Goal: Task Accomplishment & Management: Manage account settings

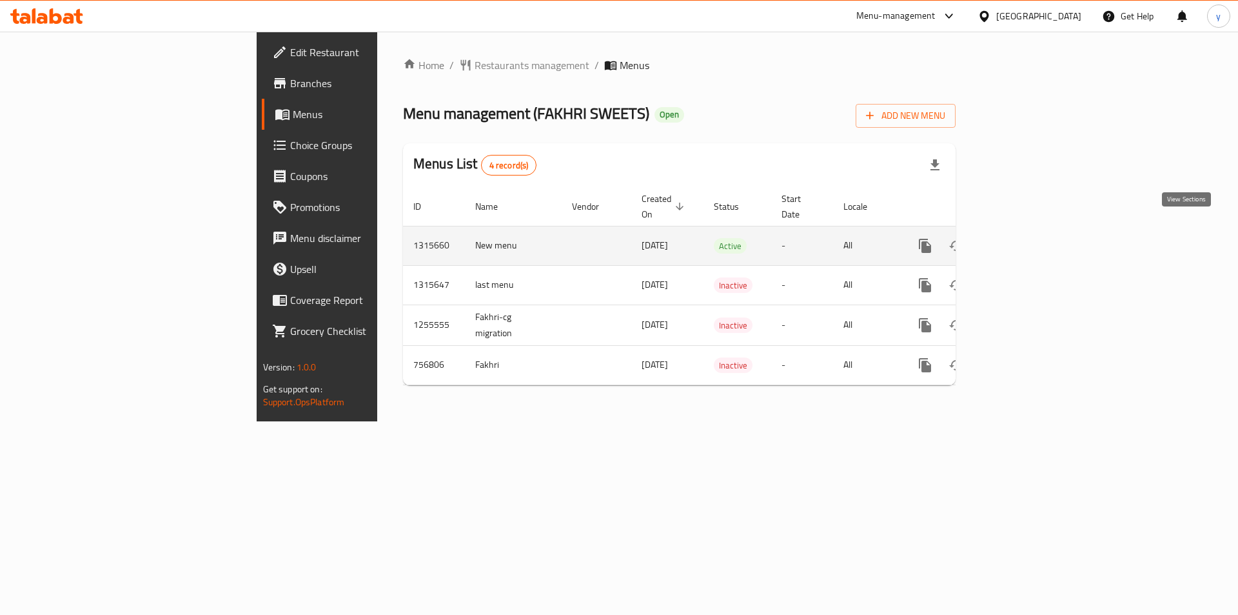
click at [1026, 238] on icon "enhanced table" at bounding box center [1018, 245] width 15 height 15
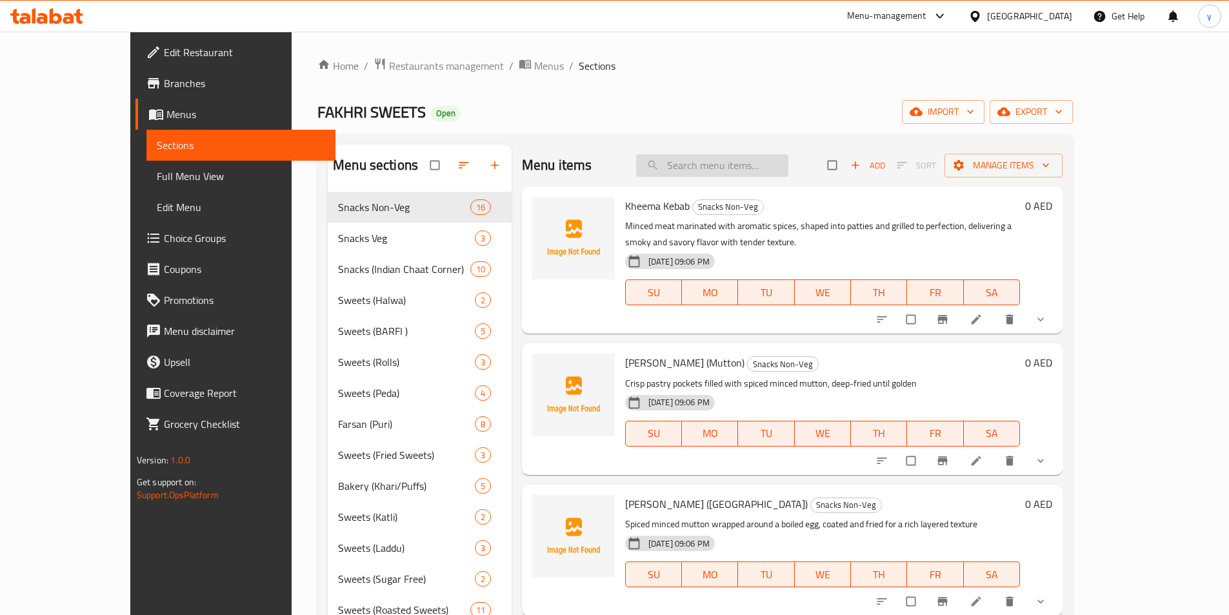
click at [706, 168] on input "search" at bounding box center [712, 165] width 152 height 23
paste input "[PERSON_NAME]"
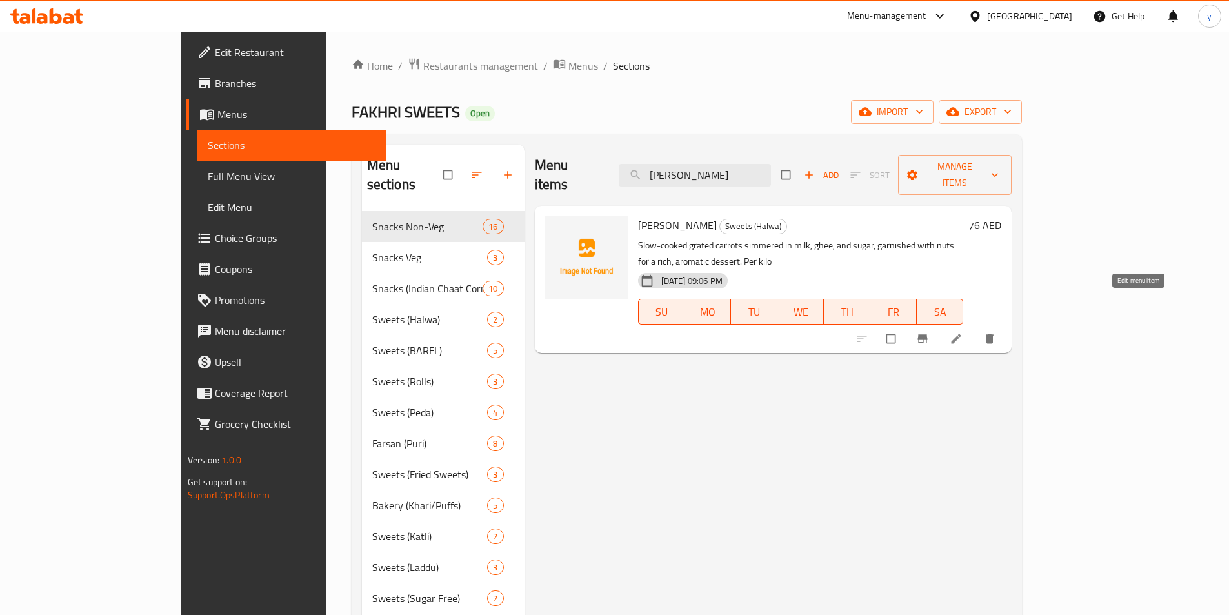
type input "Gajar Halwa"
click at [962, 332] on icon at bounding box center [955, 338] width 13 height 13
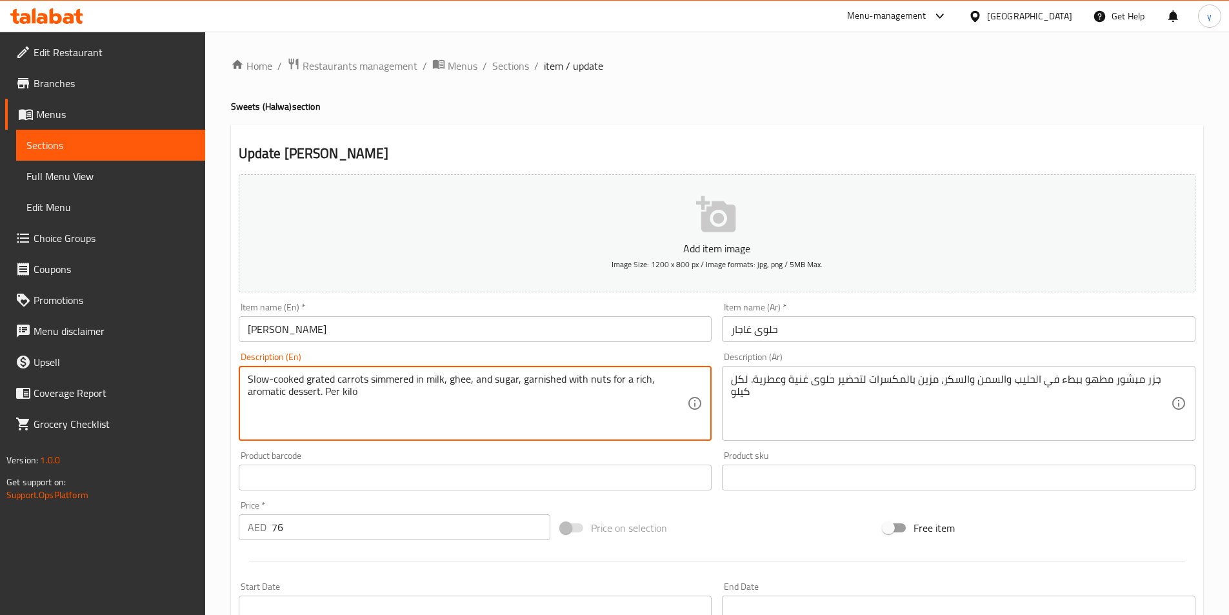
paste textarea "A rich, slow-cooked dessert made with grated carrots simmered in milk, sugar, a…"
type textarea "A rich, slow-cooked dessert made with grated carrots simmered in milk, sugar, a…"
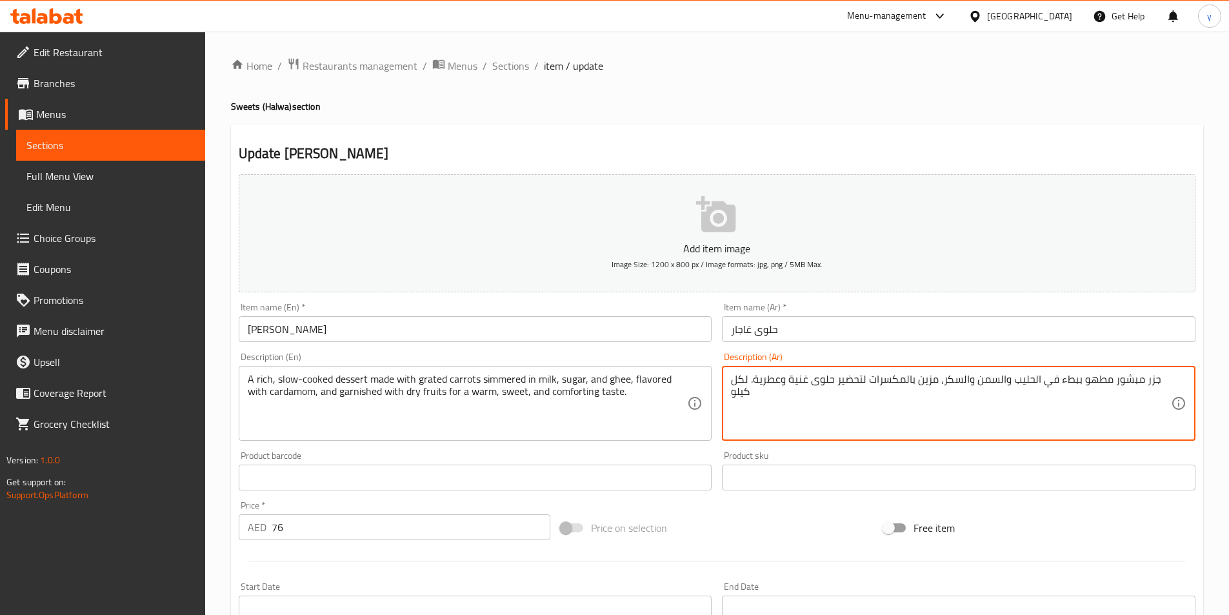
click at [746, 405] on textarea "جزر مبشور مطهو ببطء في الحليب والسمن والسكر، مزين بالمكسرات لتحضير حلوى غنية وع…" at bounding box center [951, 403] width 440 height 61
paste textarea "لوى غنية مطهوة ببطء، مصنوعة من الجزر المبشور المطهو ​​على نار هادئة في الحليب و…"
drag, startPoint x: 808, startPoint y: 395, endPoint x: 828, endPoint y: 402, distance: 21.2
click at [828, 402] on textarea "حلوى غنية مطهوة ببطء، مصنوعة من الجزر المبشور المطهو ​​على نار هادئة في الحليب …" at bounding box center [951, 403] width 440 height 61
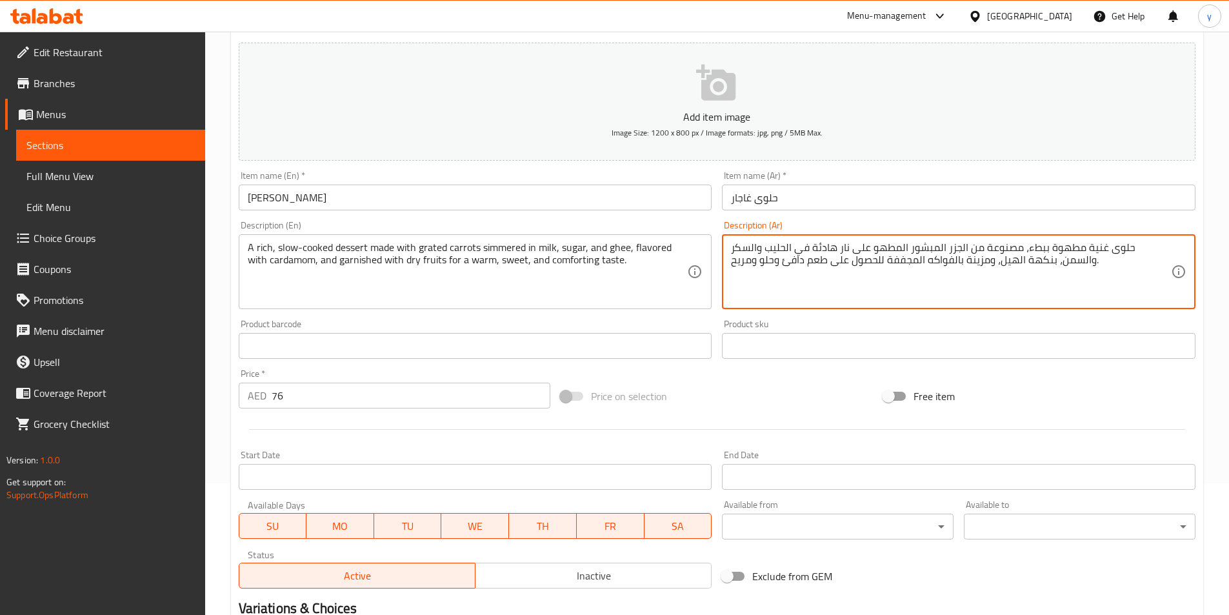
scroll to position [297, 0]
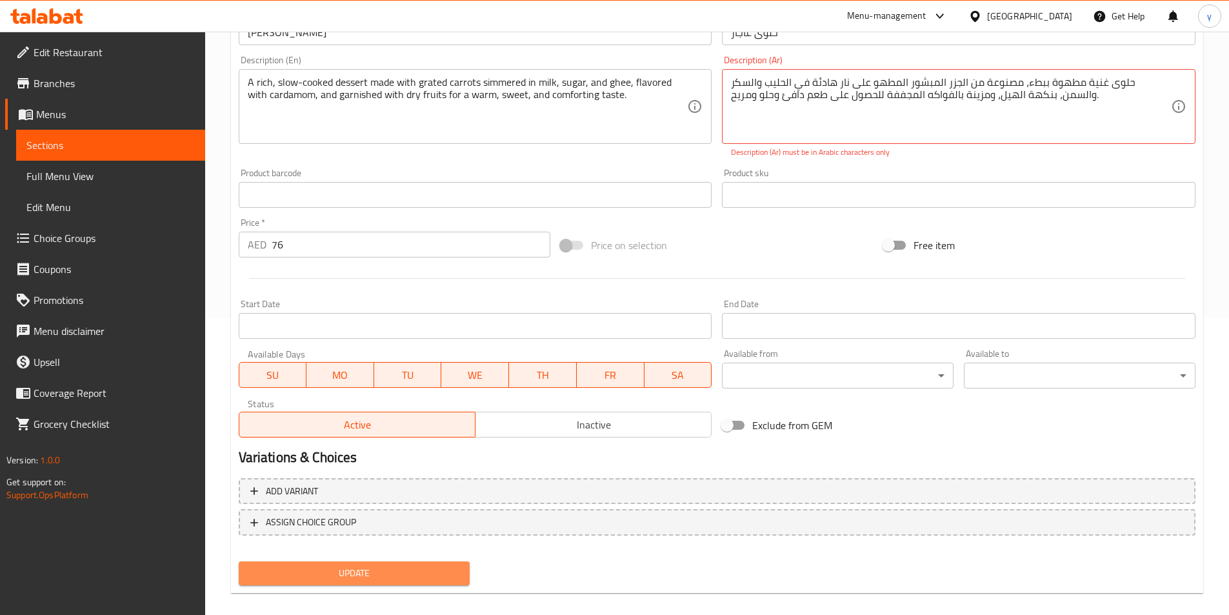
click at [348, 562] on button "Update" at bounding box center [355, 573] width 232 height 24
click at [411, 576] on span "Update" at bounding box center [354, 573] width 211 height 16
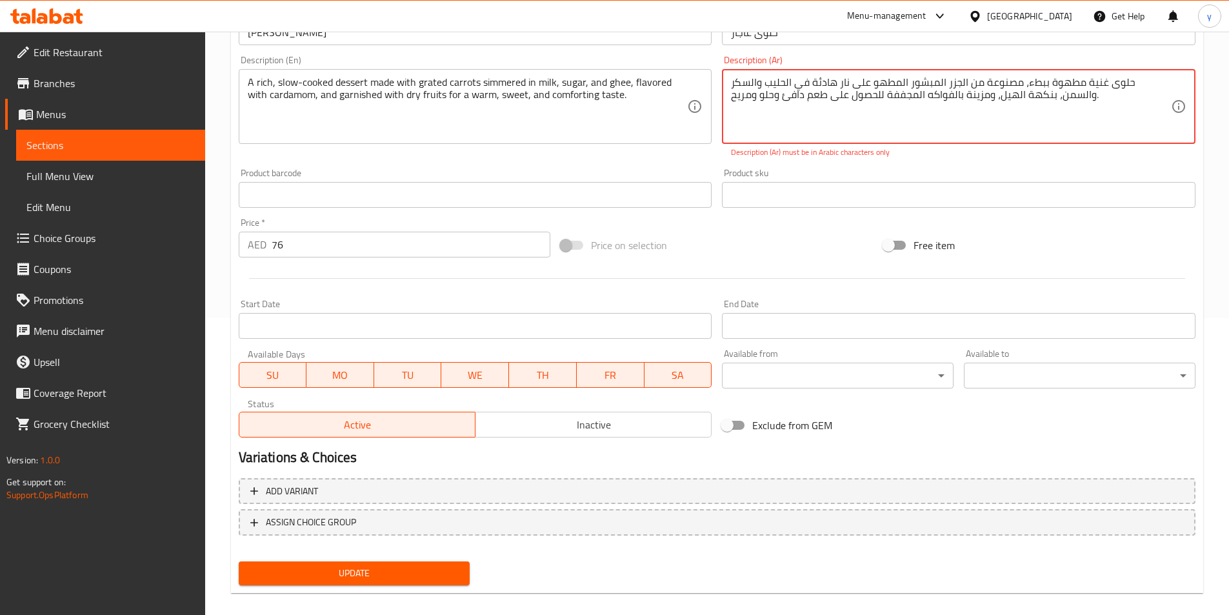
click at [1059, 103] on textarea "حلوى غنية مطهوة ببطء، مصنوعة من الجزر المبشور المطهو ​​على نار هادئة في الحليب …" at bounding box center [951, 106] width 440 height 61
type textarea "ر"
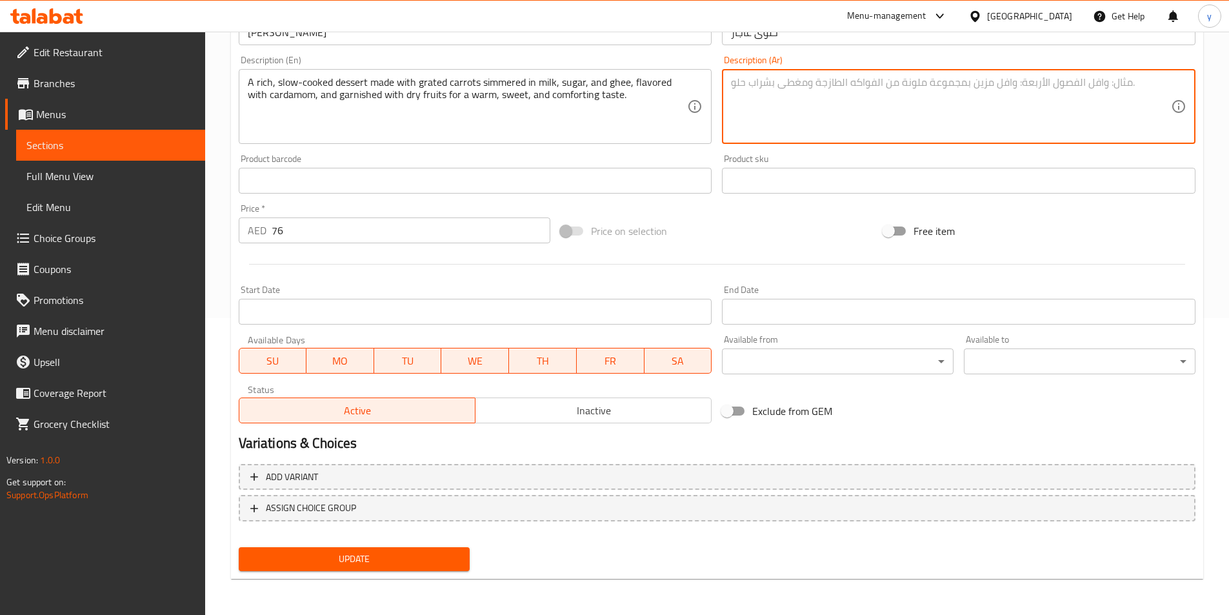
paste textarea "[PERSON_NAME]"
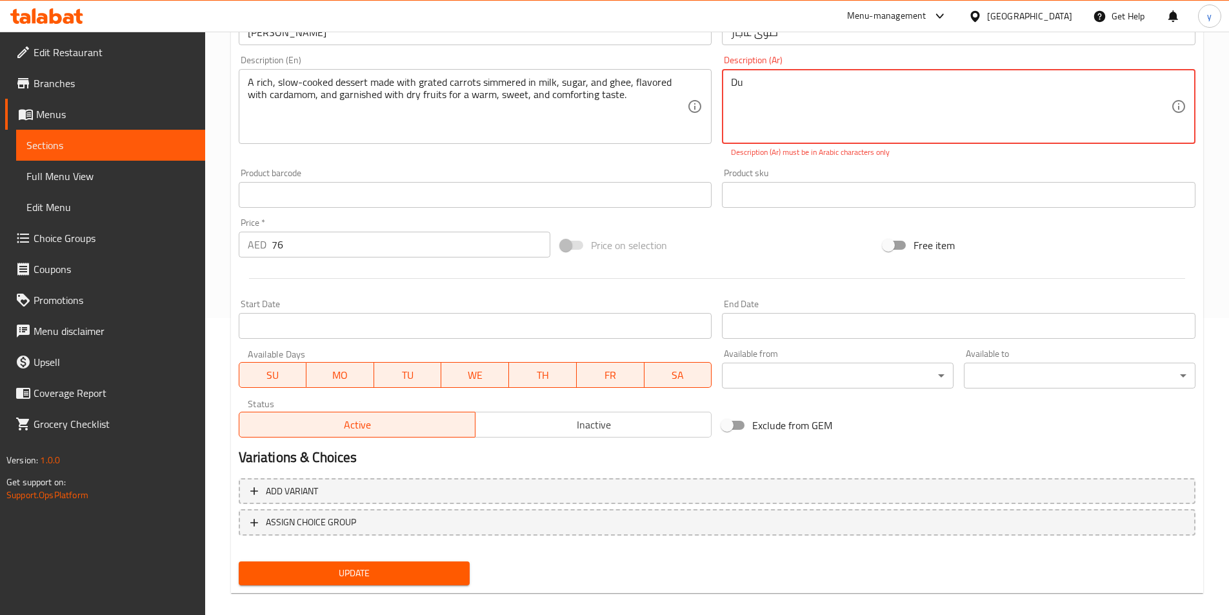
type textarea "D"
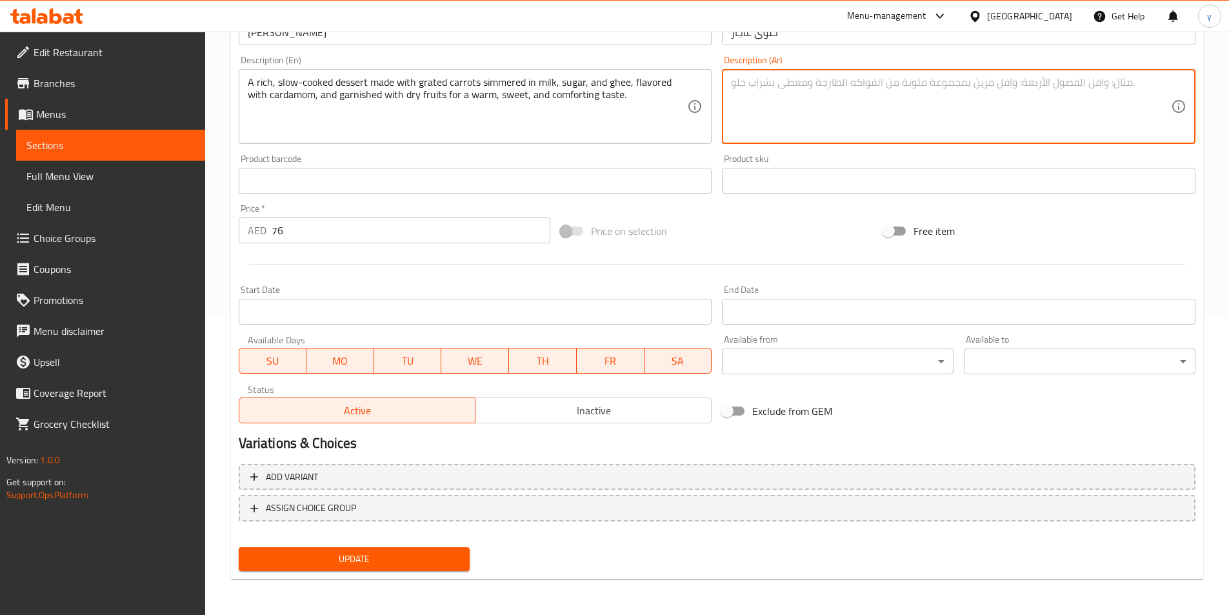
paste textarea "حلوى غنية مطهوة ببطء، مصنوعة من الجزر المبشور المطهو ​​على نار هادئة في الحليب …"
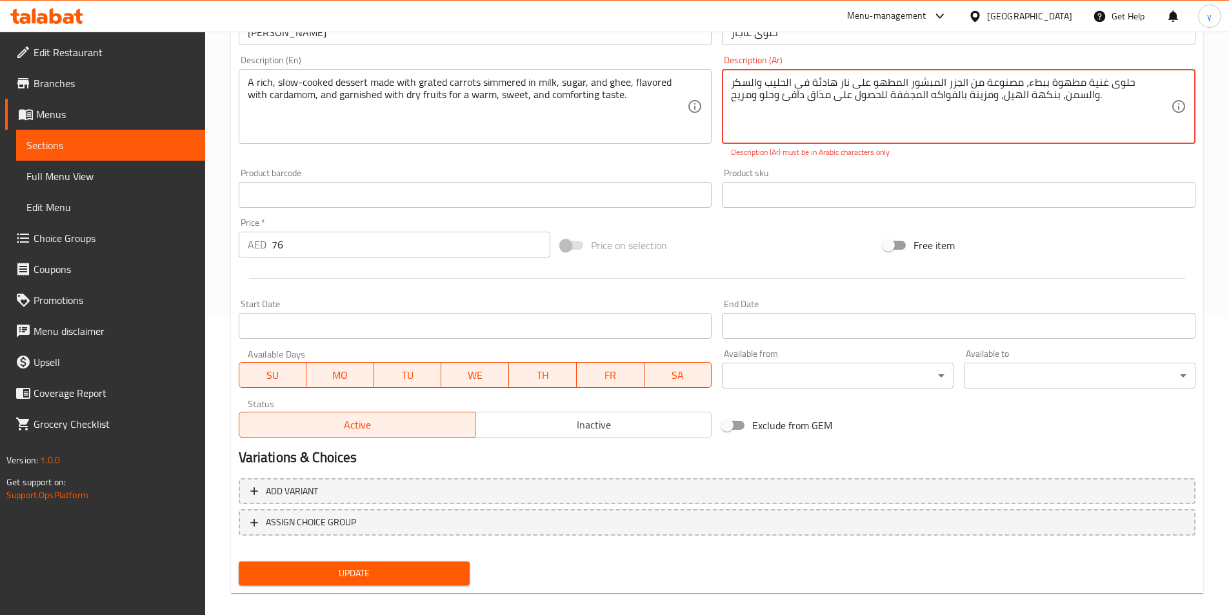
click at [374, 575] on span "Update" at bounding box center [354, 573] width 211 height 16
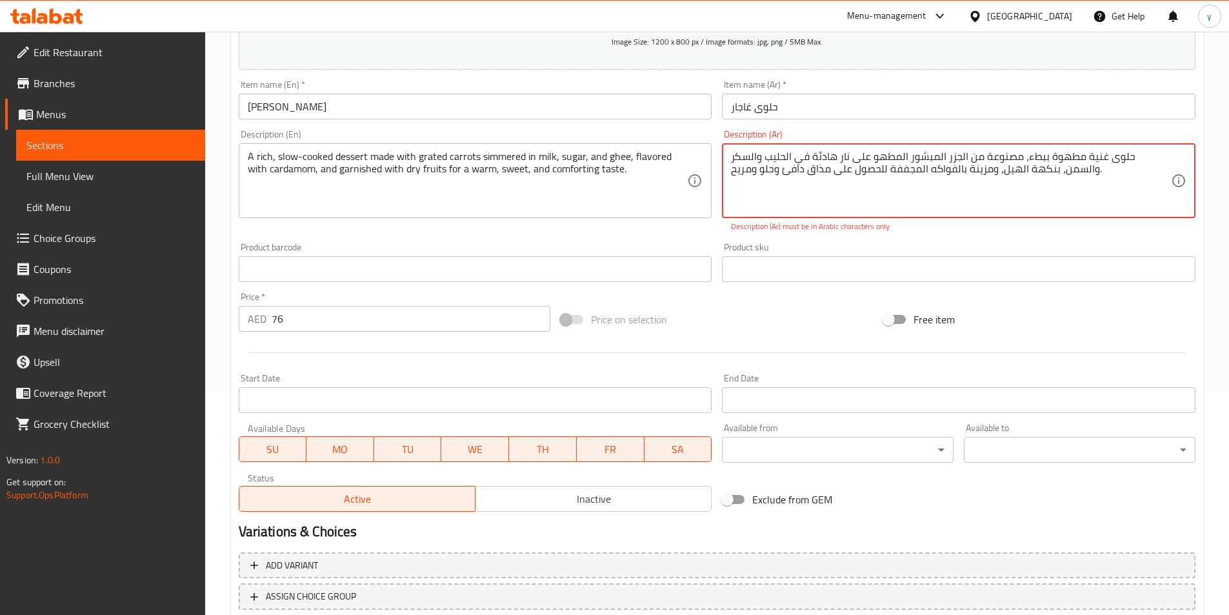
scroll to position [103, 0]
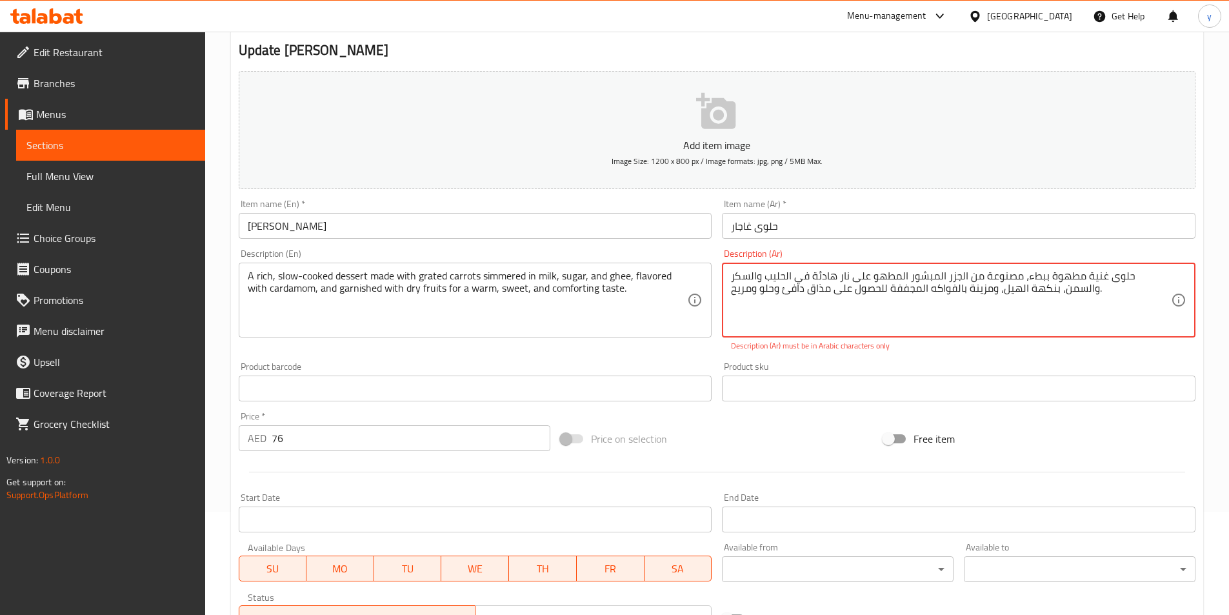
click at [735, 281] on textarea "حلوى غنية مطهوة ببطء، مصنوعة من الجزر المبشور المطهو ​​على نار هادئة في الحليب …" at bounding box center [951, 300] width 440 height 61
click at [737, 279] on textarea "حلوى غنية مطهوة ببطء، مصنوعة من الجزر المبشور المطهو ​​على نار هادئة في الحليب …" at bounding box center [951, 300] width 440 height 61
click at [1000, 293] on textarea "حلوى غنية مطهوة ببطء، مصنوعة من الجزر المبشور المطهو ​​على نار هادئة في الحليب …" at bounding box center [951, 300] width 440 height 61
click at [1058, 284] on textarea "حلوى غنية مطهوة ببطء، مصنوعة من الجزر المبشور المطهو ​​على نار هادئة في الحليب …" at bounding box center [951, 300] width 440 height 61
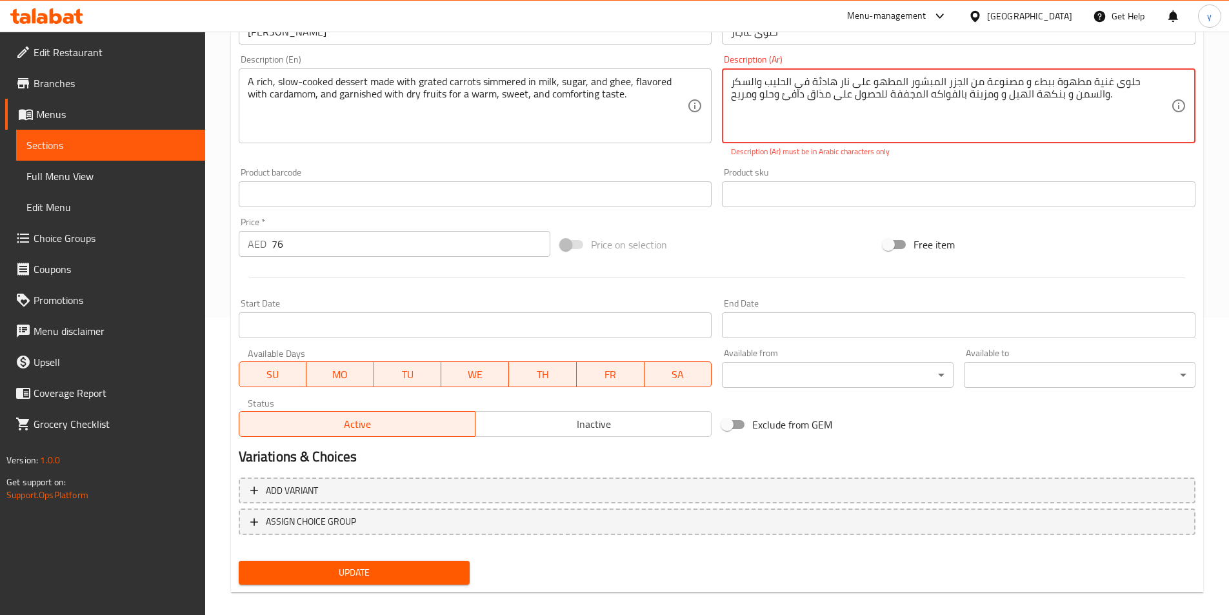
scroll to position [311, 0]
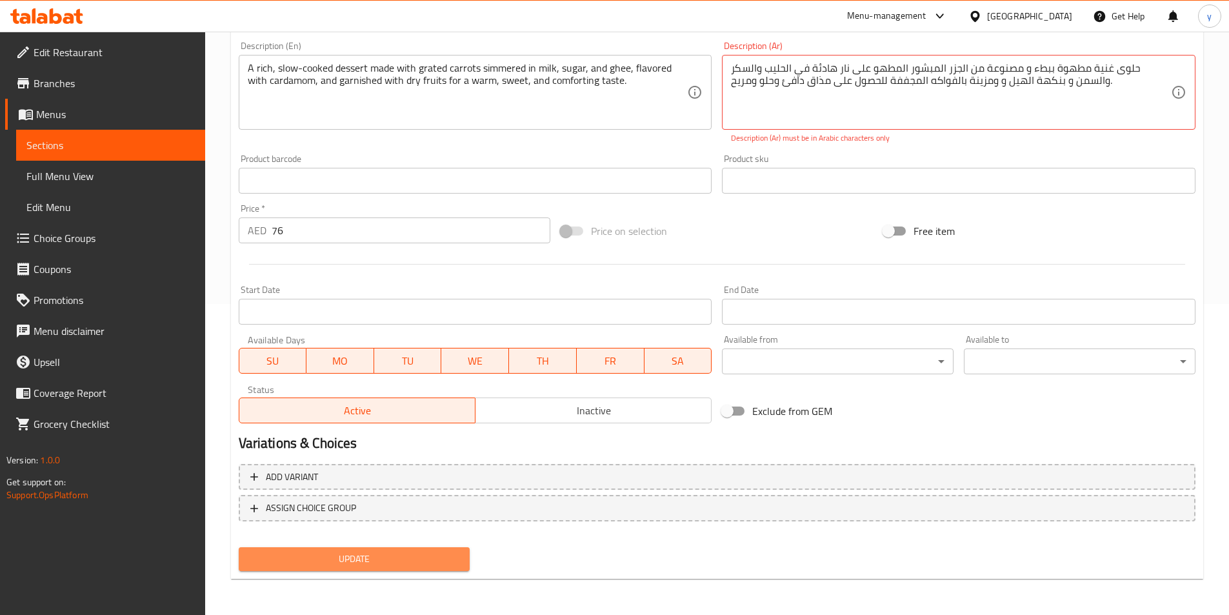
click at [419, 564] on span "Update" at bounding box center [354, 559] width 211 height 16
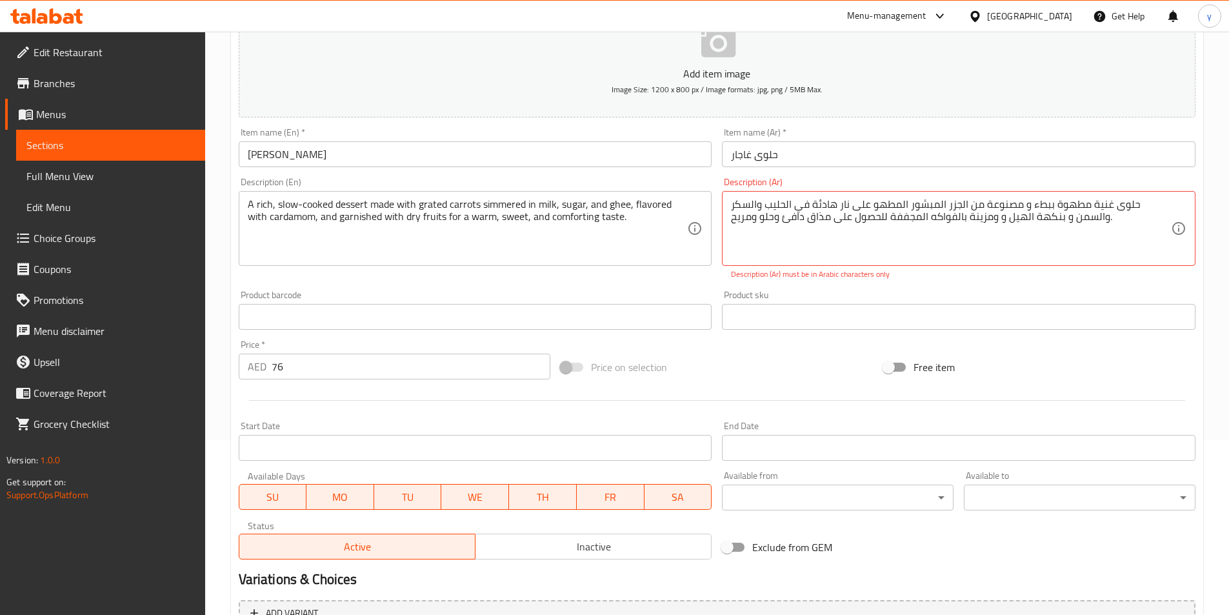
scroll to position [0, 0]
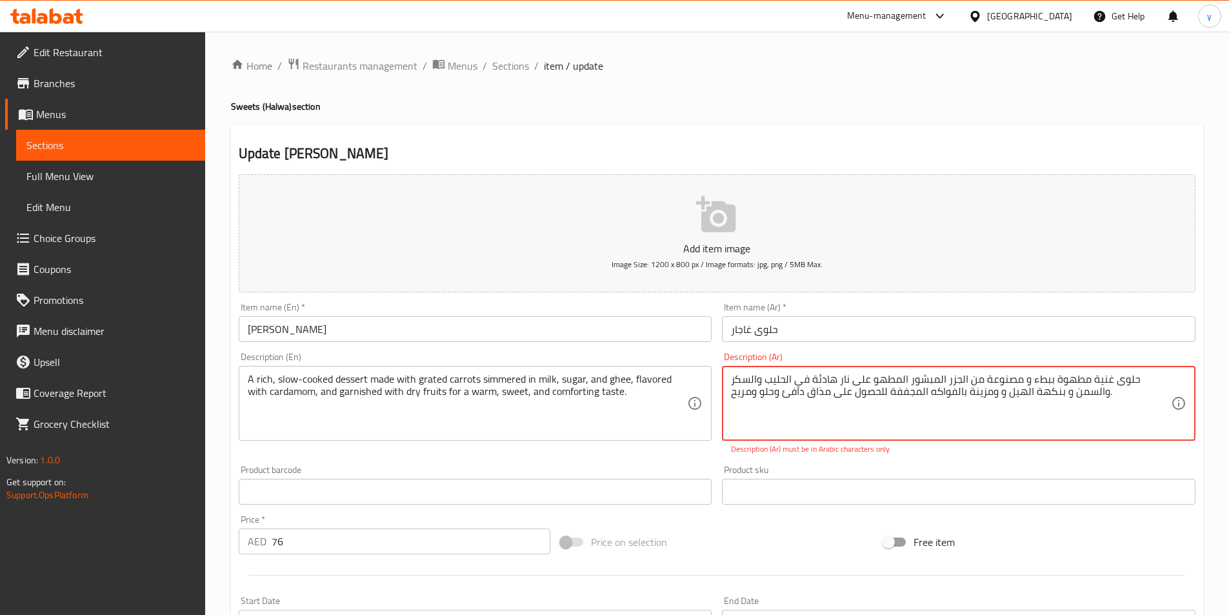
click at [802, 399] on textarea "حلوى غنية مطهوة ببطء و مصنوعة من الجزر المبشور المطهو ​​على نار هادئة في الحليب…" at bounding box center [951, 403] width 440 height 61
paste textarea "، مصنوعة من الجزر المبشور المطهو ​​على نار هادئة في الحليب والسكر والسمن، بنكهة…"
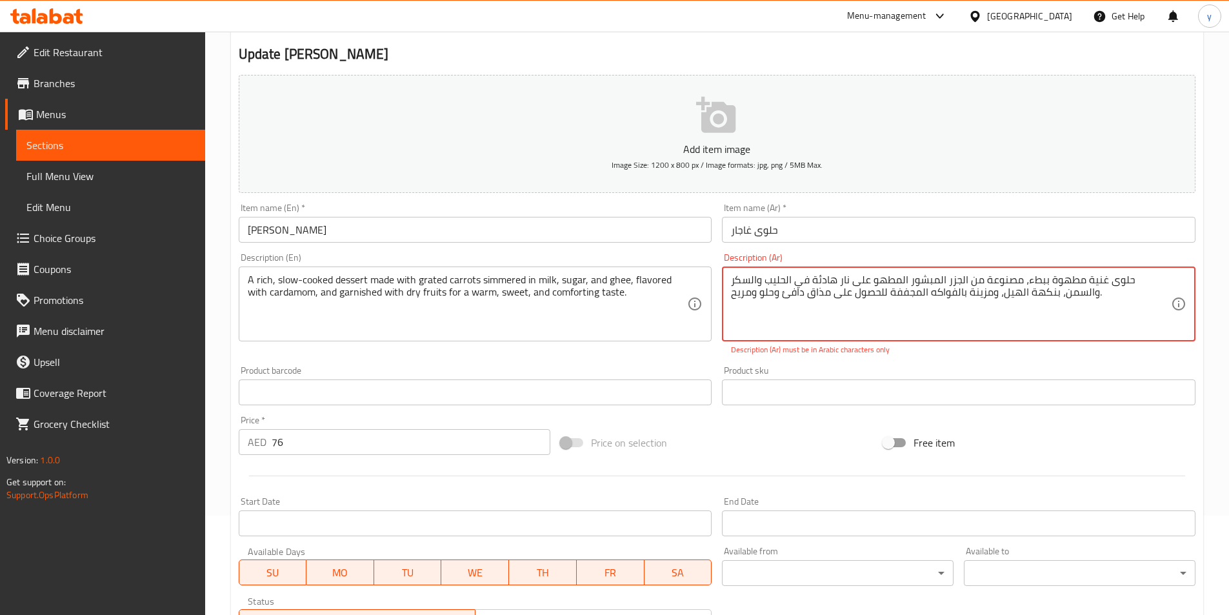
scroll to position [258, 0]
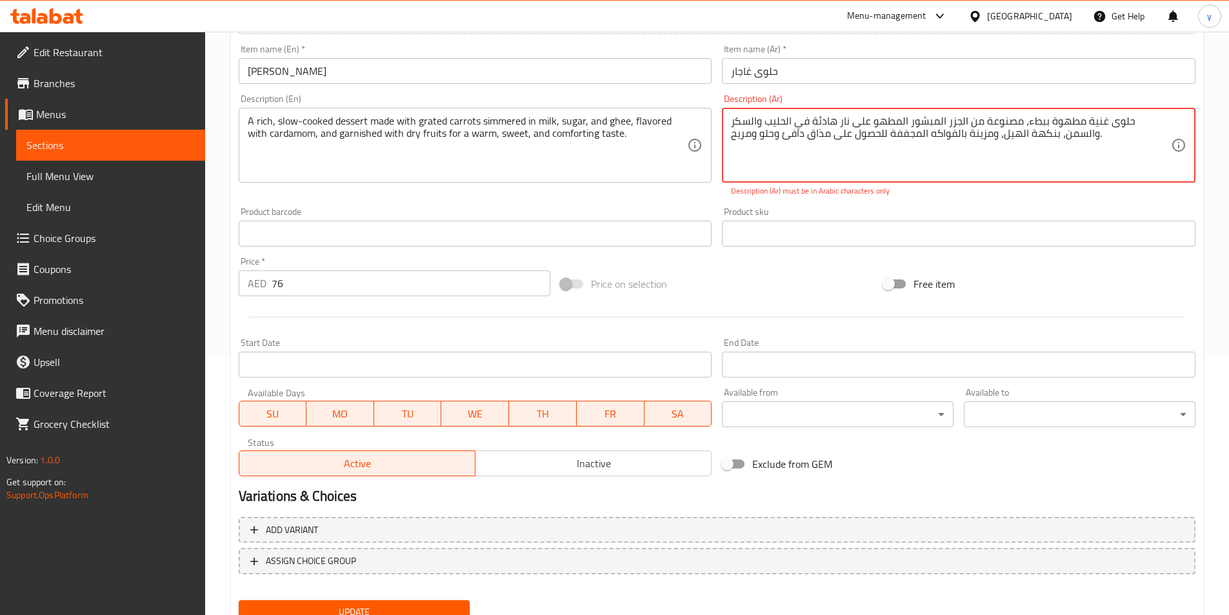
click at [371, 608] on span "Update" at bounding box center [354, 612] width 211 height 16
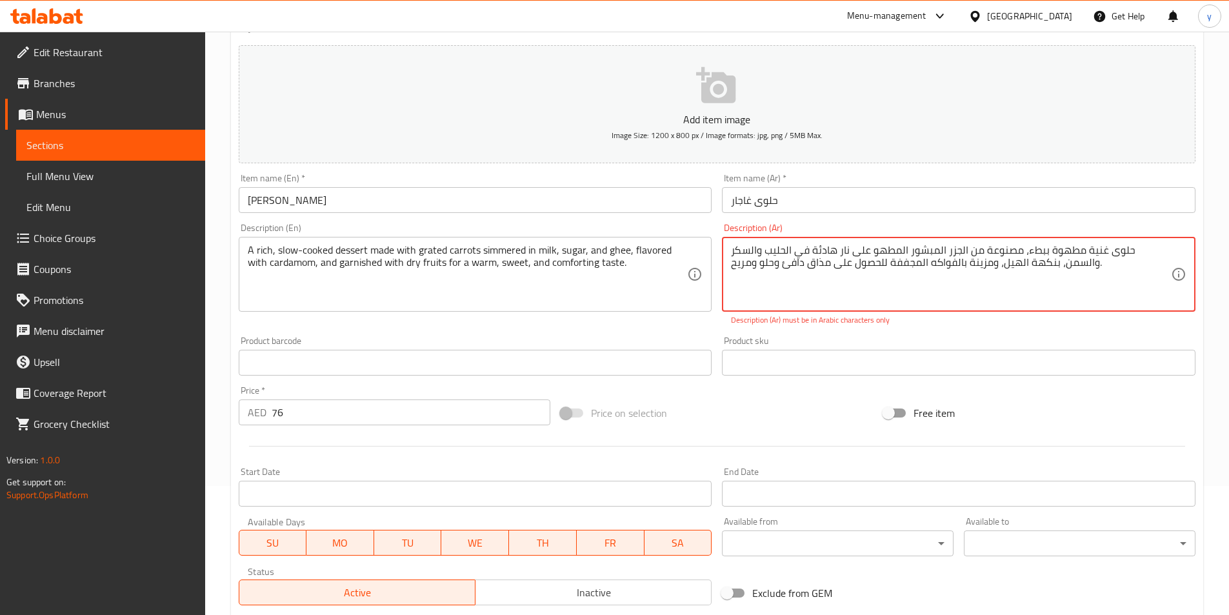
click at [1056, 266] on textarea "حلوى غنية مطهوة ببطء، مصنوعة من الجزر المبشور المطهو ​​على نار هادئة في الحليب …" at bounding box center [951, 274] width 440 height 61
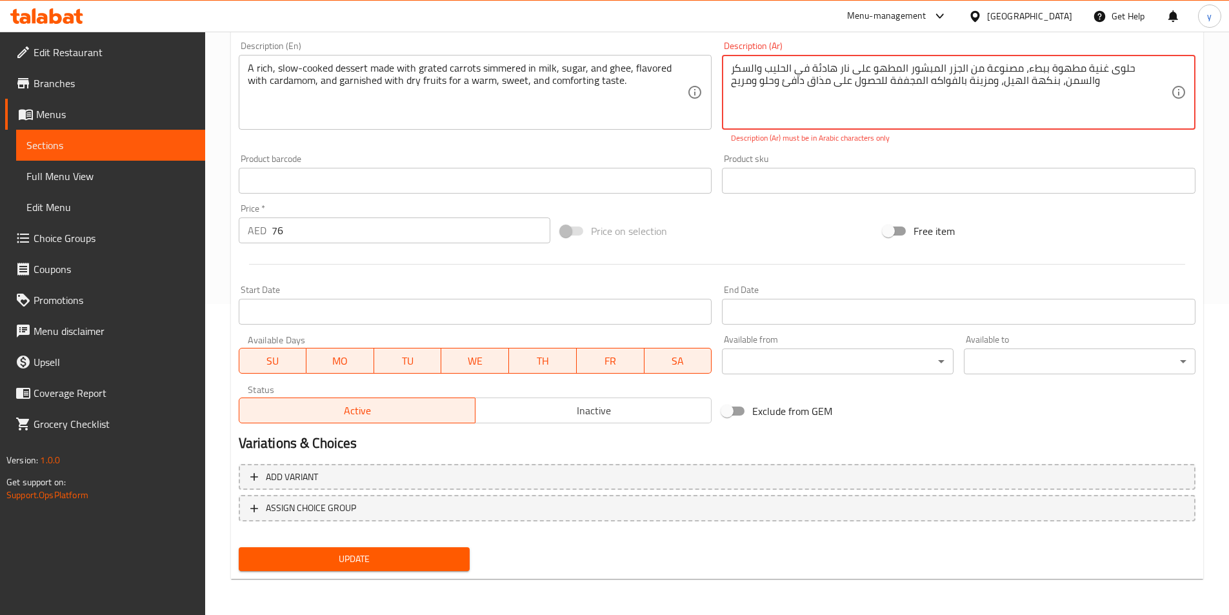
type textarea "حلوى غنية مطهوة ببطء، مصنوعة من الجزر المبشور المطهو ​​على نار هادئة في الحليب …"
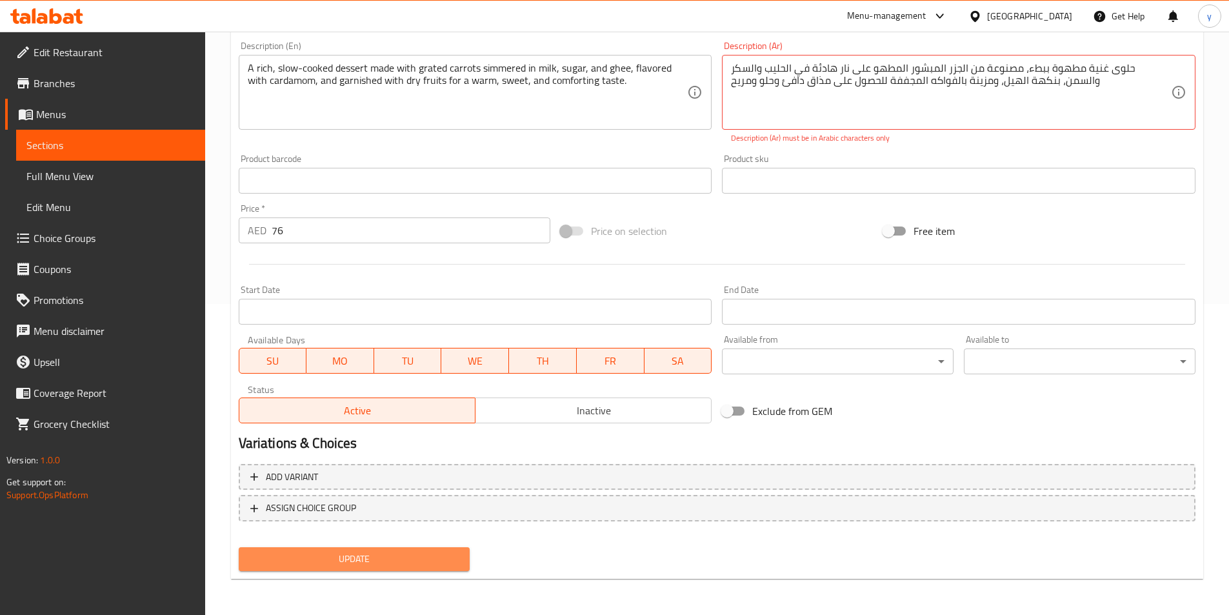
click at [336, 557] on span "Update" at bounding box center [354, 559] width 211 height 16
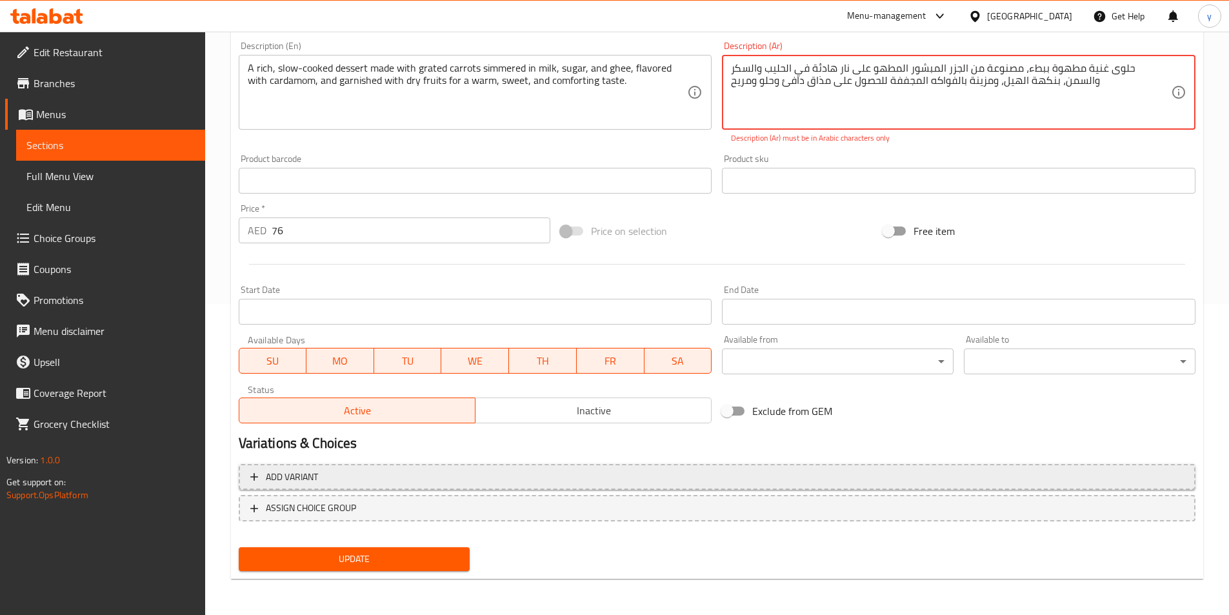
scroll to position [117, 0]
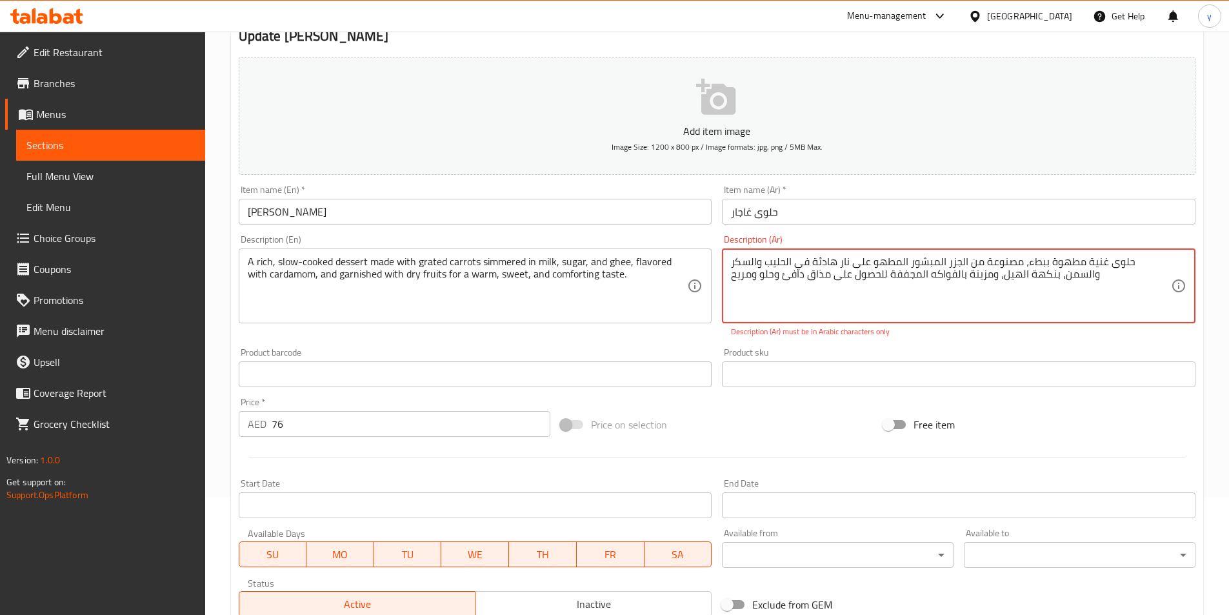
drag, startPoint x: 1074, startPoint y: 279, endPoint x: 1172, endPoint y: 255, distance: 101.0
click at [1172, 255] on div "حلوى غنية مطهوة ببطء، مصنوعة من الجزر المبشور المطهو ​​على نار هادئة في الحليب …" at bounding box center [958, 285] width 473 height 75
drag, startPoint x: 1171, startPoint y: 255, endPoint x: 1152, endPoint y: 257, distance: 19.5
click at [1152, 257] on div "حلوى غنية مطهوة ببطء، مصنوعة من الجزر المبشور المطهو ​​على نار هادئة في الحليب …" at bounding box center [958, 285] width 473 height 75
drag, startPoint x: 1168, startPoint y: 263, endPoint x: 1094, endPoint y: 292, distance: 79.6
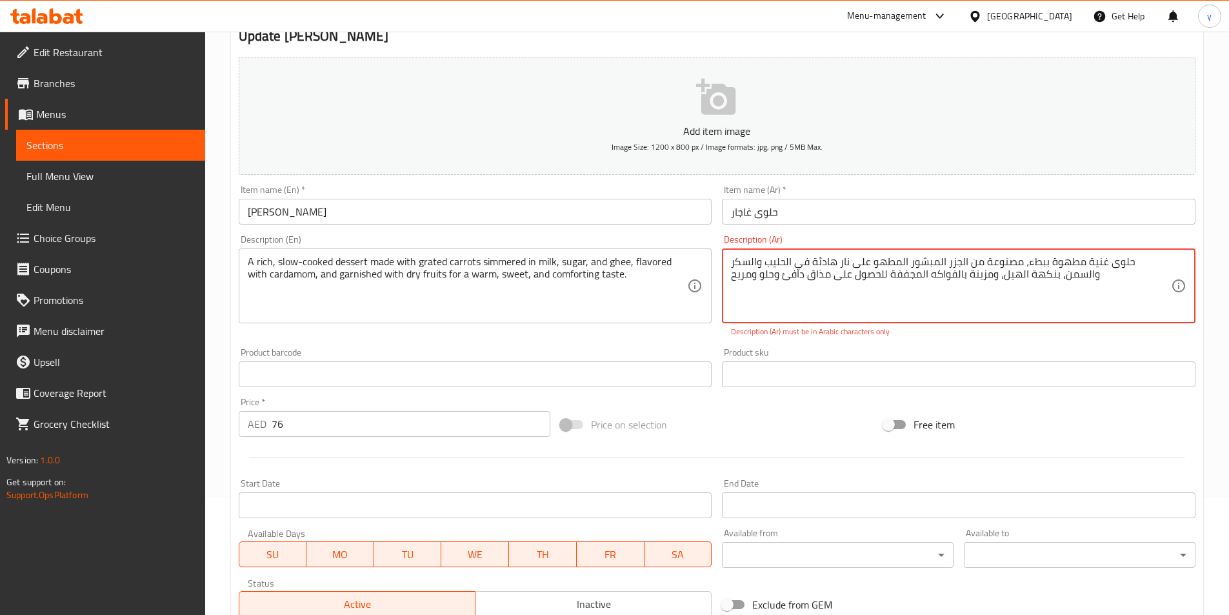
click at [1094, 292] on textarea "حلوى غنية مطهوة ببطء، مصنوعة من الجزر المبشور المطهو ​​على نار هادئة في الحليب …" at bounding box center [951, 285] width 440 height 61
click at [1168, 260] on textarea "حلوى غنية مطهوة ببطء، مصنوعة من الجزر المبشور المطهو ​​على نار هادئة في الحليب …" at bounding box center [951, 285] width 440 height 61
drag, startPoint x: 1172, startPoint y: 257, endPoint x: 1166, endPoint y: 259, distance: 6.6
click at [1166, 259] on div "حلوى غنية مطهوة ببطء، مصنوعة من الجزر المبشور المطهو ​​على نار هادئة في الحليب …" at bounding box center [958, 285] width 473 height 75
click at [1174, 264] on div "حلوى غنية مطهوة ببطء، مصنوعة من الجزر المبشور المطهو ​​على نار هادئة في الحليب …" at bounding box center [958, 285] width 473 height 75
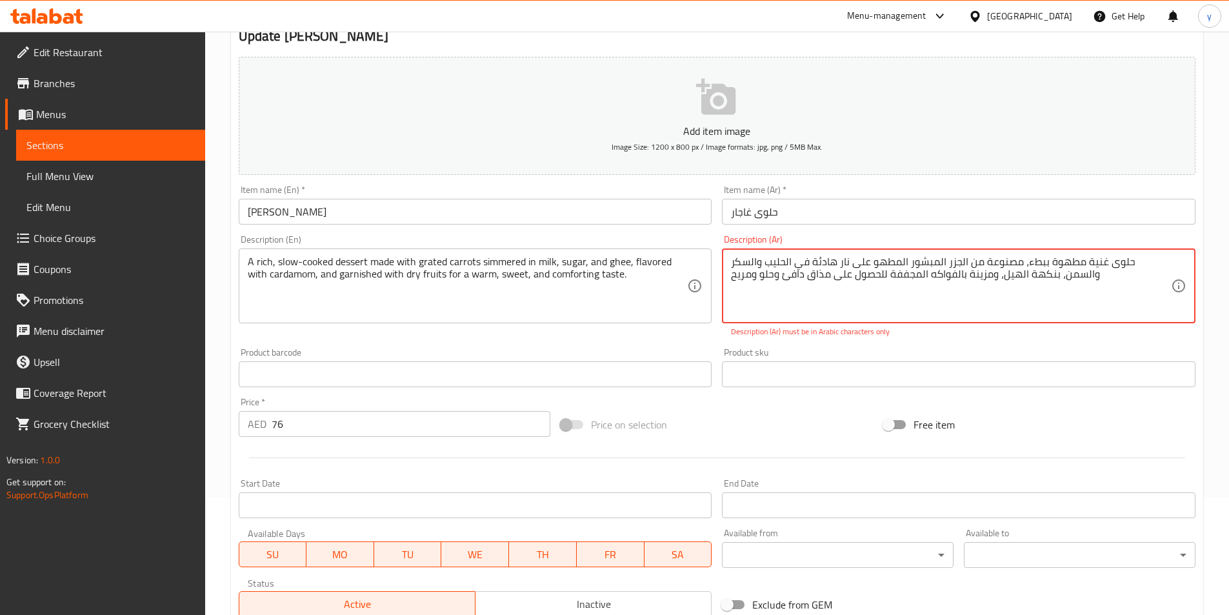
click at [1163, 261] on textarea "حلوى غنية مطهوة ببطء، مصنوعة من الجزر المبشور المطهو ​​على نار هادئة في الحليب …" at bounding box center [951, 285] width 440 height 61
click at [1169, 263] on textarea "حلوى غنية مطهوة ببطء، مصنوعة من الجزر المبشور المطهو ​​على نار هادئة في الحليب …" at bounding box center [951, 285] width 440 height 61
click at [1058, 295] on textarea "حلوى غنية مطهوة ببطء، مصنوعة من الجزر المبشور المطهو ​​على نار هادئة في الحليب …" at bounding box center [951, 285] width 440 height 61
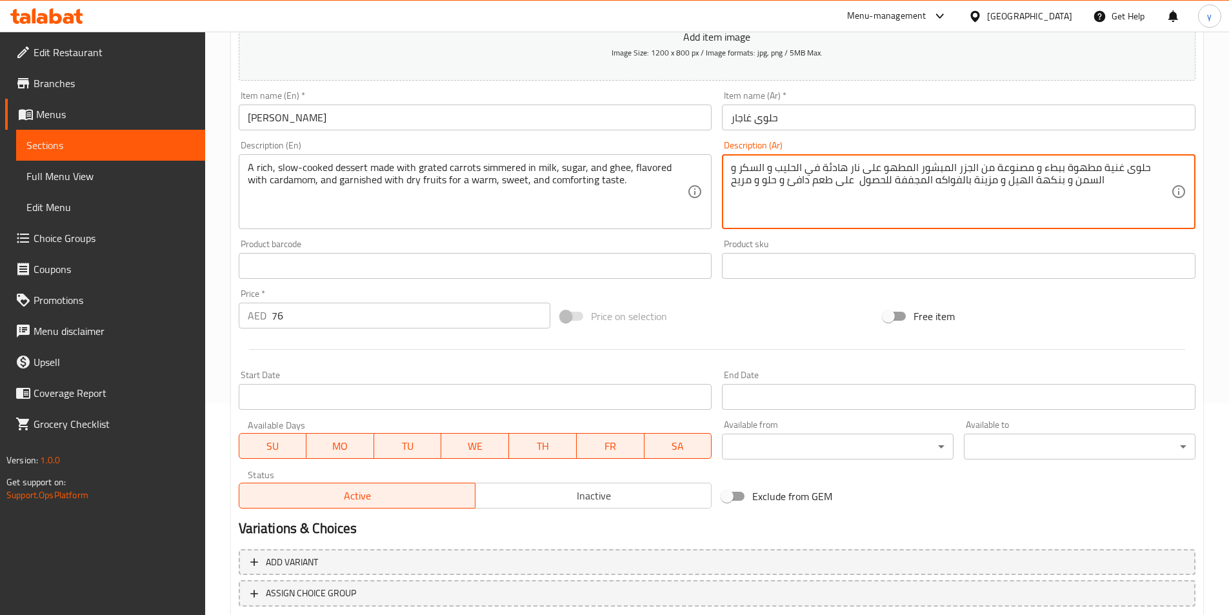
scroll to position [297, 0]
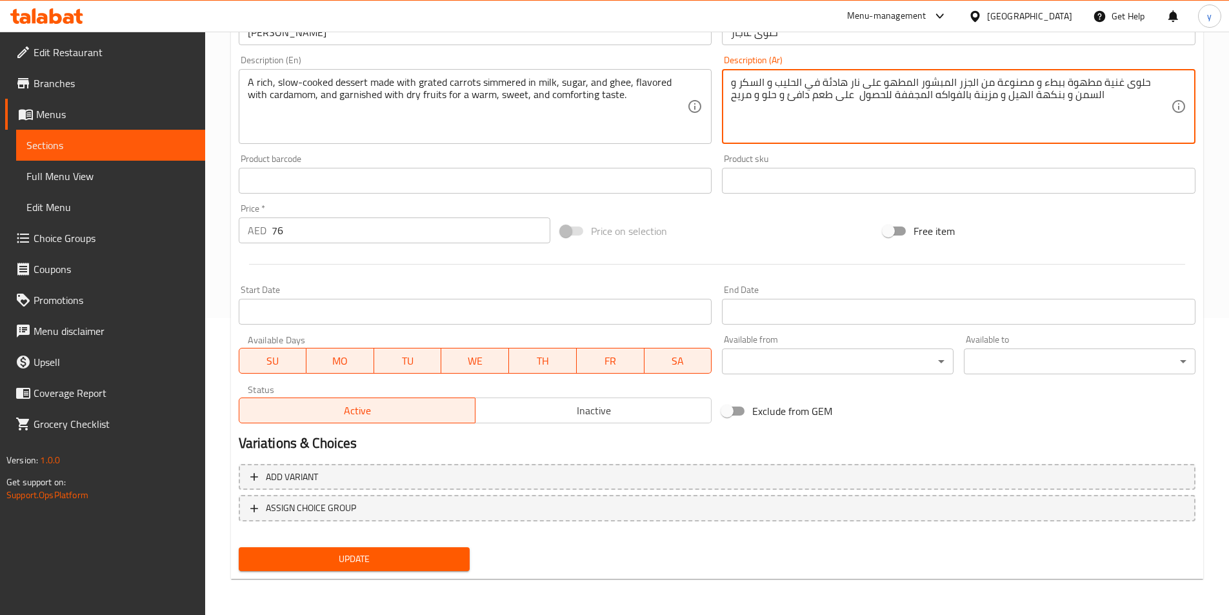
type textarea "حلوى غنية مطهوة ببطء و مصنوعة من الجزر المبشور المطهو على نار هادئة في الحليب و…"
click at [442, 556] on span "Update" at bounding box center [354, 559] width 211 height 16
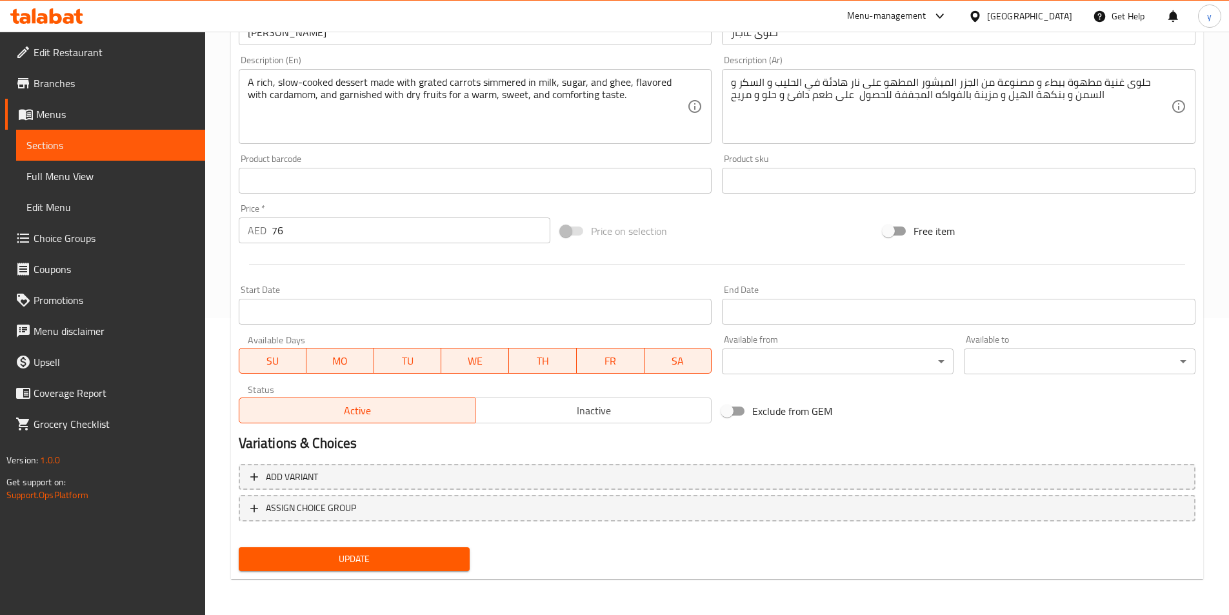
click at [80, 148] on span "Sections" at bounding box center [110, 144] width 168 height 15
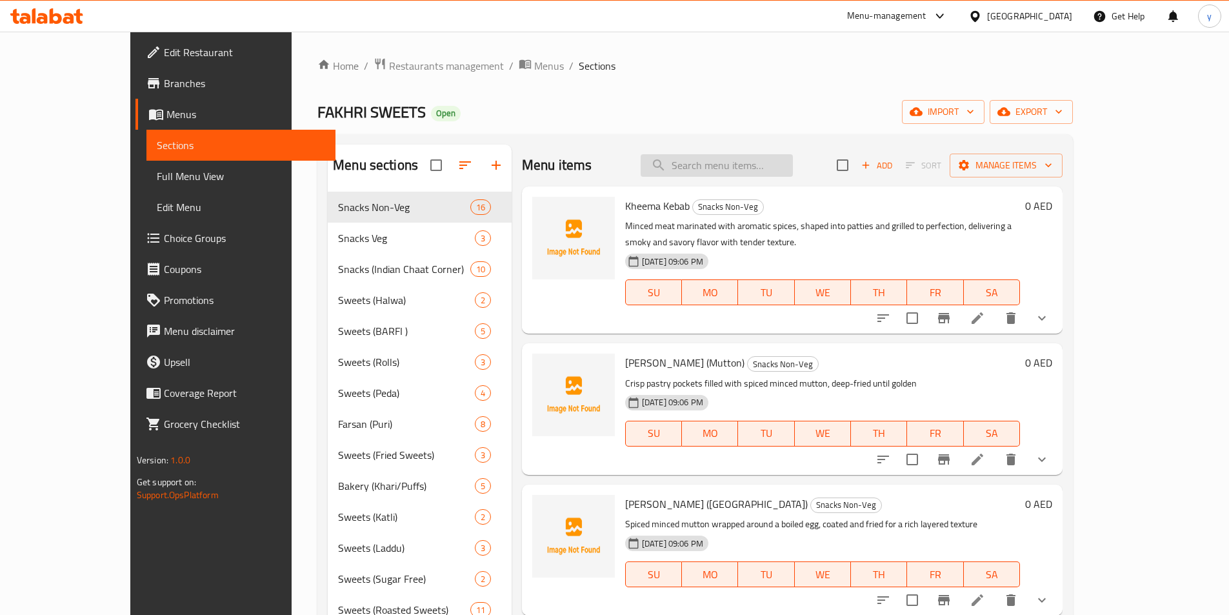
click at [770, 170] on input "search" at bounding box center [716, 165] width 152 height 23
paste input "[PERSON_NAME]"
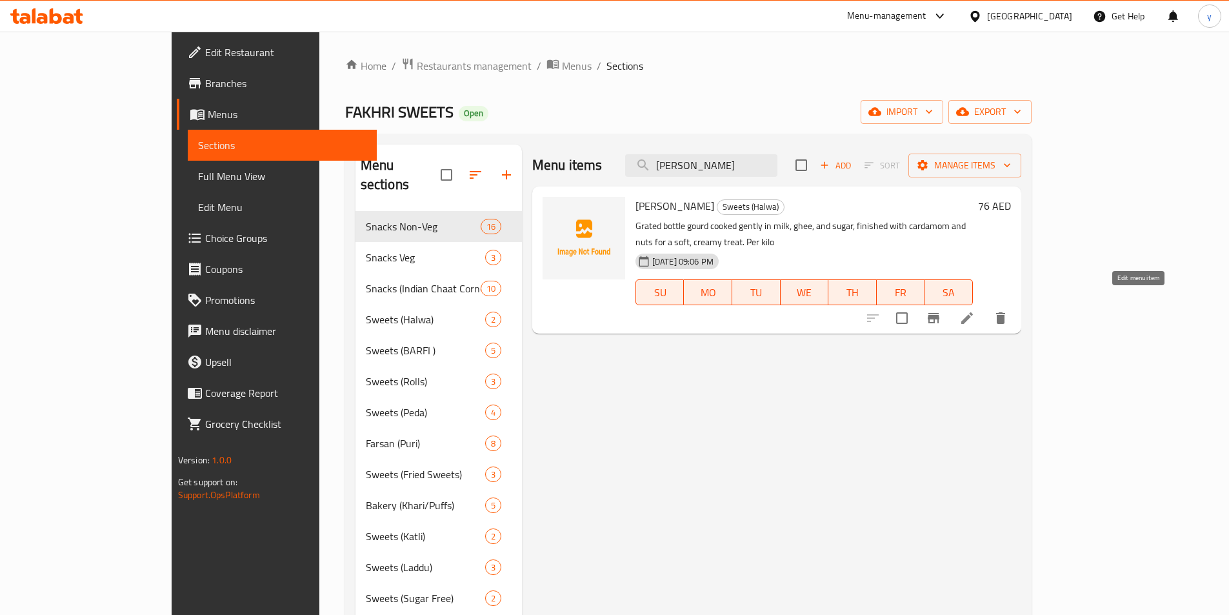
type input "[PERSON_NAME]"
click at [974, 310] on icon at bounding box center [966, 317] width 15 height 15
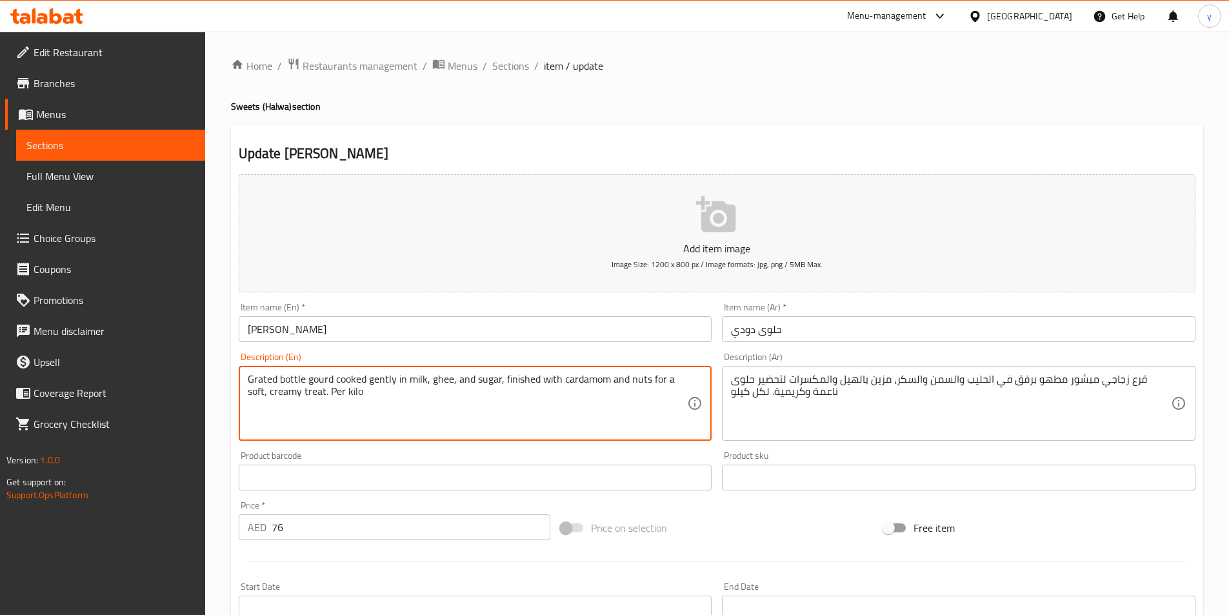
paste textarea "A traditional sweet made from bottle gourd cooked gently in milk, ghee, and sug…"
type textarea "A traditional sweet made from bottle gourd cooked gently in milk, ghee, and sug…"
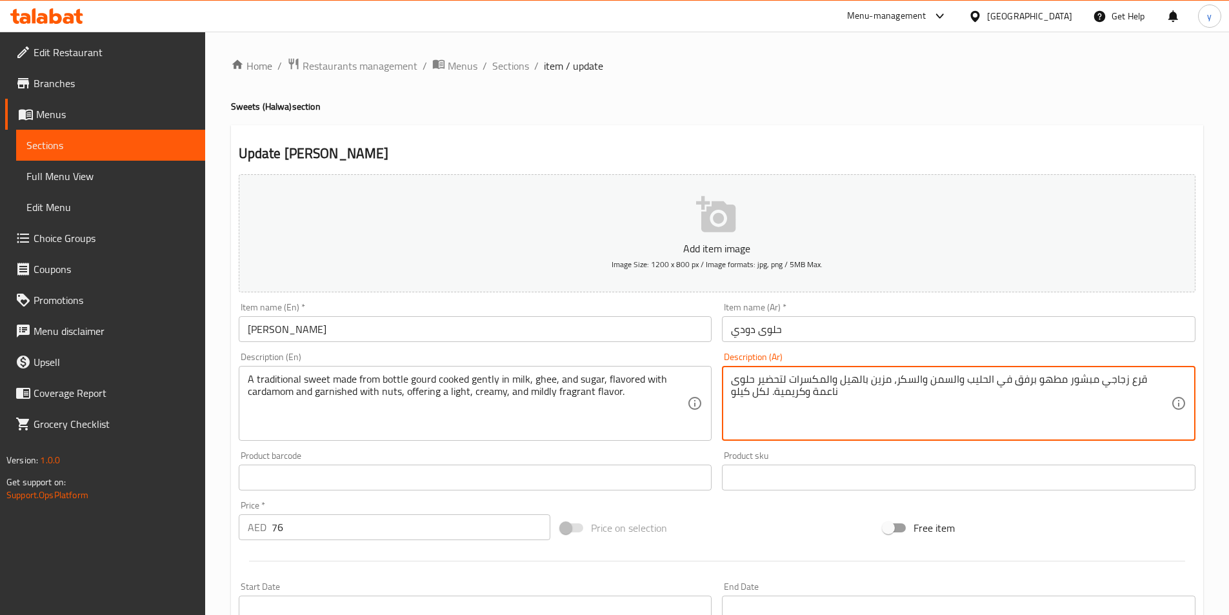
paste textarea "حلوى تقليدية مصنوعة من القرع المطبوخ برفق في الحليب والسمن والسكر، بنكهة الهيل …"
click at [1025, 383] on textarea "حلوى تقليدية مصنوعة من القرع المطبوخ برفق في الحليب والسمن والسكر، بنكهة الهيل …" at bounding box center [951, 403] width 440 height 61
drag, startPoint x: 954, startPoint y: 395, endPoint x: 974, endPoint y: 399, distance: 19.7
click at [974, 399] on textarea "حلوى تقليدية مصنوعة من زجاجة القرع المطبوخ برفق في الحليب والسمن والسكر، بنكهة …" at bounding box center [951, 403] width 440 height 61
drag, startPoint x: 816, startPoint y: 393, endPoint x: 831, endPoint y: 397, distance: 16.0
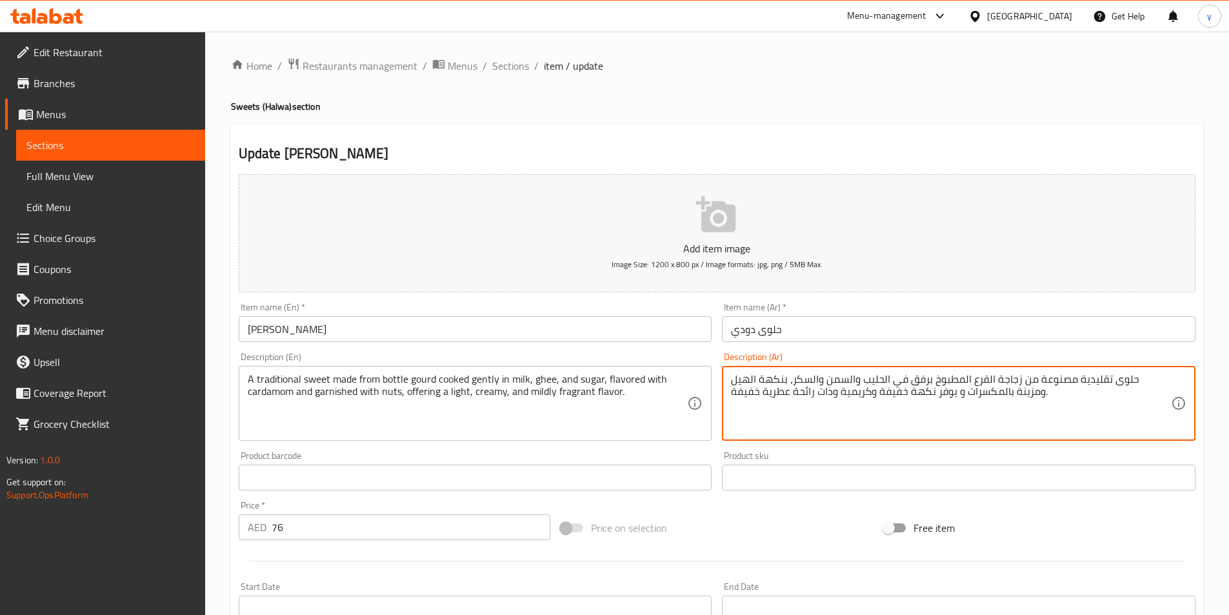
click at [831, 397] on textarea "حلوى تقليدية مصنوعة من زجاجة القرع المطبوخ برفق في الحليب والسمن والسكر، بنكهة …" at bounding box center [951, 403] width 440 height 61
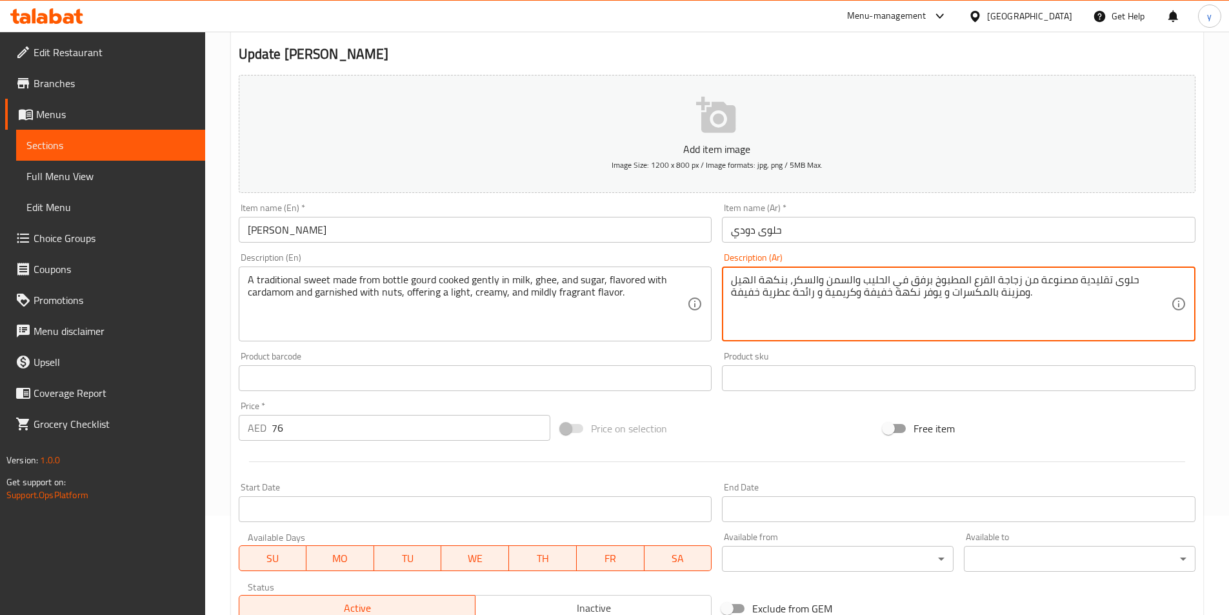
scroll to position [297, 0]
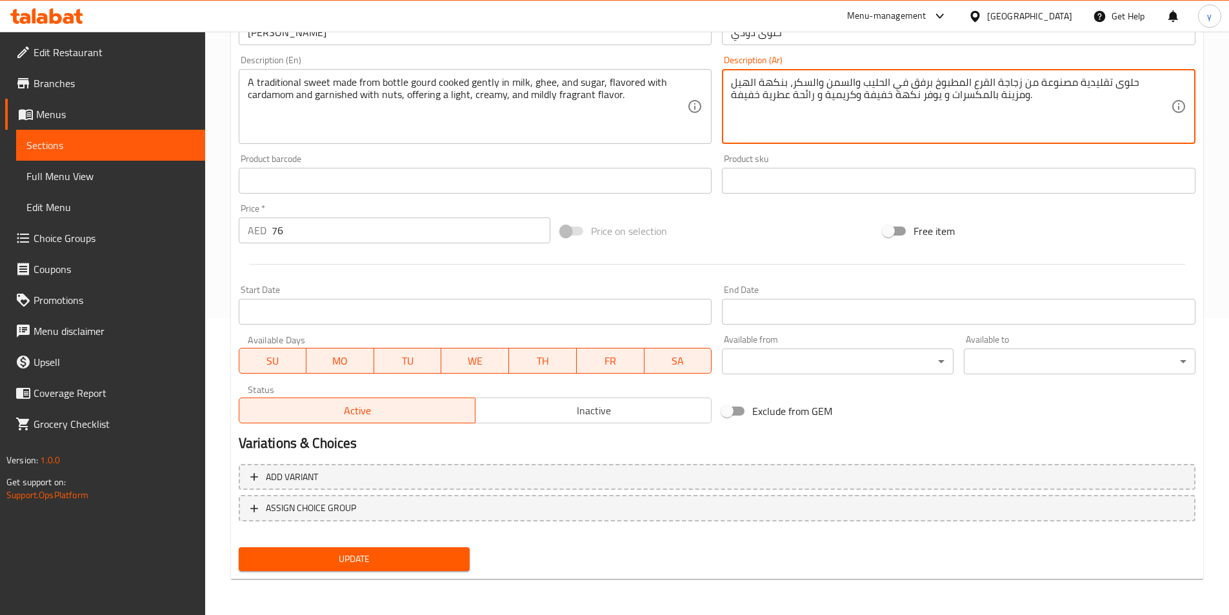
type textarea "حلوى تقليدية مصنوعة من زجاجة القرع المطبوخ برفق في الحليب والسمن والسكر، بنكهة …"
click at [373, 563] on span "Update" at bounding box center [354, 559] width 211 height 16
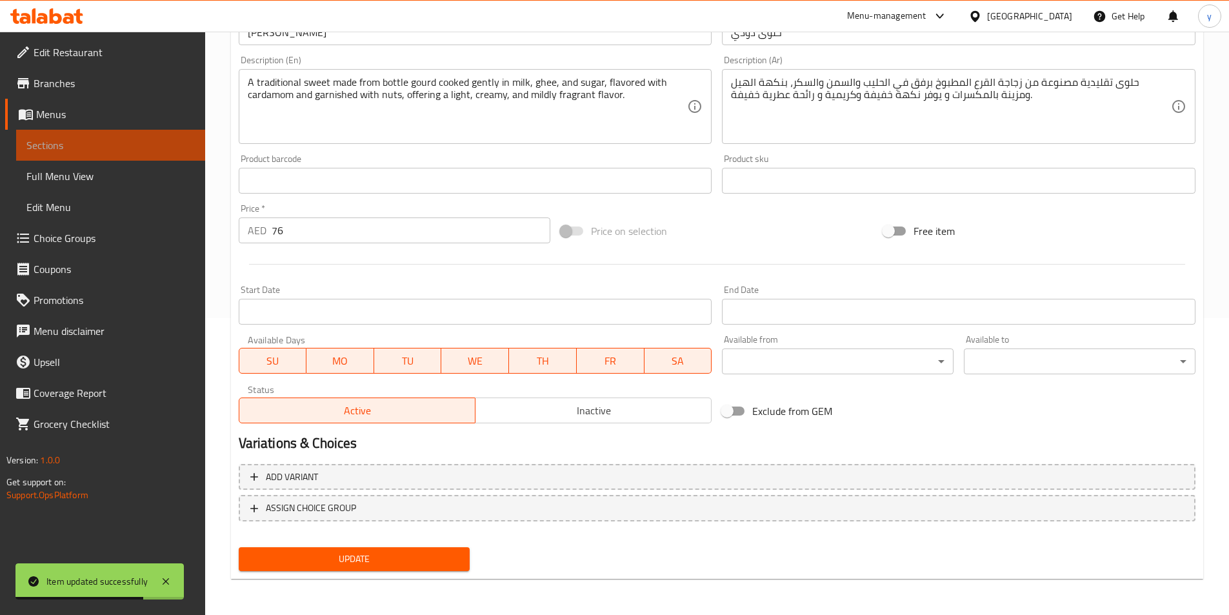
click at [127, 138] on span "Sections" at bounding box center [110, 144] width 168 height 15
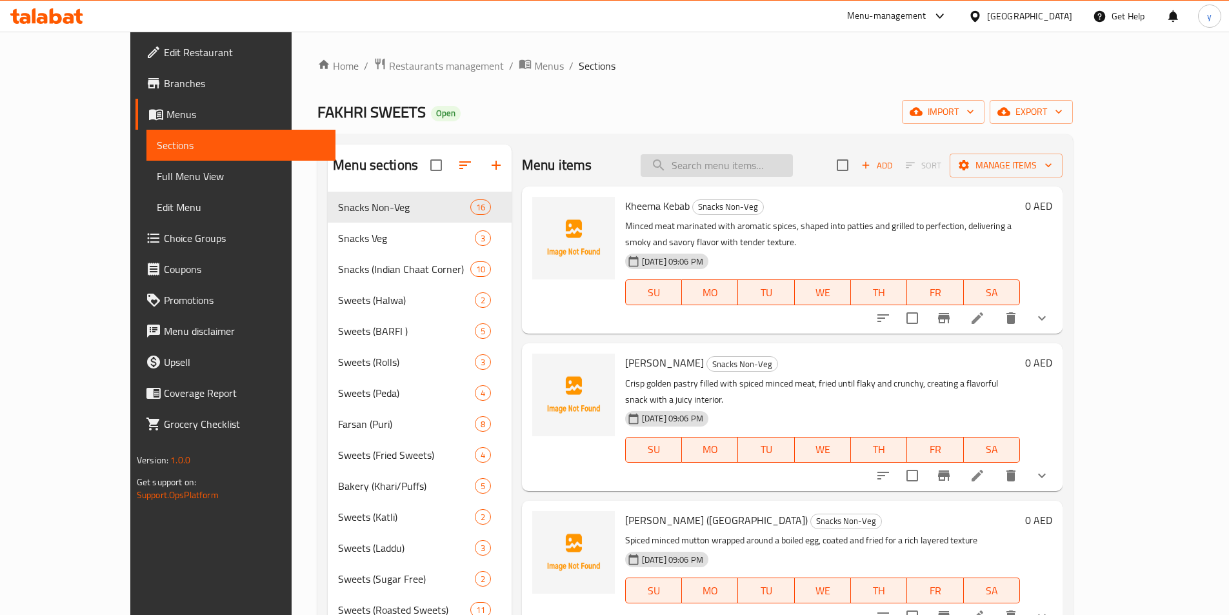
click at [780, 162] on input "search" at bounding box center [716, 165] width 152 height 23
paste input "Icecream Barﬁ"
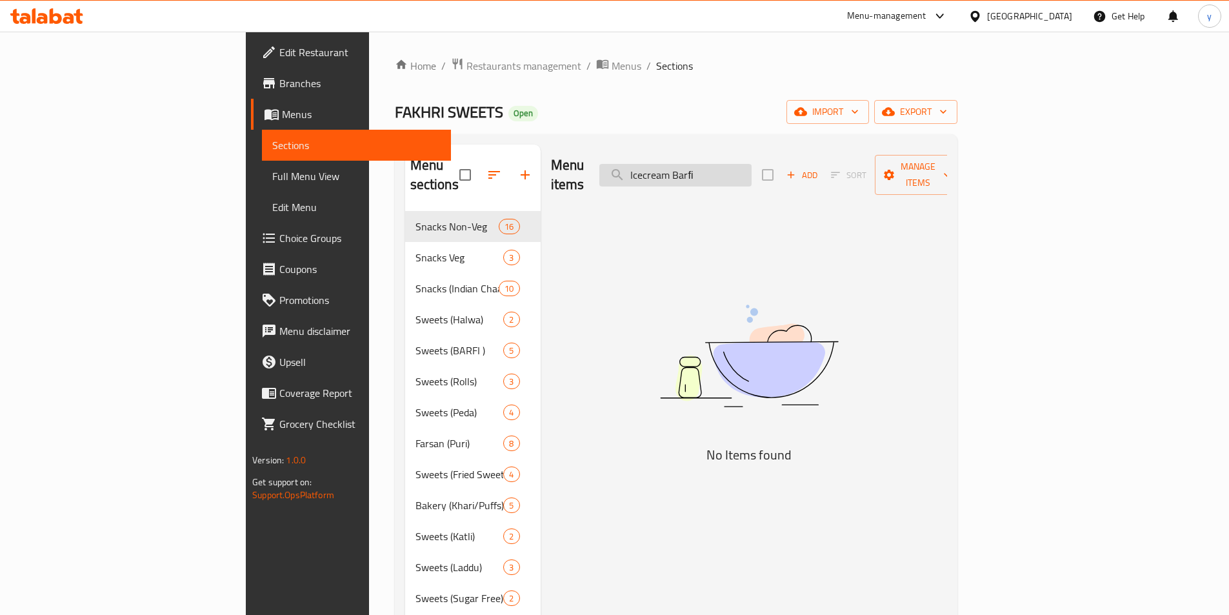
click at [751, 170] on input "Icecream Barﬁ" at bounding box center [675, 175] width 152 height 23
paste input "Blueberry Fruit Barfi"
click at [735, 164] on input "Blueberry Fruit" at bounding box center [675, 175] width 152 height 23
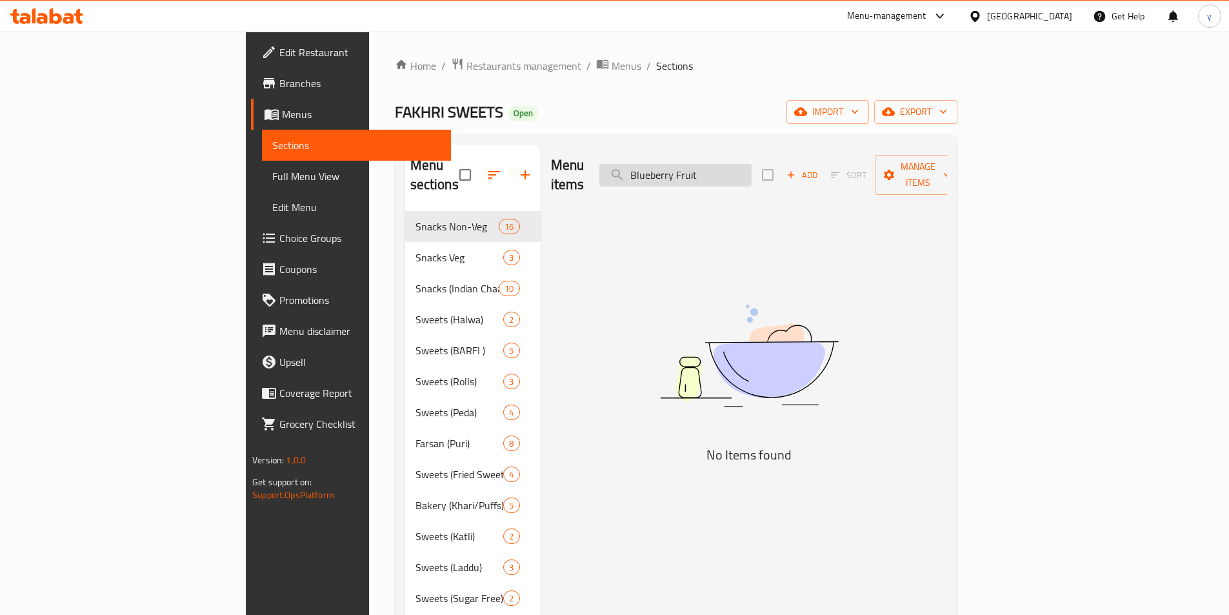
click at [735, 164] on input "Blueberry Fruit" at bounding box center [675, 175] width 152 height 23
paste input "Pineapple Fruit Barﬁ"
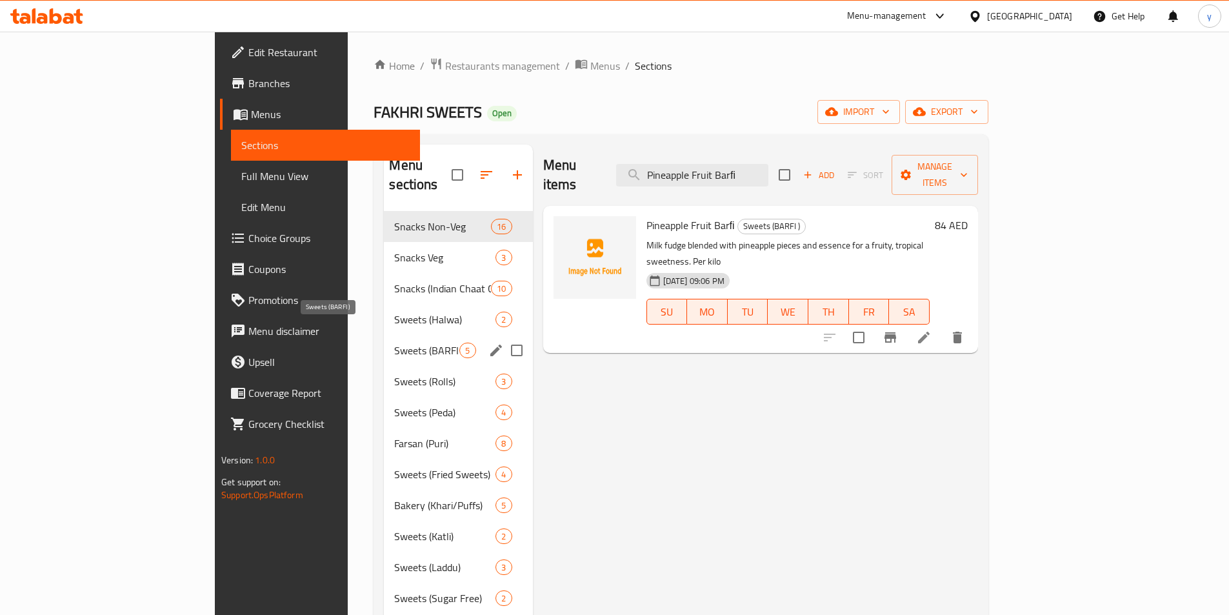
type input "Pineapple Fruit Barﬁ"
click at [394, 342] on span "Sweets (BARFI )" at bounding box center [426, 349] width 65 height 15
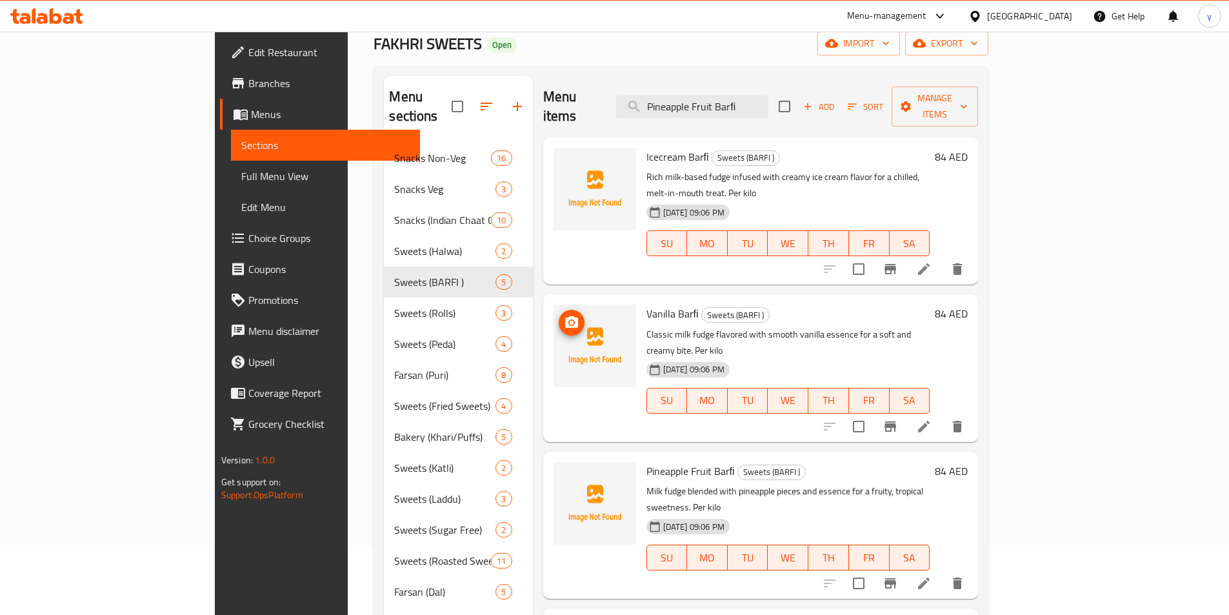
scroll to position [64, 0]
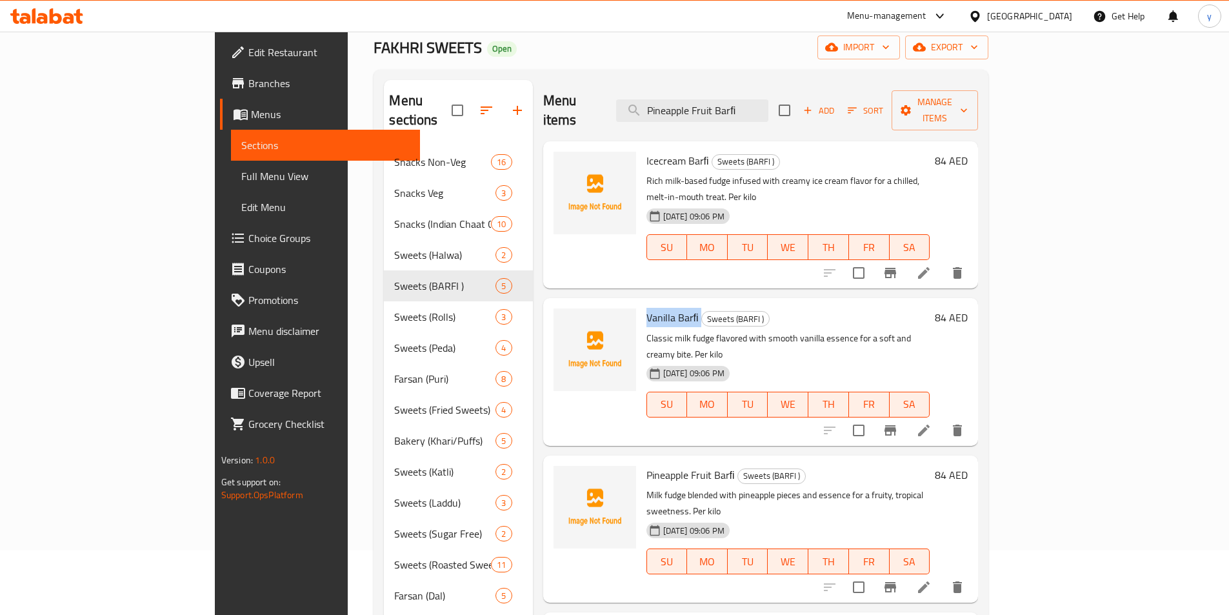
drag, startPoint x: 593, startPoint y: 282, endPoint x: 644, endPoint y: 289, distance: 50.7
click at [646, 308] on h6 "Vanilla Barﬁ Sweets (BARFI )" at bounding box center [788, 317] width 284 height 18
copy span "Vanilla Barﬁ"
click at [836, 106] on span "Add" at bounding box center [818, 110] width 35 height 15
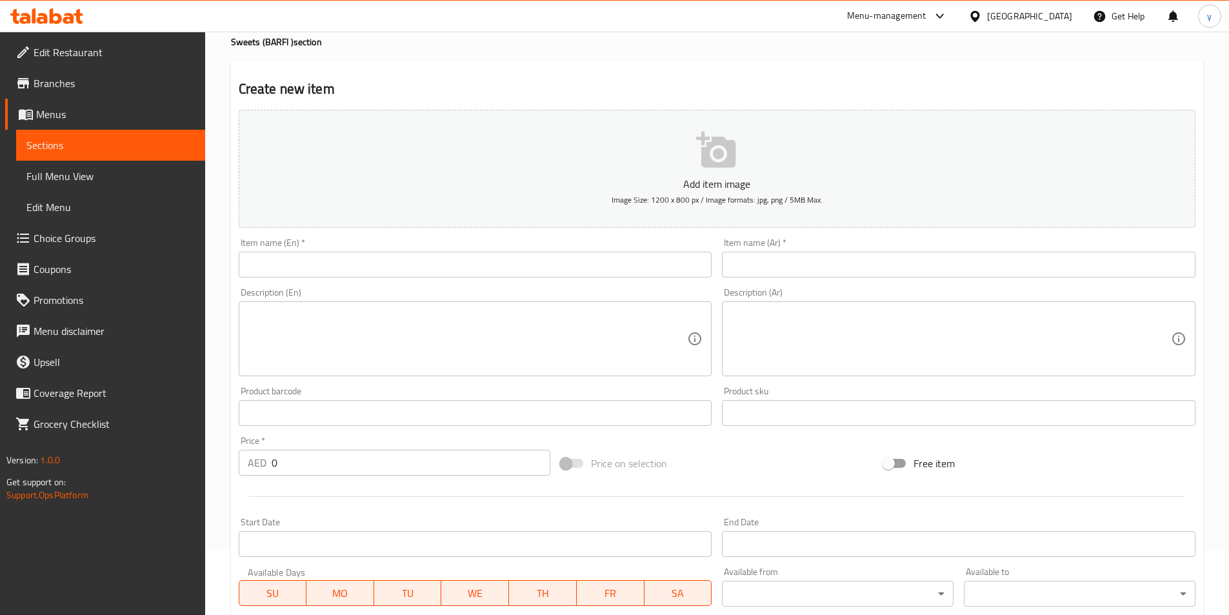
click at [415, 262] on input "text" at bounding box center [475, 265] width 473 height 26
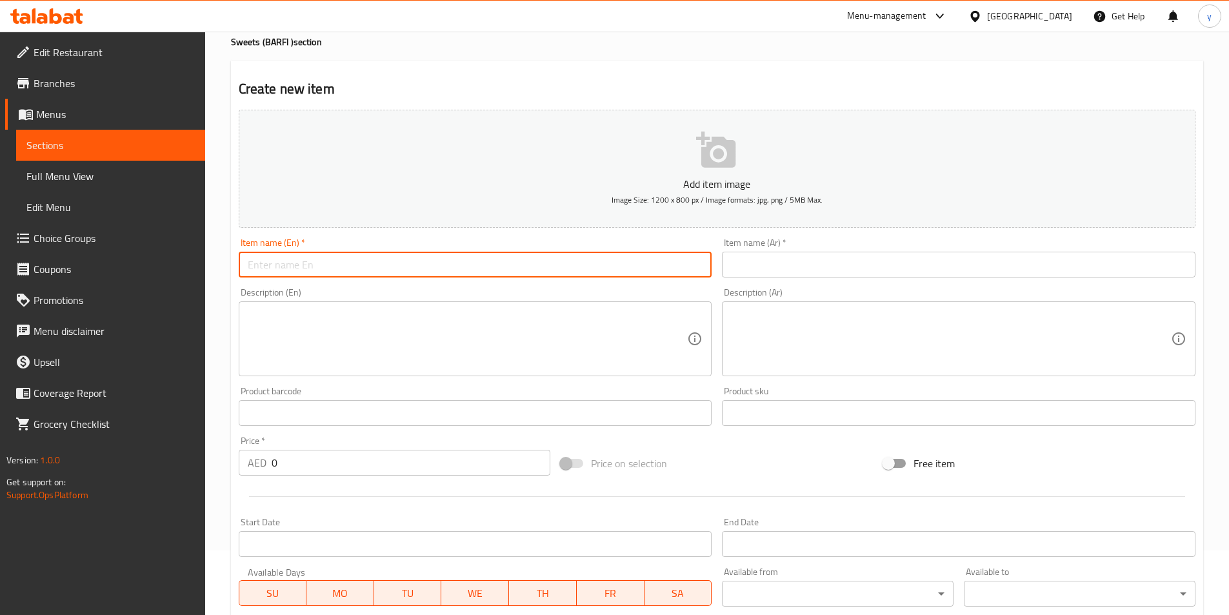
paste input "Blueberry Fruit Barfi"
type input "Blueberry Fruit Barfi"
click at [758, 264] on input "text" at bounding box center [958, 265] width 473 height 26
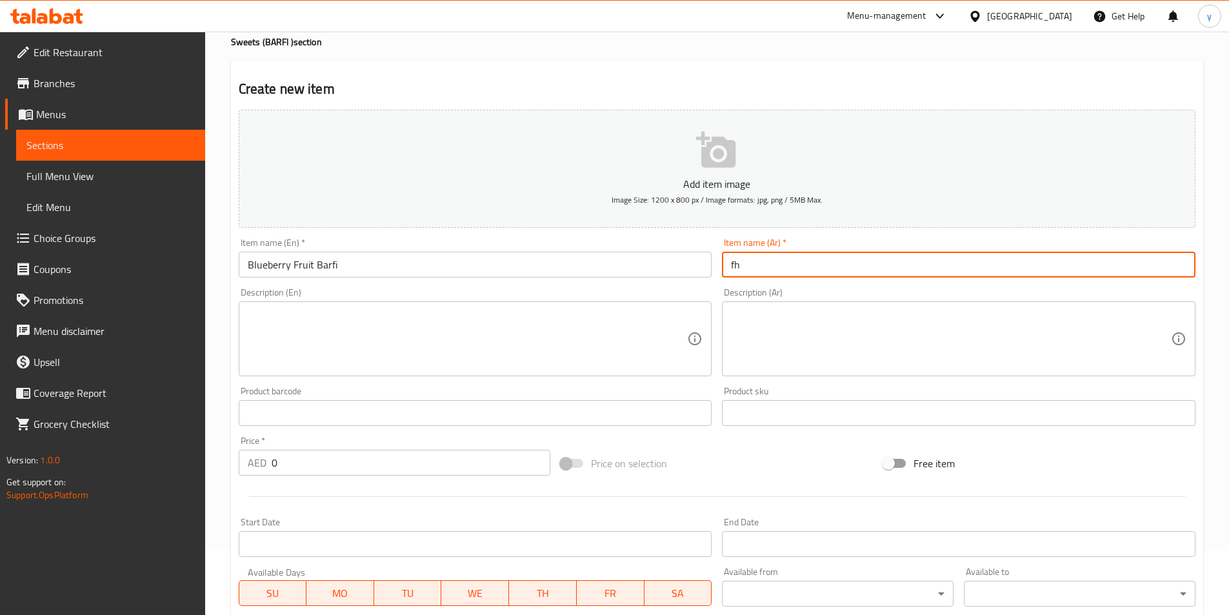
type input "f"
click at [767, 270] on input "بارفي توت ازرق" at bounding box center [958, 265] width 473 height 26
click at [776, 269] on input "بارفي توت ازرق" at bounding box center [958, 265] width 473 height 26
click at [773, 272] on input "بارفي توت ازرق" at bounding box center [958, 265] width 473 height 26
drag, startPoint x: 851, startPoint y: 260, endPoint x: 646, endPoint y: 277, distance: 205.8
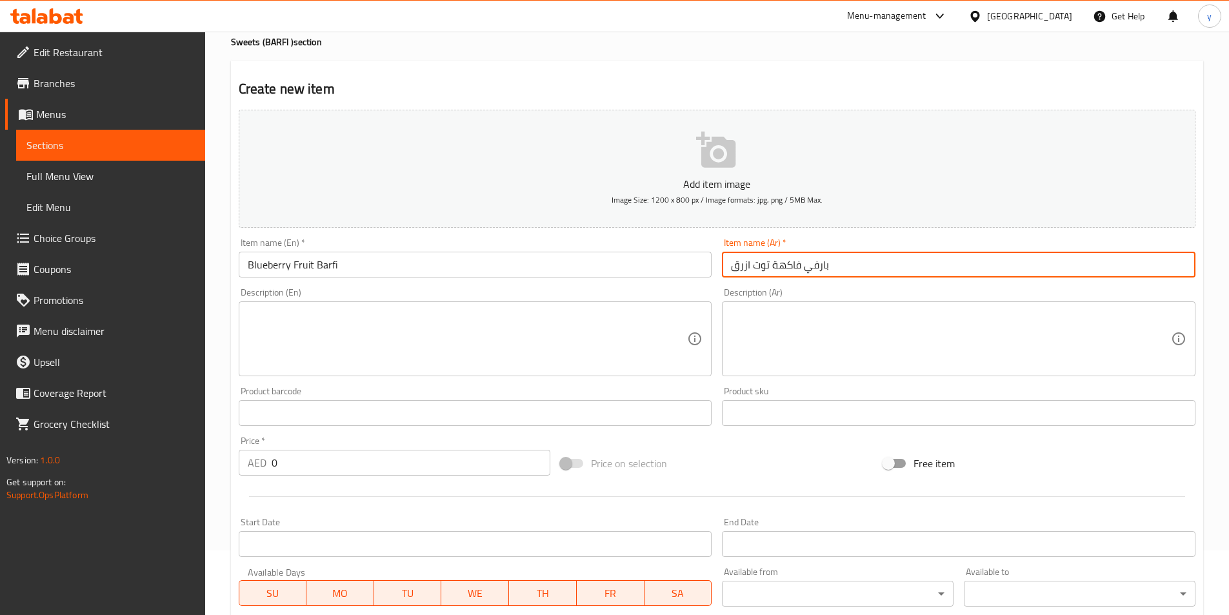
click at [646, 277] on div "Add item image Image Size: 1200 x 800 px / Image formats: jpg, png / 5MB Max. I…" at bounding box center [716, 382] width 967 height 556
paste input "لتوت الأزرق"
type input "بارفي فاكهة التوت الأزرق"
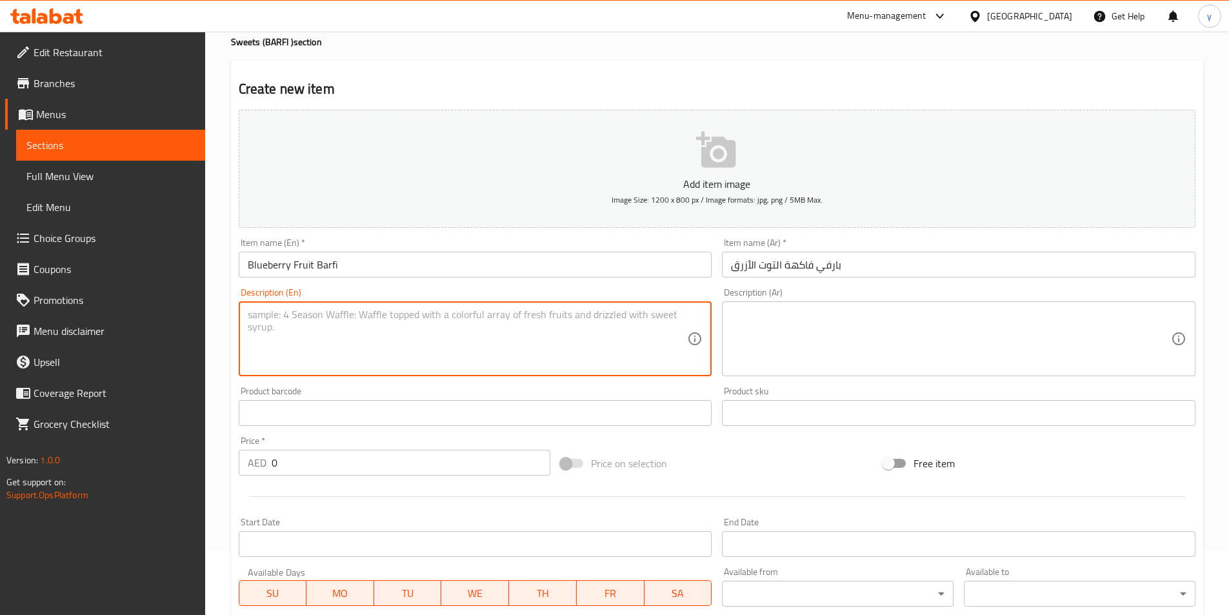
click at [477, 316] on textarea at bounding box center [468, 338] width 440 height 61
paste textarea "Soft milk fudge infused with the tangy-sweet flavor of blueberries, giving a fr…"
type textarea "Soft milk fudge infused with the tangy-sweet flavor of blueberries, giving a fr…"
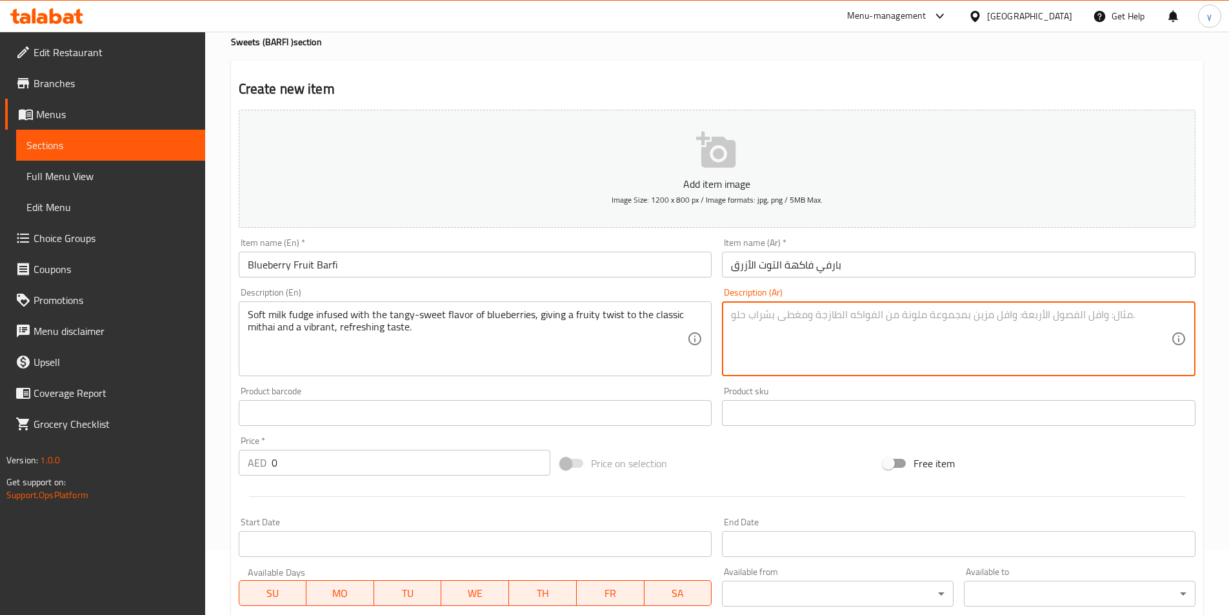
click at [804, 328] on textarea at bounding box center [951, 338] width 440 height 61
paste textarea "فادج الحليب الناعم الممزوج بنكهة التوت الأزرق اللذيذة والحلوة، يضفي لمسة فاكهية…"
drag, startPoint x: 1031, startPoint y: 322, endPoint x: 1051, endPoint y: 317, distance: 20.5
click at [1051, 317] on textarea "فادج الحليب الناعم الممزوج بنكهة التوت الأزرق اللذيذة والحلوة، يضفي لمسة فاكهية…" at bounding box center [951, 338] width 440 height 61
drag, startPoint x: 916, startPoint y: 319, endPoint x: 938, endPoint y: 322, distance: 22.2
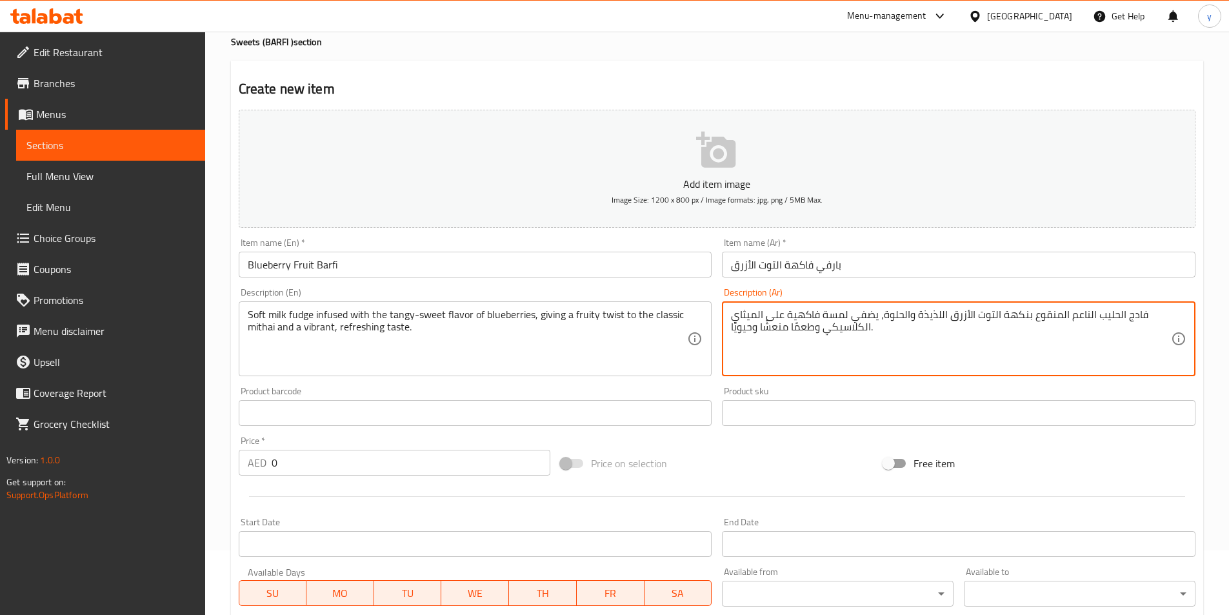
click at [938, 322] on textarea "فادج الحليب الناعم المنقوع بنكهة التوت الأزرق اللذيذة والحلوة، يضفي لمسة فاكهية…" at bounding box center [951, 338] width 440 height 61
drag, startPoint x: 851, startPoint y: 315, endPoint x: 876, endPoint y: 321, distance: 26.3
click at [876, 321] on textarea "فادج الحليب الناعم المنقوع بنكهة التوت الأزرق المنعشة والحلوة، يضفي لمسة فاكهية…" at bounding box center [951, 338] width 440 height 61
drag, startPoint x: 820, startPoint y: 314, endPoint x: 847, endPoint y: 319, distance: 26.9
click at [847, 319] on textarea "فادج الحليب الناعم المنقوع بنكهة التوت الأزرق المنعشة والحلوة، تعطي لمسة فاكهية…" at bounding box center [951, 338] width 440 height 61
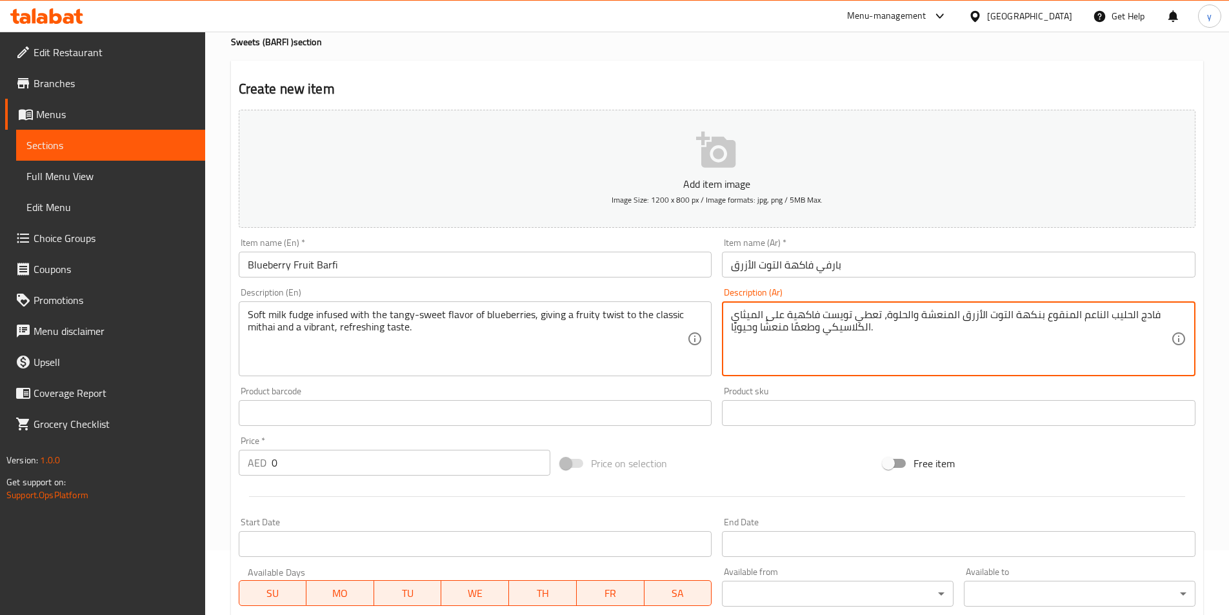
drag, startPoint x: 787, startPoint y: 317, endPoint x: 816, endPoint y: 319, distance: 29.7
click at [816, 319] on textarea "فادج الحليب الناعم المنقوع بنكهة التوت الأزرق المنعشة والحلوة، تعطي تويست فاكهي…" at bounding box center [951, 338] width 440 height 61
drag, startPoint x: 766, startPoint y: 320, endPoint x: 784, endPoint y: 322, distance: 17.6
click at [784, 322] on textarea "فادج الحليب الناعم المنقوع بنكهة التوت الأزرق المنعشة والحلوة، تعطي تويست فروتي…" at bounding box center [951, 338] width 440 height 61
click at [758, 317] on textarea "فادج الحليب الناعم المنقوع بنكهة التوت الأزرق المنعشة والحلوة، تعطي تويست فروتي…" at bounding box center [951, 338] width 440 height 61
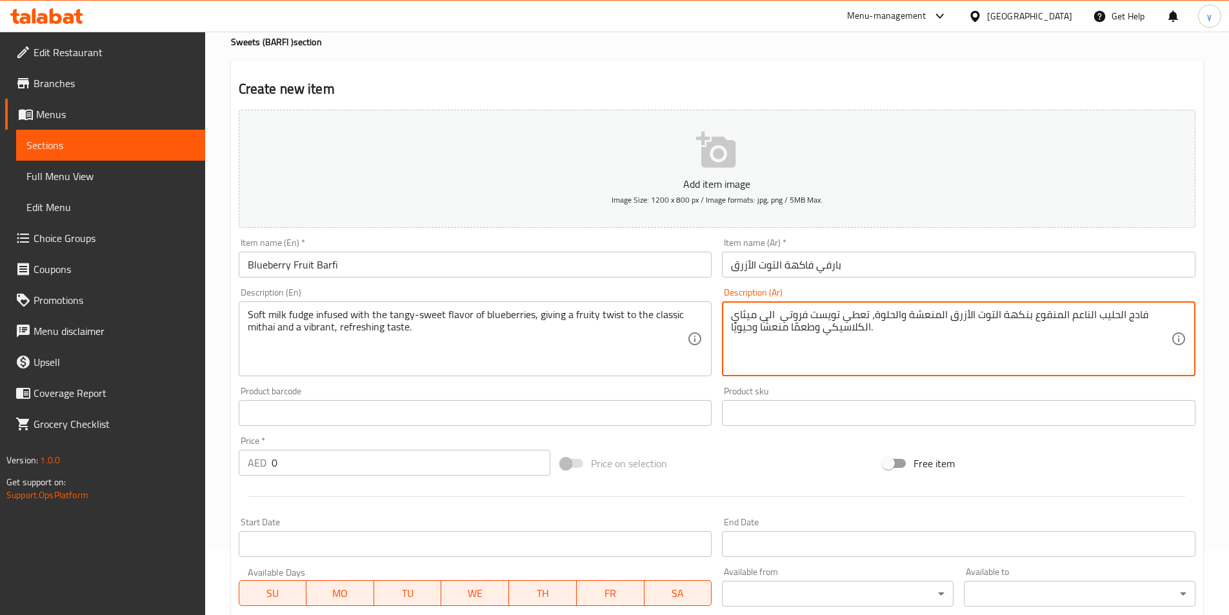
click at [863, 328] on textarea "فادج الحليب الناعم المنقوع بنكهة التوت الأزرق المنعشة والحلوة، تعطي تويست فروتي…" at bounding box center [951, 338] width 440 height 61
click at [824, 328] on textarea "فادج الحليب الناعم المنقوع بنكهة التوت الأزرق المنعشة والحلوة، تعطي تويست فروتي…" at bounding box center [951, 338] width 440 height 61
drag, startPoint x: 755, startPoint y: 333, endPoint x: 731, endPoint y: 341, distance: 25.1
click at [731, 341] on textarea "فادج الحليب الناعم المنقوع بنكهة التوت الأزرق المنعشة والحلوة، تعطي تويست فروتي…" at bounding box center [951, 338] width 440 height 61
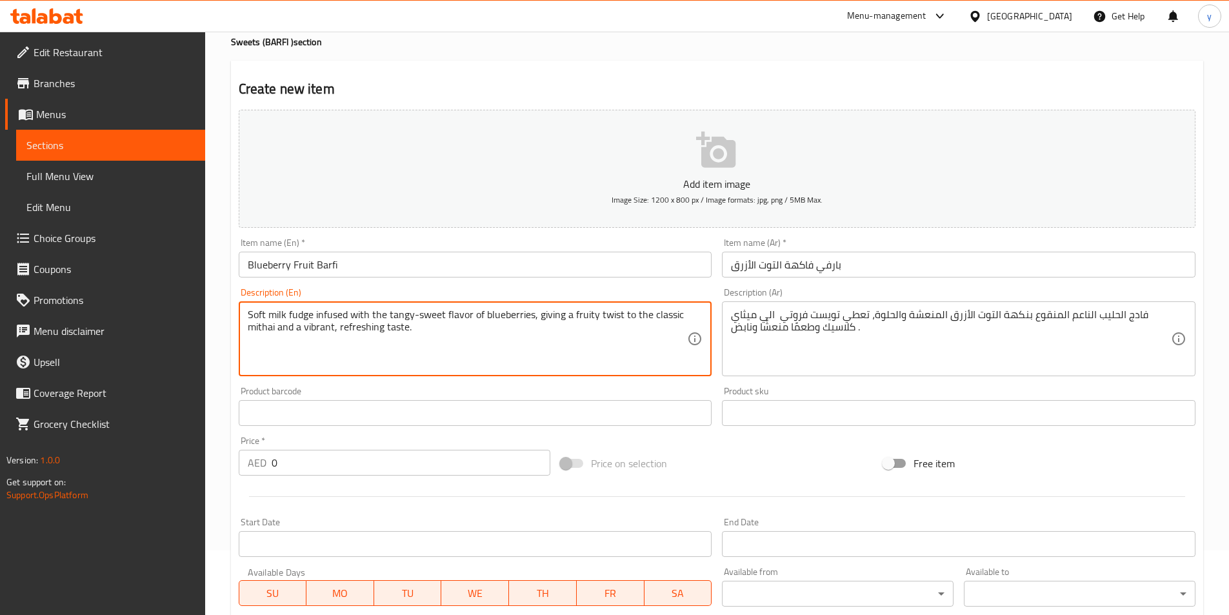
drag, startPoint x: 304, startPoint y: 328, endPoint x: 332, endPoint y: 335, distance: 29.1
click at [332, 335] on textarea "Soft milk fudge infused with the tangy-sweet flavor of blueberries, giving a fr…" at bounding box center [468, 338] width 440 height 61
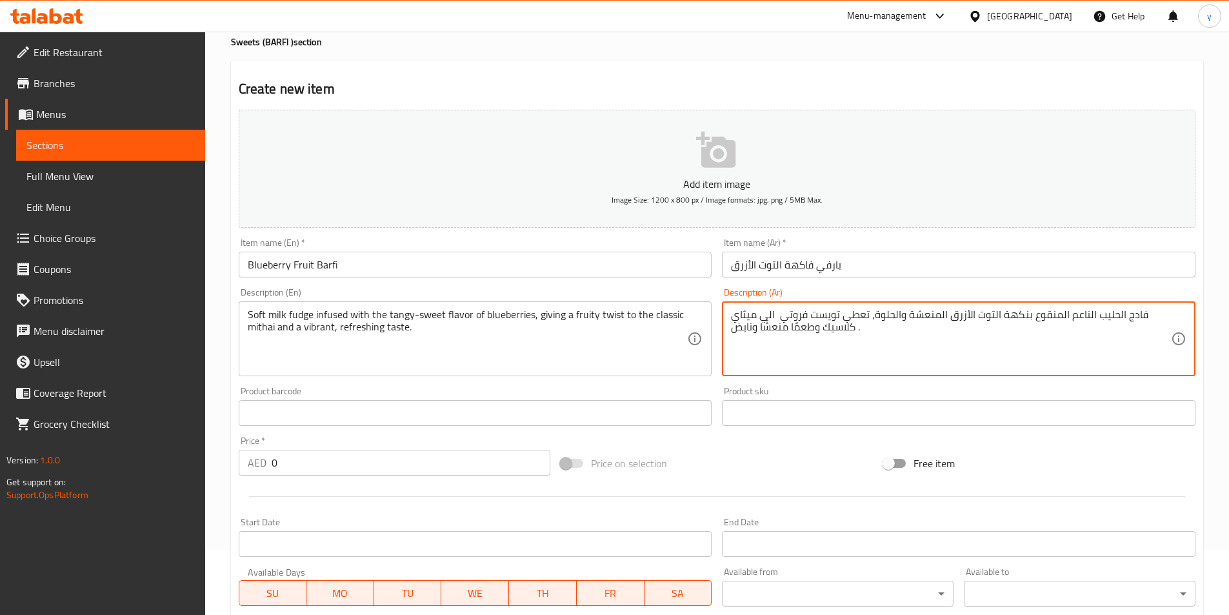
drag, startPoint x: 731, startPoint y: 328, endPoint x: 753, endPoint y: 339, distance: 24.5
paste textarea "بالحياة"
click at [778, 315] on textarea "فادج الحليب الناعم المنقوع بنكهة التوت الأزرق المنعشة والحلوة، تعطي تويست فروتي…" at bounding box center [951, 338] width 440 height 61
click at [776, 316] on textarea "فادج الحليب الناعم المنقوع بنكهة التوت الأزرق المنعشة والحلوة، تعطي تويست فروتي…" at bounding box center [951, 338] width 440 height 61
type textarea "فادج الحليب الناعم المنقوع بنكهة التوت الأزرق المنعشة والحلوة، تعطي تويست فروتي…"
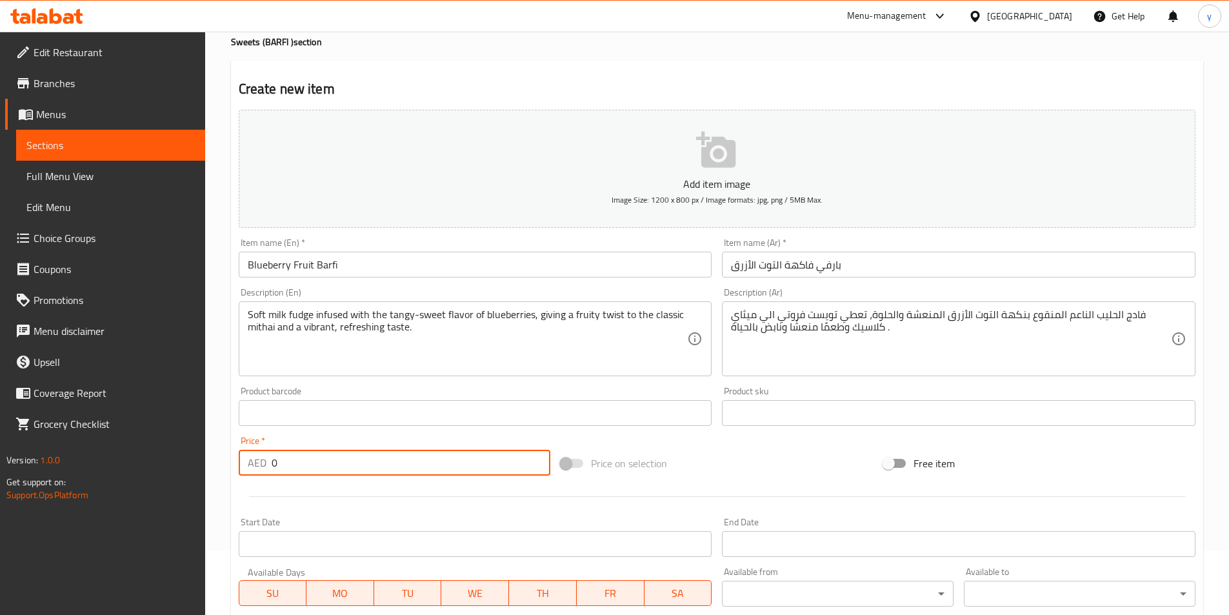
click at [419, 456] on input "0" at bounding box center [411, 462] width 279 height 26
paste input "84"
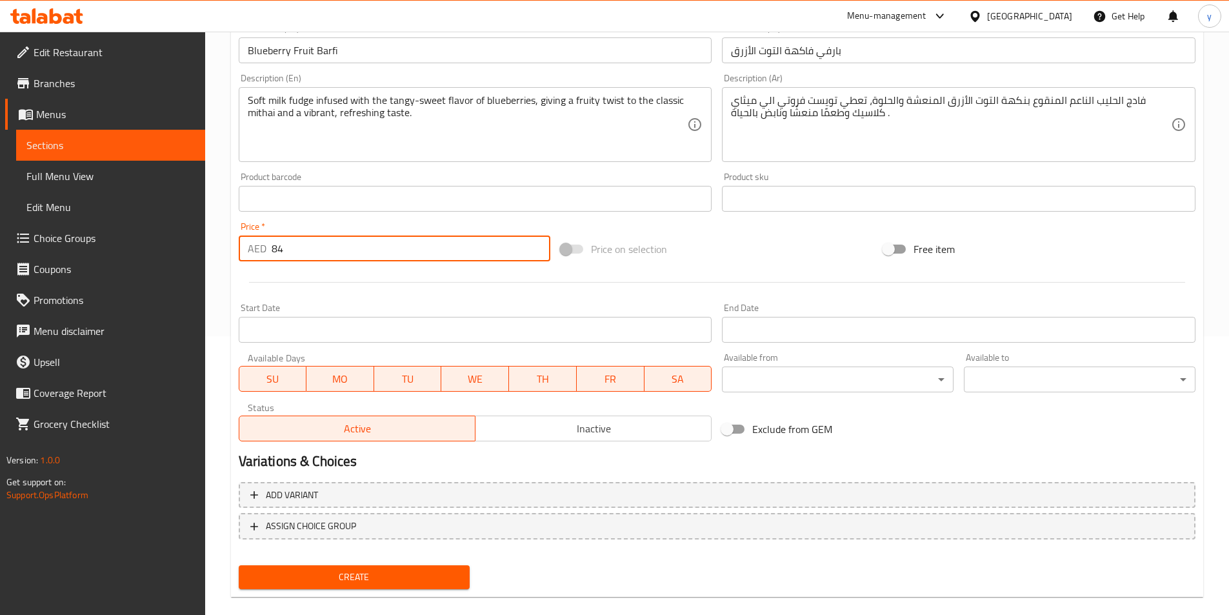
scroll to position [297, 0]
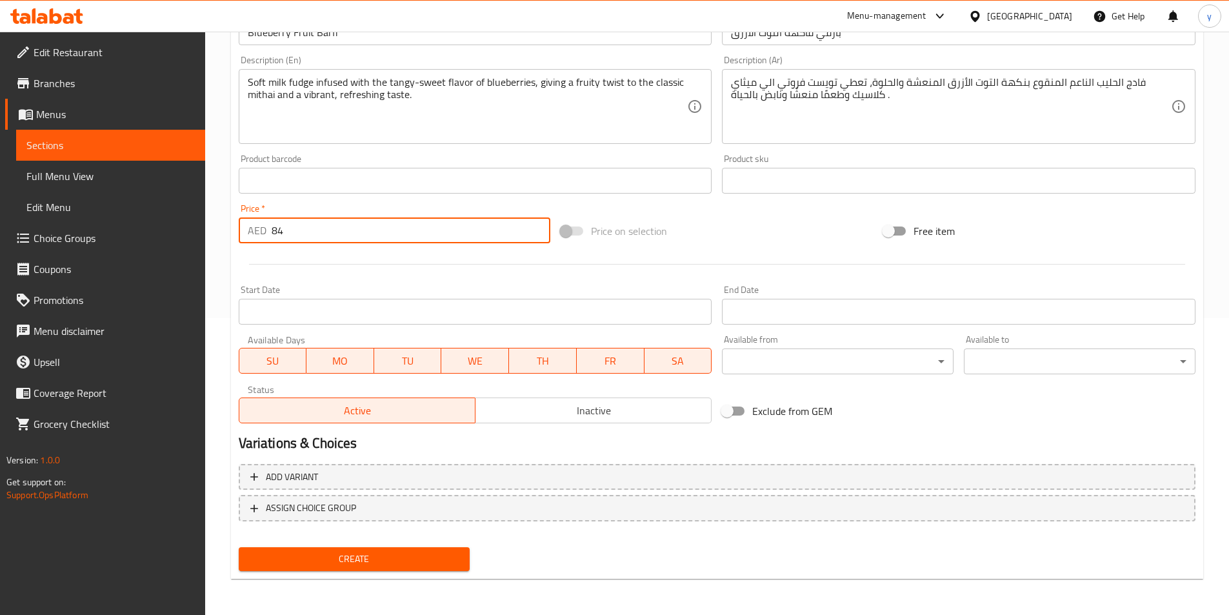
type input "84"
click at [379, 551] on span "Create" at bounding box center [354, 559] width 211 height 16
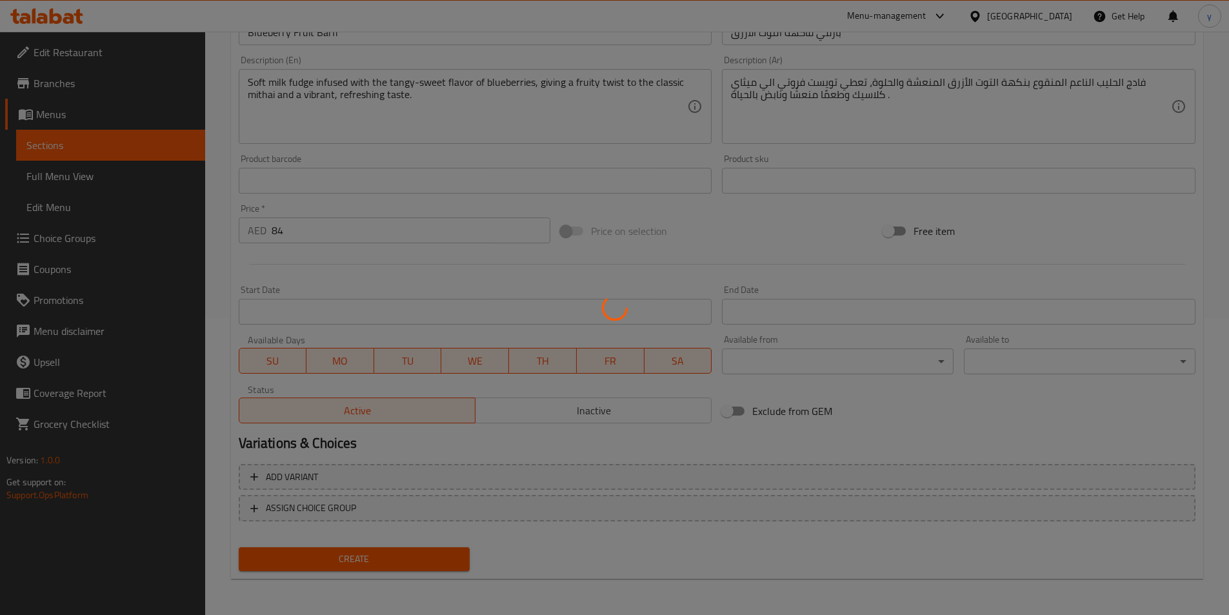
type input "0"
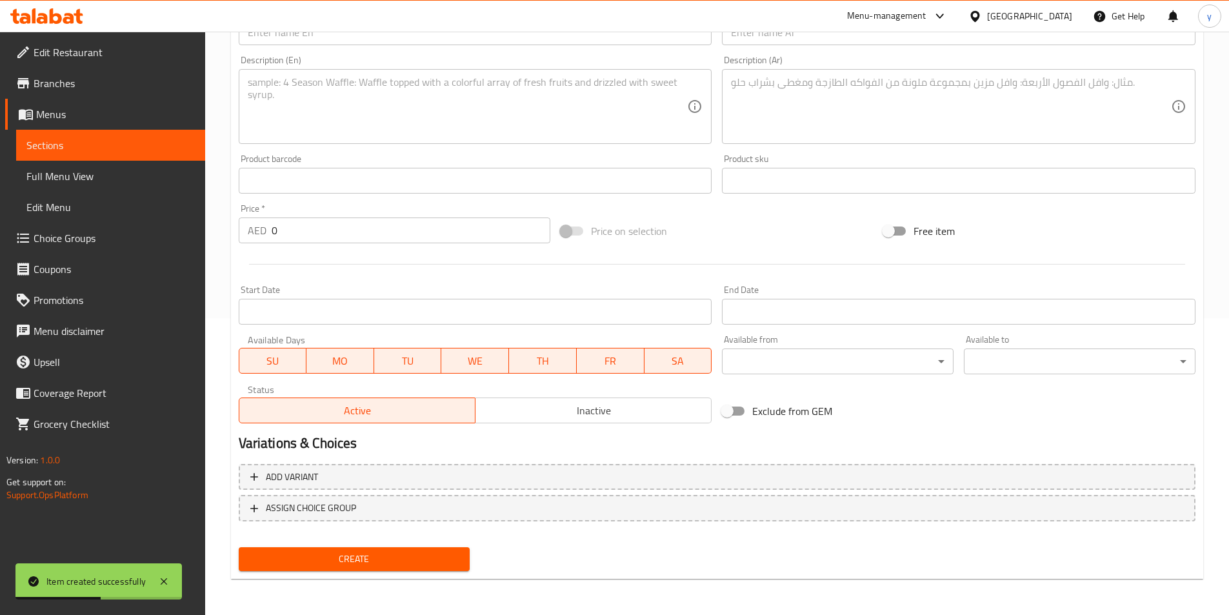
click at [100, 144] on span "Sections" at bounding box center [110, 144] width 168 height 15
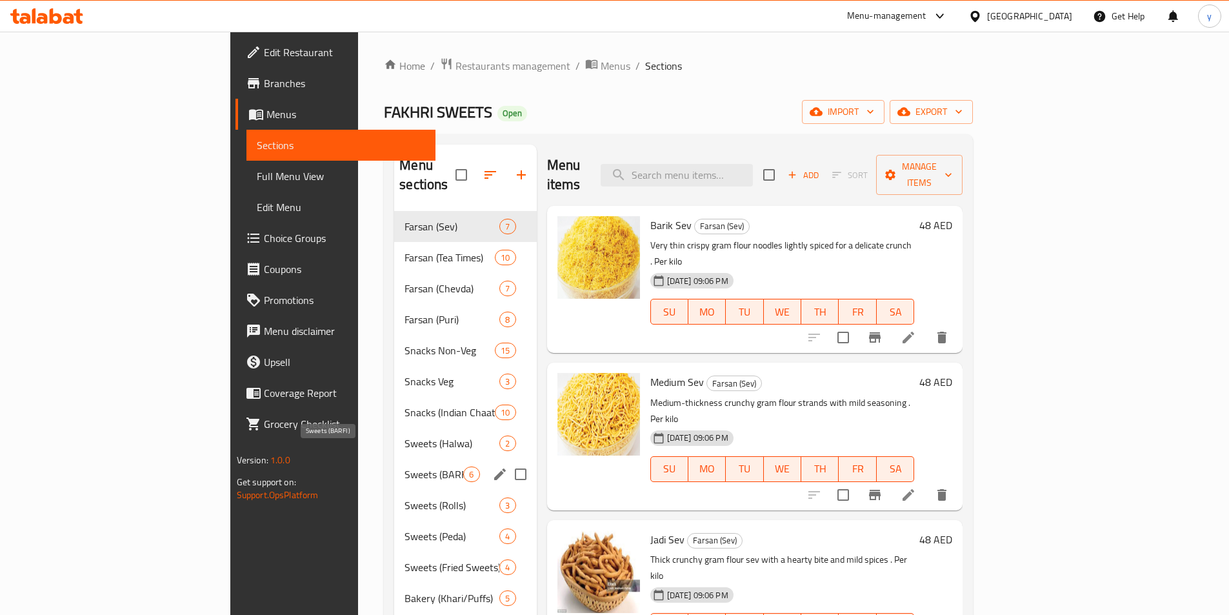
click at [404, 466] on span "Sweets (BARFI )" at bounding box center [433, 473] width 59 height 15
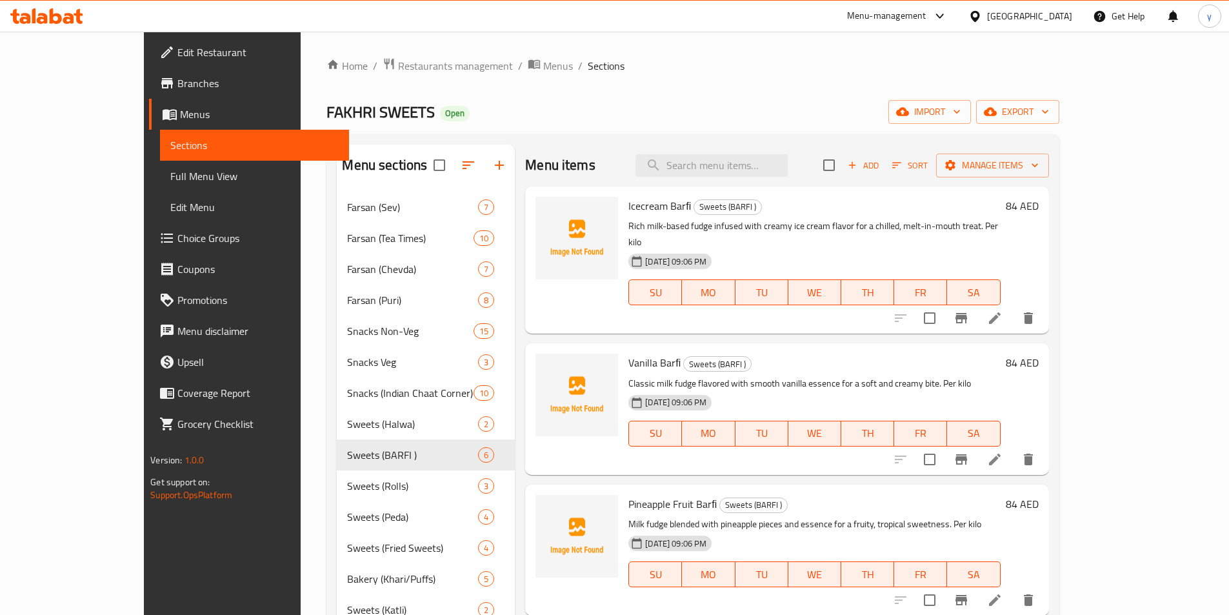
click at [1002, 310] on icon at bounding box center [994, 317] width 15 height 15
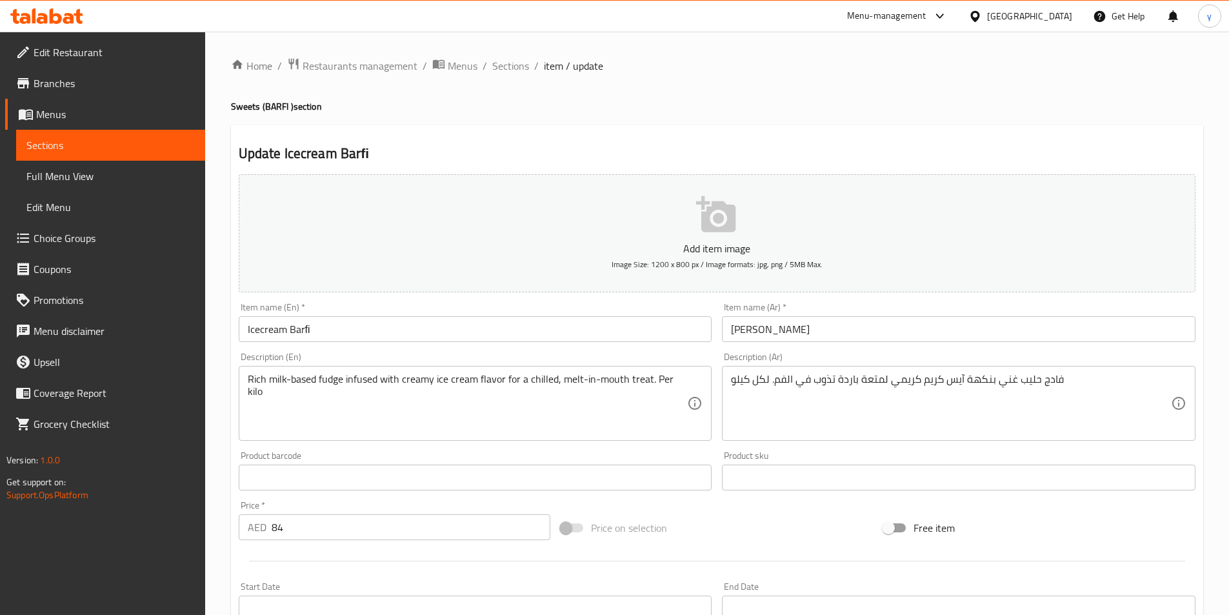
click at [278, 370] on div "Rich milk-based fudge infused with creamy ice cream flavor for a chilled, melt-…" at bounding box center [475, 403] width 473 height 75
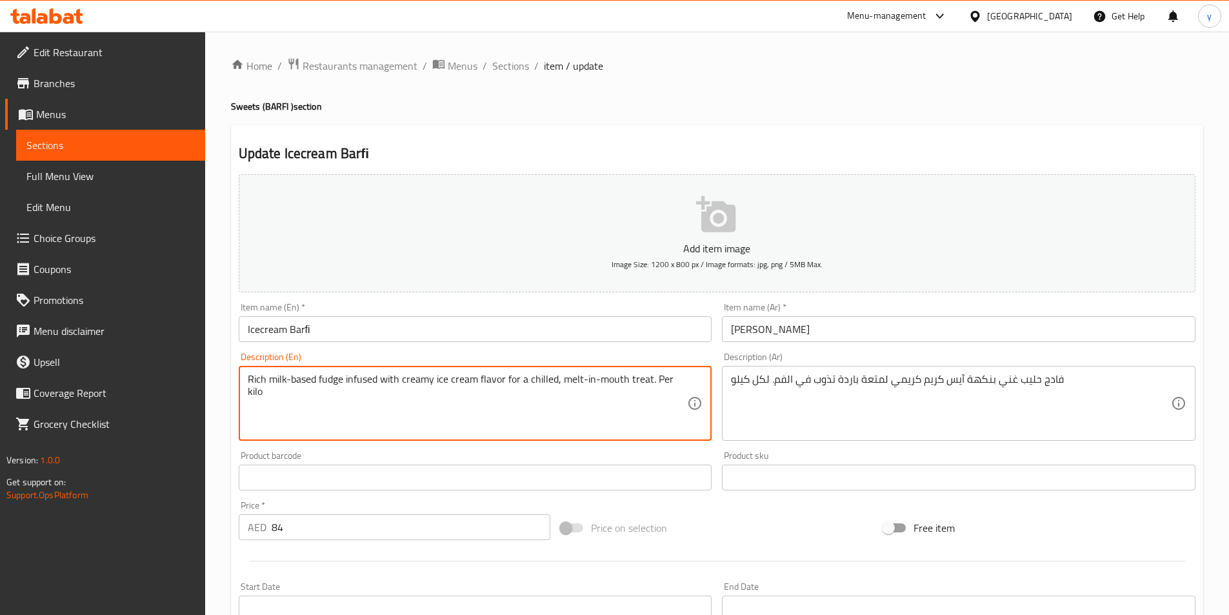
paste textarea "A fusion sweet combining the creaminess of traditional milk-based fudge with th…"
type textarea "A fusion sweet combining the creaminess of traditional milk-based fudge with th…"
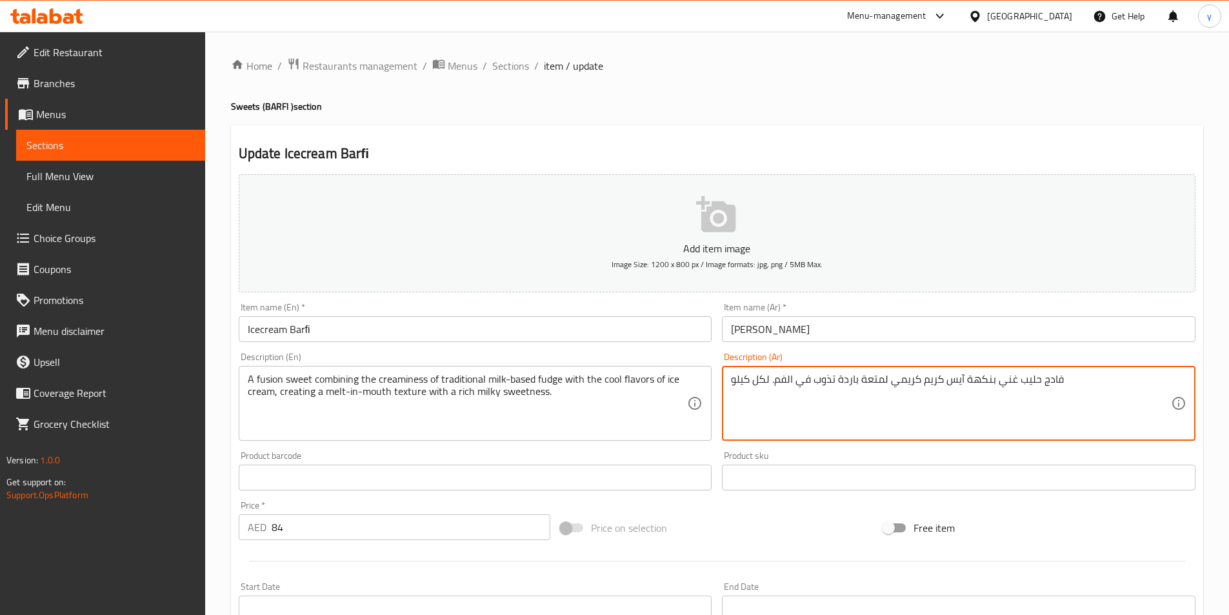
paste textarea "حلوى اندماجية تجمع بين كريمة فادج الحليب التقليدي مع النكهات الباردة للآيس كريم…"
click at [1165, 376] on textarea "حلوى اندماجية تجمع بين كريمة فادج الحليب التقليدي مع النكهات الباردة للآيس كريم…" at bounding box center [951, 403] width 440 height 61
click at [893, 392] on textarea "حلوى اندماجية تجمع بين كريمة فادج الحليب التقليدي مع النكهات الباردة للآيس كريم…" at bounding box center [951, 403] width 440 height 61
paste textarea "فيوجن"
click at [1163, 382] on textarea "حلوى اندماجية تجمع بين كريمة فادج الحليب التقليدي مع النكهات الباردة للآيس كريم…" at bounding box center [951, 403] width 440 height 61
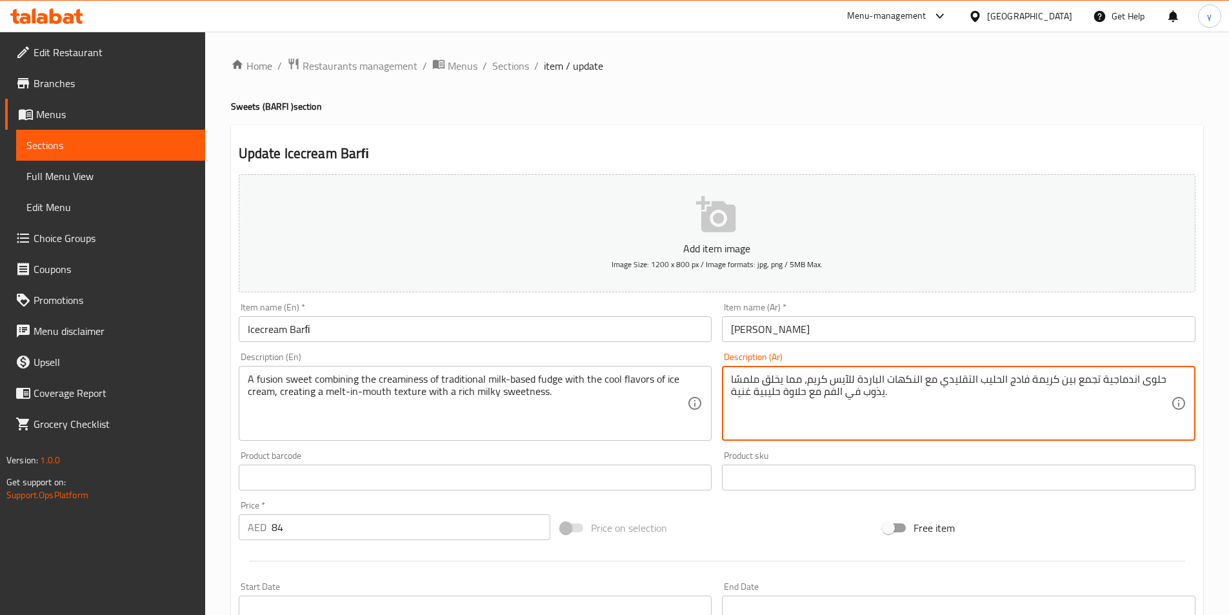
click at [1160, 379] on textarea "حلوى اندماجية تجمع بين كريمة فادج الحليب التقليدي مع النكهات الباردة للآيس كريم…" at bounding box center [951, 403] width 440 height 61
paste textarea "فيوجن"
click at [1140, 383] on textarea "حلوى اندماجية تجمع بين كريمة فادج الحليب التقليدي مع النكهات الباردة للآيس كريم…" at bounding box center [951, 403] width 440 height 61
paste textarea "فيوجن"
click at [1070, 382] on textarea "حلوى فيوجن اندماجية تجمع بين كريمة فادج الحليب التقليدي مع النكهات الباردة للآي…" at bounding box center [951, 403] width 440 height 61
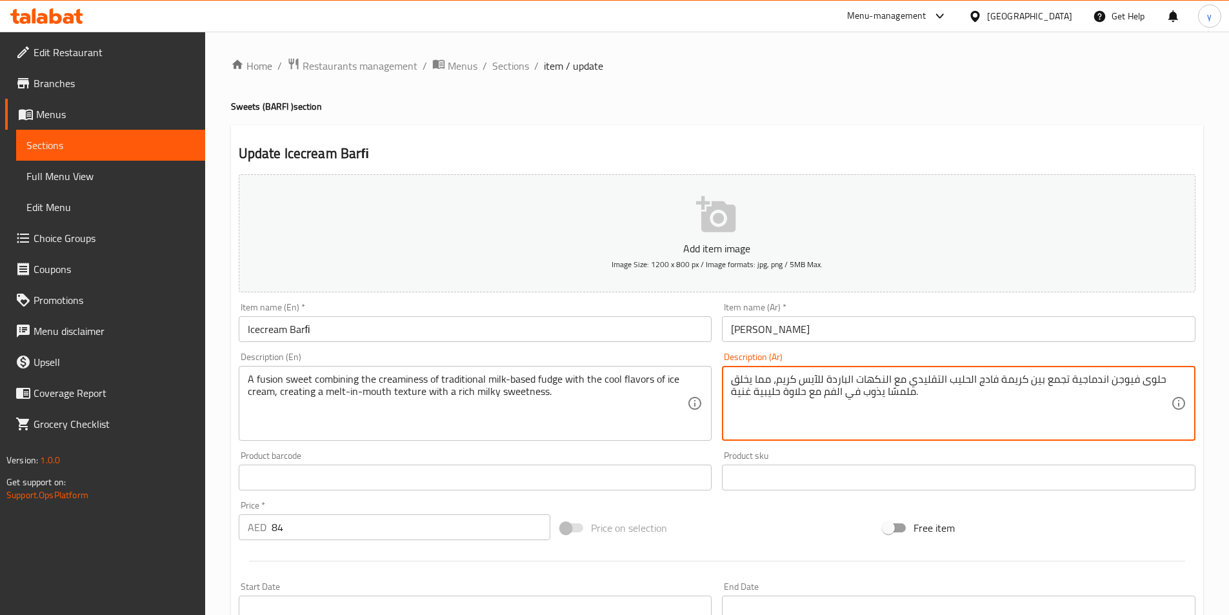
drag, startPoint x: 1070, startPoint y: 382, endPoint x: 1091, endPoint y: 383, distance: 20.7
click at [1091, 383] on textarea "حلوى فيوجن اندماجية تجمع بين كريمة فادج الحليب التقليدي مع النكهات الباردة للآي…" at bounding box center [951, 403] width 440 height 61
click at [1003, 380] on textarea "حلوى فيوجن تجمع بين كريمة فادج الحليب التقليدي مع النكهات الباردة للآيس كريم، م…" at bounding box center [951, 403] width 440 height 61
drag, startPoint x: 826, startPoint y: 380, endPoint x: 852, endPoint y: 386, distance: 26.6
click at [852, 386] on textarea "حلوى فيوجن تجمع بين كريمة فادج أساسه الحليب التقليدي مع النكهات الباردة للآيس ك…" at bounding box center [951, 403] width 440 height 61
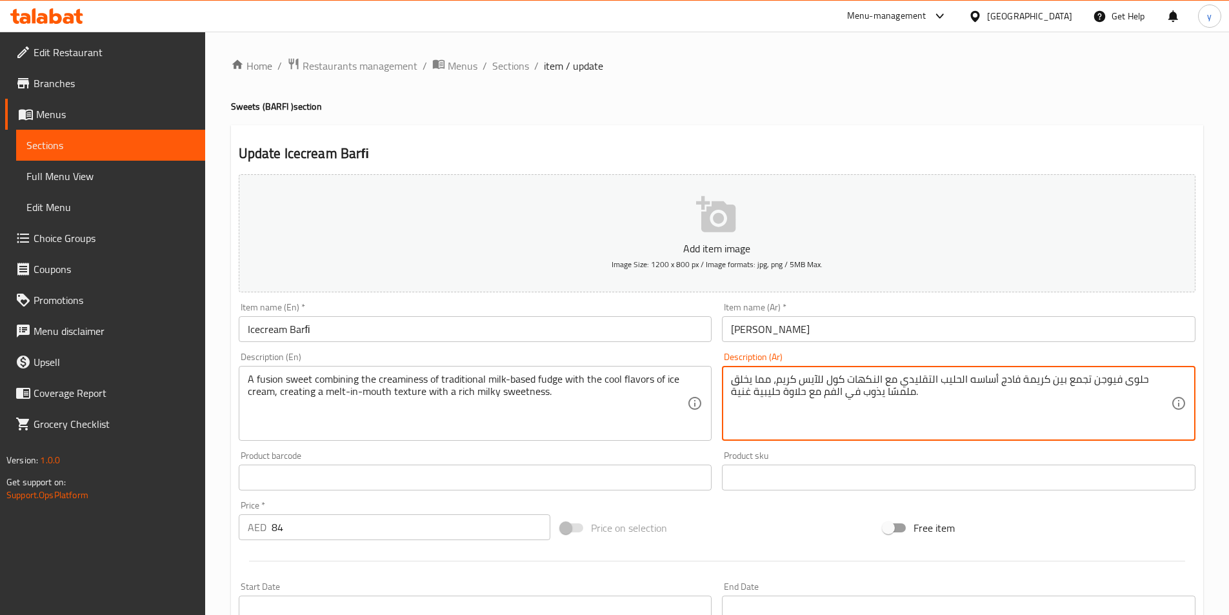
click at [881, 385] on textarea "حلوى فيوجن تجمع بين كريمة فادج أساسه الحليب التقليدي مع النكهات كول للآيس كريم،…" at bounding box center [951, 403] width 440 height 61
click at [854, 384] on textarea "حلوى فيوجن تجمع بين كريمة فادج أساسه الحليب التقليدي مع نكهات كول للآيس كريم، م…" at bounding box center [951, 403] width 440 height 61
click at [817, 384] on textarea "حلوى فيوجن تجمع بين كريمة فادج أساسه الحليب التقليدي مع نكهات كول من لآيس كريم،…" at bounding box center [951, 403] width 440 height 61
click at [816, 382] on textarea "حلوى فيوجن تجمع بين كريمة فادج أساسه الحليب التقليدي مع نكهات كول من آيس كريم، …" at bounding box center [951, 403] width 440 height 61
drag, startPoint x: 750, startPoint y: 377, endPoint x: 734, endPoint y: 380, distance: 16.4
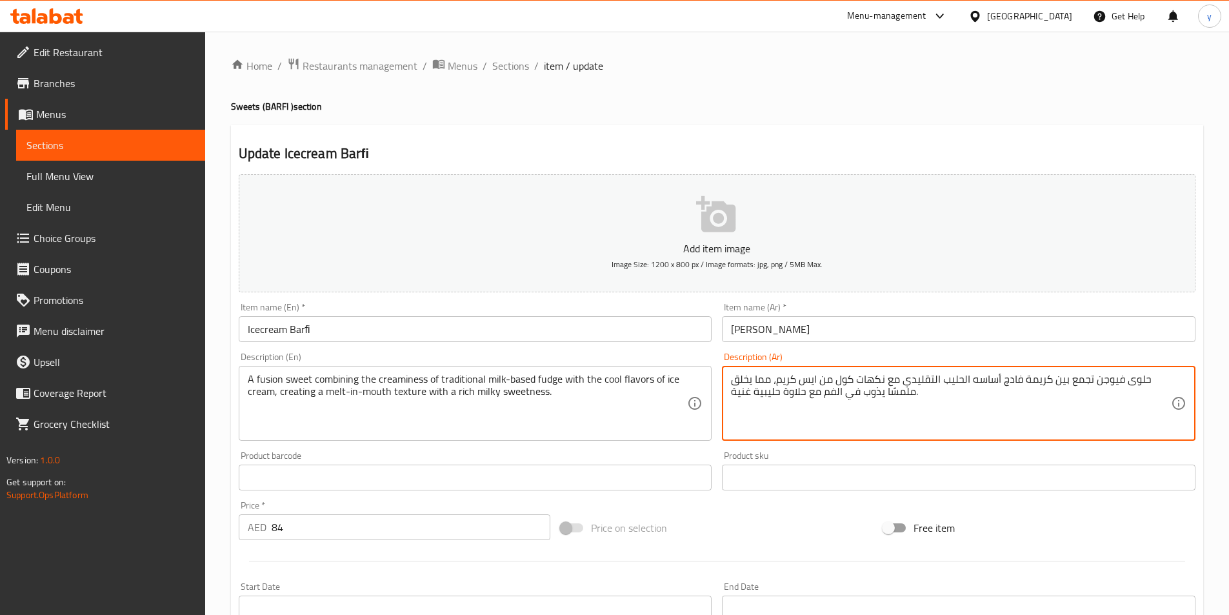
click at [734, 380] on textarea "حلوى فيوجن تجمع بين كريمة فادج أساسه الحليب التقليدي مع نكهات كول من ايس كريم، …" at bounding box center [951, 403] width 440 height 61
drag, startPoint x: 754, startPoint y: 379, endPoint x: 773, endPoint y: 385, distance: 19.8
click at [773, 385] on textarea "حلوى فيوجن تجمع بين كريمة فادج أساسه الحليب التقليدي مع نكهات كول من ايس كريم، …" at bounding box center [951, 403] width 440 height 61
click at [735, 380] on textarea "حلوى فيوجن تجمع بين كريمة فادج أساسه الحليب التقليدي مع نكهات كول من ايس كريم، …" at bounding box center [951, 403] width 440 height 61
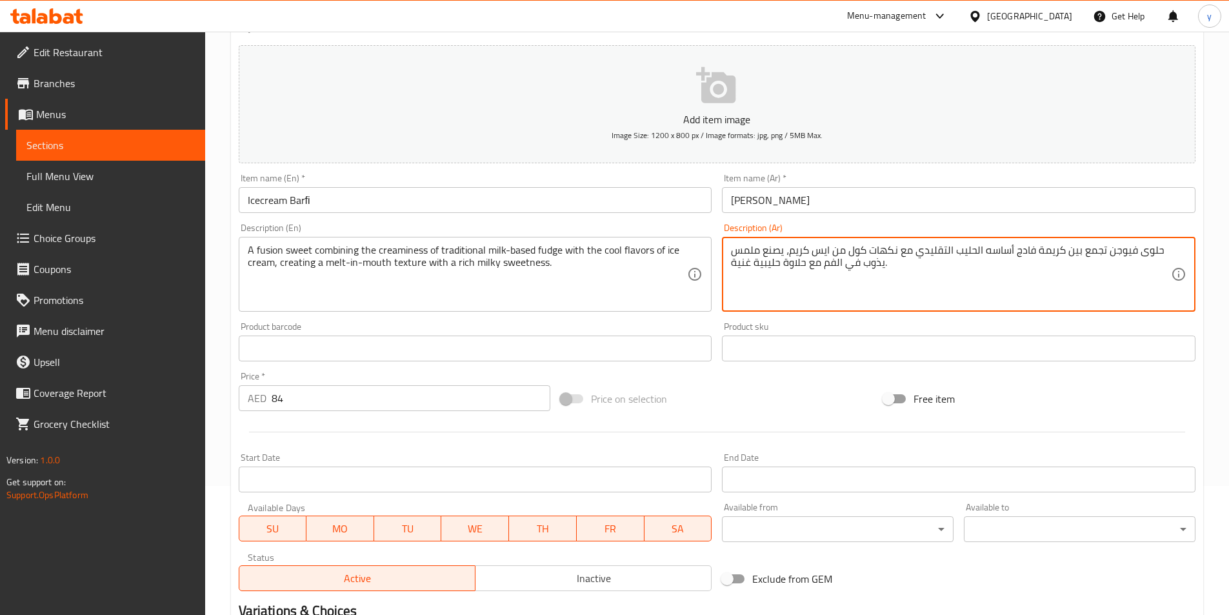
scroll to position [297, 0]
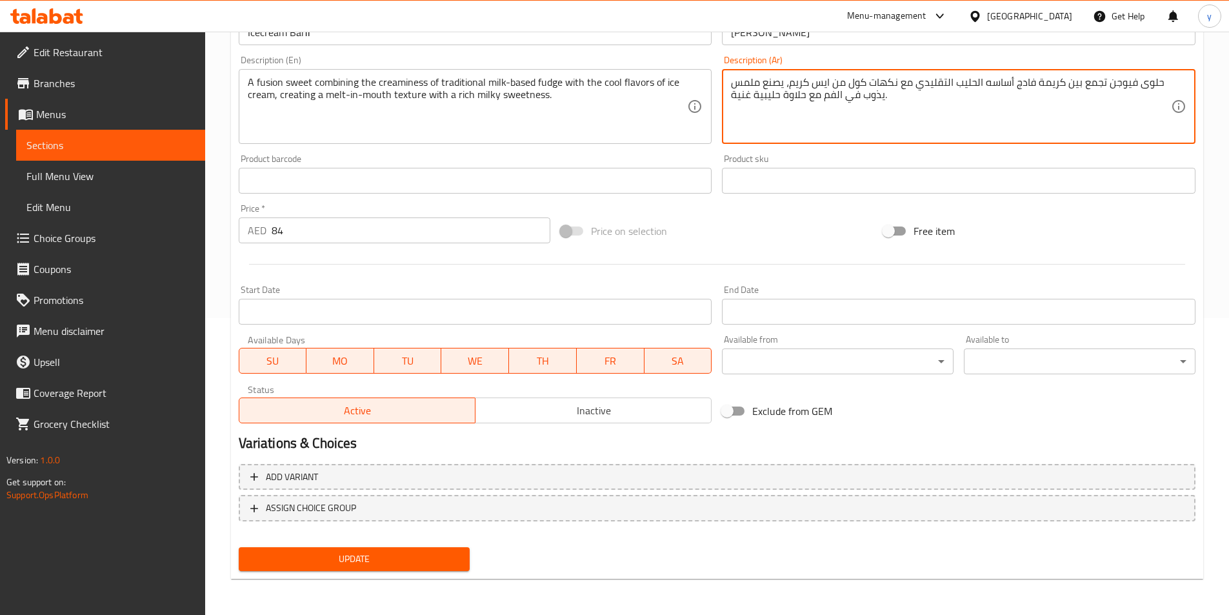
type textarea "حلوى فيوجن تجمع بين كريمة فادج أساسه الحليب التقليدي مع نكهات كول من ايس كريم، …"
click at [365, 571] on button "Update" at bounding box center [355, 559] width 232 height 24
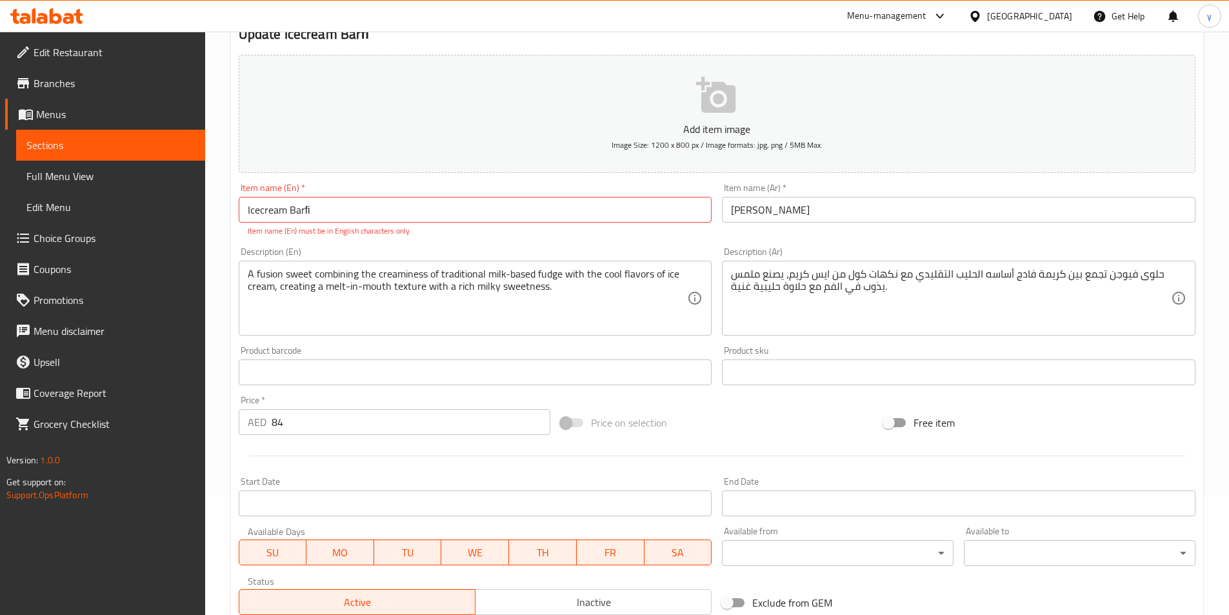
scroll to position [103, 0]
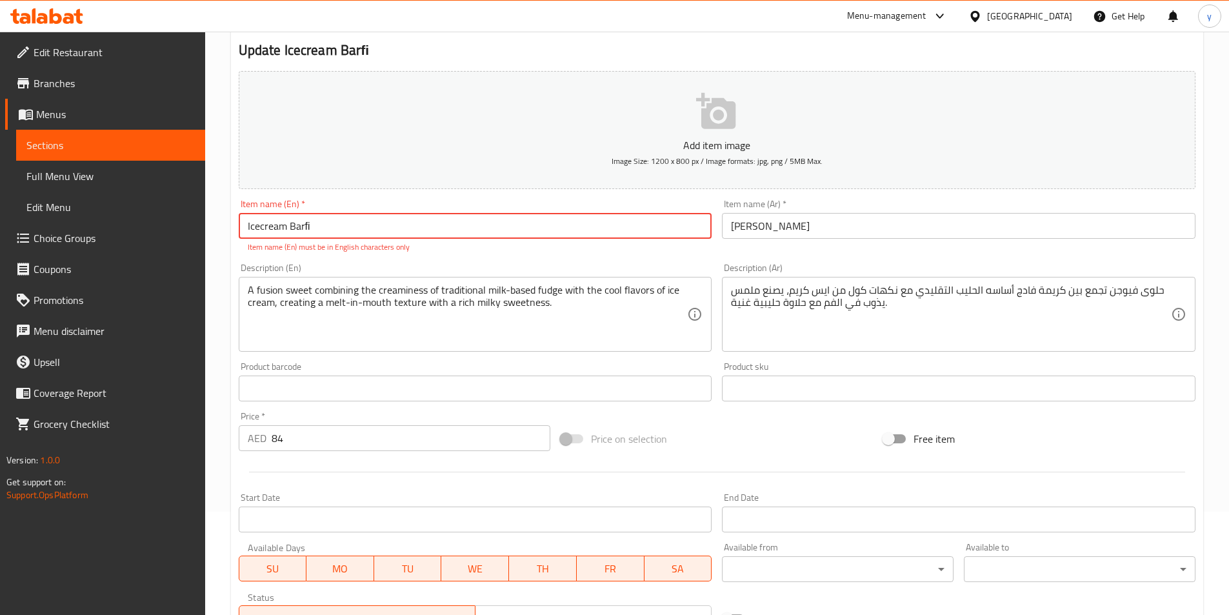
drag, startPoint x: 320, startPoint y: 224, endPoint x: 215, endPoint y: 215, distance: 104.8
click at [215, 215] on div "Home / Restaurants management / Menus / Sections / item / update Sweets (BARFI …" at bounding box center [716, 375] width 1023 height 894
paste input "text"
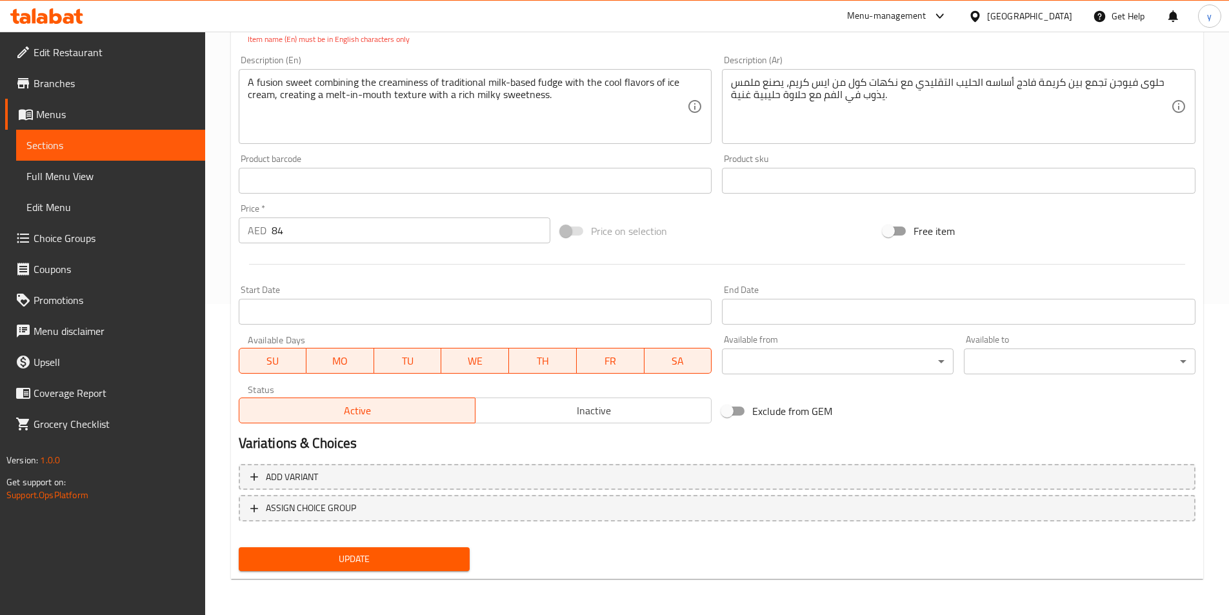
click at [376, 571] on button "Update" at bounding box center [355, 559] width 232 height 24
click at [359, 563] on span "Update" at bounding box center [354, 559] width 211 height 16
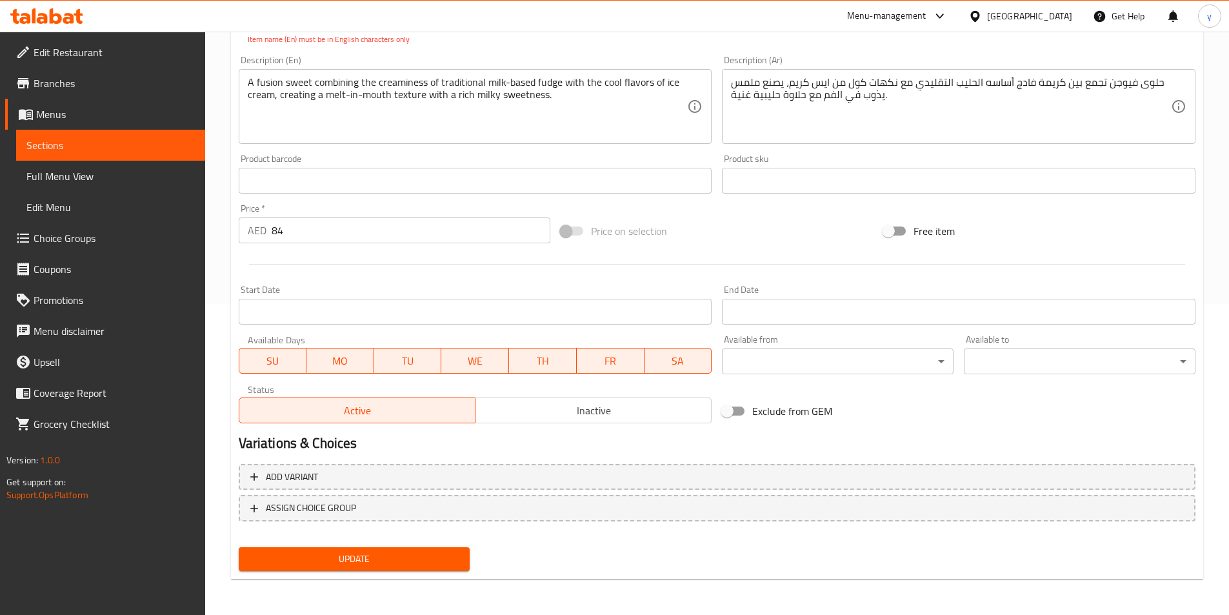
click at [359, 563] on span "Update" at bounding box center [354, 559] width 211 height 16
type input "Icecream Barﬁ"
click at [336, 554] on span "Update" at bounding box center [354, 559] width 211 height 16
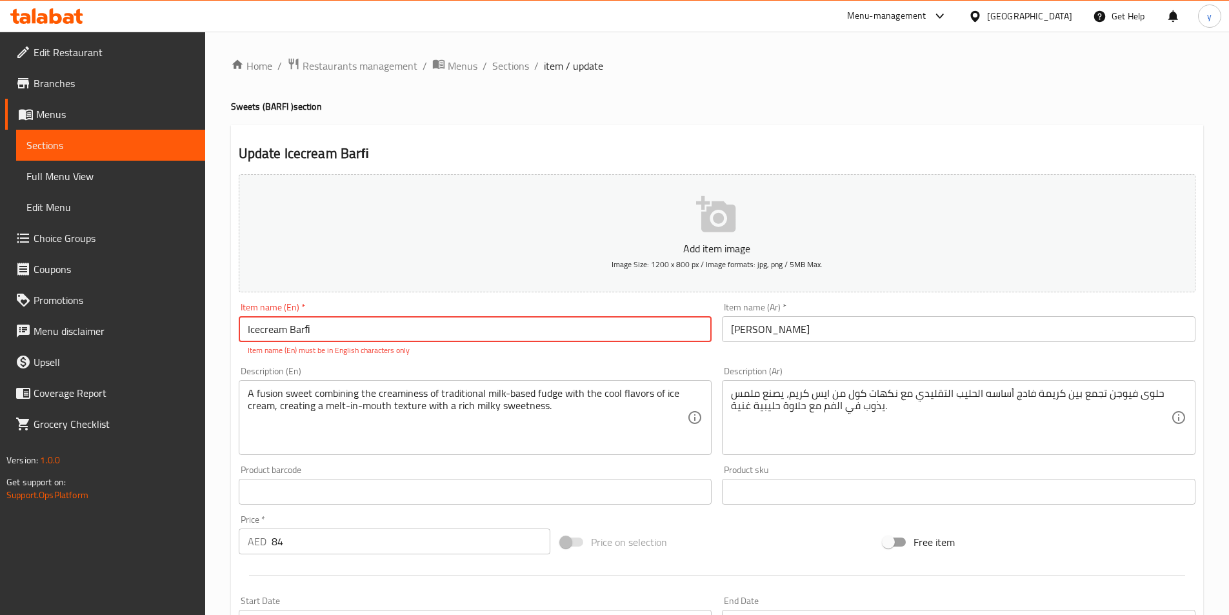
drag, startPoint x: 321, startPoint y: 317, endPoint x: 211, endPoint y: 328, distance: 110.8
click at [211, 328] on div "Home / Restaurants management / Menus / Sections / item / update Sweets (BARFI …" at bounding box center [716, 479] width 1023 height 894
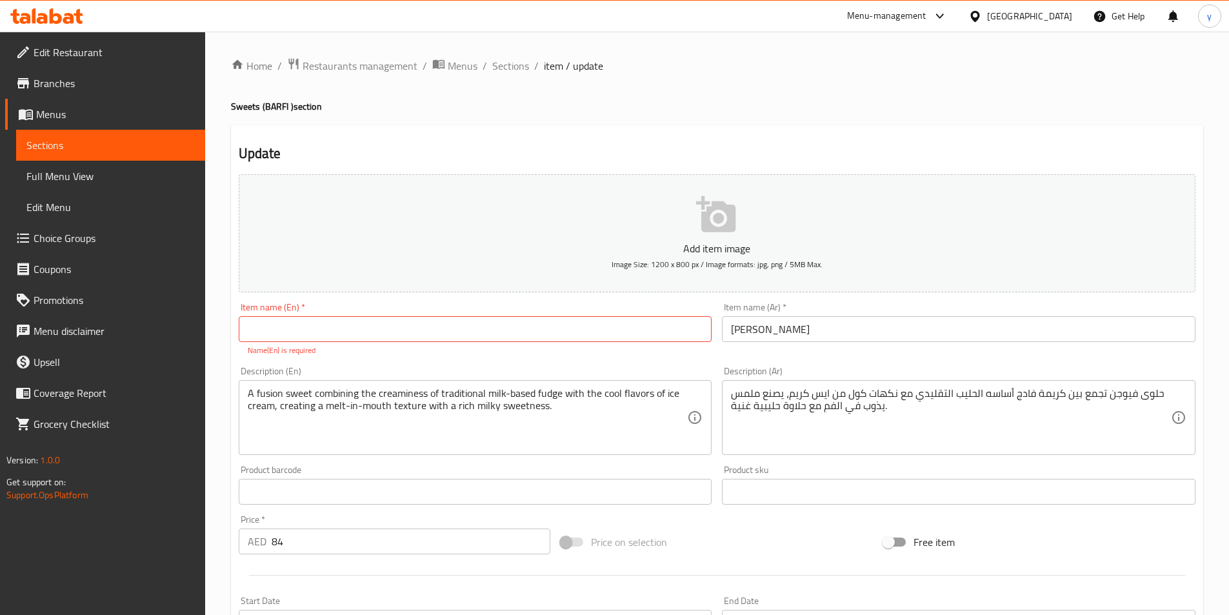
click at [288, 321] on input "text" at bounding box center [475, 329] width 473 height 26
paste input "Icecream Barﬁ"
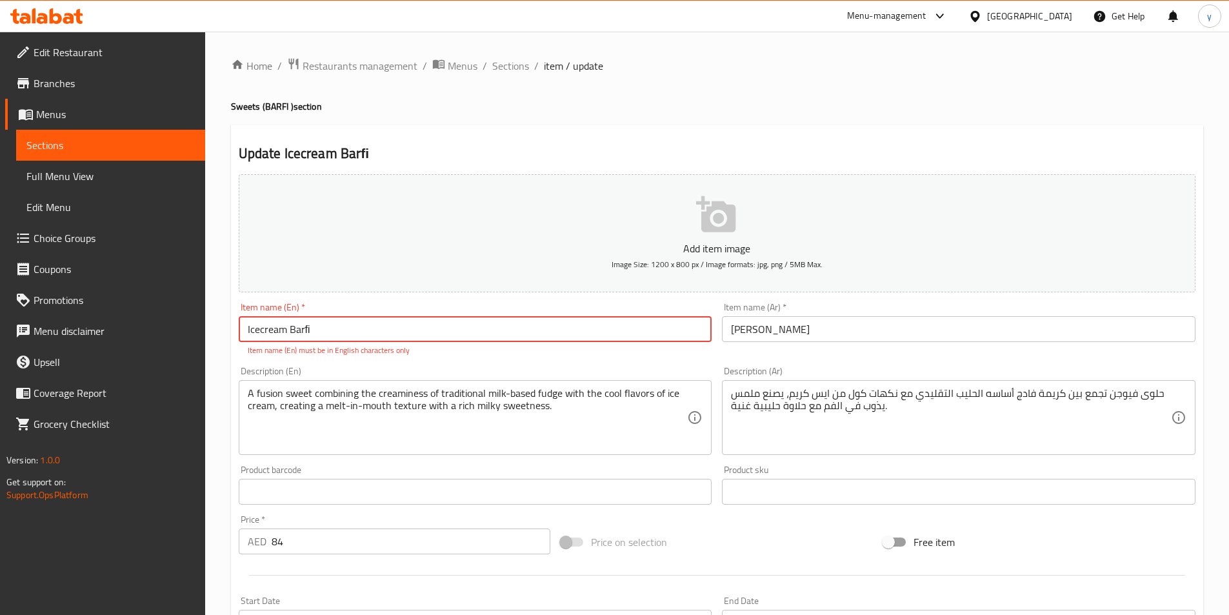
scroll to position [311, 0]
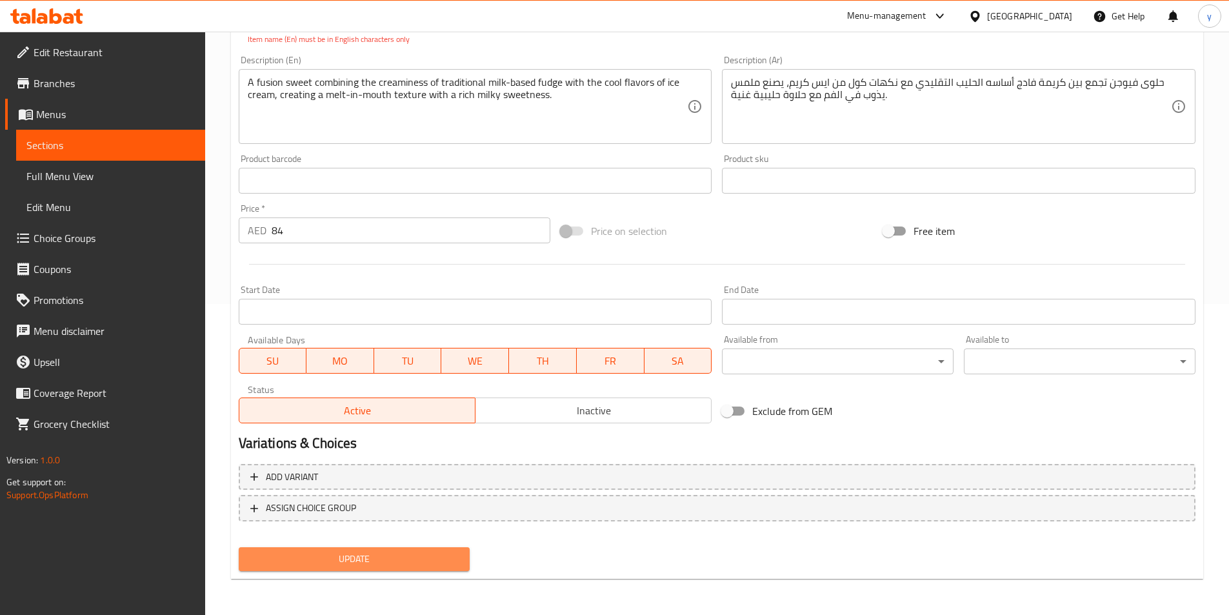
click at [345, 551] on span "Update" at bounding box center [354, 559] width 211 height 16
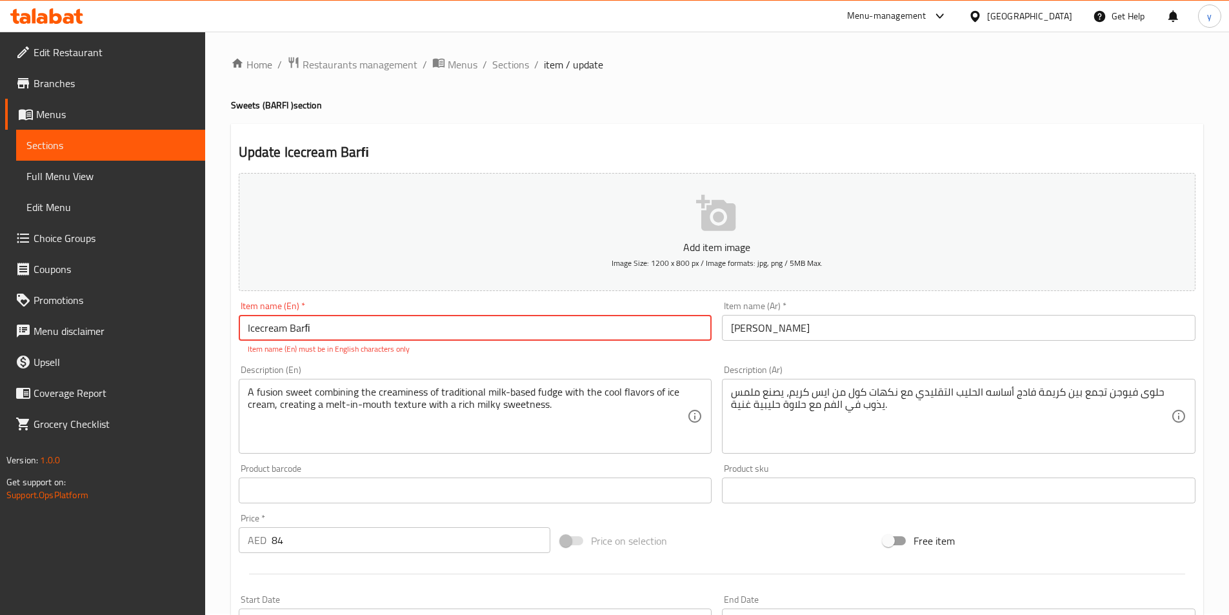
scroll to position [0, 0]
click at [245, 333] on input "Icecream Barﬁ" at bounding box center [475, 329] width 473 height 26
drag, startPoint x: 261, startPoint y: 335, endPoint x: 489, endPoint y: 323, distance: 228.0
click at [489, 323] on input "Icecream Barﬁ" at bounding box center [475, 329] width 473 height 26
drag, startPoint x: 315, startPoint y: 322, endPoint x: 172, endPoint y: 333, distance: 143.6
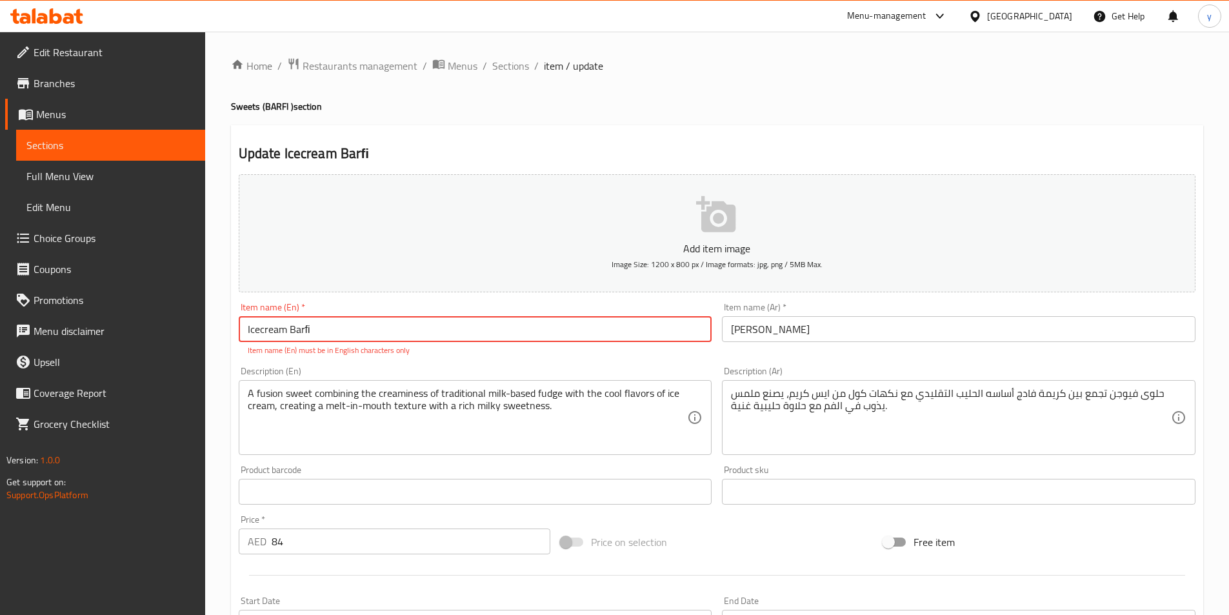
click at [172, 333] on div "Edit Restaurant Branches Menus Sections Full Menu View Edit Menu Choice Groups …" at bounding box center [614, 479] width 1229 height 894
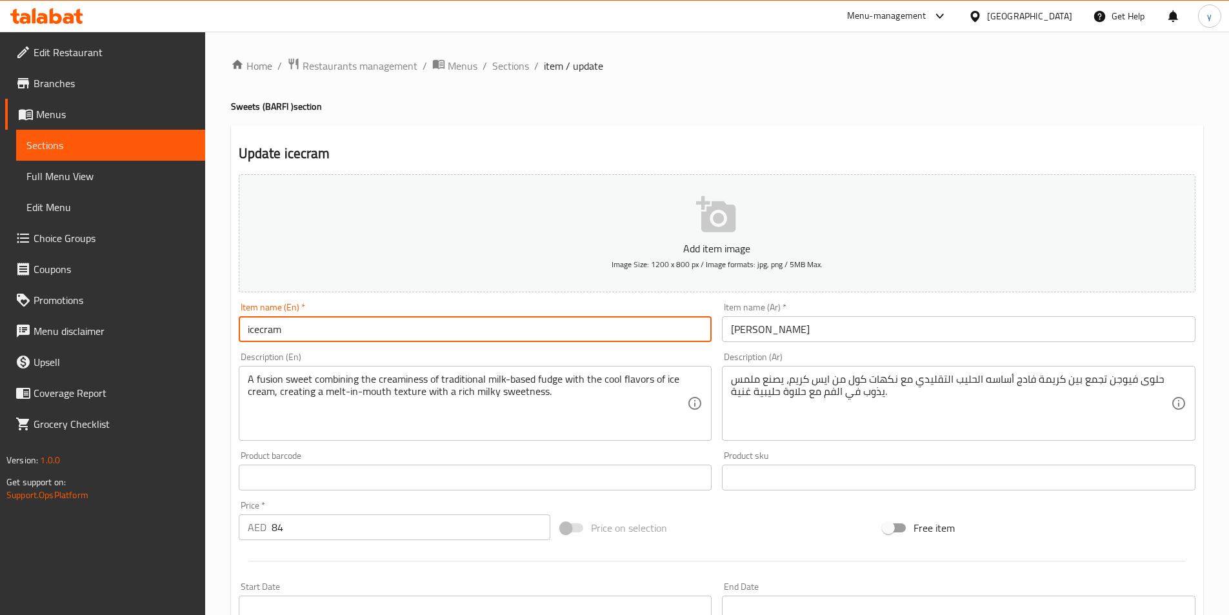
click at [266, 331] on input "icecram" at bounding box center [475, 329] width 473 height 26
drag, startPoint x: 249, startPoint y: 324, endPoint x: 261, endPoint y: 349, distance: 28.0
click at [249, 324] on input "icecream" at bounding box center [475, 329] width 473 height 26
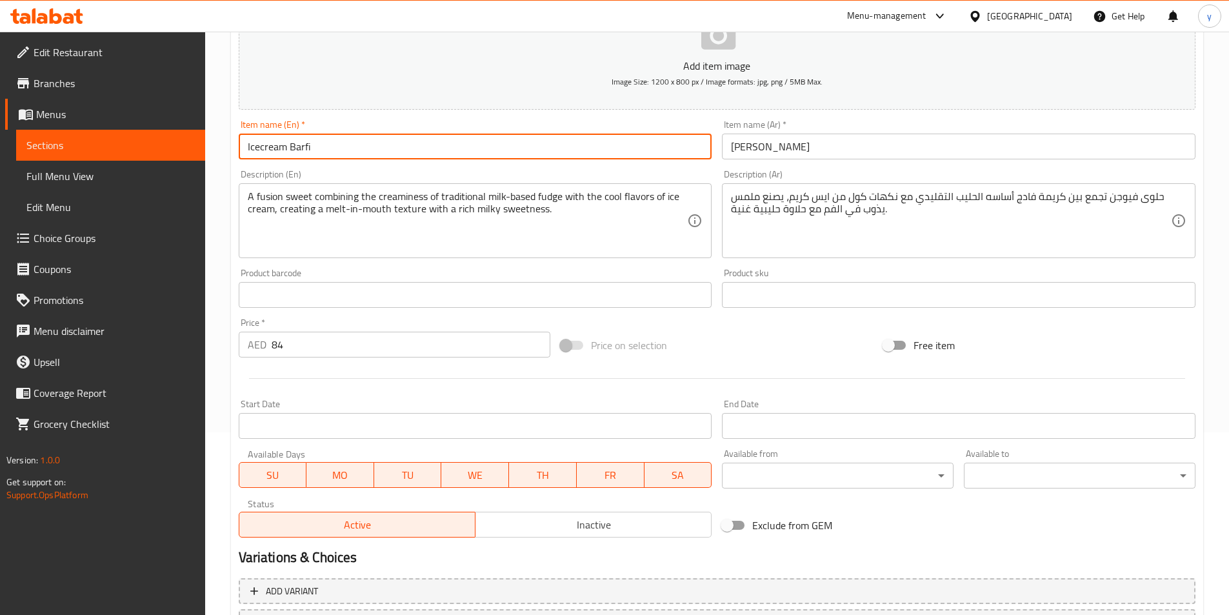
scroll to position [258, 0]
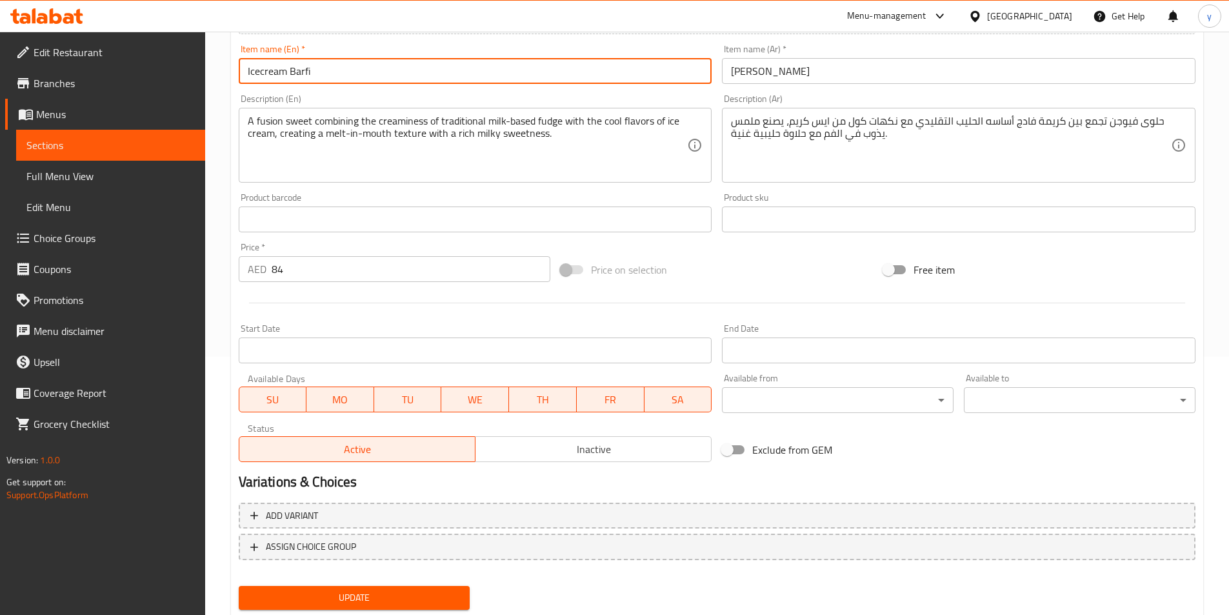
type input "Icecream Barfi"
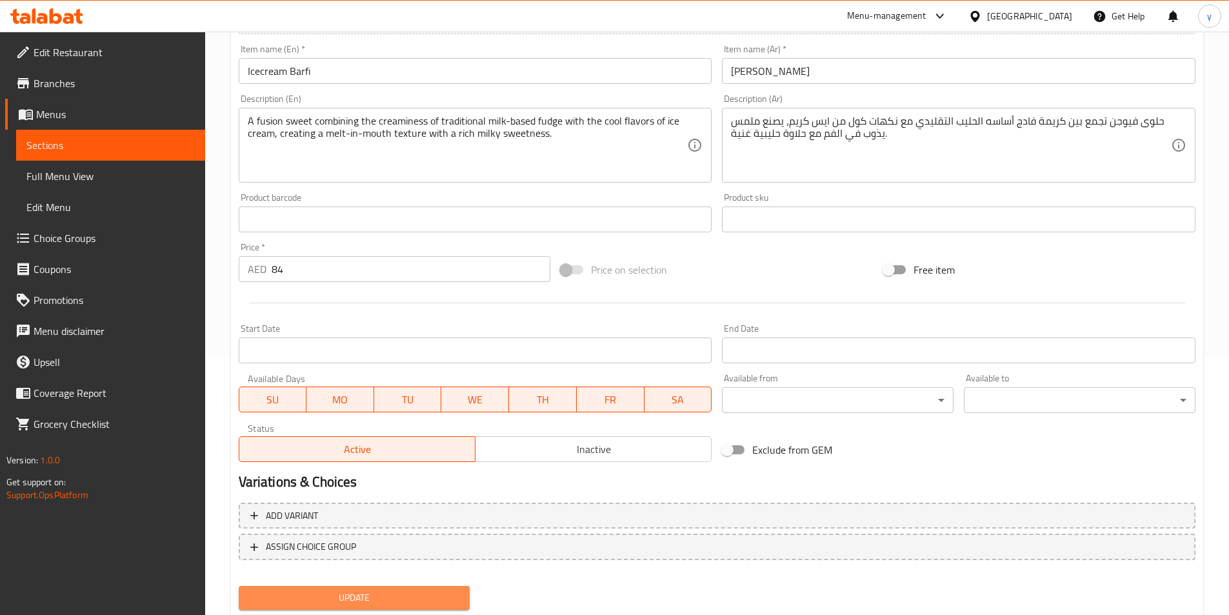
click at [388, 604] on span "Update" at bounding box center [354, 597] width 211 height 16
click at [136, 139] on span "Sections" at bounding box center [110, 144] width 168 height 15
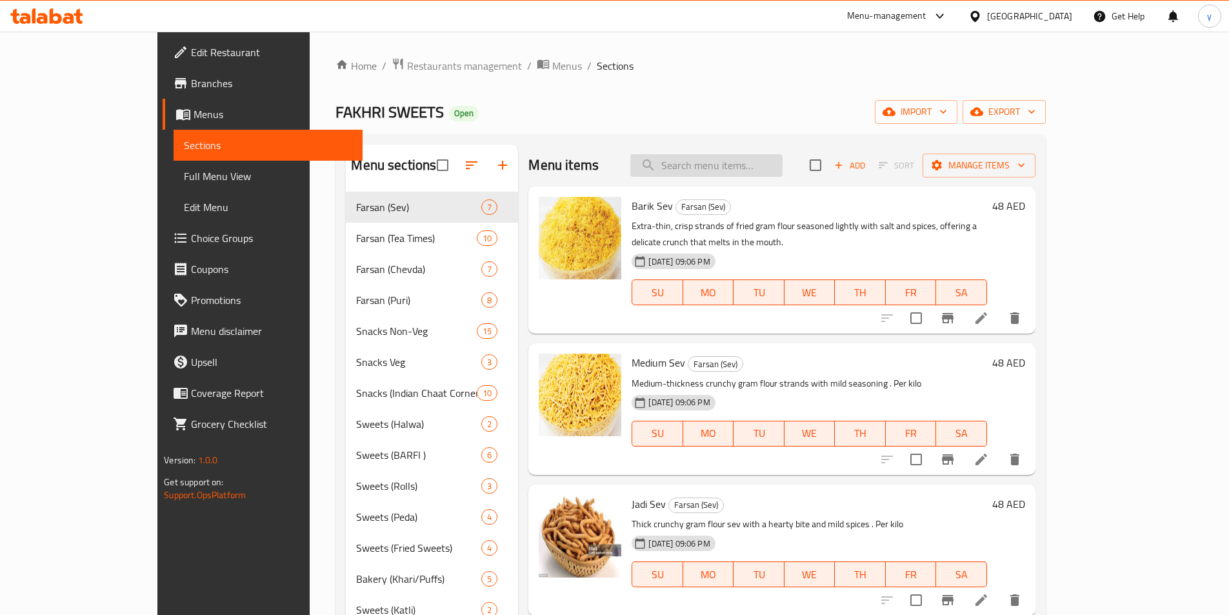
click at [732, 172] on input "search" at bounding box center [706, 165] width 152 height 23
paste input "Pineapple Fruit Barﬁ"
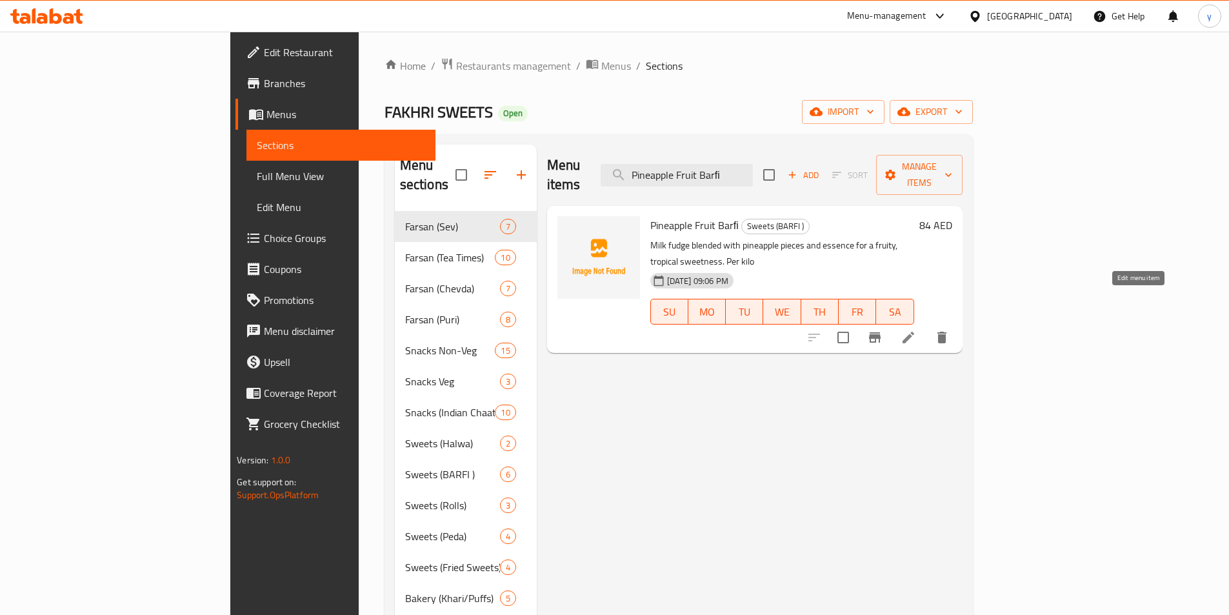
type input "Pineapple Fruit Barﬁ"
click at [916, 330] on icon at bounding box center [907, 337] width 15 height 15
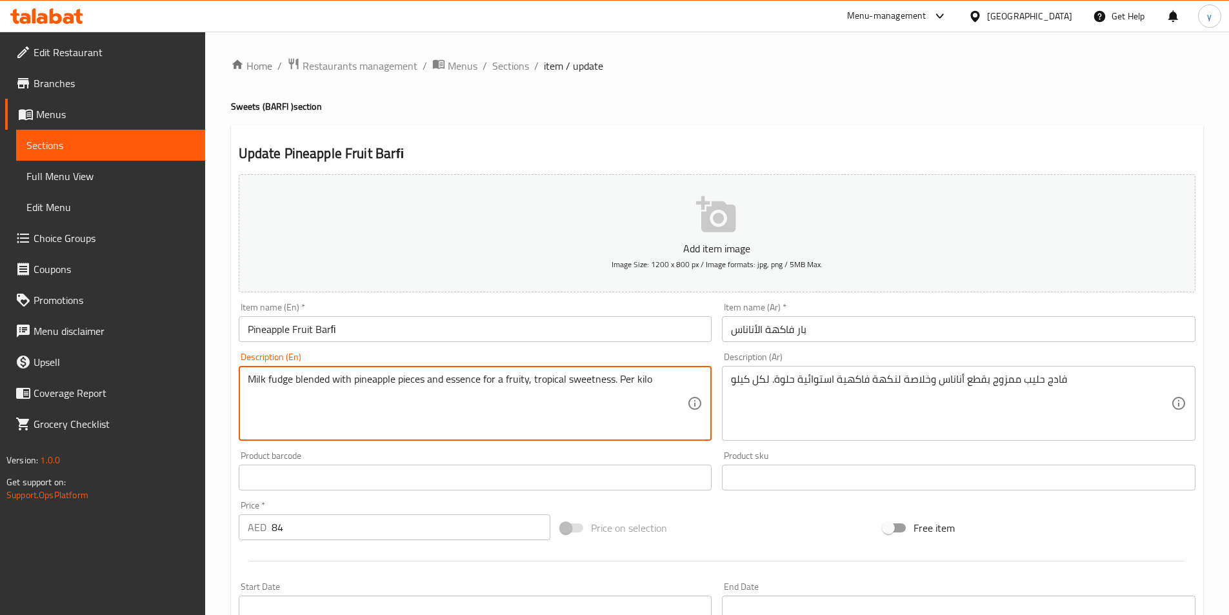
paste textarea "Traditional milk-based fudge blended with juicy pineapple essence, offering a t…"
type textarea "Traditional milk-based fudge blended with juicy pineapple essence, offering a t…"
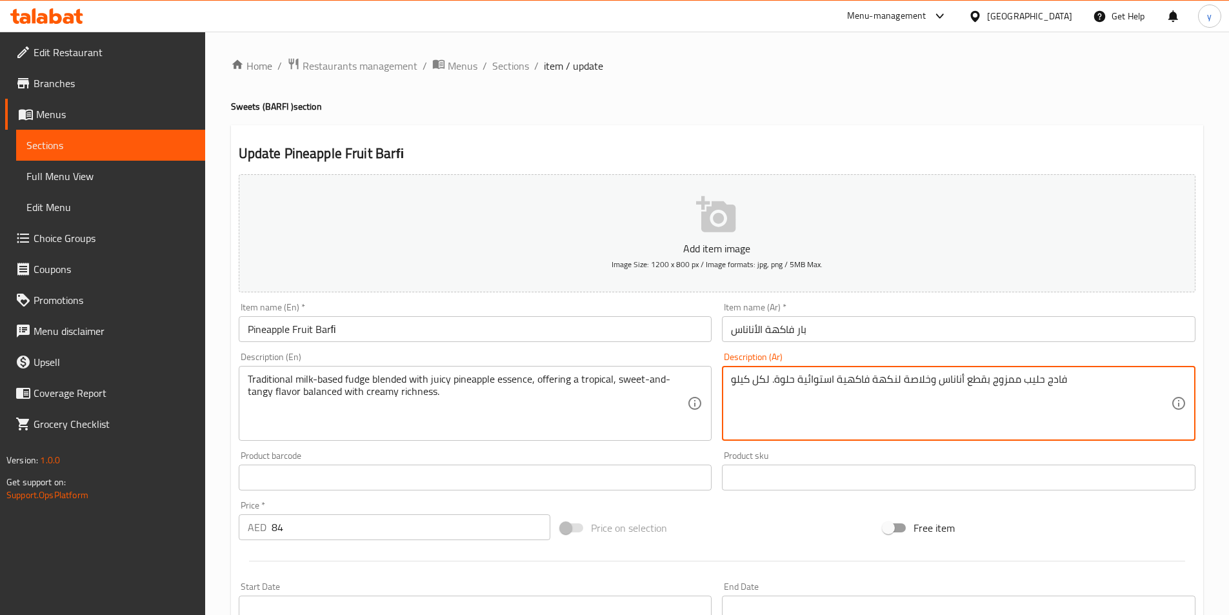
click at [816, 380] on textarea "فادج حليب ممزوج بقطع أناناس وخلاصة لنكهة فاكهية استوائية حلوة. لكل كيلو" at bounding box center [951, 403] width 440 height 61
paste textarea "قليدي مصنوع من الحليب وممزوج بخلاصة الأناناس اللذيذة، مما يوفر نكهة استوائية حل…"
drag, startPoint x: 1073, startPoint y: 384, endPoint x: 1100, endPoint y: 384, distance: 27.1
click at [1100, 384] on textarea "فادج تقليدي مصنوع من الحليب وممزوج بخلاصة الأناناس اللذيذة، مما يوفر نكهة استوا…" at bounding box center [951, 403] width 440 height 61
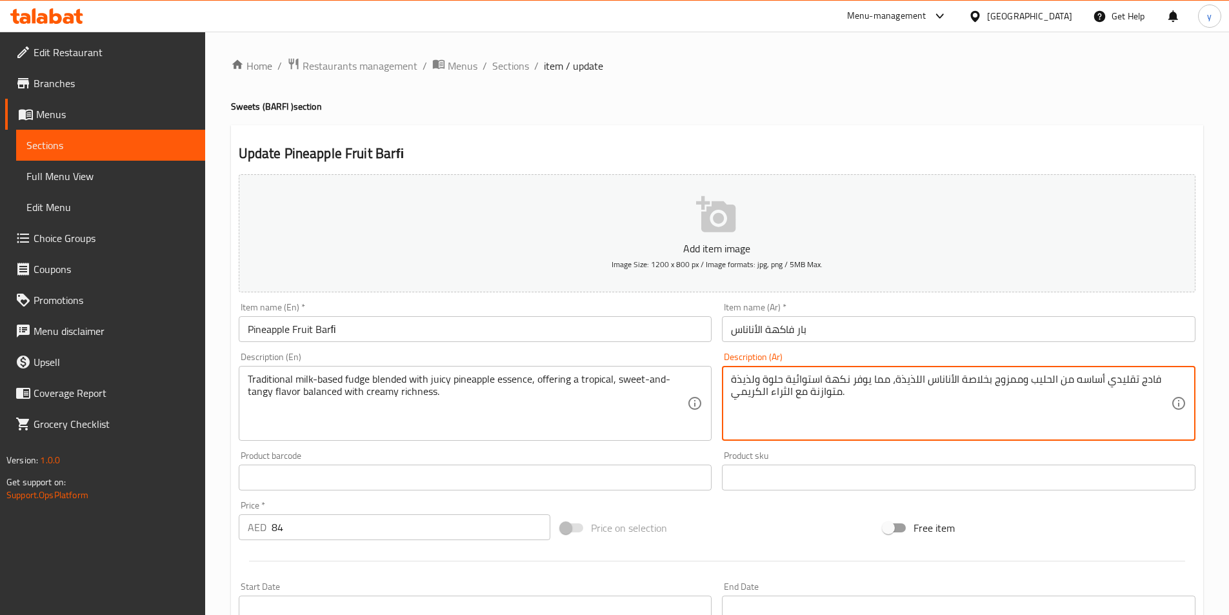
drag, startPoint x: 1047, startPoint y: 384, endPoint x: 1069, endPoint y: 384, distance: 21.9
click at [1069, 384] on textarea "فادج تقليدي أساسه من الحليب وممزوج بخلاصة الأناناس اللذيذة، مما يوفر نكهة استوا…" at bounding box center [951, 403] width 440 height 61
drag, startPoint x: 1025, startPoint y: 383, endPoint x: 1049, endPoint y: 384, distance: 23.9
click at [1049, 384] on textarea "فادج تقليدي أساسه حليب وممزوج بخلاصة الأناناس اللذيذة، مما يوفر نكهة استوائية ح…" at bounding box center [951, 403] width 440 height 61
drag, startPoint x: 994, startPoint y: 386, endPoint x: 1018, endPoint y: 387, distance: 23.3
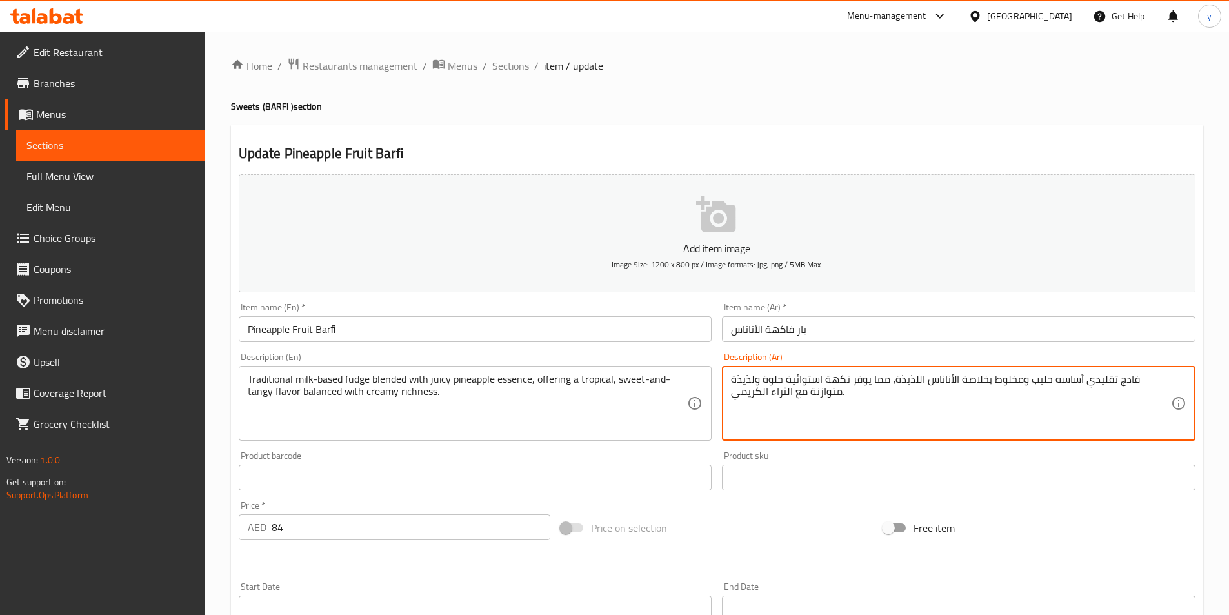
click at [1018, 387] on textarea "فادج تقليدي أساسه حليب ومخلوط بخلاصة الأناناس اللذيذة، مما يوفر نكهة استوائية ح…" at bounding box center [951, 403] width 440 height 61
drag, startPoint x: 891, startPoint y: 383, endPoint x: 906, endPoint y: 390, distance: 16.4
click at [906, 390] on textarea "فادج تقليدي أساسه حليب ومخلوط مع جوهر الأناناس اللذيذة، مما يوفر نكهة استوائية …" at bounding box center [951, 403] width 440 height 61
click at [917, 383] on textarea "فادج تقليدي أساسه حليب ومخلوط مع جوهر الأناناس اللذيذة، مما يوفر نكهة استوائية …" at bounding box center [951, 403] width 440 height 61
click at [918, 383] on textarea "فادج تقليدي أساسه حليب ومخلوط مع جوهر الأناناس اللذيذة، مما يوفر نكهة استوائية …" at bounding box center [951, 403] width 440 height 61
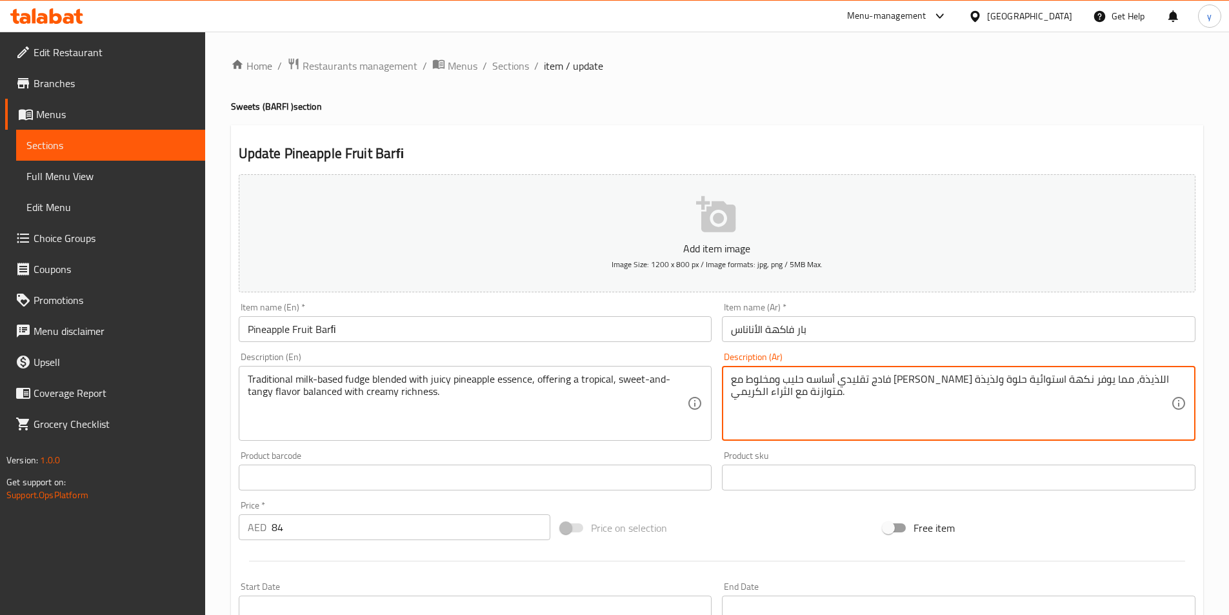
click at [914, 380] on textarea "فادج تقليدي أساسه حليب ومخلوط مع جوهر الأناناس اللذيذة، مما يوفر نكهة استوائية …" at bounding box center [951, 403] width 440 height 61
drag, startPoint x: 914, startPoint y: 382, endPoint x: 894, endPoint y: 381, distance: 19.4
click at [894, 381] on textarea "فادج تقليدي أساسه حليب ومخلوط مع جوهر الأناناس اللذيذة، مما يوفر نكهة استوائية …" at bounding box center [951, 403] width 440 height 61
click at [927, 381] on textarea "فادج تقليدي أساسه حليب ومخلوط مع جوهر الأناناس الل، مما يوفر نكهة استوائية حلوة…" at bounding box center [951, 403] width 440 height 61
drag, startPoint x: 784, startPoint y: 381, endPoint x: 820, endPoint y: 384, distance: 36.3
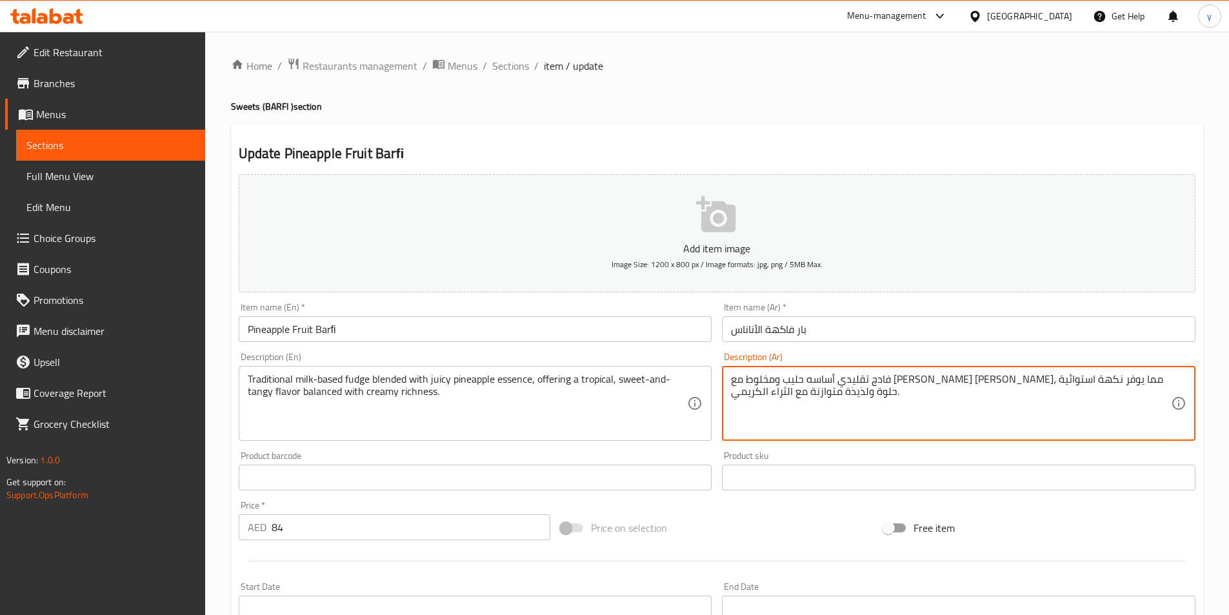
click at [820, 384] on textarea "فادج تقليدي أساسه حليب ومخلوط مع جوهر الأناناس الجوسي، مما يوفر نكهة استوائية ح…" at bounding box center [951, 403] width 440 height 61
drag, startPoint x: 754, startPoint y: 382, endPoint x: 733, endPoint y: 383, distance: 21.3
click at [733, 383] on textarea "فادج تقليدي أساسه حليب ومخلوط مع جوهر الأناناس الجوسي، مما يوفر نكهة تروبيكال ح…" at bounding box center [951, 403] width 440 height 61
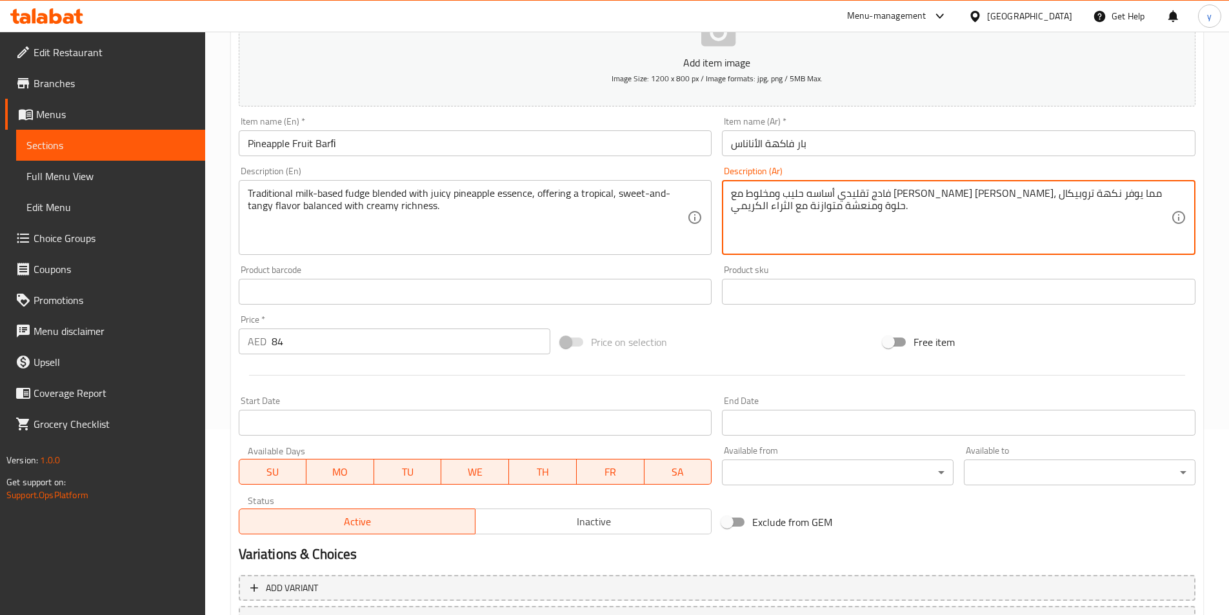
scroll to position [193, 0]
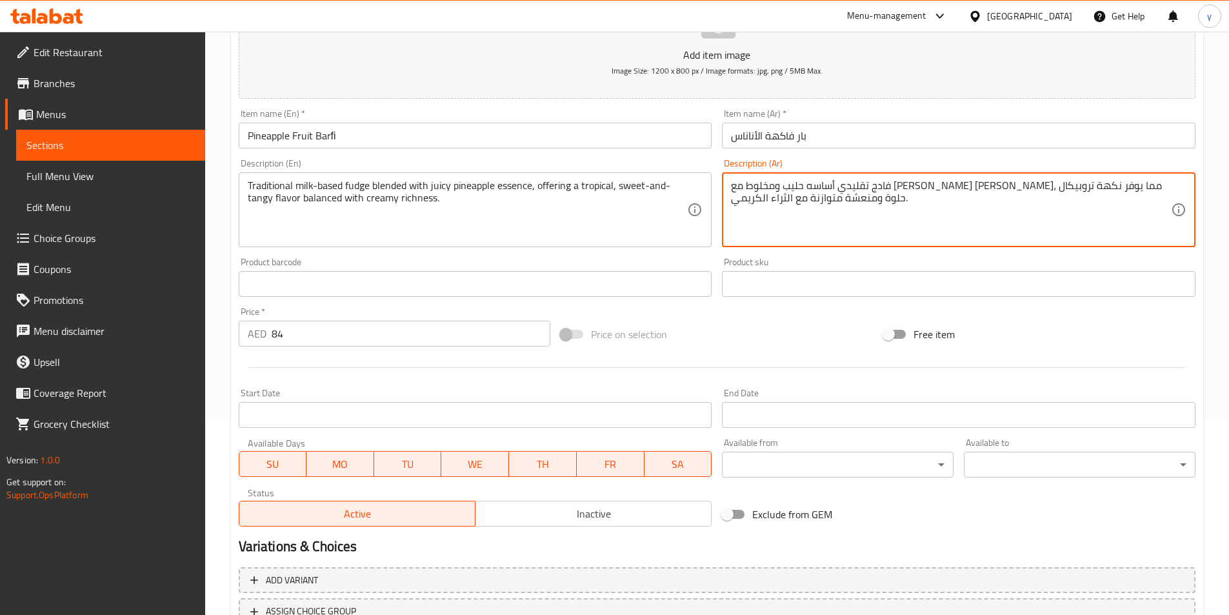
drag, startPoint x: 880, startPoint y: 190, endPoint x: 893, endPoint y: 192, distance: 13.6
click at [893, 192] on textarea "فادج تقليدي أساسه حليب ومخلوط مع جوهر الأناناس الجوسي، مما يوفر نكهة تروبيكال ح…" at bounding box center [951, 209] width 440 height 61
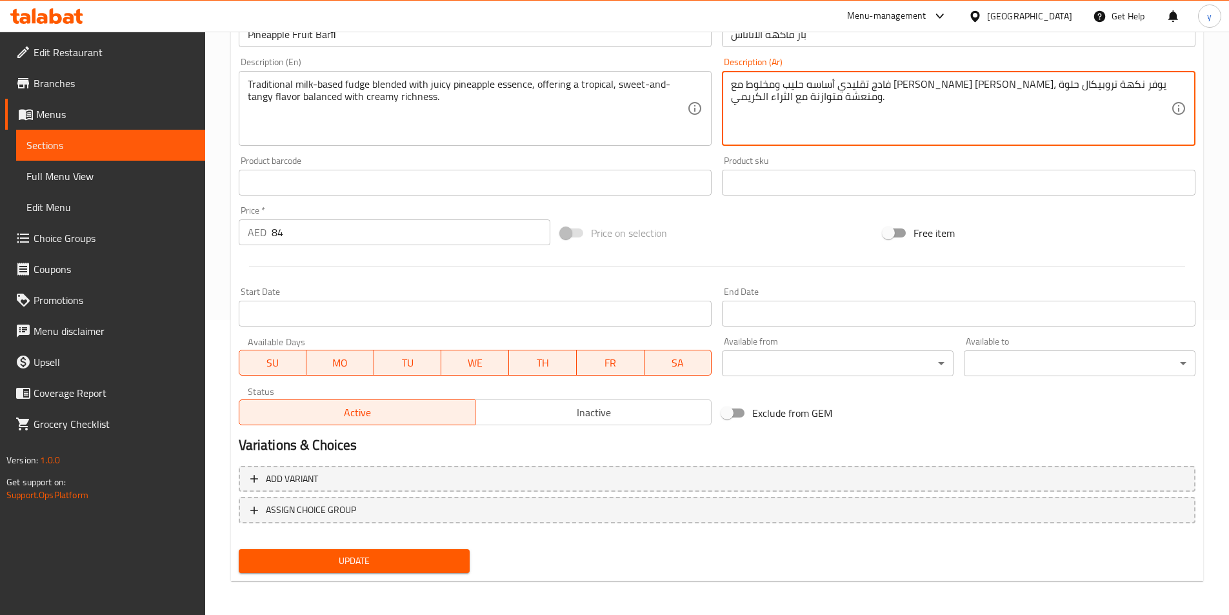
scroll to position [297, 0]
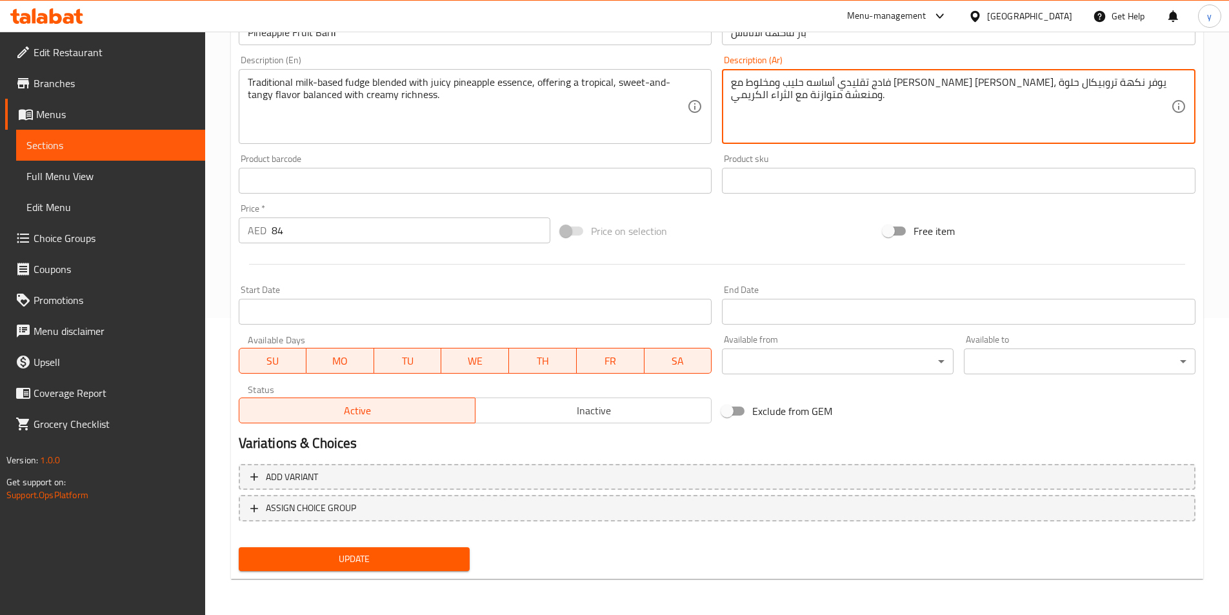
type textarea "فادج تقليدي أساسه حليب ومخلوط مع [PERSON_NAME] [PERSON_NAME]، يوفر نكهة تروبيكا…"
click at [425, 558] on span "Update" at bounding box center [354, 559] width 211 height 16
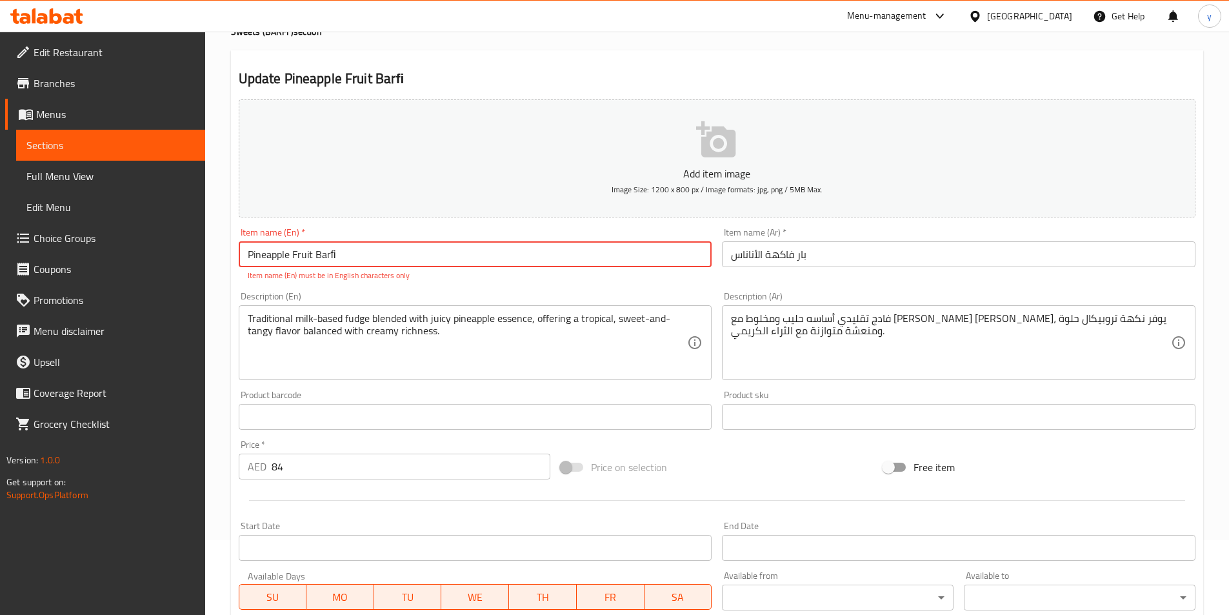
scroll to position [0, 0]
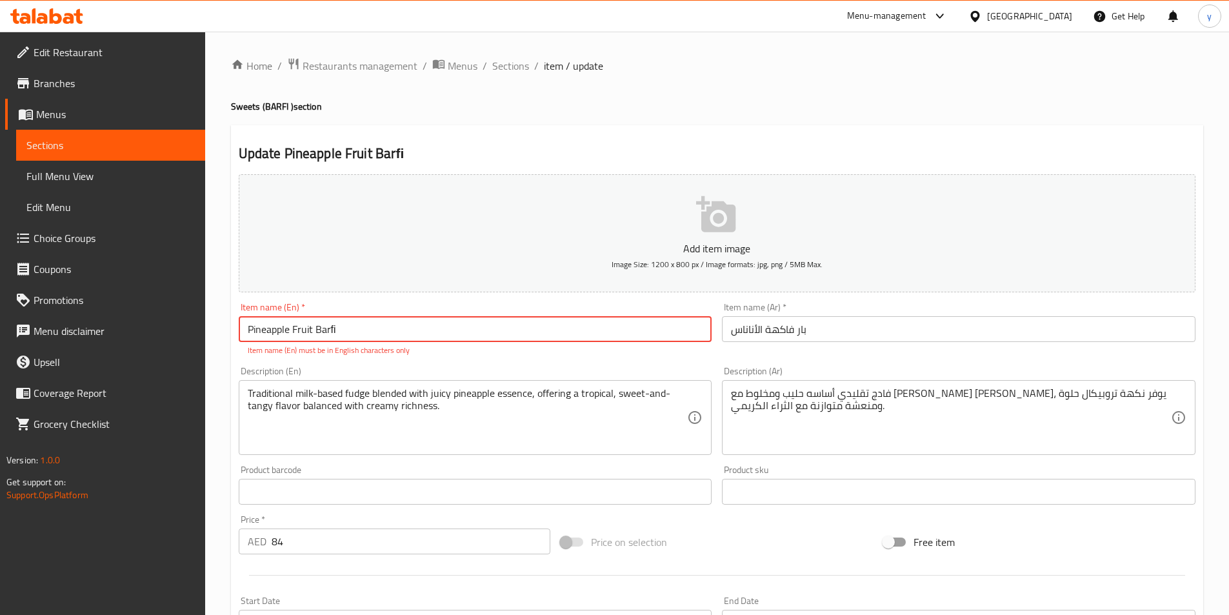
drag, startPoint x: 373, startPoint y: 321, endPoint x: 15, endPoint y: 322, distance: 357.9
click at [15, 322] on div "Edit Restaurant Branches Menus Sections Full Menu View Edit Menu Choice Groups …" at bounding box center [614, 479] width 1229 height 894
paste input "Pineapple Fruit Barﬁ"
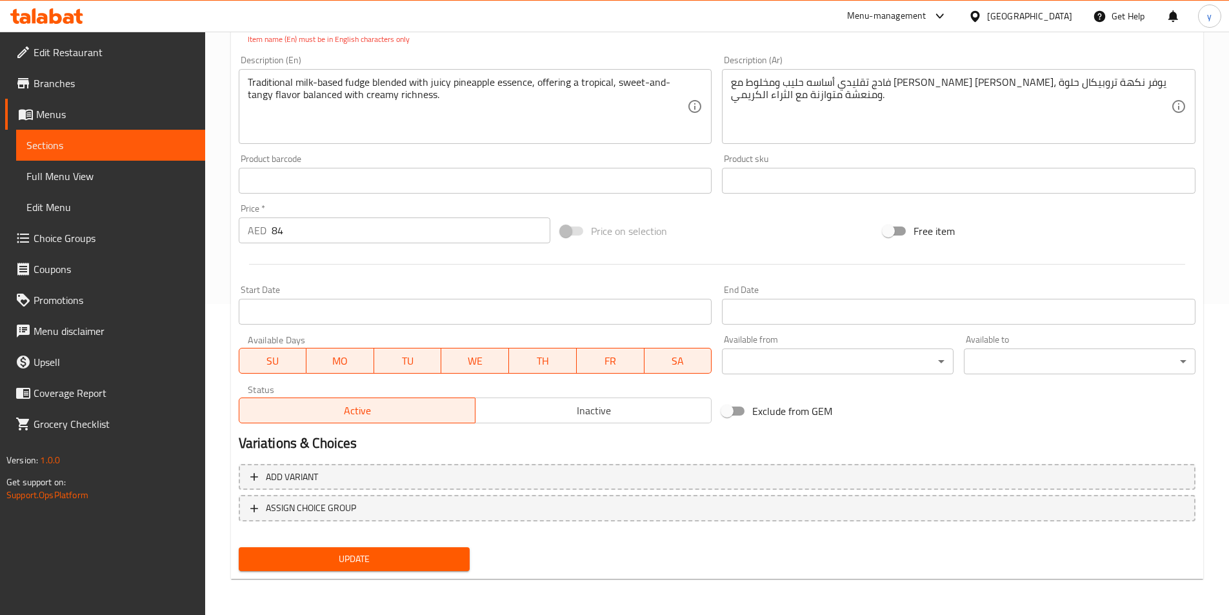
click at [299, 546] on div "Update" at bounding box center [354, 559] width 242 height 34
click at [326, 578] on div "Update Pineapple Fruit Barﬁ Add item image Image Size: 1200 x 800 px / Image fo…" at bounding box center [717, 196] width 972 height 765
click at [340, 561] on span "Update" at bounding box center [354, 559] width 211 height 16
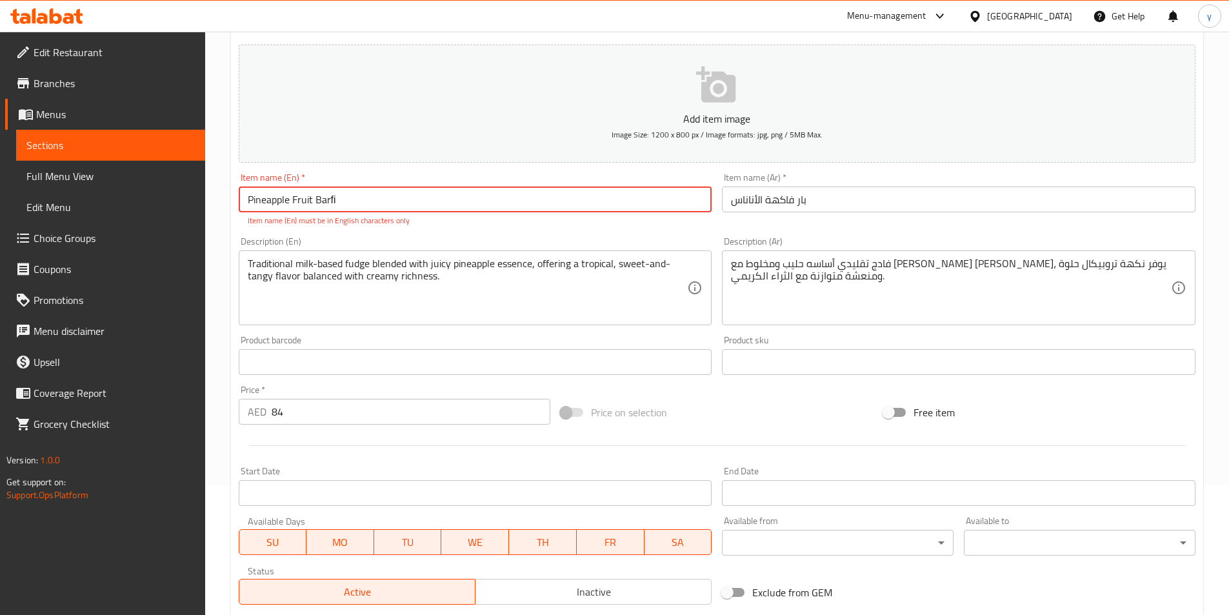
scroll to position [0, 0]
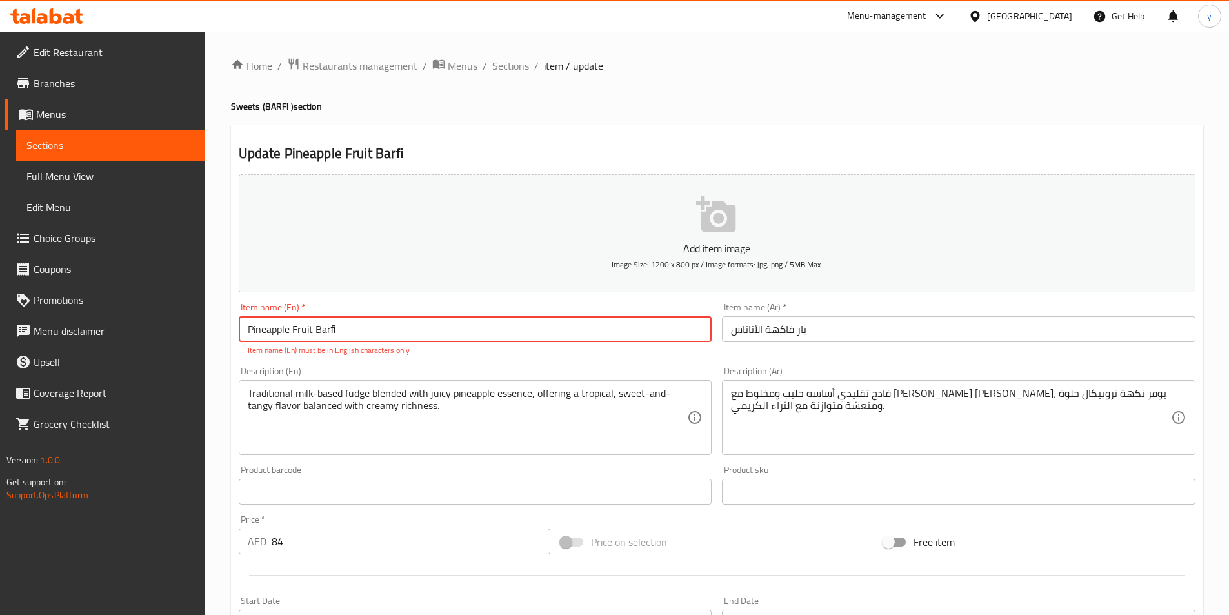
drag, startPoint x: 341, startPoint y: 326, endPoint x: 207, endPoint y: 334, distance: 134.4
click at [207, 334] on div "Home / Restaurants management / Menus / Sections / item / update Sweets (BARFI …" at bounding box center [716, 479] width 1023 height 894
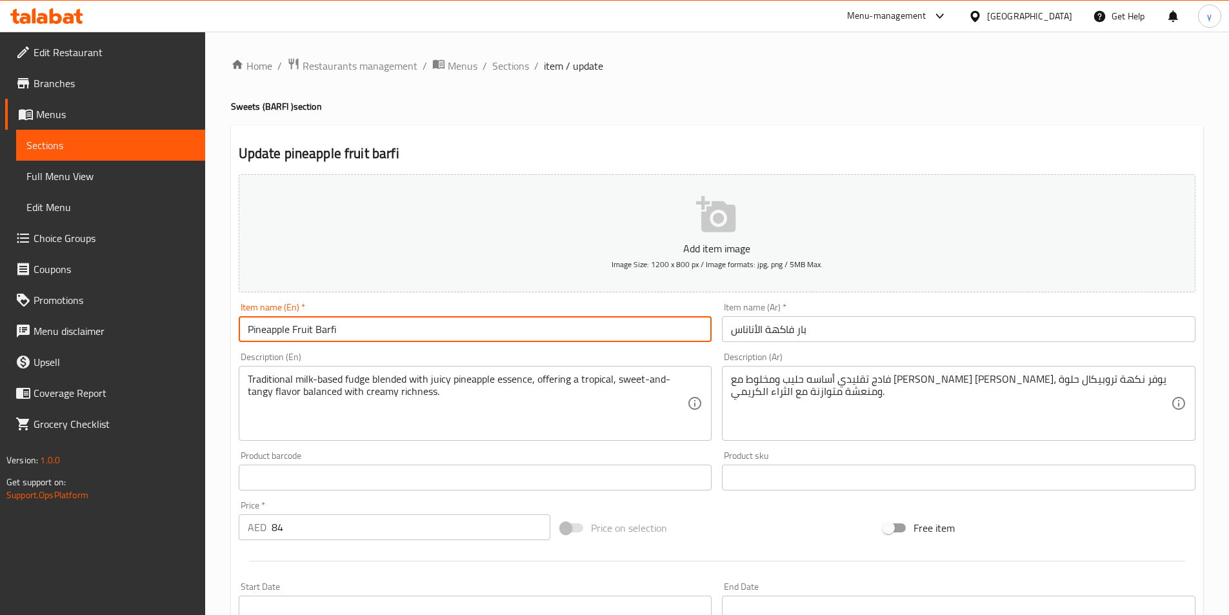
scroll to position [297, 0]
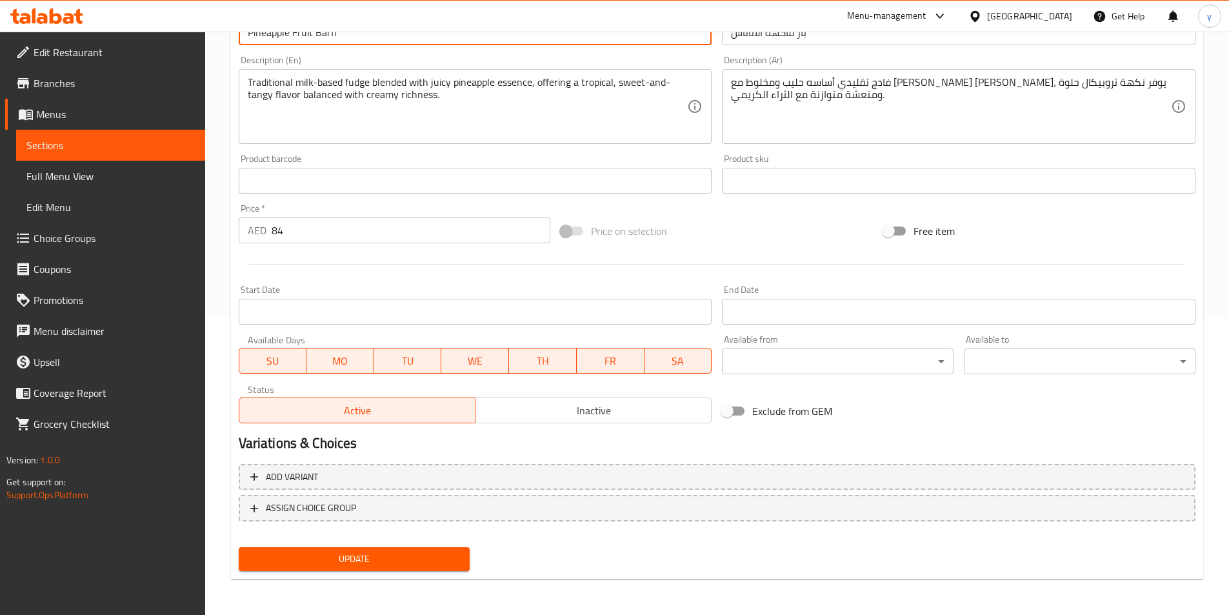
type input "Pineapple Fruit Barfi"
click at [385, 567] on span "Update" at bounding box center [354, 559] width 211 height 16
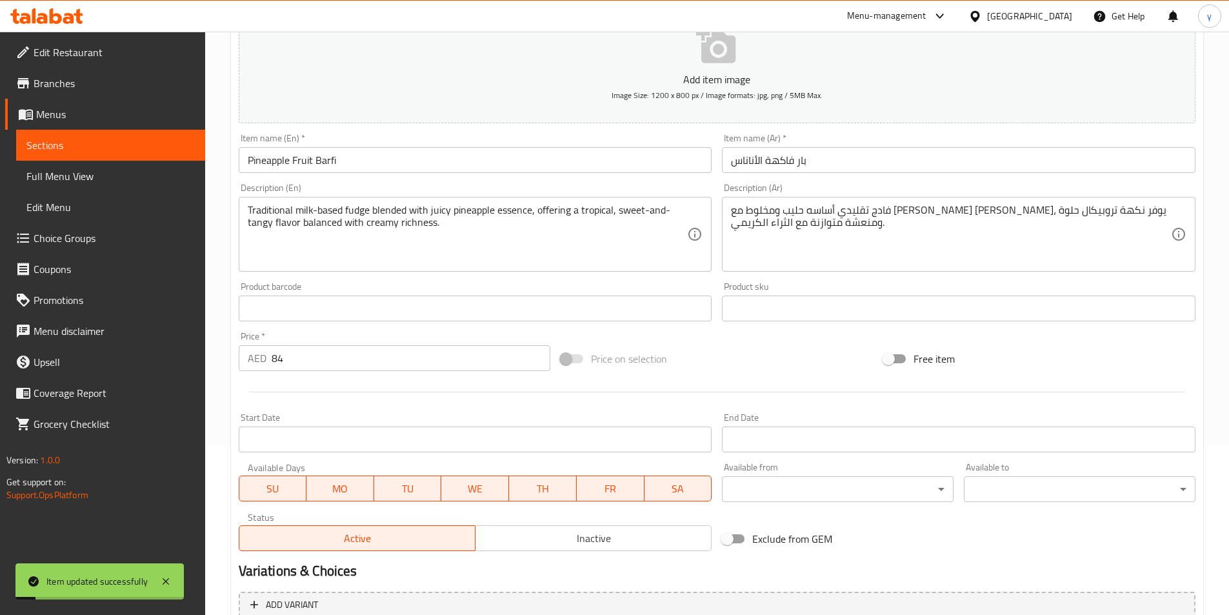
scroll to position [168, 0]
click at [166, 143] on span "Sections" at bounding box center [110, 144] width 168 height 15
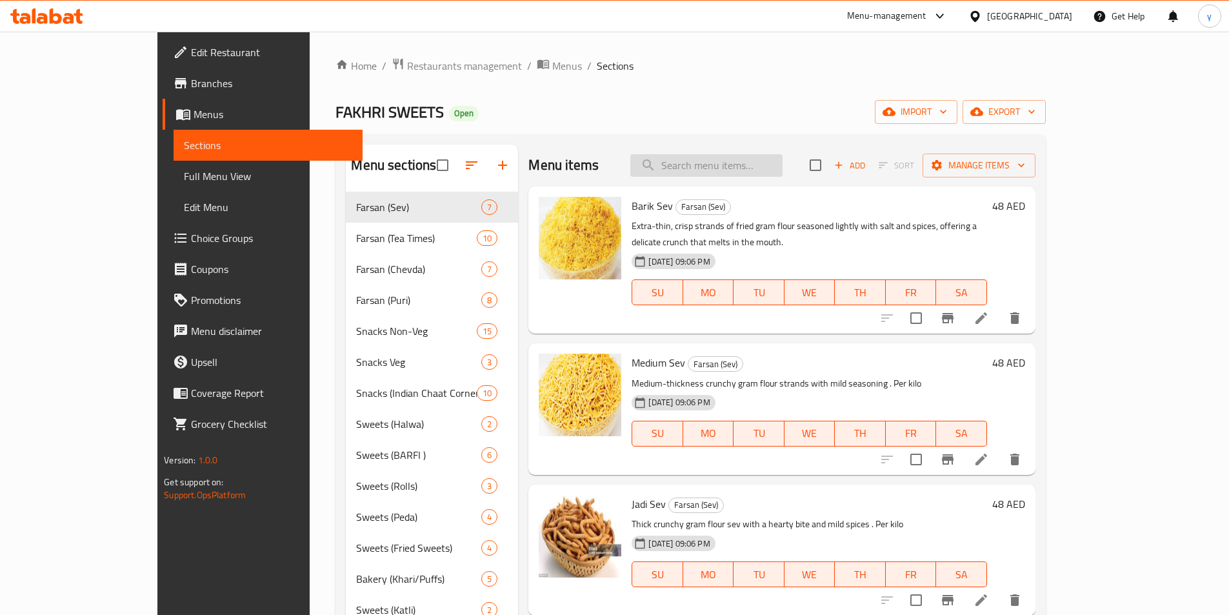
click at [782, 171] on input "search" at bounding box center [706, 165] width 152 height 23
paste input "Mango Fruit Barﬁ"
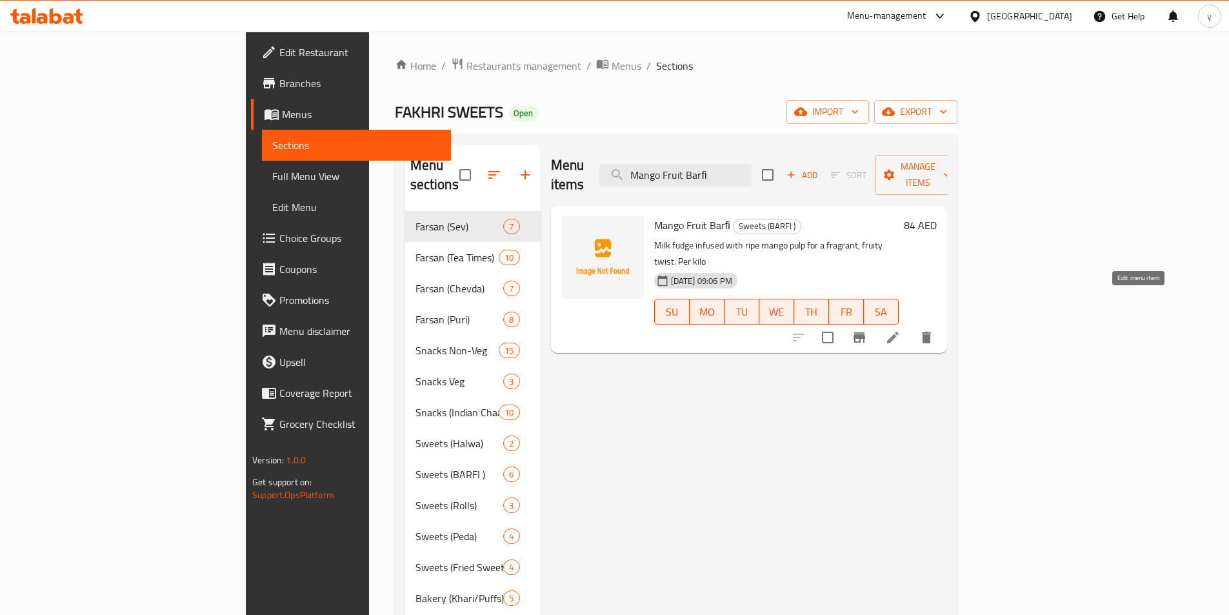
type input "Mango Fruit Barﬁ"
click at [900, 330] on icon at bounding box center [892, 337] width 15 height 15
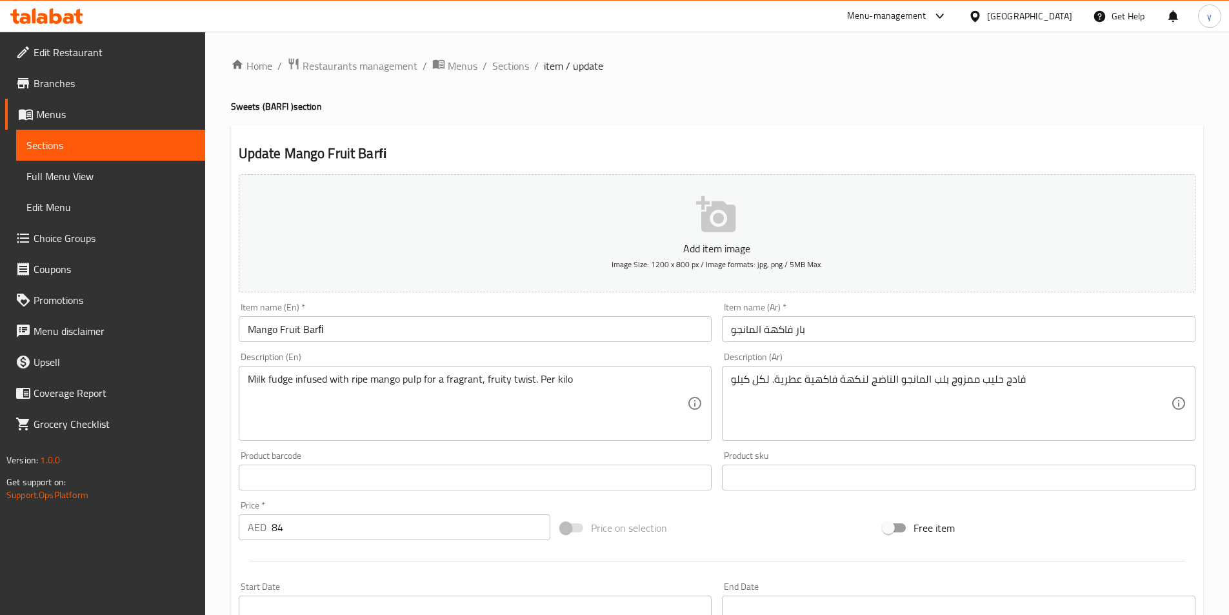
click at [797, 336] on input "بار فاكهة المانجو" at bounding box center [958, 329] width 473 height 26
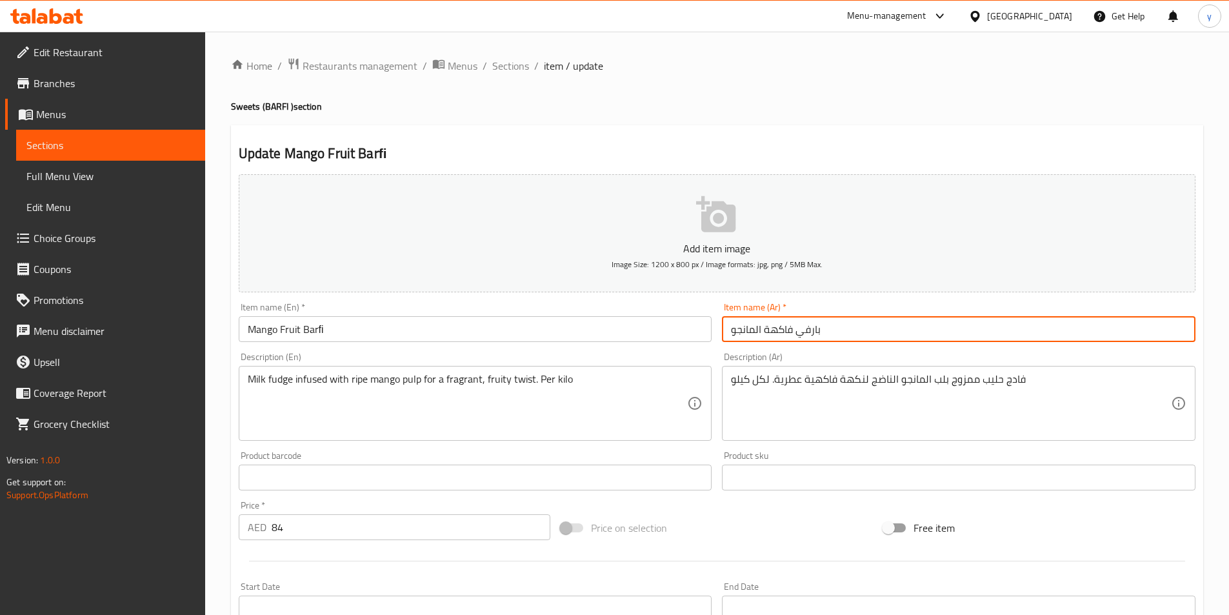
type input "بارفي فاكهة المانجو"
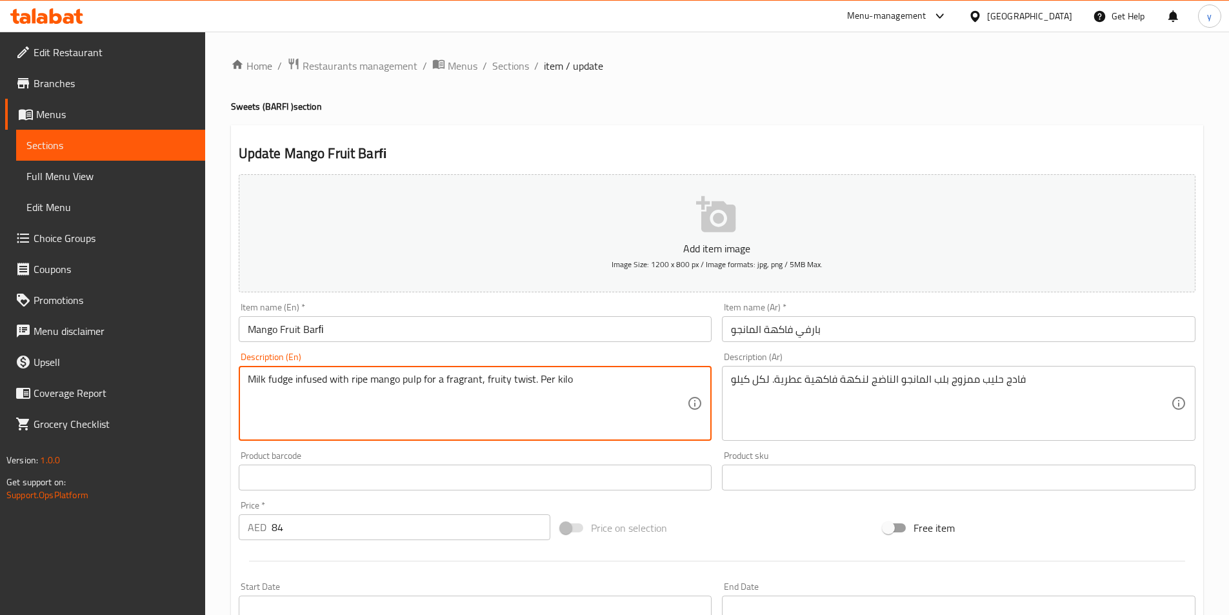
paste textarea "Smooth and creamy milk fudge flavored with ripe mango pulp, creating a bright, …"
type textarea "Smooth and creamy milk fudge flavored with ripe mango pulp, creating a bright, …"
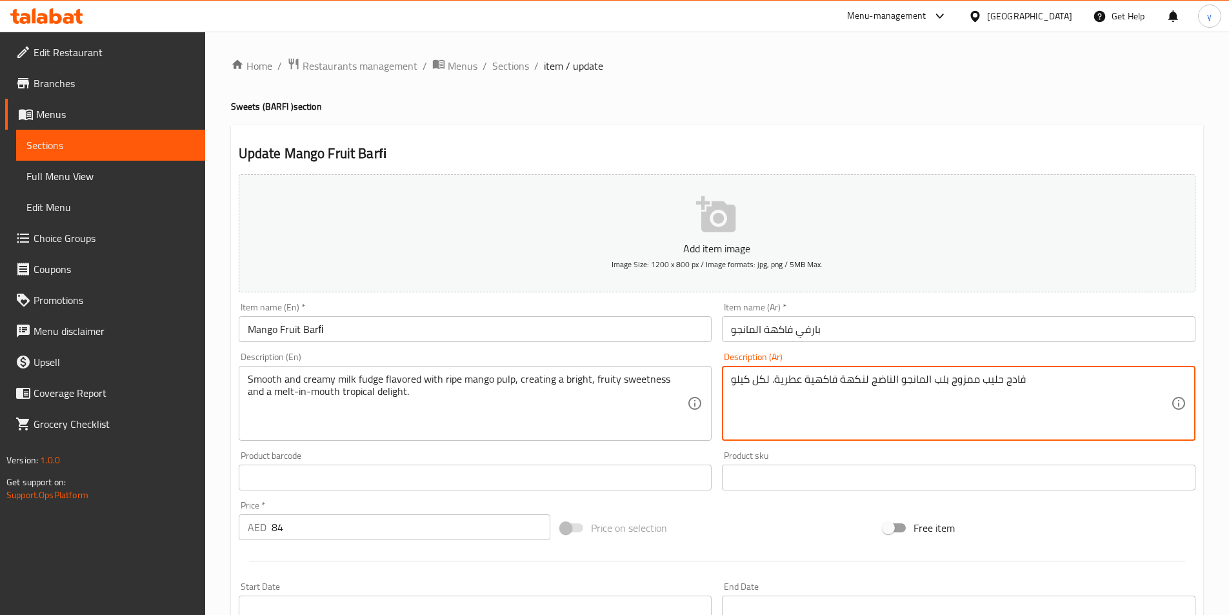
click at [822, 380] on textarea "فادج حليب ممزوج بلب المانجو الناضج لنكهة فاكهية عطرية. لكل كيلو" at bounding box center [951, 403] width 440 height 61
paste textarea "لحليب الناعم والكريمي بنكهة لب المانجو الناضج، مما يخلق حلاوة فاكهية مشرقة ولذي…"
drag, startPoint x: 918, startPoint y: 385, endPoint x: 933, endPoint y: 384, distance: 14.8
click at [933, 384] on textarea "فادج الحليب الناعم والكريمي بنكهة لب المانجو الناضج، مما يخلق حلاوة فاكهية مشرق…" at bounding box center [951, 403] width 440 height 61
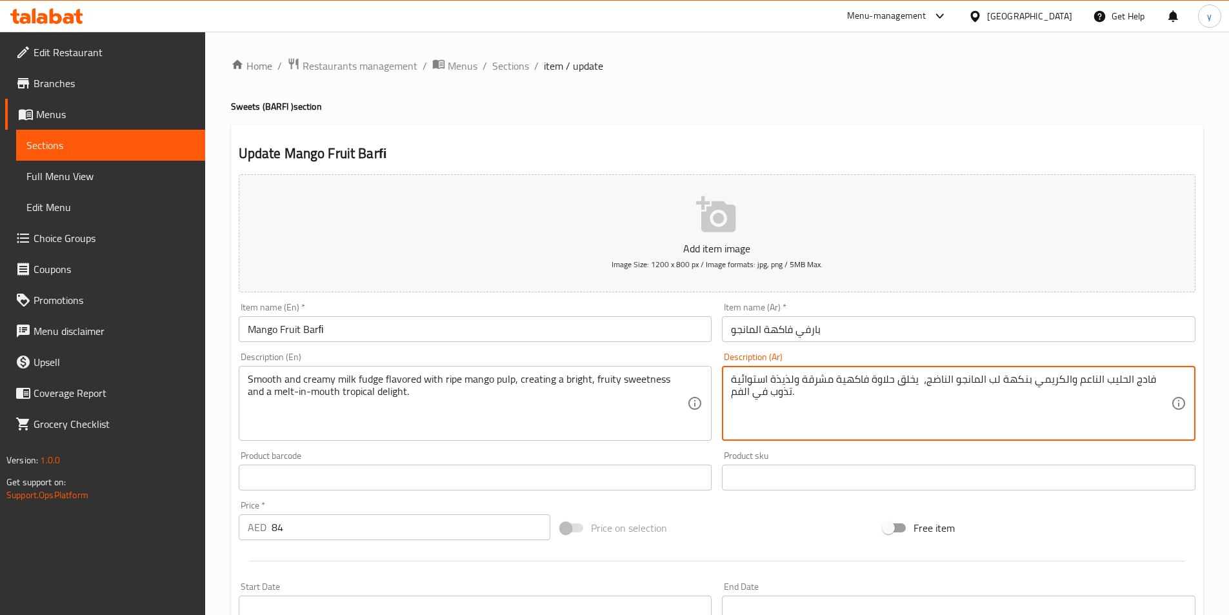
drag, startPoint x: 896, startPoint y: 382, endPoint x: 913, endPoint y: 386, distance: 17.1
click at [913, 386] on textarea "فادج الحليب الناعم والكريمي بنكهة لب المانجو الناضج، يخلق حلاوة فاكهية مشرقة ول…" at bounding box center [951, 403] width 440 height 61
drag, startPoint x: 836, startPoint y: 381, endPoint x: 861, endPoint y: 387, distance: 25.8
click at [861, 387] on textarea "فادج الحليب الناعم والكريمي بنكهة لب المانجو الناضج، يصنع حلاوة فاكهية مشرقة ول…" at bounding box center [951, 403] width 440 height 61
drag, startPoint x: 793, startPoint y: 382, endPoint x: 818, endPoint y: 384, distance: 25.9
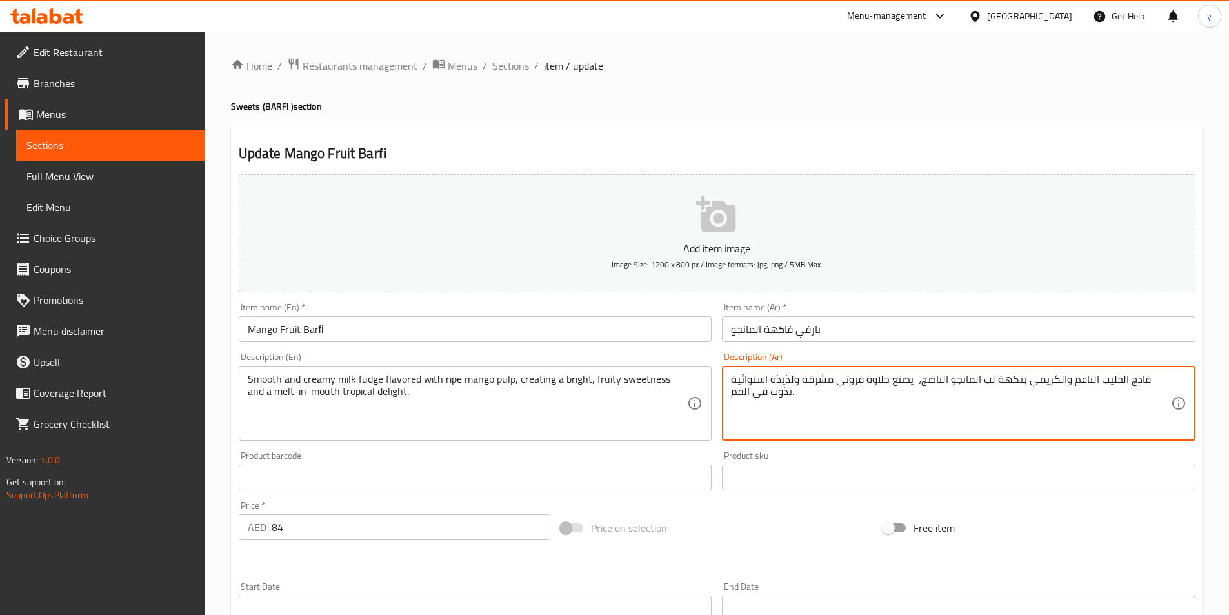
click at [818, 384] on textarea "فادج الحليب الناعم والكريمي بنكهة لب المانجو الناضج، يصنع حلاوة فروتي مشرقة ولذ…" at bounding box center [951, 403] width 440 height 61
click at [852, 382] on textarea "فادج الحليب الناعم والكريمي بنكهة لب المانجو الناضج، يصنع حلاوة فروتي مشرقة واس…" at bounding box center [951, 403] width 440 height 61
drag, startPoint x: 773, startPoint y: 382, endPoint x: 809, endPoint y: 386, distance: 35.6
click at [809, 386] on textarea "فادج الحليب الناعم والكريمي بنكهة لب المانجو الناضج، يصنع حلاوة فروتي و مشرقة و…" at bounding box center [951, 403] width 440 height 61
paste textarea "تروبيكال ديلايت"
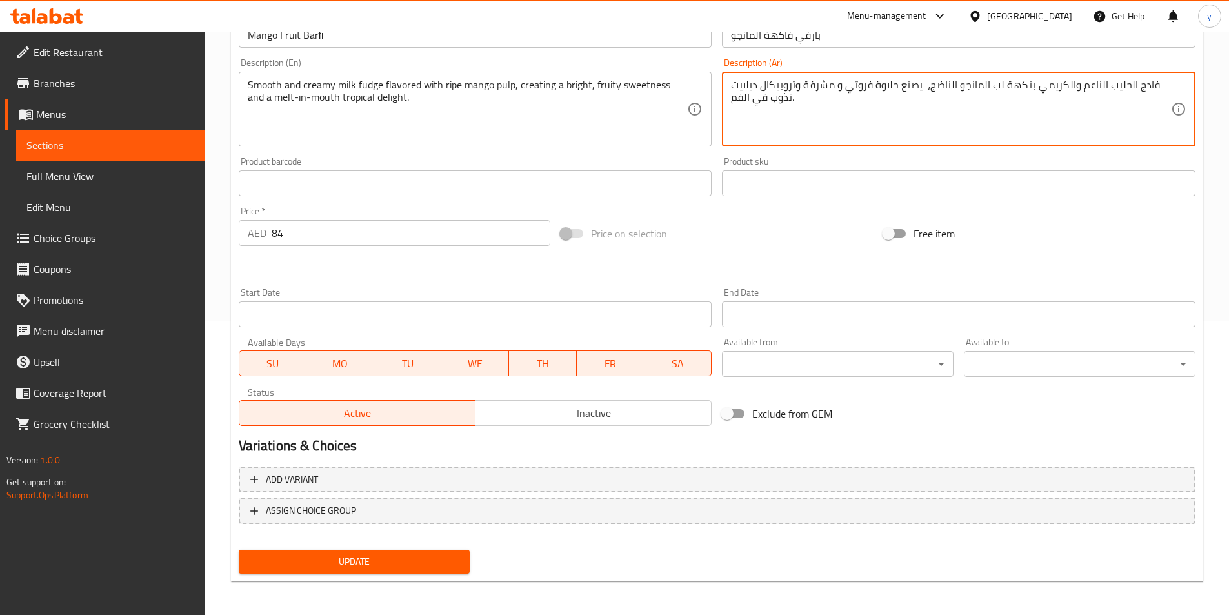
scroll to position [297, 0]
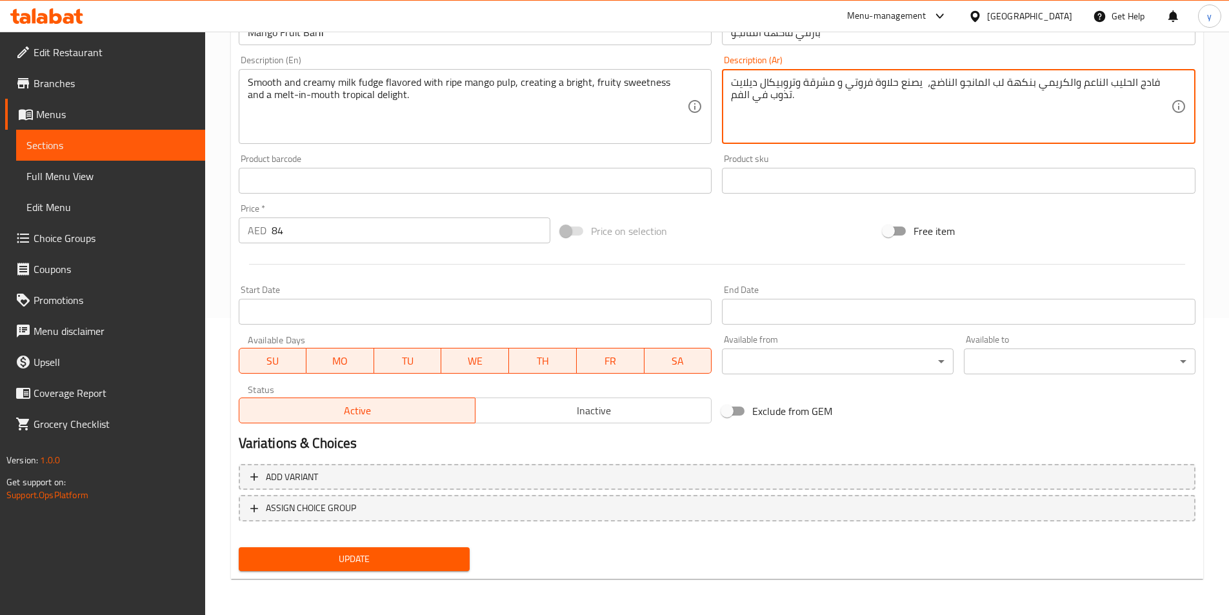
type textarea "فادج الحليب الناعم والكريمي بنكهة لب المانجو الناضج، يصنع حلاوة فروتي و مشرقة و…"
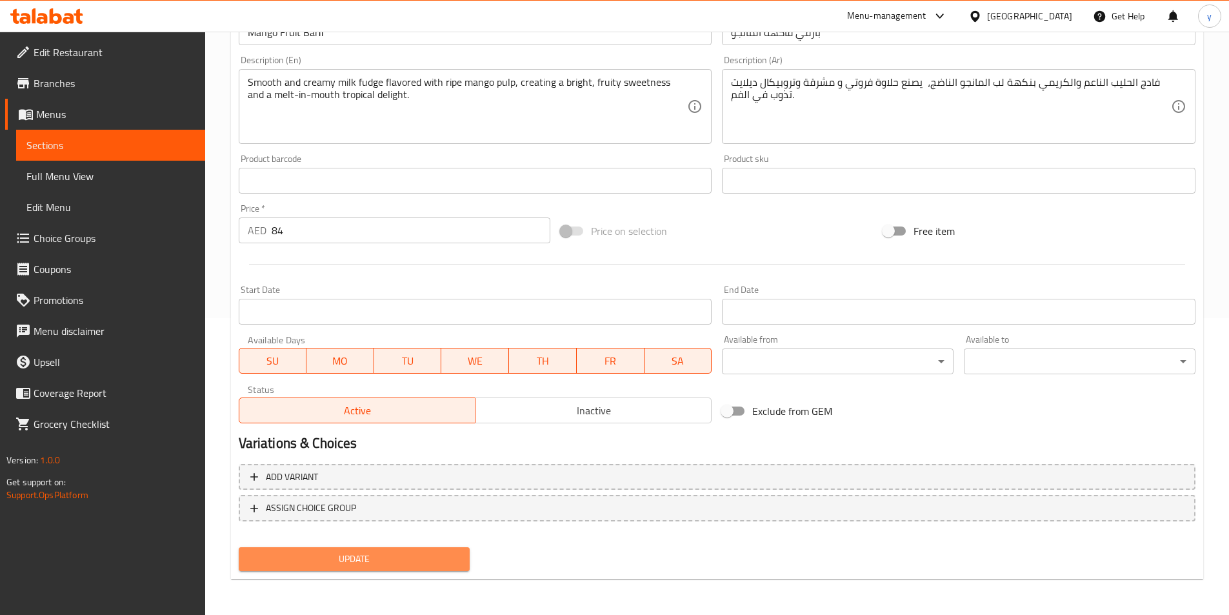
click at [437, 560] on span "Update" at bounding box center [354, 559] width 211 height 16
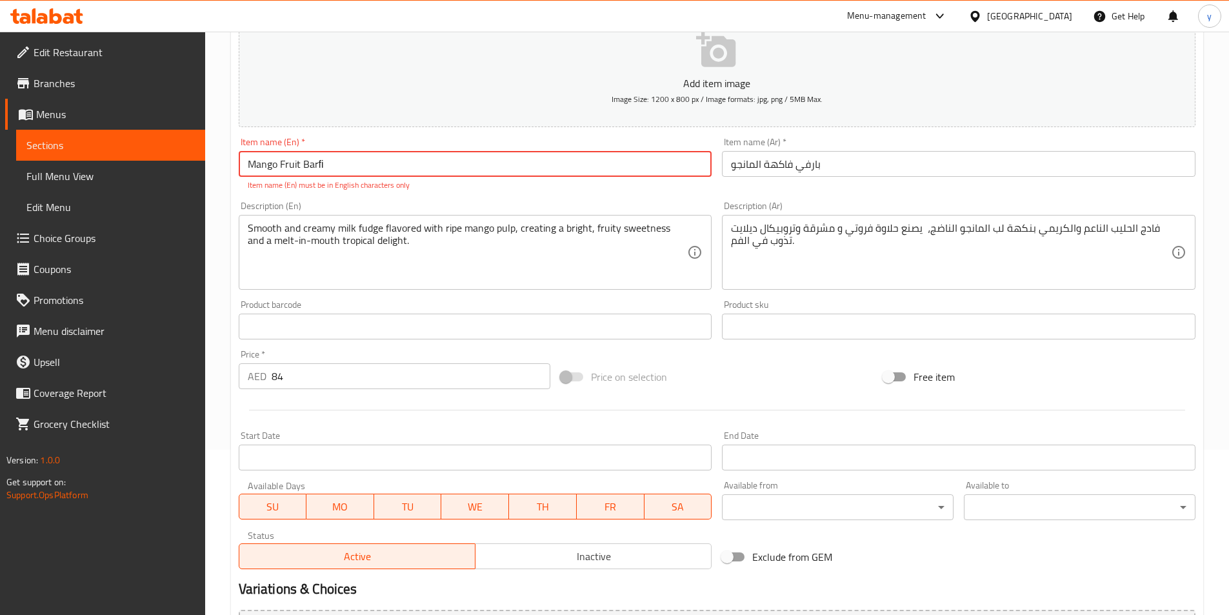
scroll to position [0, 0]
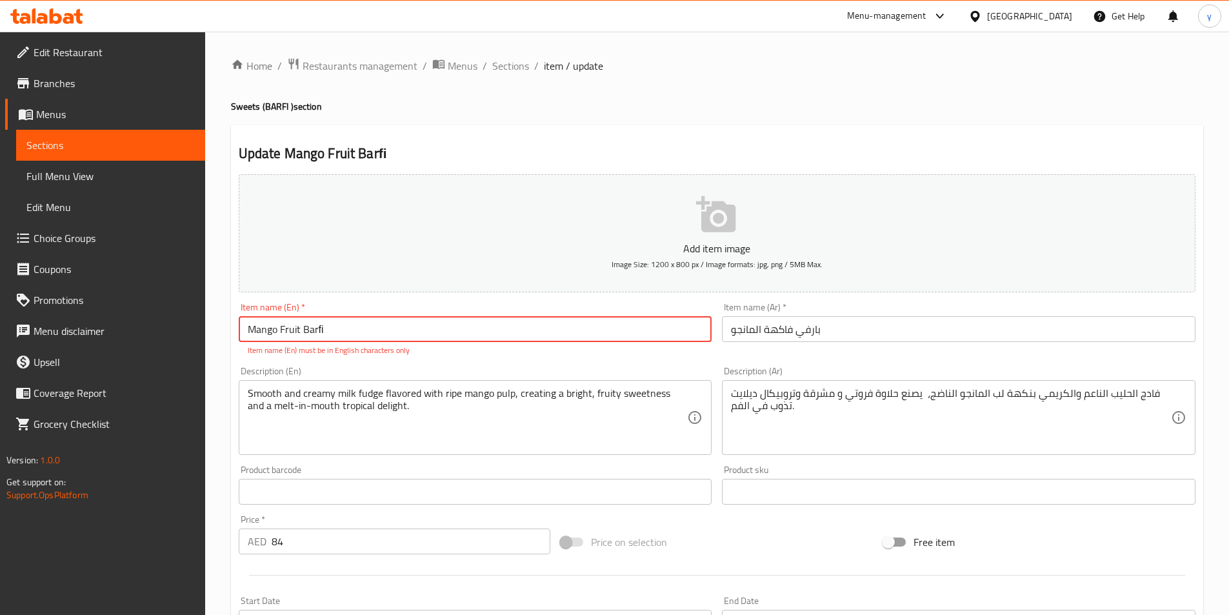
drag, startPoint x: 350, startPoint y: 323, endPoint x: 63, endPoint y: 319, distance: 287.0
click at [63, 319] on div "Edit Restaurant Branches Menus Sections Full Menu View Edit Menu Choice Groups …" at bounding box center [614, 479] width 1229 height 894
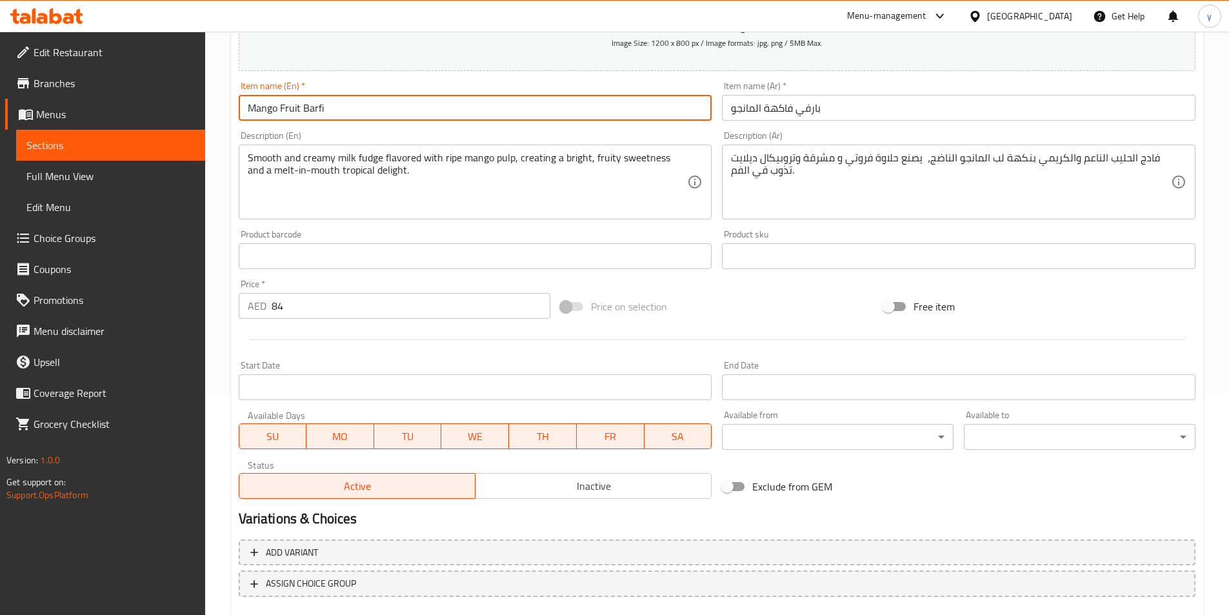
scroll to position [297, 0]
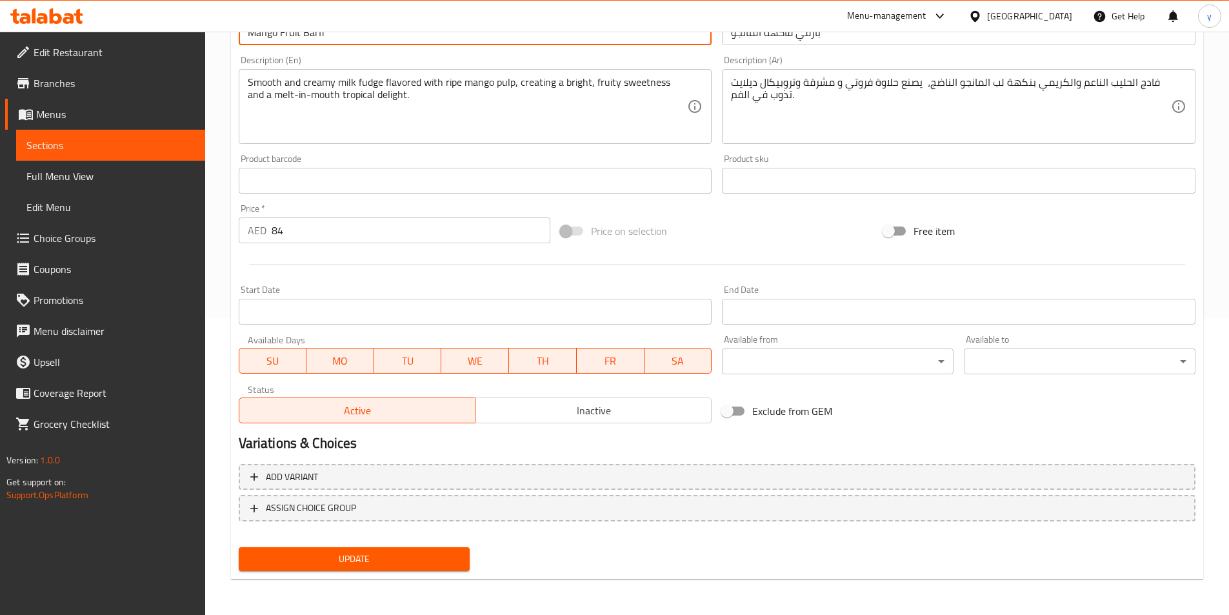
type input "Mango Fruit Barfi"
click at [418, 552] on span "Update" at bounding box center [354, 559] width 211 height 16
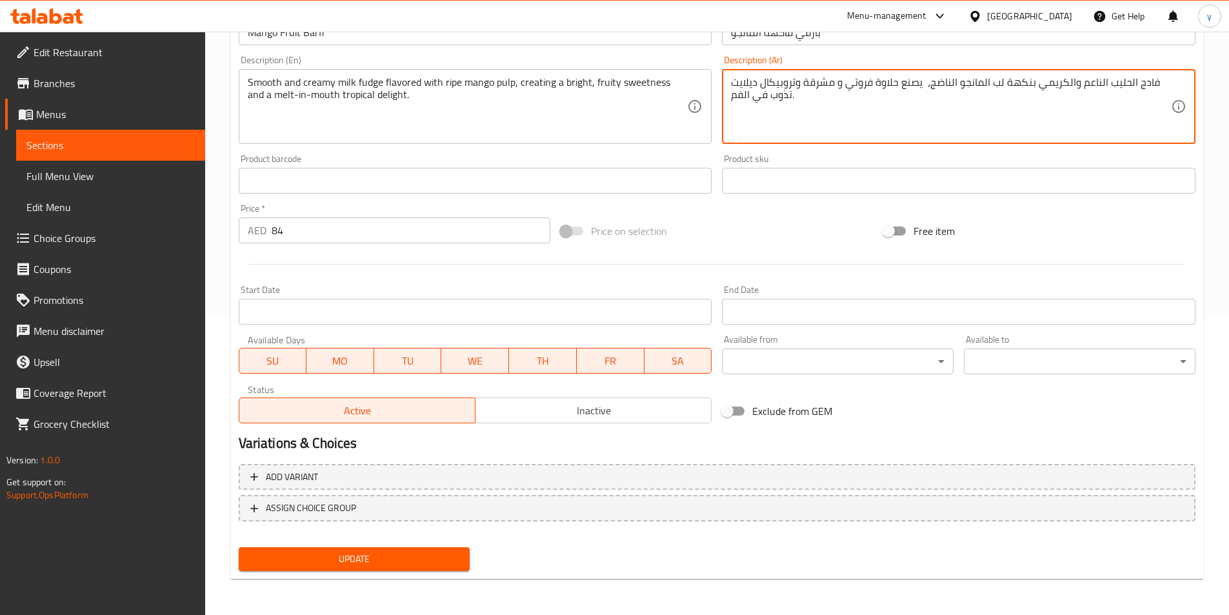
drag, startPoint x: 1005, startPoint y: 86, endPoint x: 1032, endPoint y: 91, distance: 27.5
type textarea "فادج الحليب الناعم والكريمي المنكهة مع لب المانجو الناضج، يصنع حلاوة فروتي و مش…"
click at [380, 559] on span "Update" at bounding box center [354, 559] width 211 height 16
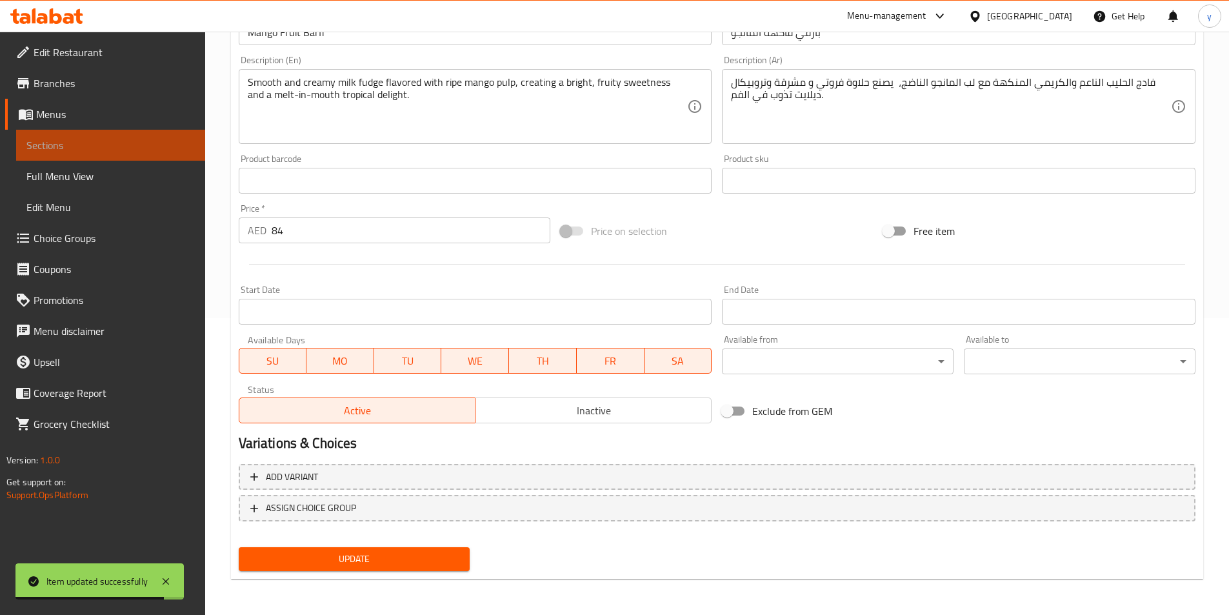
click at [110, 155] on link "Sections" at bounding box center [110, 145] width 189 height 31
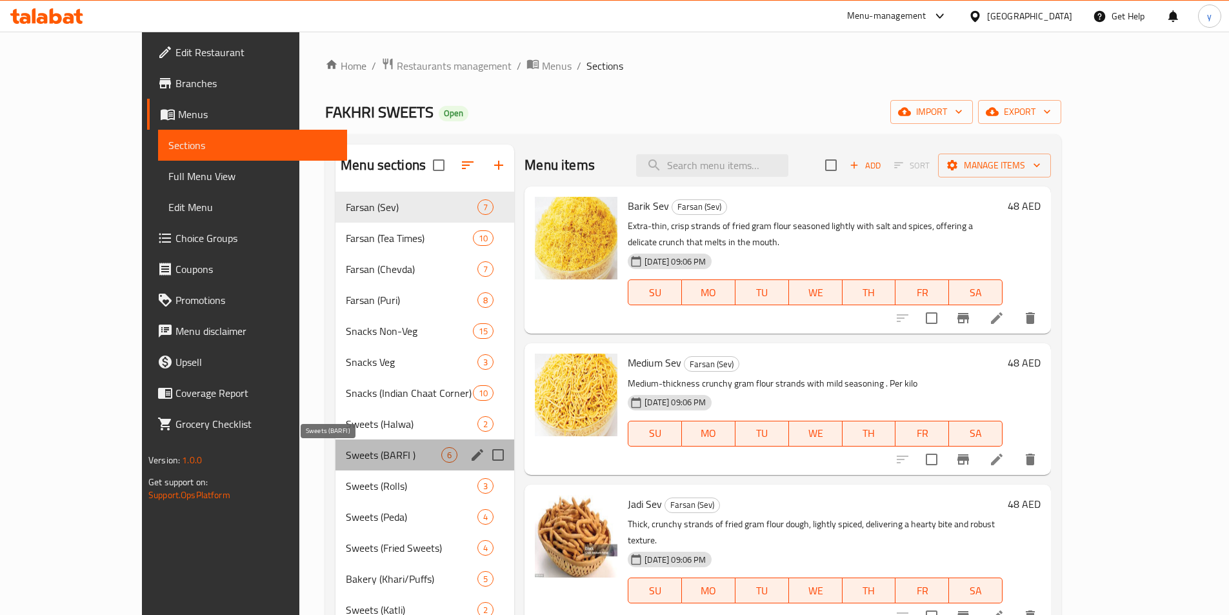
click at [346, 450] on span "Sweets (BARFI )" at bounding box center [393, 454] width 95 height 15
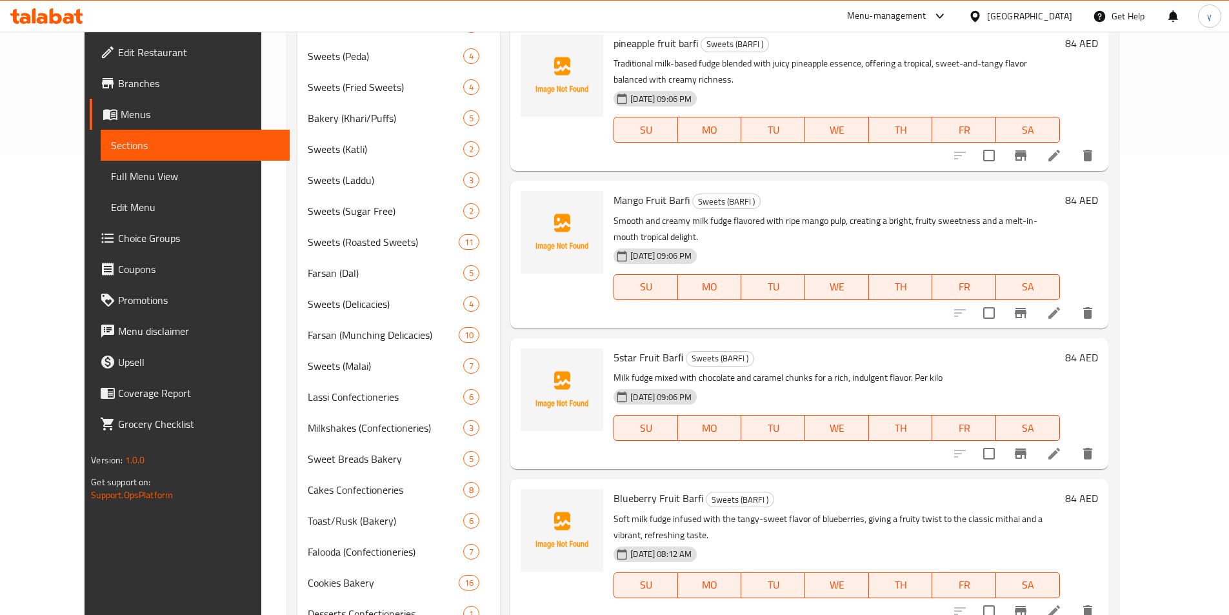
scroll to position [578, 0]
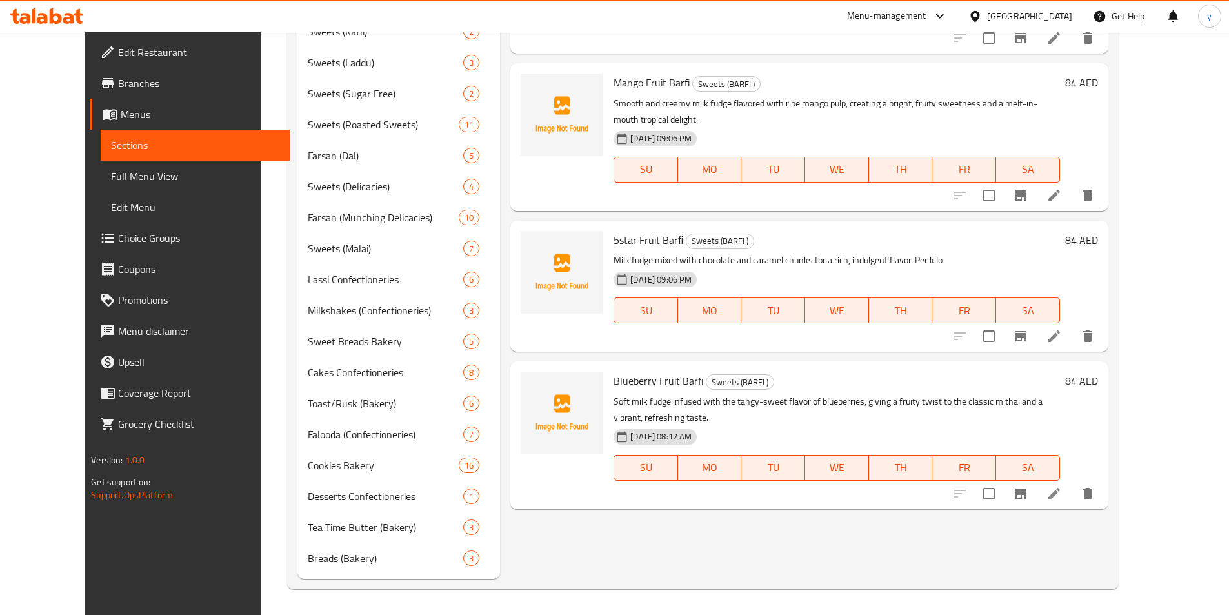
click at [1072, 324] on li at bounding box center [1054, 335] width 36 height 23
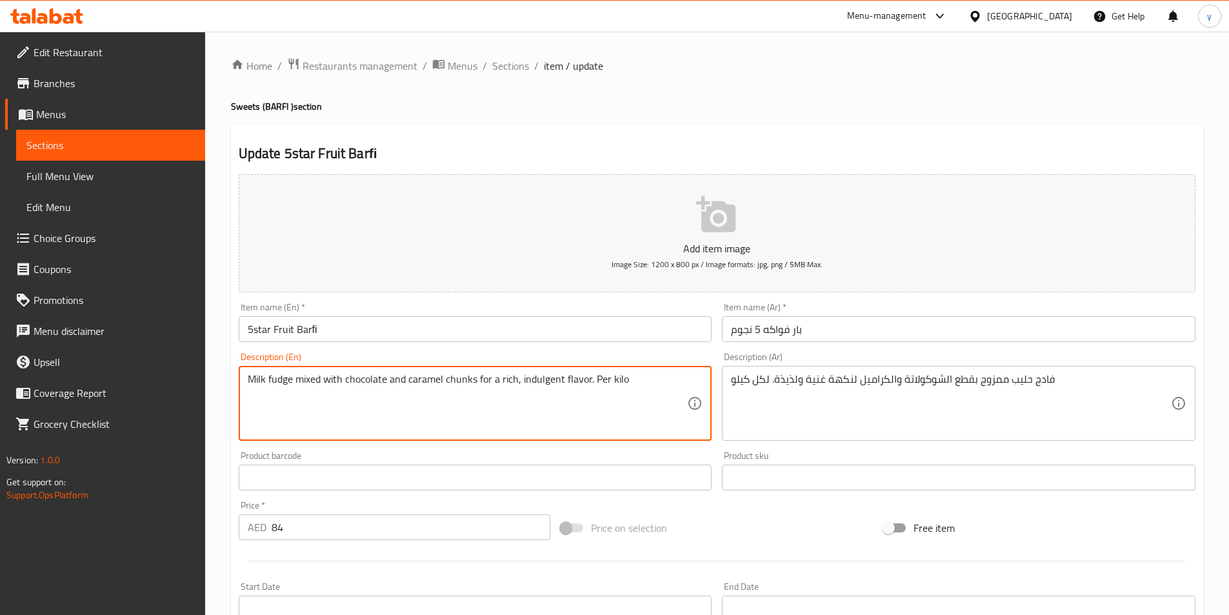
paste textarea "A rich and indulgent milk fudge layered or infused with bits of 5 Star chocolat…"
type textarea "A rich and indulgent milk fudge layered or infused with bits of 5 Star chocolat…"
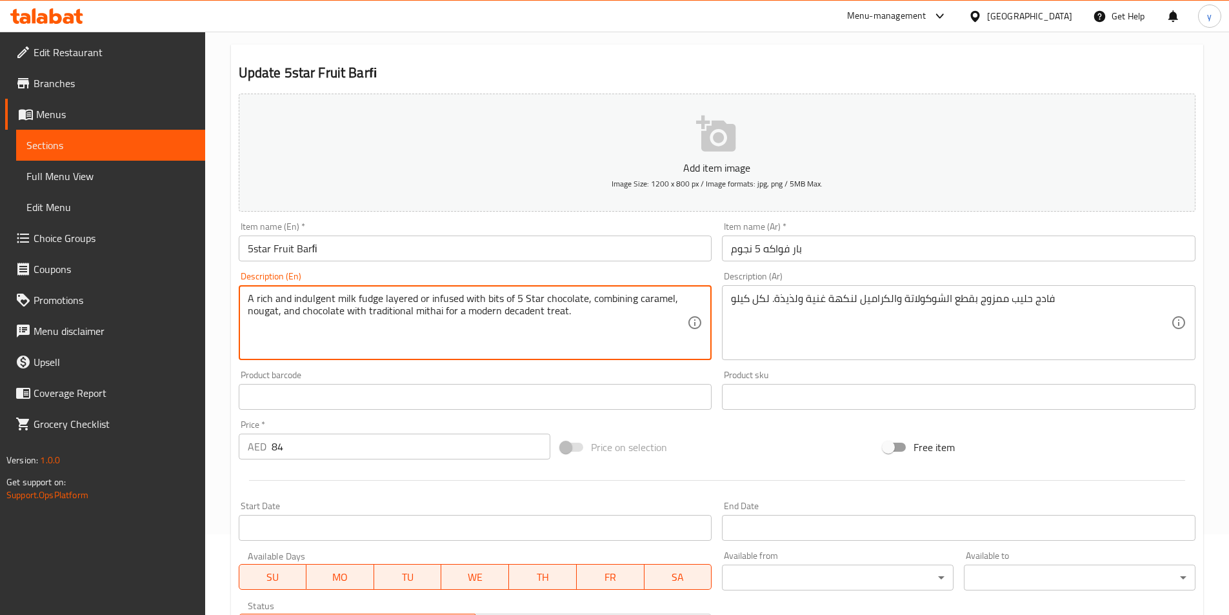
scroll to position [39, 0]
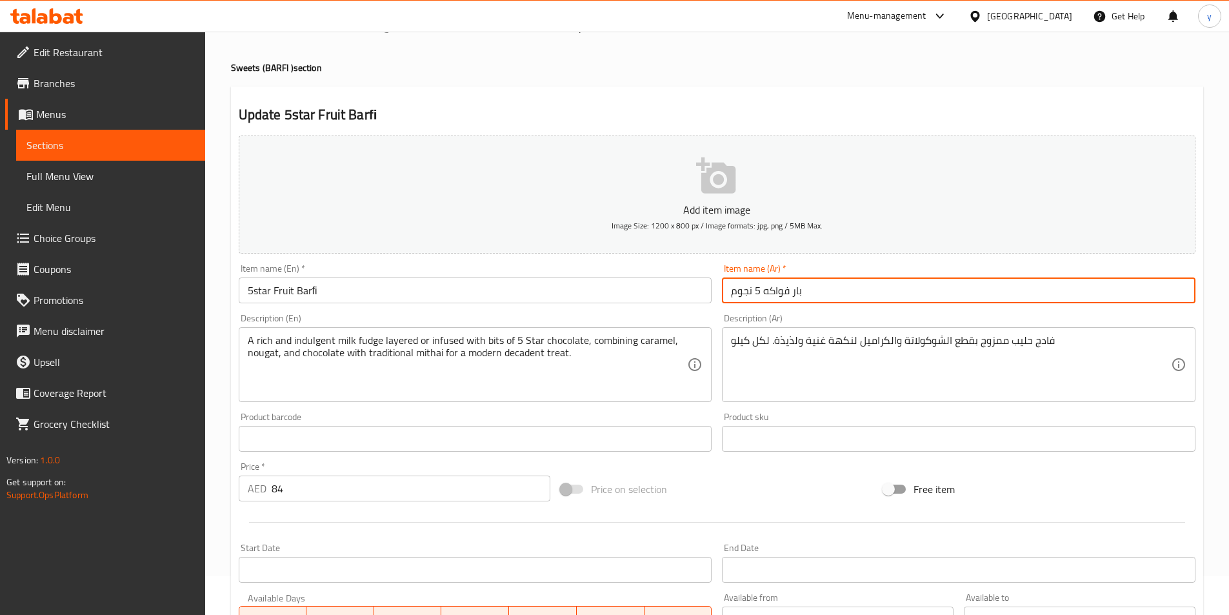
click at [793, 294] on input "بار فواكه 5 نجوم" at bounding box center [958, 290] width 473 height 26
drag, startPoint x: 820, startPoint y: 295, endPoint x: 713, endPoint y: 310, distance: 108.1
click at [713, 310] on div "Add item image Image Size: 1200 x 800 px / Image formats: jpg, png / 5MB Max. I…" at bounding box center [716, 408] width 967 height 556
type input "بارفي فواكه 5 نجوم"
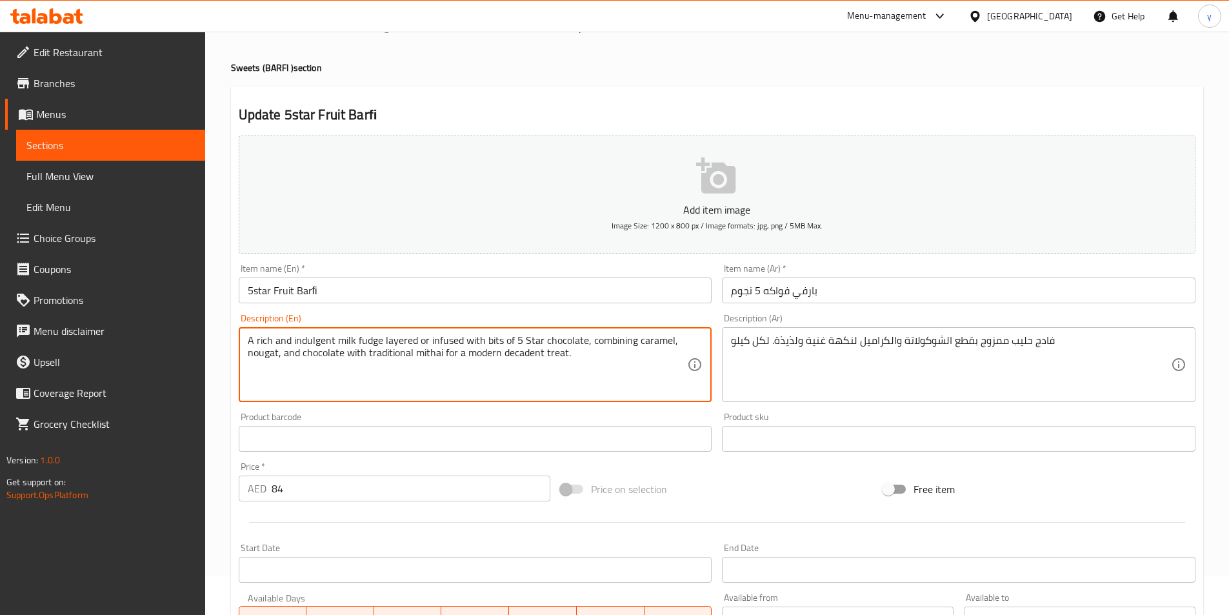
drag, startPoint x: 381, startPoint y: 337, endPoint x: 413, endPoint y: 340, distance: 32.4
drag, startPoint x: 429, startPoint y: 341, endPoint x: 460, endPoint y: 346, distance: 31.4
click at [460, 346] on textarea "A rich and indulgent milk fudge layered or infused with bits of 5 Star chocolat…" at bounding box center [468, 364] width 440 height 61
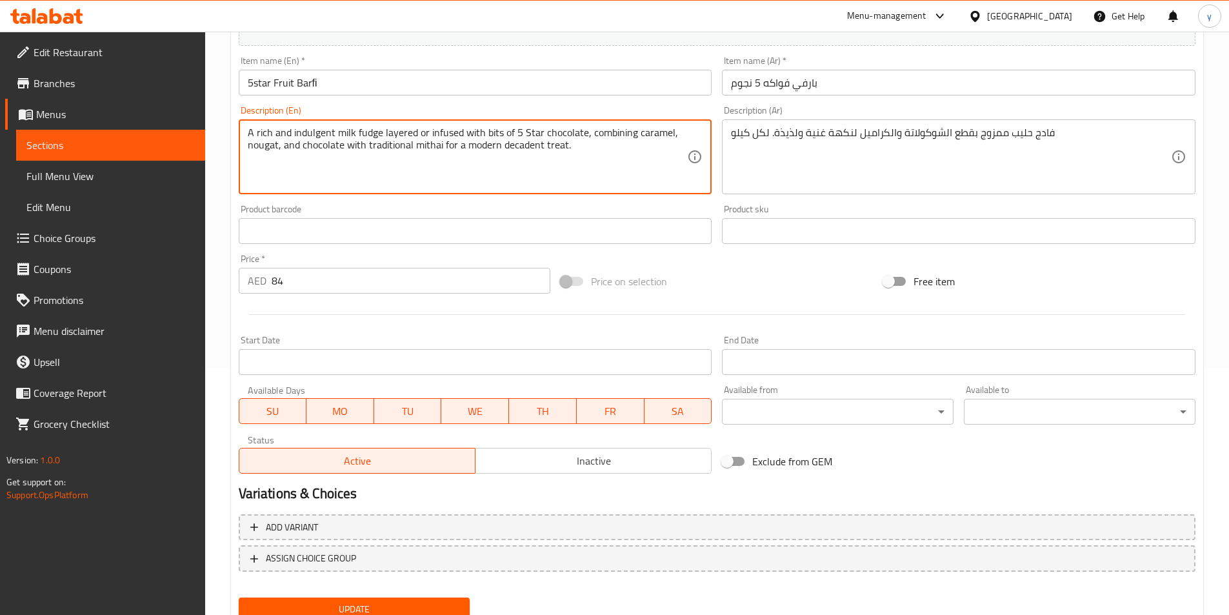
scroll to position [297, 0]
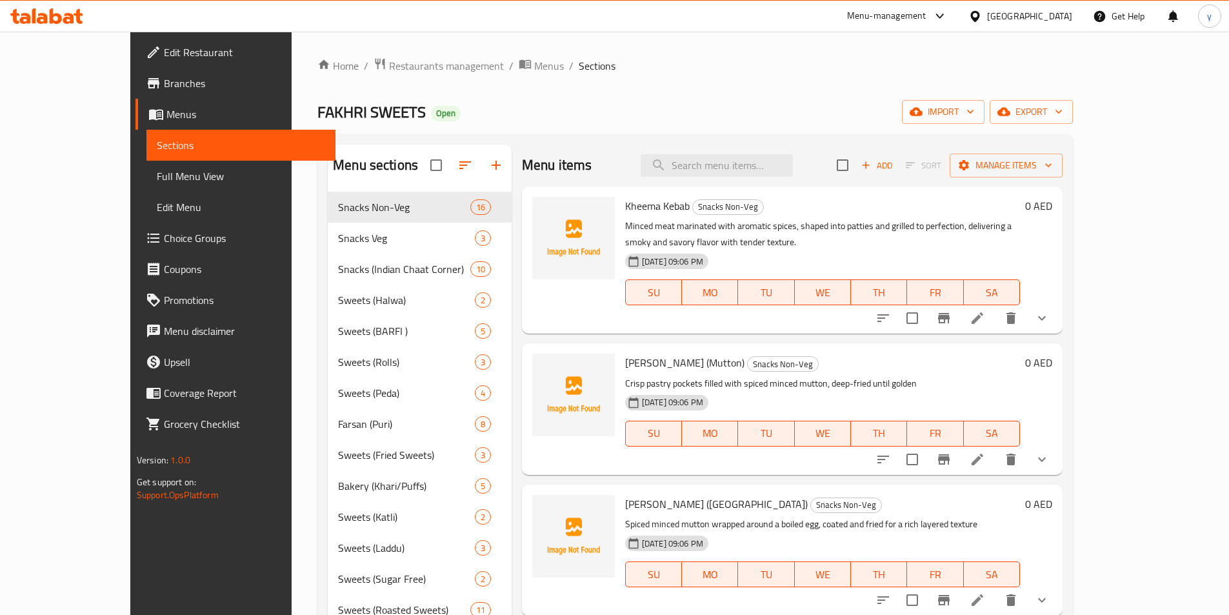
click at [146, 246] on link "Choice Groups" at bounding box center [235, 237] width 200 height 31
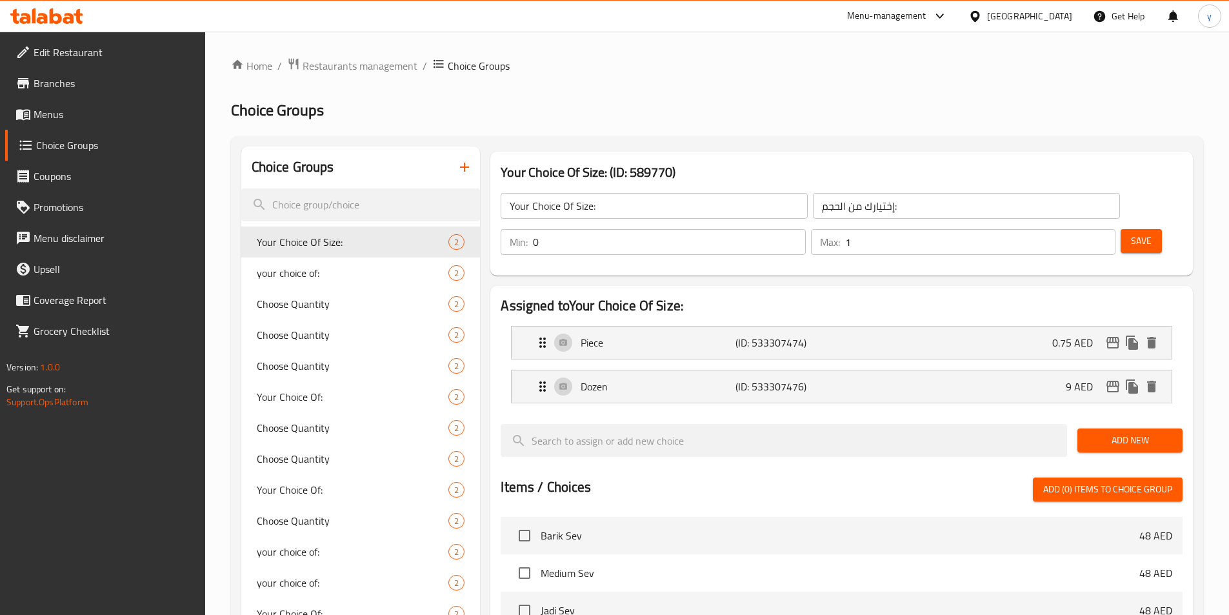
click at [468, 161] on icon "button" at bounding box center [464, 166] width 15 height 15
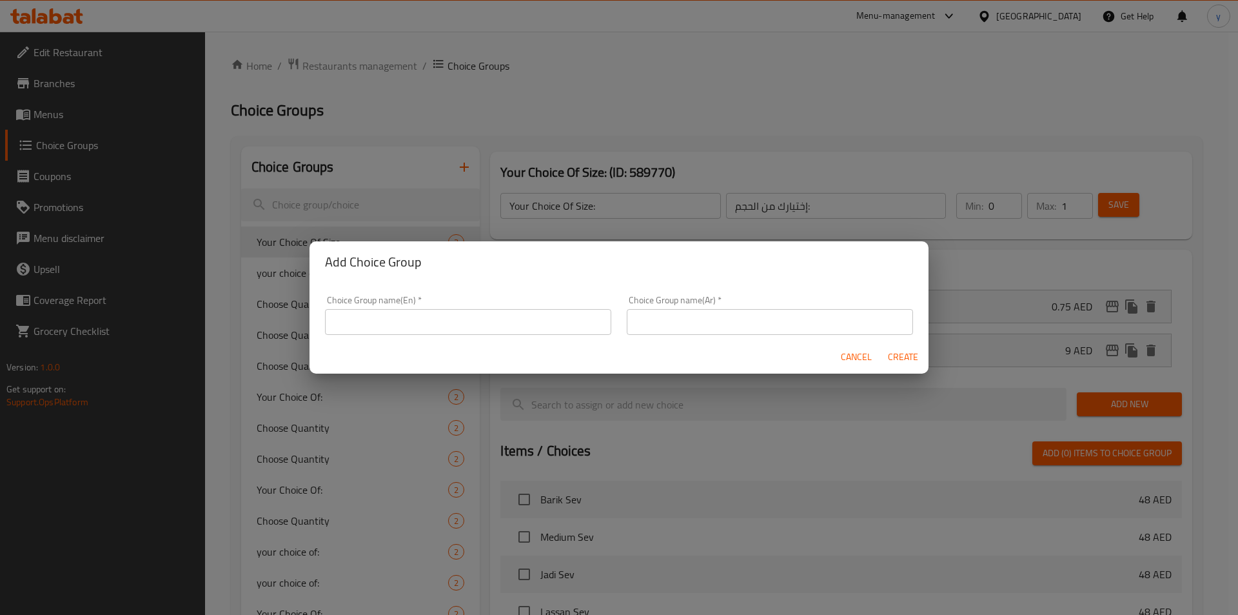
click at [498, 324] on input "text" at bounding box center [468, 322] width 286 height 26
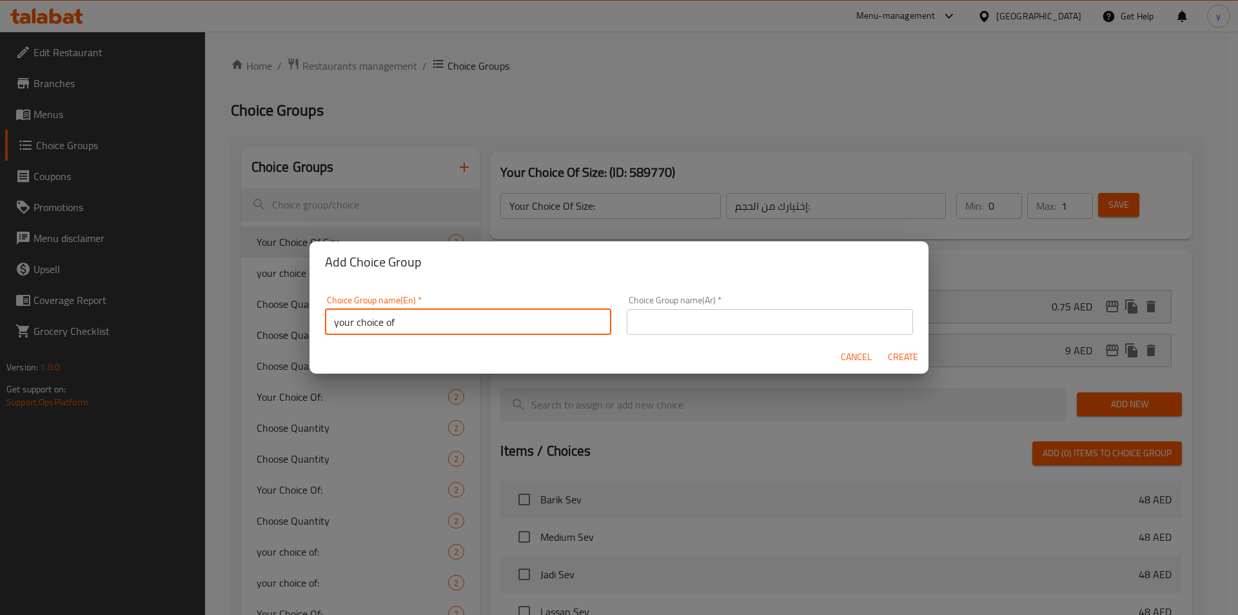
paste input "5star Fruit Barﬁ"
type input "your choice of 5star Fruit Barﬁ:"
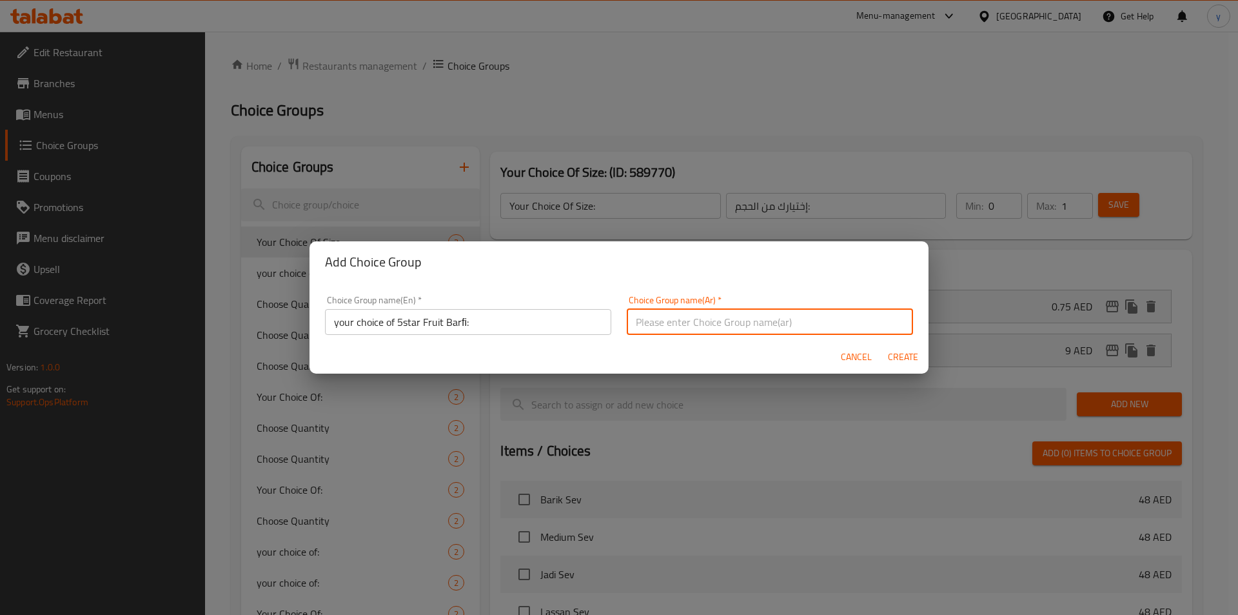
click at [677, 322] on input "text" at bounding box center [770, 322] width 286 height 26
paste input "بارفي فواكه 5 نجوم"
type input "أختيارك من بارفي فواكه 5 نجوم:"
click at [905, 359] on span "Create" at bounding box center [902, 357] width 31 height 16
type input "your choice of 5star Fruit Barﬁ:"
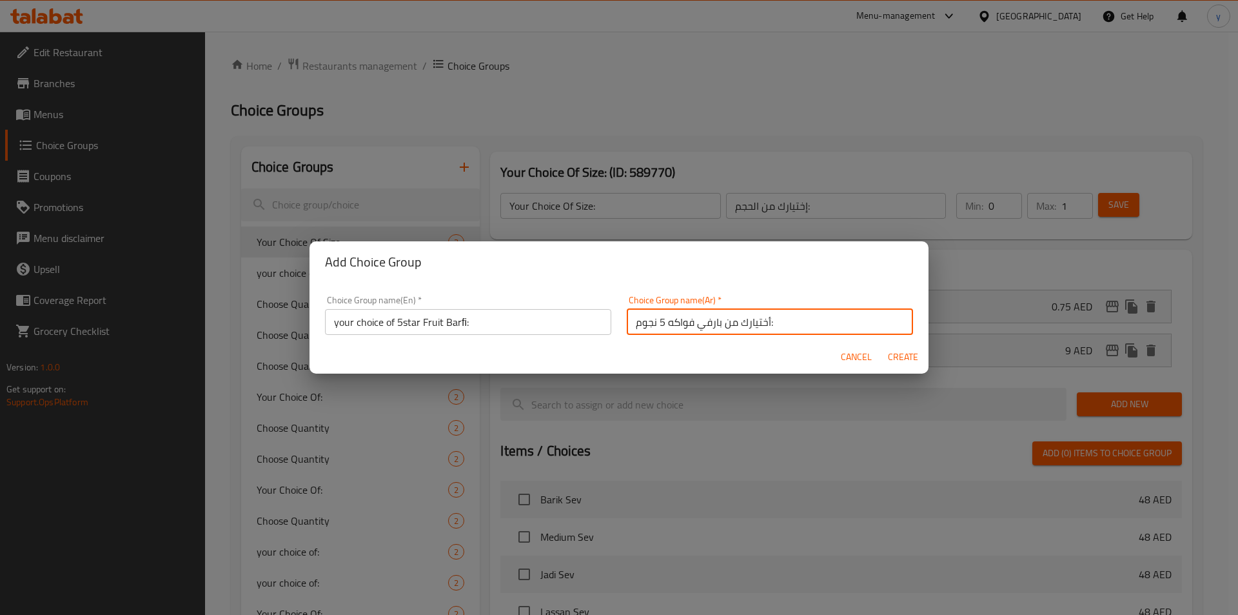
type input "أختيارك من بارفي فواكه 5 نجوم:"
type input "0"
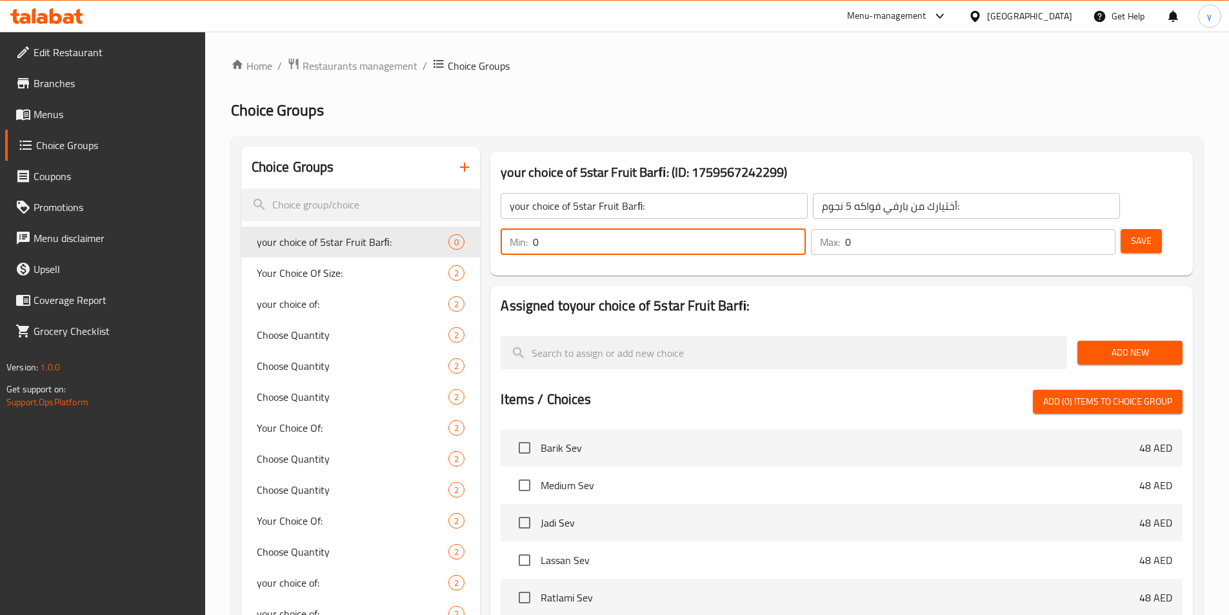
drag, startPoint x: 995, startPoint y: 209, endPoint x: 978, endPoint y: 213, distance: 17.8
click at [805, 229] on div "Min: 0 ​" at bounding box center [652, 242] width 304 height 26
type input "1"
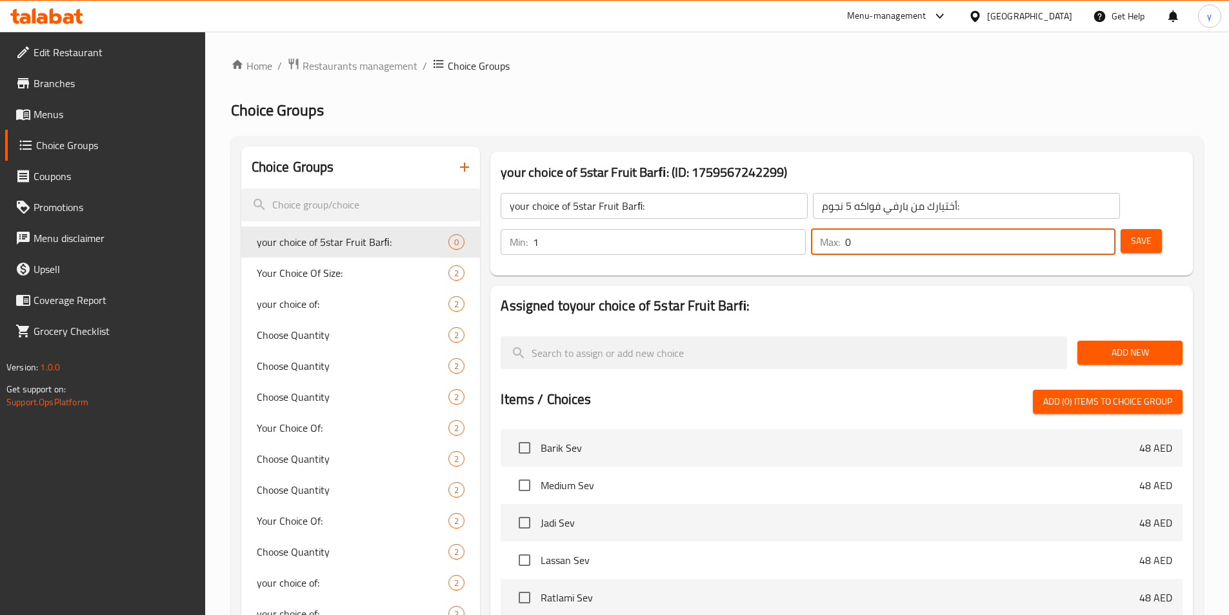
drag, startPoint x: 1069, startPoint y: 208, endPoint x: 1063, endPoint y: 210, distance: 6.7
click at [1063, 229] on input "0" at bounding box center [980, 242] width 270 height 26
type input "1"
click at [1094, 344] on span "Add New" at bounding box center [1129, 352] width 84 height 16
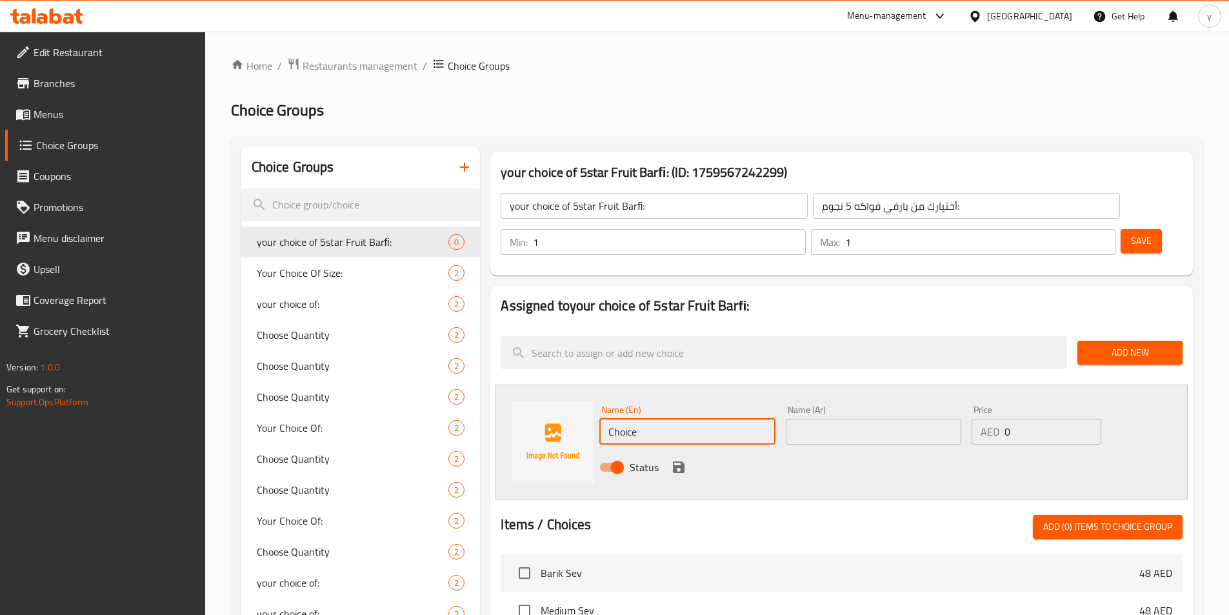
drag, startPoint x: 653, startPoint y: 389, endPoint x: 566, endPoint y: 395, distance: 87.3
click at [566, 395] on div "Name (En) Choice Name (En) Name (Ar) Name (Ar) Price AED 0 Price Status" at bounding box center [841, 441] width 692 height 115
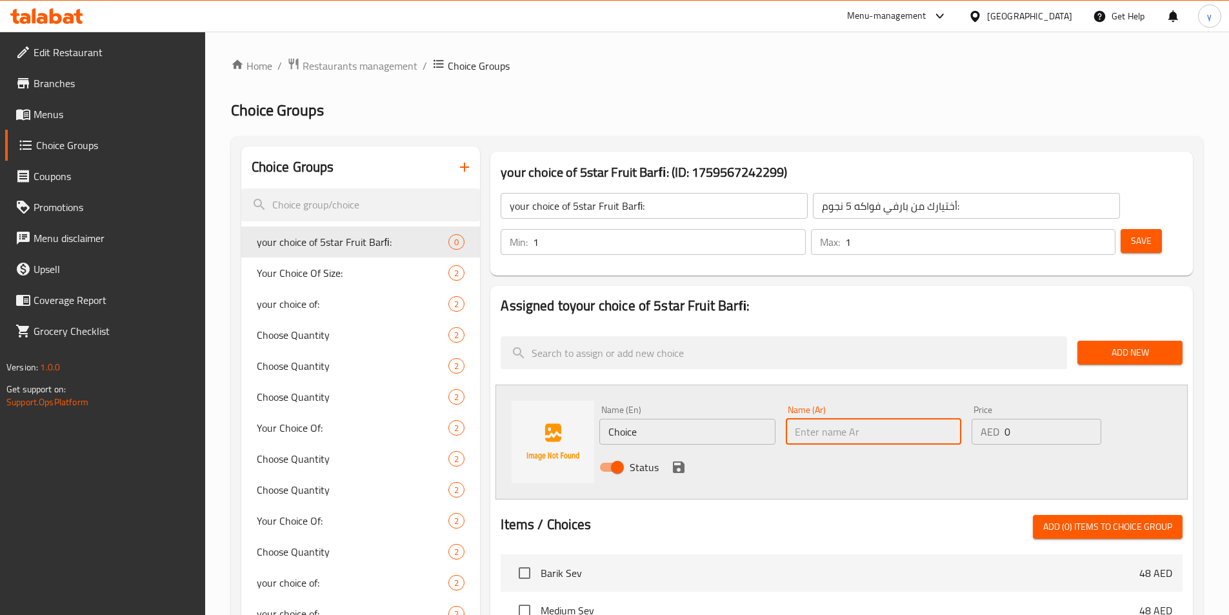
click at [935, 419] on input "text" at bounding box center [872, 432] width 175 height 26
type input "طبقت"
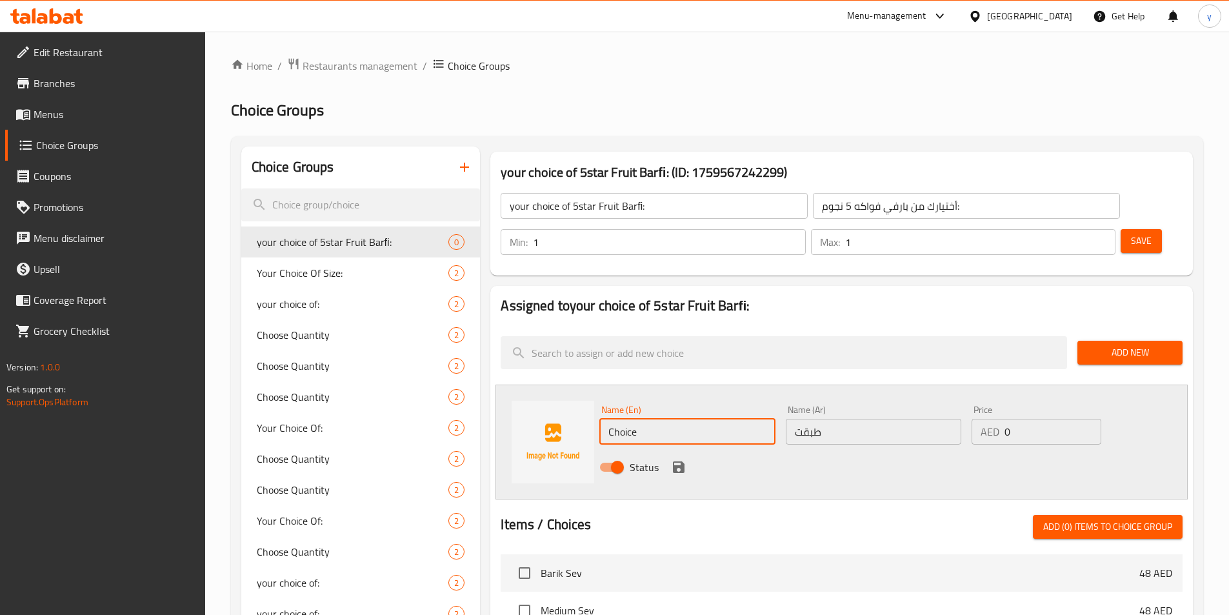
click at [669, 419] on input "Choice" at bounding box center [686, 432] width 175 height 26
drag, startPoint x: 655, startPoint y: 400, endPoint x: 560, endPoint y: 396, distance: 94.9
click at [560, 396] on div "Name (En) layerd Name (En) Name (Ar) طبقت Name (Ar) Price AED 0 Price Status" at bounding box center [841, 441] width 692 height 115
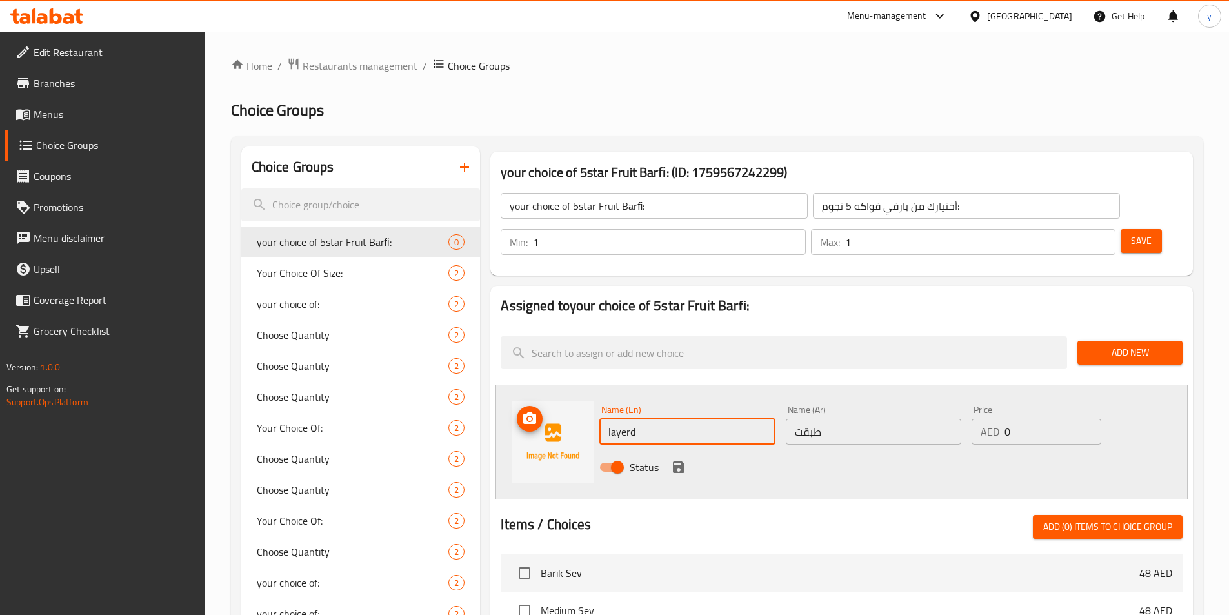
paste input "layere"
click at [610, 419] on input "layered" at bounding box center [686, 432] width 175 height 26
type input "layered"
click at [678, 461] on icon "save" at bounding box center [679, 467] width 12 height 12
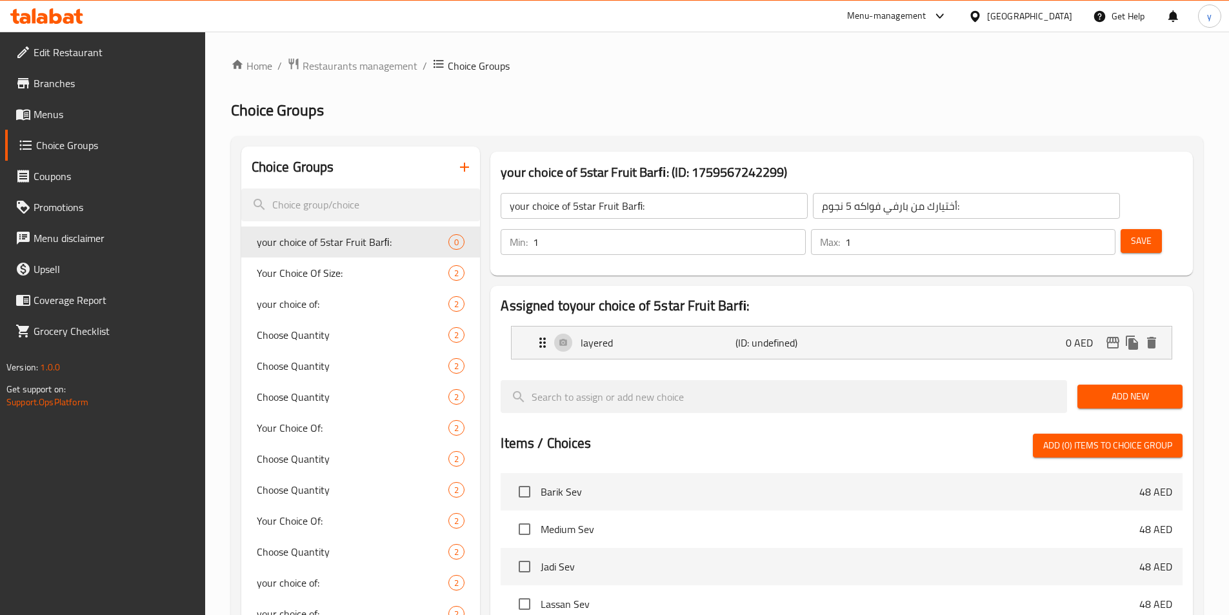
click at [1127, 388] on span "Add New" at bounding box center [1129, 396] width 84 height 16
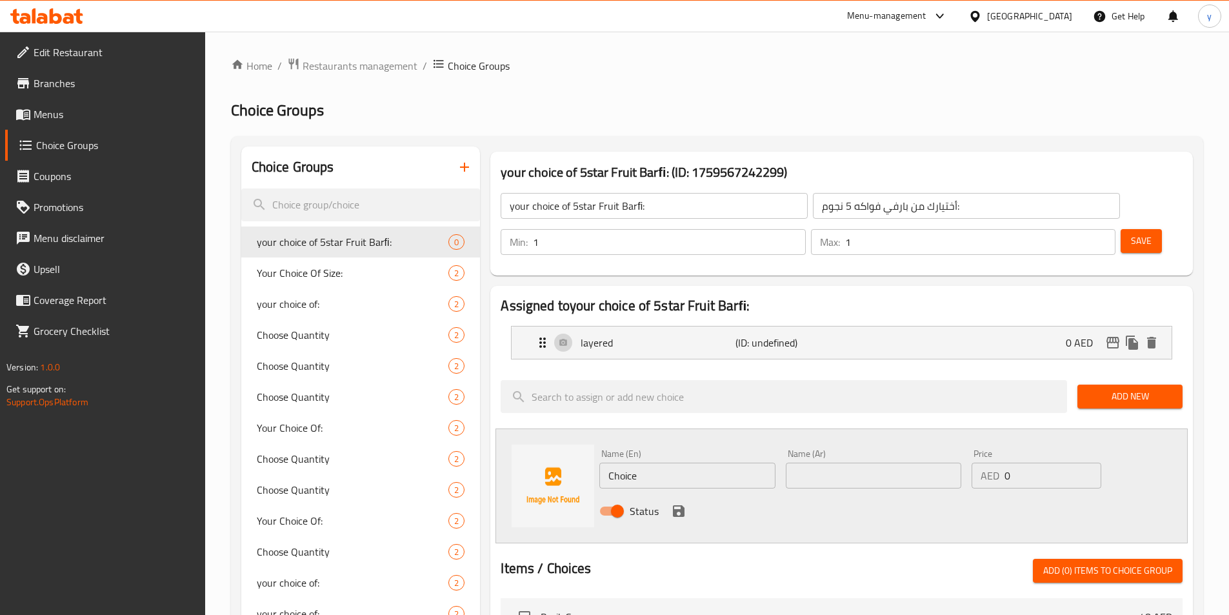
click at [700, 462] on input "Choice" at bounding box center [686, 475] width 175 height 26
paste input "infused"
type input "Infused"
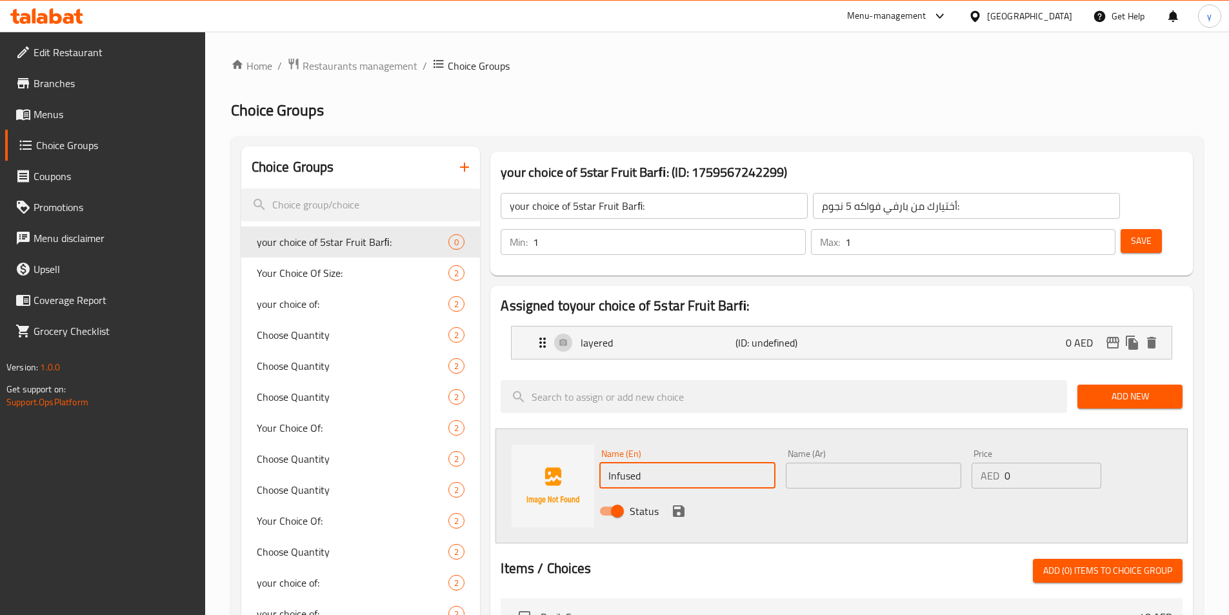
click at [829, 462] on input "text" at bounding box center [872, 475] width 175 height 26
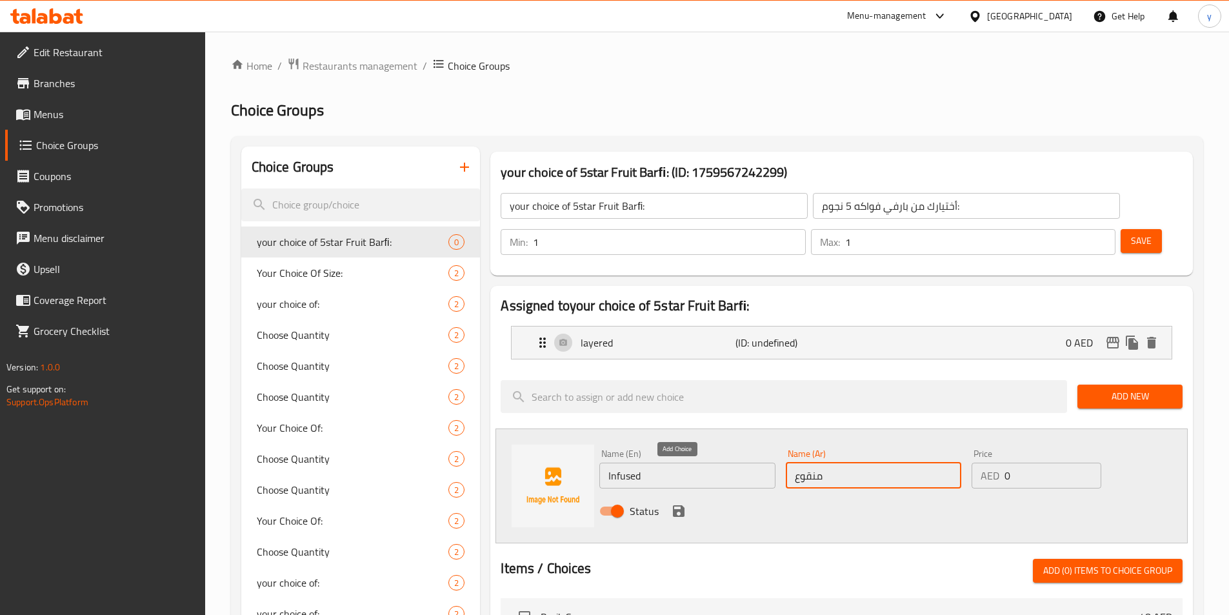
type input "منقوع"
click at [680, 501] on button "save" at bounding box center [678, 510] width 19 height 19
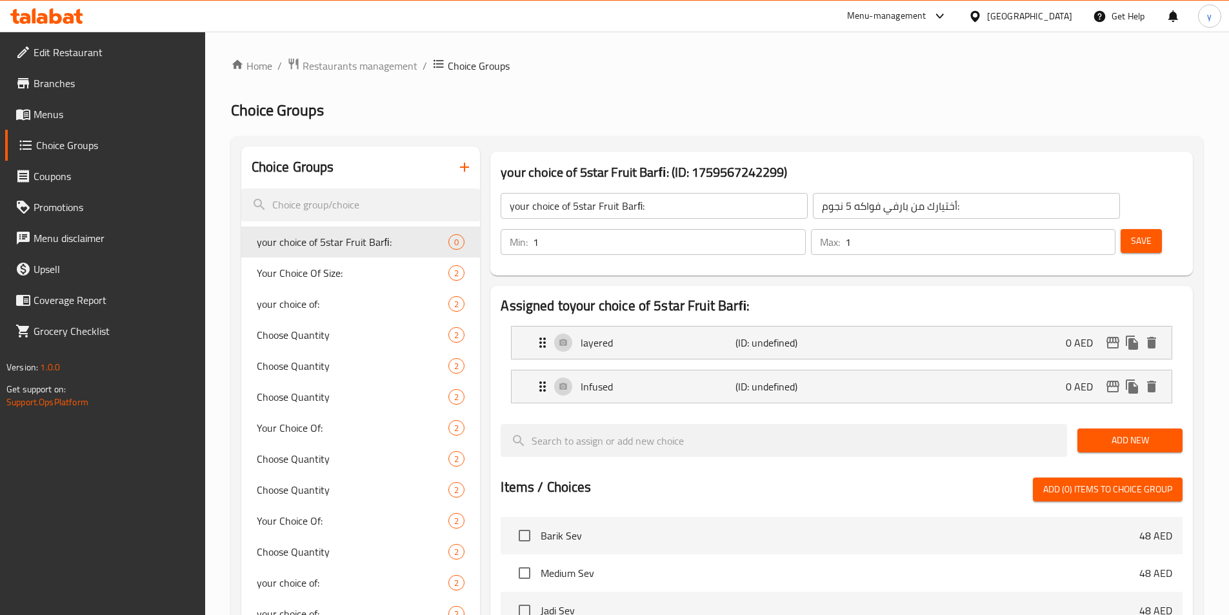
click at [1131, 233] on span "Save" at bounding box center [1141, 241] width 21 height 16
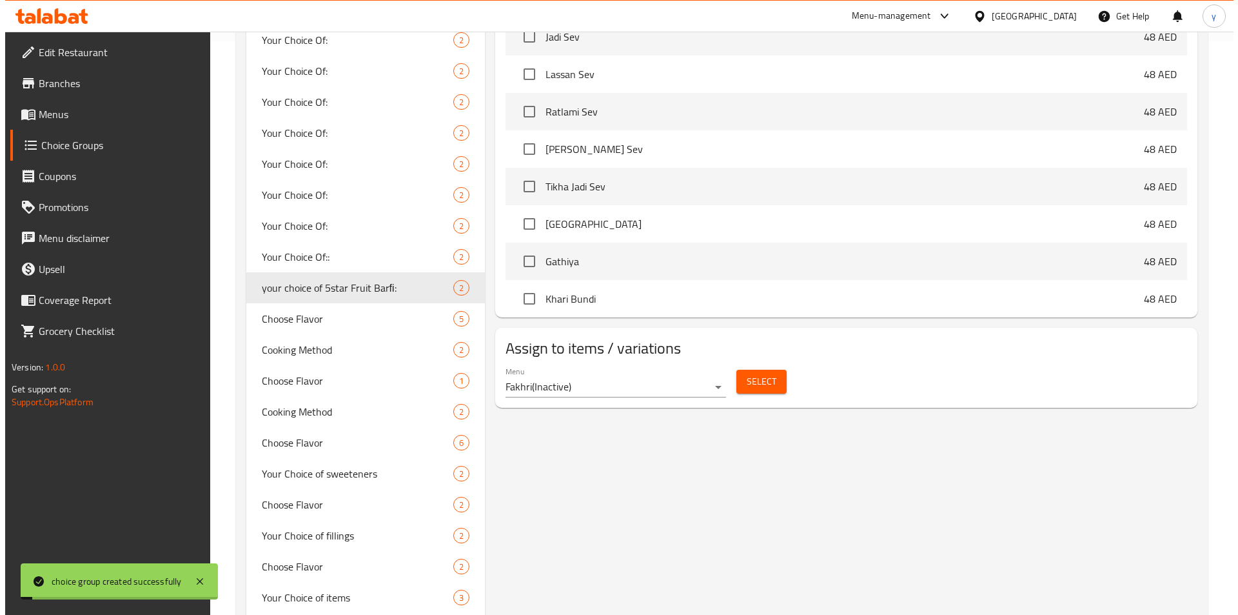
scroll to position [644, 0]
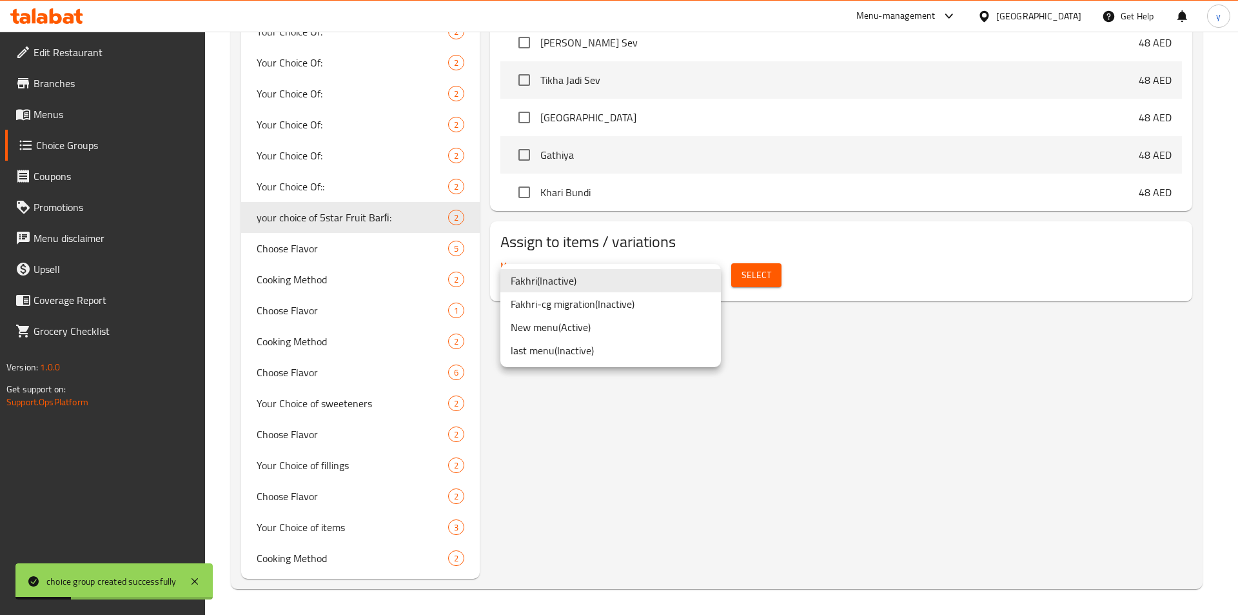
click at [754, 341] on div at bounding box center [619, 307] width 1238 height 615
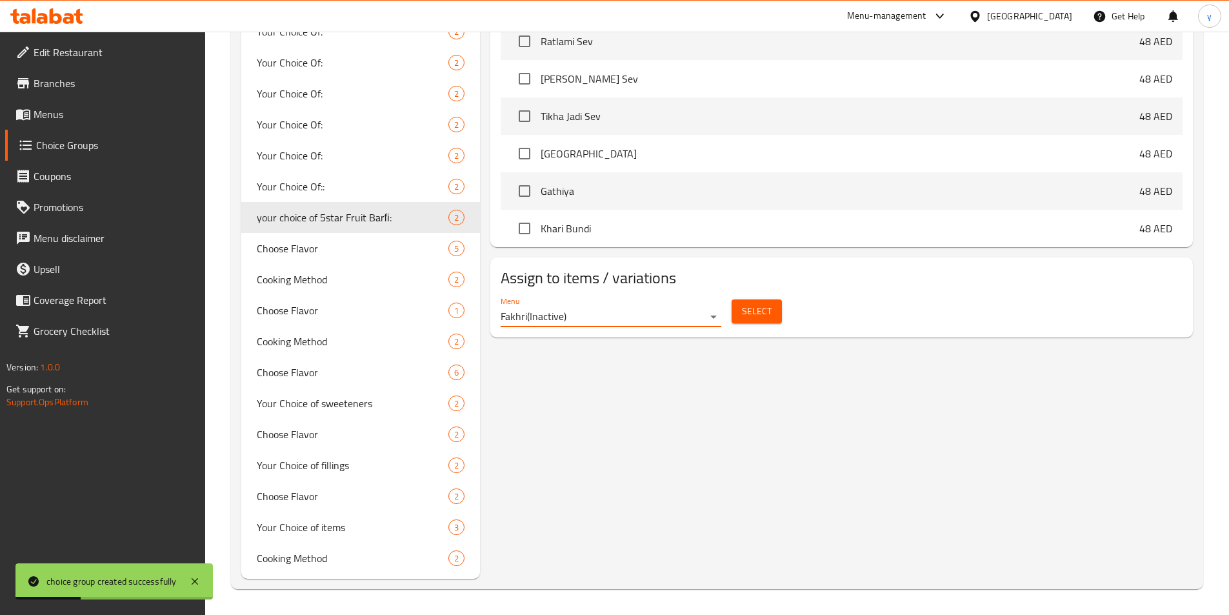
click at [747, 303] on span "Select" at bounding box center [757, 311] width 30 height 16
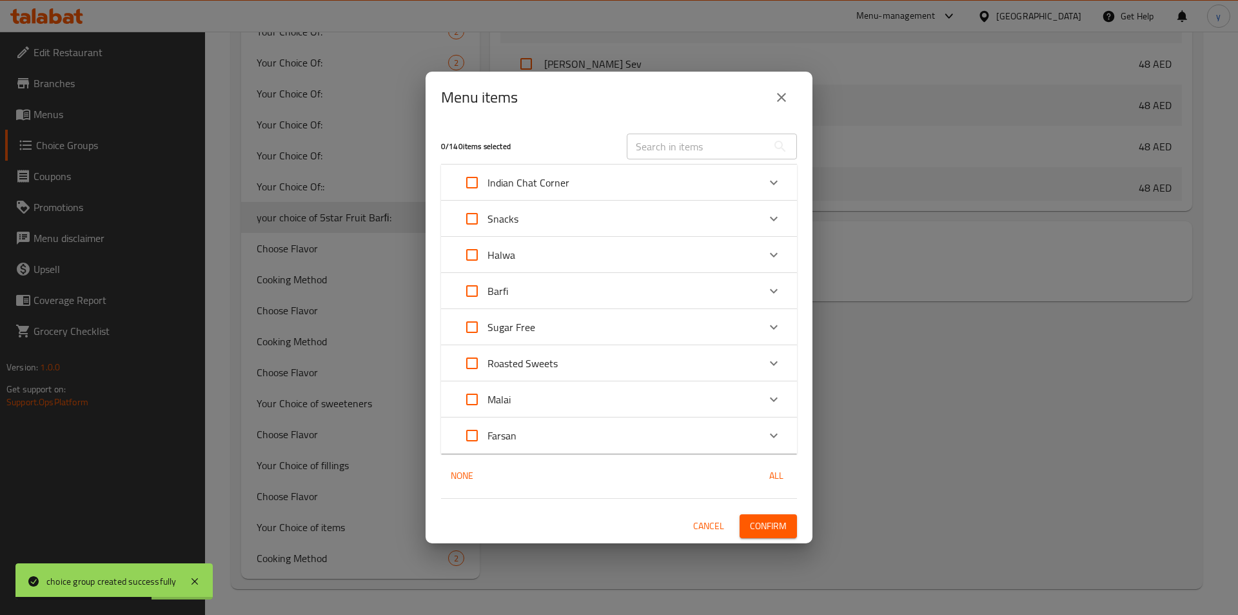
click at [772, 290] on icon "Expand" at bounding box center [774, 290] width 8 height 5
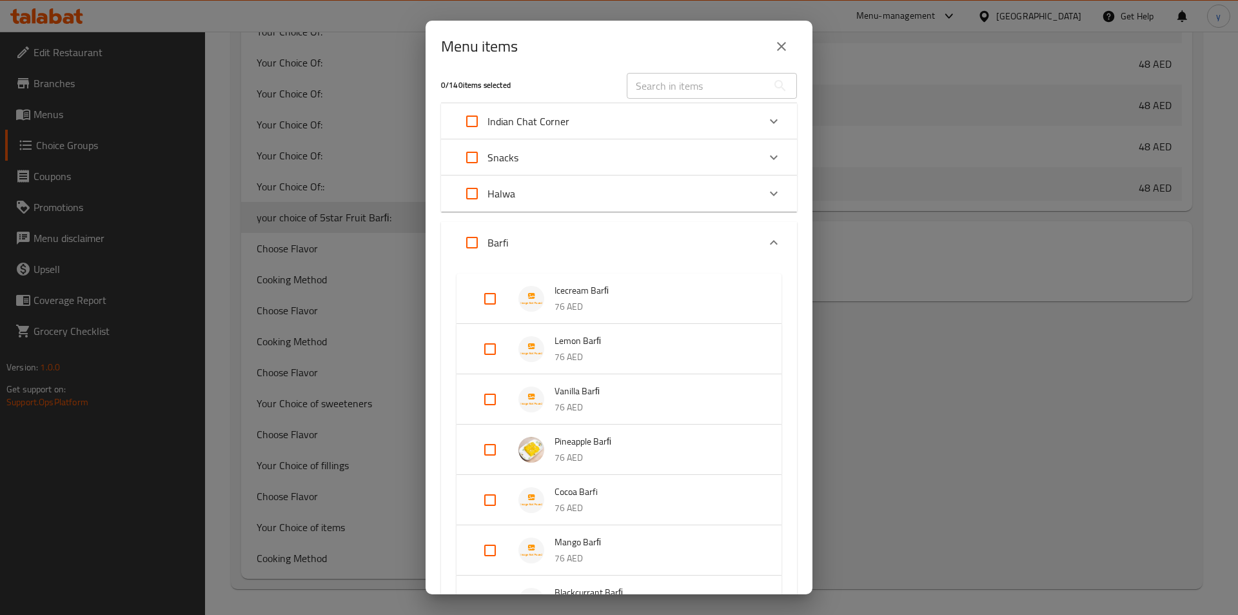
scroll to position [0, 0]
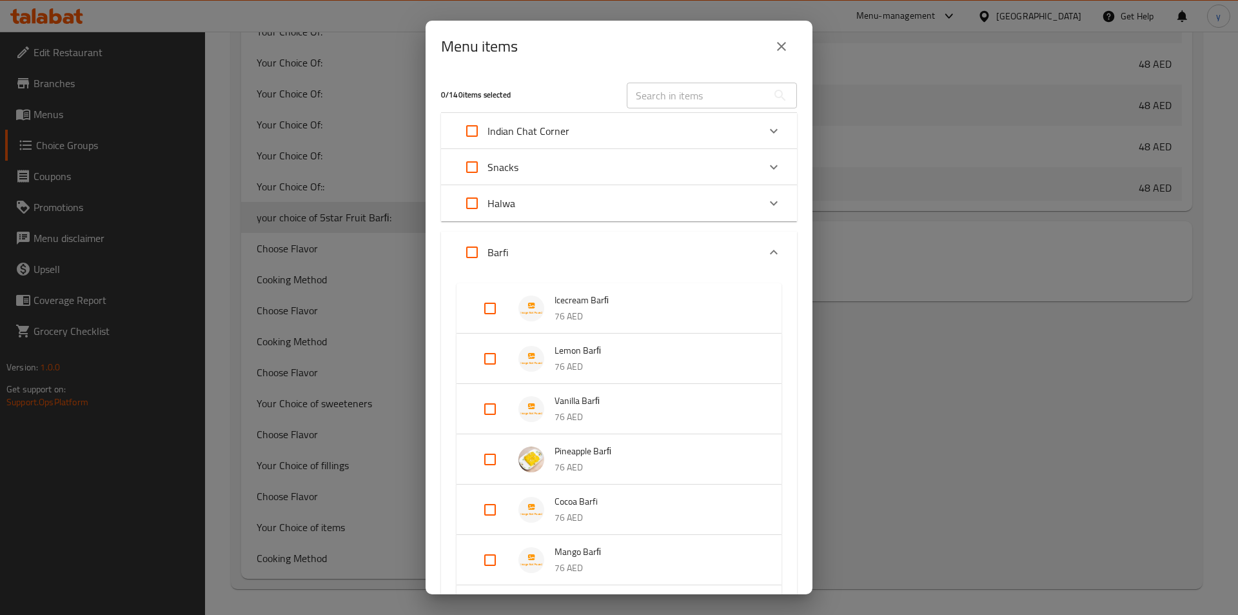
click at [770, 202] on icon "Expand" at bounding box center [774, 203] width 8 height 5
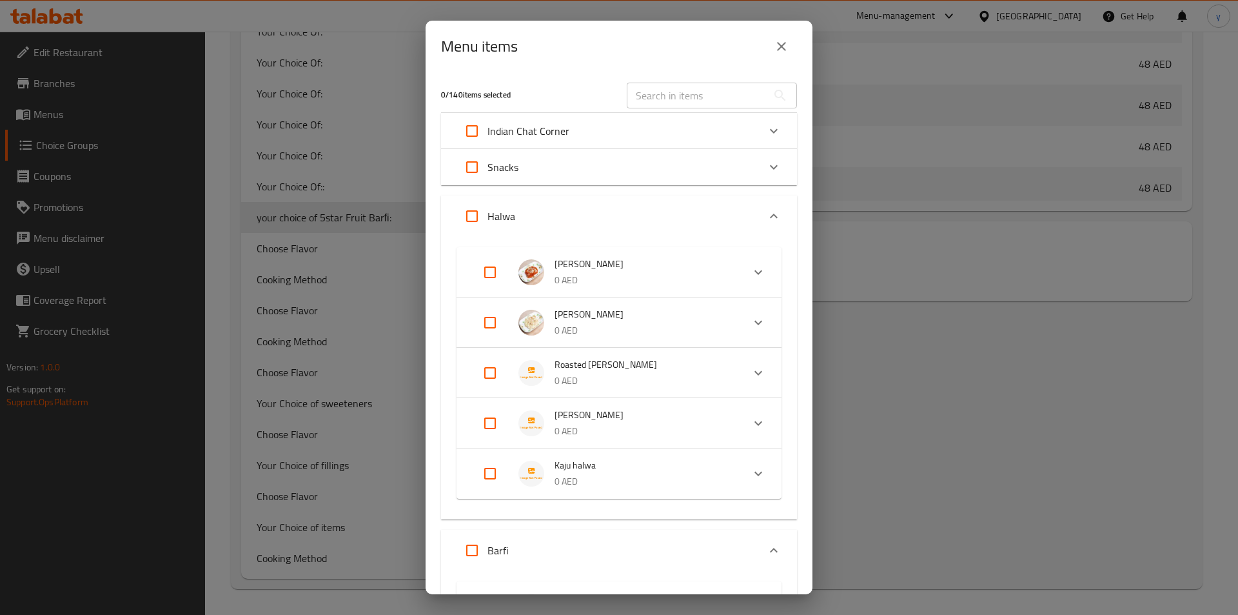
click at [770, 132] on icon "Expand" at bounding box center [774, 131] width 8 height 5
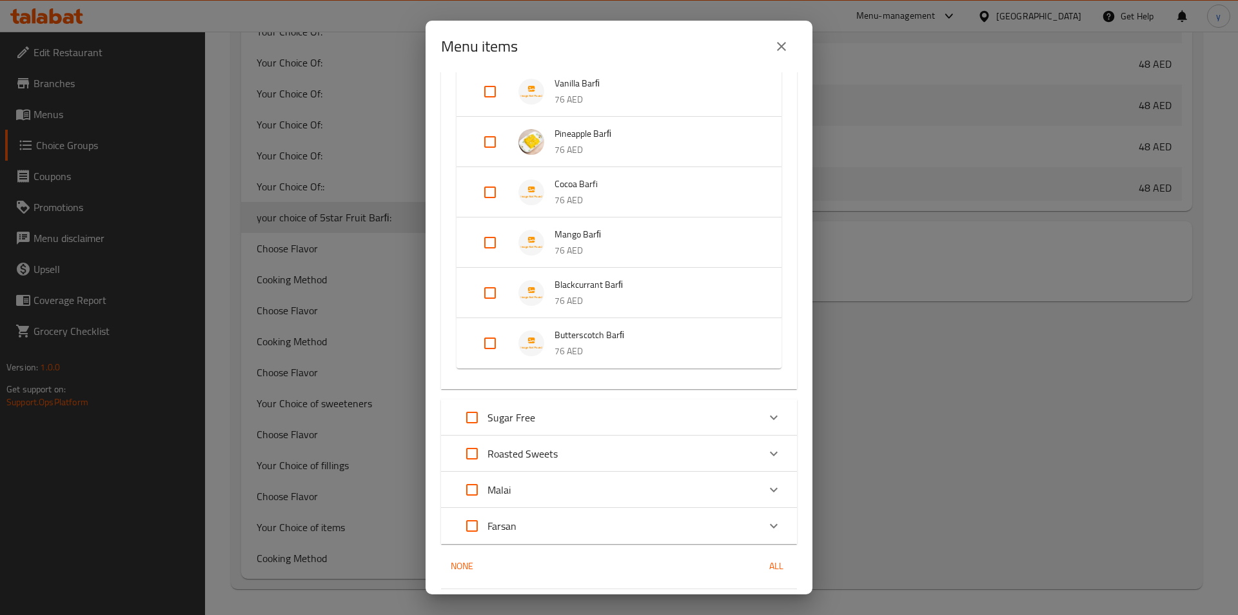
scroll to position [1315, 0]
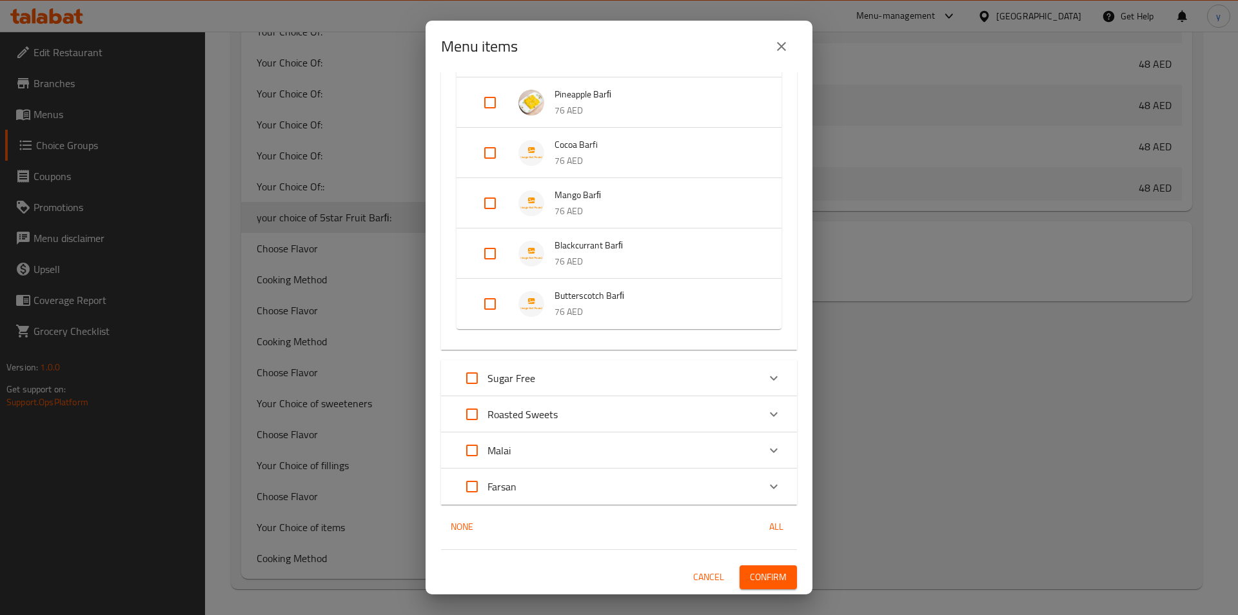
click at [767, 380] on icon "Expand" at bounding box center [773, 377] width 15 height 15
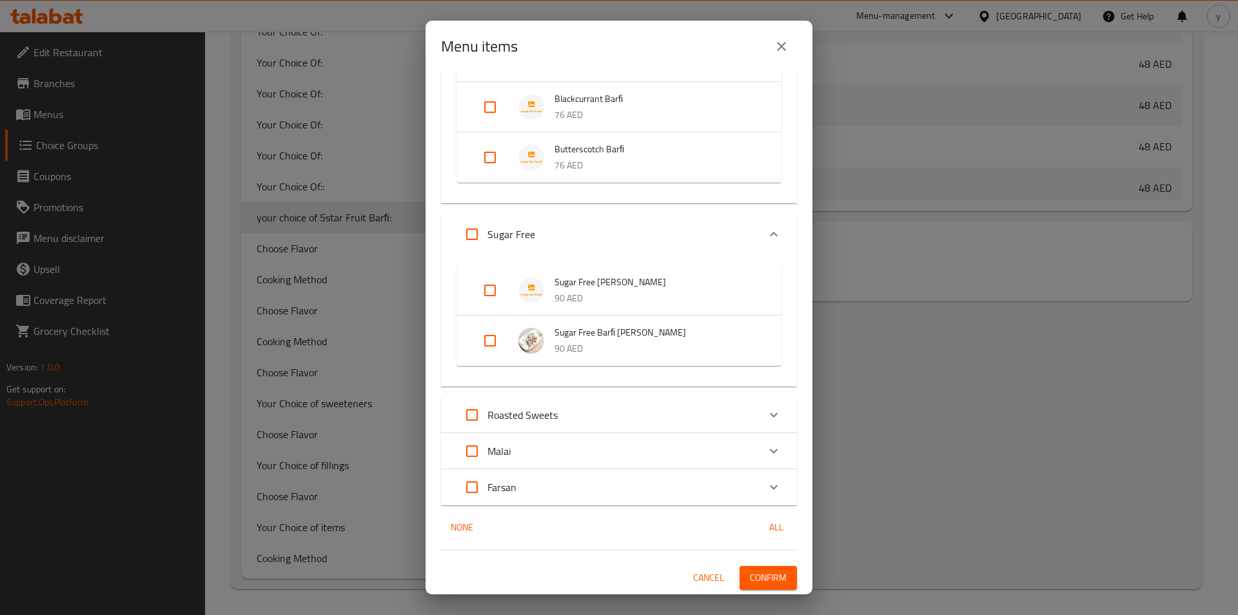
scroll to position [1462, 0]
click at [766, 410] on icon "Expand" at bounding box center [773, 413] width 15 height 15
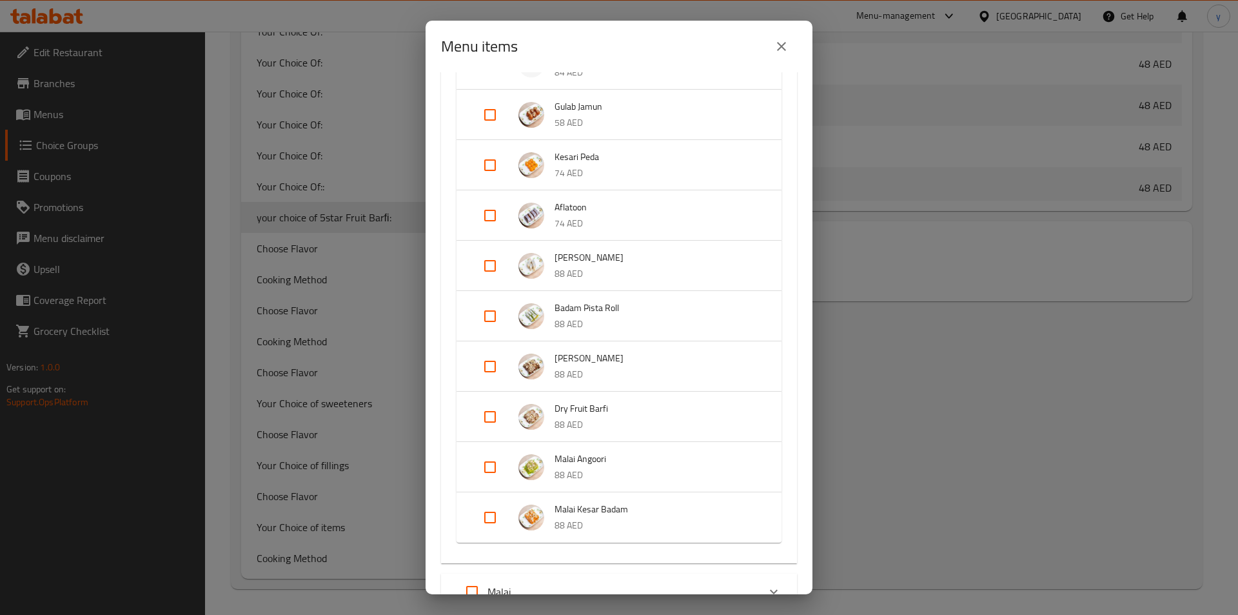
scroll to position [2413, 0]
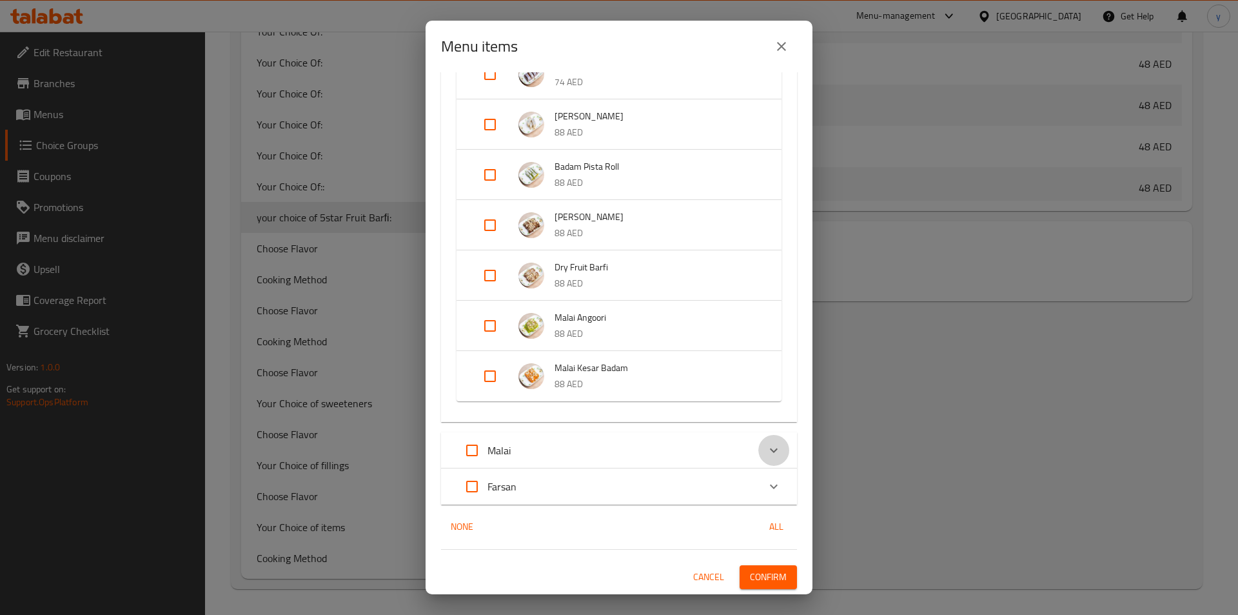
click at [766, 449] on icon "Expand" at bounding box center [773, 449] width 15 height 15
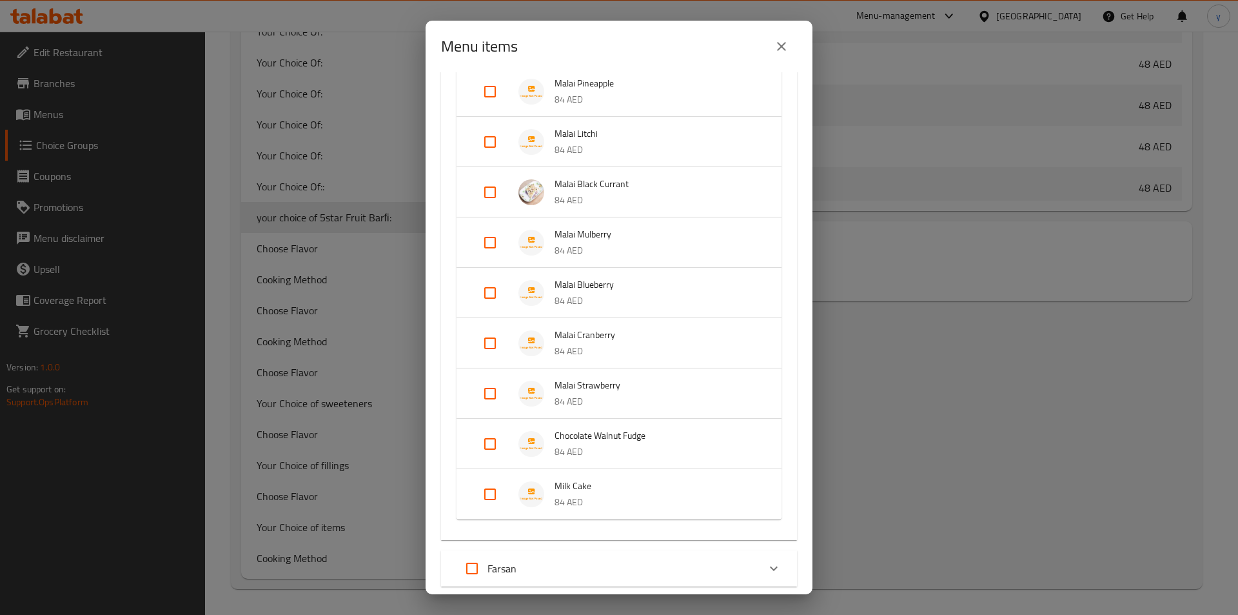
scroll to position [2963, 0]
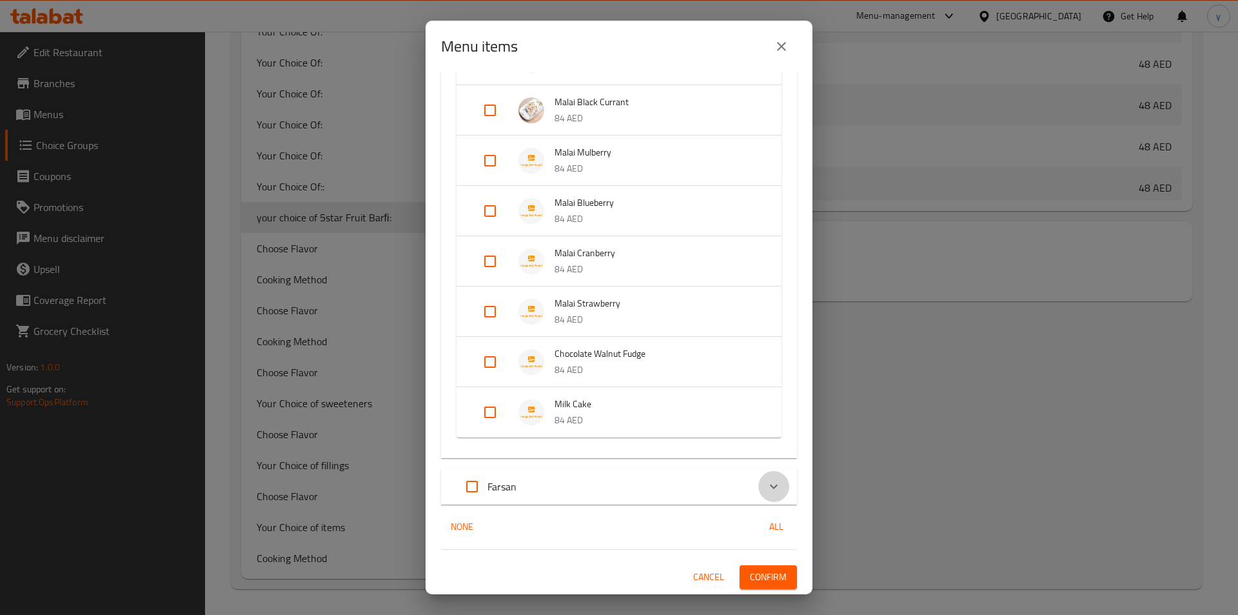
click at [766, 488] on icon "Expand" at bounding box center [773, 486] width 15 height 15
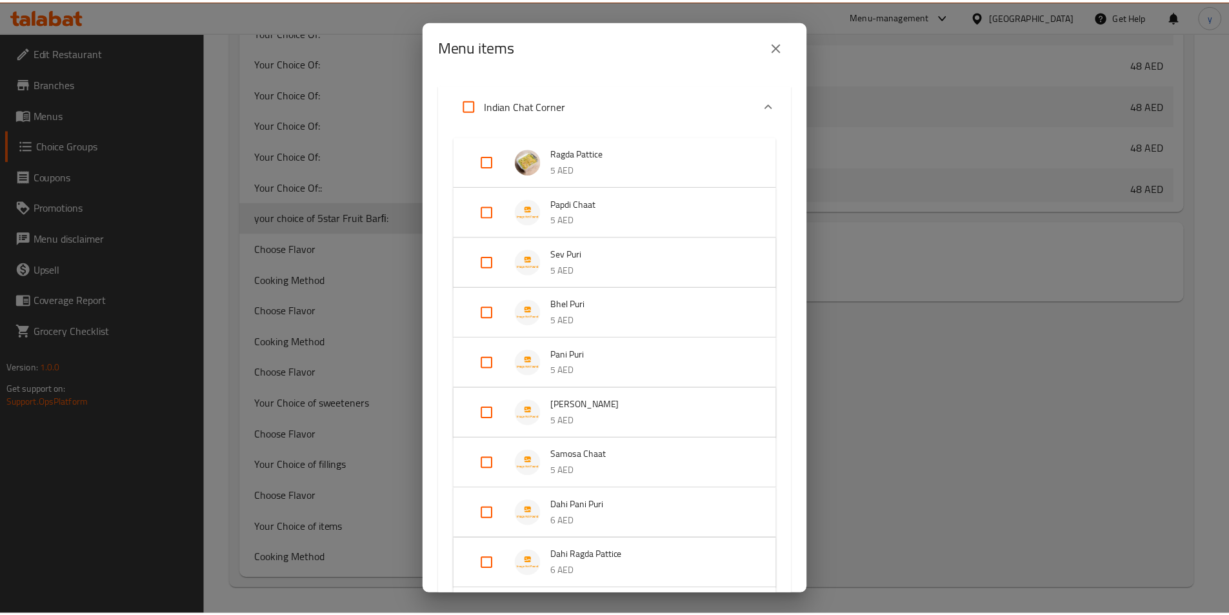
scroll to position [0, 0]
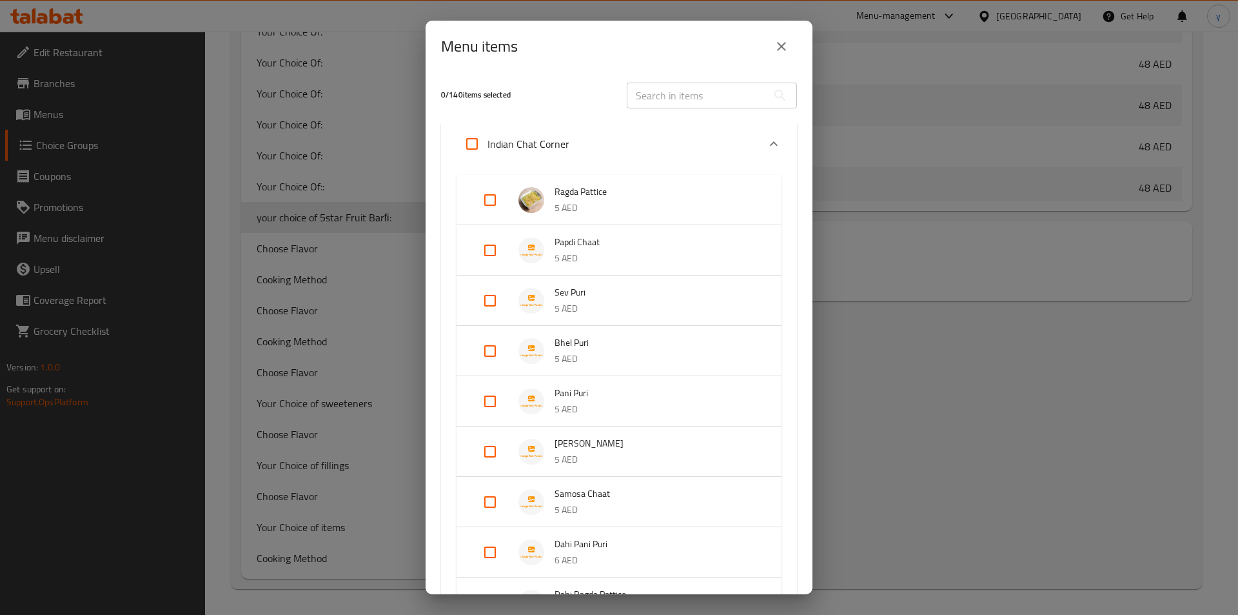
click at [667, 96] on input "text" at bounding box center [697, 96] width 141 height 26
paste input "5star Fruit Barﬁ"
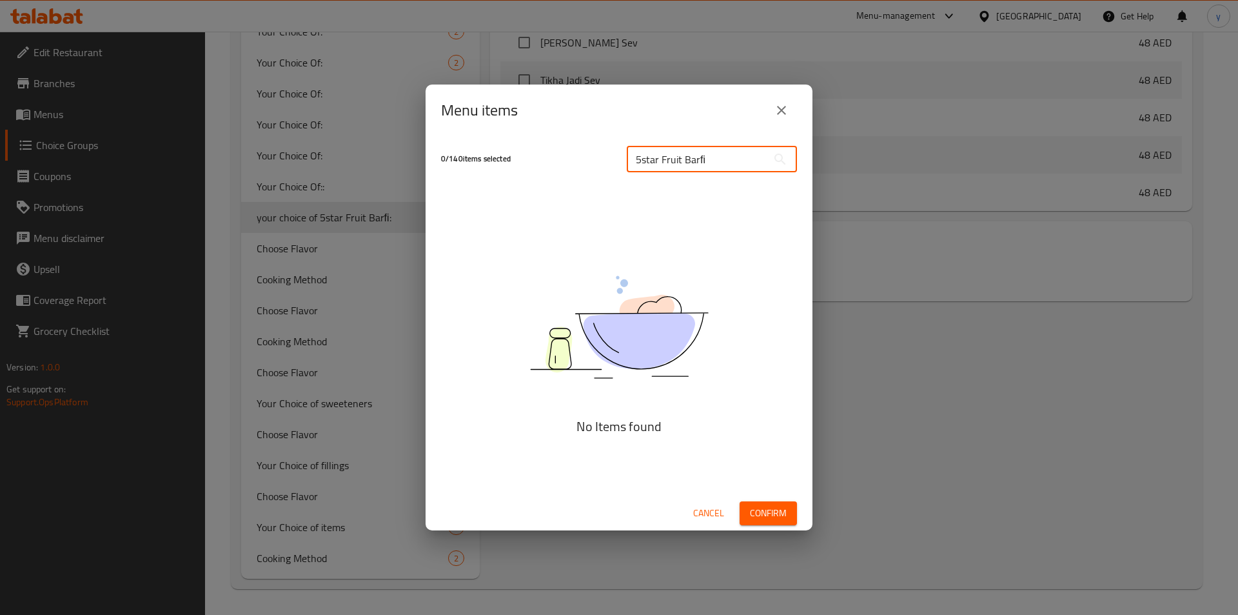
type input "5star Fruit Barﬁ"
click at [789, 111] on icon "close" at bounding box center [781, 110] width 15 height 15
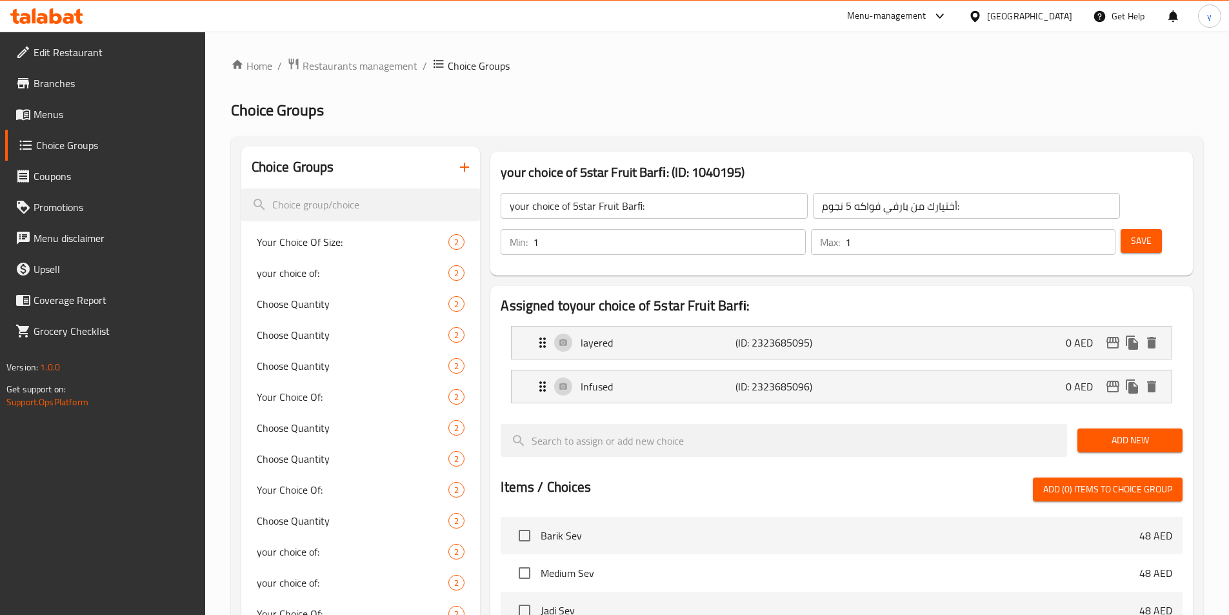
click at [466, 175] on button "button" at bounding box center [464, 167] width 31 height 31
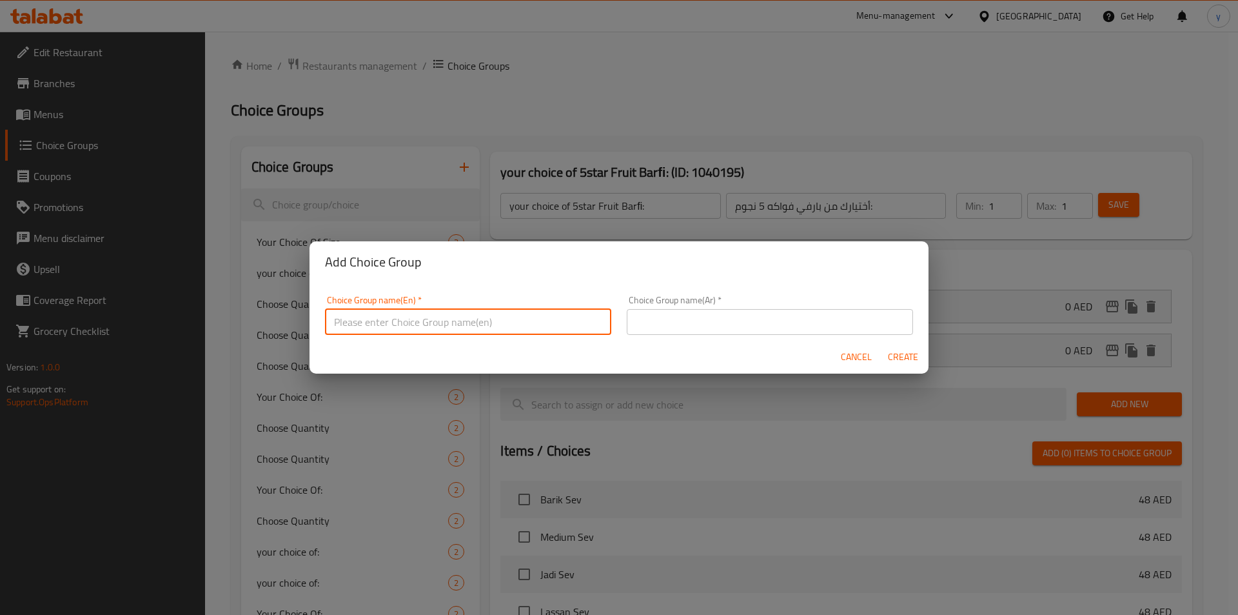
click at [458, 321] on input "text" at bounding box center [468, 322] width 286 height 26
click at [461, 313] on input "Your Choice of Rose Peda" at bounding box center [468, 322] width 286 height 26
type input "Your Choice of [PERSON_NAME]:"
click at [664, 324] on input "text" at bounding box center [770, 322] width 286 height 26
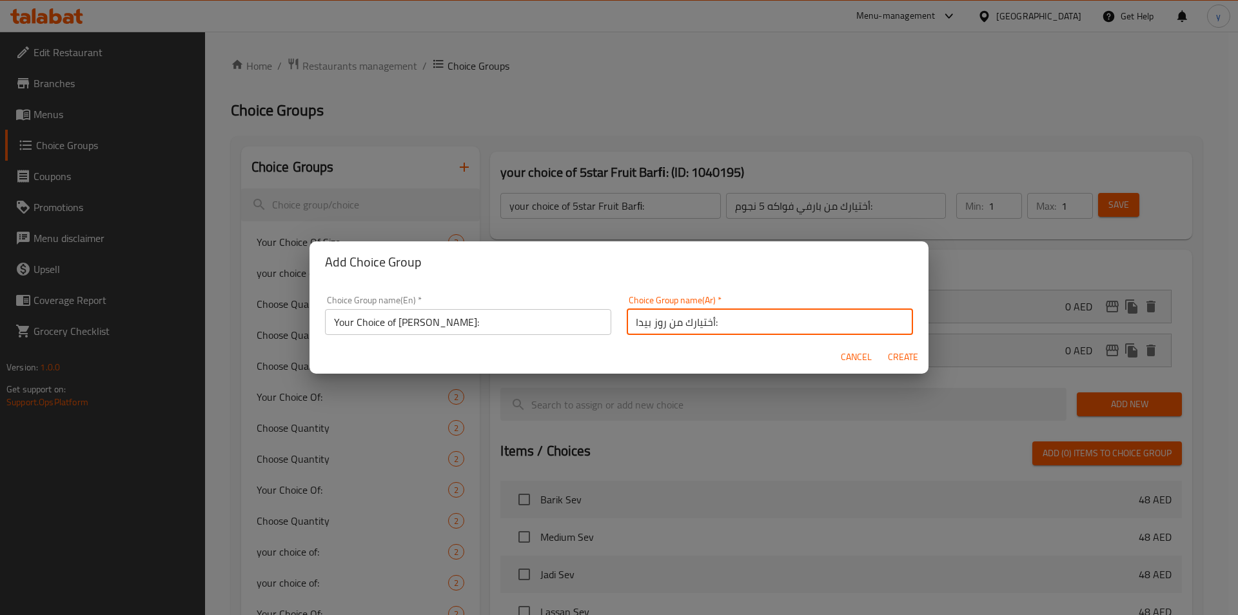
type input "أختيارك من روز بيدا:"
click at [893, 361] on span "Create" at bounding box center [902, 357] width 31 height 16
type input "Your Choice of [PERSON_NAME]:"
type input "أختيارك من روز بيدا:"
type input "0"
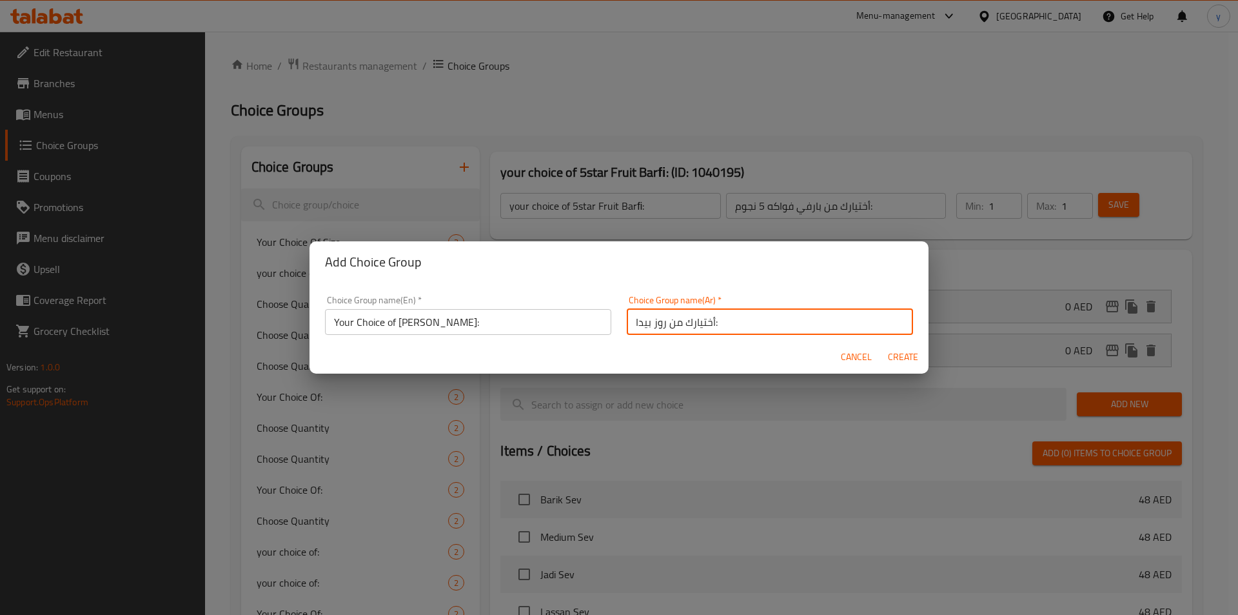
type input "0"
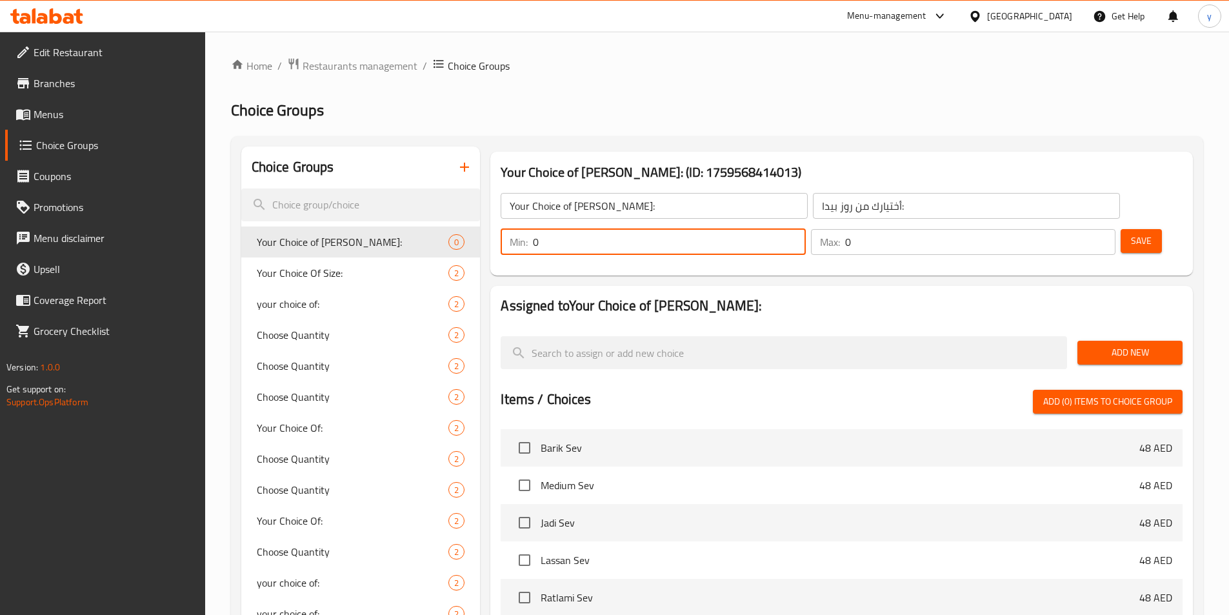
drag, startPoint x: 1001, startPoint y: 204, endPoint x: 979, endPoint y: 208, distance: 22.3
click at [805, 229] on div "Min: 0 ​" at bounding box center [652, 242] width 304 height 26
type input "1"
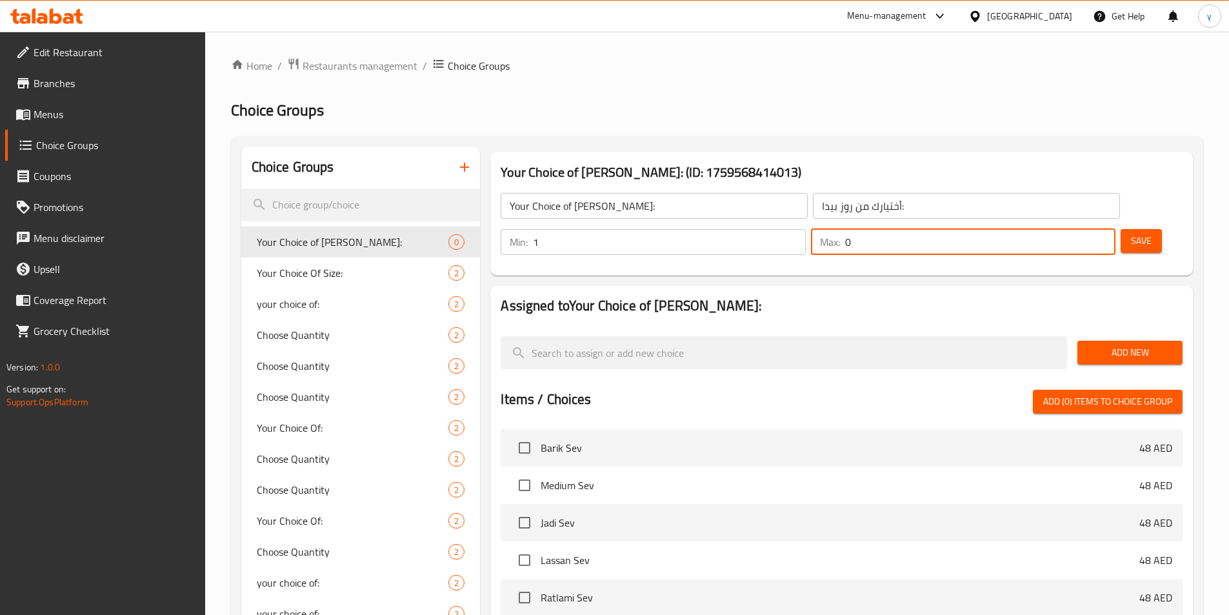
drag, startPoint x: 1069, startPoint y: 206, endPoint x: 1049, endPoint y: 210, distance: 19.7
click at [1049, 229] on div "Max: 0 ​" at bounding box center [963, 242] width 304 height 26
type input "1"
click at [1098, 341] on button "Add New" at bounding box center [1129, 353] width 105 height 24
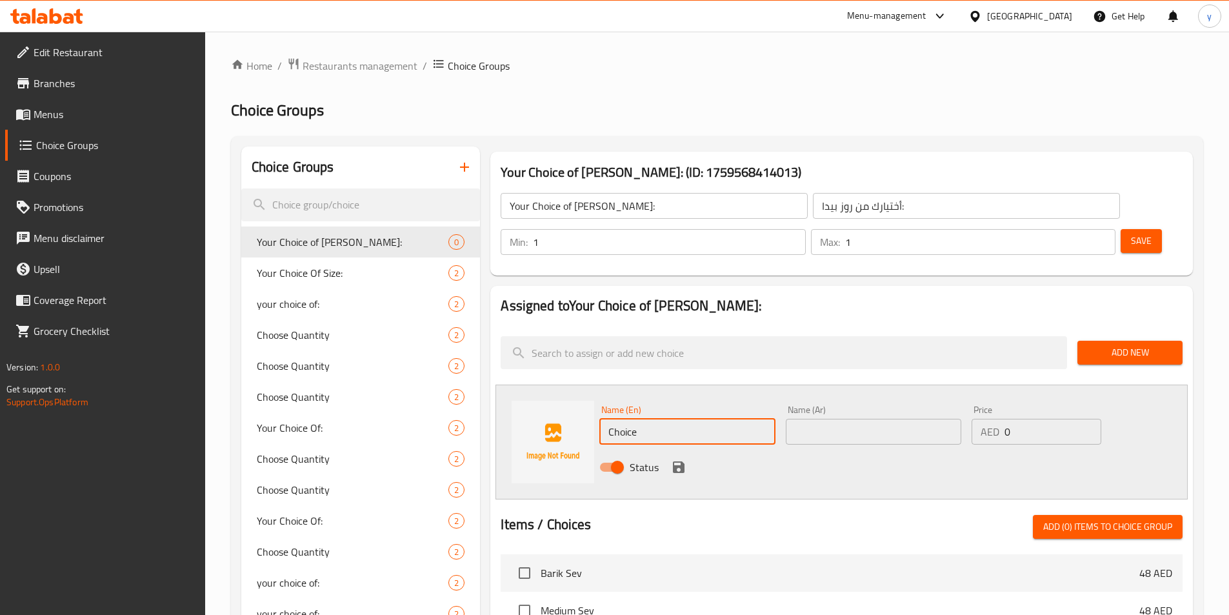
drag, startPoint x: 638, startPoint y: 393, endPoint x: 592, endPoint y: 398, distance: 46.7
click at [592, 398] on div "Name (En) Choice Name (En) Name (Ar) Name (Ar) Price AED 0 Price Status" at bounding box center [841, 441] width 692 height 115
type input "Petals"
click at [824, 419] on input "text" at bounding box center [872, 432] width 175 height 26
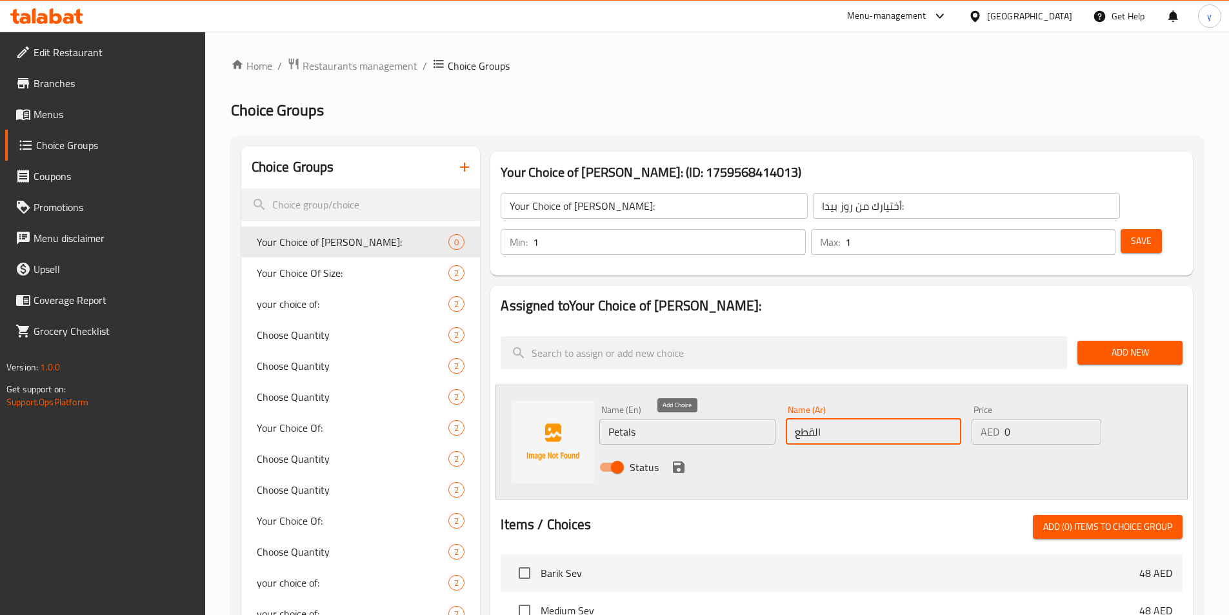
type input "القطع"
click at [671, 459] on icon "save" at bounding box center [678, 466] width 15 height 15
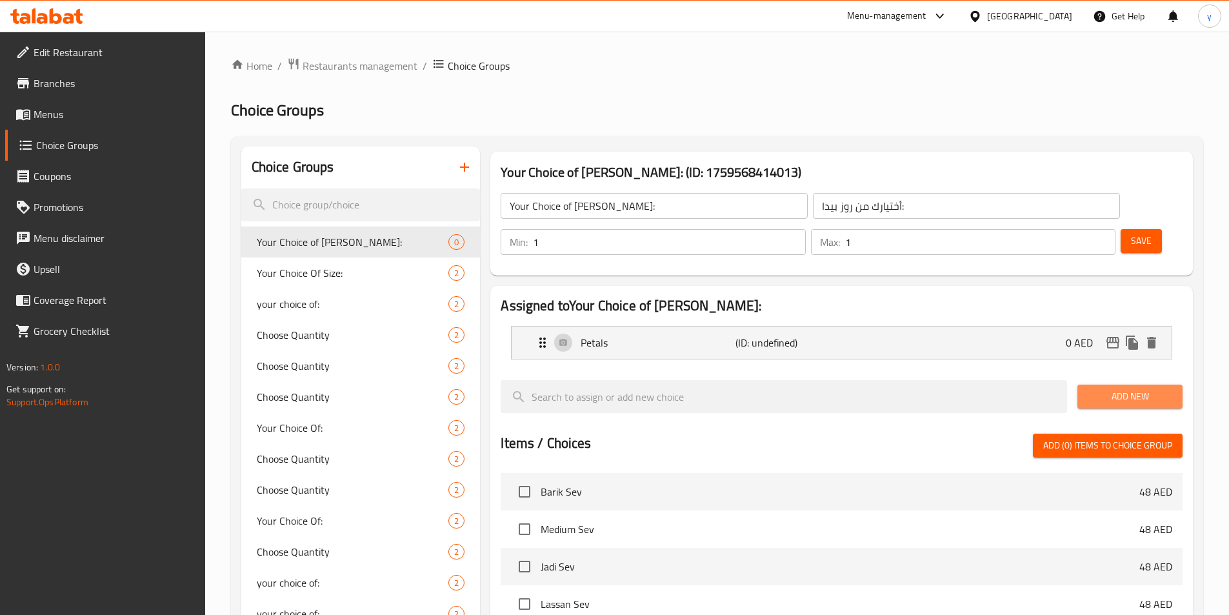
click at [1138, 388] on span "Add New" at bounding box center [1129, 396] width 84 height 16
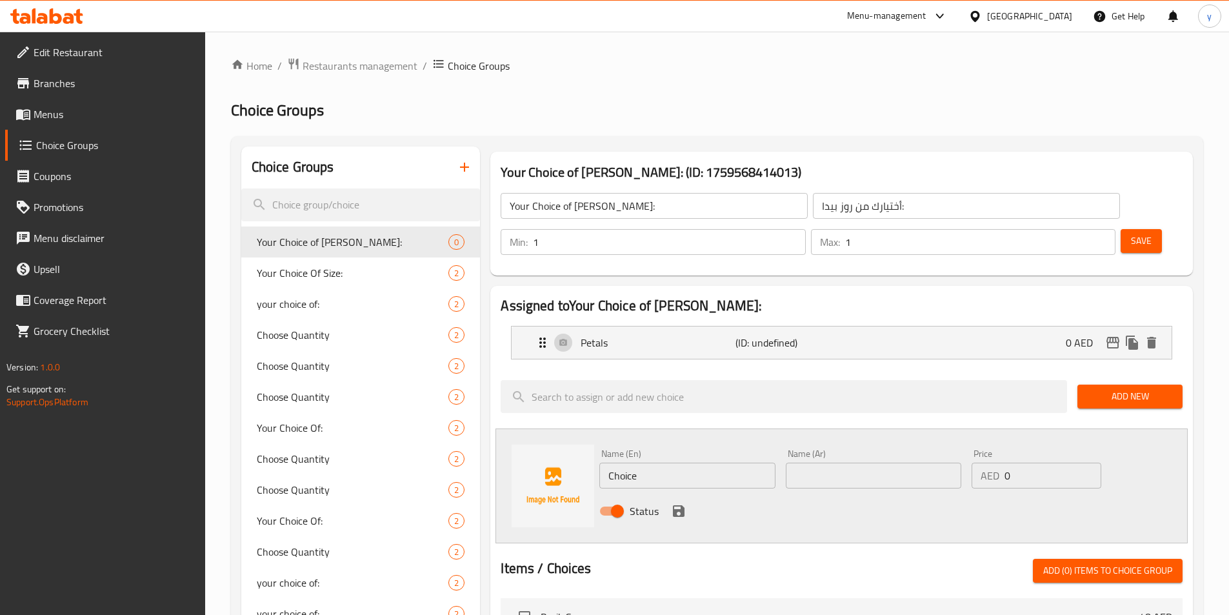
drag, startPoint x: 649, startPoint y: 439, endPoint x: 557, endPoint y: 439, distance: 92.2
click at [557, 439] on div "Name (En) Choice Name (En) Name (Ar) Name (Ar) Price AED 0 Price Status" at bounding box center [841, 485] width 692 height 115
type input "Nuts"
click at [894, 462] on input "text" at bounding box center [872, 475] width 175 height 26
type input "المكسرات"
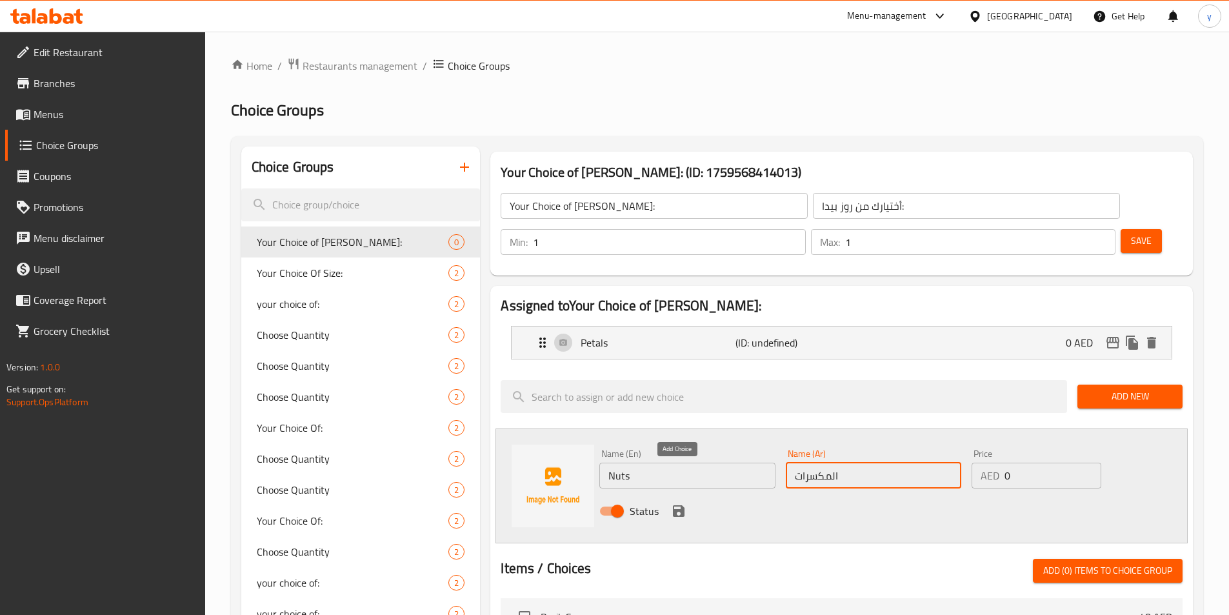
click at [679, 503] on icon "save" at bounding box center [678, 510] width 15 height 15
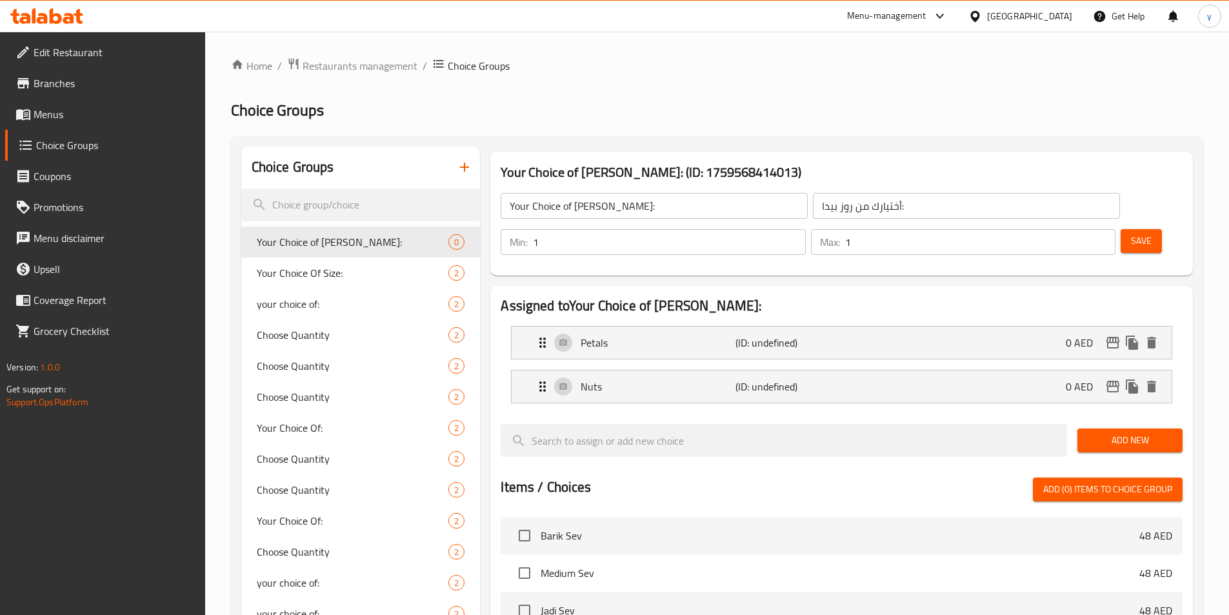
click at [1131, 233] on span "Save" at bounding box center [1141, 241] width 21 height 16
click at [539, 335] on icon "Expand" at bounding box center [542, 342] width 15 height 15
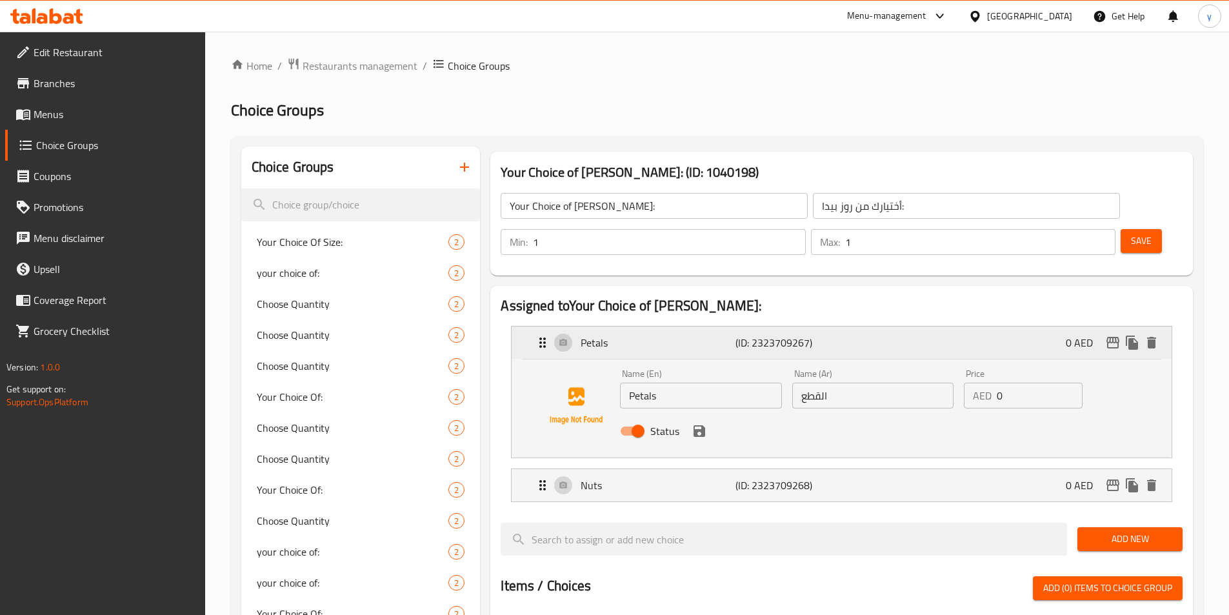
click at [539, 335] on icon "Expand" at bounding box center [542, 342] width 15 height 15
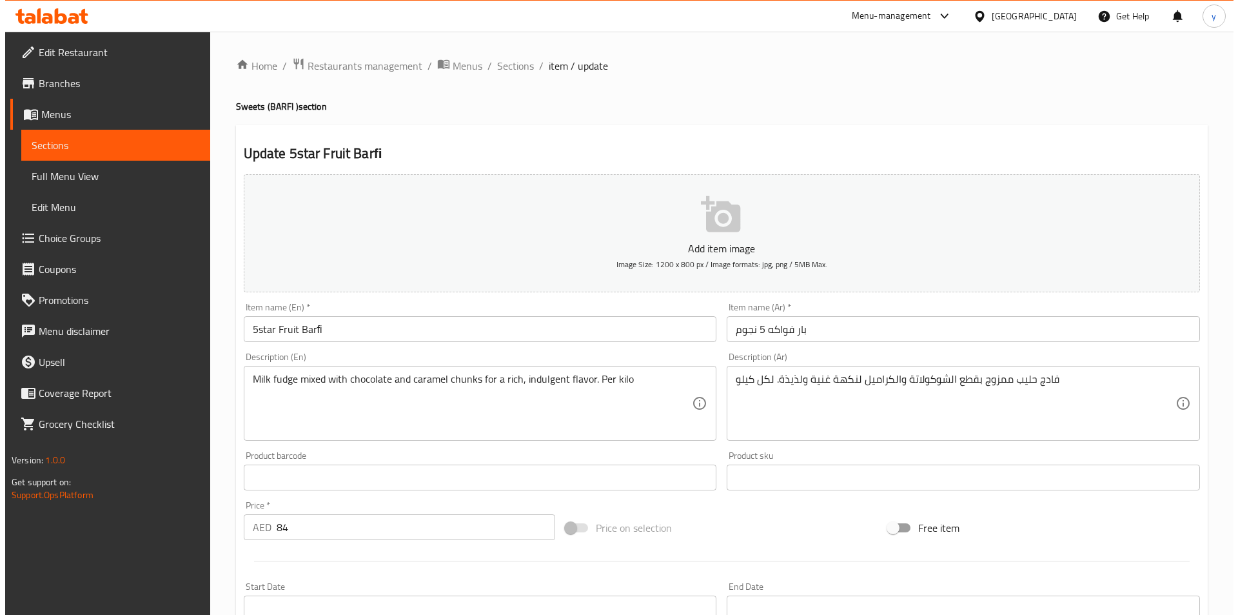
scroll to position [297, 0]
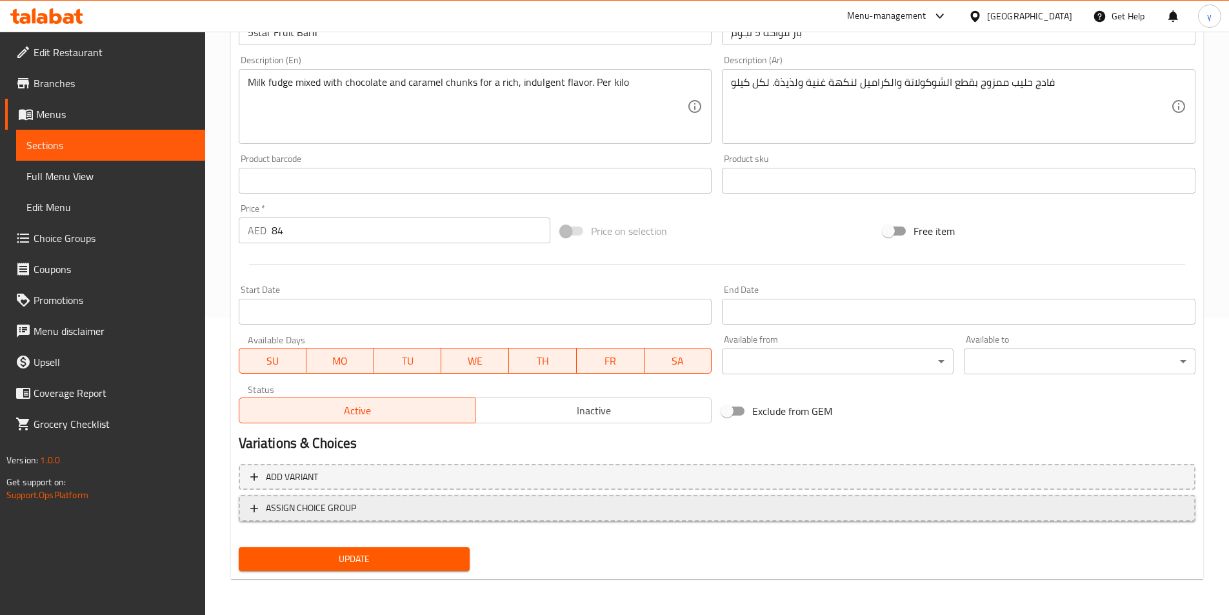
click at [324, 503] on span "ASSIGN CHOICE GROUP" at bounding box center [311, 508] width 90 height 16
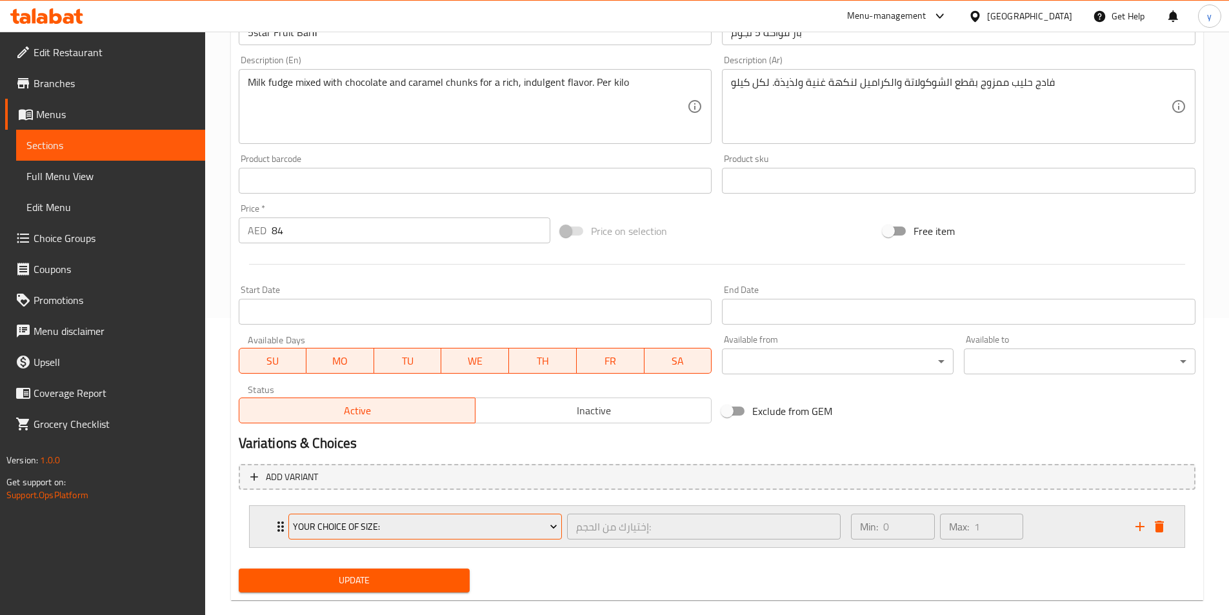
click at [535, 522] on span "Your Choice Of Size:" at bounding box center [425, 526] width 264 height 16
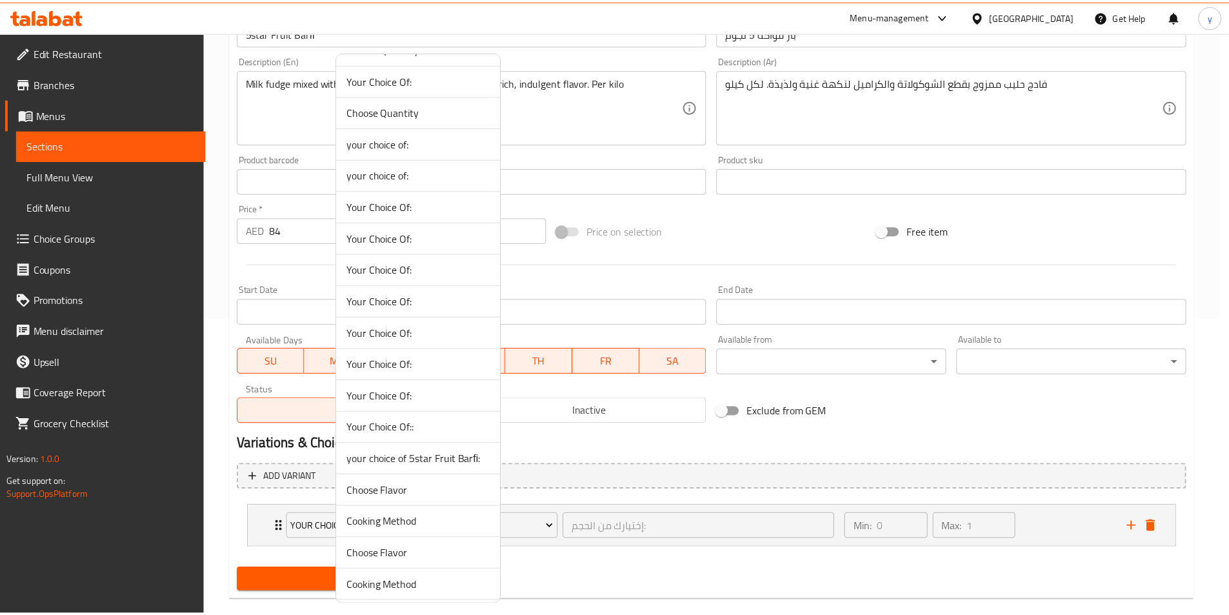
scroll to position [387, 0]
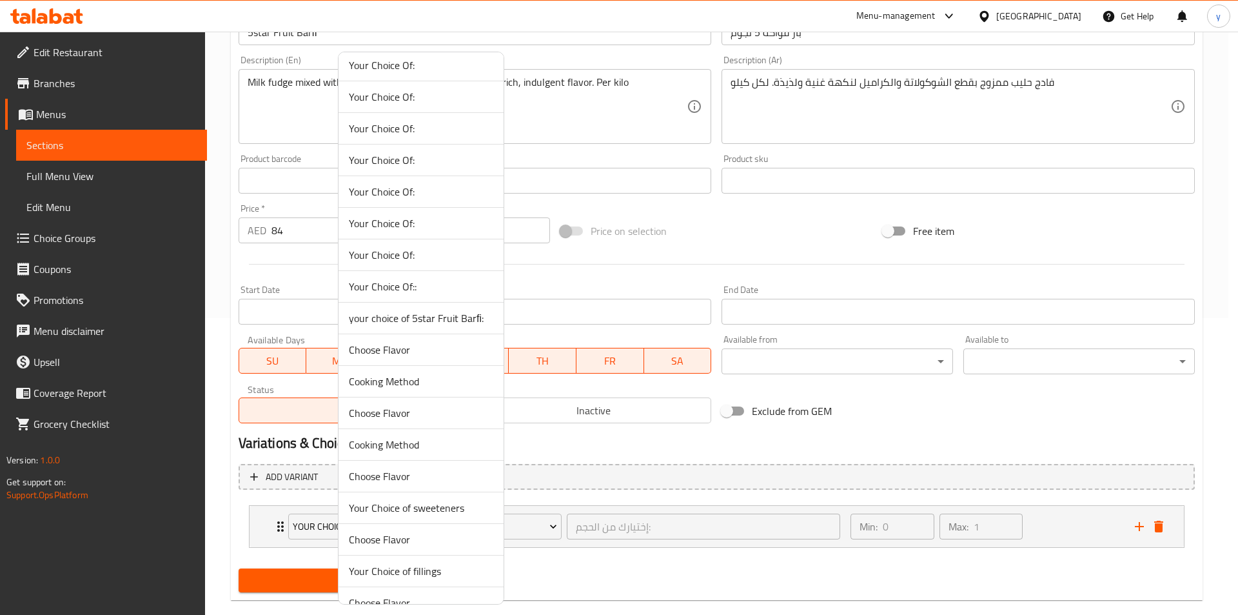
click at [415, 321] on span "your choice of 5star Fruit Barﬁ:" at bounding box center [421, 317] width 144 height 15
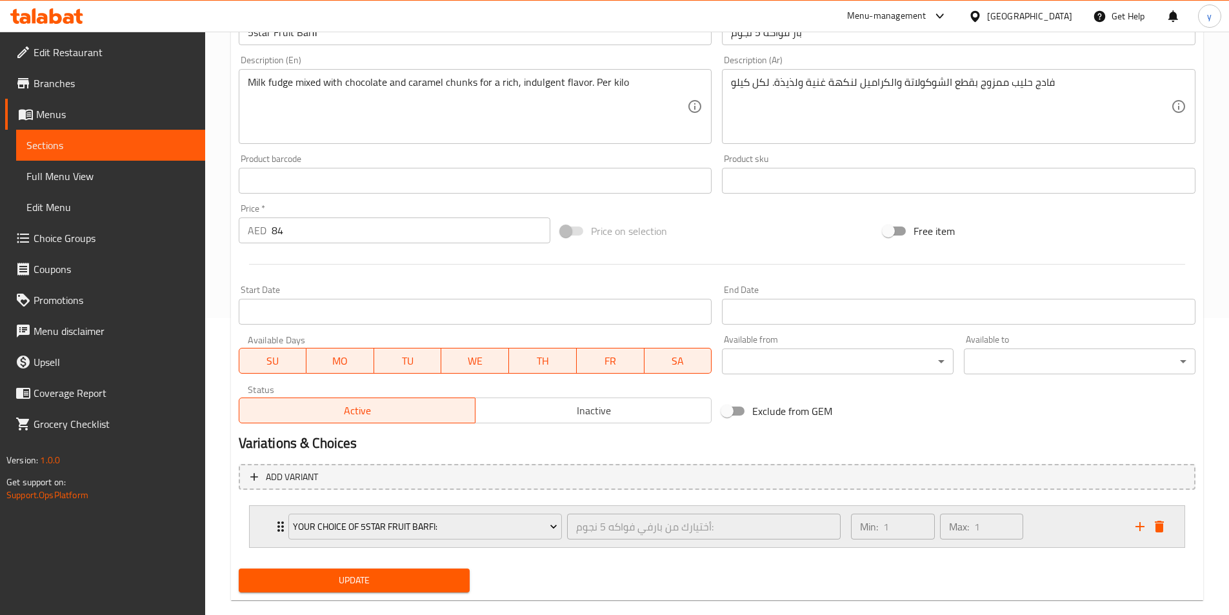
click at [279, 525] on icon "Expand" at bounding box center [280, 525] width 15 height 15
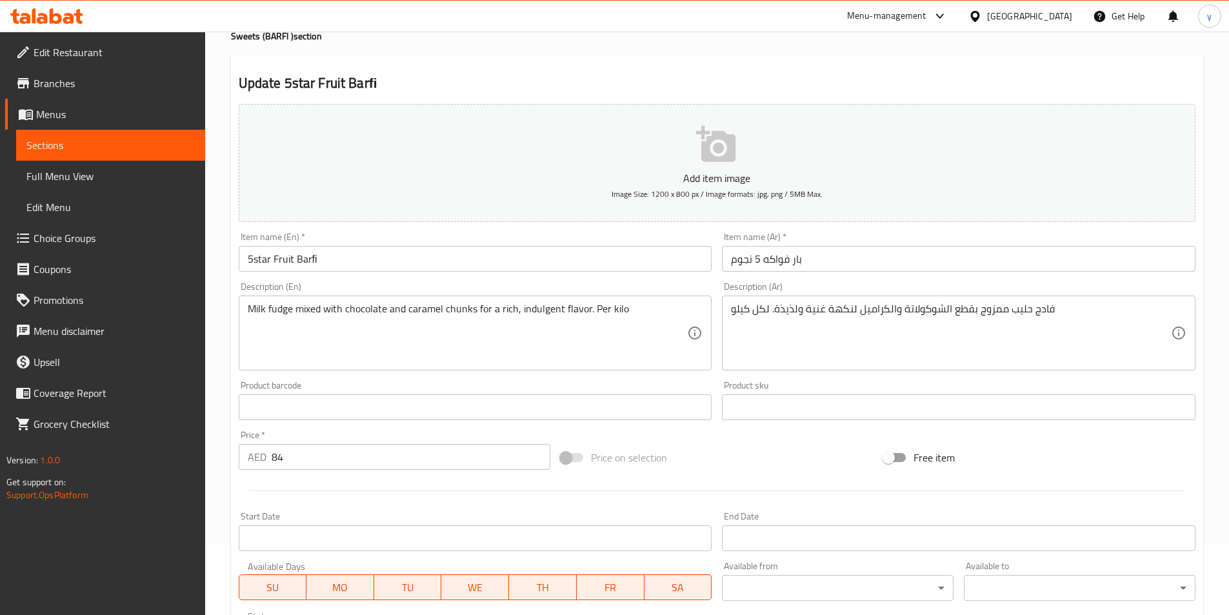
scroll to position [0, 0]
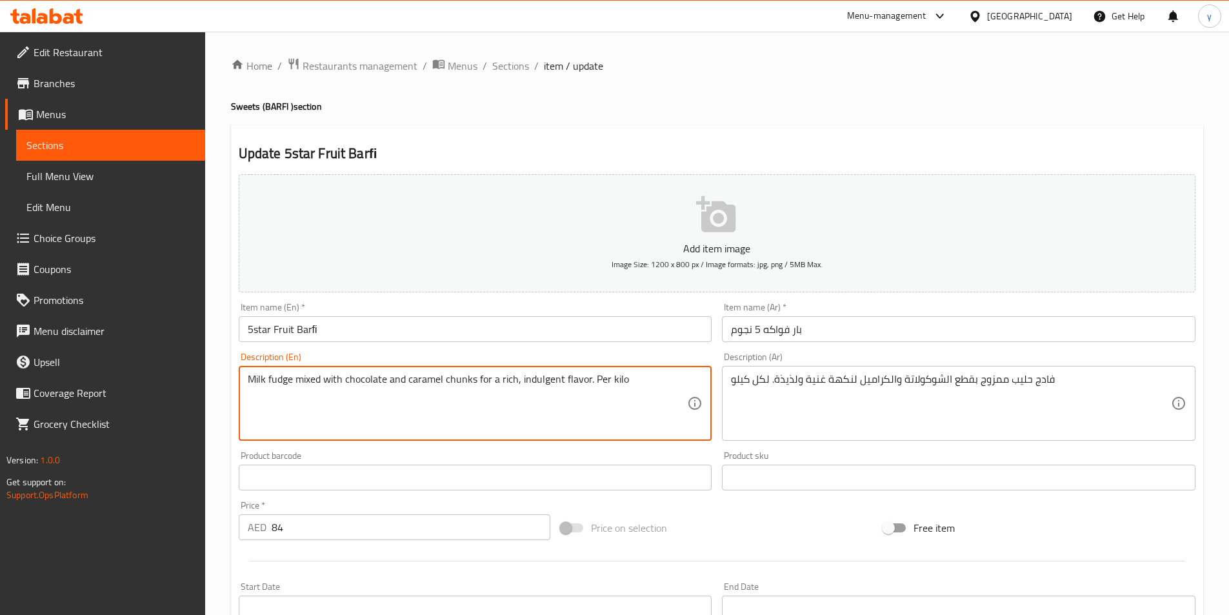
click at [388, 375] on textarea "Milk fudge mixed with chocolate and caramel chunks for a rich, indulgent flavor…" at bounding box center [468, 403] width 440 height 61
paste textarea "A rich and indulgent milk fudge layered or infused with bits of 5 Star chocolat…"
type textarea "A rich and indulgent milk fudge layered or infused with bits of 5 Star chocolat…"
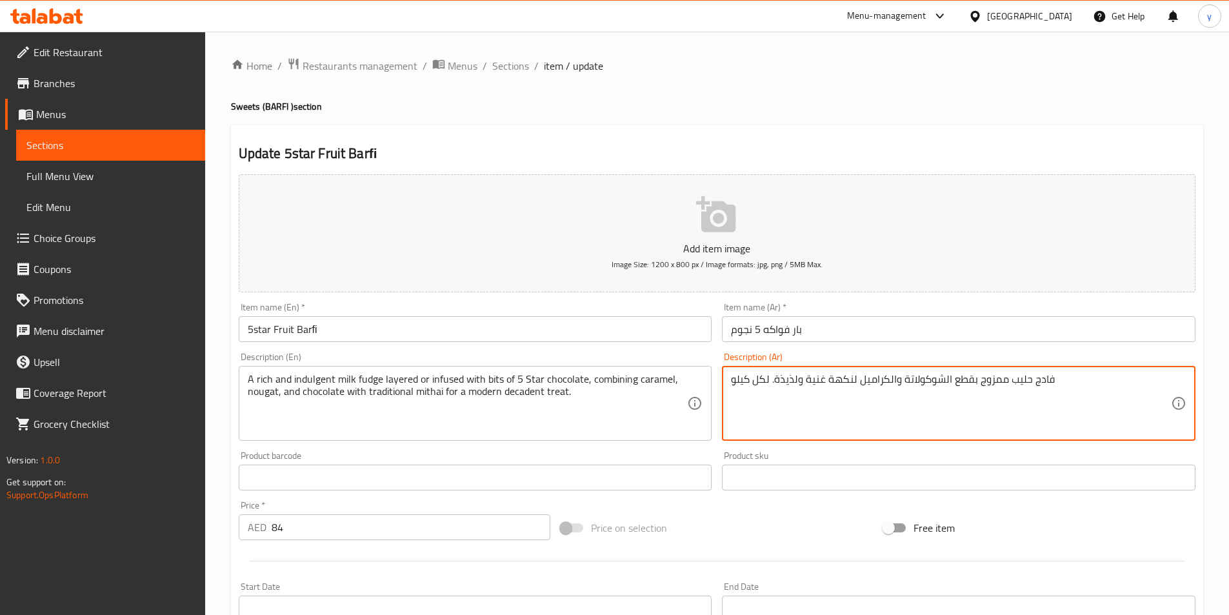
paste textarea "غني ولذيذ مكون من عدة طبقات أو منقوع بقطع من شوكولاتة 5 نجوم، يجمع بين الكراميل…"
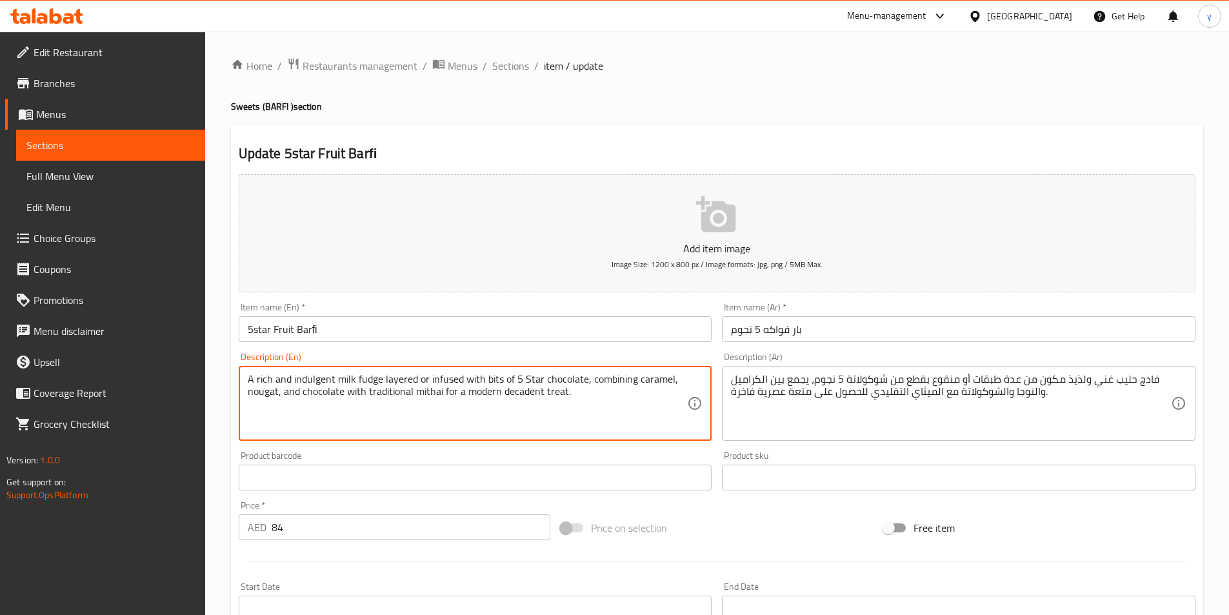
drag, startPoint x: 295, startPoint y: 380, endPoint x: 328, endPoint y: 377, distance: 33.7
click at [329, 377] on textarea "A rich and indulgent milk fudge layered or infused with bits of 5 Star chocolat…" at bounding box center [468, 403] width 440 height 61
drag, startPoint x: 330, startPoint y: 377, endPoint x: 313, endPoint y: 377, distance: 16.8
click at [313, 377] on textarea "A rich and indulgent milk fudge layered or infused with bits of 5 Star chocolat…" at bounding box center [468, 403] width 440 height 61
click at [293, 381] on textarea "A rich and indulgent milk fudge layered or infused with bits of 5 Star chocolat…" at bounding box center [468, 403] width 440 height 61
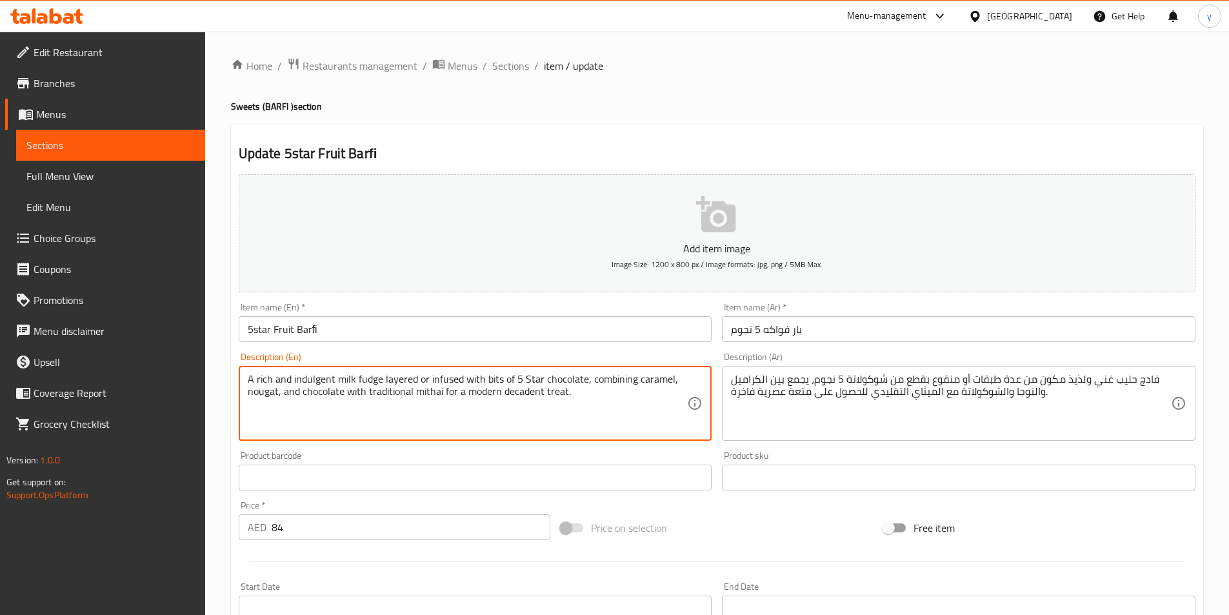
click at [290, 380] on textarea "A rich and indulgent milk fudge layered or infused with bits of 5 Star chocolat…" at bounding box center [468, 403] width 440 height 61
click at [293, 380] on textarea "A rich and indulgent milk fudge layered or infused with bits of 5 Star chocolat…" at bounding box center [468, 403] width 440 height 61
drag, startPoint x: 292, startPoint y: 380, endPoint x: 383, endPoint y: 388, distance: 91.3
click at [383, 388] on textarea "A rich and indulgent milk fudge layered or infused with bits of 5 Star chocolat…" at bounding box center [468, 403] width 440 height 61
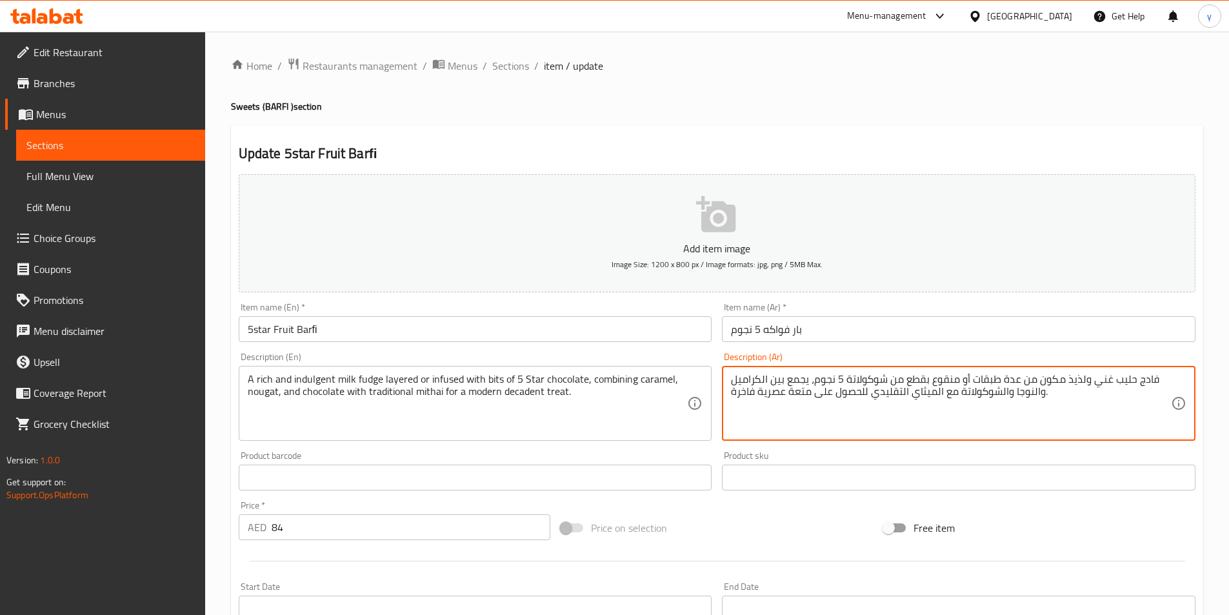
drag, startPoint x: 1066, startPoint y: 384, endPoint x: 1083, endPoint y: 383, distance: 17.5
drag, startPoint x: 963, startPoint y: 379, endPoint x: 1025, endPoint y: 388, distance: 63.2
click at [1025, 388] on textarea "فادج حليب غني وإندولجينت مكون من عدة طبقات أو منقوع بقطع من شوكولاتة 5 نجوم، يج…" at bounding box center [951, 403] width 440 height 61
drag, startPoint x: 935, startPoint y: 382, endPoint x: 960, endPoint y: 386, distance: 24.9
click at [960, 386] on textarea "فادج حليب غني وإندولجينت طبقات أو منقوع بقطع من شوكولاتة 5 نجوم، يجمع بين الكرا…" at bounding box center [951, 403] width 440 height 61
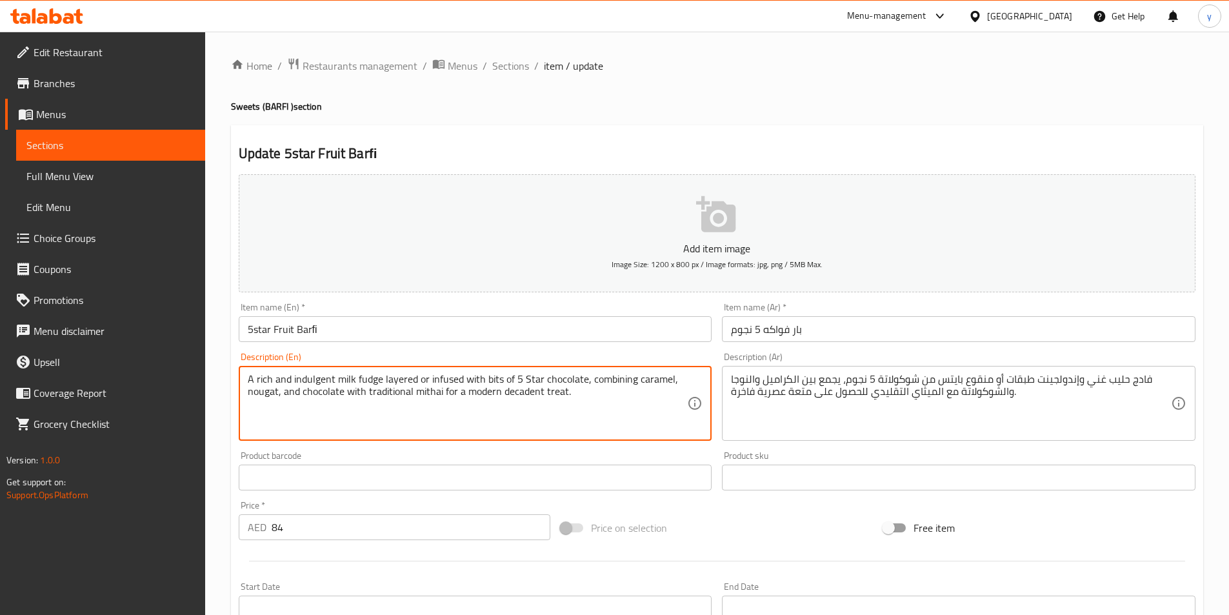
drag, startPoint x: 247, startPoint y: 391, endPoint x: 278, endPoint y: 403, distance: 33.1
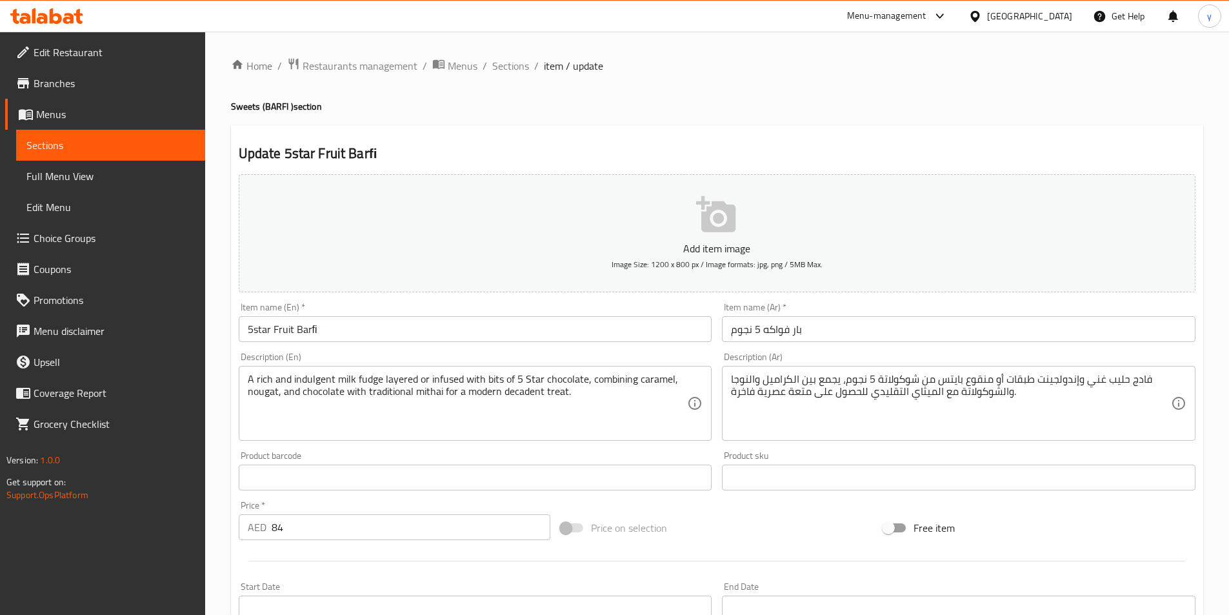
drag, startPoint x: 729, startPoint y: 393, endPoint x: 791, endPoint y: 396, distance: 61.3
click at [791, 396] on div "فادج حليب غني وإندولجينت طبقات أو منقوع بايتس من شوكولاتة 5 نجوم، يجمع بين الكر…" at bounding box center [958, 403] width 473 height 75
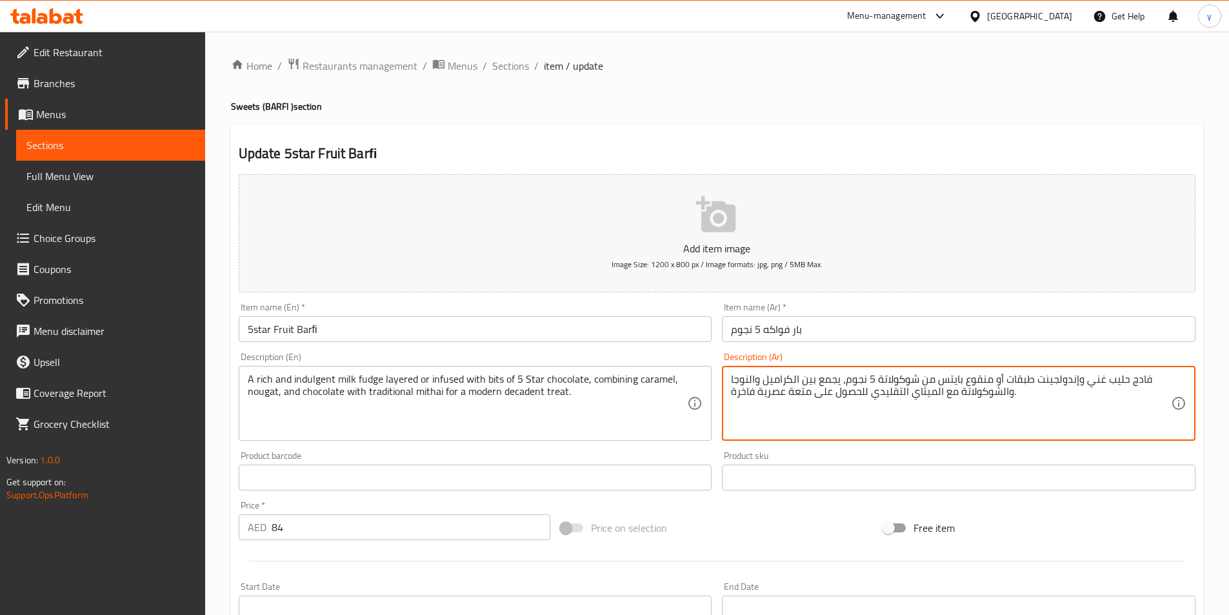
drag, startPoint x: 812, startPoint y: 393, endPoint x: 716, endPoint y: 388, distance: 95.6
click at [716, 388] on div "Description (Ar) فادج حليب غني وإندولجينت طبقات أو منقوع بايتس من شوكولاتة 5 نج…" at bounding box center [958, 396] width 484 height 99
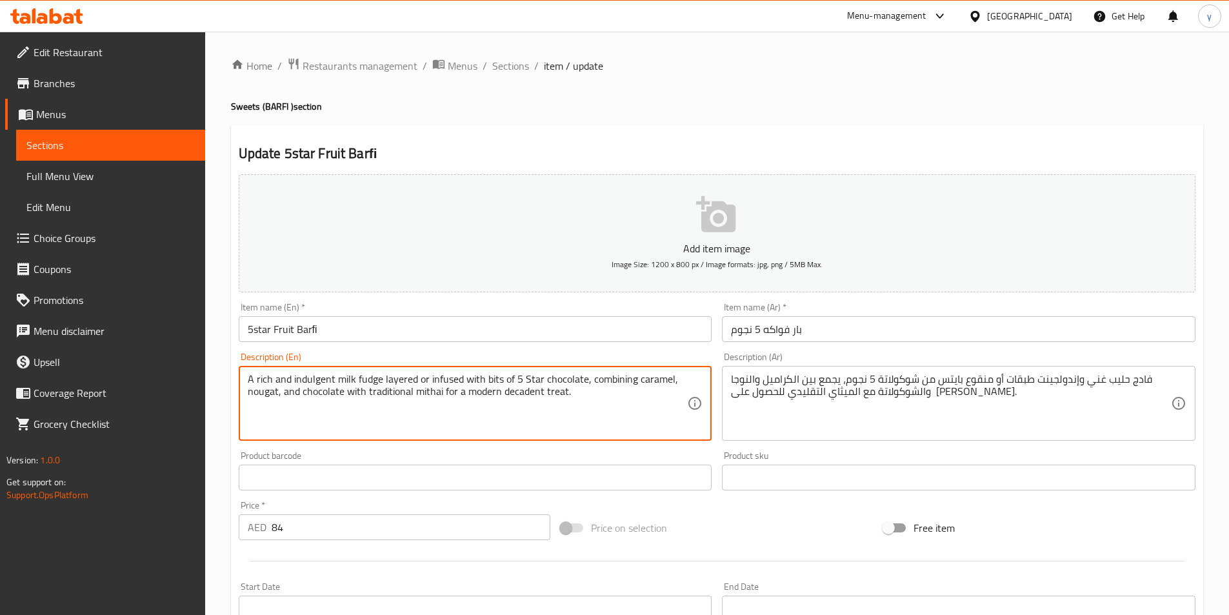
drag, startPoint x: 539, startPoint y: 394, endPoint x: 502, endPoint y: 399, distance: 37.8
click at [502, 399] on textarea "A rich and indulgent milk fudge layered or infused with bits of 5 Star chocolat…" at bounding box center [468, 403] width 440 height 61
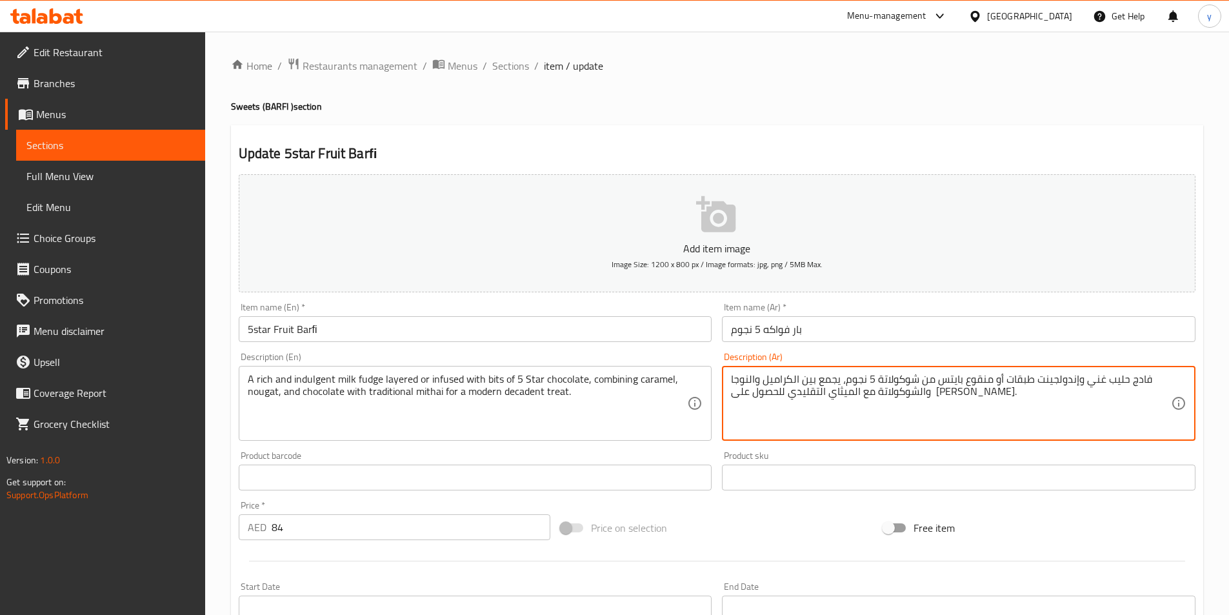
click at [1001, 395] on textarea "فادج حليب غني وإندولجينت طبقات أو منقوع بايتس من شوكولاتة 5 نجوم، يجمع بين الكر…" at bounding box center [951, 403] width 440 height 61
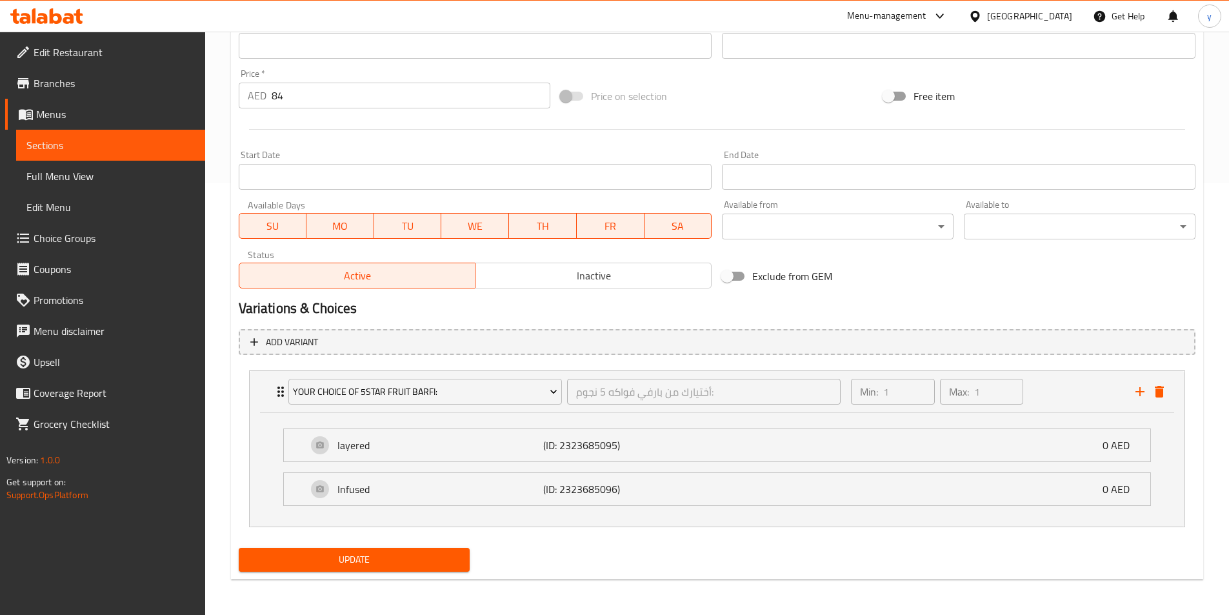
scroll to position [432, 0]
type textarea "فادج حليب غني وإندولجينت طبقات أو منقوع بايتس من شوكولاتة 5 نجوم، يجمع بين الكر…"
click at [431, 562] on span "Update" at bounding box center [354, 559] width 211 height 16
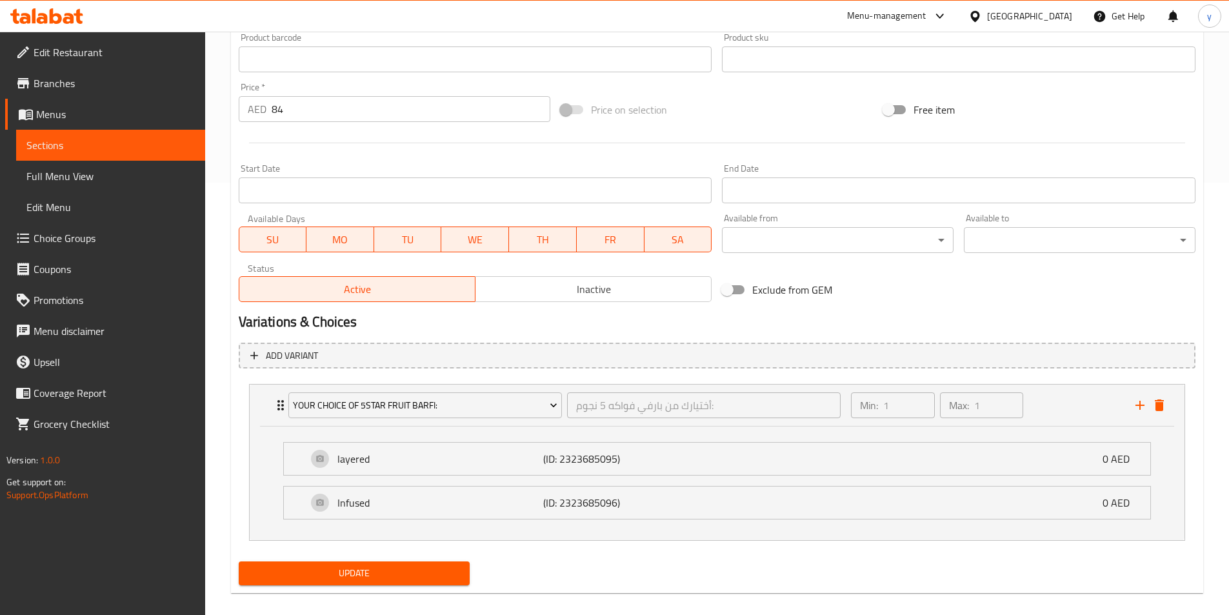
scroll to position [22, 0]
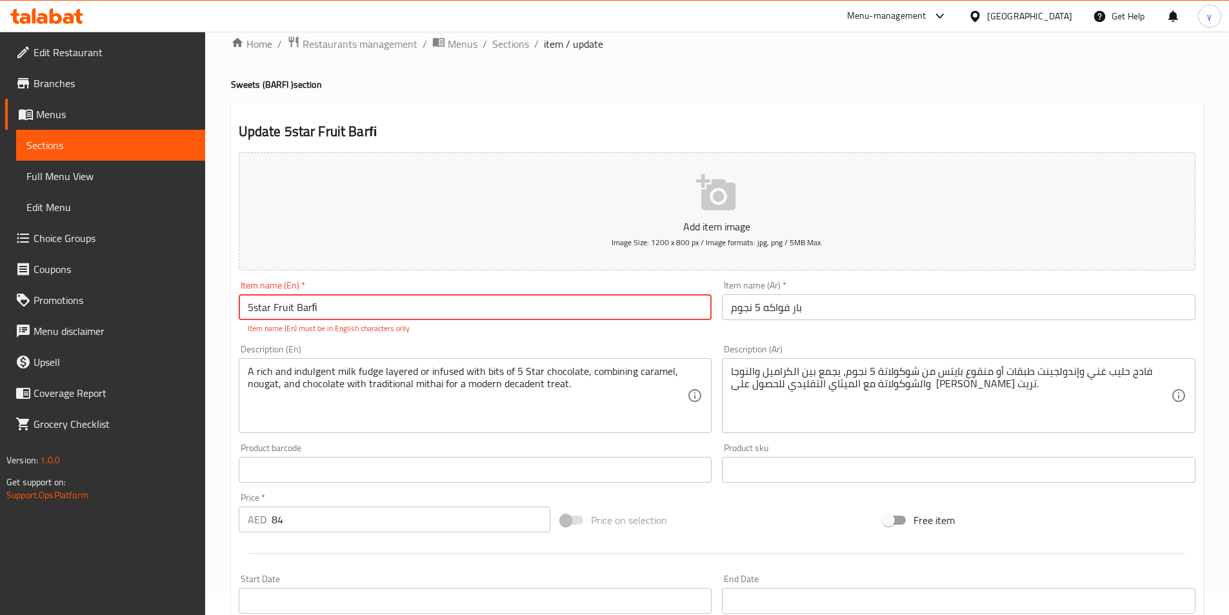
drag, startPoint x: 335, startPoint y: 311, endPoint x: 94, endPoint y: 317, distance: 241.9
click at [99, 317] on div "Edit Restaurant Branches Menus Sections Full Menu View Edit Menu Choice Groups …" at bounding box center [614, 524] width 1229 height 1029
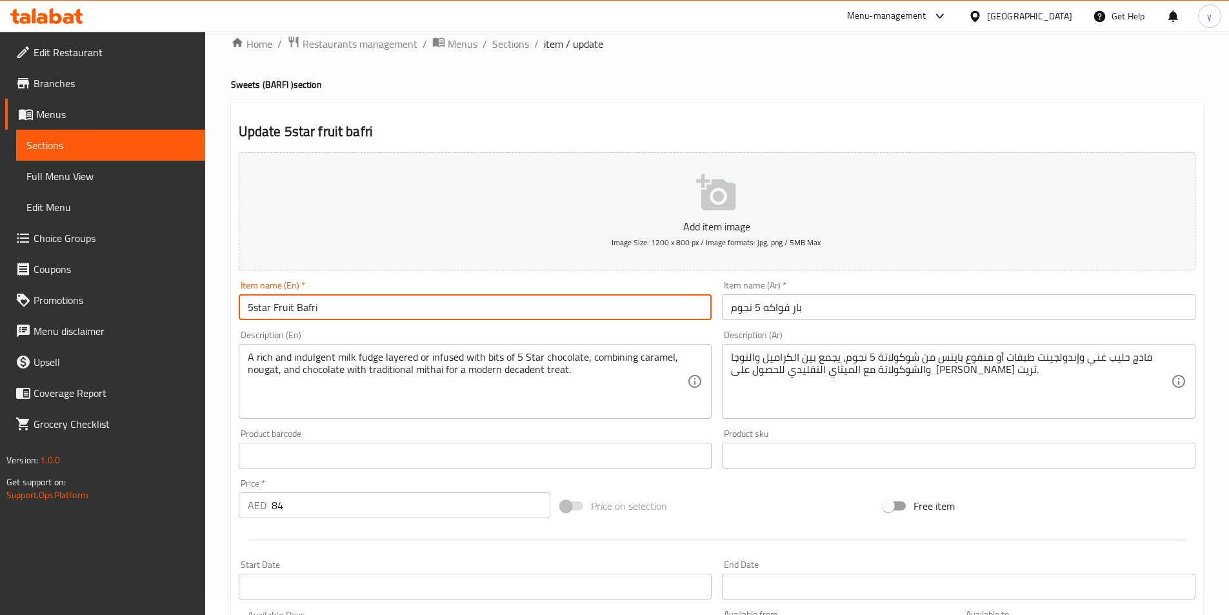
click at [315, 310] on input "5star Fruit Bafri" at bounding box center [475, 307] width 473 height 26
type input "5star Fruit Barfi"
click at [795, 311] on input "بار فواكه 5 نجوم" at bounding box center [958, 307] width 473 height 26
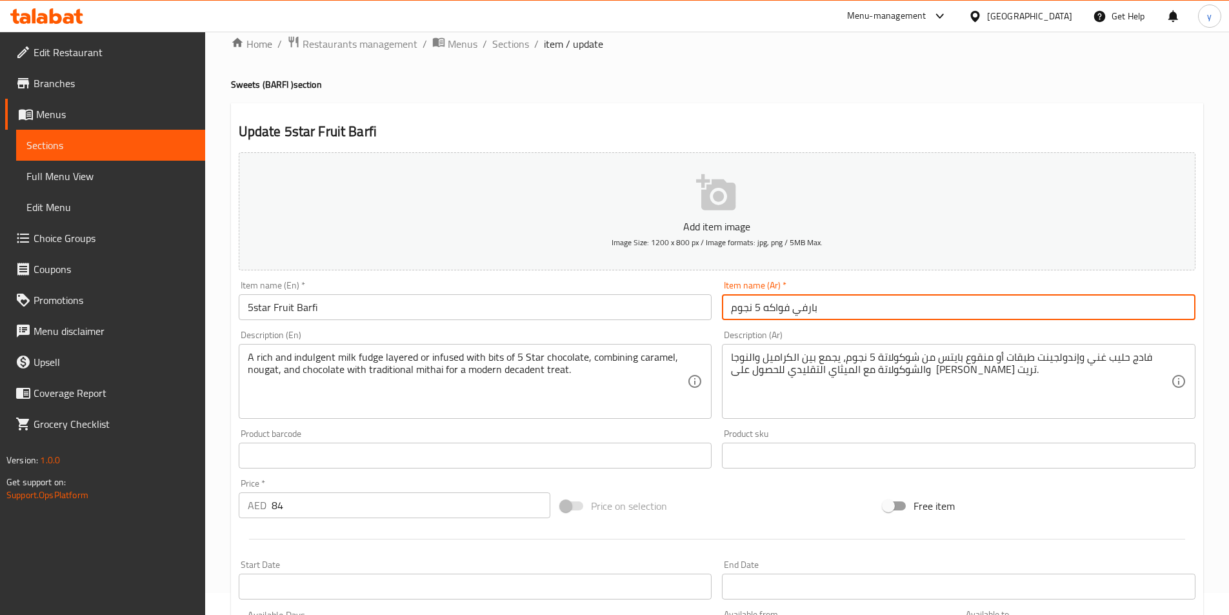
scroll to position [432, 0]
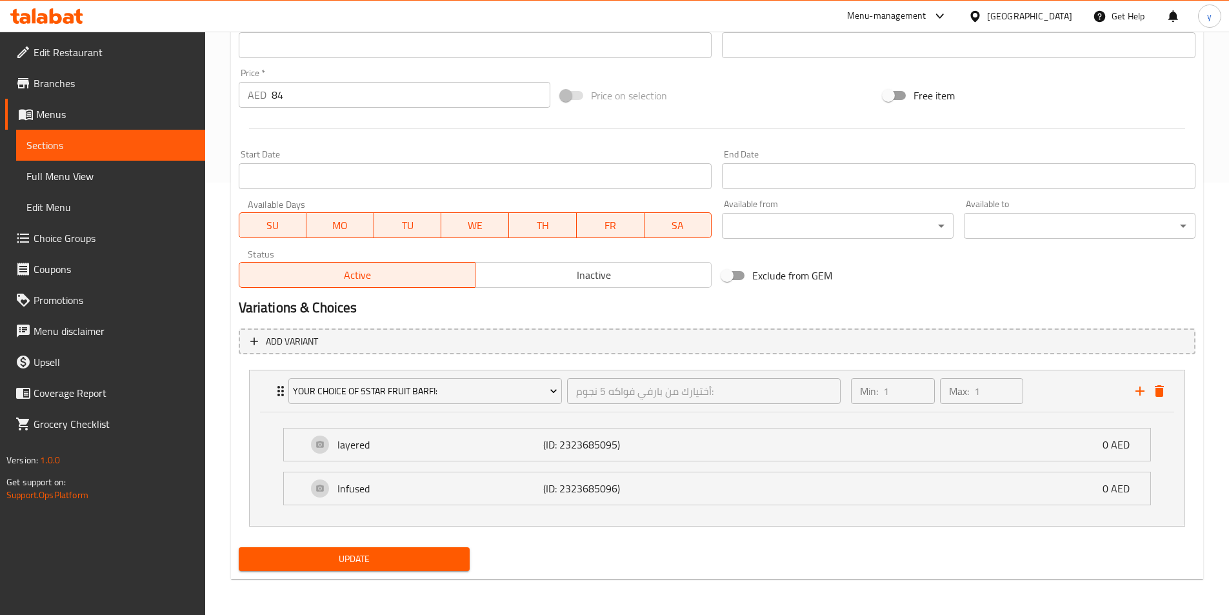
type input "بارفي فواكه 5 نجوم"
click at [355, 566] on span "Update" at bounding box center [354, 559] width 211 height 16
click at [113, 148] on span "Sections" at bounding box center [110, 144] width 168 height 15
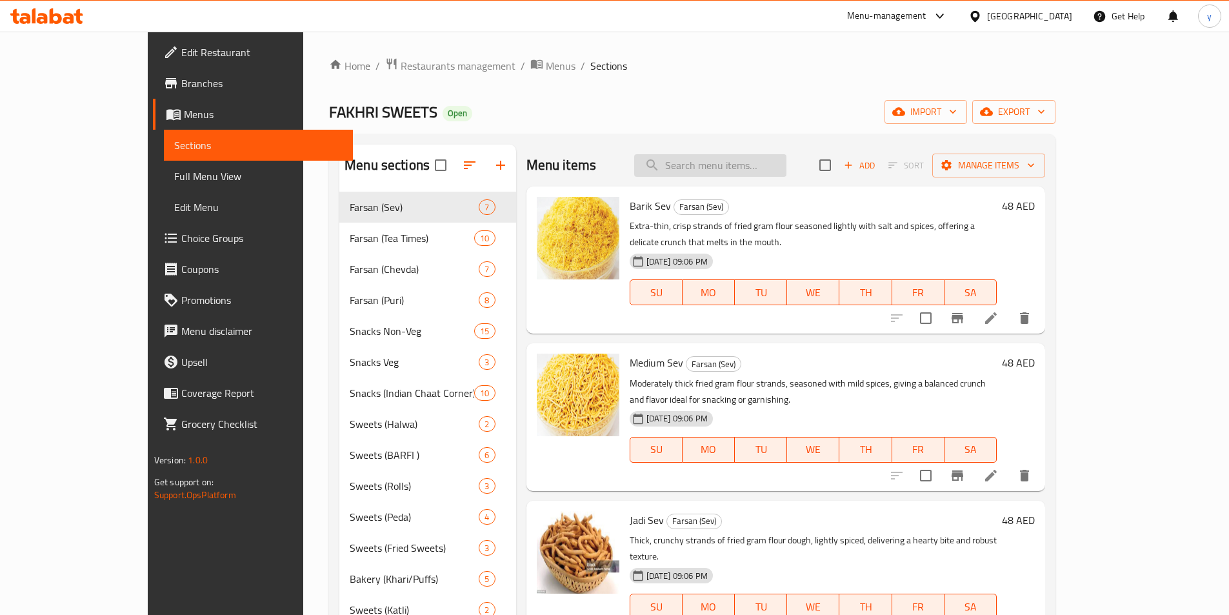
click at [724, 163] on input "search" at bounding box center [710, 165] width 152 height 23
paste input "Rose Peda"
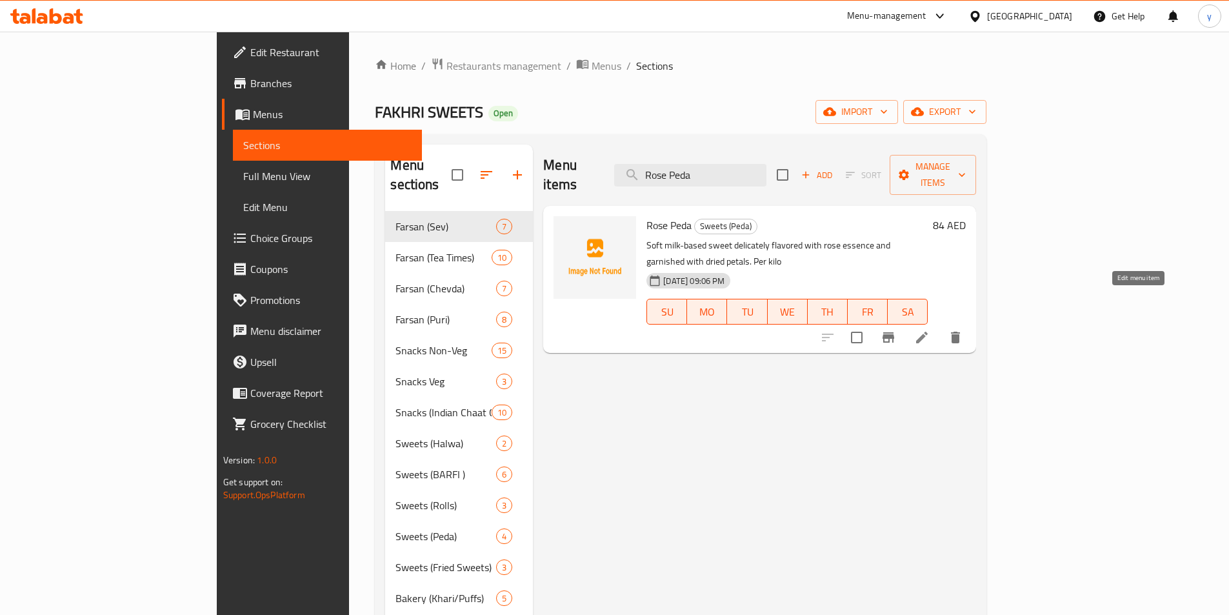
type input "Rose Peda"
click at [929, 330] on icon at bounding box center [921, 337] width 15 height 15
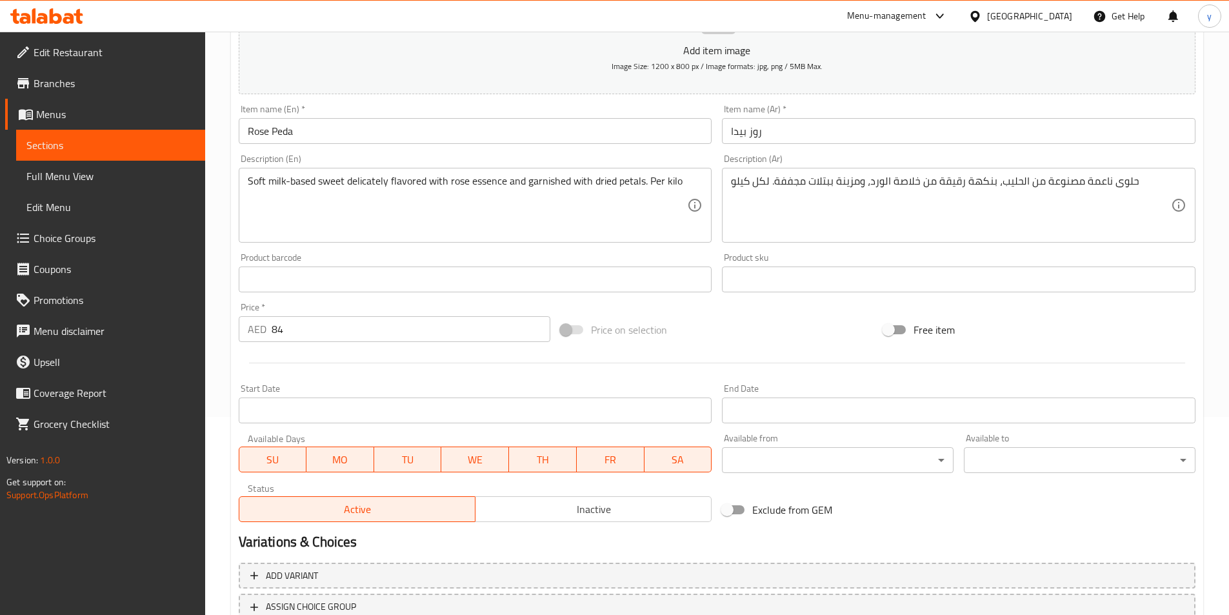
scroll to position [103, 0]
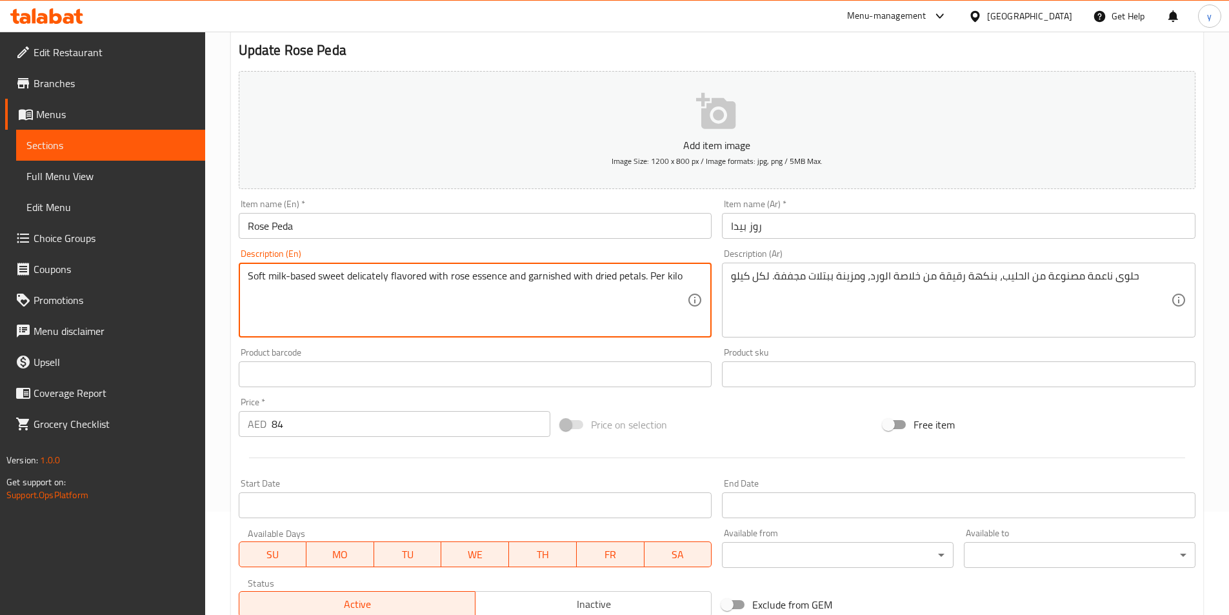
click at [395, 277] on textarea "Soft milk-based sweet delicately flavored with rose essence and garnished with …" at bounding box center [468, 300] width 440 height 61
paste textarea "A soft and creamy milk-based sweet infused with the delicate aroma of rose esse…"
type textarea "A soft and creamy milk-based sweet infused with the delicate aroma of rose esse…"
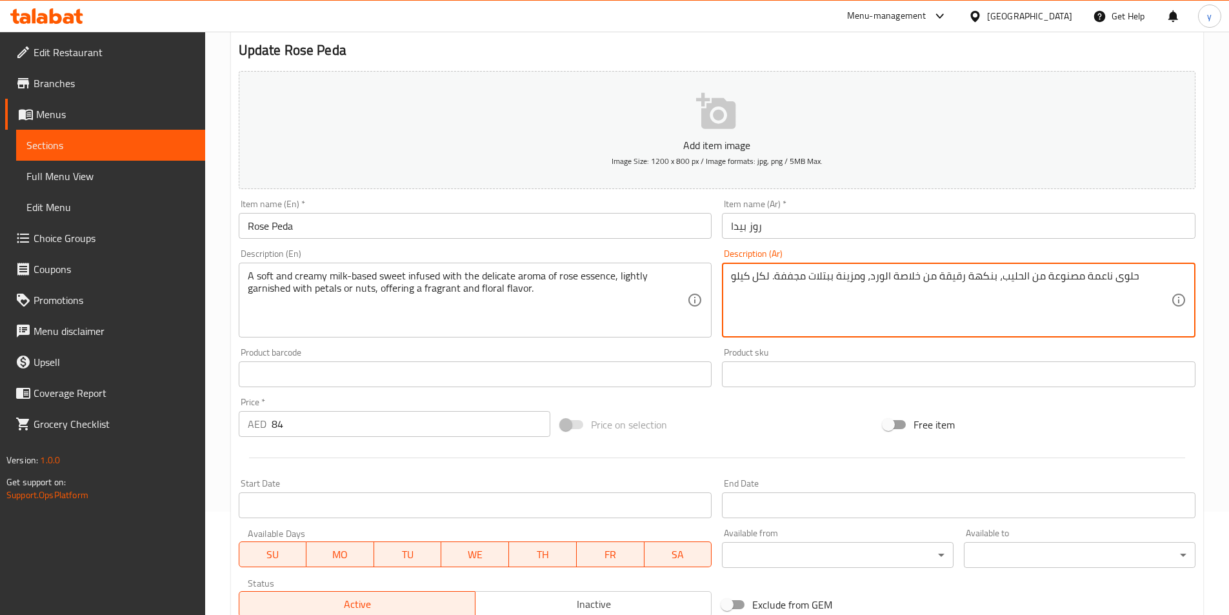
paste textarea "كريمية تعتمد على الحليب، مملوءة برائحة رقيقة من خلاصة الورد، مزينة بشكل خفيف با…"
drag, startPoint x: 1009, startPoint y: 279, endPoint x: 1054, endPoint y: 284, distance: 45.4
click at [1054, 284] on textarea "حلوى ناعمة وكريمية تعتمد على الحليب، مملوءة برائحة رقيقة من خلاصة الورد، مزينة …" at bounding box center [951, 300] width 440 height 61
click at [1031, 274] on textarea "حلوى ناعمة وكريمية أساسه الحليب، مملوءة برائحة رقيقة من خلاصة الورد، مزينة بشكل…" at bounding box center [951, 300] width 440 height 61
drag, startPoint x: 982, startPoint y: 277, endPoint x: 1011, endPoint y: 284, distance: 29.7
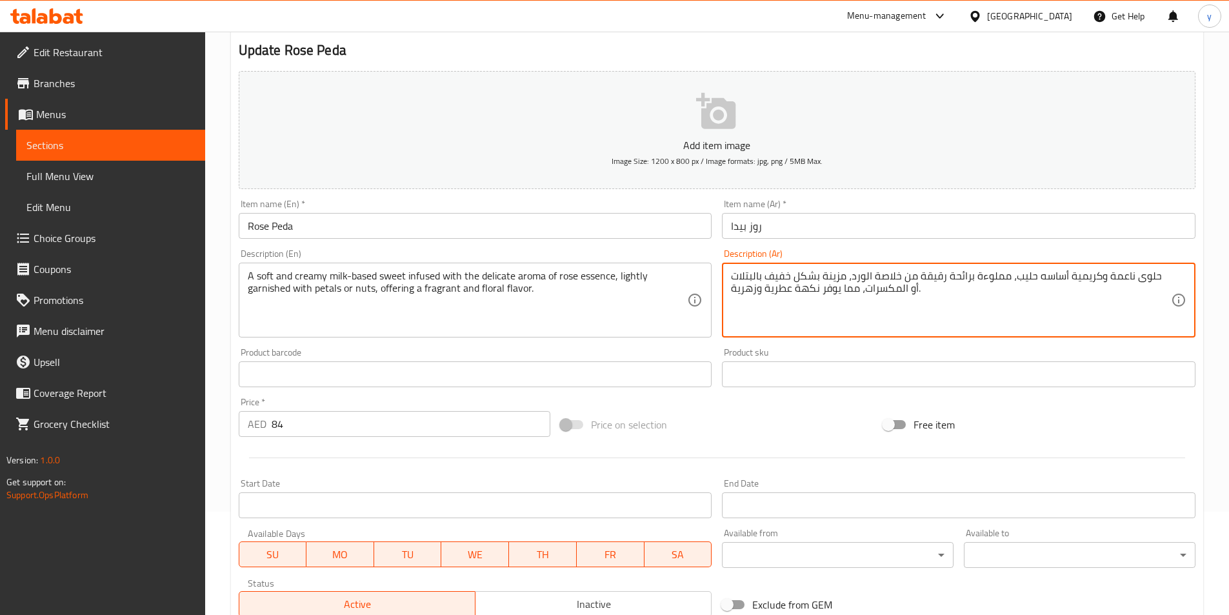
click at [1011, 284] on textarea "حلوى ناعمة وكريمية أساسه حليب، مملوءة برائحة رقيقة من خلاصة الورد، مزينة بشكل خ…" at bounding box center [951, 300] width 440 height 61
drag, startPoint x: 978, startPoint y: 277, endPoint x: 860, endPoint y: 275, distance: 118.0
click at [860, 275] on textarea "حلوى ناعمة وكريمية أساسه حليب، منقوع برائحة رقيقة من خلاصة الورد، مزينة بشكل خف…" at bounding box center [951, 300] width 440 height 61
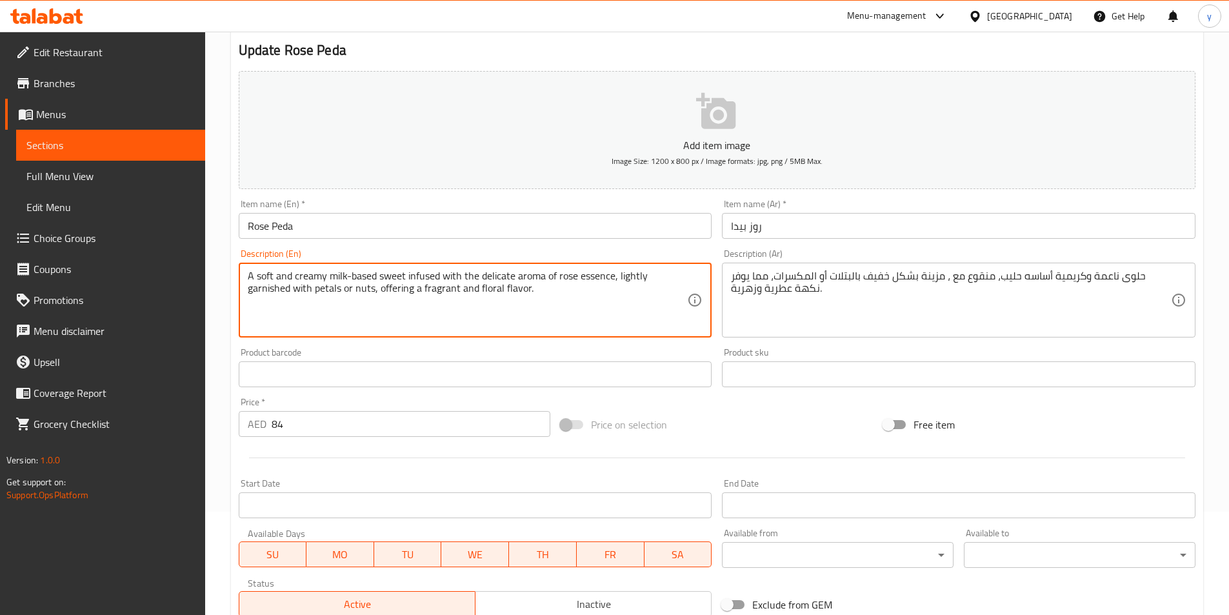
drag, startPoint x: 542, startPoint y: 276, endPoint x: 480, endPoint y: 272, distance: 61.4
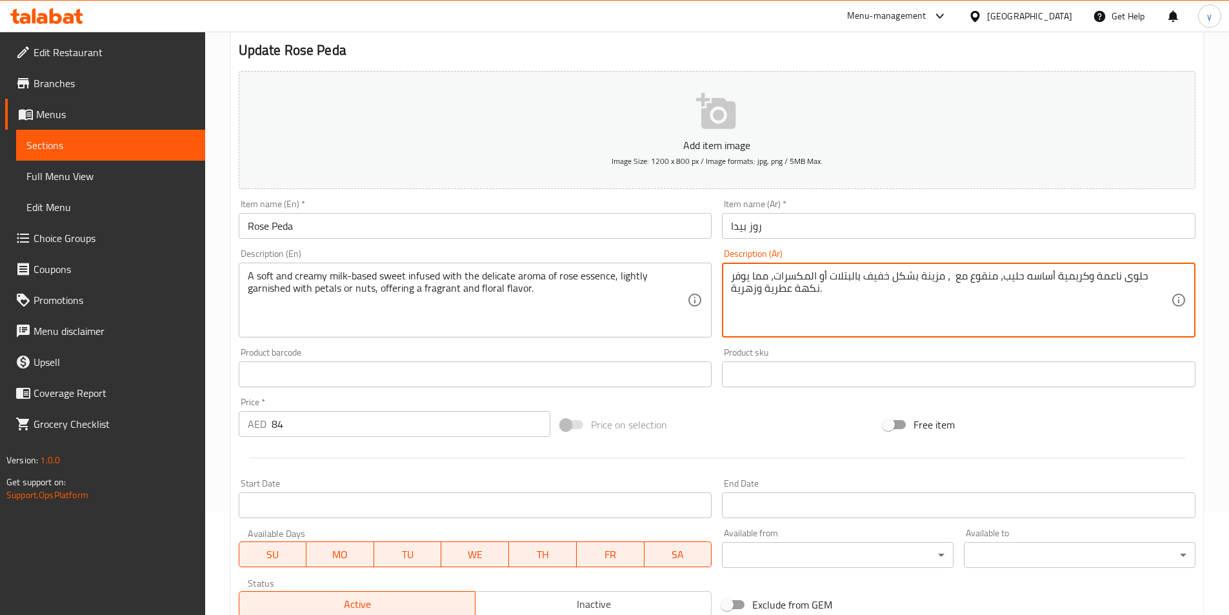
paste textarea "رائحة رقيقة"
drag, startPoint x: 804, startPoint y: 278, endPoint x: 829, endPoint y: 281, distance: 25.3
click at [829, 281] on textarea "حلوى ناعمة وكريمية أساسه حليب، منقوع مع رائحة رقيقة من جوهر الروز ، مزينة بشكل …" at bounding box center [951, 300] width 440 height 61
click at [780, 280] on textarea "حلوى ناعمة وكريمية أساسه حليب، منقوع مع رائحة رقيقة من جوهر الروز ، مزينة خفيف …" at bounding box center [951, 300] width 440 height 61
click at [777, 273] on textarea "حلوى ناعمة وكريمية أساسه حليب، منقوع مع رائحة رقيقة من جوهر الروز ، مزينة خفيف …" at bounding box center [951, 300] width 440 height 61
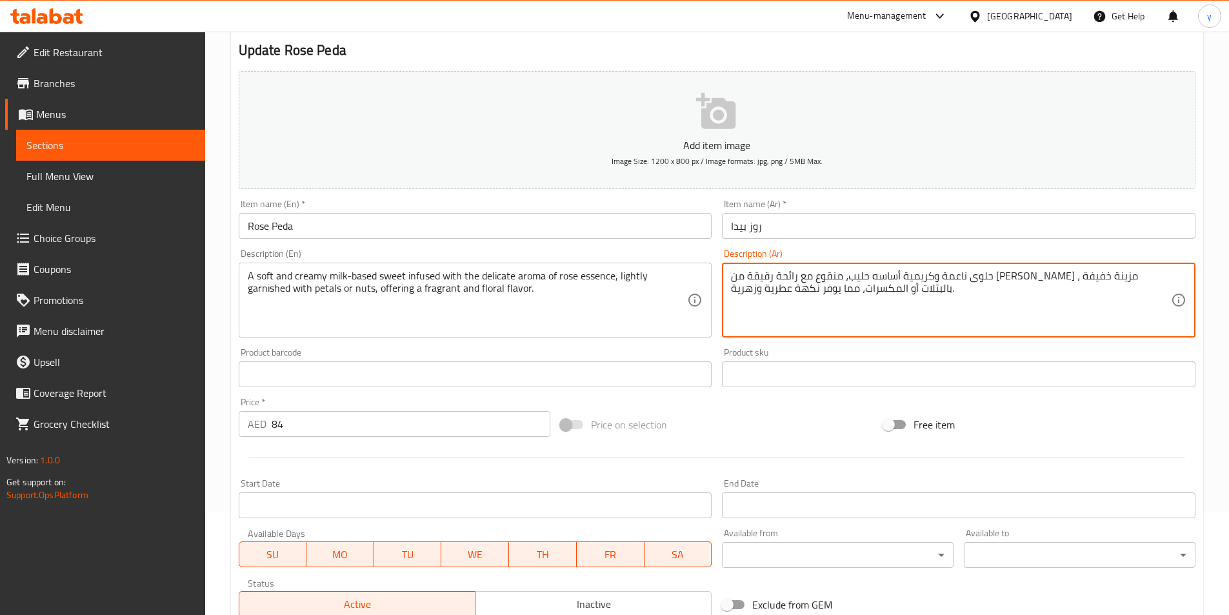
drag, startPoint x: 742, startPoint y: 277, endPoint x: 768, endPoint y: 284, distance: 26.6
click at [768, 284] on textarea "حلوى ناعمة وكريمية أساسه حليب، منقوع مع رائحة رقيقة من جوهر الروز ، مزينة خفيفة…" at bounding box center [951, 300] width 440 height 61
drag, startPoint x: 842, startPoint y: 295, endPoint x: 861, endPoint y: 302, distance: 19.8
click at [861, 302] on textarea "حلوى ناعمة وكريمية أساسه حليب، منقوع مع رائحة رقيقة من جوهر الروز ، مزينة خفيفة…" at bounding box center [951, 300] width 440 height 61
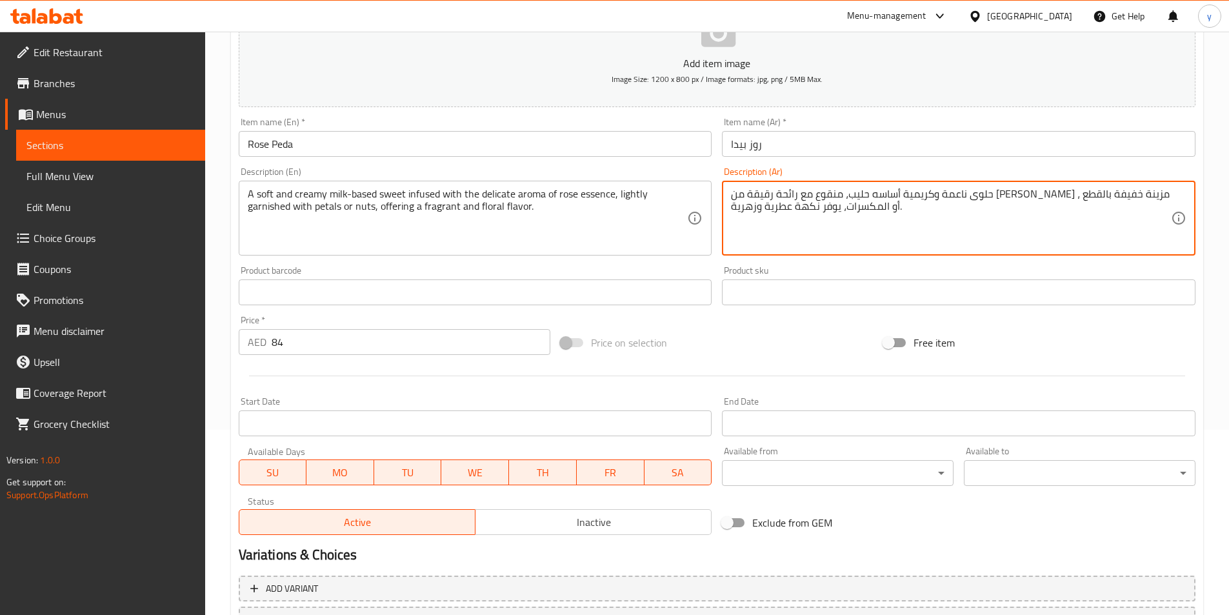
scroll to position [297, 0]
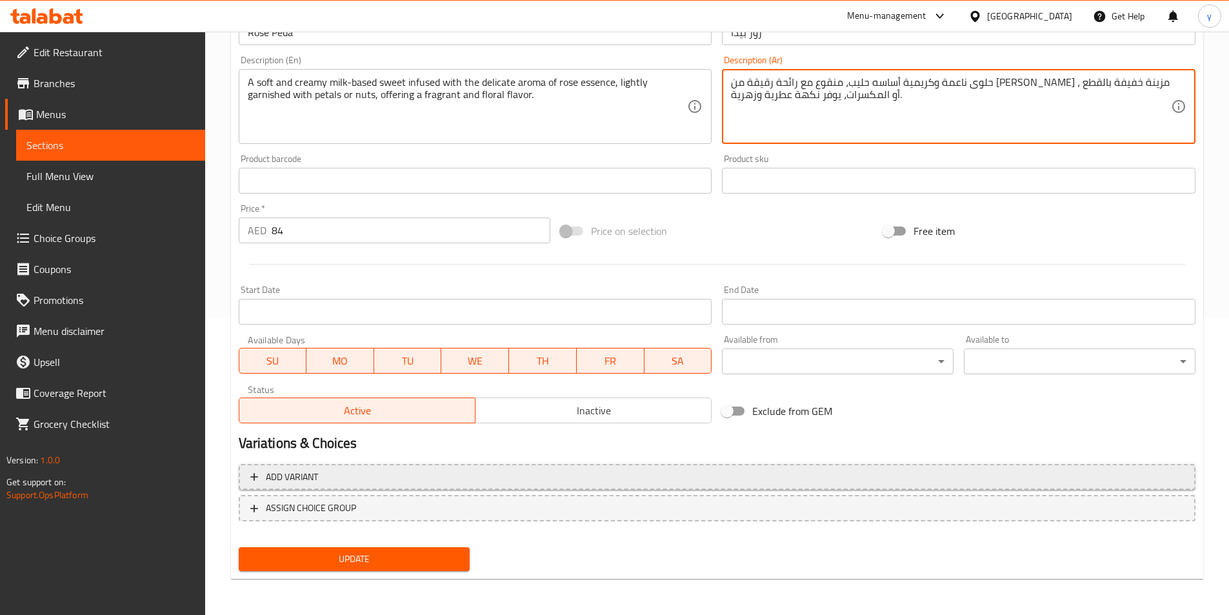
type textarea "حلوى ناعمة وكريمية أساسه حليب، منقوع مع رائحة رقيقة من جوهر الروز ، مزينة خفيفة…"
click at [297, 483] on span "Add variant" at bounding box center [292, 477] width 52 height 16
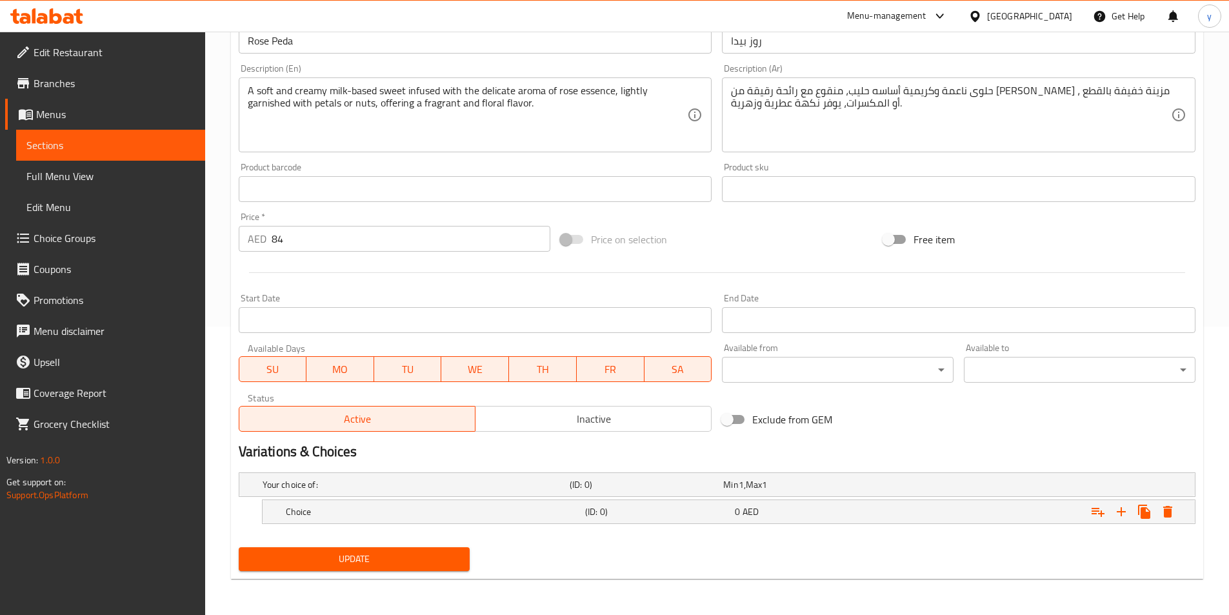
scroll to position [288, 0]
click at [428, 492] on div "Your choice of:" at bounding box center [413, 484] width 307 height 18
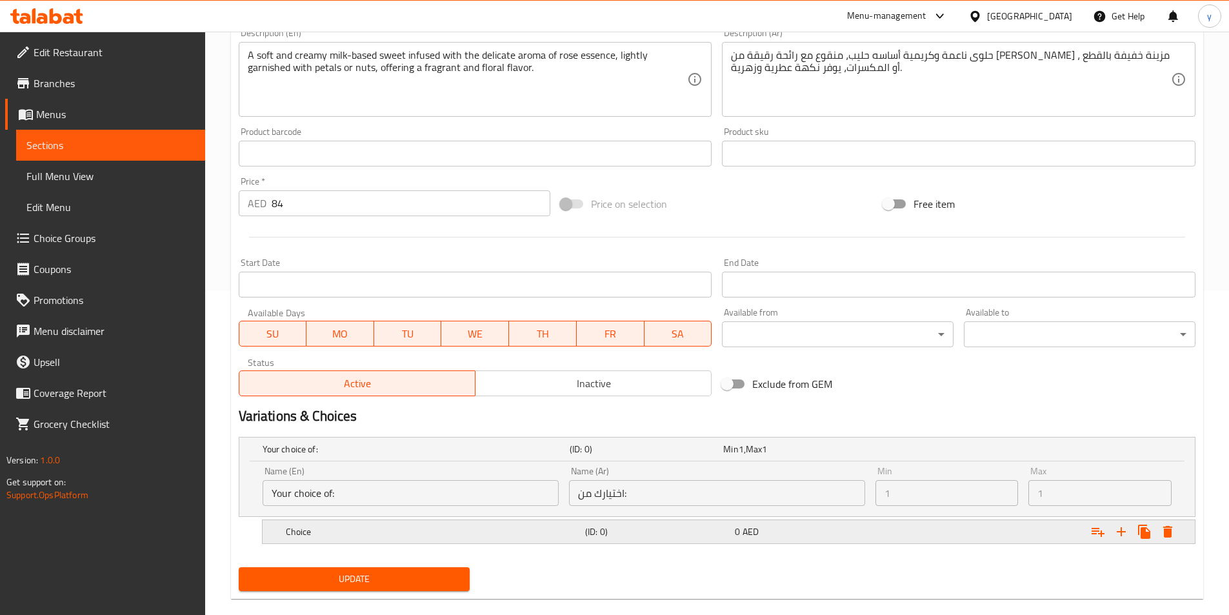
scroll to position [344, 0]
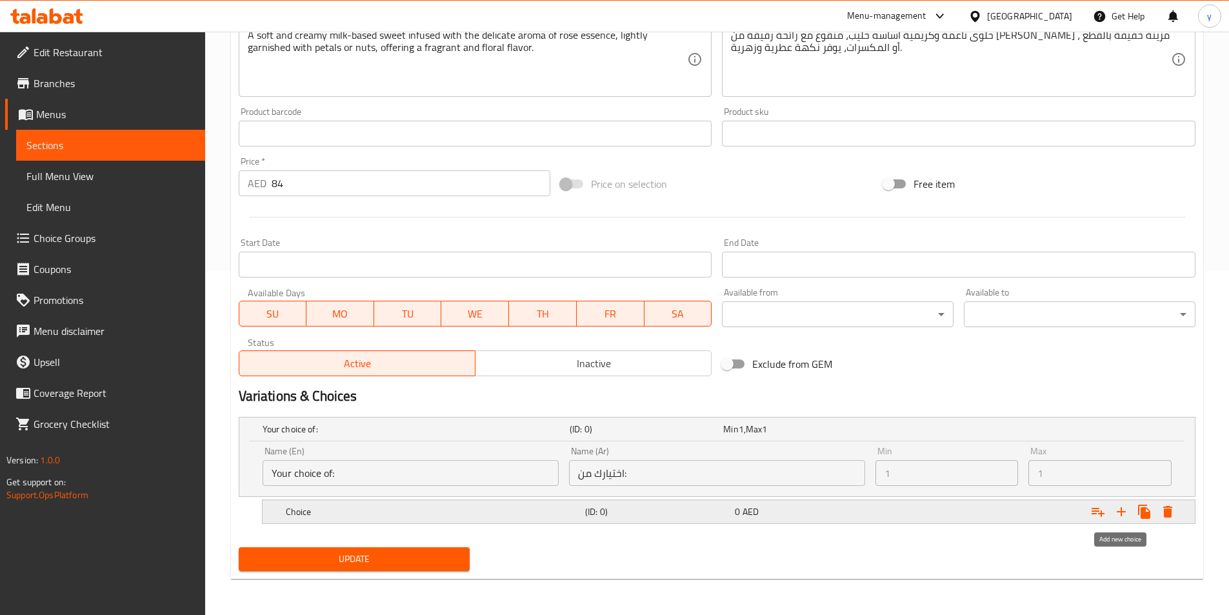
click at [1120, 517] on icon "Expand" at bounding box center [1120, 511] width 15 height 15
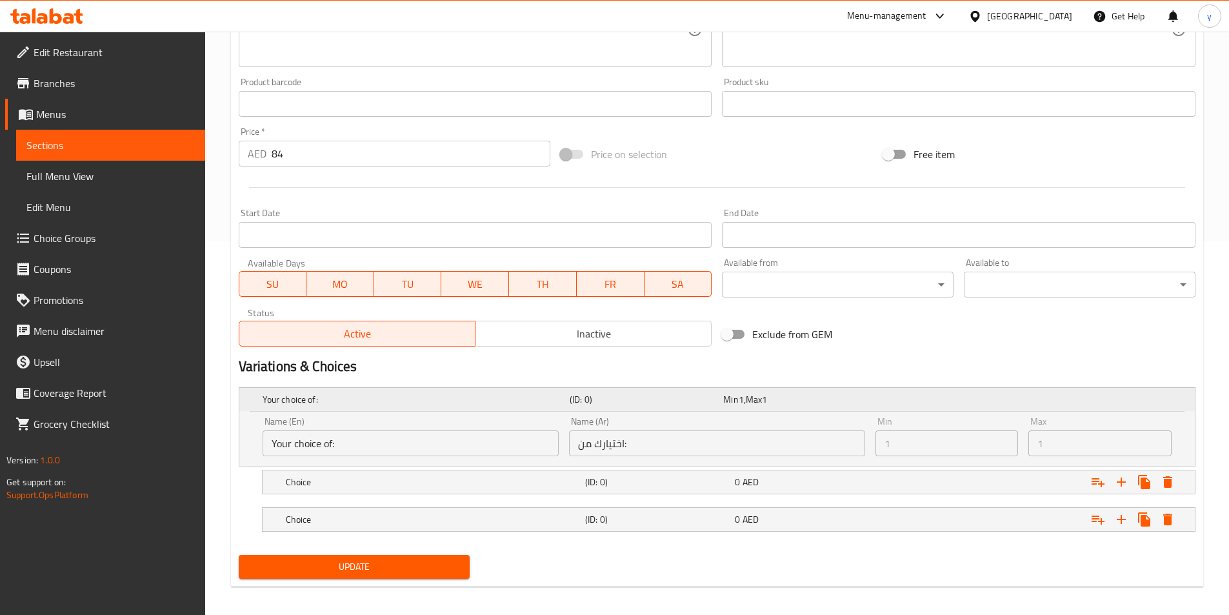
scroll to position [381, 0]
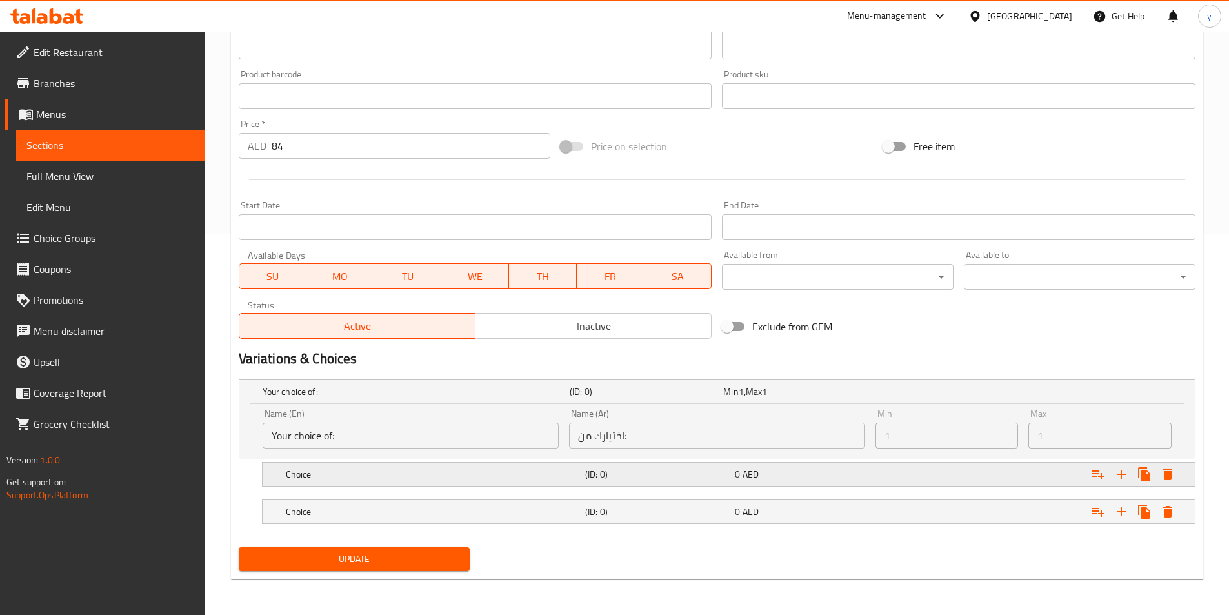
click at [524, 468] on h5 "Choice" at bounding box center [433, 474] width 294 height 13
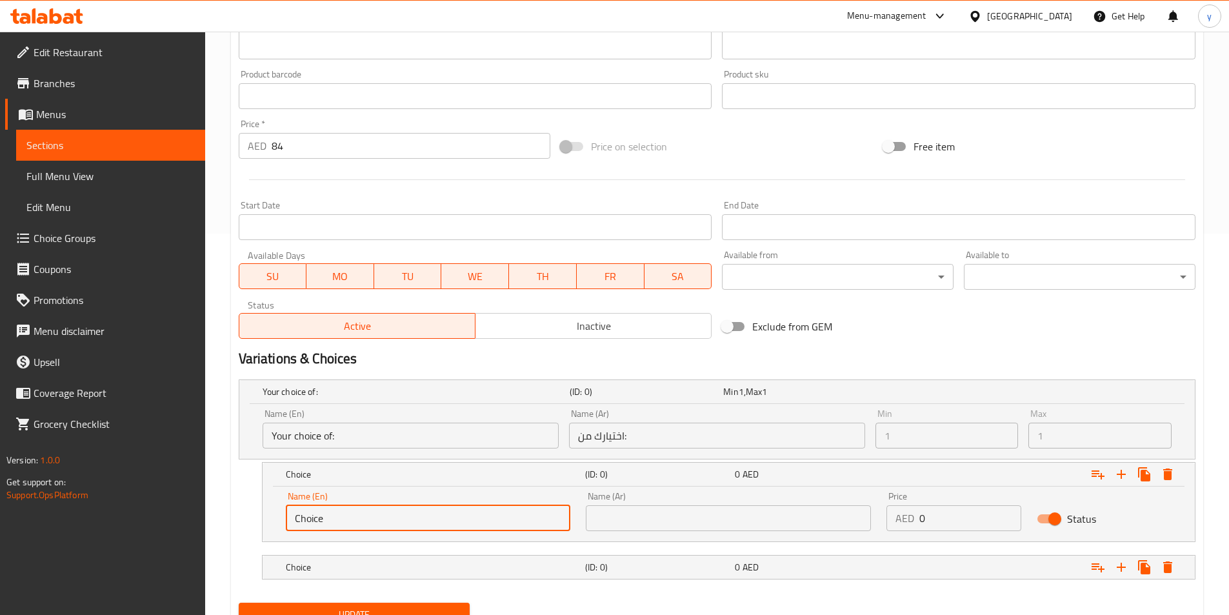
drag, startPoint x: 362, startPoint y: 517, endPoint x: 194, endPoint y: 535, distance: 169.3
click at [194, 535] on div "Edit Restaurant Branches Menus Sections Full Menu View Edit Menu Choice Groups …" at bounding box center [614, 160] width 1229 height 1020
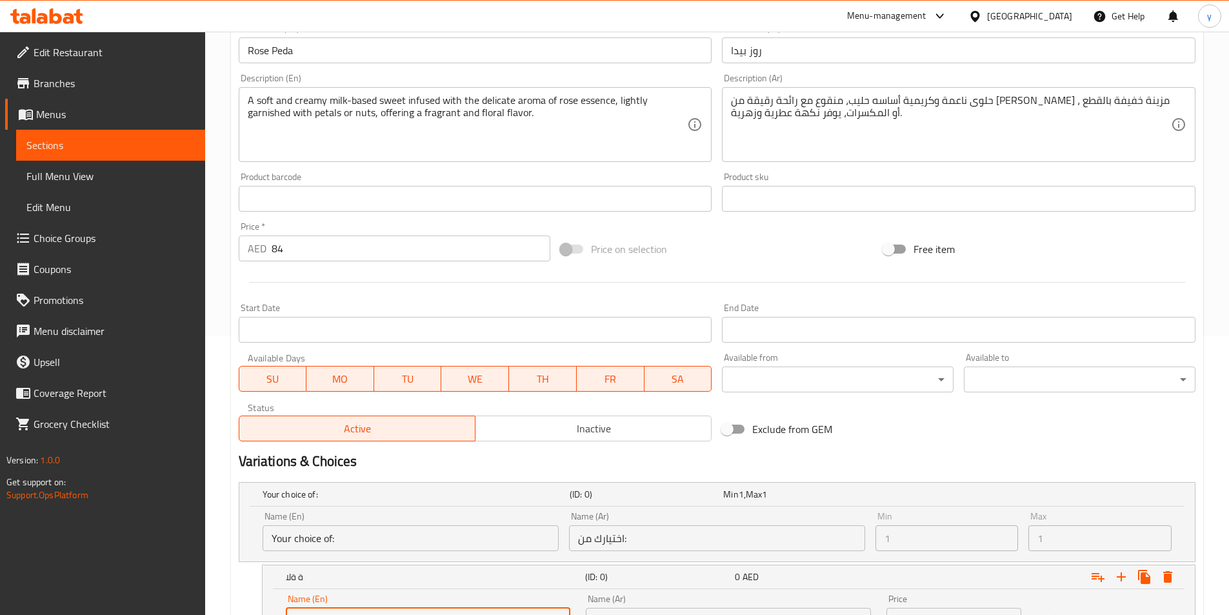
scroll to position [294, 0]
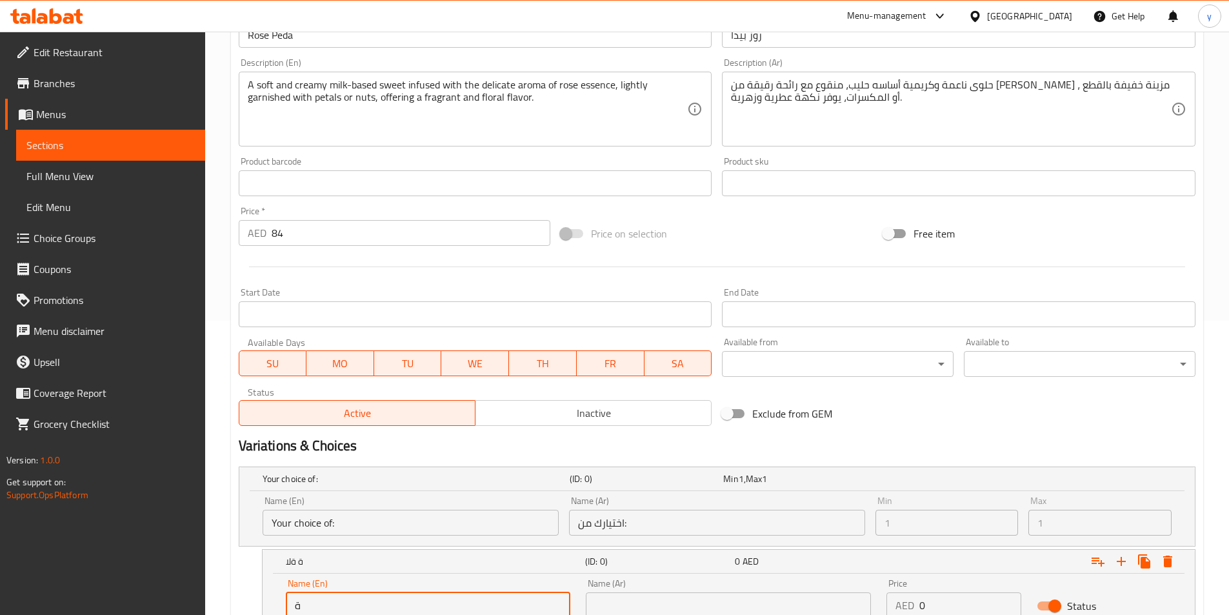
type input "ة"
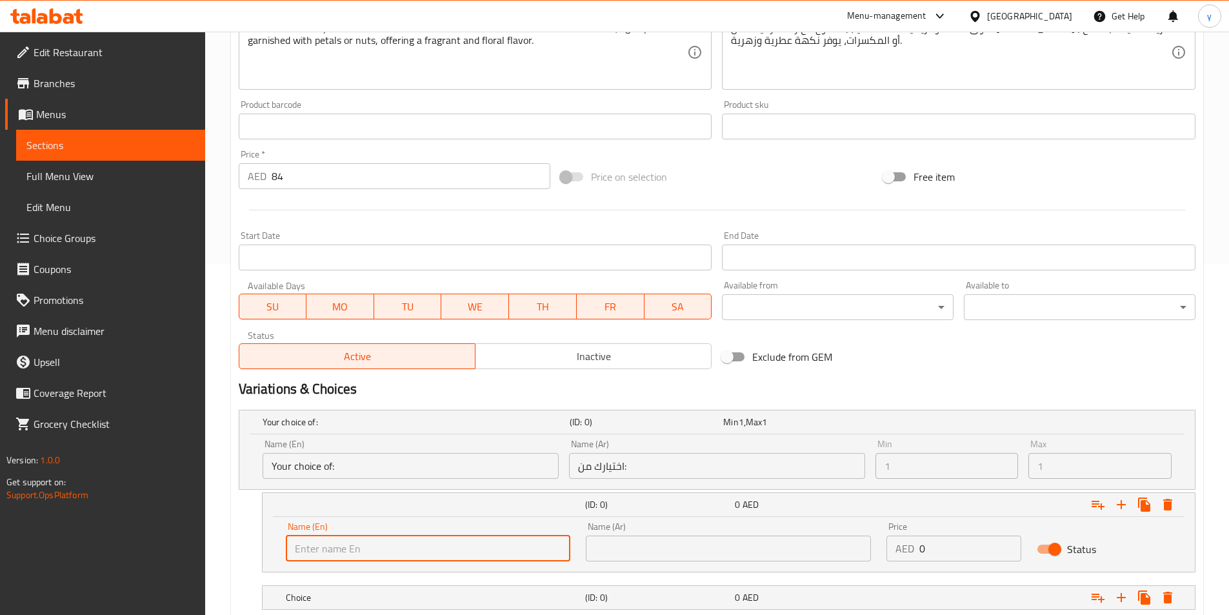
scroll to position [423, 0]
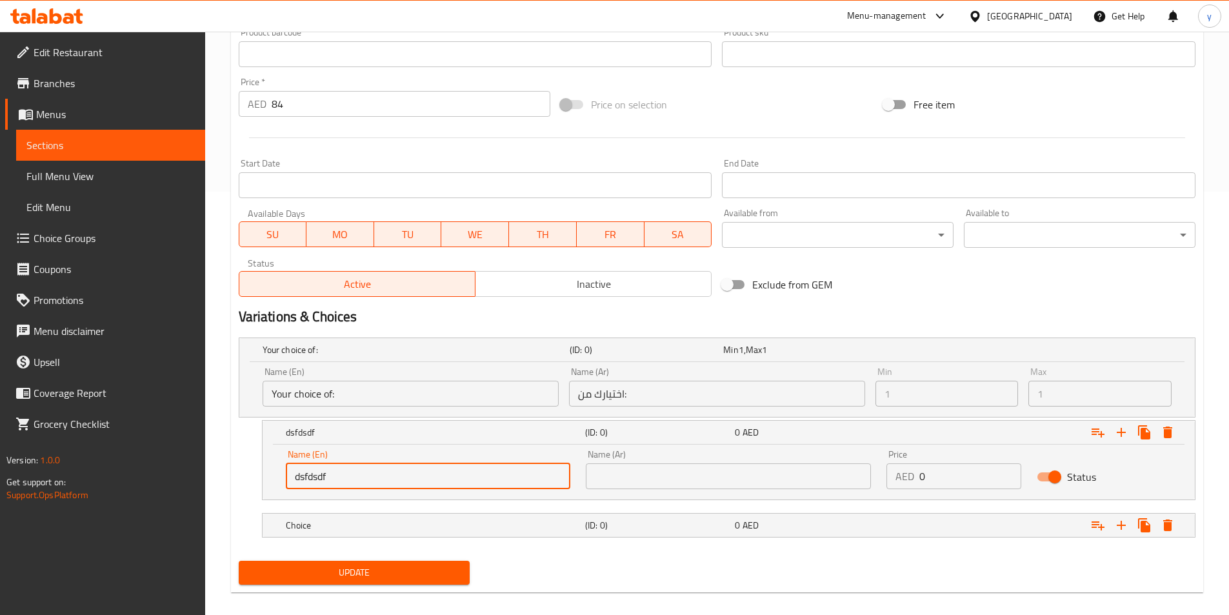
type input "dsfdsdf"
click at [598, 475] on input "text" at bounding box center [728, 476] width 285 height 26
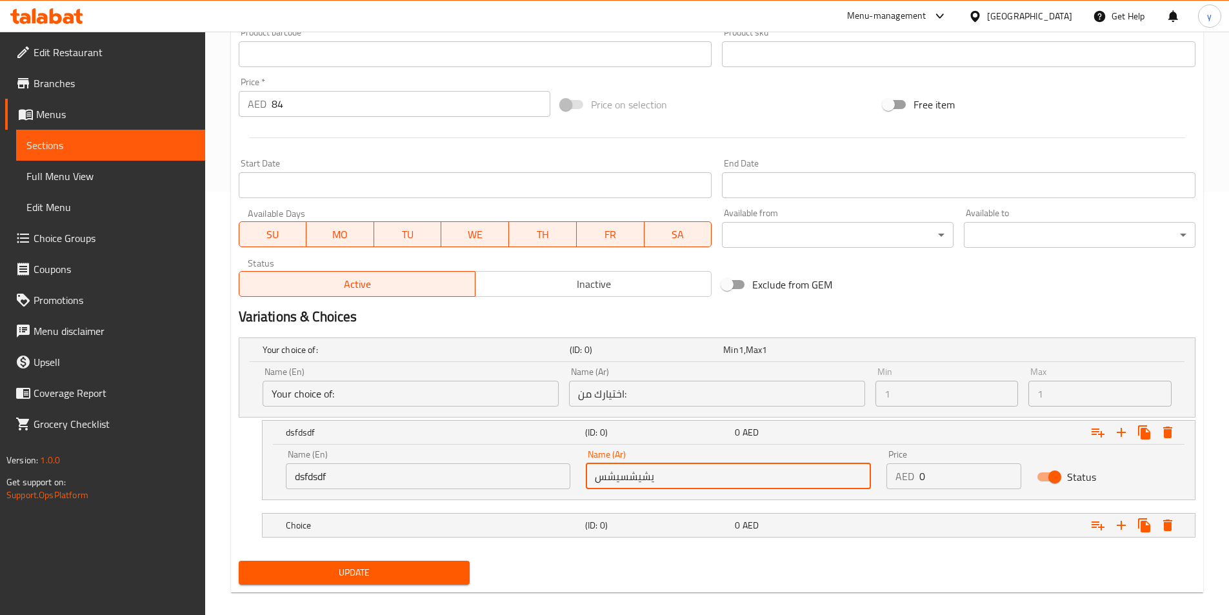
type input "يشيشسيشس"
click at [631, 452] on div "Name (Ar) يشيشسيشس Name (Ar)" at bounding box center [728, 468] width 285 height 39
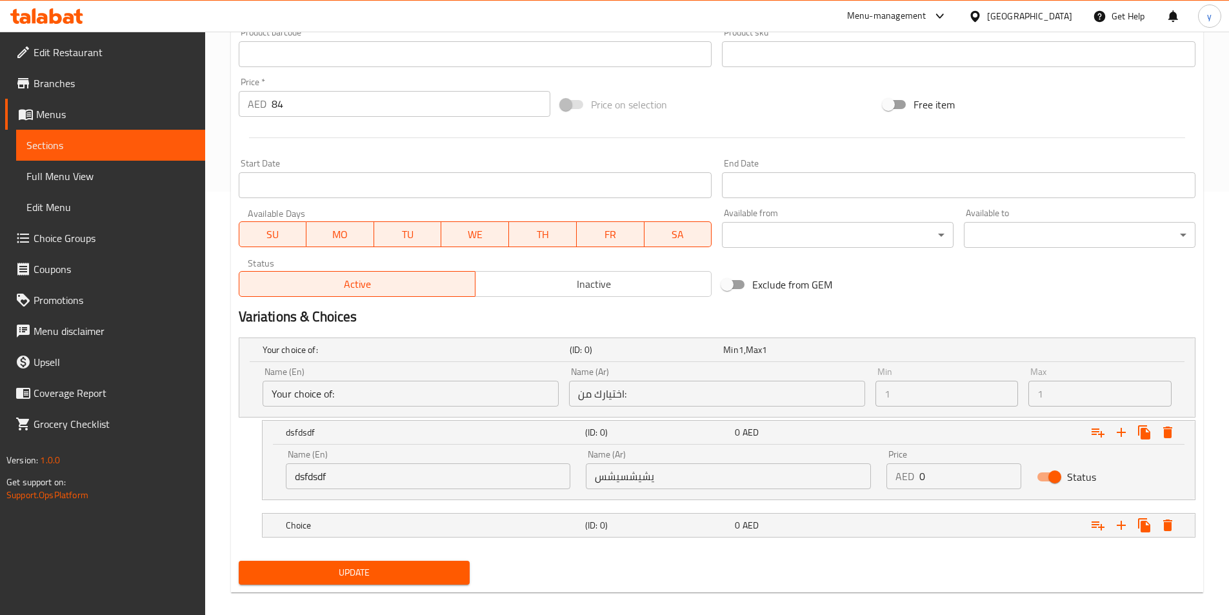
click at [442, 571] on span "Update" at bounding box center [354, 572] width 211 height 16
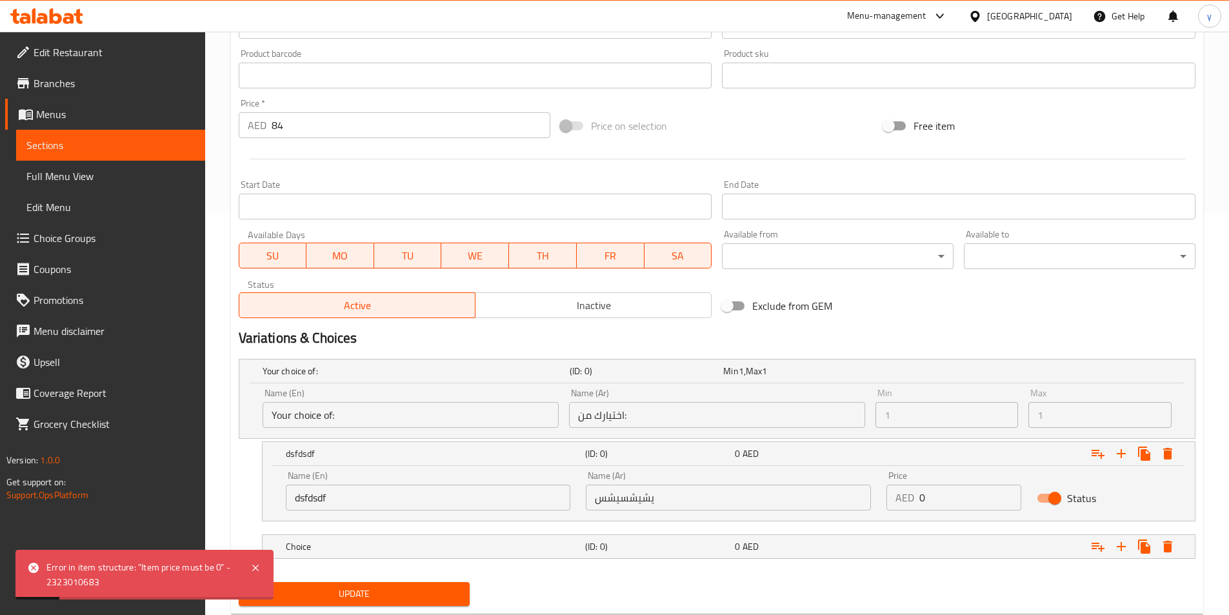
scroll to position [437, 0]
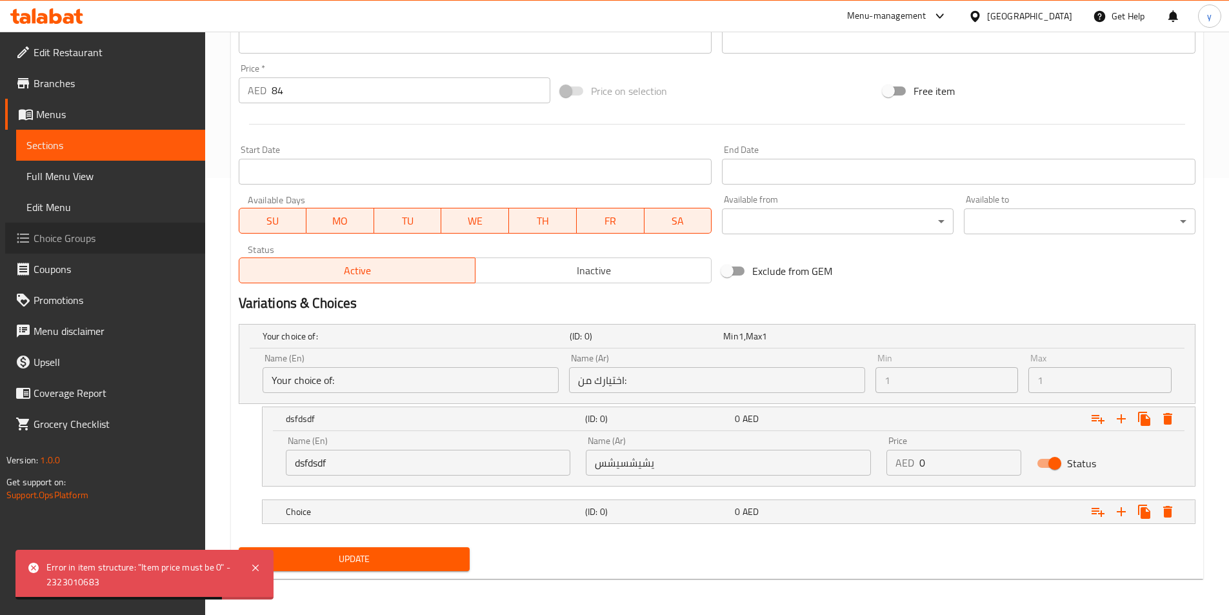
click at [57, 234] on span "Choice Groups" at bounding box center [114, 237] width 161 height 15
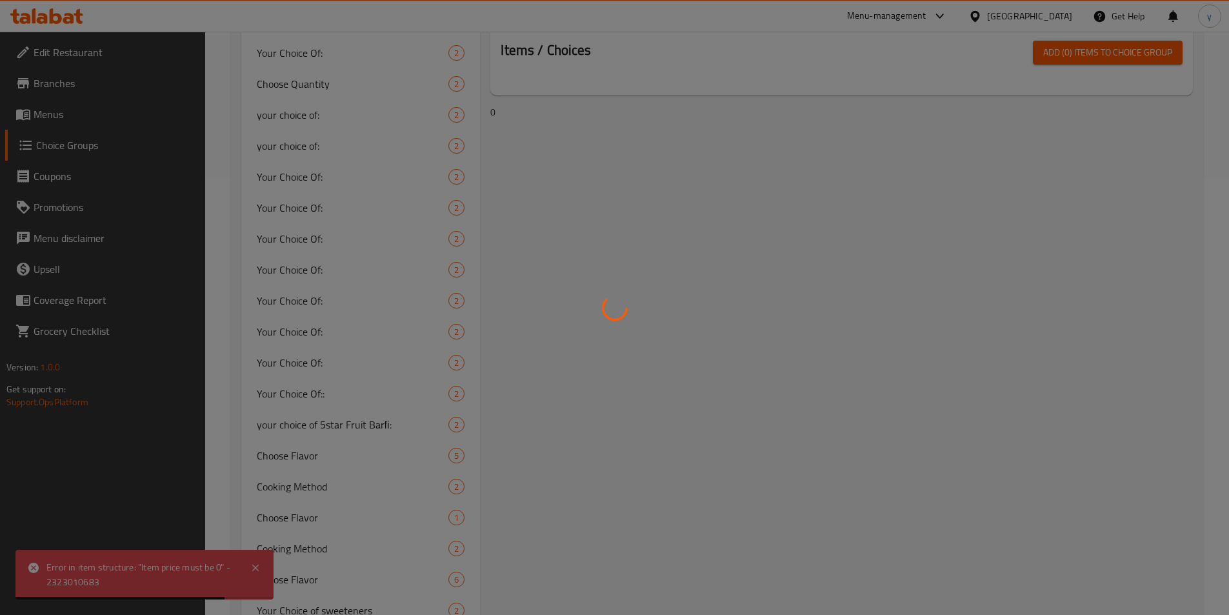
scroll to position [183, 0]
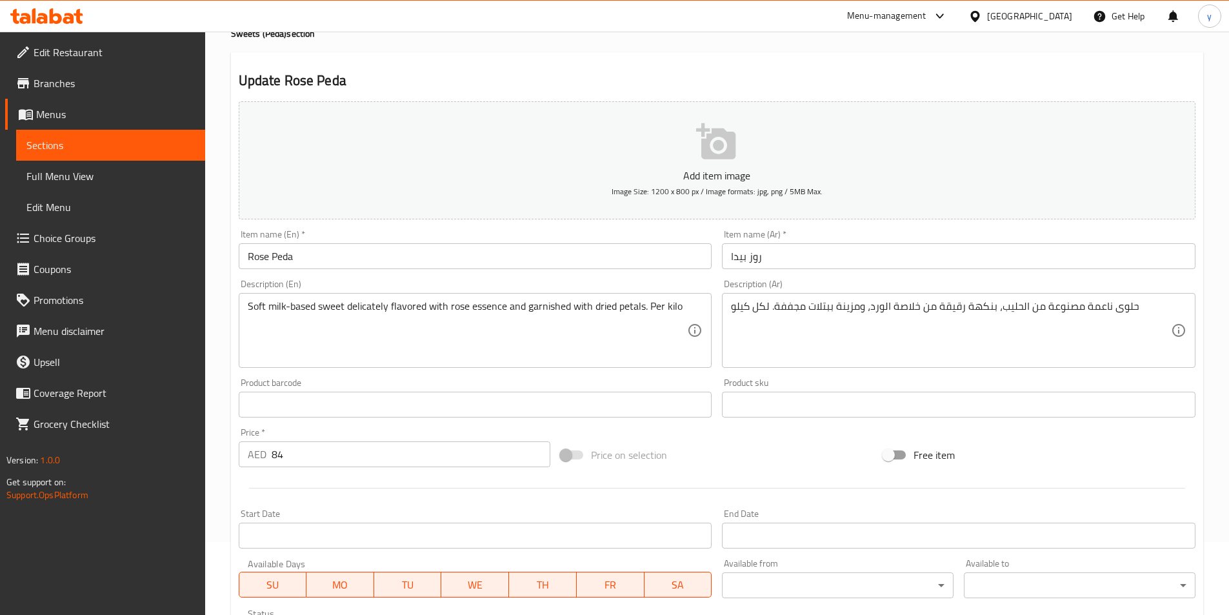
scroll to position [39, 0]
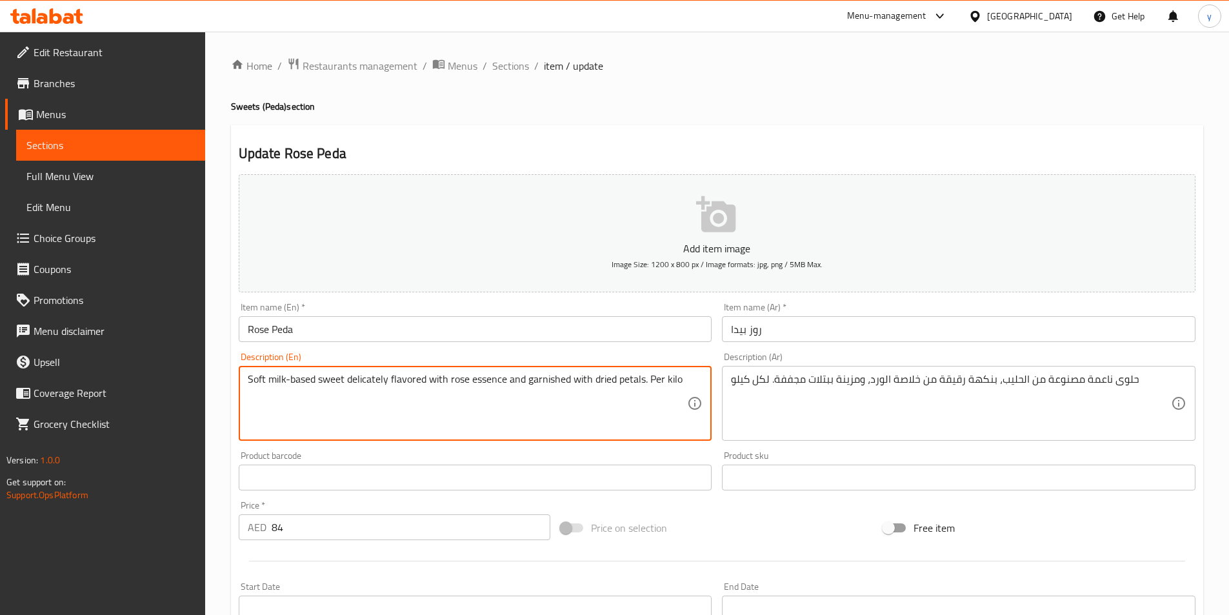
paste textarea "A soft and creamy milk-based sweet infused with the delicate aroma of rose esse…"
type textarea "A soft and creamy milk-based sweet infused with the delicate aroma of rose esse…"
click at [845, 368] on div "حلوى ناعمة مصنوعة من الحليب، بنكهة رقيقة من خلاصة الورد، ومزينة ببتلات مجففة. ل…" at bounding box center [958, 403] width 473 height 75
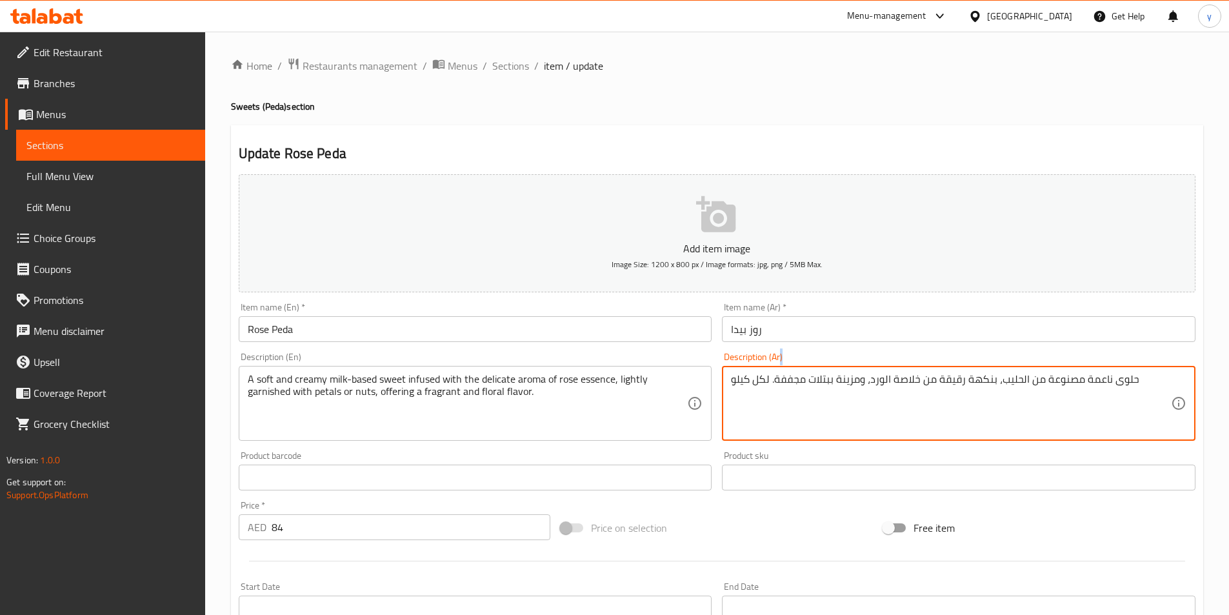
click at [845, 368] on div "حلوى ناعمة مصنوعة من الحليب، بنكهة رقيقة من خلاصة الورد، ومزينة ببتلات مجففة. ل…" at bounding box center [958, 403] width 473 height 75
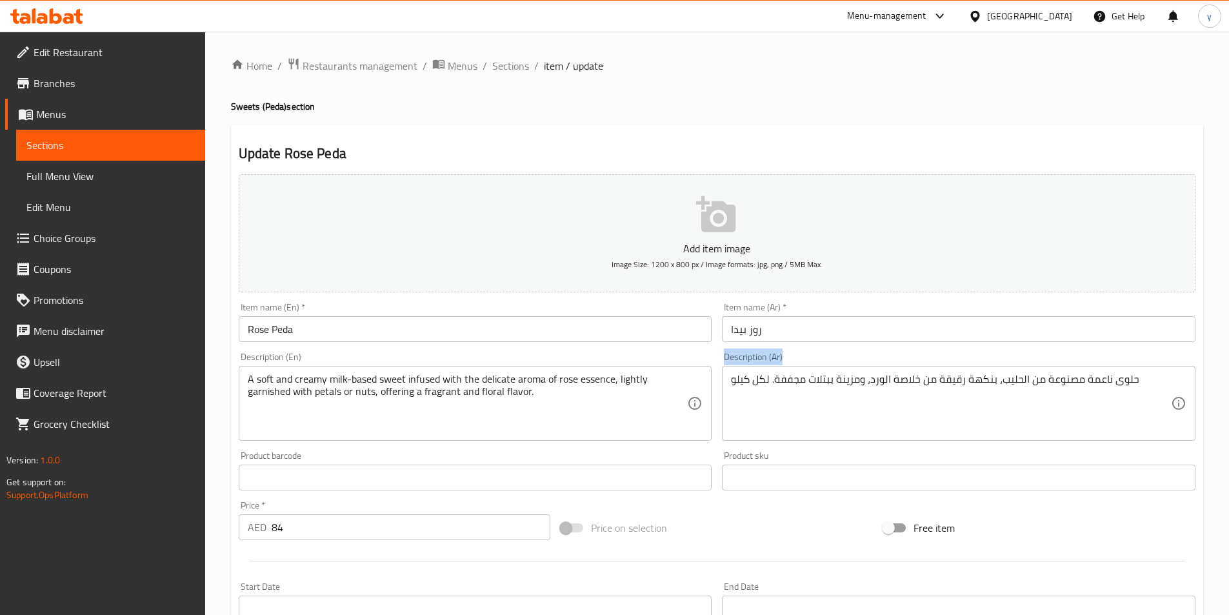
click at [845, 368] on div "حلوى ناعمة مصنوعة من الحليب، بنكهة رقيقة من خلاصة الورد، ومزينة ببتلات مجففة. ل…" at bounding box center [958, 403] width 473 height 75
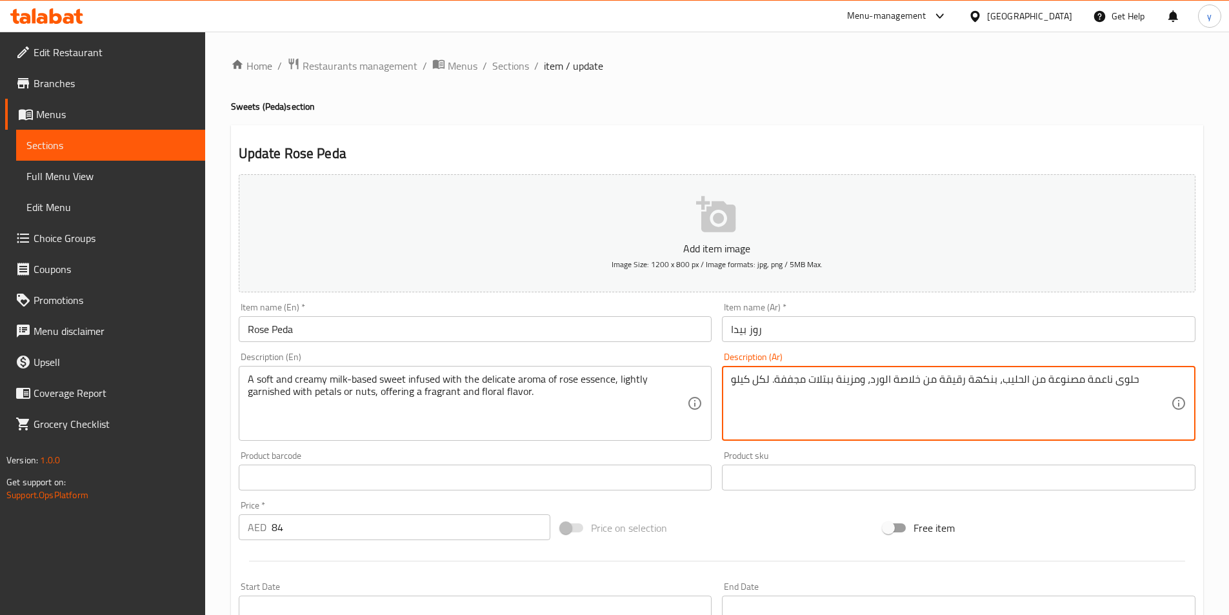
click at [838, 395] on textarea "حلوى ناعمة مصنوعة من الحليب، بنكهة رقيقة من خلاصة الورد، ومزينة ببتلات مجففة. ل…" at bounding box center [951, 403] width 440 height 61
paste textarea "كريمية تعتمد على الحليب، مملوءة برائحة رقيقة من خلاصة الورد، مزينة بشكل خفيف با…"
drag, startPoint x: 839, startPoint y: 395, endPoint x: 858, endPoint y: 396, distance: 19.4
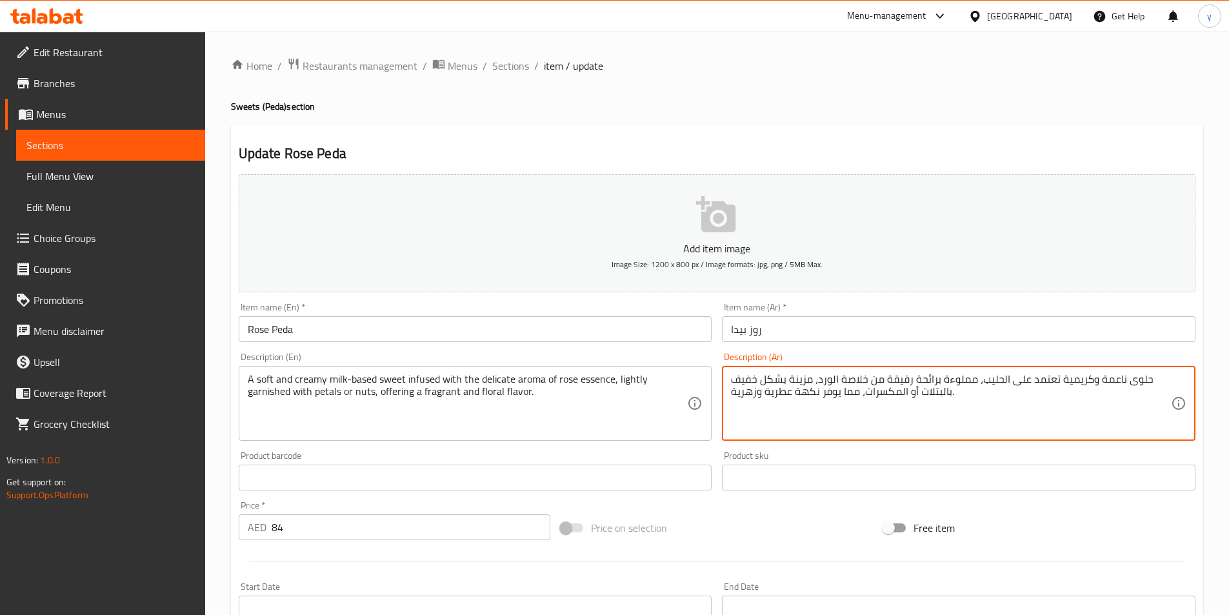
click at [858, 396] on textarea "حلوى ناعمة وكريمية تعتمد على الحليب، مملوءة برائحة رقيقة من خلاصة الورد، مزينة …" at bounding box center [951, 403] width 440 height 61
click at [762, 384] on textarea "حلوى ناعمة وكريمية تعتمد على الحليب، مملوءة برائحة رقيقة من خلاصة الورد، مزينة …" at bounding box center [951, 403] width 440 height 61
drag, startPoint x: 760, startPoint y: 382, endPoint x: 784, endPoint y: 381, distance: 24.5
click at [784, 381] on textarea "حلوى ناعمة وكريمية تعتمد على الحليب، مملوءة برائحة رقيقة من خلاصة الورد، مزينة …" at bounding box center [951, 403] width 440 height 61
click at [775, 382] on textarea "حلوى ناعمة وكريمية تعتمد على الحليب، مملوءة برائحة رقيقة من خلاصة الورد، مزينة …" at bounding box center [951, 403] width 440 height 61
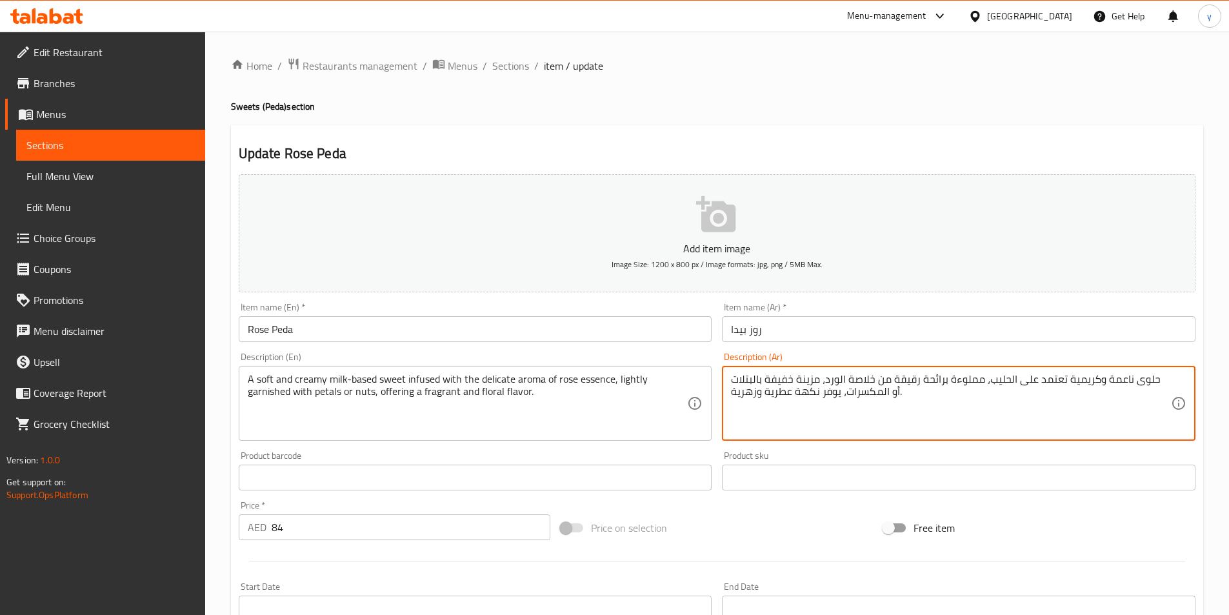
drag, startPoint x: 742, startPoint y: 380, endPoint x: 763, endPoint y: 384, distance: 21.0
click at [763, 384] on textarea "حلوى ناعمة وكريمية تعتمد على الحليب، مملوءة برائحة رقيقة من خلاصة الورد، مزينة …" at bounding box center [951, 403] width 440 height 61
drag, startPoint x: 1015, startPoint y: 380, endPoint x: 1069, endPoint y: 382, distance: 54.2
click at [1069, 382] on textarea "حلوى ناعمة وكريمية تعتمد على الحليب، مملوءة برائحة رقيقة من خلاصة الورد، مزينة …" at bounding box center [951, 403] width 440 height 61
drag, startPoint x: 955, startPoint y: 379, endPoint x: 980, endPoint y: 381, distance: 25.2
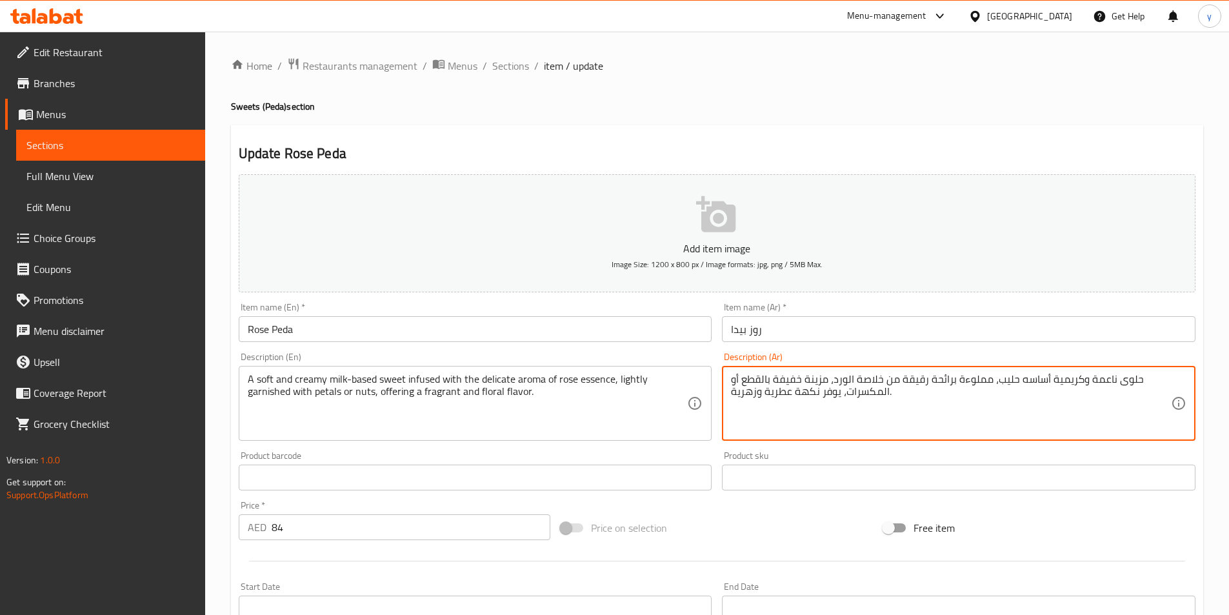
click at [980, 381] on textarea "حلوى ناعمة وكريمية أساسه حليب، مملوءة برائحة رقيقة من خلاصة الورد، مزينة خفيفة …" at bounding box center [951, 403] width 440 height 61
drag, startPoint x: 854, startPoint y: 384, endPoint x: 879, endPoint y: 386, distance: 25.3
click at [879, 386] on textarea "حلوى ناعمة وكريمية أساسه حليب، منقوع برائحة رقيقة من خلاصة الورد، مزينة خفيفة ب…" at bounding box center [951, 403] width 440 height 61
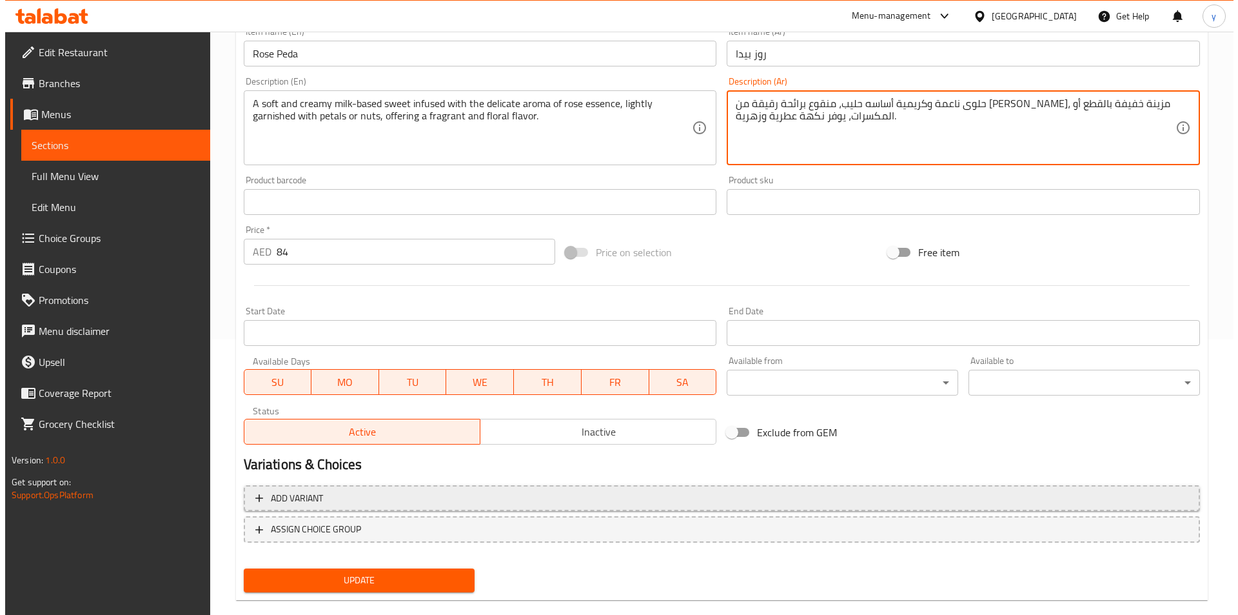
scroll to position [297, 0]
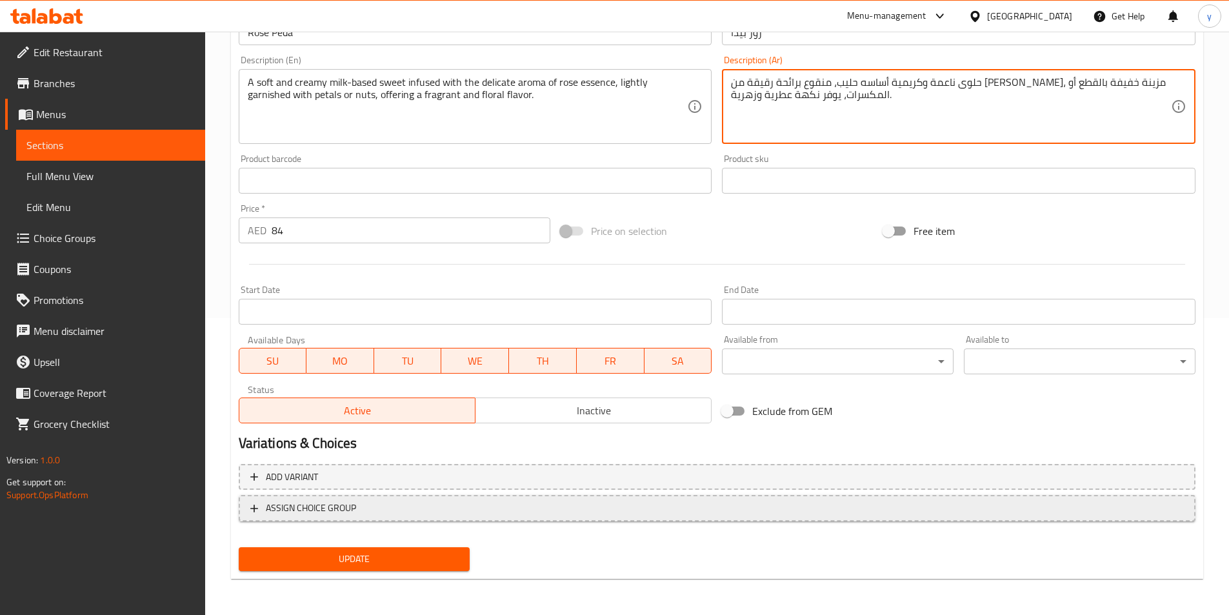
type textarea "حلوى ناعمة وكريمية أساسه حليب، منقوع برائحة رقيقة من [PERSON_NAME]، مزينة خفيفة…"
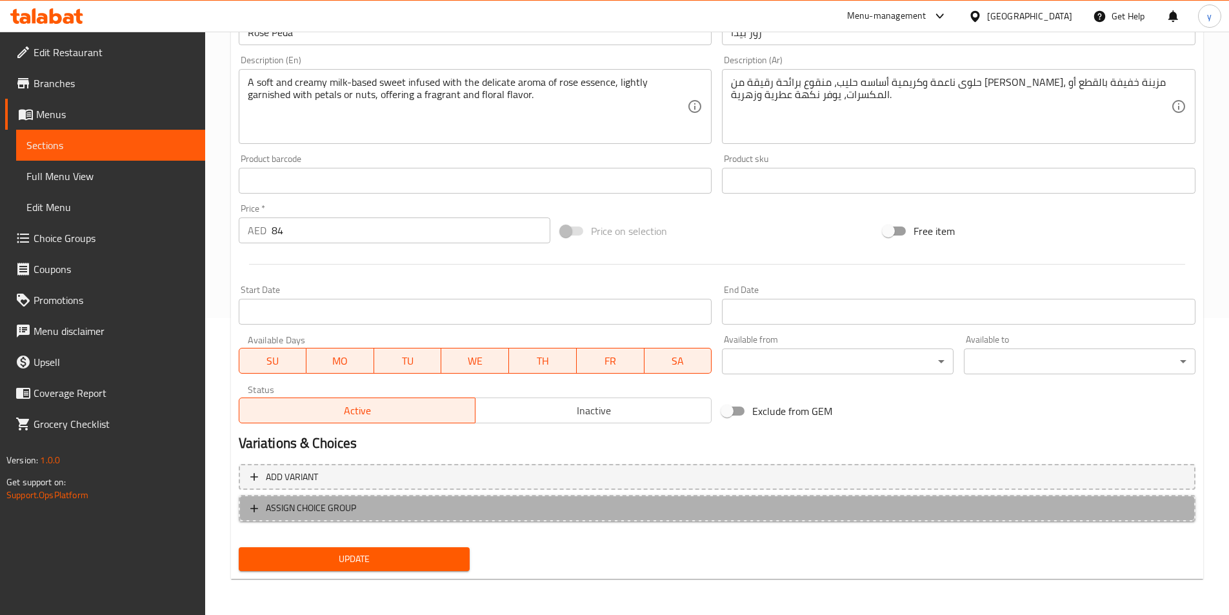
click at [363, 504] on span "ASSIGN CHOICE GROUP" at bounding box center [716, 508] width 933 height 16
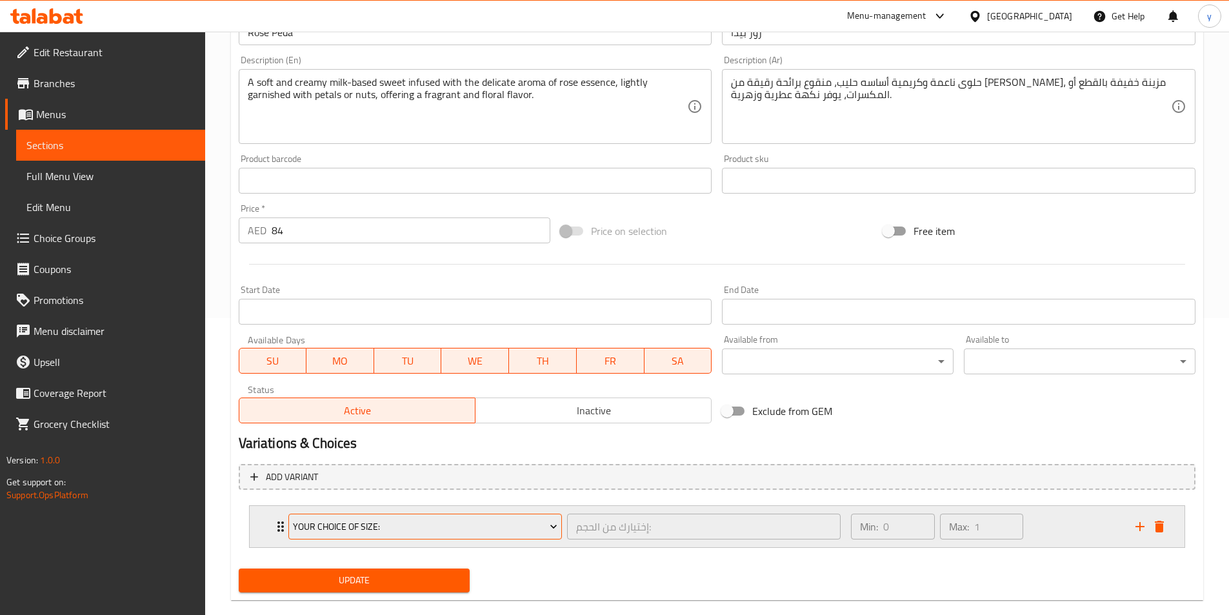
click at [552, 519] on span "Your Choice Of Size:" at bounding box center [425, 526] width 264 height 16
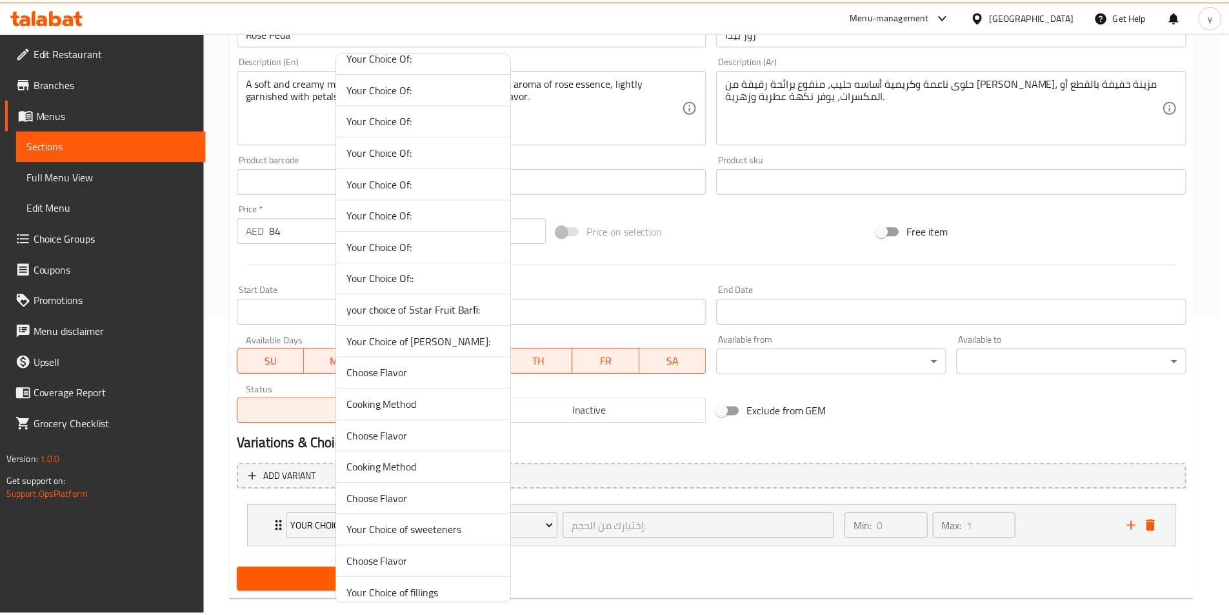
scroll to position [501, 0]
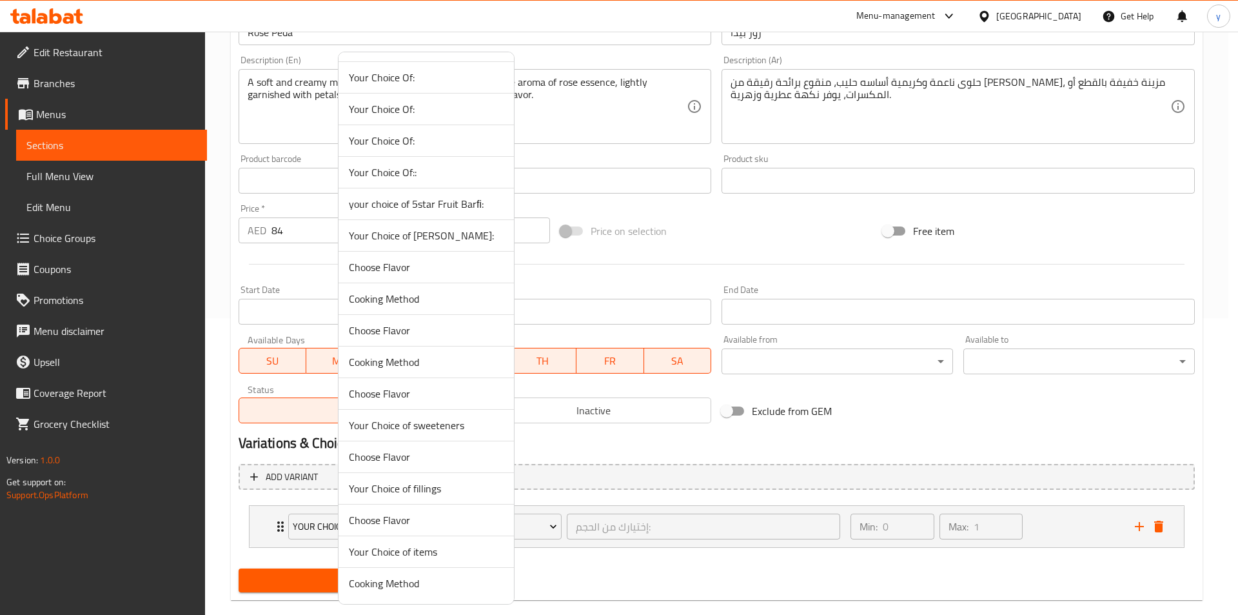
click at [469, 234] on span "Your Choice of [PERSON_NAME]:" at bounding box center [426, 235] width 155 height 15
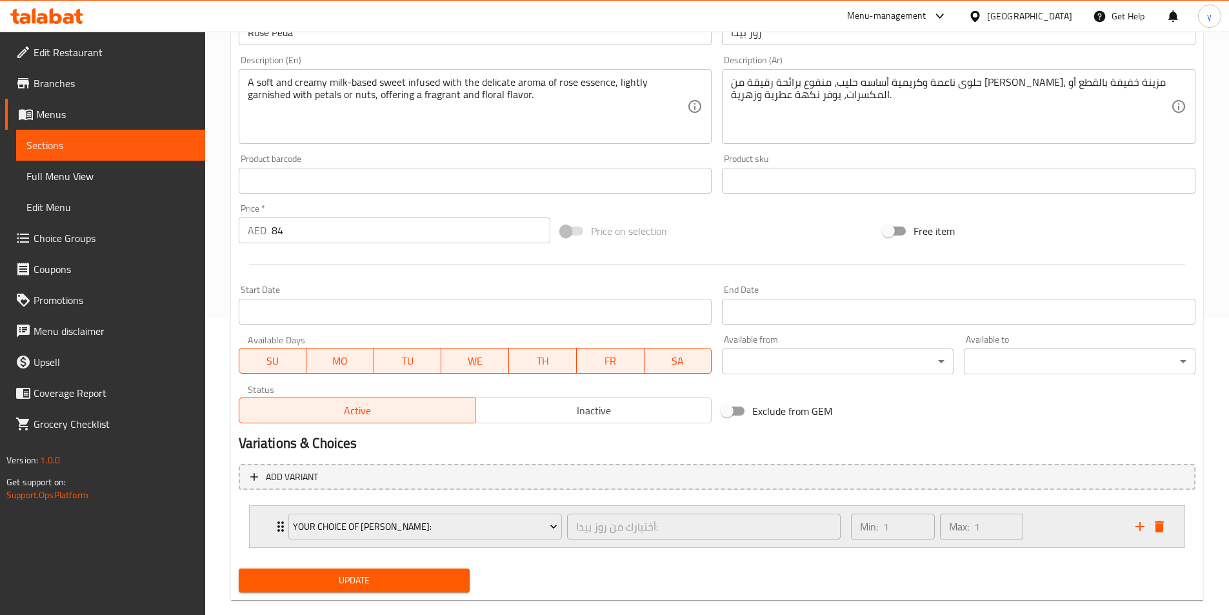
click at [286, 524] on div "Your Choice of [PERSON_NAME]:" at bounding box center [425, 526] width 279 height 31
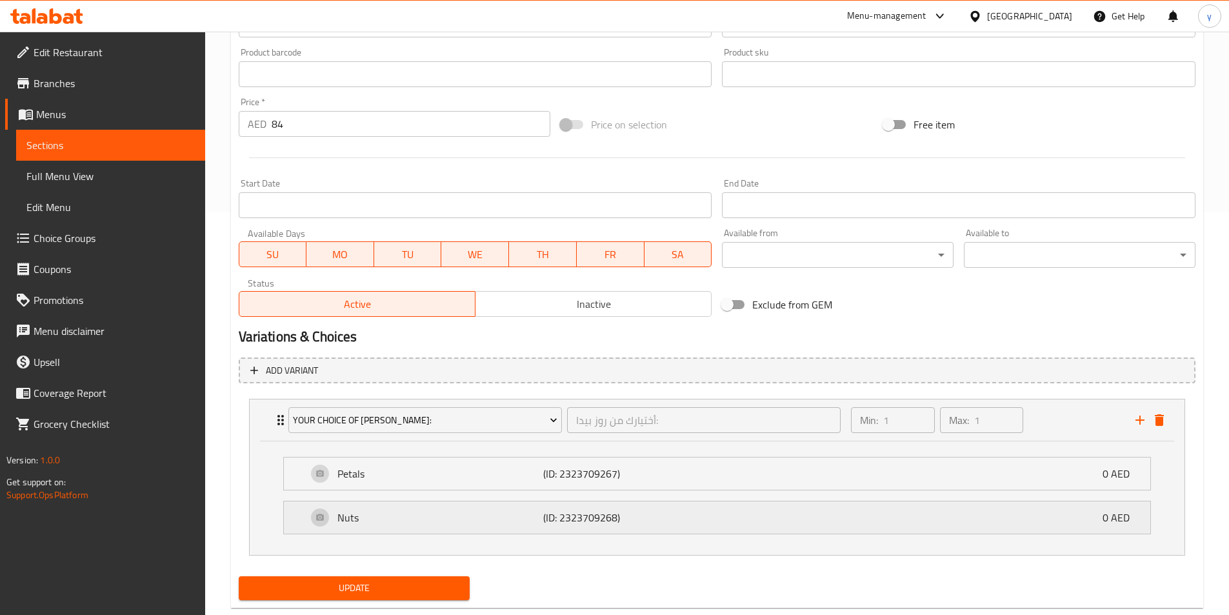
scroll to position [432, 0]
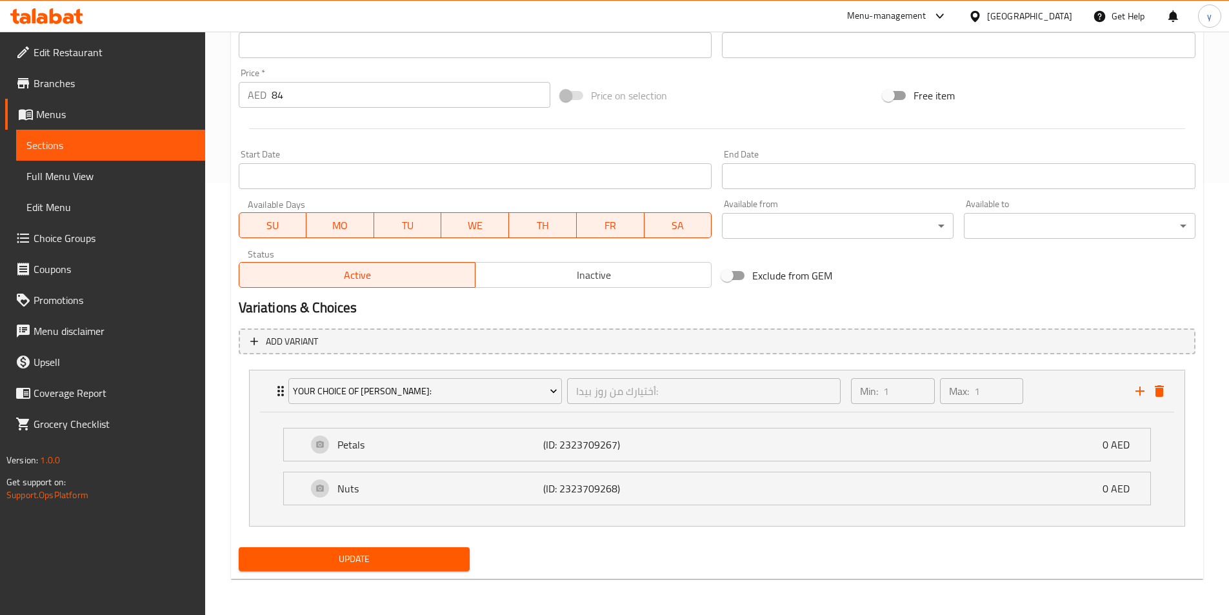
click at [413, 554] on span "Update" at bounding box center [354, 559] width 211 height 16
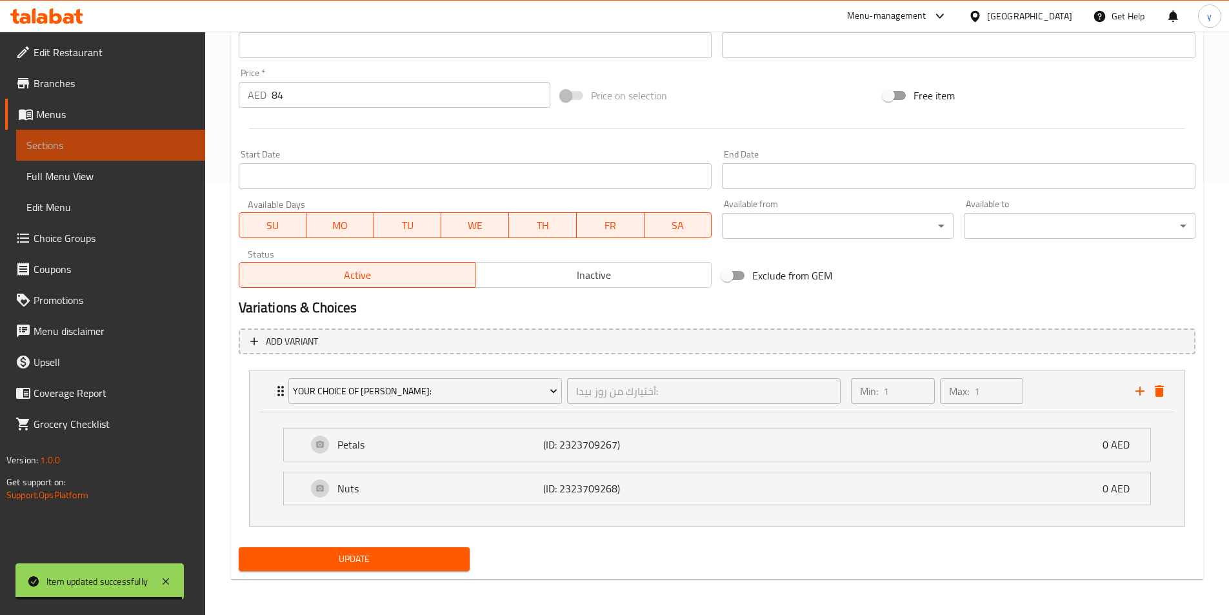
click at [144, 138] on span "Sections" at bounding box center [110, 144] width 168 height 15
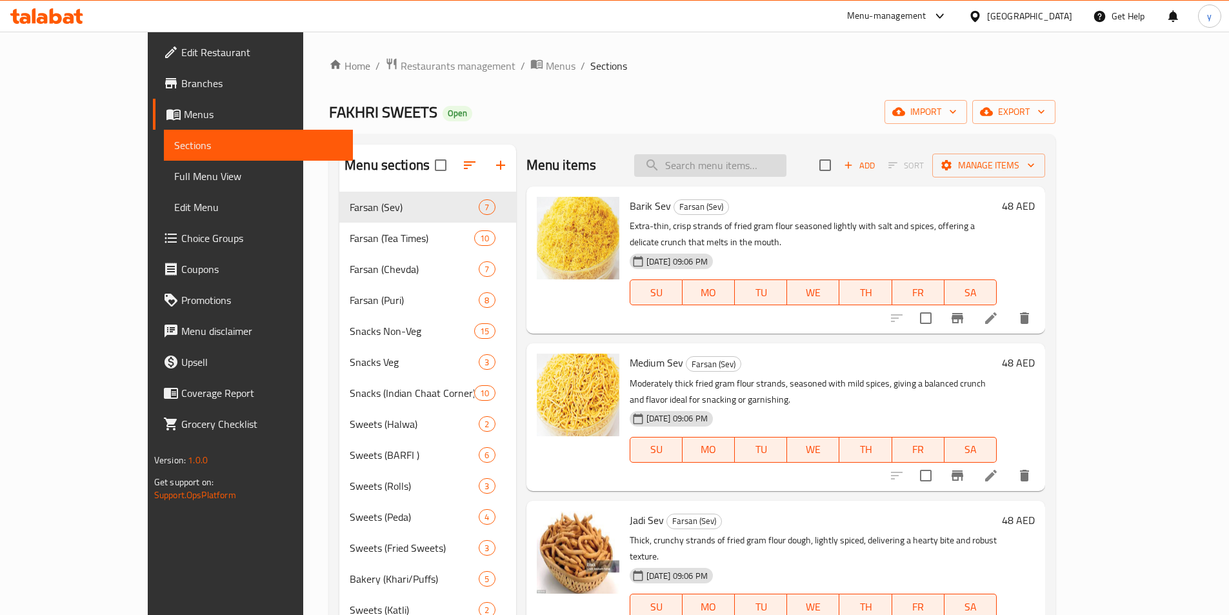
click at [732, 155] on input "search" at bounding box center [710, 165] width 152 height 23
paste input "Pista Peda"
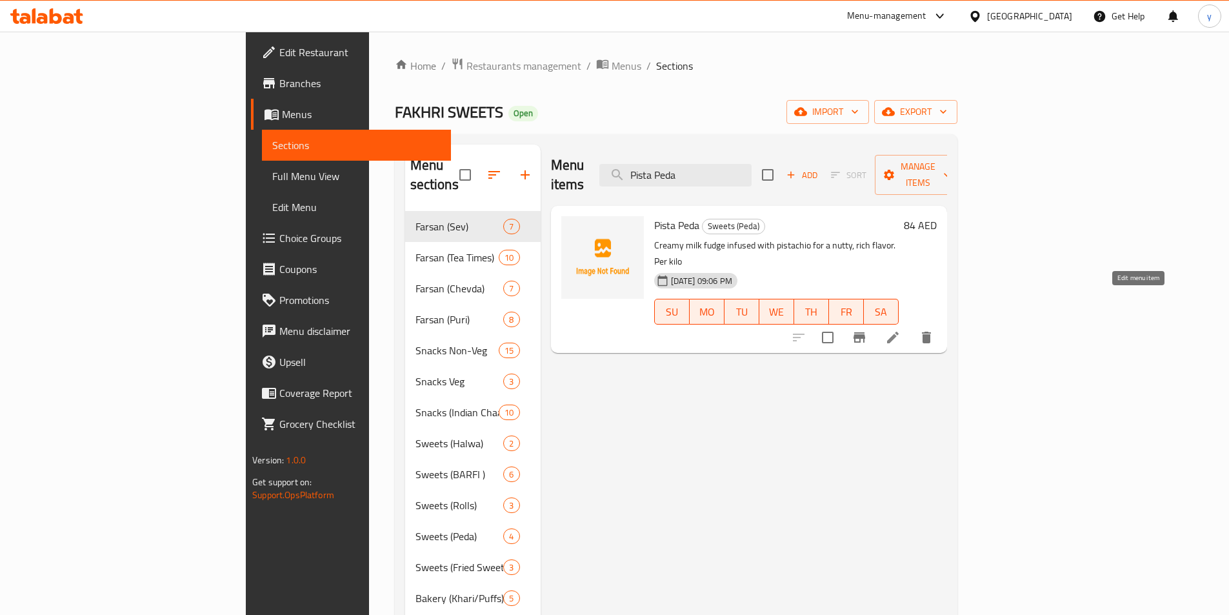
type input "Pista Peda"
click at [900, 330] on icon at bounding box center [892, 337] width 15 height 15
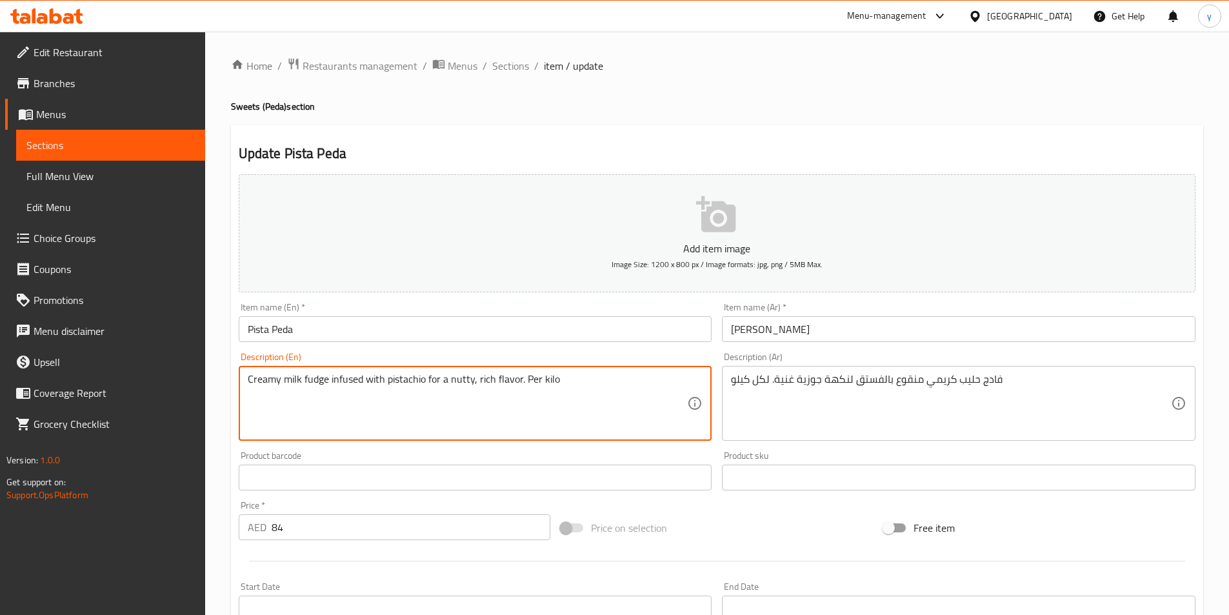
paste textarea "A traditional peda enriched with the nutty taste of pistachios, blended into th…"
type textarea "A traditional peda enriched with the nutty taste of pistachios, blended into th…"
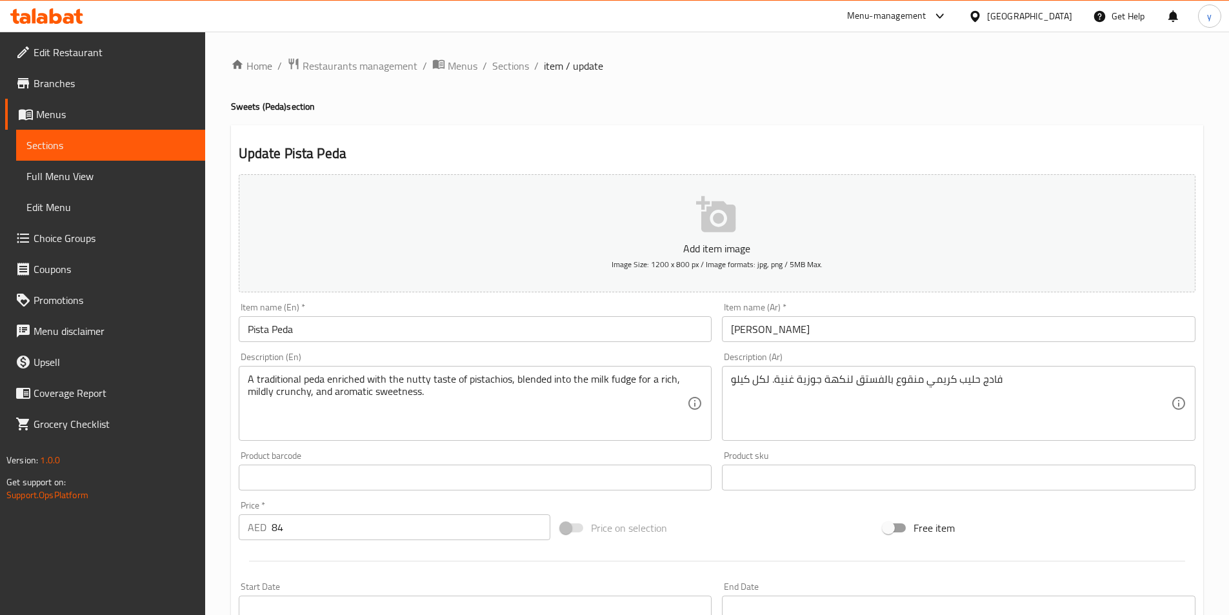
click at [945, 364] on div "Description (Ar) فادج حليب كريمي منقوع بالفستق لنكهة جوزية غنية. لكل كيلو Descr…" at bounding box center [958, 396] width 473 height 88
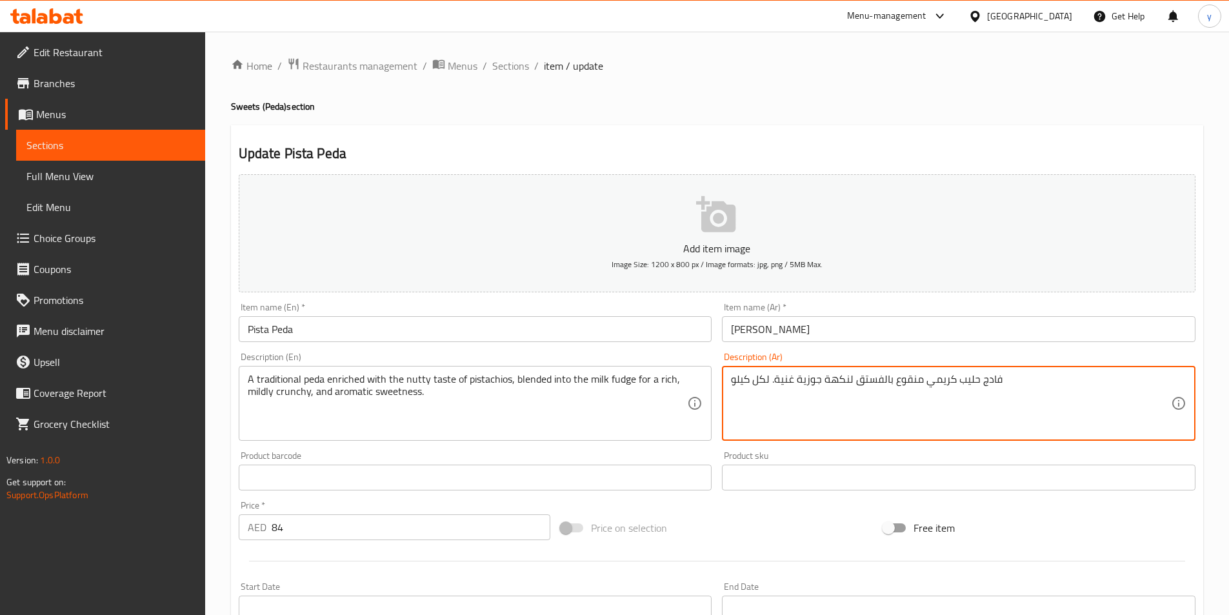
paste textarea "بيدا تقليدية غنية بنكهة الفستق الجوزية، ممزوجة بحليب الفادج للحصول على حلاوة غن…"
drag, startPoint x: 1065, startPoint y: 384, endPoint x: 1092, endPoint y: 386, distance: 27.2
click at [1092, 386] on textarea "بيدا تقليدية غنية بنكهة الفستق الجوزية، ممزوجة بحليب الفادج للحصول على حلاوة غن…" at bounding box center [951, 403] width 440 height 61
drag, startPoint x: 958, startPoint y: 383, endPoint x: 983, endPoint y: 387, distance: 24.8
click at [983, 387] on textarea "بيدا تقليدية غنية بطعم الفستق الجوزية، ممزوجة بحليب الفادج للحصول على حلاوة غني…" at bounding box center [951, 403] width 440 height 61
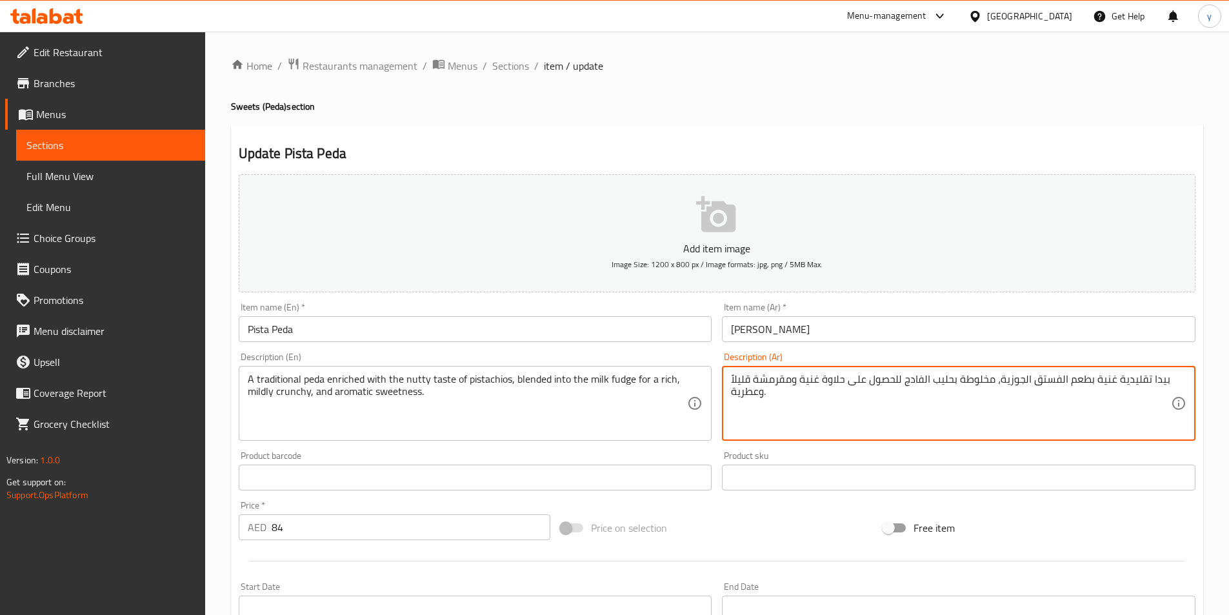
drag, startPoint x: 753, startPoint y: 379, endPoint x: 793, endPoint y: 385, distance: 41.1
click at [793, 385] on textarea "بيدا تقليدية غنية بطعم الفستق الجوزية، مخلوطة بحليب الفادج للحصول على حلاوة غني…" at bounding box center [951, 403] width 440 height 61
drag, startPoint x: 731, startPoint y: 379, endPoint x: 751, endPoint y: 383, distance: 21.1
click at [751, 383] on textarea "بيدا تقليدية غنية بطعم الفستق الجوزية، مخلوطة بحليب الفادج للحصول على حلاوة غني…" at bounding box center [951, 403] width 440 height 61
drag, startPoint x: 824, startPoint y: 381, endPoint x: 846, endPoint y: 388, distance: 23.5
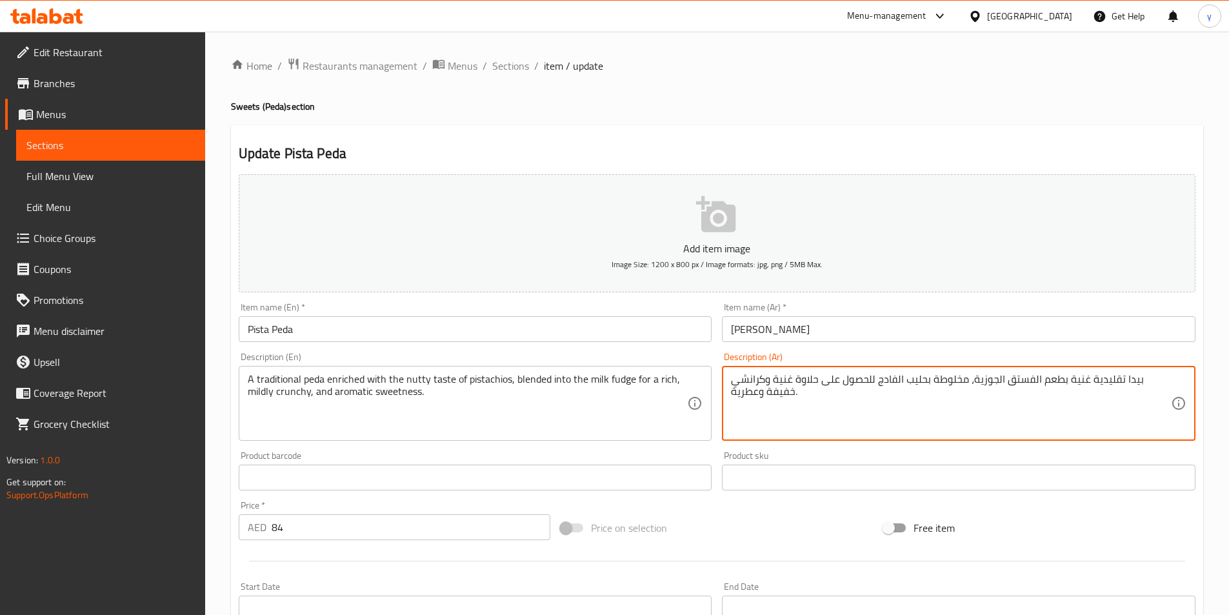
click at [846, 388] on textarea "بيدا تقليدية غنية بطعم الفستق الجوزية، مخلوطة بحليب الفادج للحصول على حلاوة غني…" at bounding box center [951, 403] width 440 height 61
click at [730, 393] on div "بيدا تقليدية غنية بطعم الفستق الجوزية، مخلوطة بحليب الفادج للحصول على غنية وكرا…" at bounding box center [958, 403] width 473 height 75
click at [731, 393] on textarea "بيدا تقليدية غنية بطعم الفستق الجوزية، مخلوطة بحليب الفادج للحصول على غنية وكرا…" at bounding box center [951, 403] width 440 height 61
paste textarea "حلاوة"
click at [765, 400] on textarea "بيدا تقليدية غنية بطعم الفستق الجوزية، مخلوطة بحليب الفادج للحصول على غنية وكرا…" at bounding box center [951, 403] width 440 height 61
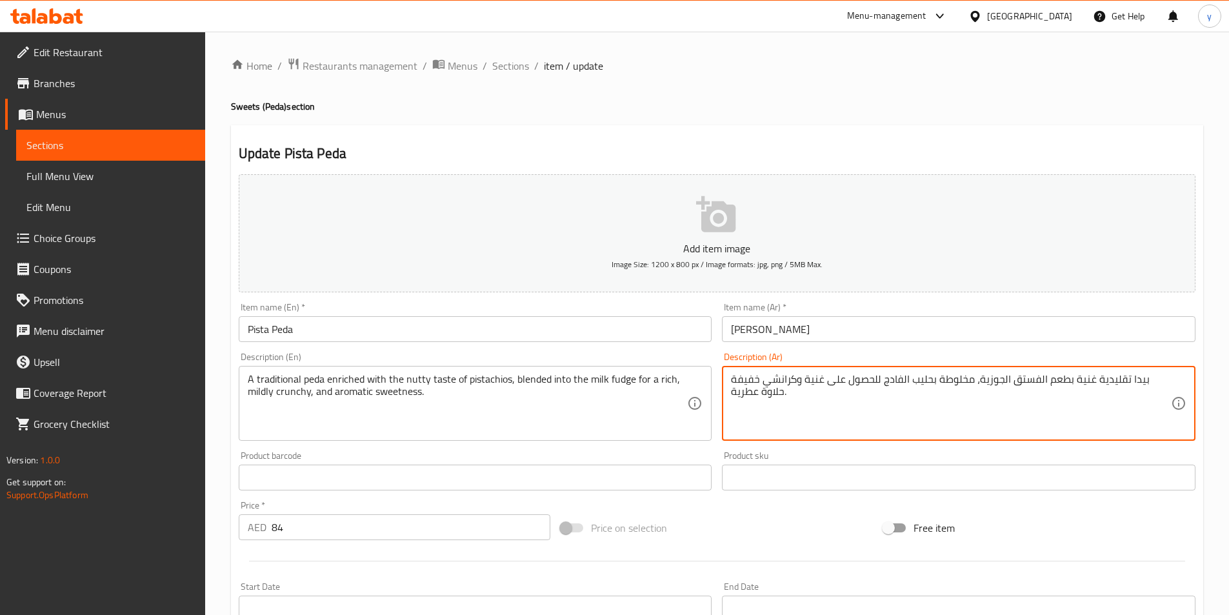
drag, startPoint x: 823, startPoint y: 385, endPoint x: 795, endPoint y: 384, distance: 27.8
click at [795, 384] on textarea "بيدا تقليدية غنية بطعم الفستق الجوزية، مخلوطة بحليب الفادج للحصول على غنية وكرا…" at bounding box center [951, 403] width 440 height 61
click at [789, 381] on textarea "بيدا تقليدية غنية بطعم الفستق الجوزية، مخلوطة بحليب الفادج للحصول على كرانشي خف…" at bounding box center [951, 403] width 440 height 61
paste textarea "غنية و"
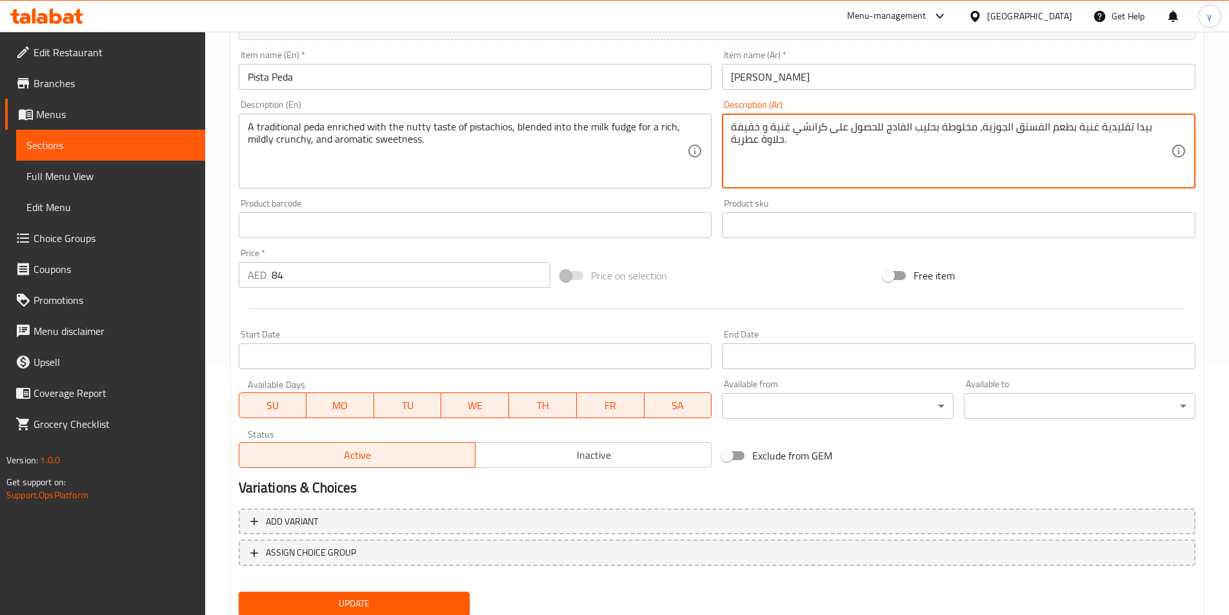
scroll to position [258, 0]
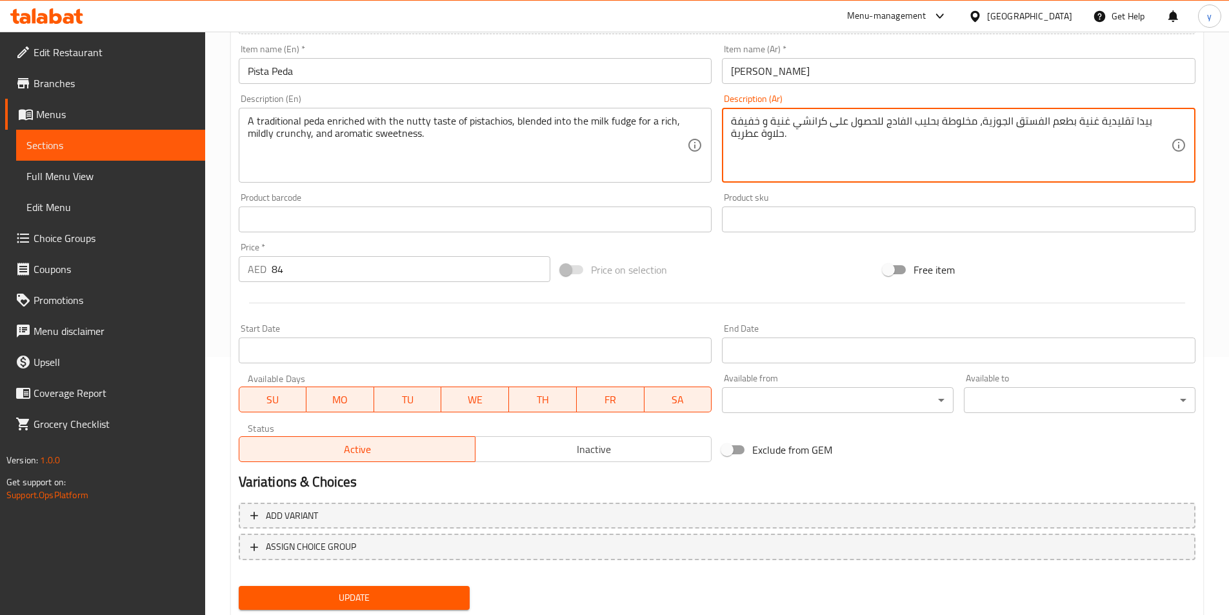
type textarea "بيدا تقليدية غنية بطعم الفستق الجوزية، مخلوطة بحليب الفادج للحصول على كرانشي غن…"
click at [386, 595] on span "Update" at bounding box center [354, 597] width 211 height 16
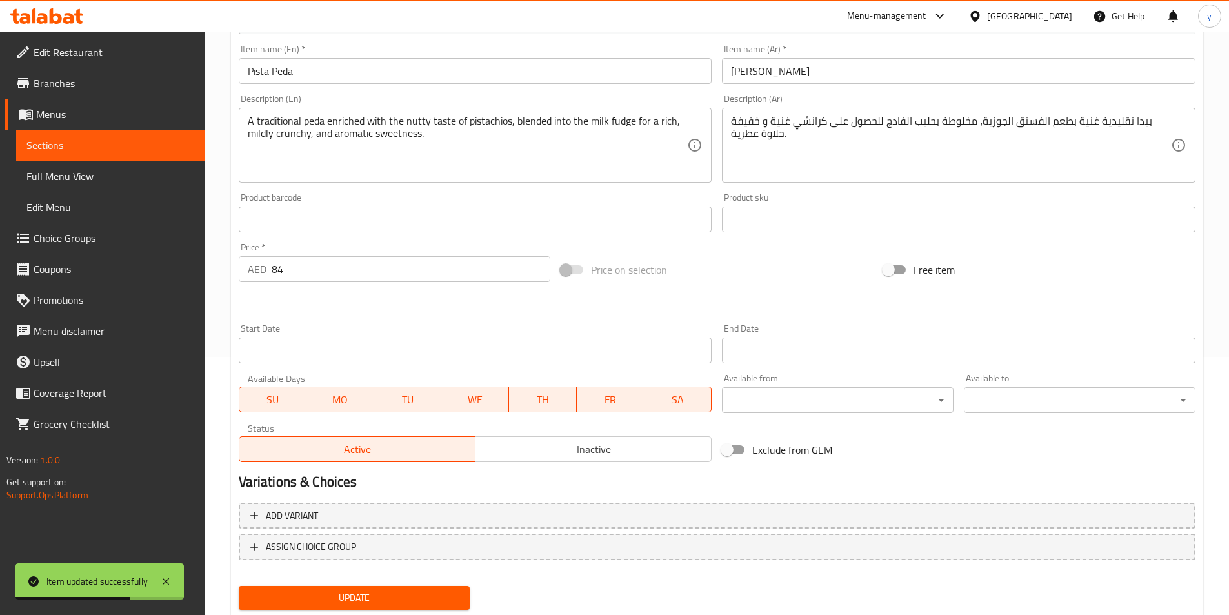
click at [131, 141] on span "Sections" at bounding box center [110, 144] width 168 height 15
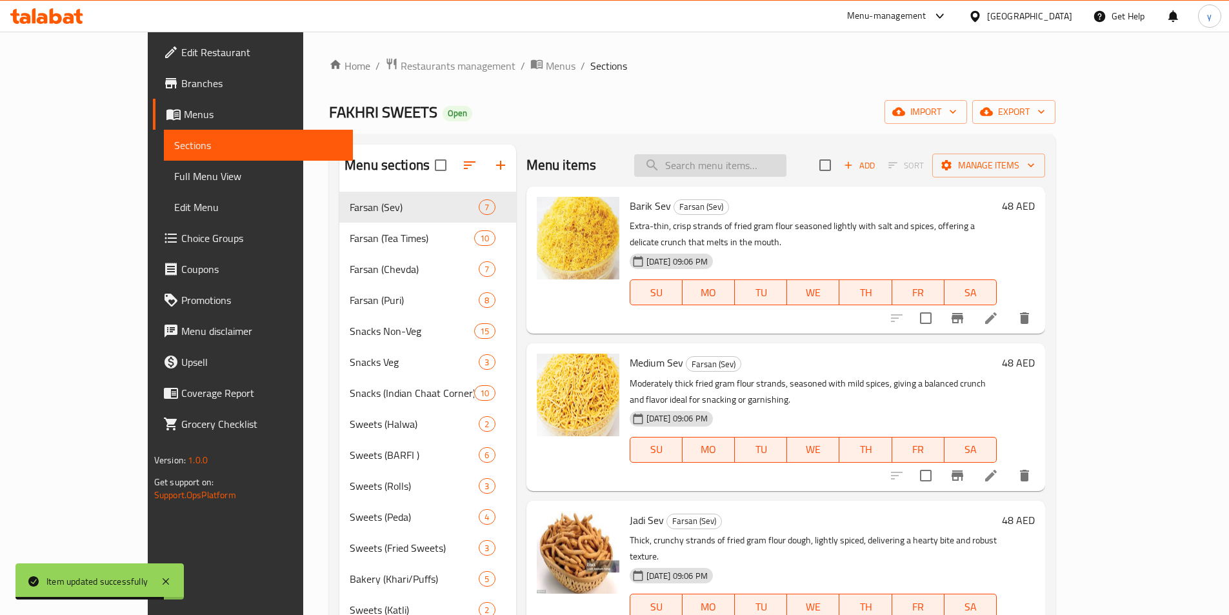
click at [726, 161] on input "search" at bounding box center [710, 165] width 152 height 23
paste input "Kesari Peda"
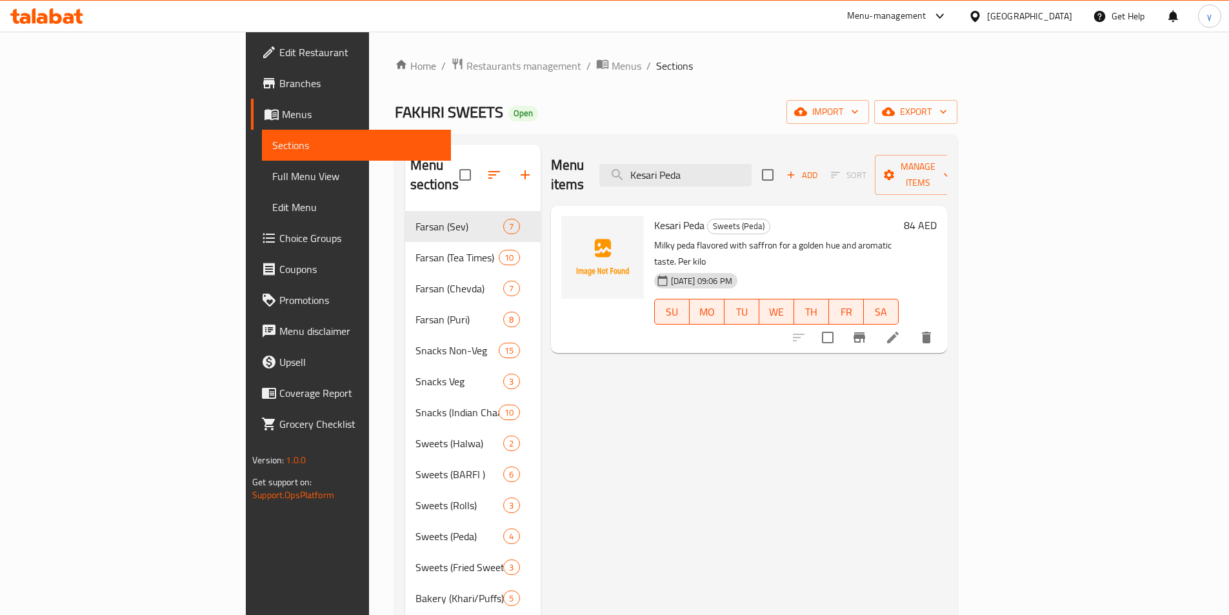
type input "Kesari Peda"
click at [900, 330] on icon at bounding box center [892, 337] width 15 height 15
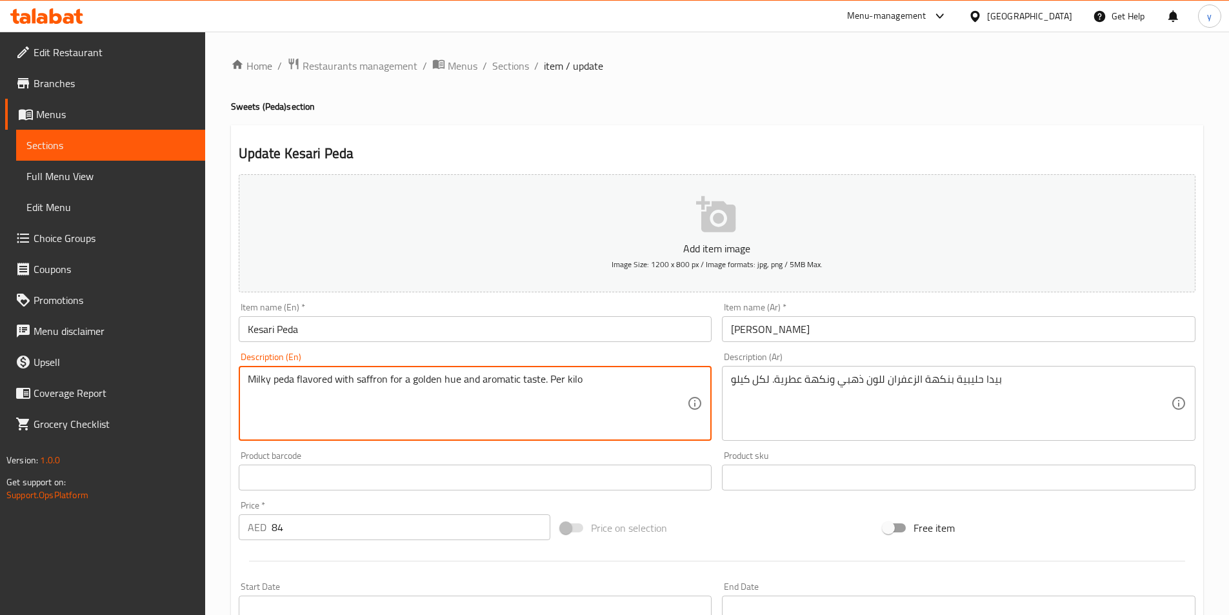
click at [547, 385] on textarea "Milky peda flavored with saffron for a golden hue and aromatic taste. Per kilo" at bounding box center [468, 403] width 440 height 61
paste textarea "A saffron-flavored milk fudge prepared with khoya, sugar, and cardamom, carryin…"
type textarea "A saffron-flavored milk fudge prepared with khoya, sugar, and cardamom, carryin…"
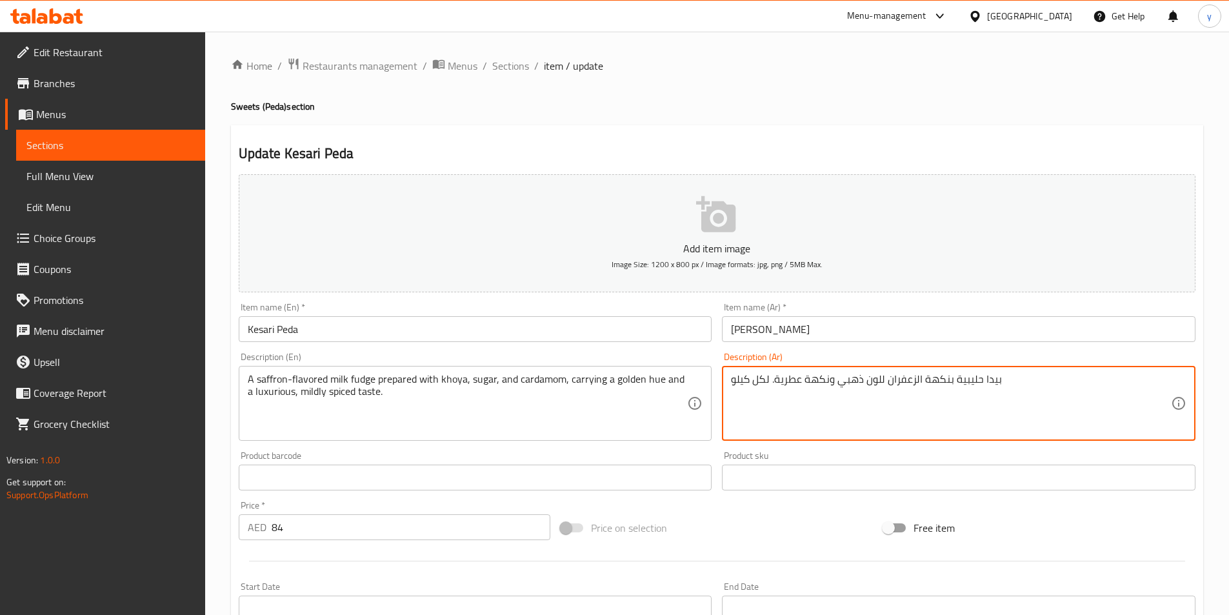
paste textarea "فادج الحليب بنكهة الزعفران المحضر بالخويا والسكر والهيل، يحمل لونًا ذهبيًا وطعم…"
drag, startPoint x: 733, startPoint y: 384, endPoint x: 756, endPoint y: 386, distance: 23.3
click at [756, 386] on textarea "فادج الحليب بنكهة الزعفران المحضر بالخويا والسكر والهيل، يحمل لونًا ذهبيًا وطعم…" at bounding box center [951, 403] width 440 height 61
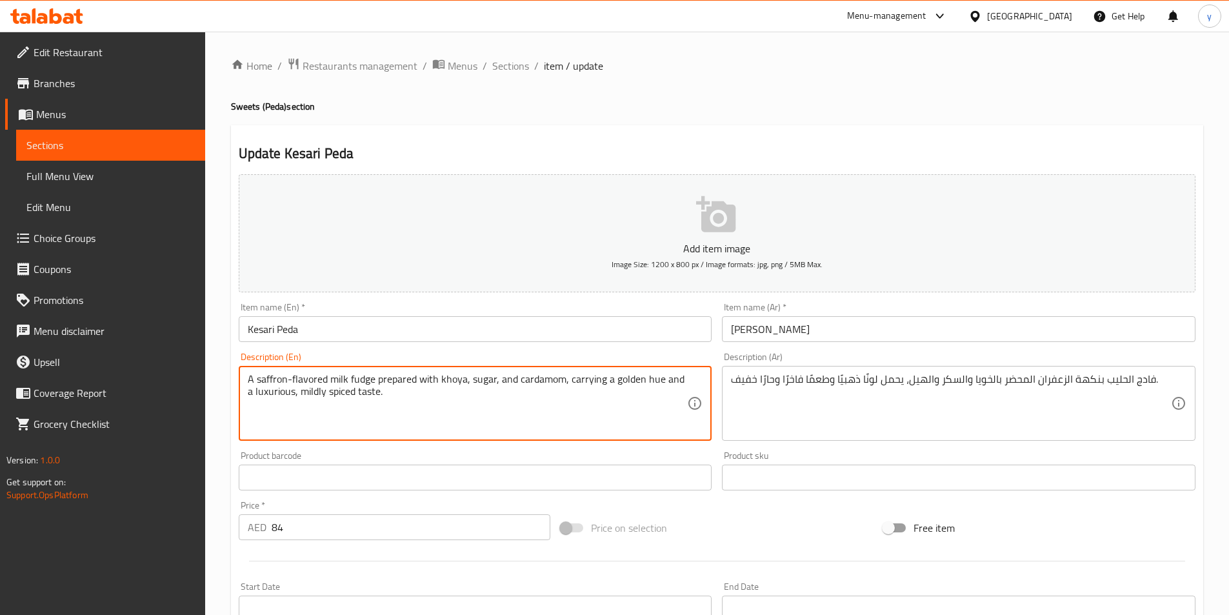
drag, startPoint x: 439, startPoint y: 378, endPoint x: 464, endPoint y: 377, distance: 24.5
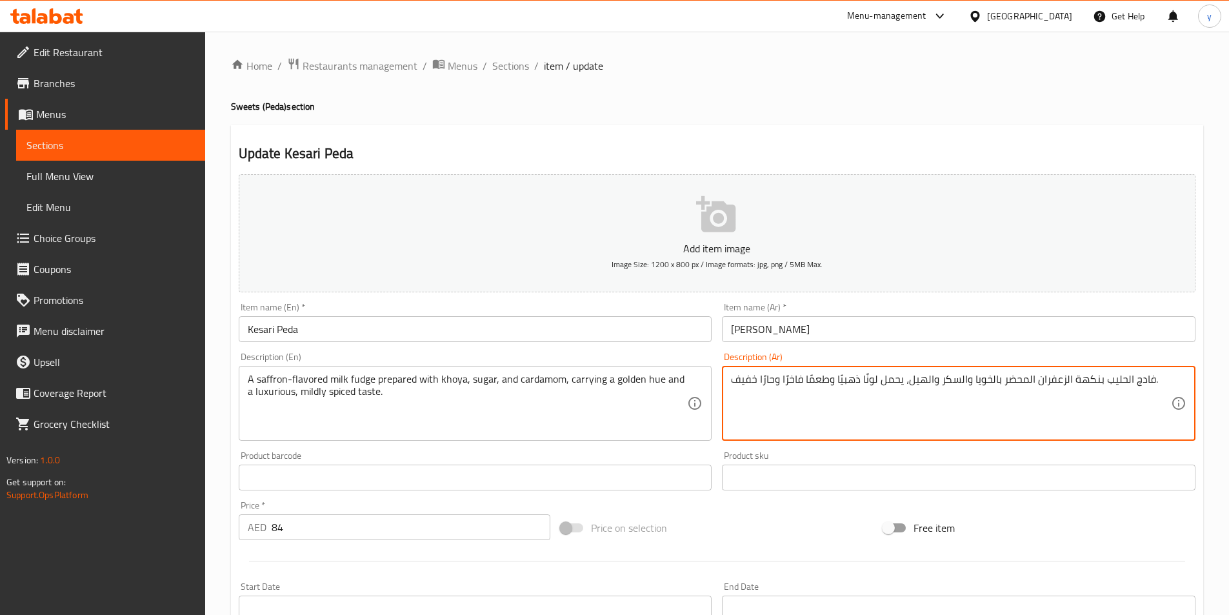
drag, startPoint x: 971, startPoint y: 387, endPoint x: 996, endPoint y: 388, distance: 24.5
paste textarea "و"
click at [989, 380] on textarea "فادج الحليب بنكهة الزعفران المحضر بخوا والسكر والهيل، يحمل لونًا ذهبيًا وطعمًا …" at bounding box center [951, 403] width 440 height 61
drag, startPoint x: 862, startPoint y: 385, endPoint x: 876, endPoint y: 382, distance: 13.9
click at [876, 382] on textarea "فادج الحليب بنكهة الزعفران المحضر مع خوا والسكر والهيل، يحمل لونًا ذهبيًا وطعمً…" at bounding box center [951, 403] width 440 height 61
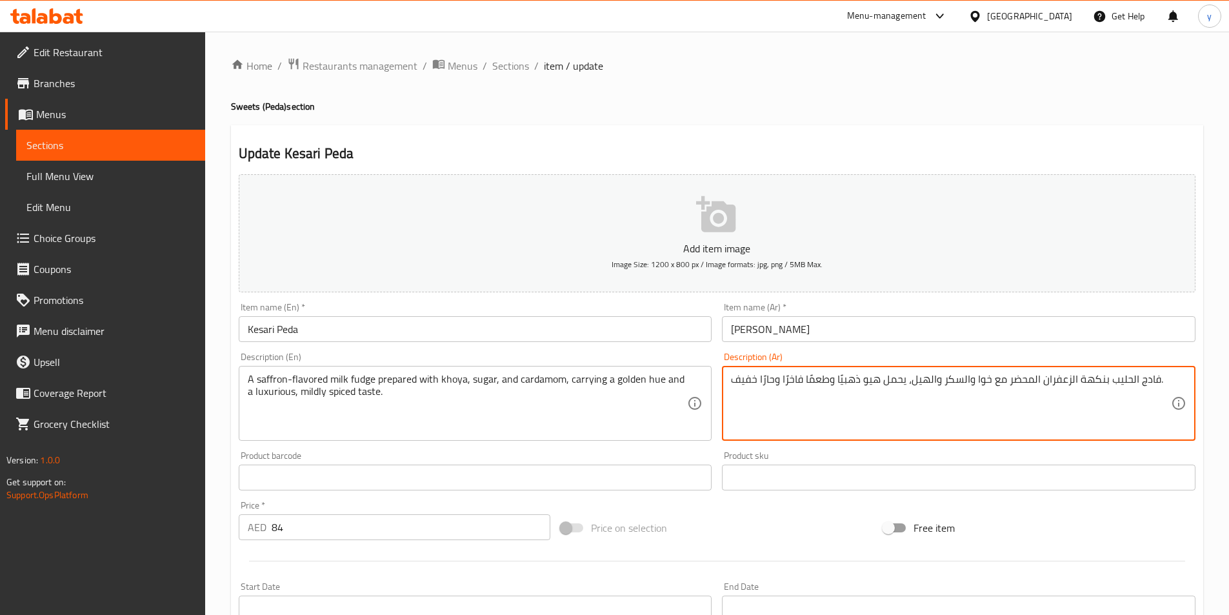
drag, startPoint x: 732, startPoint y: 384, endPoint x: 758, endPoint y: 383, distance: 25.8
click at [758, 383] on textarea "فادج الحليب بنكهة الزعفران المحضر مع خوا والسكر والهيل، يحمل هيو ذهبيًا وطعمًا …" at bounding box center [951, 403] width 440 height 61
type textarea "فادج الحليب بنكهة الزعفران المحضر مع خوا والسكر والهيل، يحمل هيو ذهبيًا وطعمًا …"
click at [731, 390] on textarea "فادج الحليب بنكهة الزعفران المحضر مع خوا والسكر والهيل، يحمل هيو ذهبيًا وطعمًا …" at bounding box center [951, 403] width 440 height 61
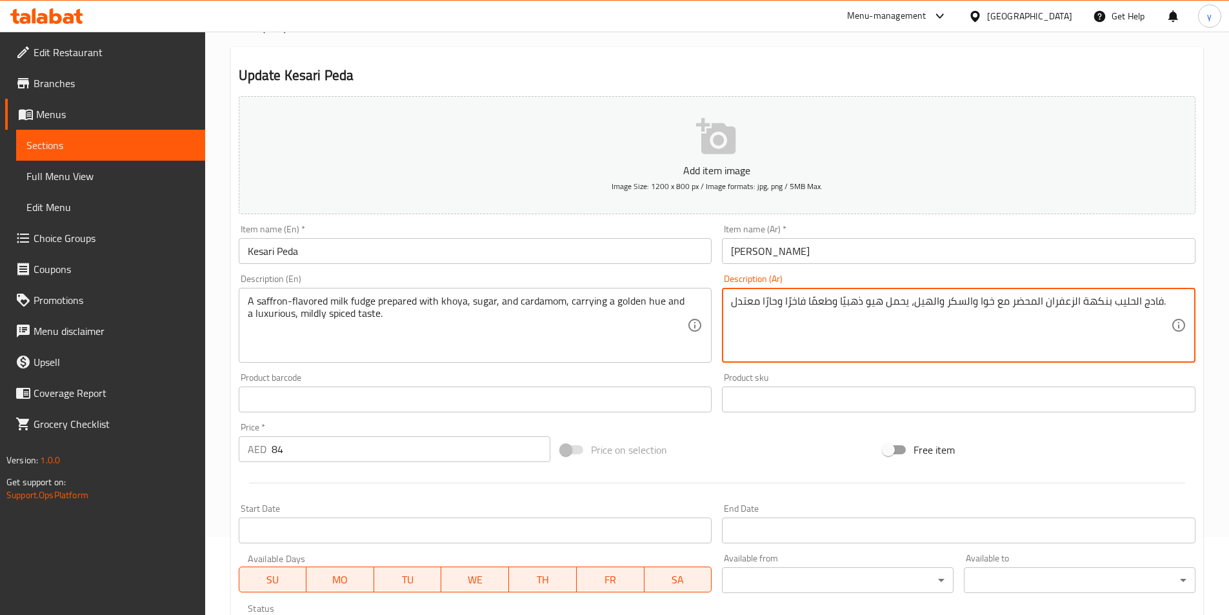
scroll to position [258, 0]
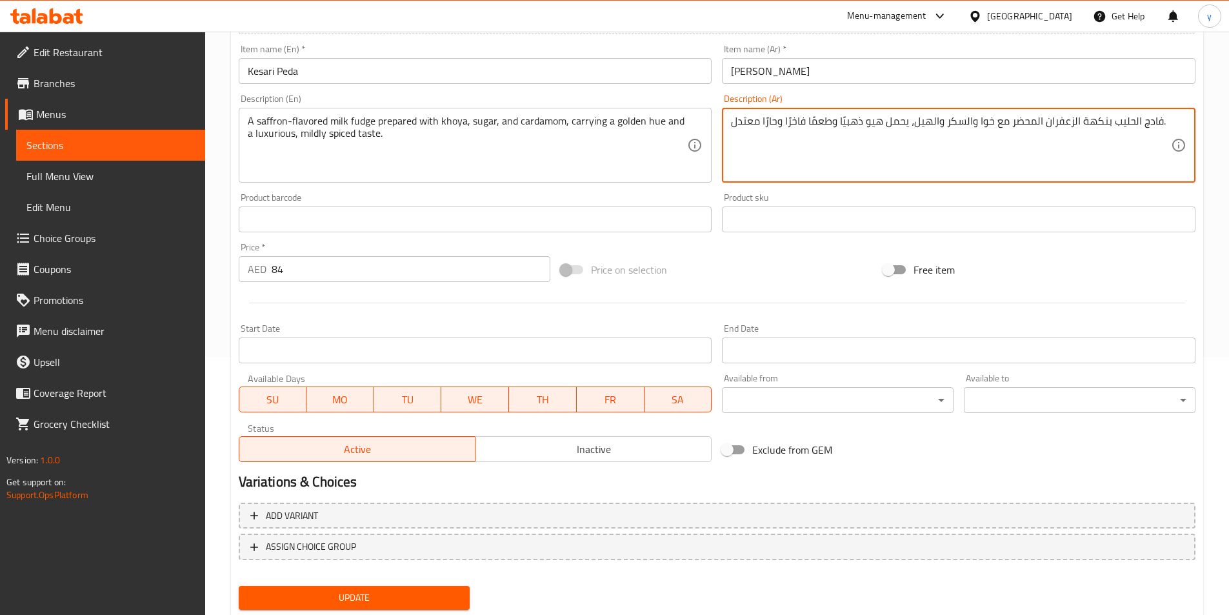
click at [372, 600] on span "Update" at bounding box center [354, 597] width 211 height 16
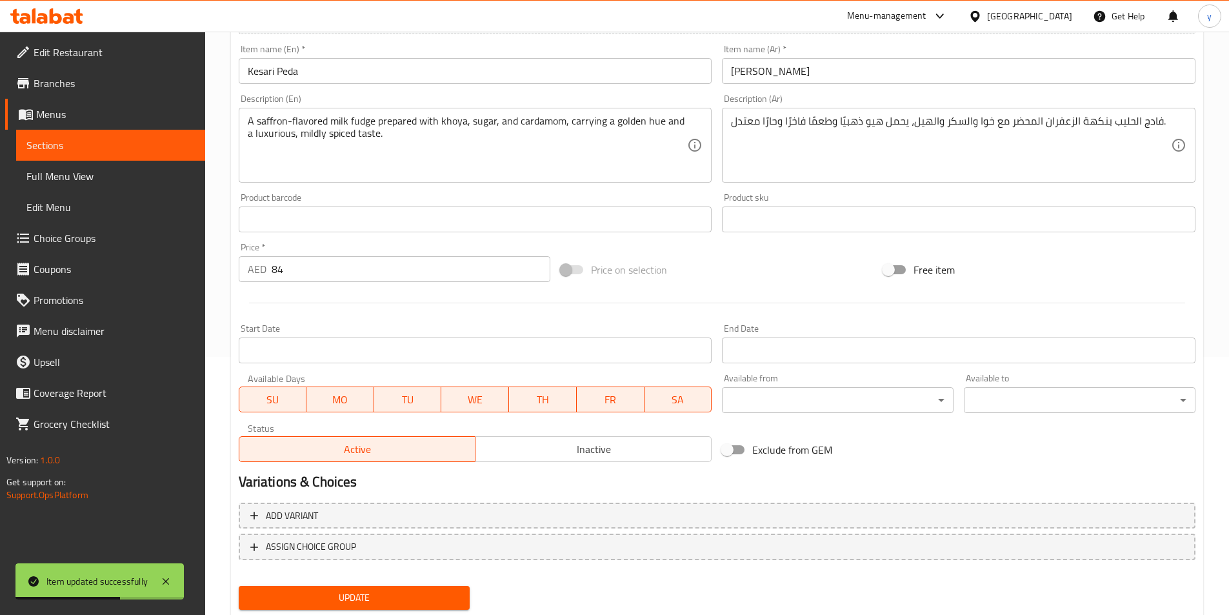
drag, startPoint x: 173, startPoint y: 138, endPoint x: 194, endPoint y: 144, distance: 21.6
click at [173, 138] on span "Sections" at bounding box center [110, 144] width 168 height 15
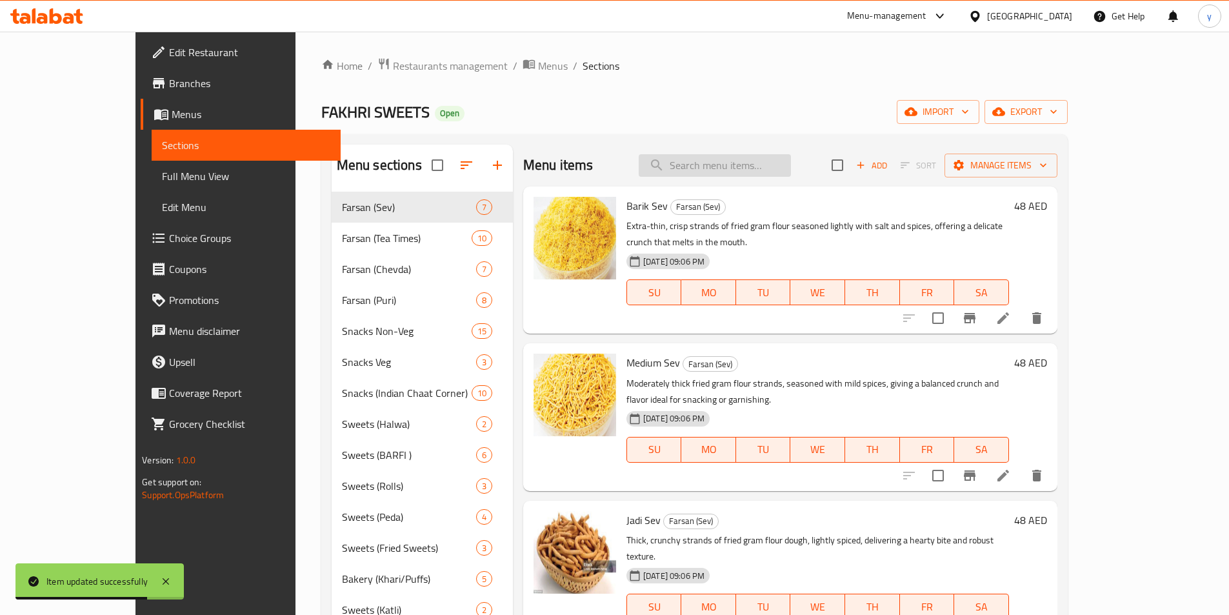
click at [782, 164] on input "search" at bounding box center [714, 165] width 152 height 23
paste input "Cocoa White Peda"
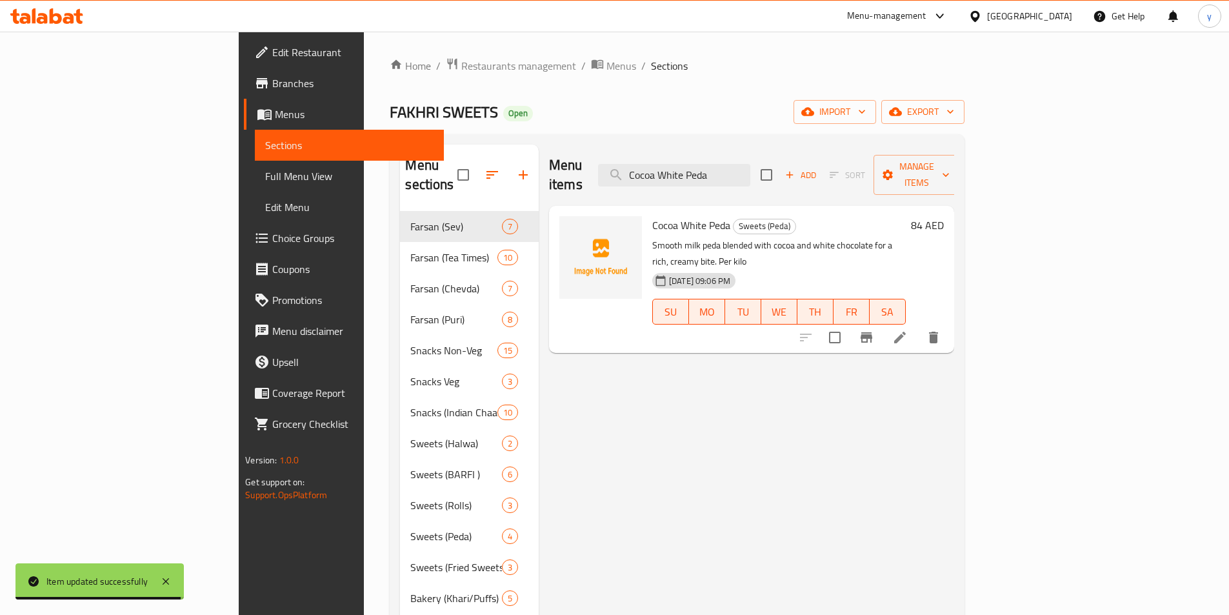
type input "Cocoa White Peda"
click at [907, 330] on icon at bounding box center [899, 337] width 15 height 15
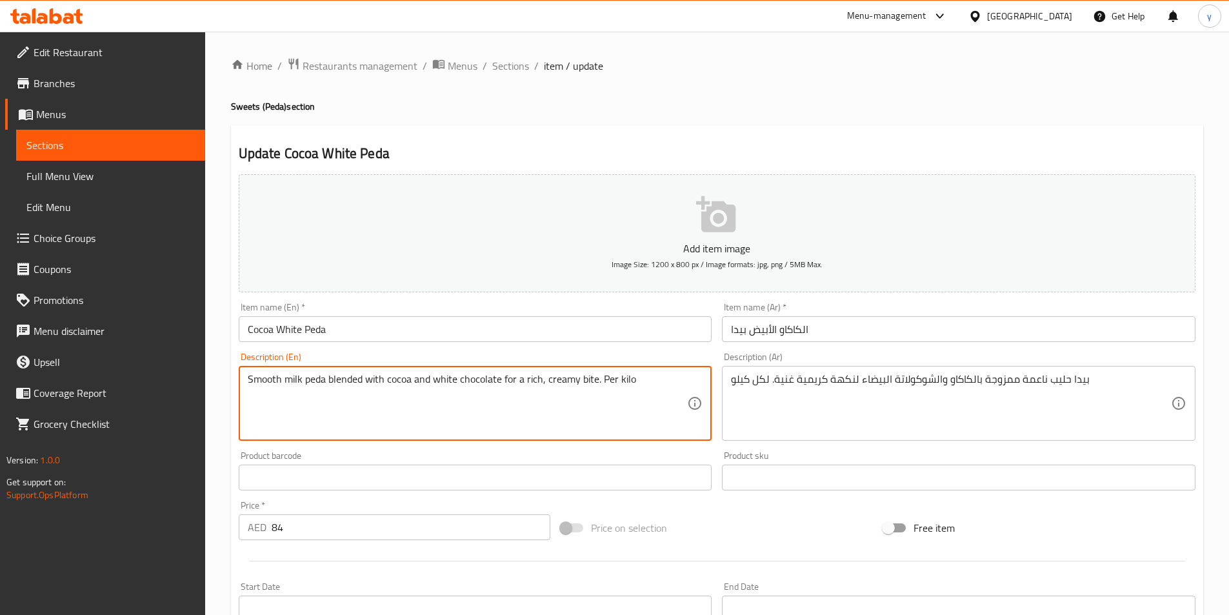
paste textarea "A fusion peda combining the richness of cocoa with the creaminess of white milk…"
type textarea "A fusion peda combining the richness of cocoa with the creaminess of white milk…"
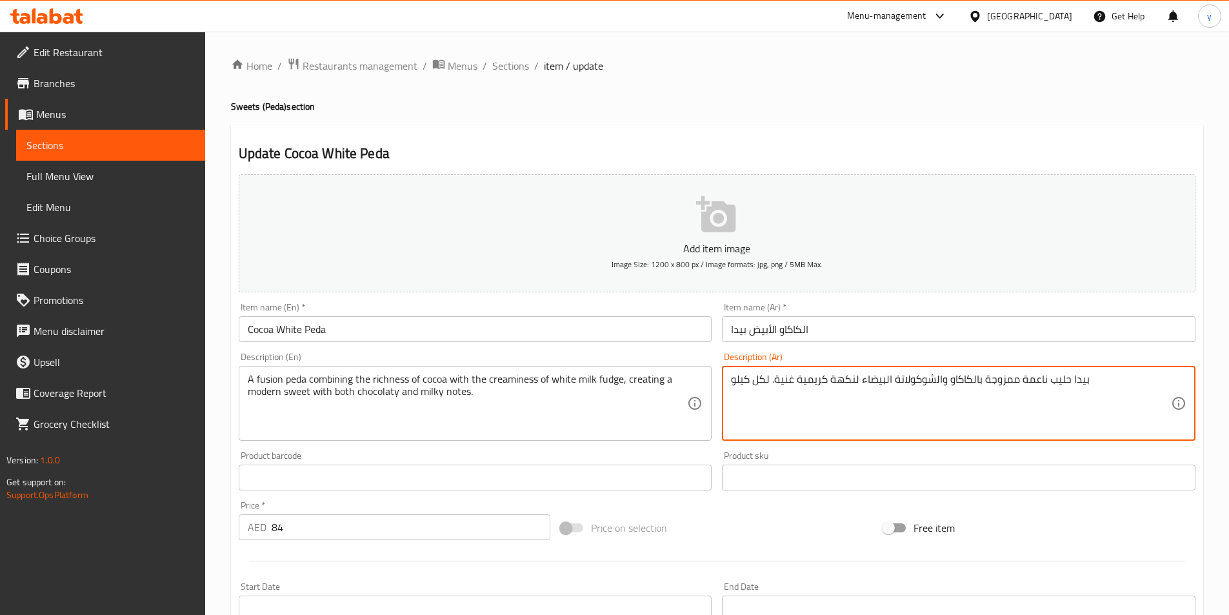
paste textarea "مزيج من ثراء الكاكاو مع كريمة فادج الحليب الأبيض، مما يخلق حلوى حديثة مع نكهات …"
drag, startPoint x: 1115, startPoint y: 383, endPoint x: 1136, endPoint y: 380, distance: 21.4
click at [1136, 380] on textarea "مزيج من ثراء الكاكاو مع كريمة فادج الحليب الأبيض، مما يخلق حلوى حديثة مع نكهات …" at bounding box center [951, 403] width 440 height 61
drag, startPoint x: 1081, startPoint y: 380, endPoint x: 1100, endPoint y: 380, distance: 18.7
click at [1100, 380] on textarea "يجمع بين ثراء الكاكاو مع كريمة فادج الحليب الأبيض، مما يخلق حلوى حديثة مع نكهات…" at bounding box center [951, 403] width 440 height 61
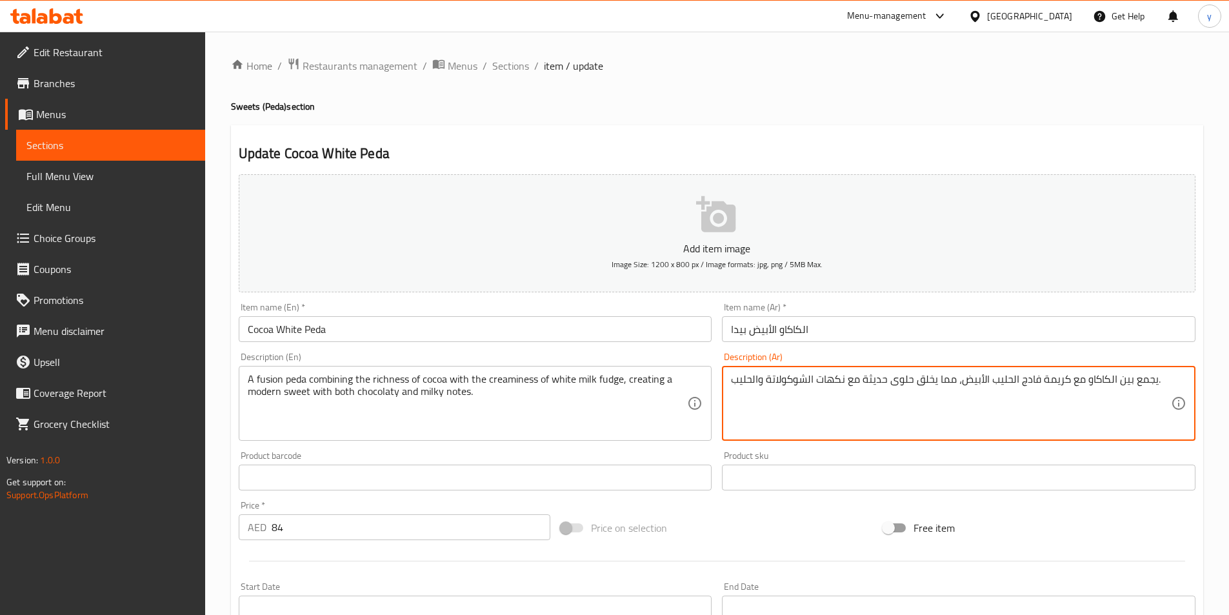
click at [1085, 373] on textarea "يجمع بين الكاكاو مع كريمة فادج الحليب الأبيض، مما يخلق حلوى حديثة مع نكهات الشو…" at bounding box center [951, 403] width 440 height 61
drag, startPoint x: 882, startPoint y: 380, endPoint x: 919, endPoint y: 386, distance: 37.2
click at [919, 386] on textarea "يجمع بين الكاكاو الغني مع كريمة فادج الحليب الأبيض، مما يخلق حلوى حديثة مع نكها…" at bounding box center [951, 403] width 440 height 61
drag, startPoint x: 864, startPoint y: 383, endPoint x: 884, endPoint y: 383, distance: 20.0
click at [884, 383] on textarea "يجمع بين الكاكاو الغني مع كريمة فادج الحليب الأبيض، يصنع حلوى حديثة مع نكهات ال…" at bounding box center [951, 403] width 440 height 61
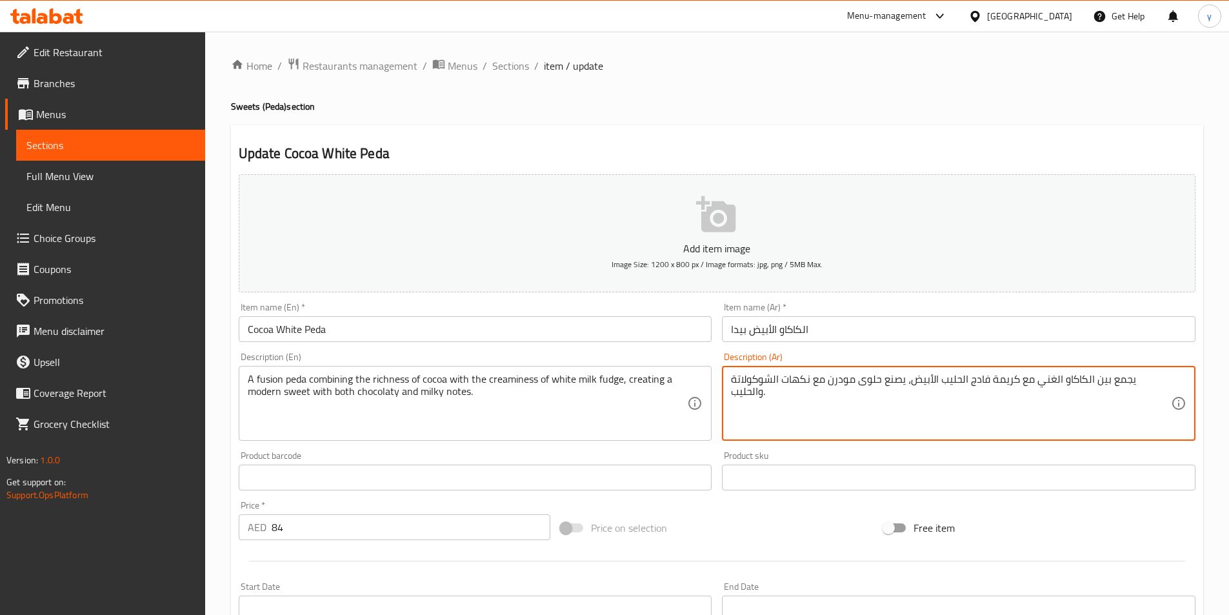
drag, startPoint x: 818, startPoint y: 379, endPoint x: 844, endPoint y: 380, distance: 26.5
click at [844, 380] on textarea "يجمع بين الكاكاو الغني مع كريمة فادج الحليب الأبيض، يصنع حلوى مودرن مع نكهات ال…" at bounding box center [951, 403] width 440 height 61
click at [771, 381] on textarea "يجمع بين الكاكاو الغني مع كريمة فادج الحليب الأبيض، يصنع حلوى مودرن مع نوتس الش…" at bounding box center [951, 403] width 440 height 61
drag, startPoint x: 809, startPoint y: 384, endPoint x: 816, endPoint y: 385, distance: 7.8
click at [816, 385] on textarea "يجمع بين الكاكاو الغني مع كريمة فادج الحليب الأبيض، يصنع حلوى مودرن مع نوتس الش…" at bounding box center [951, 403] width 440 height 61
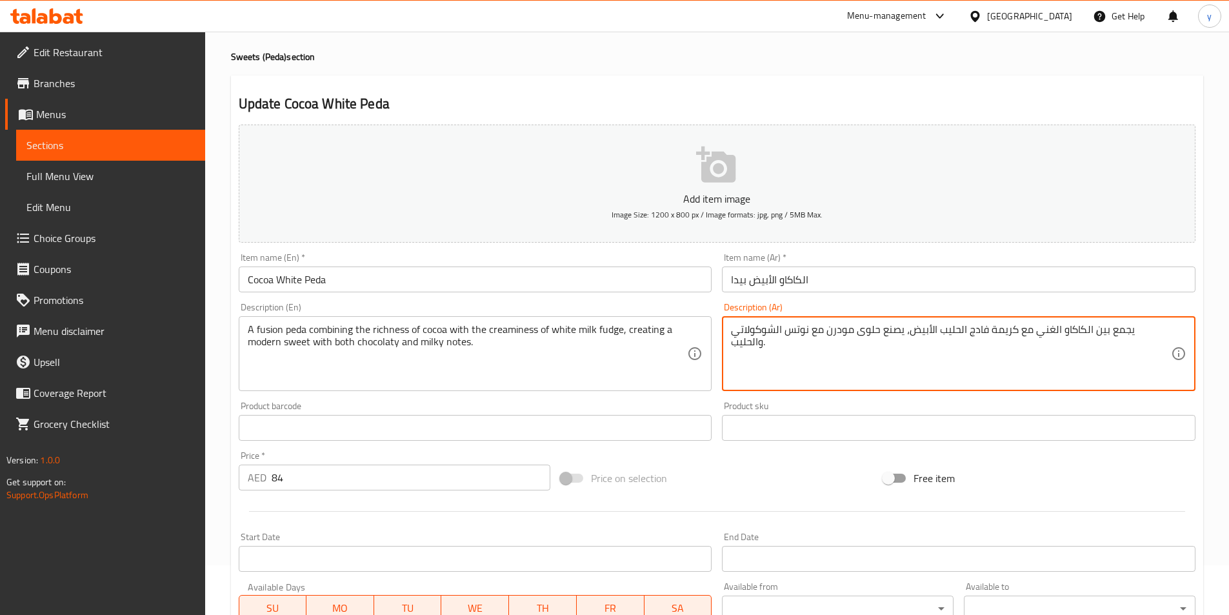
scroll to position [39, 0]
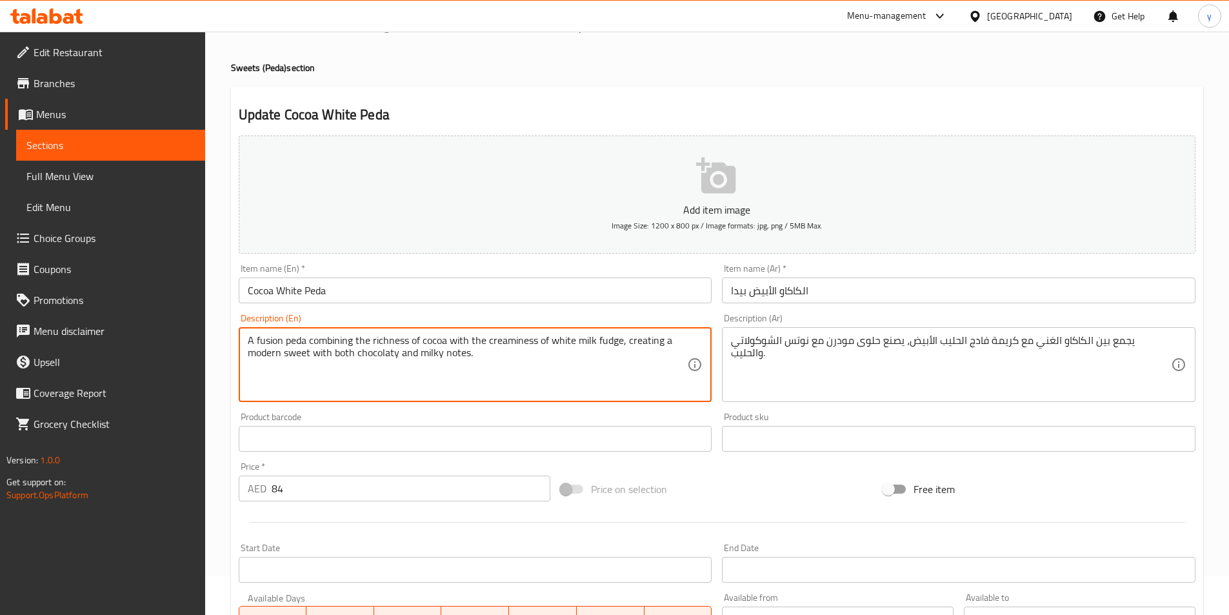
drag, startPoint x: 280, startPoint y: 341, endPoint x: 257, endPoint y: 345, distance: 23.5
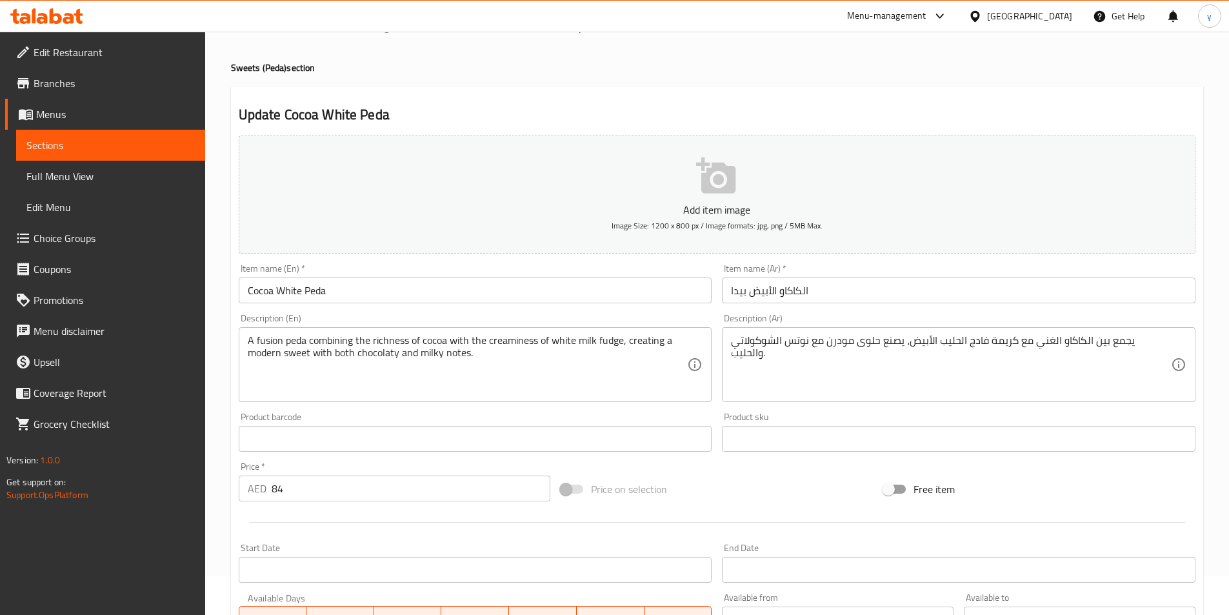
click at [730, 337] on div "يجمع بين الكاكاو الغني مع كريمة فادج الحليب الأبيض، يصنع حلوى مودرن مع نوتس الش…" at bounding box center [958, 364] width 473 height 75
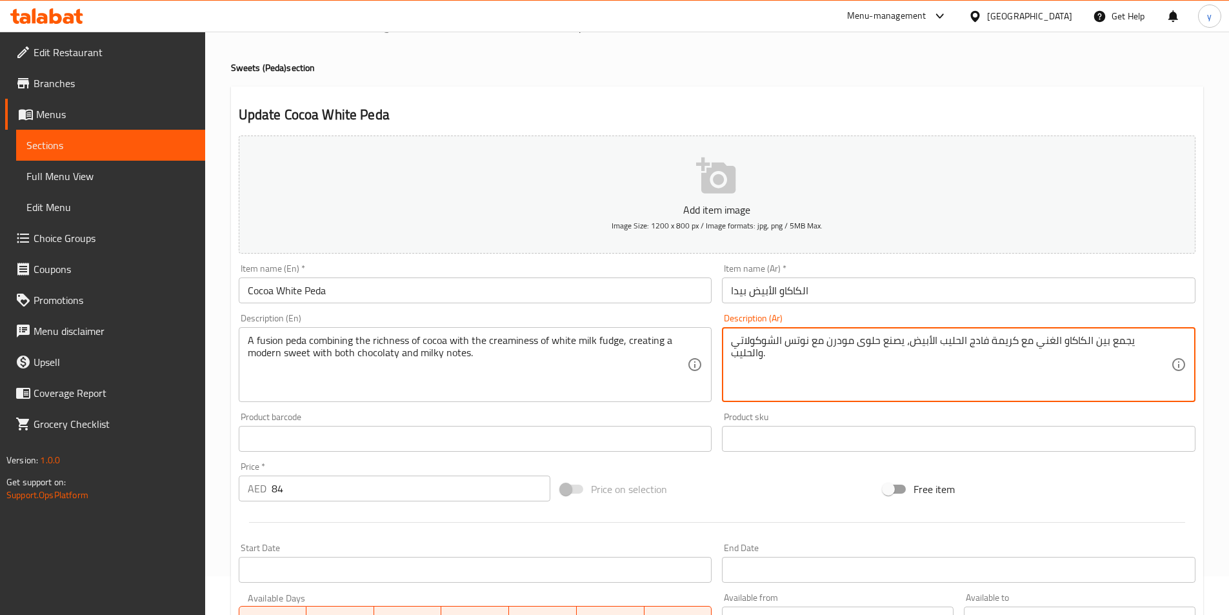
click at [735, 342] on textarea "يجمع بين الكاكاو الغني مع كريمة فادج الحليب الأبيض، يصنع حلوى مودرن مع نوتس الش…" at bounding box center [951, 364] width 440 height 61
paste textarea "فيوجن"
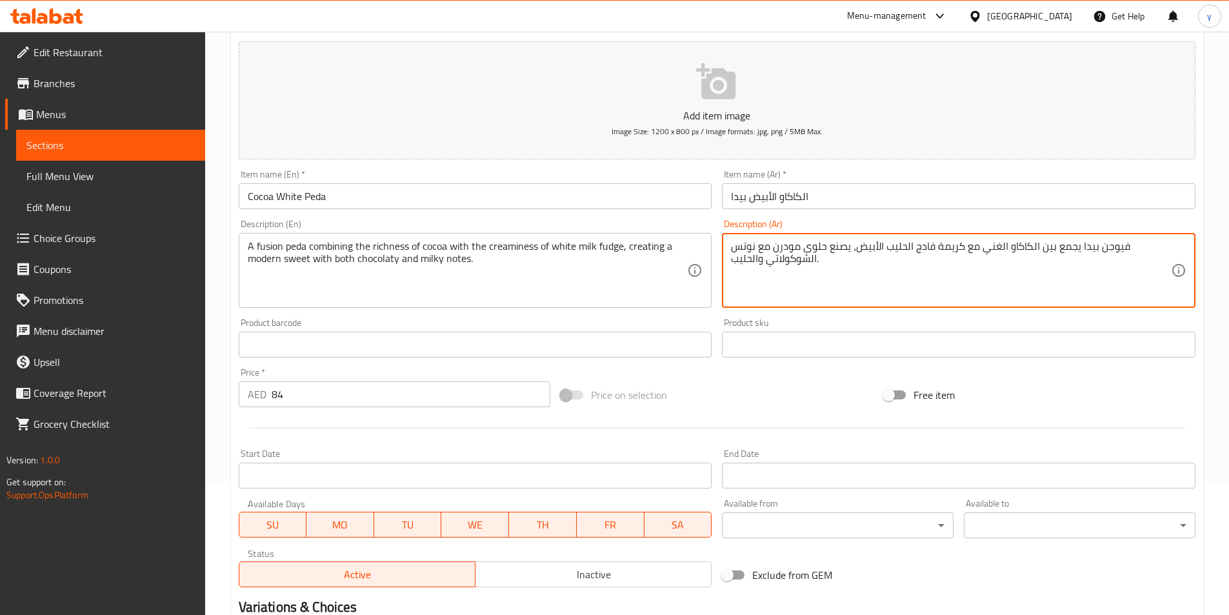
scroll to position [297, 0]
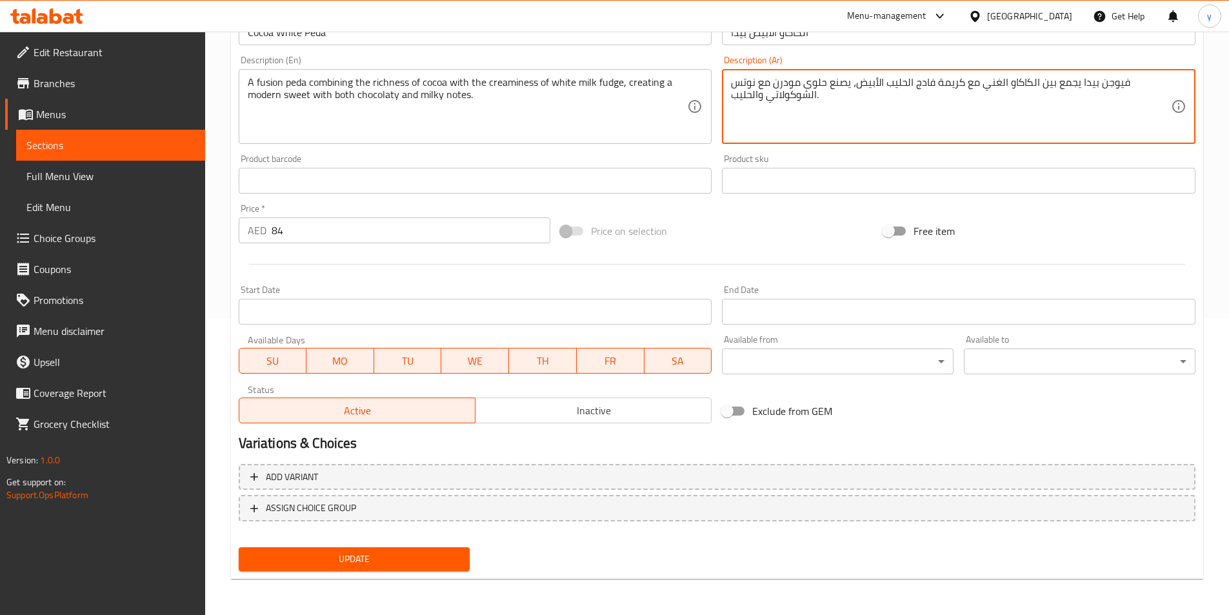
type textarea "فيوجن بيدا يجمع بين الكاكاو الغني مع كريمة فادج الحليب الأبيض، يصنع حلوى مودرن …"
click at [293, 552] on span "Update" at bounding box center [354, 559] width 211 height 16
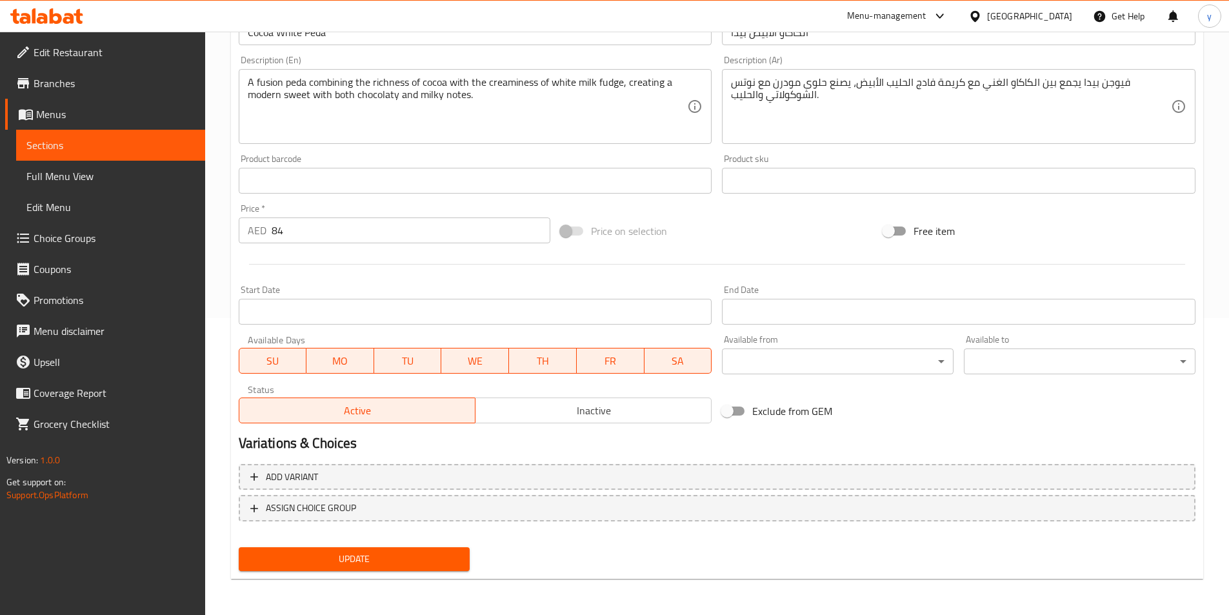
click at [293, 552] on span "Update" at bounding box center [354, 559] width 211 height 16
click at [174, 146] on span "Sections" at bounding box center [110, 144] width 168 height 15
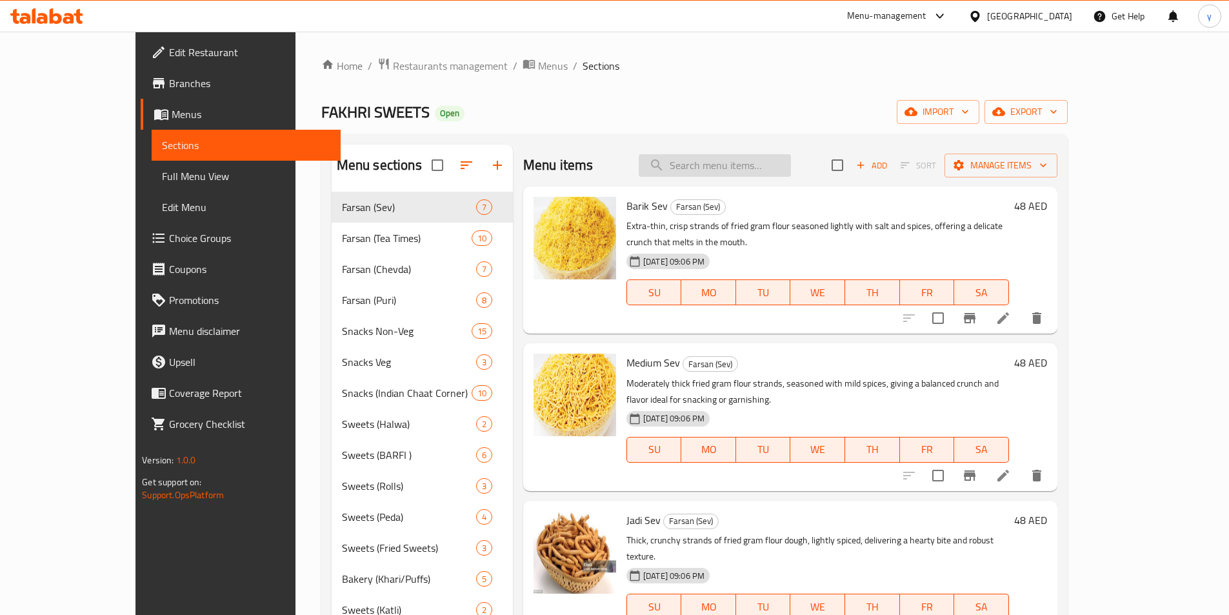
click at [762, 162] on input "search" at bounding box center [714, 165] width 152 height 23
paste input "Dryfruit Roll"
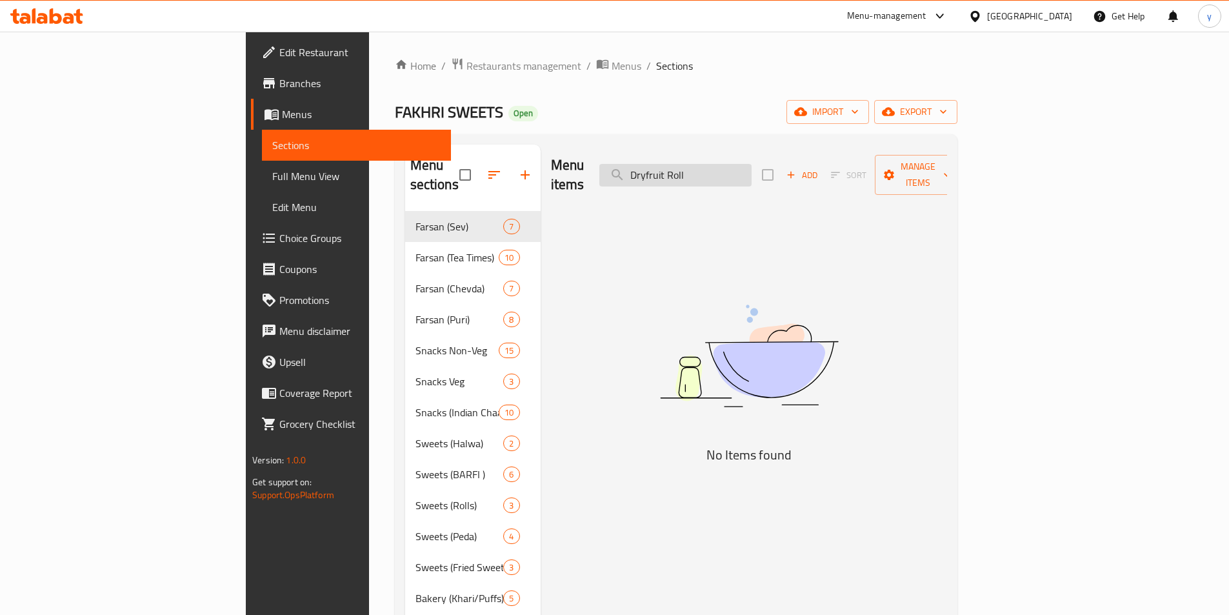
click at [735, 175] on input "Dryfruit Roll" at bounding box center [675, 175] width 152 height 23
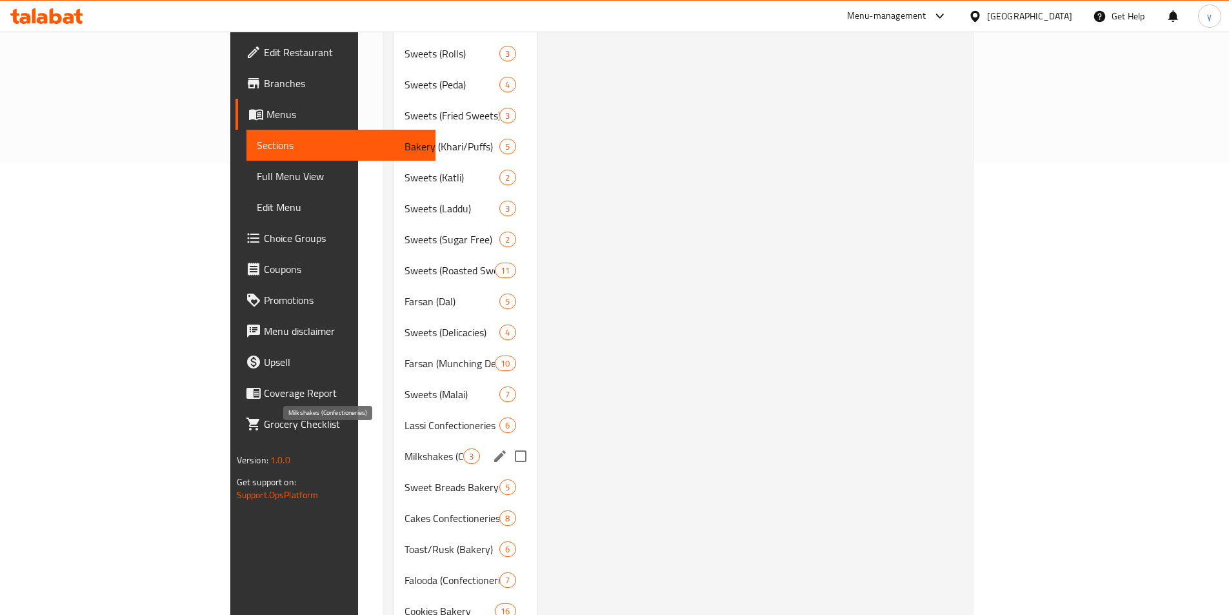
scroll to position [578, 0]
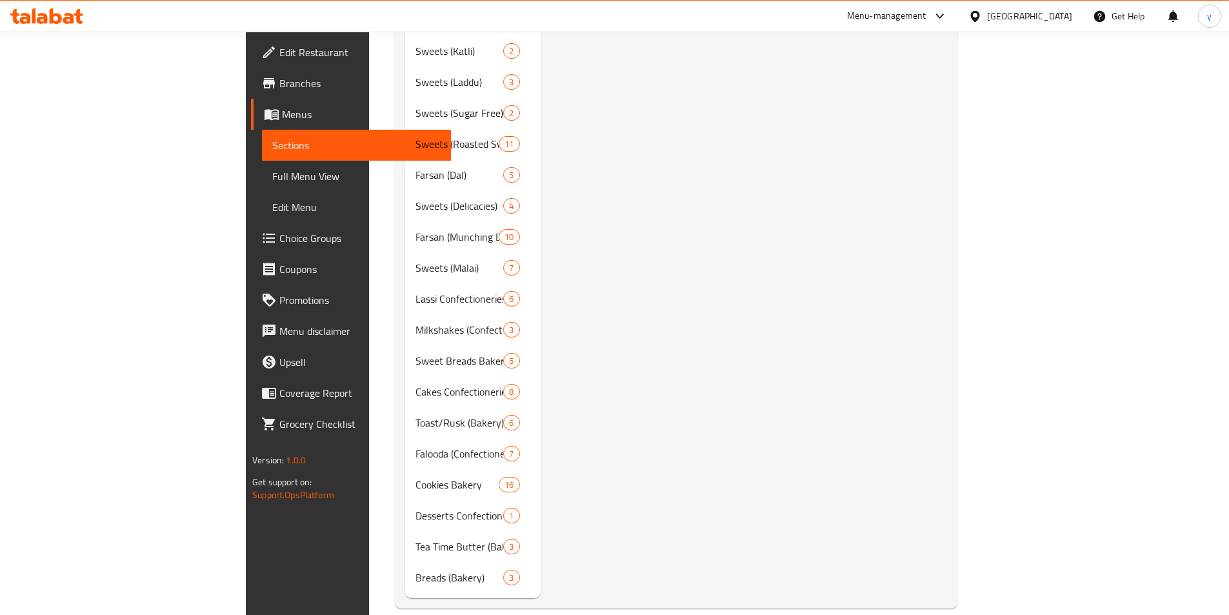
type input "Dry fruit Roll"
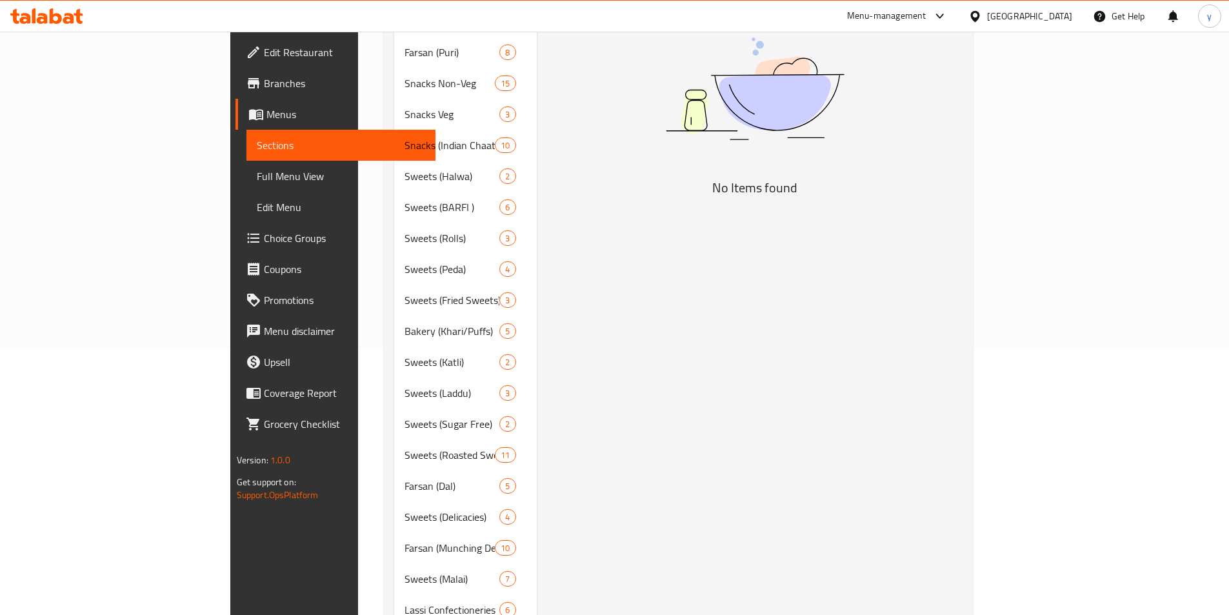
scroll to position [191, 0]
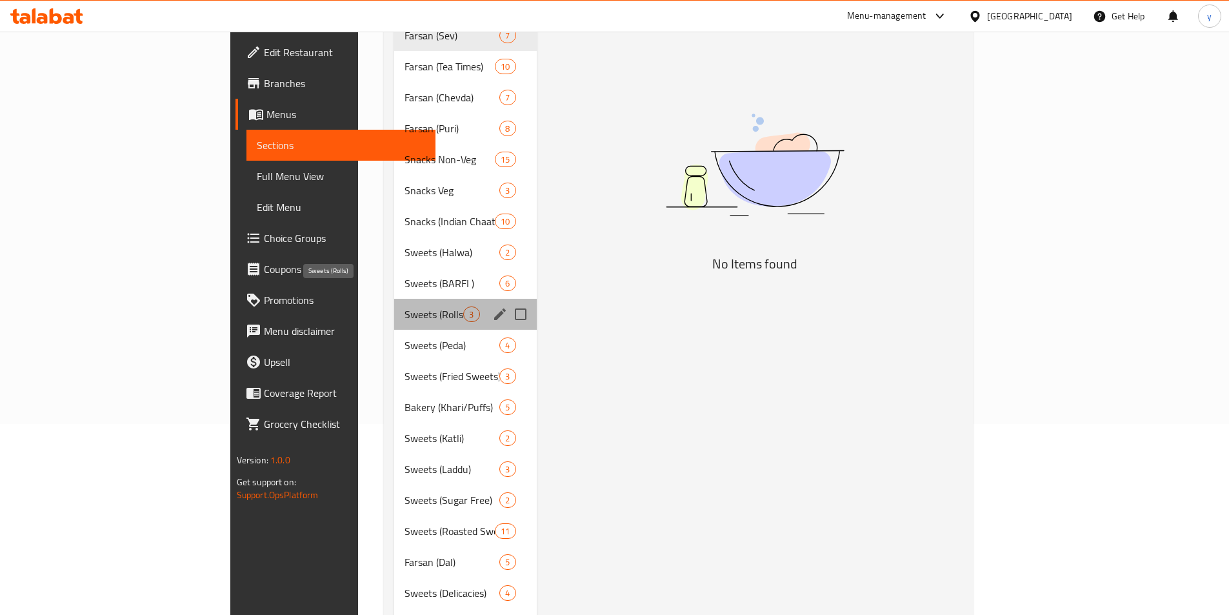
click at [404, 306] on span "Sweets (Rolls)" at bounding box center [433, 313] width 59 height 15
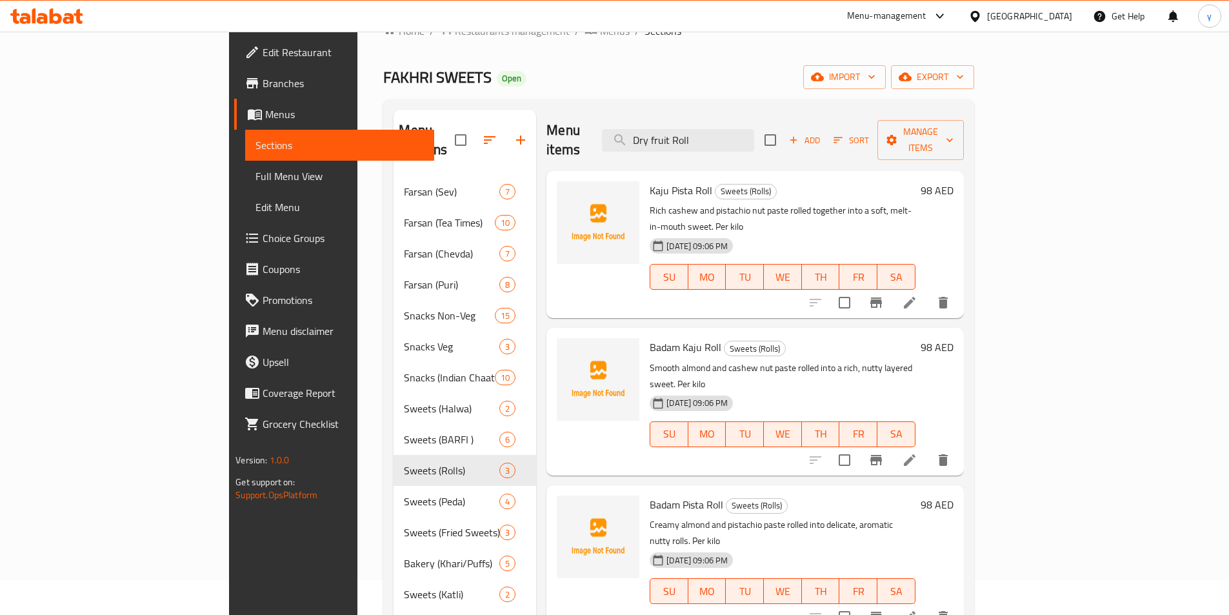
scroll to position [64, 0]
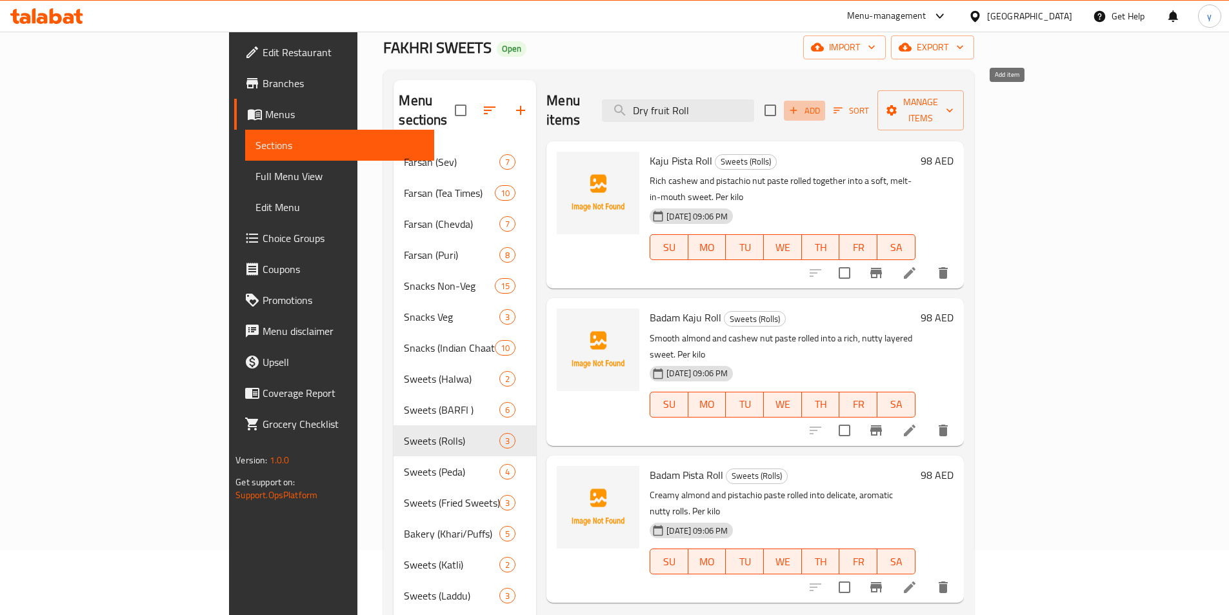
click at [822, 103] on span "Add" at bounding box center [804, 110] width 35 height 15
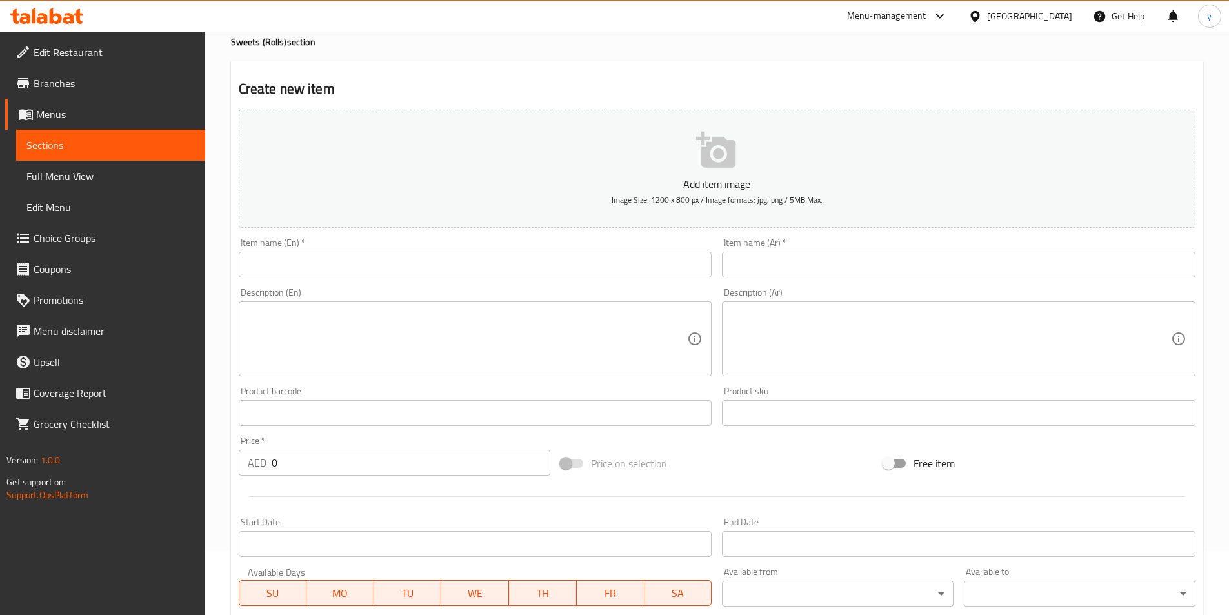
click at [409, 266] on input "text" at bounding box center [475, 265] width 473 height 26
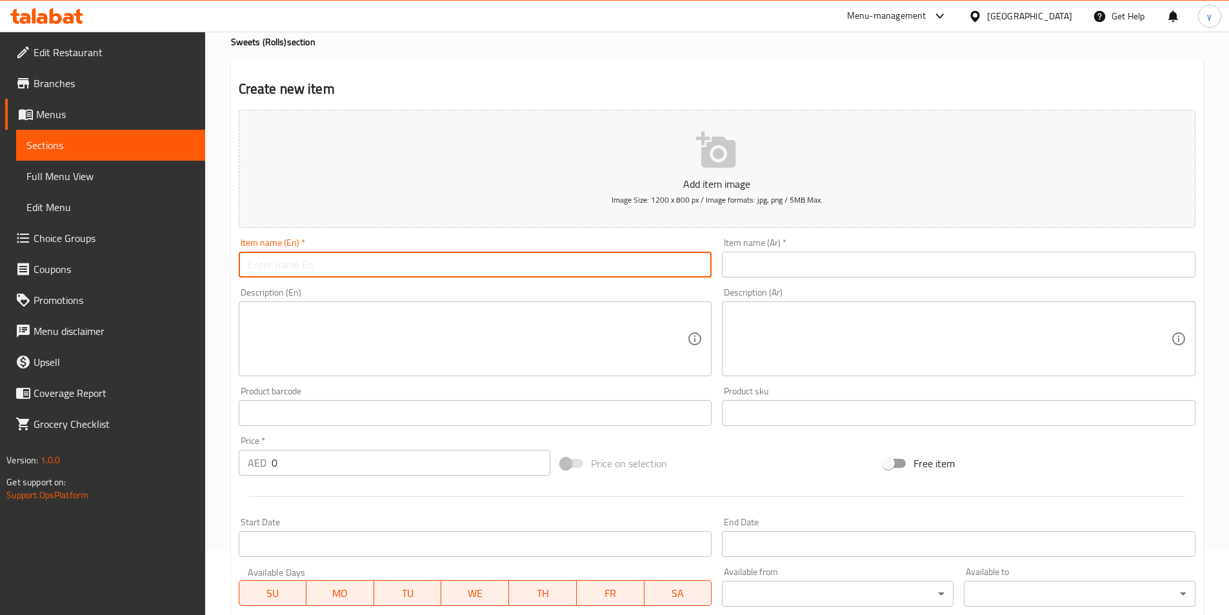
paste input "Dryfruit Roll"
type input "Dryfruit Roll"
click at [762, 264] on input "text" at bounding box center [958, 265] width 473 height 26
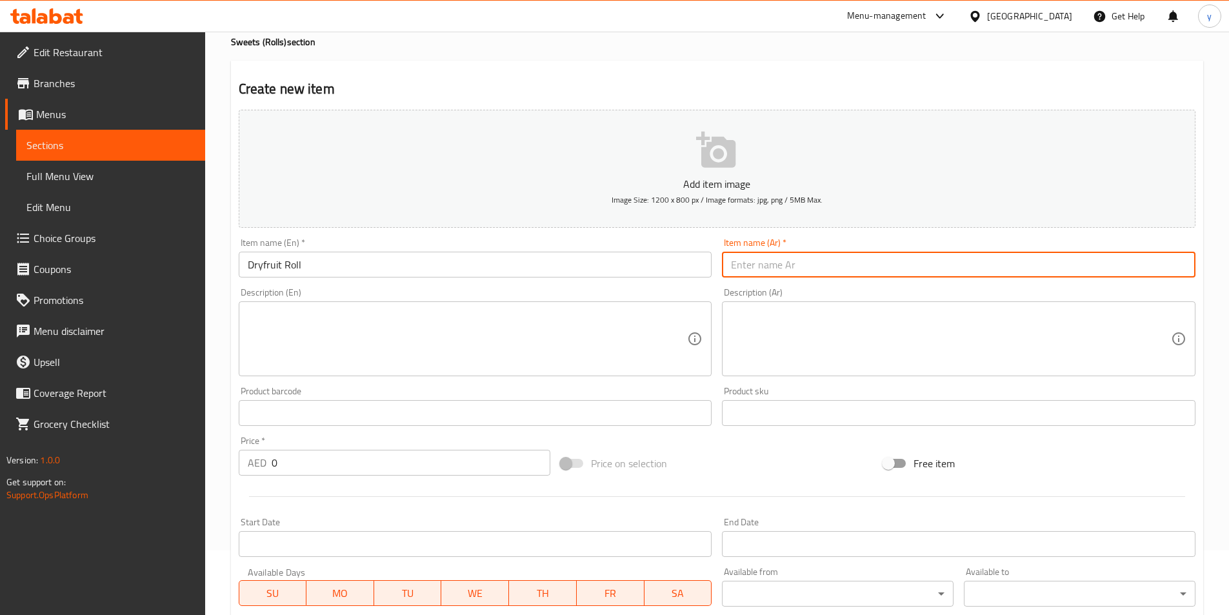
paste input "لفائف الفواكه المجففة"
drag, startPoint x: 807, startPoint y: 266, endPoint x: 835, endPoint y: 266, distance: 27.7
click at [835, 266] on input "لفائف الفواكه المجففة" at bounding box center [958, 265] width 473 height 26
type input "رول الفواكه المجففة"
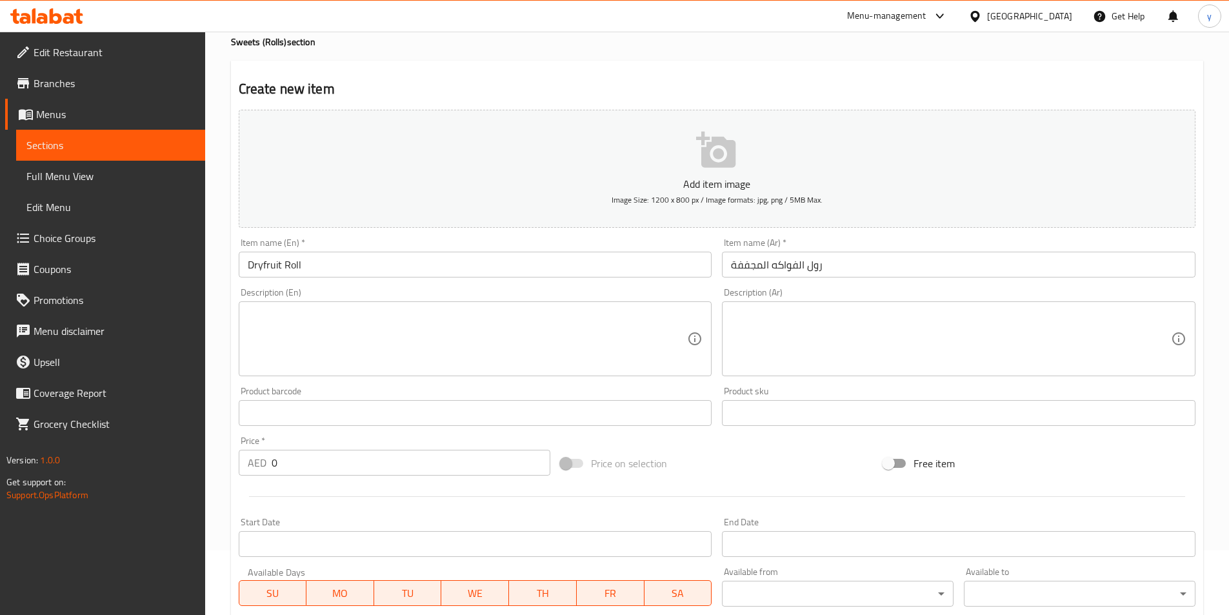
click at [406, 355] on textarea at bounding box center [468, 338] width 440 height 61
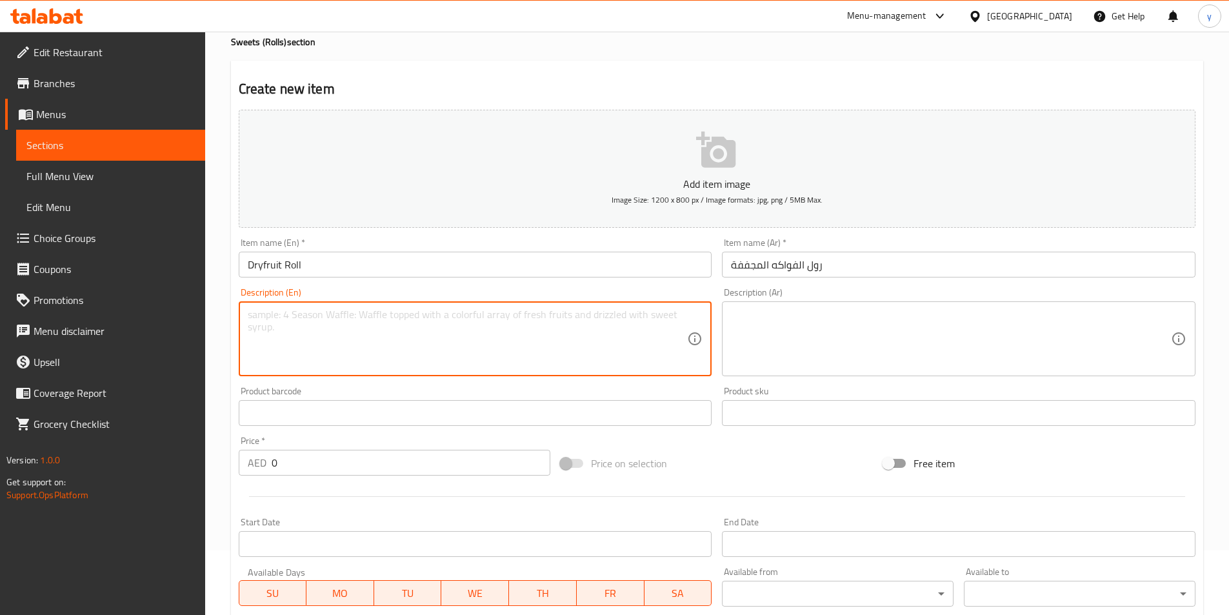
paste textarea "A rich and nutritious sweet made by blending assorted dry fruits such as cashew…"
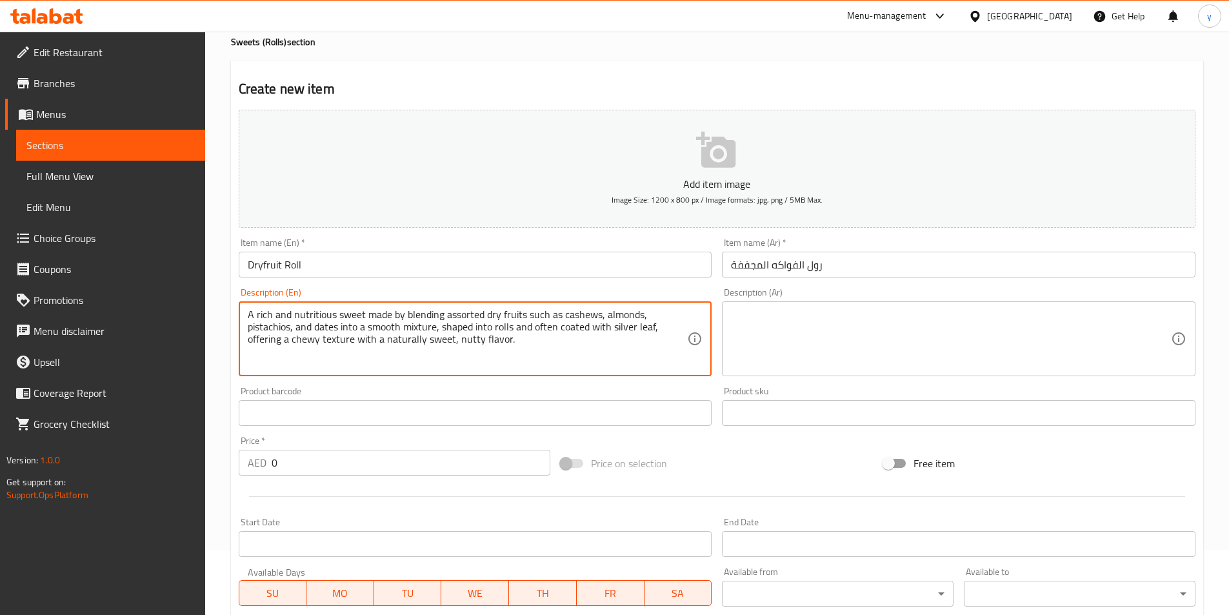
type textarea "A rich and nutritious sweet made by blending assorted dry fruits such as cashew…"
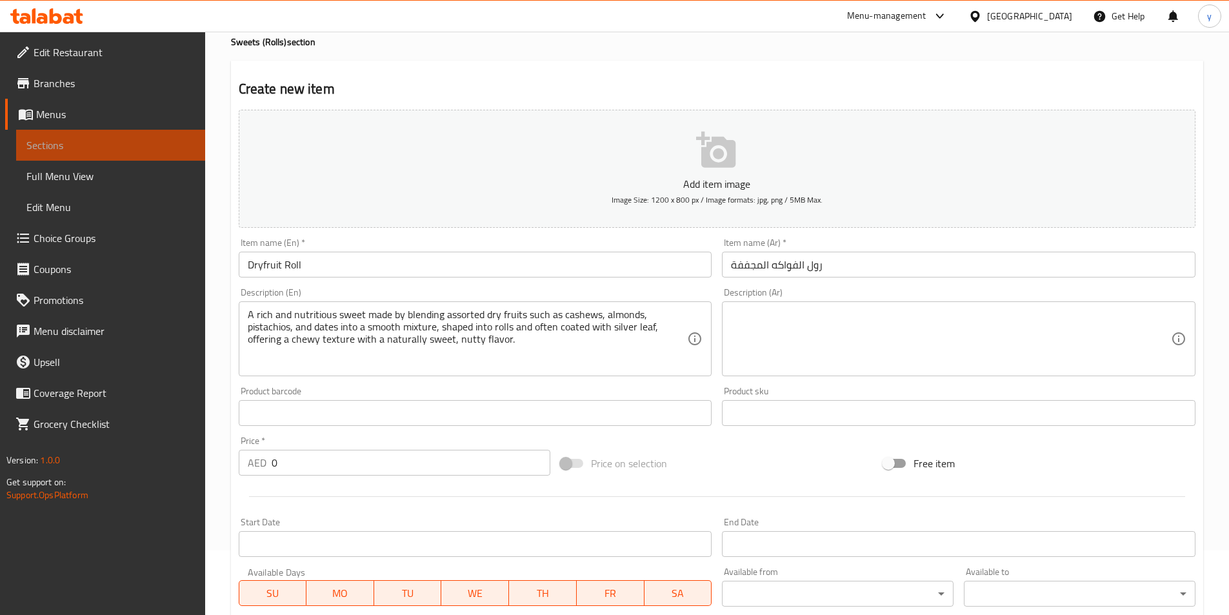
click at [114, 135] on link "Sections" at bounding box center [110, 145] width 189 height 31
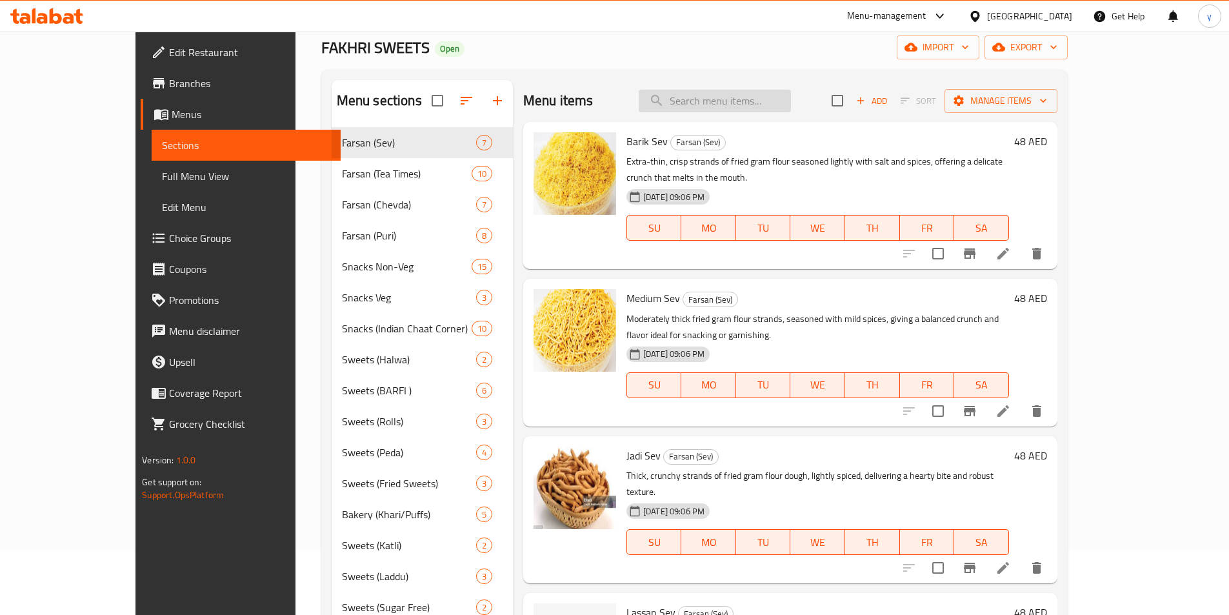
click at [747, 95] on input "search" at bounding box center [714, 101] width 152 height 23
paste input "[PERSON_NAME]"
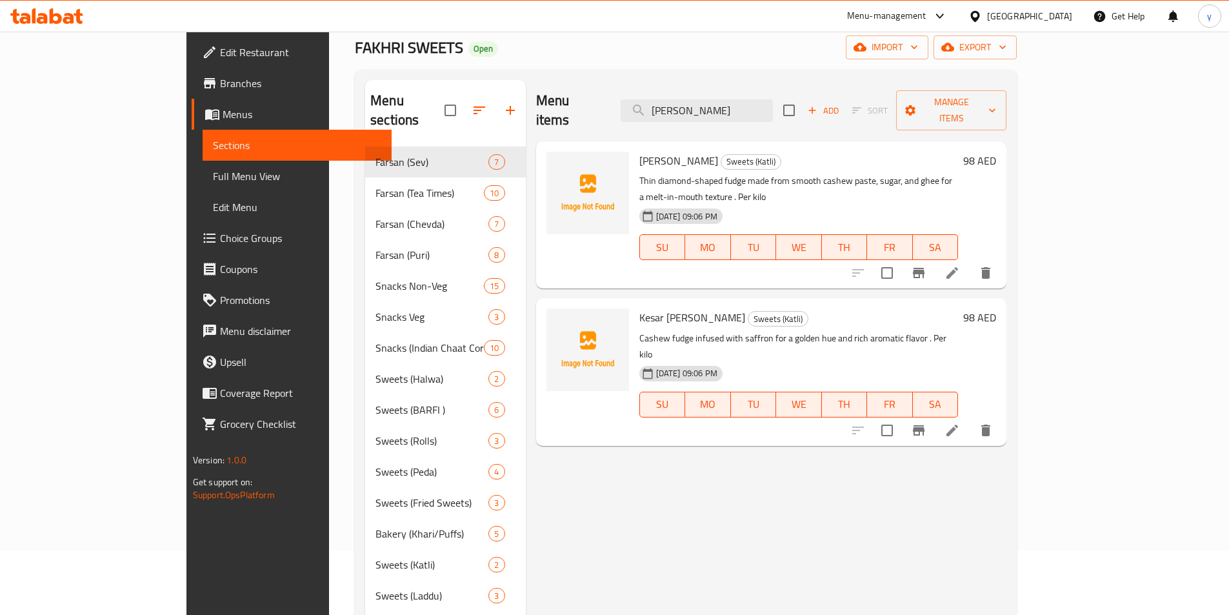
type input "[PERSON_NAME]"
click at [970, 419] on li at bounding box center [952, 430] width 36 height 23
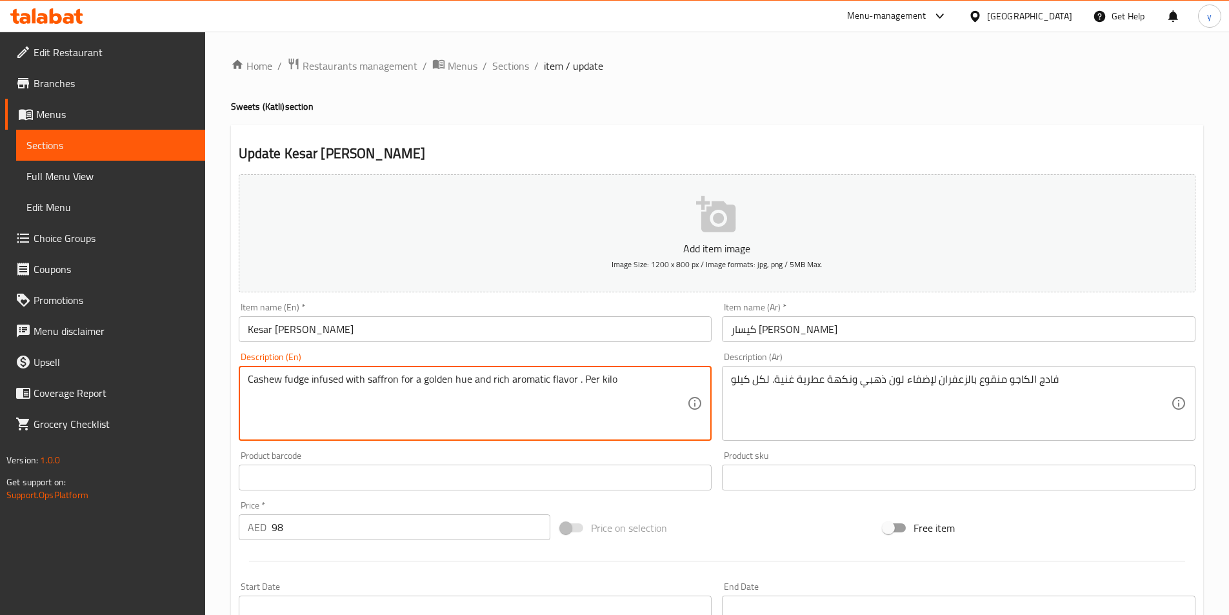
paste textarea "A saffron-infused cashew nut fudge prepared with cashew paste, sugar, and ghee,…"
type textarea "A saffron-infused cashew nut fudge prepared with cashew paste, sugar, and ghee,…"
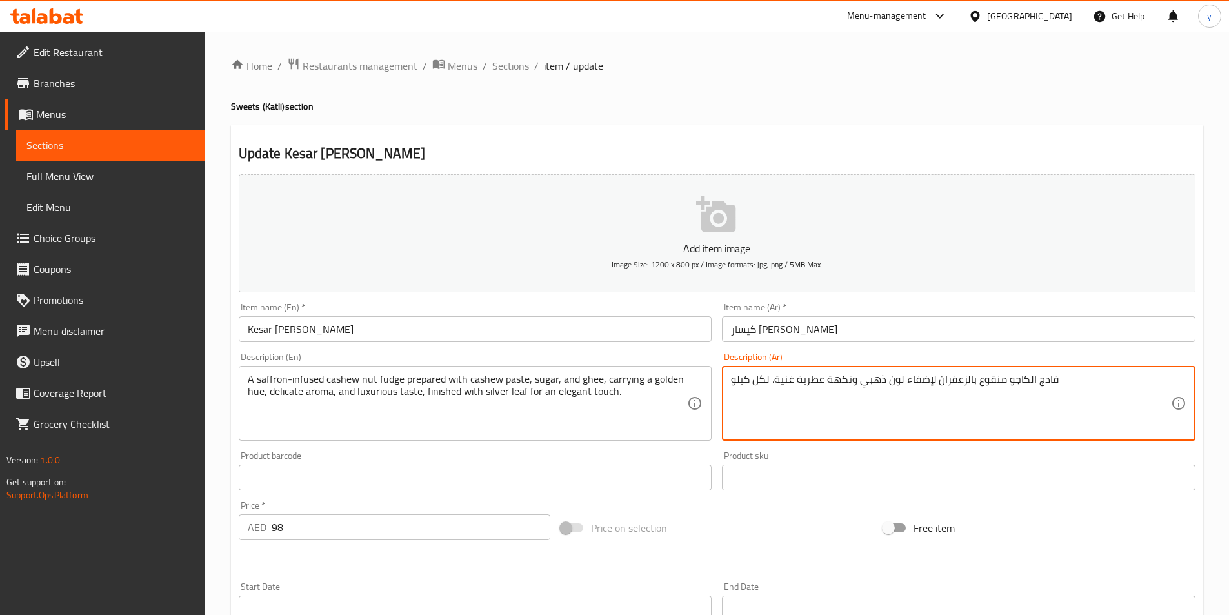
paste textarea "المنقوع بالزعفران والمُحضر باستخدام معجون الكاجو والسكر والسمن، وله لون ذهبي ور…"
drag, startPoint x: 802, startPoint y: 380, endPoint x: 813, endPoint y: 386, distance: 12.2
click at [813, 386] on textarea "فادج الكاجو المنقوع بالزعفران والمُحضر باستخدام معجون الكاجو والسكر والسمن، وله…" at bounding box center [951, 403] width 440 height 61
click at [798, 380] on textarea "فادج الكاجو المنقوع بالزعفران والمُحضر باستخدام معجون الكاجو والسكر والسمن، وله…" at bounding box center [951, 403] width 440 height 61
drag, startPoint x: 804, startPoint y: 382, endPoint x: 815, endPoint y: 382, distance: 10.3
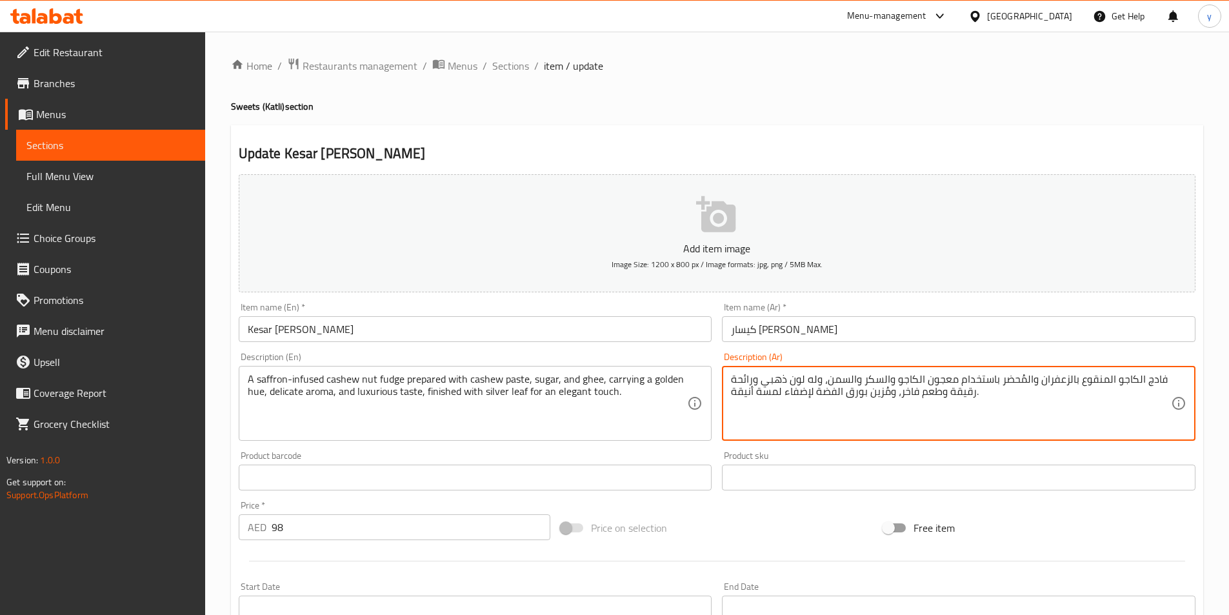
click at [815, 382] on textarea "فادج الكاجو المنقوع بالزعفران والمُحضر باستخدام معجون الكاجو والسكر والسمن، وله…" at bounding box center [951, 403] width 440 height 61
drag, startPoint x: 782, startPoint y: 397, endPoint x: 811, endPoint y: 400, distance: 29.2
click at [811, 400] on textarea "فادج الكاجو المنقوع بالزعفران والمُحضر باستخدام معجون الكاجو والسكر والسمن، ويح…" at bounding box center [951, 403] width 440 height 61
drag, startPoint x: 893, startPoint y: 397, endPoint x: 911, endPoint y: 399, distance: 18.2
click at [911, 399] on textarea "فادج الكاجو المنقوع بالزعفران والمُحضر باستخدام معجون الكاجو والسكر والسمن، ويح…" at bounding box center [951, 403] width 440 height 61
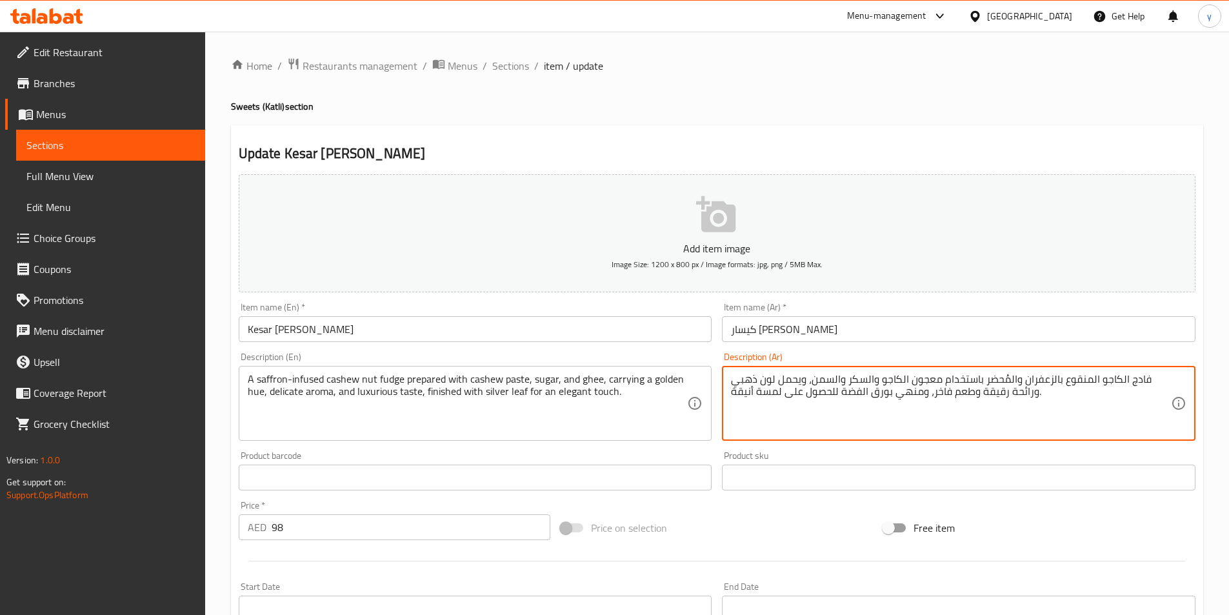
drag, startPoint x: 943, startPoint y: 380, endPoint x: 977, endPoint y: 379, distance: 34.2
click at [977, 379] on textarea "فادج الكاجو المنقوع بالزعفران والمُحضر باستخدام معجون الكاجو والسكر والسمن، ويح…" at bounding box center [951, 403] width 440 height 61
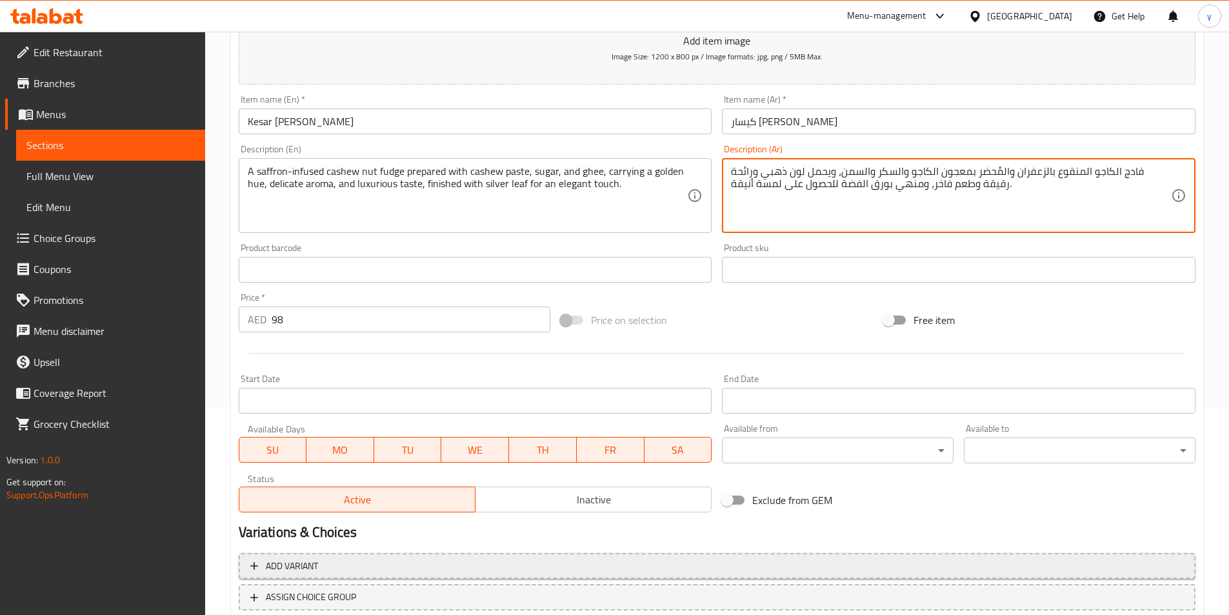
scroll to position [297, 0]
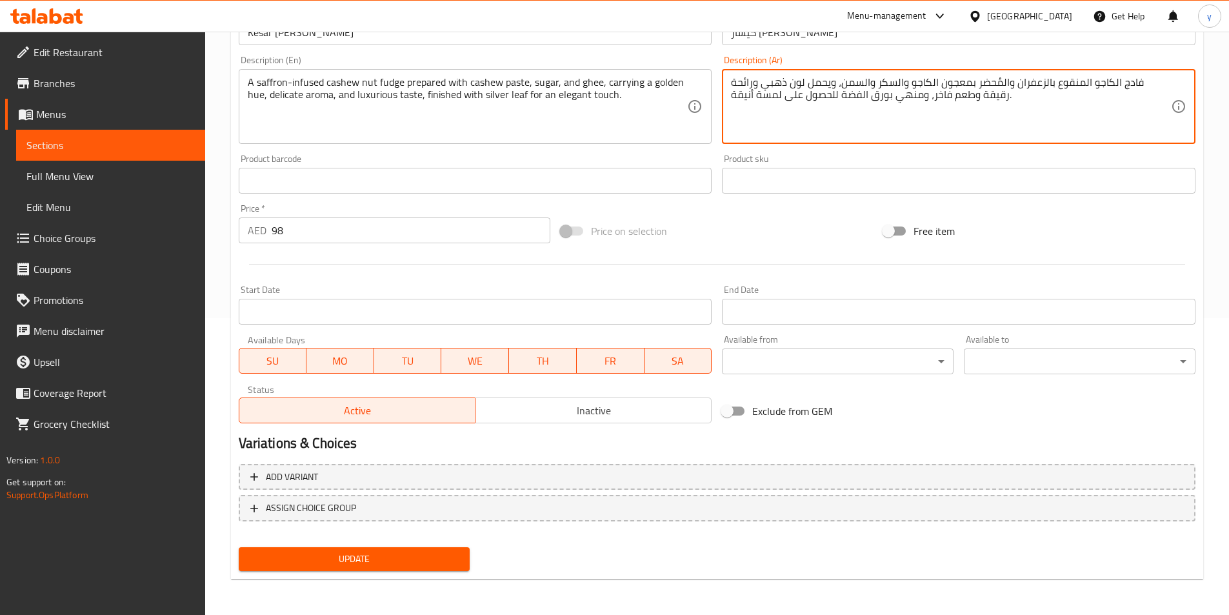
type textarea "فادج الكاجو المنقوع بالزعفران والمُحضر بمعجون الكاجو والسكر والسمن، ويحمل لون ذ…"
click at [371, 564] on span "Update" at bounding box center [354, 559] width 211 height 16
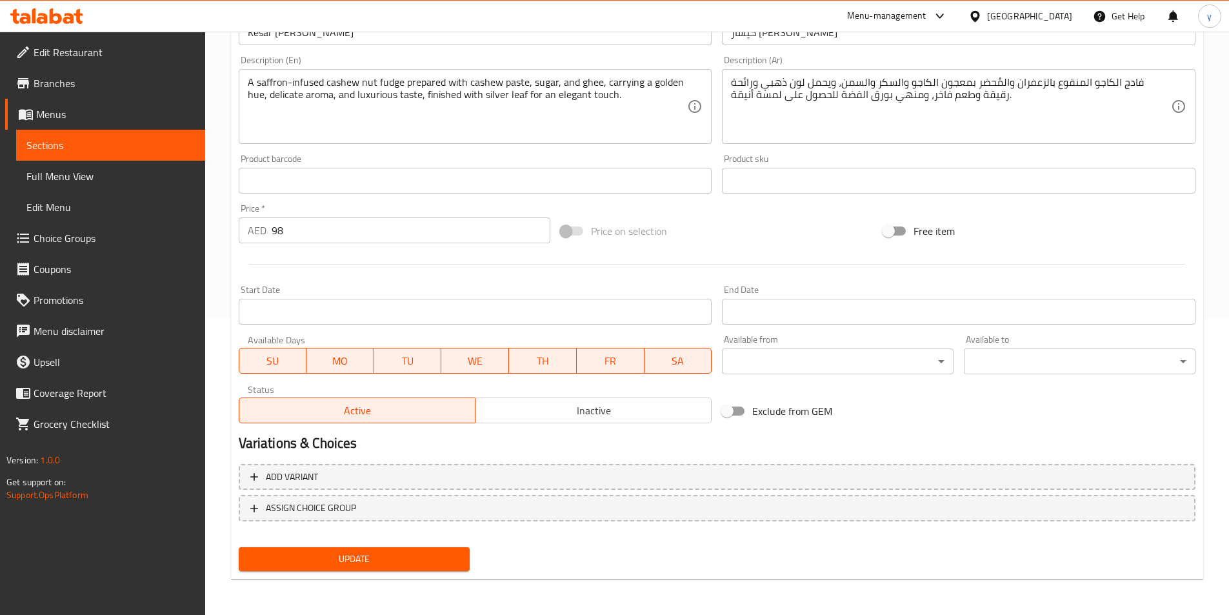
click at [73, 137] on link "Sections" at bounding box center [110, 145] width 189 height 31
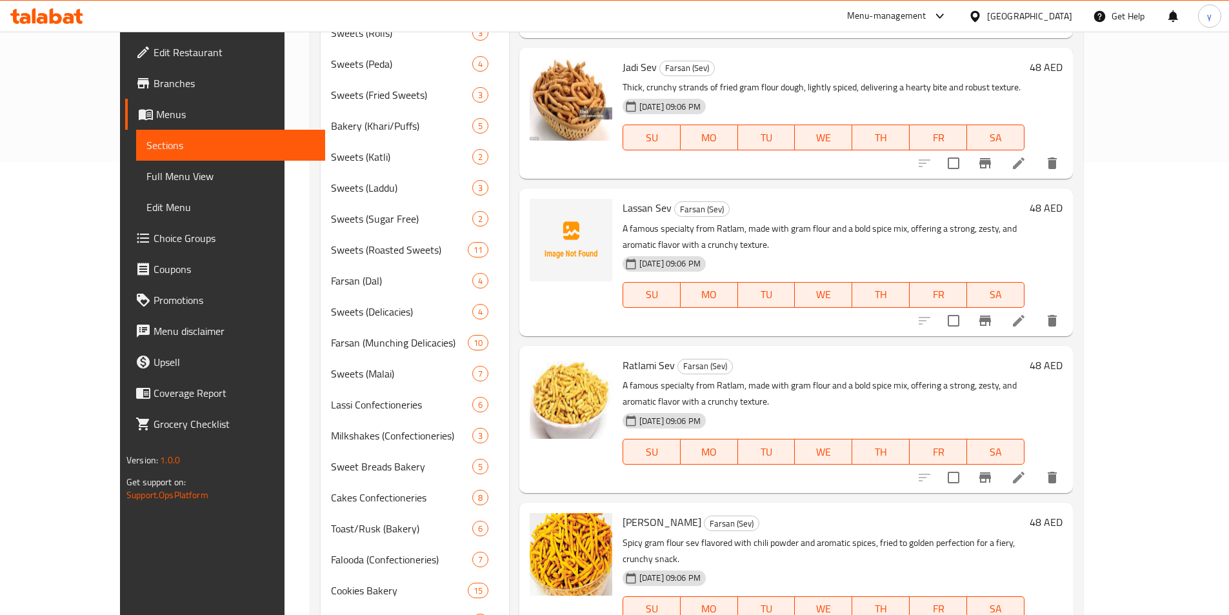
scroll to position [449, 0]
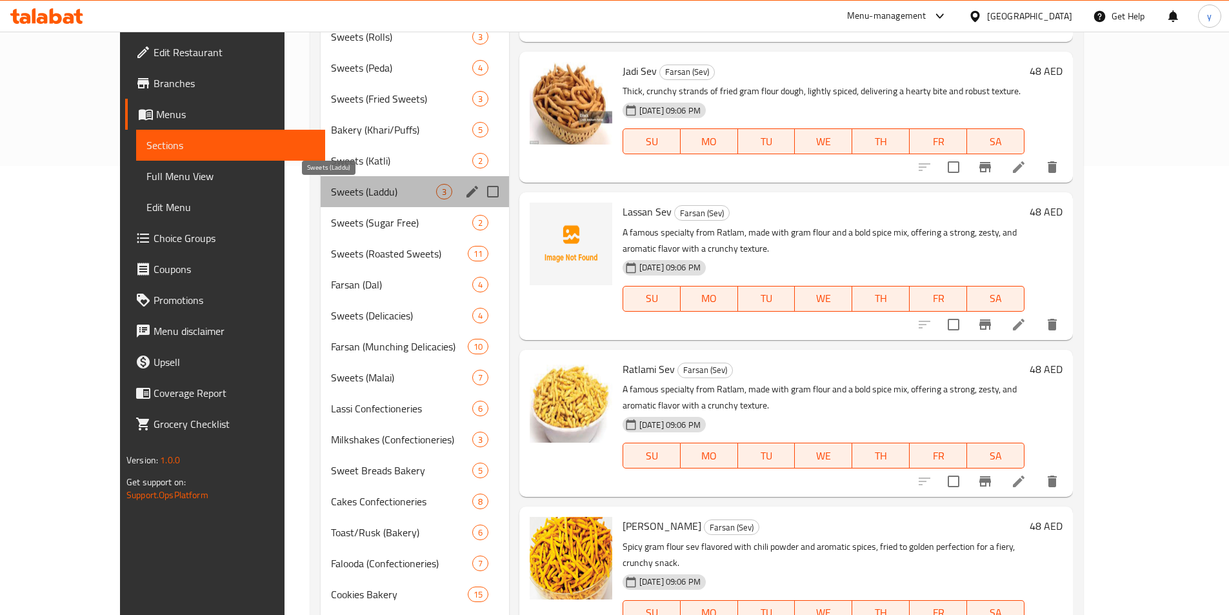
click at [331, 193] on span "Sweets (Laddu)" at bounding box center [383, 191] width 104 height 15
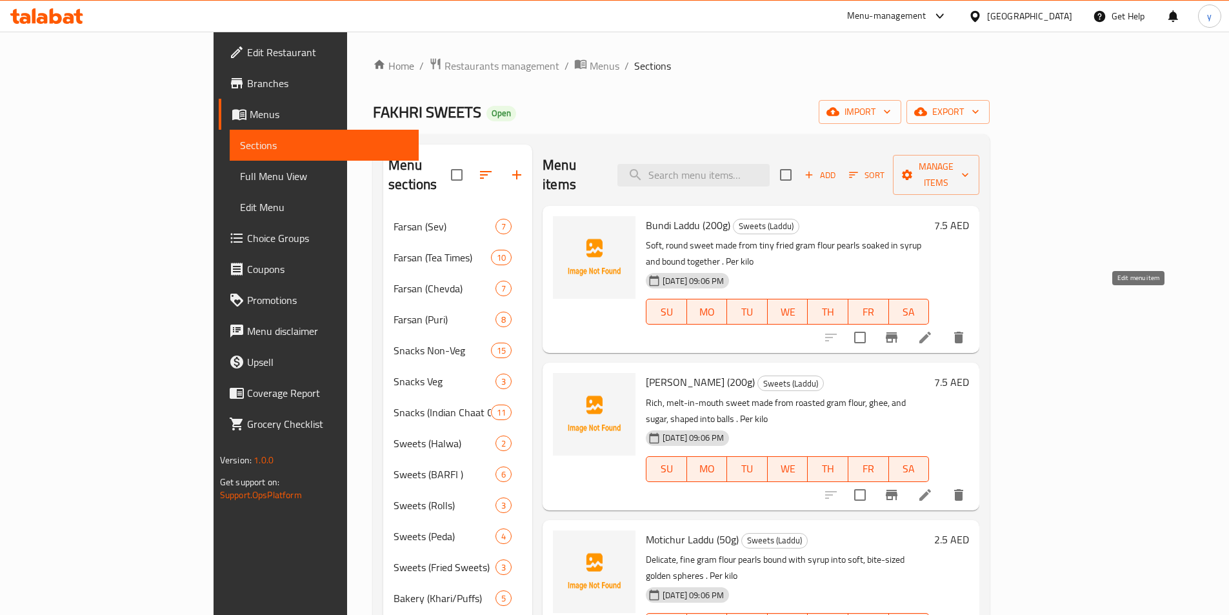
click at [933, 330] on icon at bounding box center [924, 337] width 15 height 15
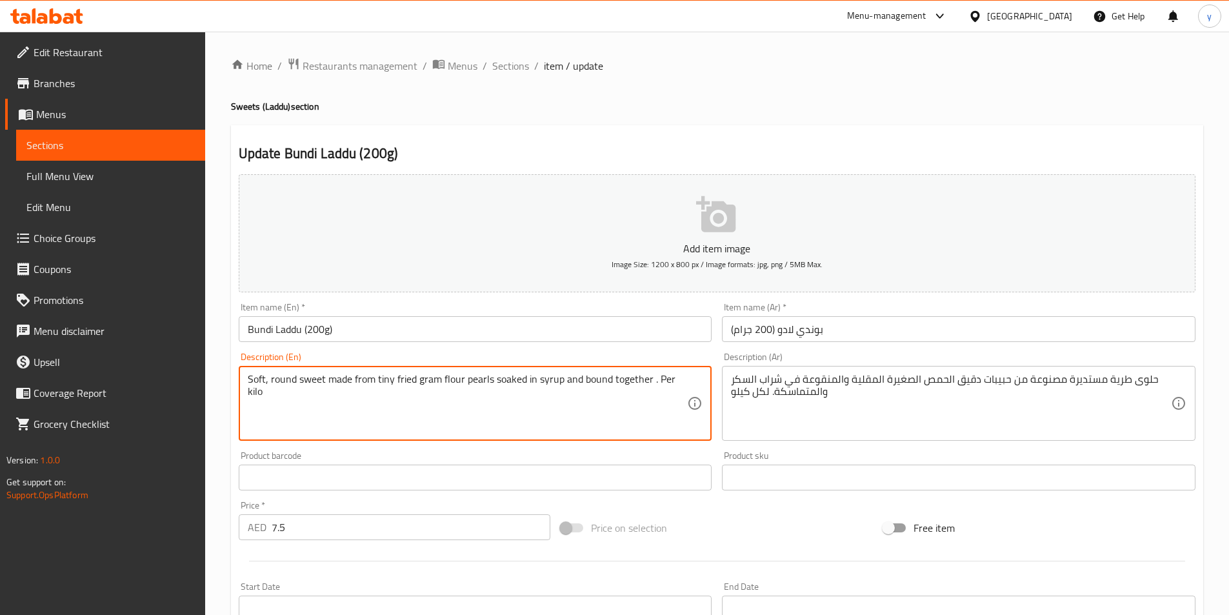
paste textarea "Golden pearls of fried chickpea flour batter soaked in sugar syrup, shaped into…"
type textarea "Golden pearls of fried chickpea flour batter soaked in sugar syrup, shaped into…"
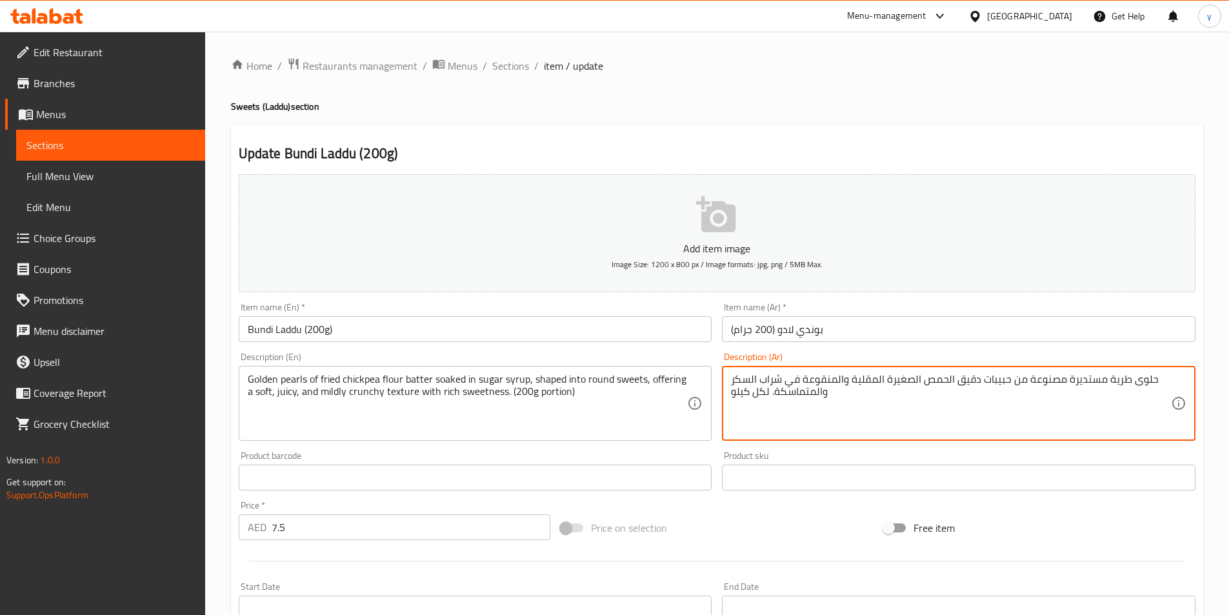
paste textarea "لآلئ ذهبية من عجينة دقيق الحمص المقلي المنقوعة في شراب السكر، على شكل حلوى مستد…"
drag, startPoint x: 775, startPoint y: 394, endPoint x: 795, endPoint y: 402, distance: 20.8
click at [795, 402] on textarea "لآلئ ذهبية من عجينة دقيق الحمص المقلي المنقوعة في شراب السكر، على شكل حلوى مستد…" at bounding box center [951, 403] width 440 height 61
drag, startPoint x: 931, startPoint y: 394, endPoint x: 954, endPoint y: 393, distance: 23.9
click at [954, 393] on textarea "لآلئ ذهبية من عجينة دقيق الحمص المقلي المنقوعة في شراب السكر، على شكل حلوى مستد…" at bounding box center [951, 403] width 440 height 61
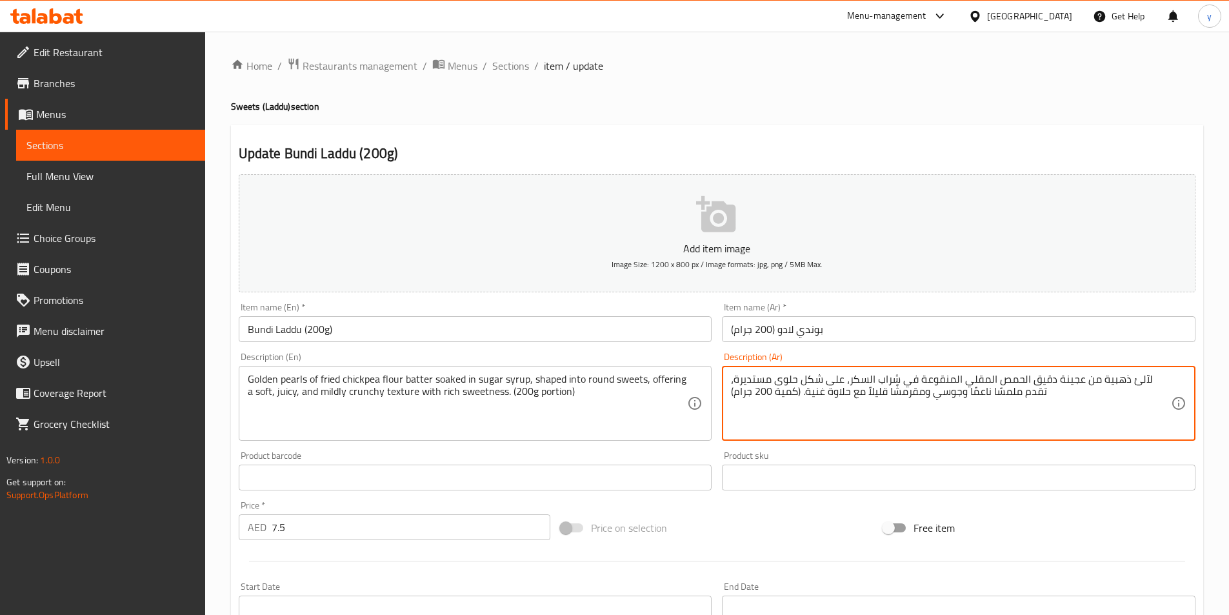
click at [967, 393] on textarea "لآلئ ذهبية من عجينة دقيق الحمص المقلي المنقوعة في شراب السكر، على شكل حلوى مستد…" at bounding box center [951, 403] width 440 height 61
click at [989, 398] on textarea "لآلئ ذهبية من عجينة دقيق الحمص المقلي المنقوعة في شراب السكر، على شكل حلوى مستد…" at bounding box center [951, 403] width 440 height 61
drag, startPoint x: 889, startPoint y: 397, endPoint x: 925, endPoint y: 404, distance: 36.2
click at [925, 404] on textarea "لآلئ ذهبية من عجينة دقيق الحمص المقلي المنقوعة في شراب السكر، على شكل حلوى مستد…" at bounding box center [951, 403] width 440 height 61
drag, startPoint x: 869, startPoint y: 395, endPoint x: 884, endPoint y: 403, distance: 17.0
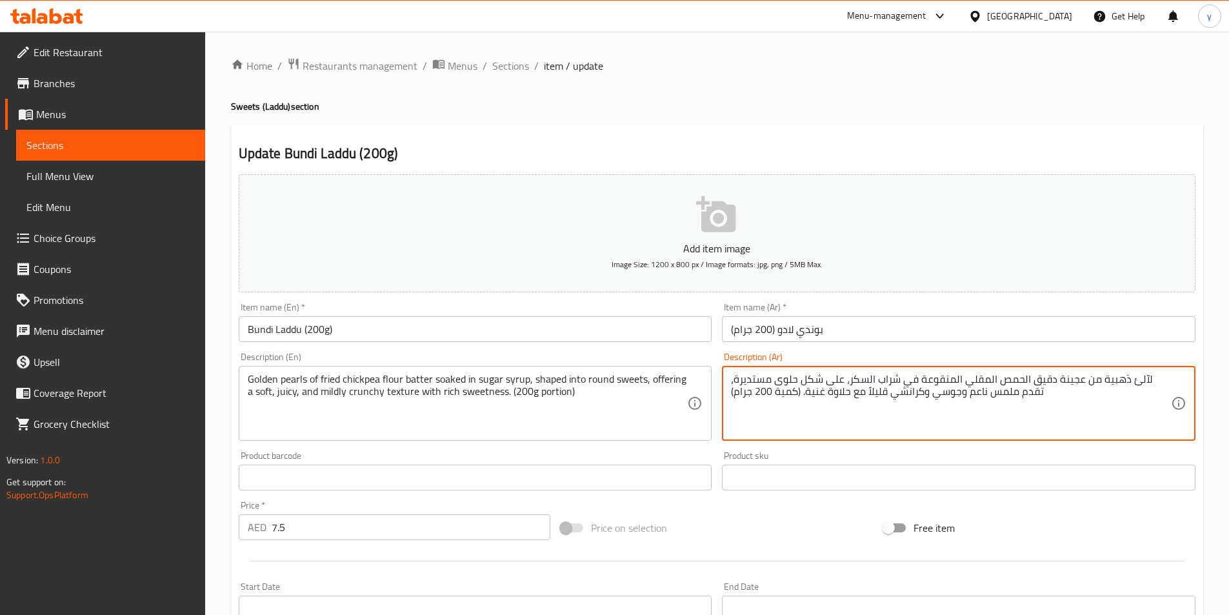
click at [884, 403] on textarea "لآلئ ذهبية من عجينة دقيق الحمص المقلي المنقوعة في شراب السكر، على شكل حلوى مستد…" at bounding box center [951, 403] width 440 height 61
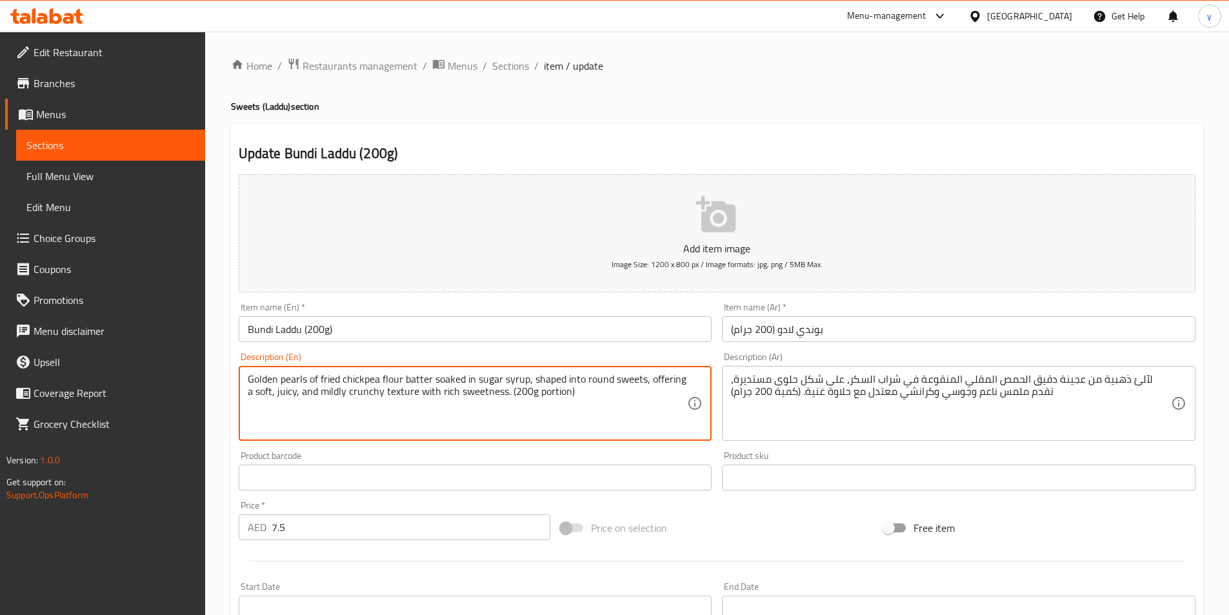
drag, startPoint x: 433, startPoint y: 380, endPoint x: 464, endPoint y: 384, distance: 31.2
drag, startPoint x: 404, startPoint y: 384, endPoint x: 430, endPoint y: 386, distance: 25.2
click at [430, 386] on textarea "Golden pearls of fried chickpea flour batter soaked in sugar syrup, shaped into…" at bounding box center [468, 403] width 440 height 61
drag, startPoint x: 279, startPoint y: 377, endPoint x: 304, endPoint y: 386, distance: 26.1
click at [304, 386] on textarea "Golden pearls of fried chickpea flour batter soaked in sugar syrup, shaped into…" at bounding box center [468, 403] width 440 height 61
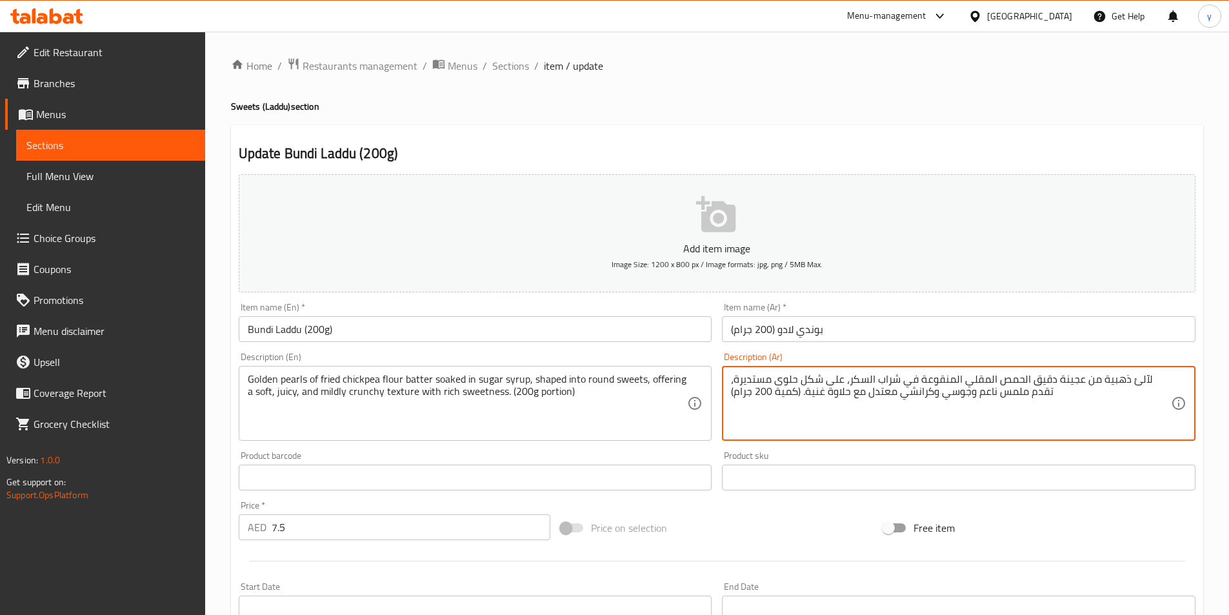
drag, startPoint x: 731, startPoint y: 382, endPoint x: 747, endPoint y: 381, distance: 15.5
click at [747, 381] on textarea "لآلئ ذهبية من عجينة دقيق الحمص المقلي المنقوعة في شراب السكر، على شكل حلوى مستد…" at bounding box center [951, 403] width 440 height 61
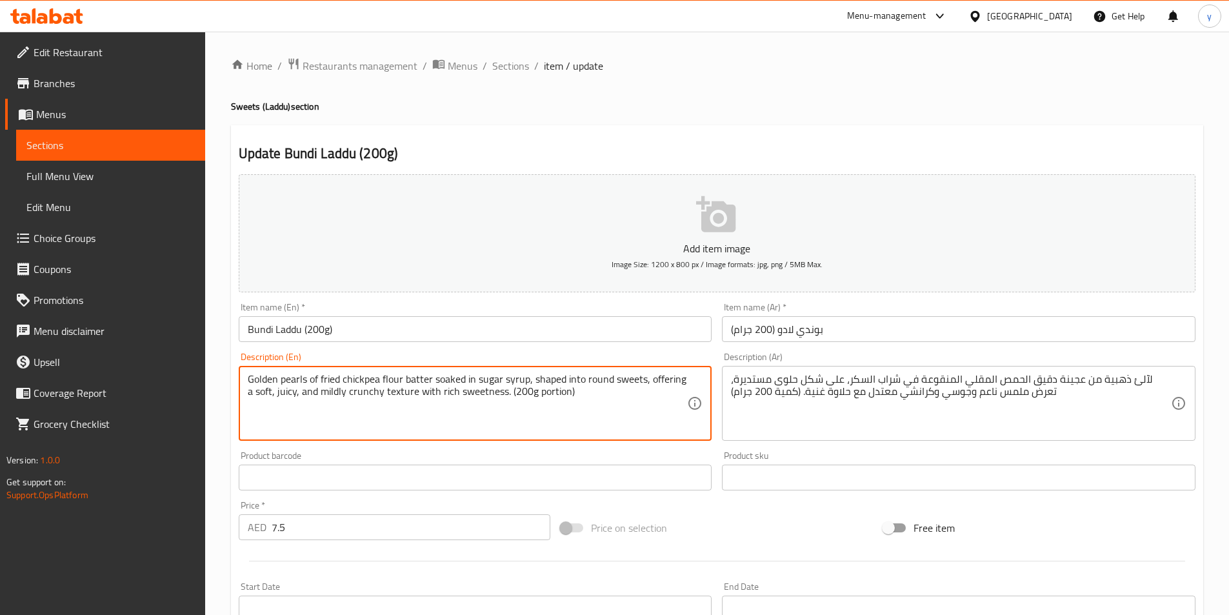
drag, startPoint x: 382, startPoint y: 379, endPoint x: 428, endPoint y: 382, distance: 46.0
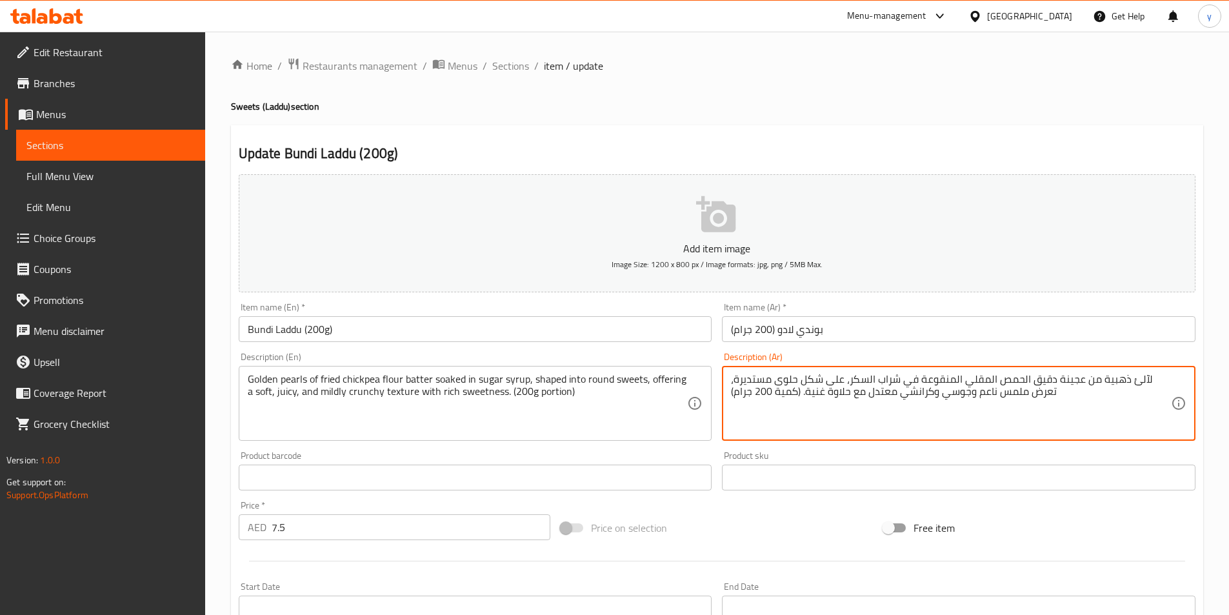
drag, startPoint x: 1056, startPoint y: 386, endPoint x: 1080, endPoint y: 386, distance: 23.9
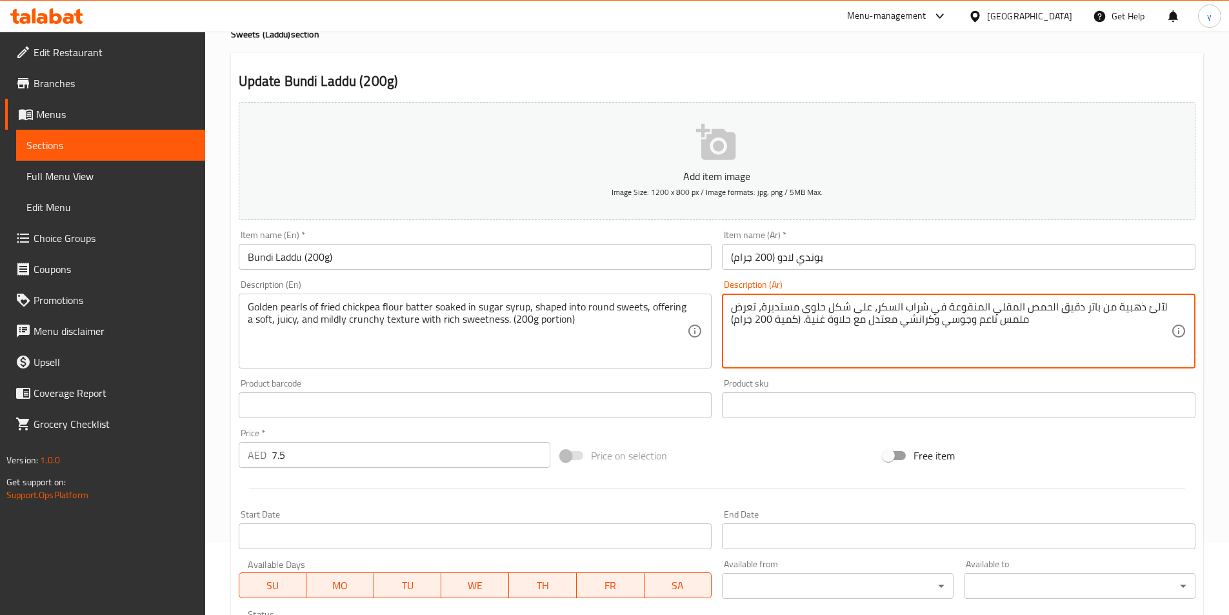
scroll to position [258, 0]
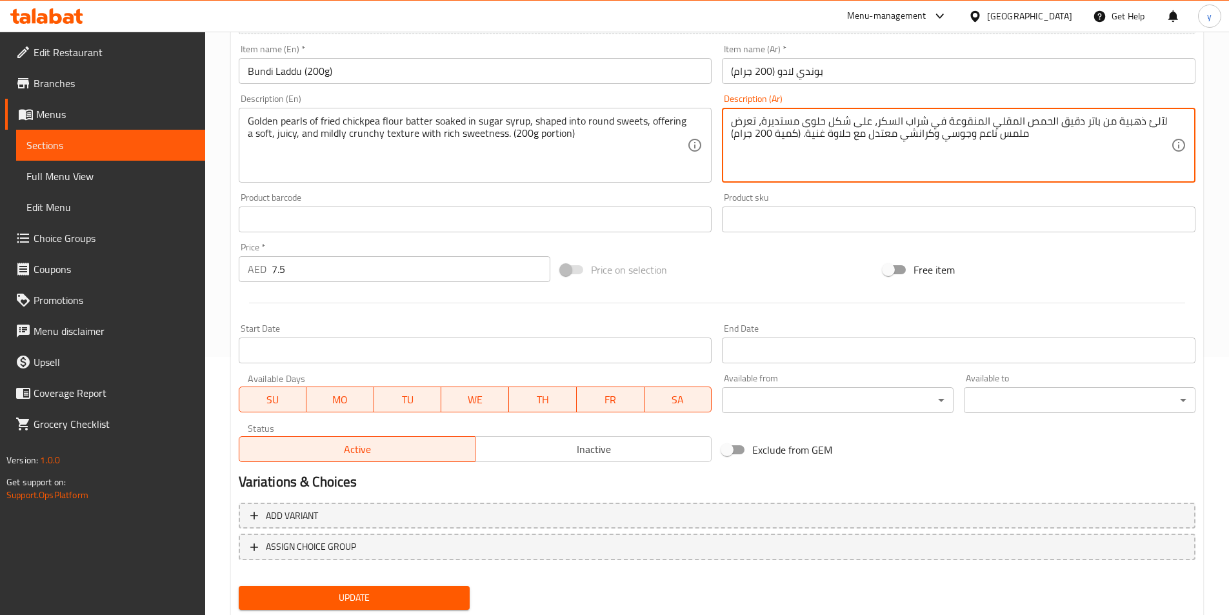
type textarea "لآلئ ذهبية من باتر دقيق الحمص المقلي المنقوعة في شراب السكر، على شكل حلوى مستدي…"
click at [340, 588] on button "Update" at bounding box center [355, 598] width 232 height 24
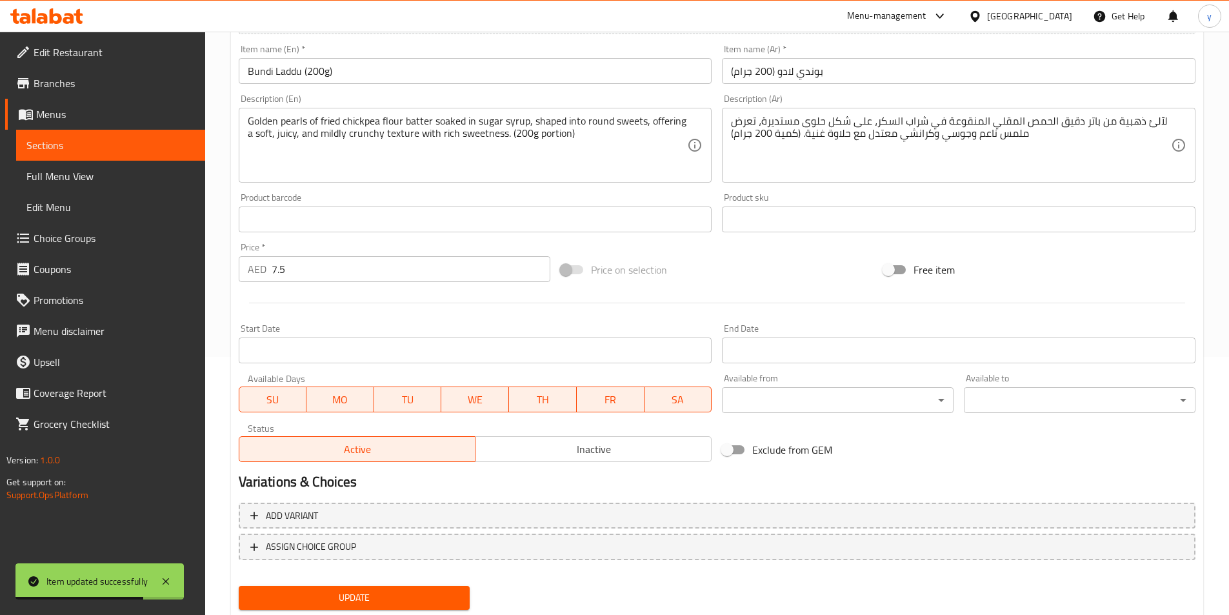
click at [108, 148] on span "Sections" at bounding box center [110, 144] width 168 height 15
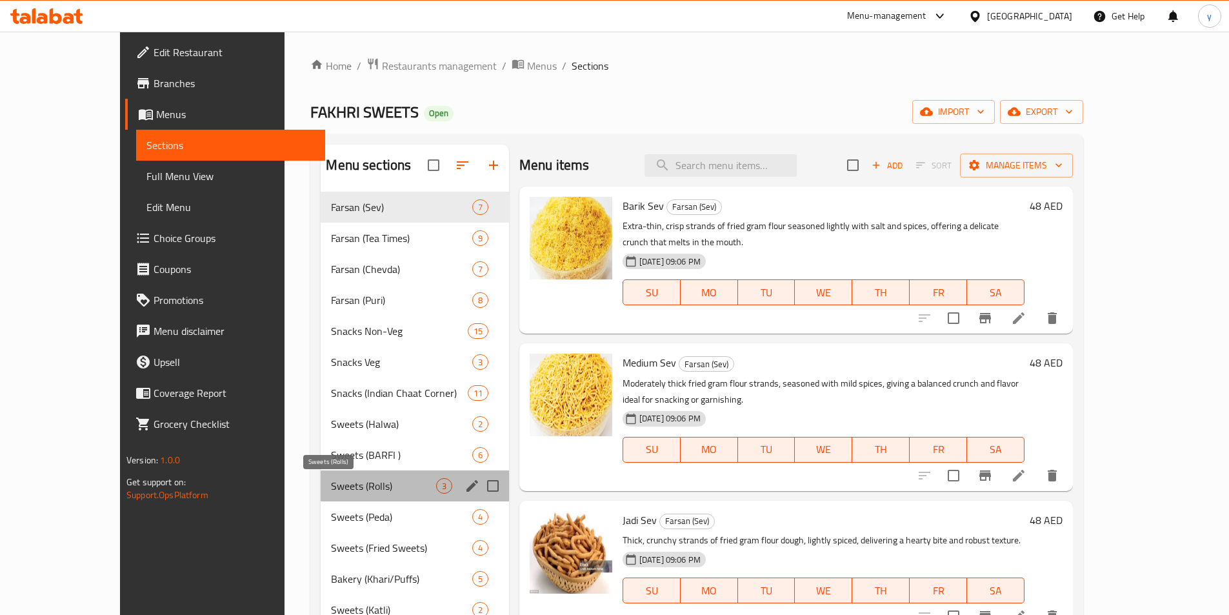
click at [351, 483] on span "Sweets (Rolls)" at bounding box center [383, 485] width 104 height 15
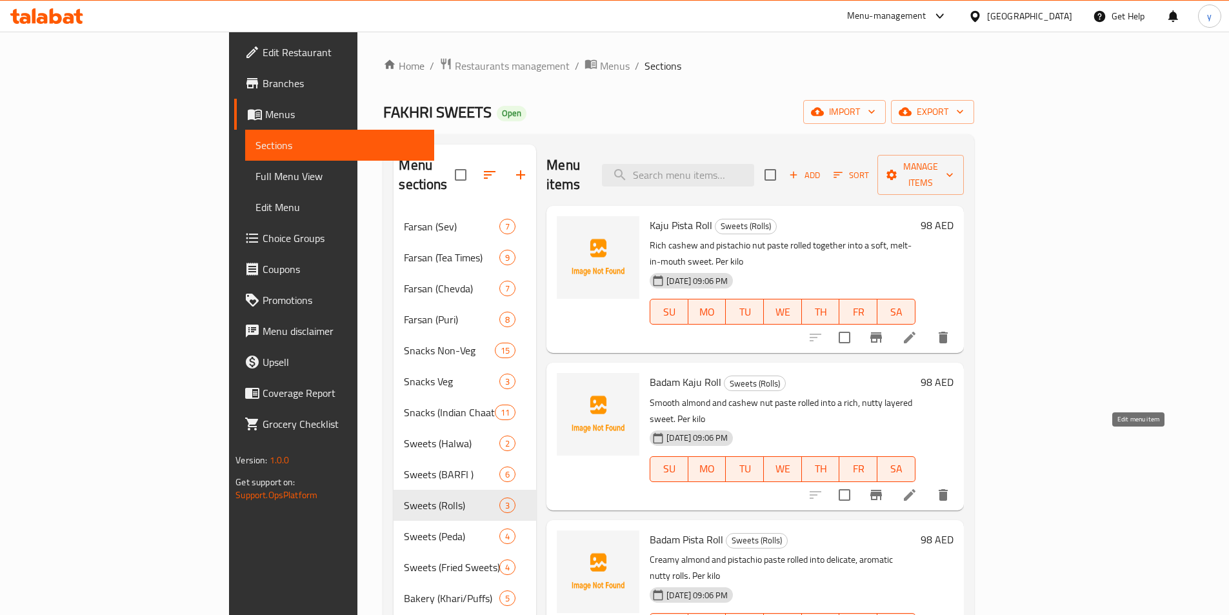
click at [915, 489] on icon at bounding box center [910, 495] width 12 height 12
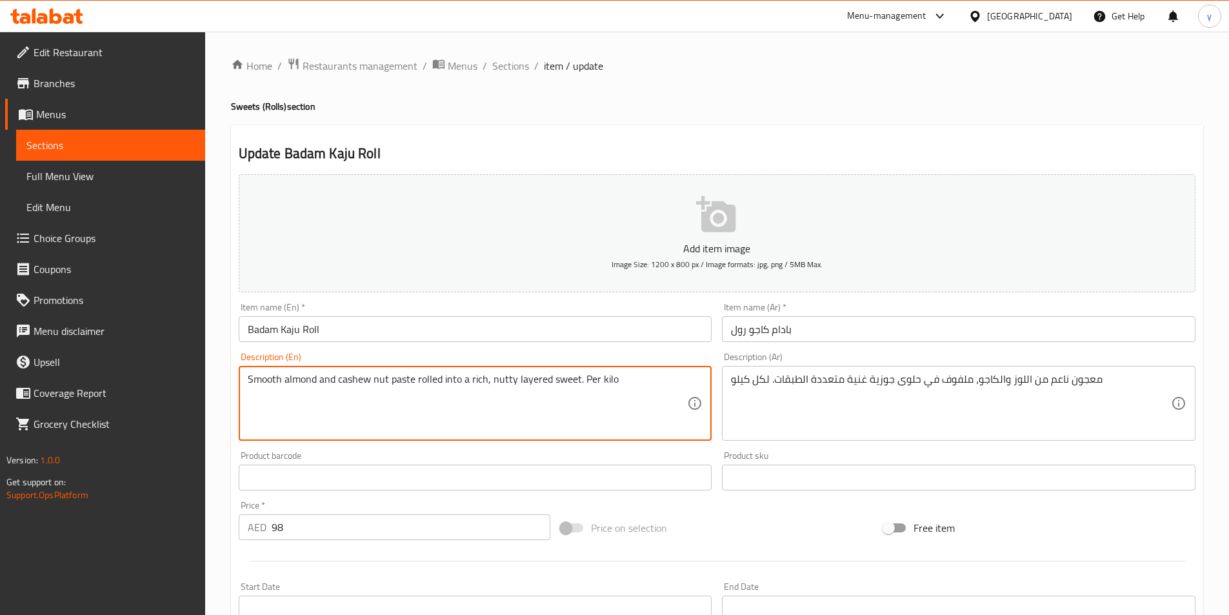
paste textarea "Traditional round sweets made from roasted chickpea flour mixed with ghee, suga…"
type textarea "Traditional round sweets made from roasted chickpea flour mixed with ghee, suga…"
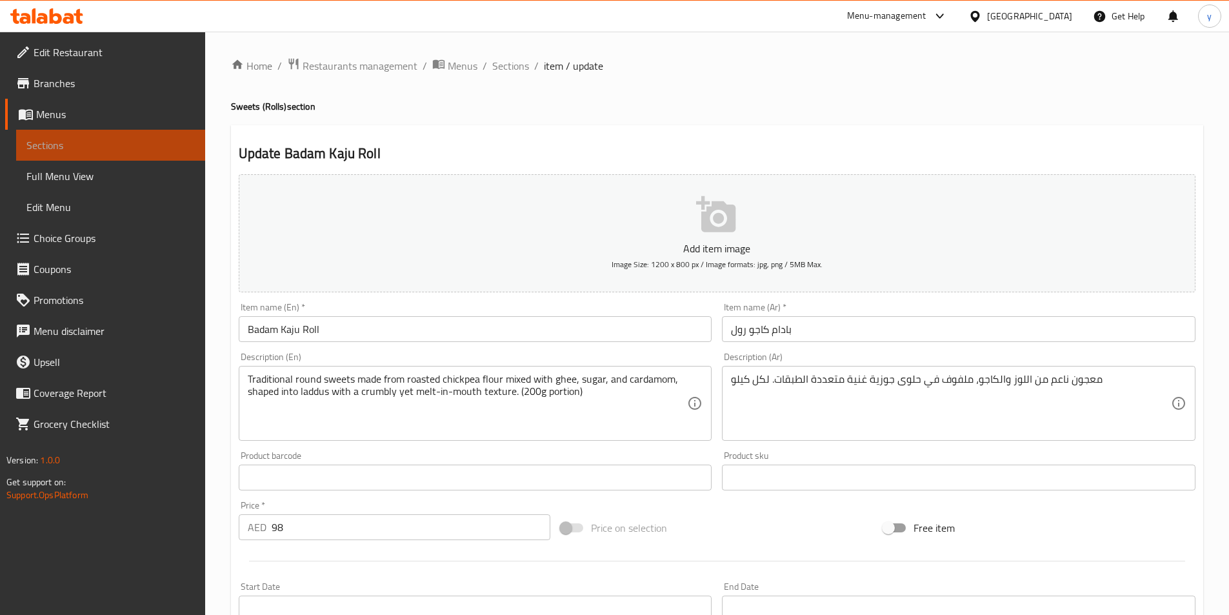
click at [94, 154] on link "Sections" at bounding box center [110, 145] width 189 height 31
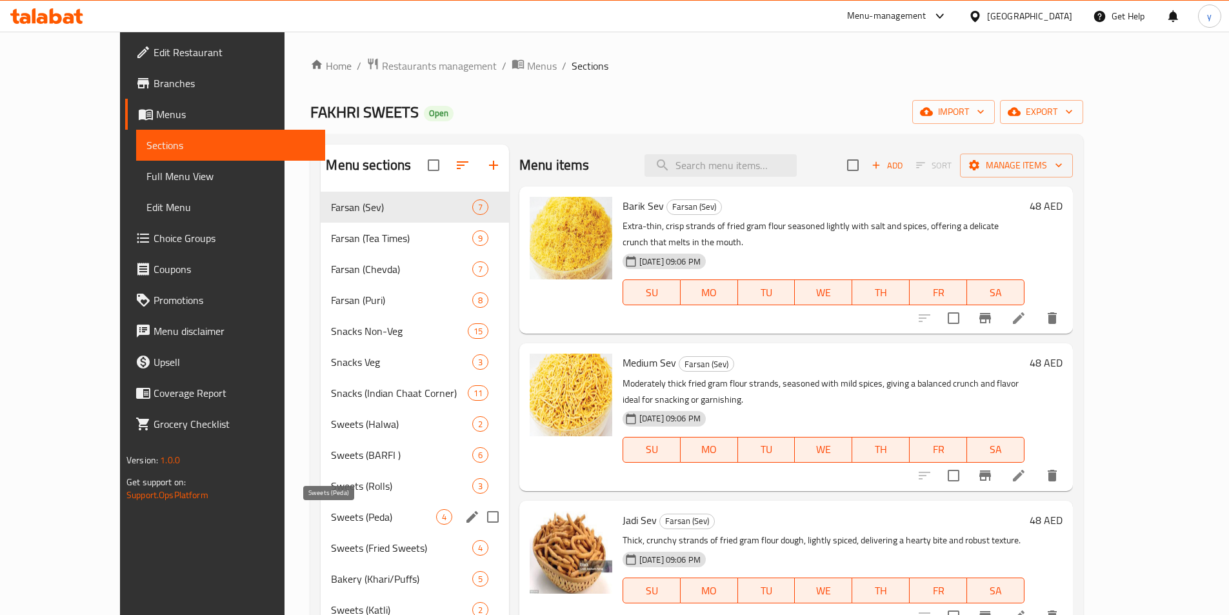
click at [331, 509] on span "Sweets (Peda)" at bounding box center [383, 516] width 104 height 15
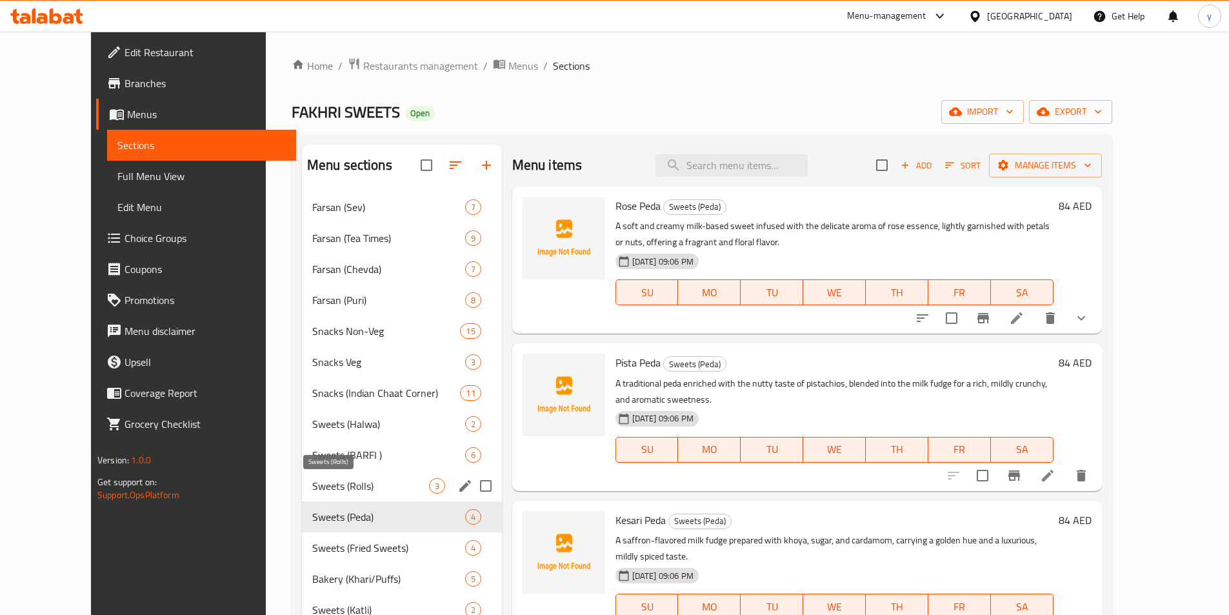
click at [340, 479] on span "Sweets (Rolls)" at bounding box center [370, 485] width 117 height 15
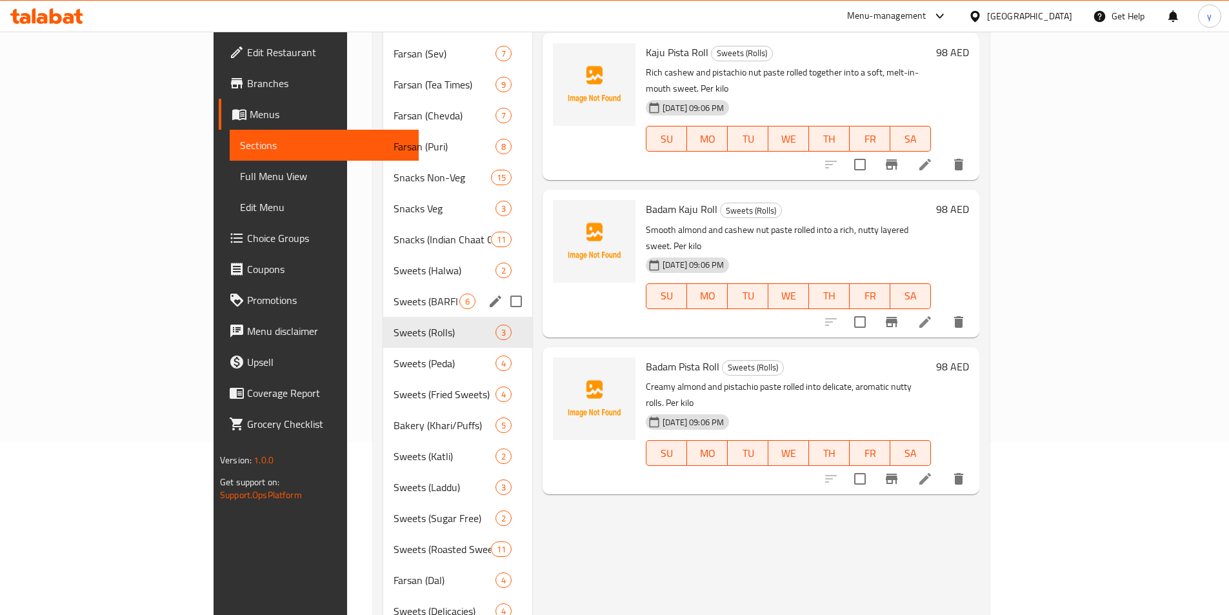
scroll to position [193, 0]
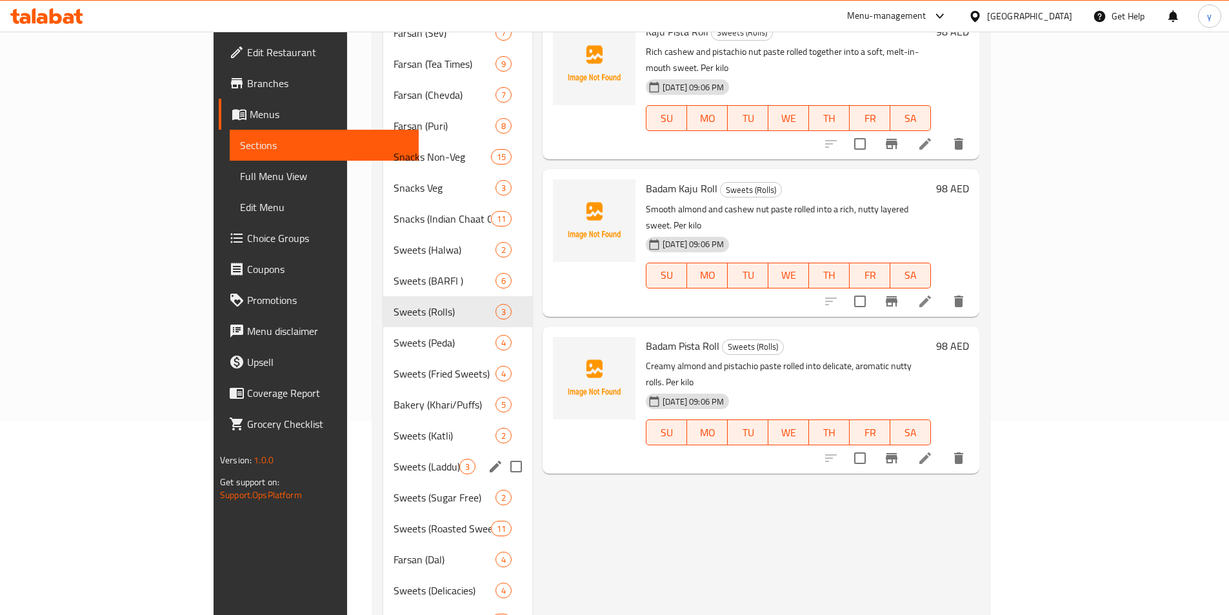
click at [383, 456] on div "Sweets (Laddu) 3" at bounding box center [457, 466] width 149 height 31
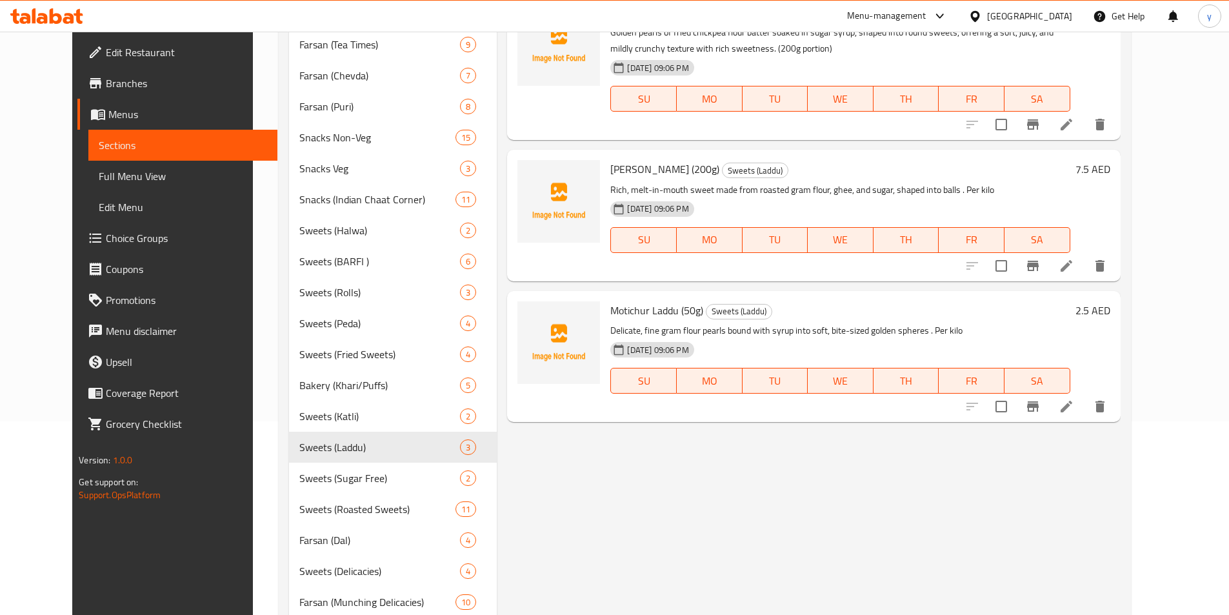
click at [1074, 263] on icon at bounding box center [1065, 265] width 15 height 15
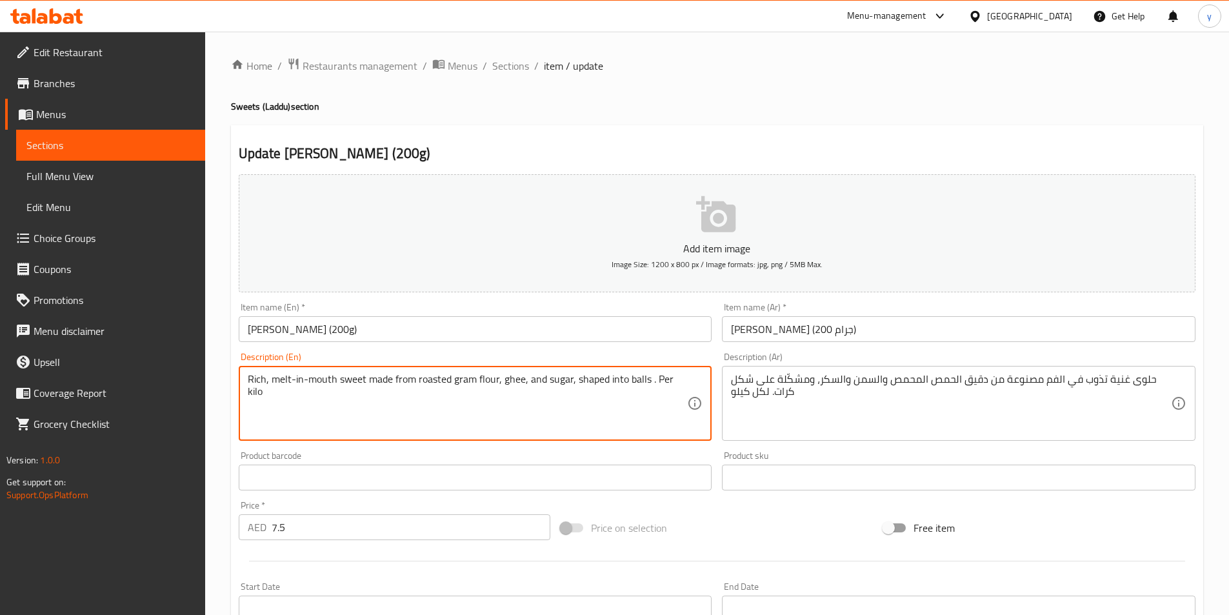
click at [392, 409] on textarea "Rich, melt-in-mouth sweet made from roasted gram flour, ghee, and sugar, shaped…" at bounding box center [468, 403] width 440 height 61
paste textarea "Traditional round sweets made from roasted chickpea flour mixed with ghee, suga…"
type textarea "Traditional round sweets made from roasted chickpea flour mixed with ghee, suga…"
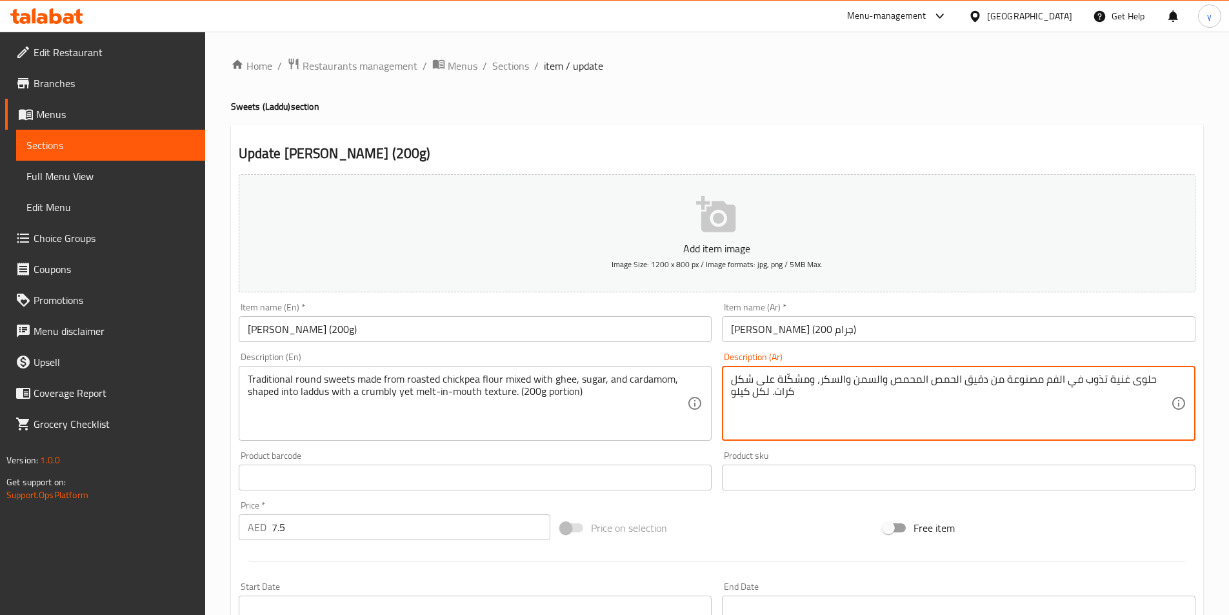
paste textarea "ائرية تقليدية مصنوعة من دقيق الحمص المحمص المخلوط بالسمن والسكر والهيل، على شكل…"
drag, startPoint x: 1106, startPoint y: 388, endPoint x: 1129, endPoint y: 384, distance: 23.4
click at [1129, 384] on textarea "حلوى دائرية تقليدية مصنوعة من دقيق الحمص المحمص المخلوط بالسمن والسكر والهيل، ع…" at bounding box center [951, 403] width 440 height 61
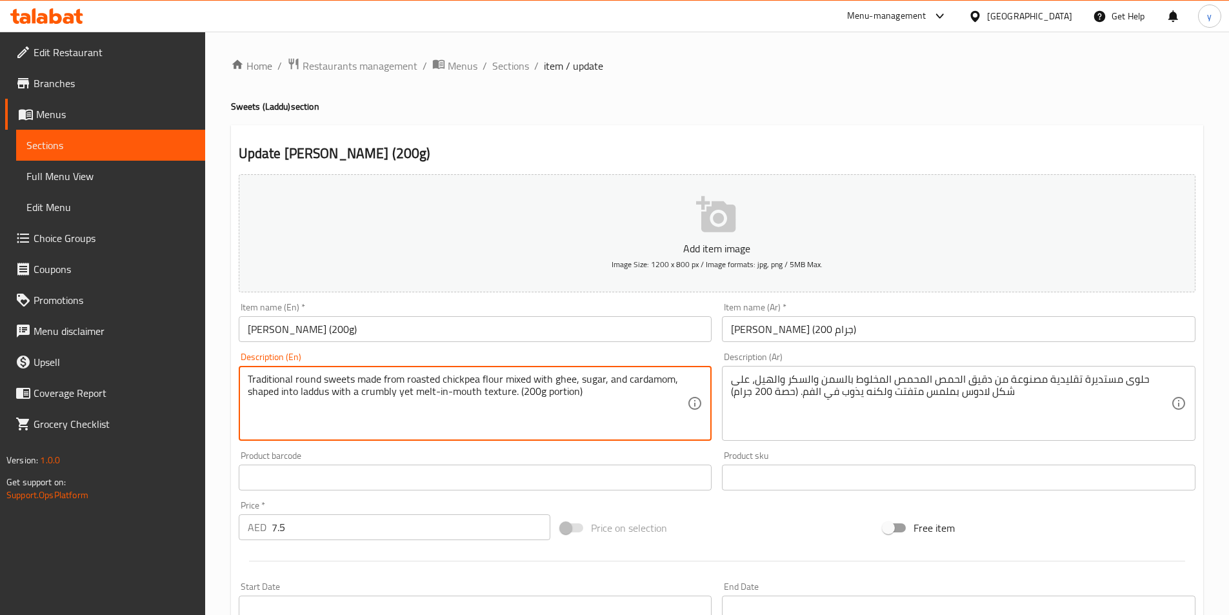
drag, startPoint x: 406, startPoint y: 381, endPoint x: 439, endPoint y: 386, distance: 32.7
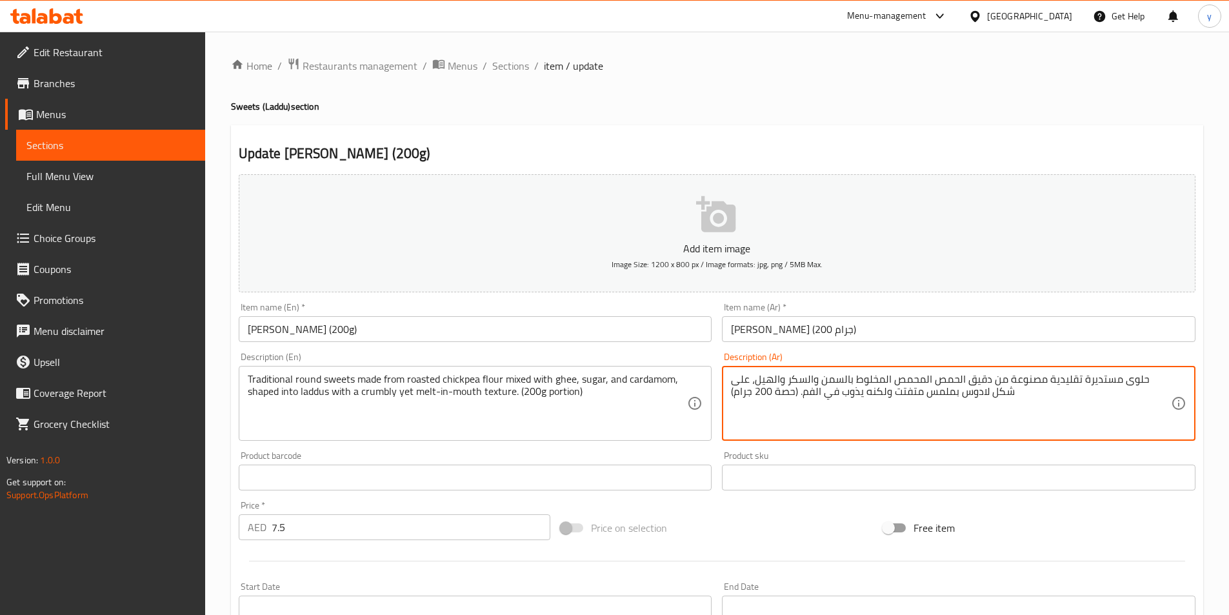
drag, startPoint x: 916, startPoint y: 386, endPoint x: 949, endPoint y: 383, distance: 33.0
drag, startPoint x: 880, startPoint y: 382, endPoint x: 902, endPoint y: 384, distance: 22.1
click at [902, 384] on textarea "حلوى مستديرة تقليدية مصنوعة من دقيق الحمص المشوي المخلوط بالسمن والسكر والهيل، …" at bounding box center [951, 403] width 440 height 61
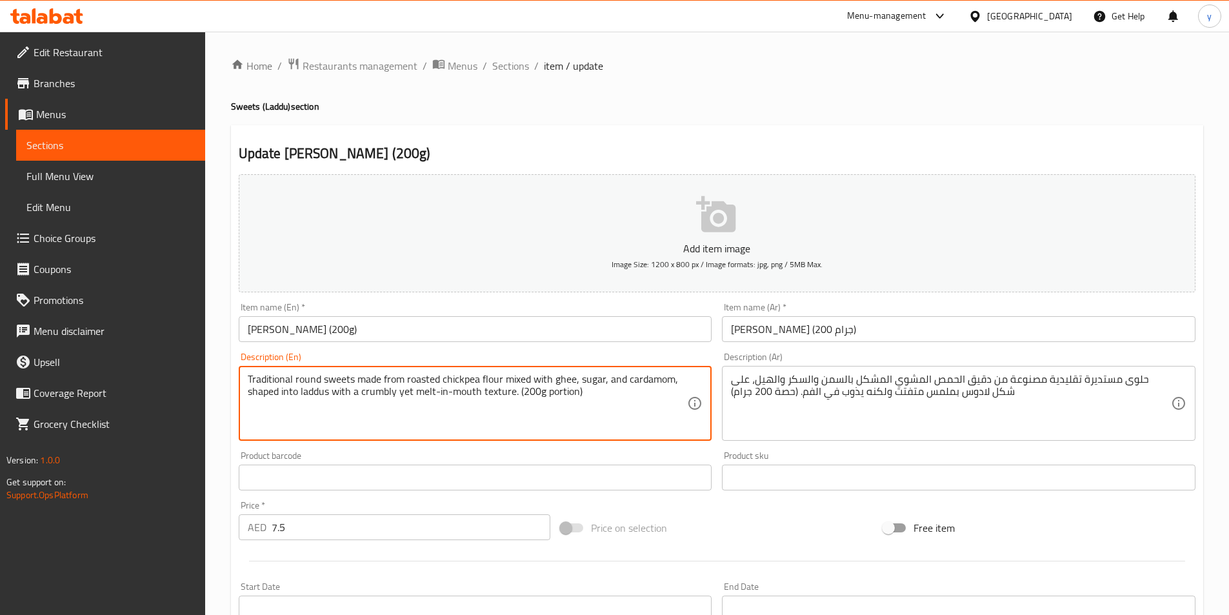
click at [299, 395] on textarea "Traditional round sweets made from roasted chickpea flour mixed with ghee, suga…" at bounding box center [468, 403] width 440 height 61
drag, startPoint x: 362, startPoint y: 392, endPoint x: 393, endPoint y: 397, distance: 31.3
click at [393, 397] on textarea "Traditional round sweets made from roasted chickpea flour mixed with ghee, suga…" at bounding box center [468, 403] width 440 height 61
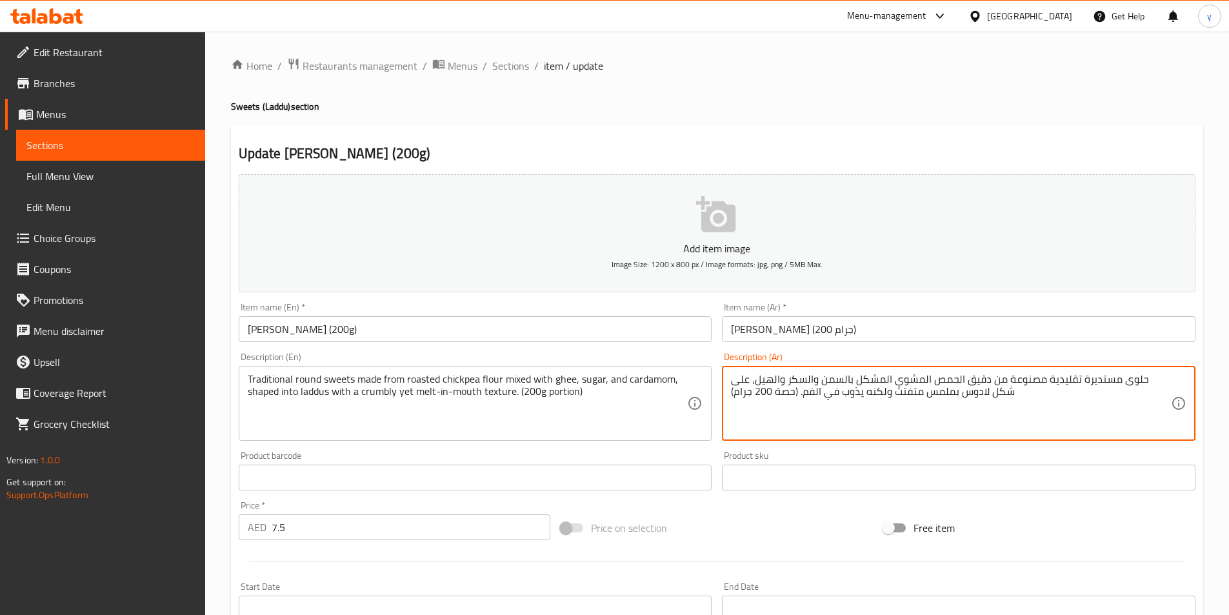
drag, startPoint x: 774, startPoint y: 390, endPoint x: 798, endPoint y: 394, distance: 24.2
click at [798, 394] on textarea "حلوى مستديرة تقليدية مصنوعة من دقيق الحمص المشوي المشكل بالسمن والسكر والهيل، ع…" at bounding box center [951, 403] width 440 height 61
drag, startPoint x: 774, startPoint y: 394, endPoint x: 793, endPoint y: 397, distance: 19.6
click at [793, 397] on textarea "حلوى مستديرة تقليدية مصنوعة من دقيق الحمص المشوي المشكل بالسمن والسكر والهيل، ع…" at bounding box center [951, 403] width 440 height 61
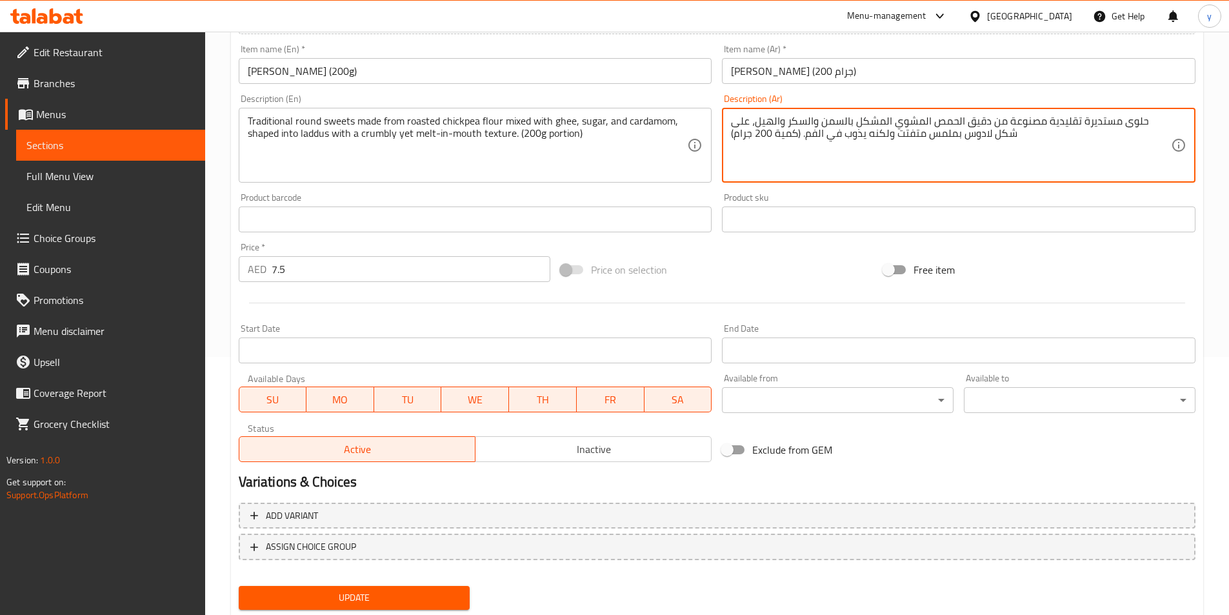
type textarea "حلوى مستديرة تقليدية مصنوعة من دقيق الحمص المشوي المشكل بالسمن والسكر والهيل، ع…"
click at [399, 609] on button "Update" at bounding box center [355, 598] width 232 height 24
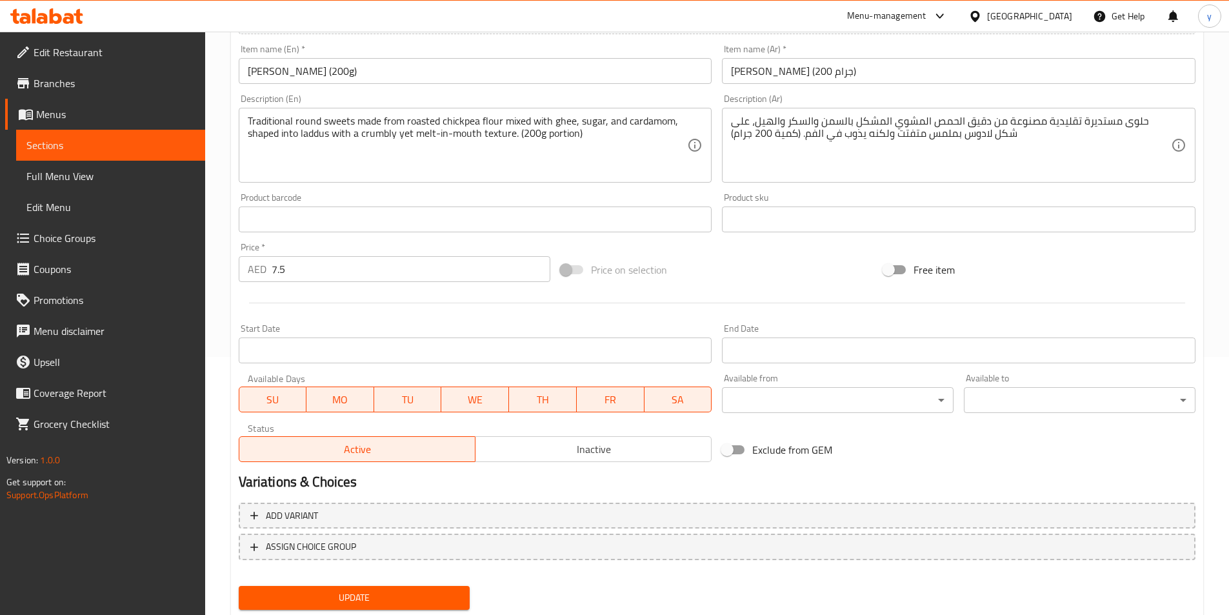
click at [344, 600] on span "Update" at bounding box center [354, 597] width 211 height 16
click at [173, 145] on span "Sections" at bounding box center [110, 144] width 168 height 15
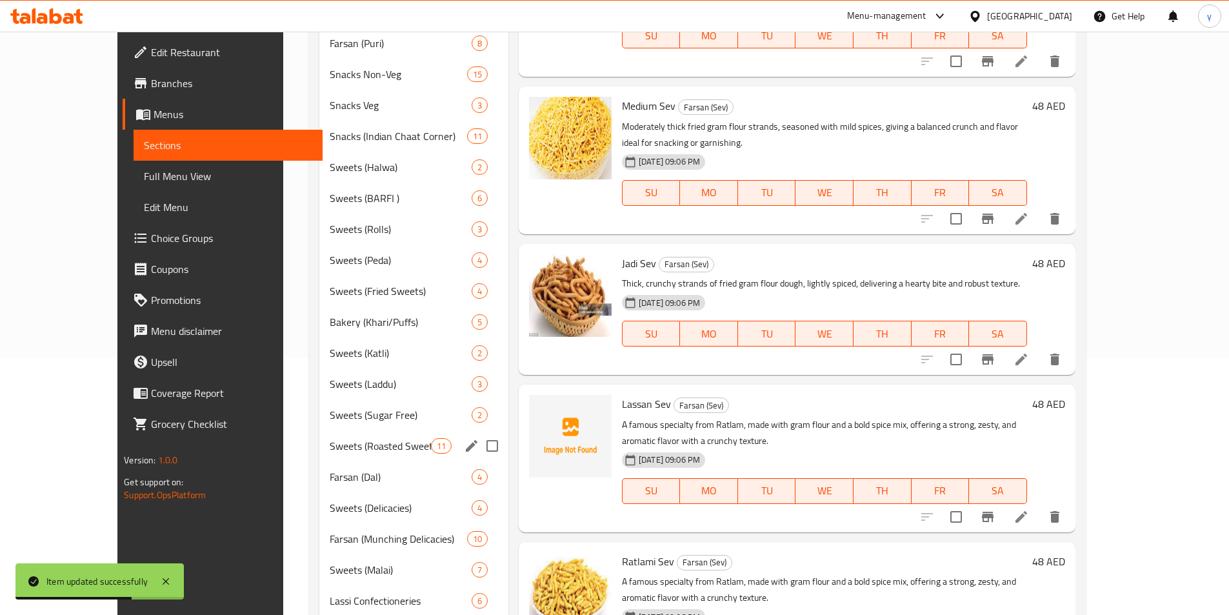
scroll to position [258, 0]
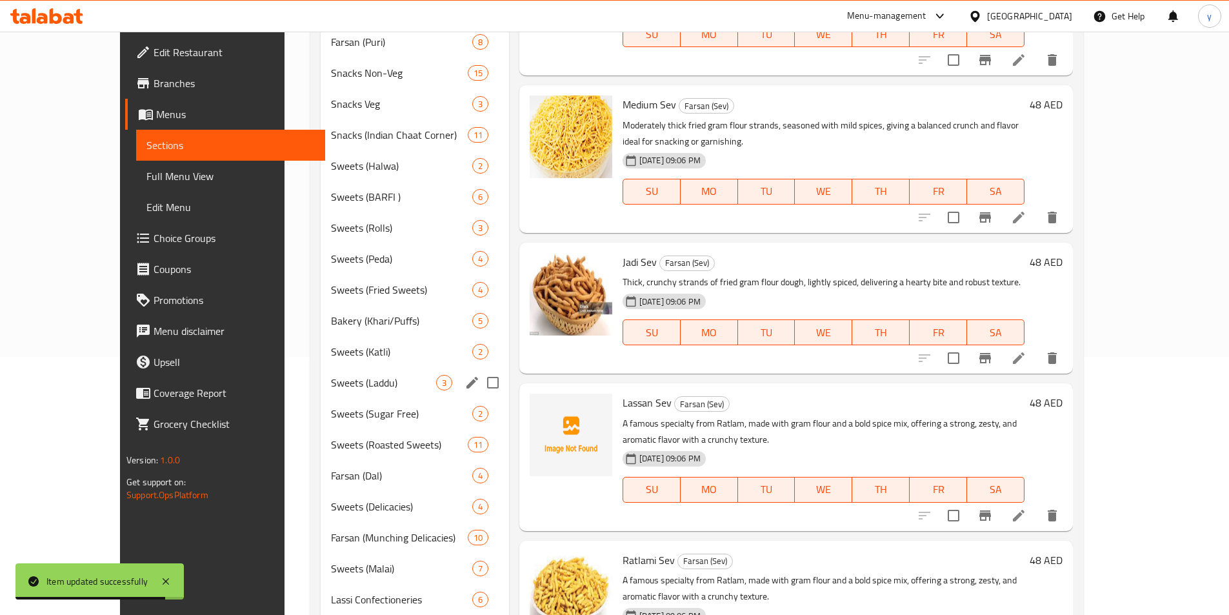
click at [336, 373] on div "Sweets (Laddu) 3" at bounding box center [415, 382] width 188 height 31
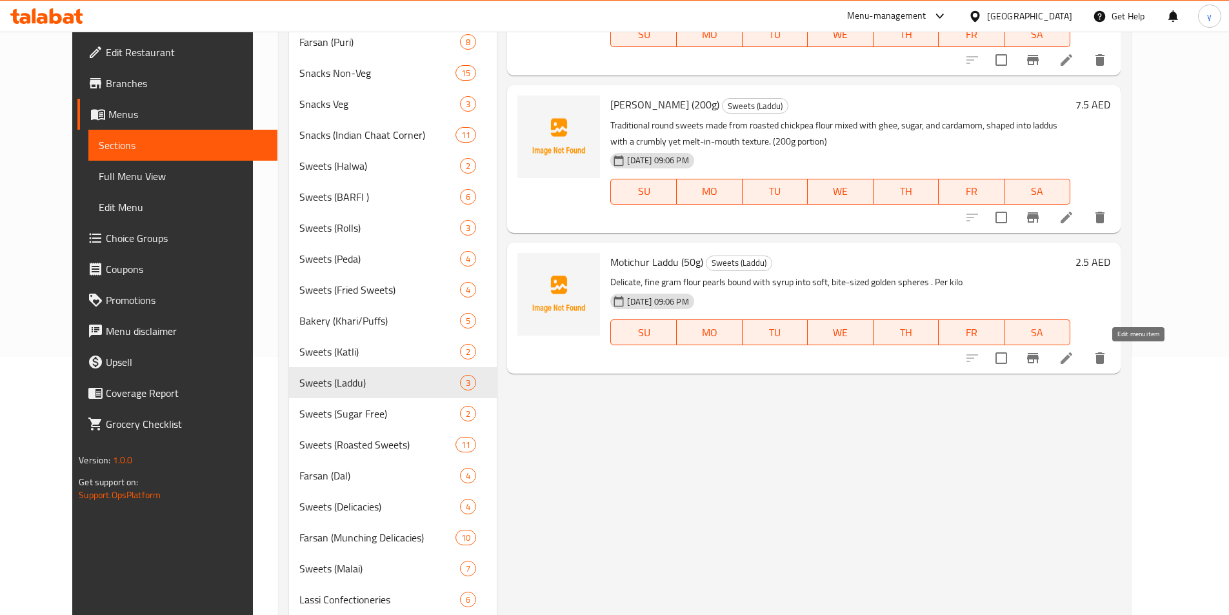
click at [1074, 365] on icon at bounding box center [1065, 357] width 15 height 15
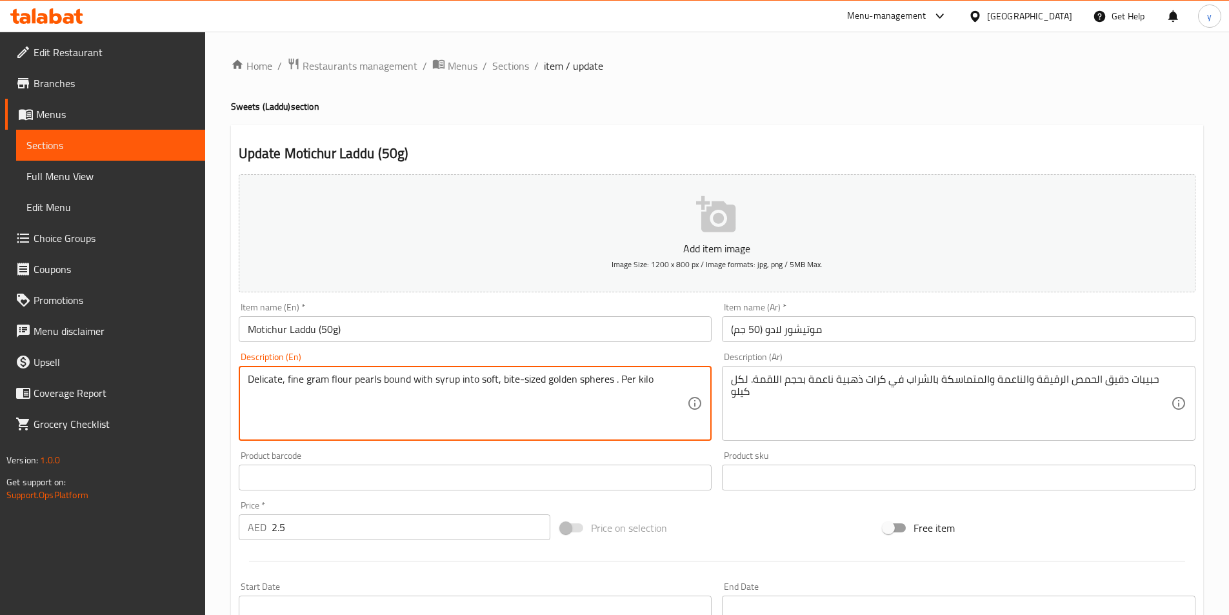
paste textarea "Motichur Laddu (50g)"
click at [382, 393] on textarea "Delicate, fine gram flour pearls bound with syrup into soft, bite-sized golden …" at bounding box center [468, 403] width 440 height 61
paste textarea "Tiny, delicate pearls of chickpea flour batter fried and soaked in saffron suga…"
type textarea "Tiny, delicate pearls of chickpea flour batter fried and soaked in saffron suga…"
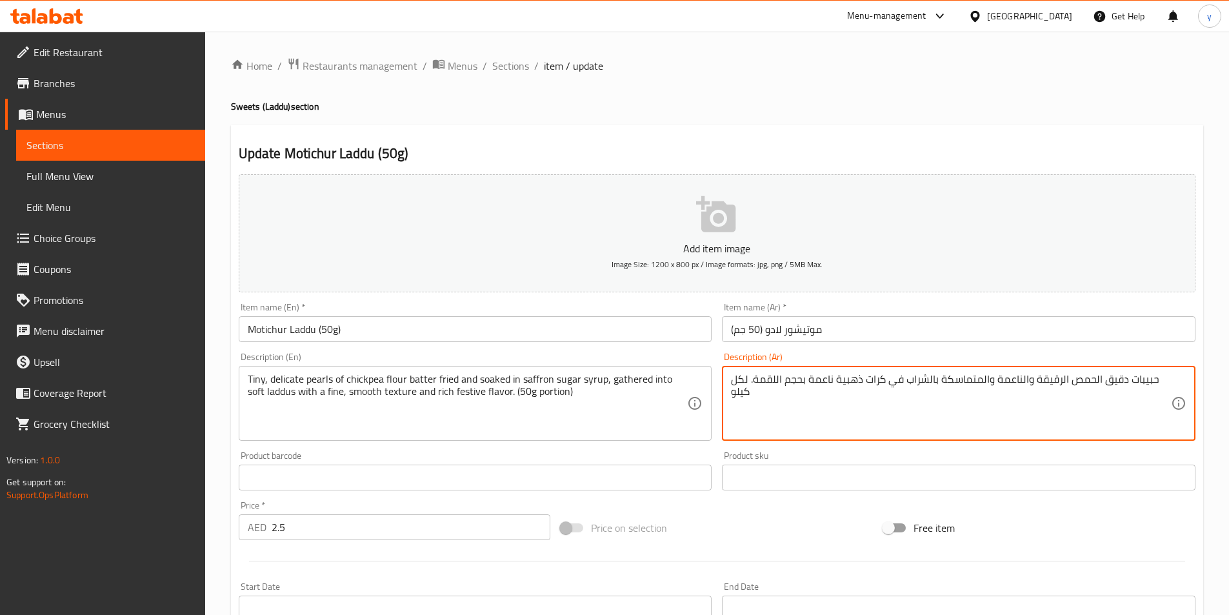
paste textarea "لآلئ صغيرة ورقيقة من عجينة دقيق الحمص مقلية ومنقوعة في شراب السكر والزعفران، مج…"
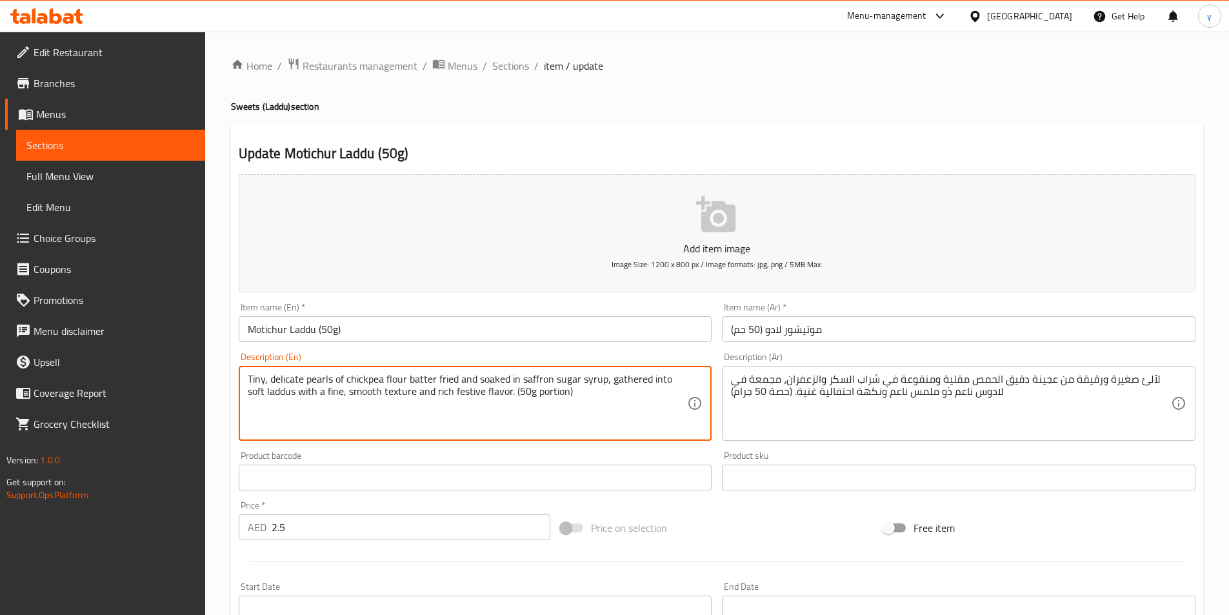
drag, startPoint x: 611, startPoint y: 384, endPoint x: 648, endPoint y: 384, distance: 37.4
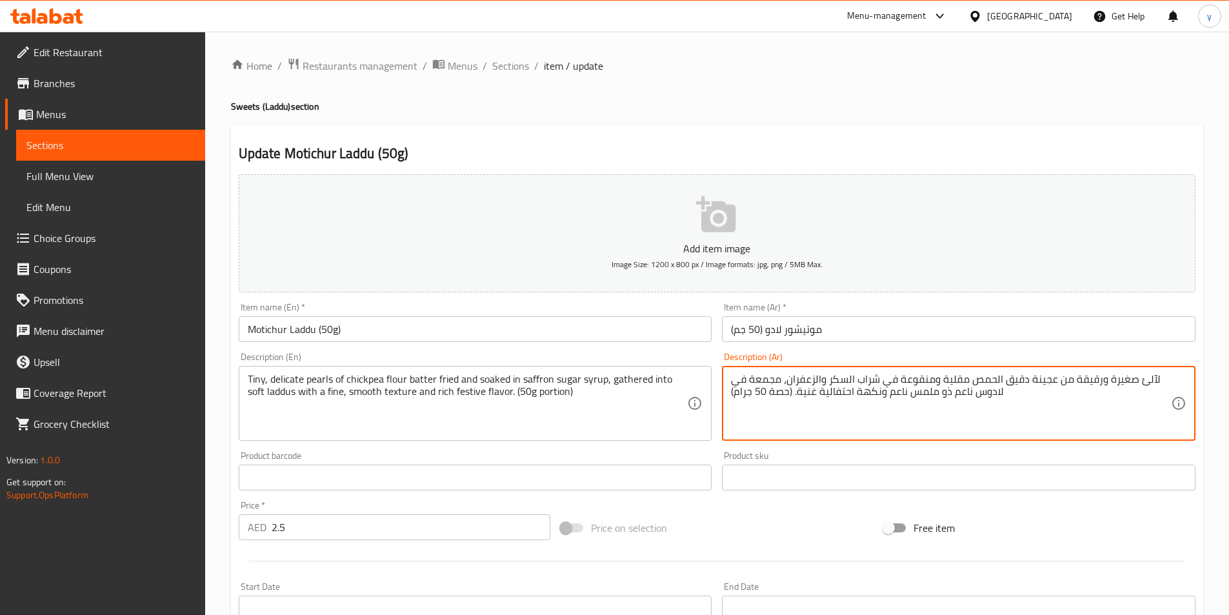
drag, startPoint x: 749, startPoint y: 376, endPoint x: 779, endPoint y: 377, distance: 30.3
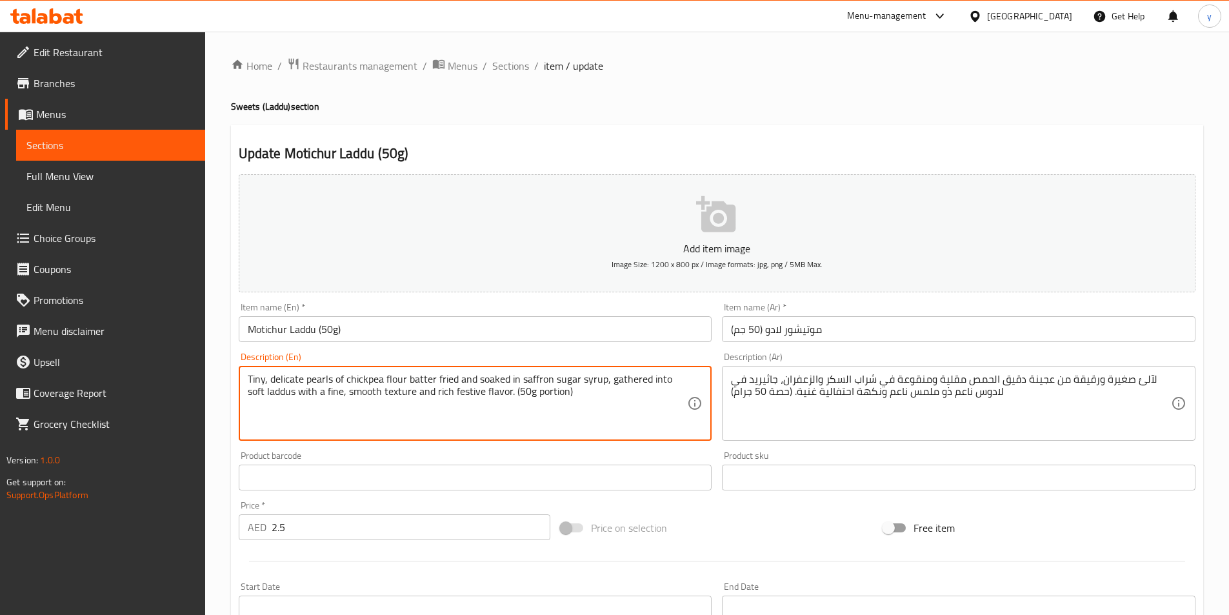
drag, startPoint x: 306, startPoint y: 394, endPoint x: 326, endPoint y: 397, distance: 20.3
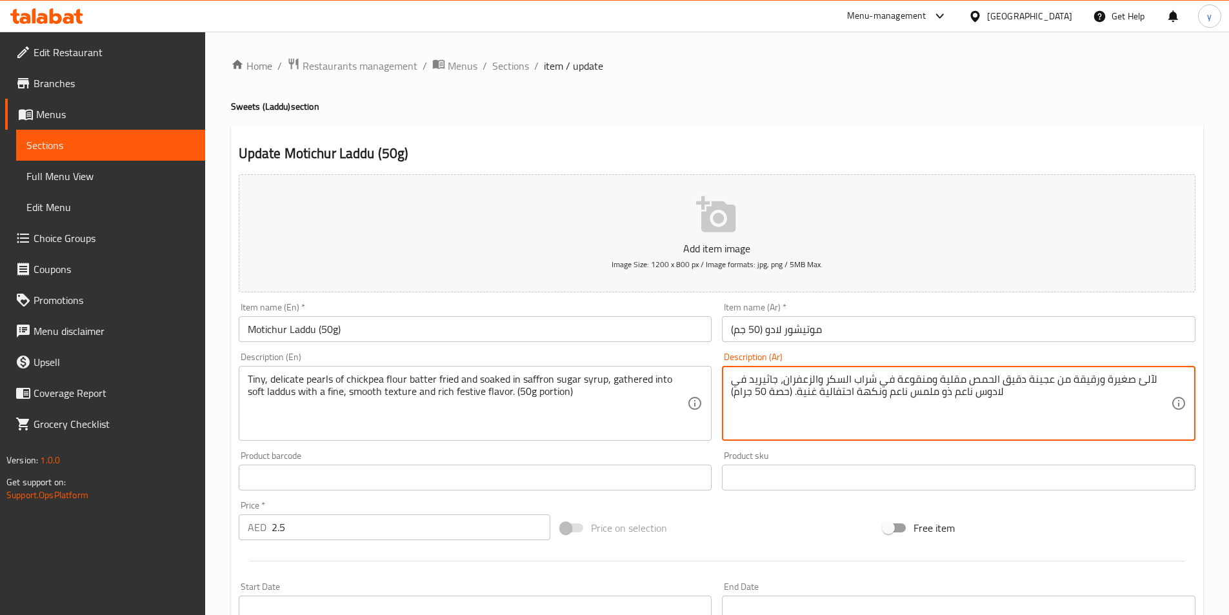
drag, startPoint x: 938, startPoint y: 398, endPoint x: 947, endPoint y: 397, distance: 9.1
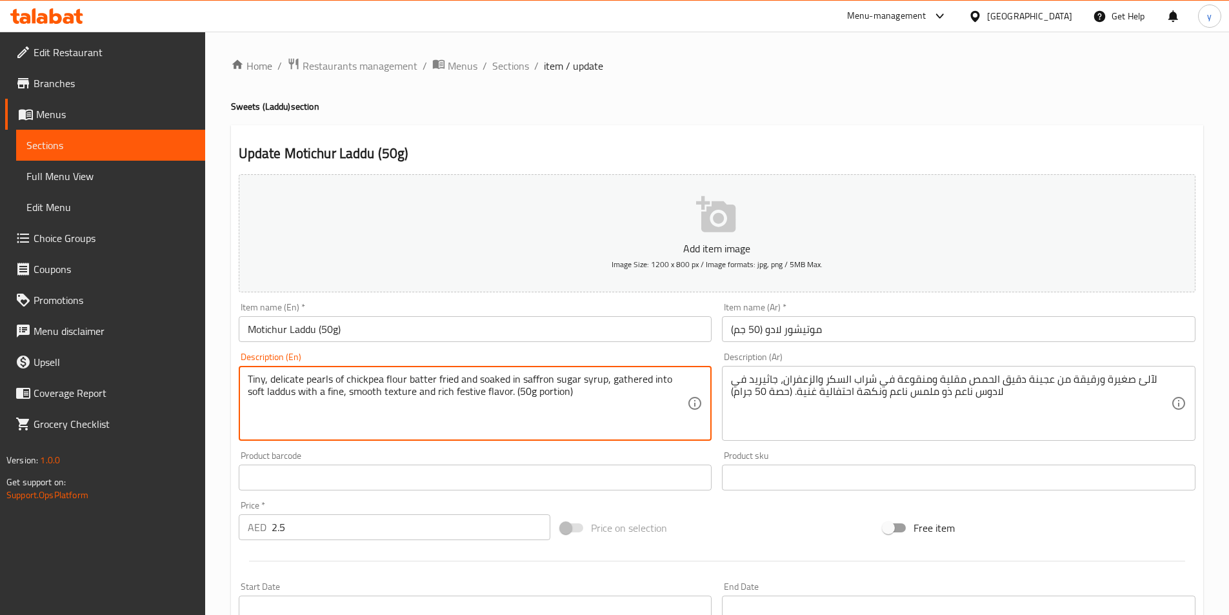
drag, startPoint x: 280, startPoint y: 395, endPoint x: 323, endPoint y: 403, distance: 44.0
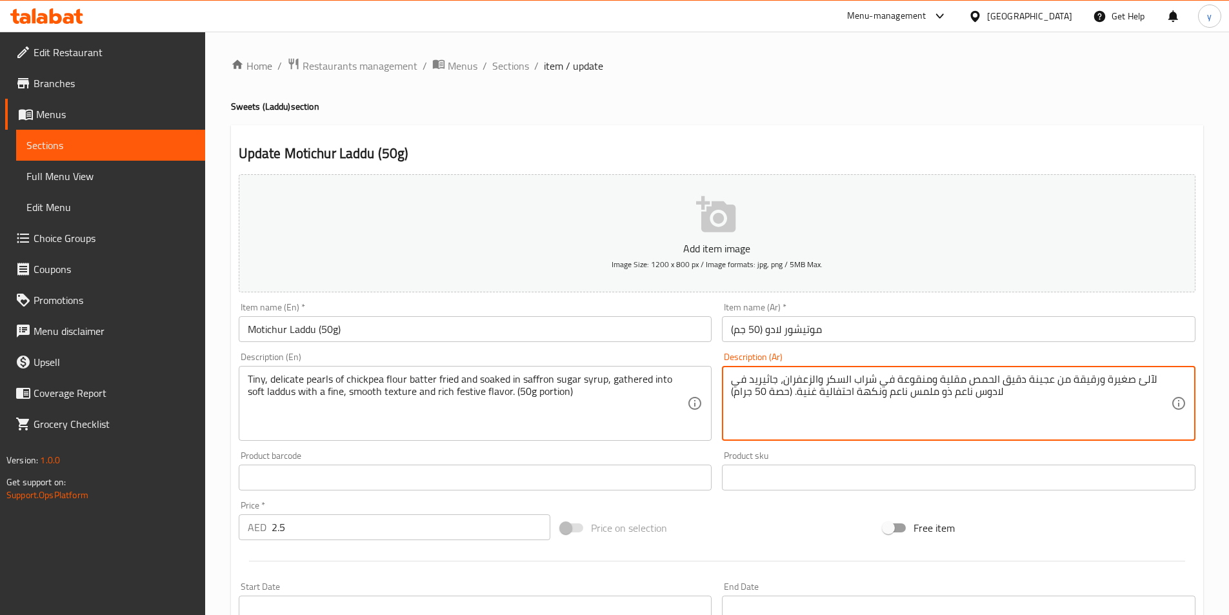
drag, startPoint x: 942, startPoint y: 398, endPoint x: 949, endPoint y: 397, distance: 7.8
drag, startPoint x: 938, startPoint y: 399, endPoint x: 949, endPoint y: 399, distance: 10.3
click at [949, 399] on textarea "لآلئ صغيرة ورقيقة من عجينة دقيق الحمص مقلية ومنقوعة في شراب السكر والزعفران، جا…" at bounding box center [951, 403] width 440 height 61
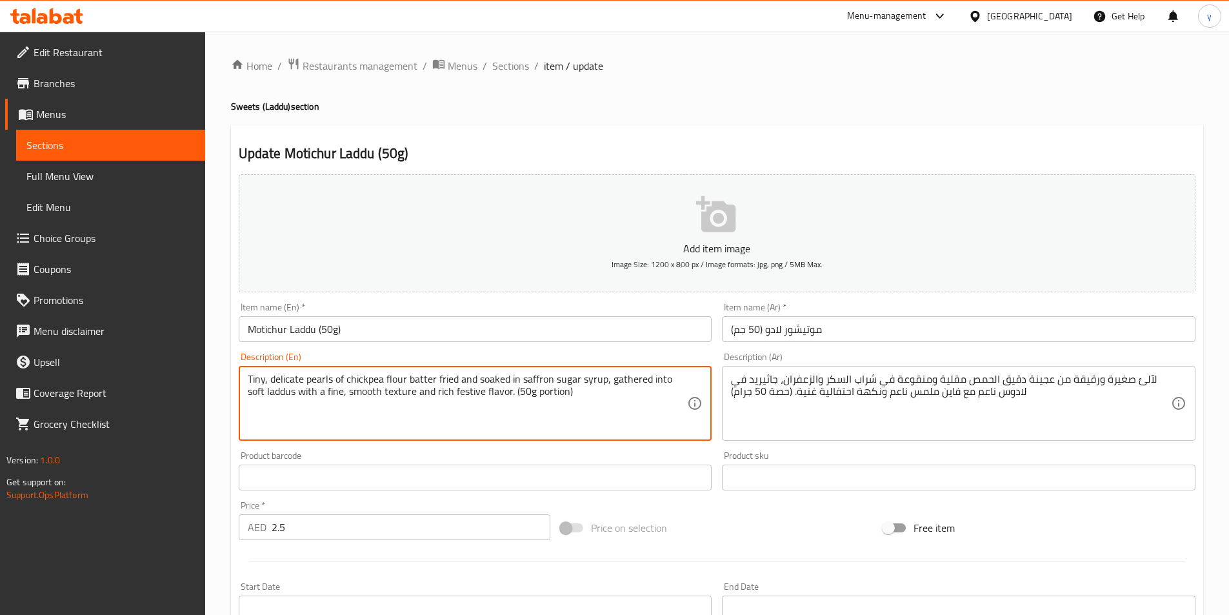
drag, startPoint x: 436, startPoint y: 402, endPoint x: 449, endPoint y: 402, distance: 13.5
click at [509, 414] on textarea "Tiny, delicate pearls of chickpea flour batter fried and soaked in saffron suga…" at bounding box center [468, 403] width 440 height 61
drag, startPoint x: 433, startPoint y: 390, endPoint x: 462, endPoint y: 400, distance: 30.0
click at [462, 400] on textarea "Tiny, delicate pearls of chickpea flour batter fried and soaked in saffron suga…" at bounding box center [468, 403] width 440 height 61
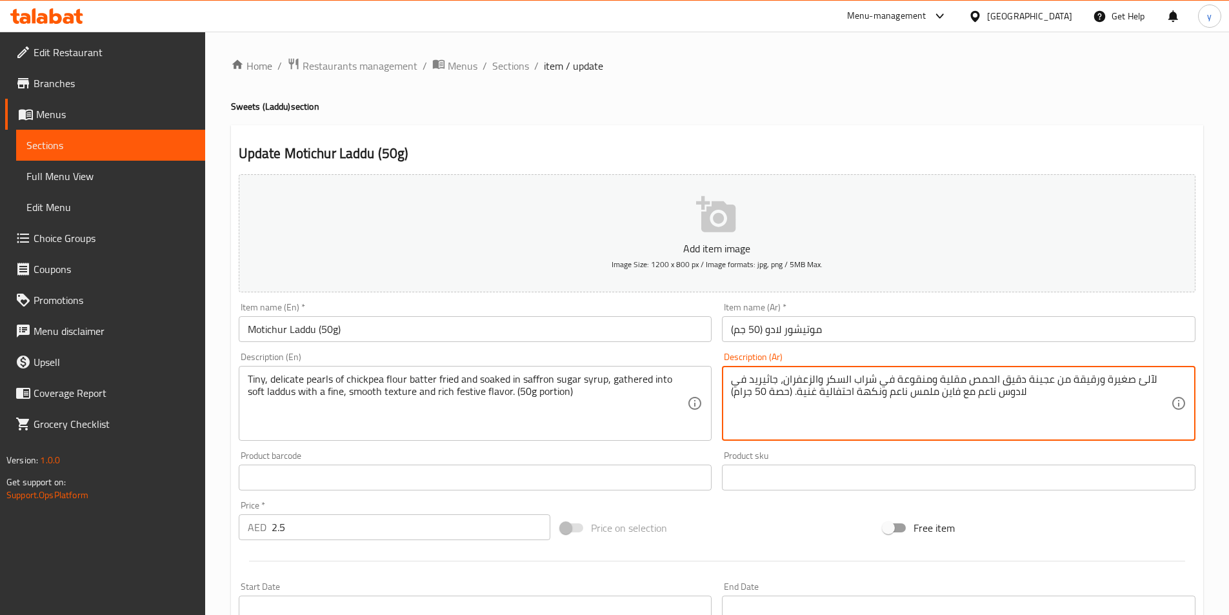
drag, startPoint x: 819, startPoint y: 402, endPoint x: 854, endPoint y: 407, distance: 35.1
drag, startPoint x: 769, startPoint y: 395, endPoint x: 786, endPoint y: 398, distance: 17.6
click at [786, 398] on textarea "لآلئ صغيرة ورقيقة من عجينة دقيق الحمص مقلية ومنقوعة في شراب السكر والزعفران، جا…" at bounding box center [951, 403] width 440 height 61
drag, startPoint x: 1026, startPoint y: 379, endPoint x: 1049, endPoint y: 378, distance: 23.3
click at [1049, 378] on textarea "لآلئ صغيرة ورقيقة من عجينة دقيق الحمص مقلية ومنقوعة في شراب السكر والزعفران، جا…" at bounding box center [951, 403] width 440 height 61
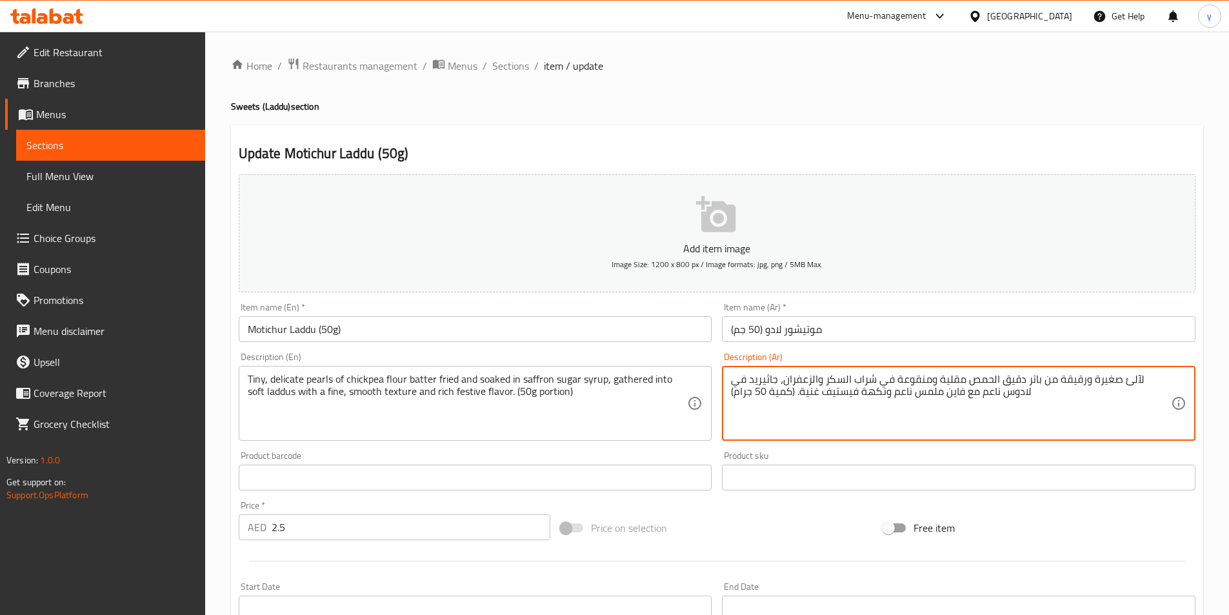
type textarea "لآلئ صغيرة ورقيقة من باتر دقيق الحمص مقلية ومنقوعة في شراب السكر والزعفران، جاث…"
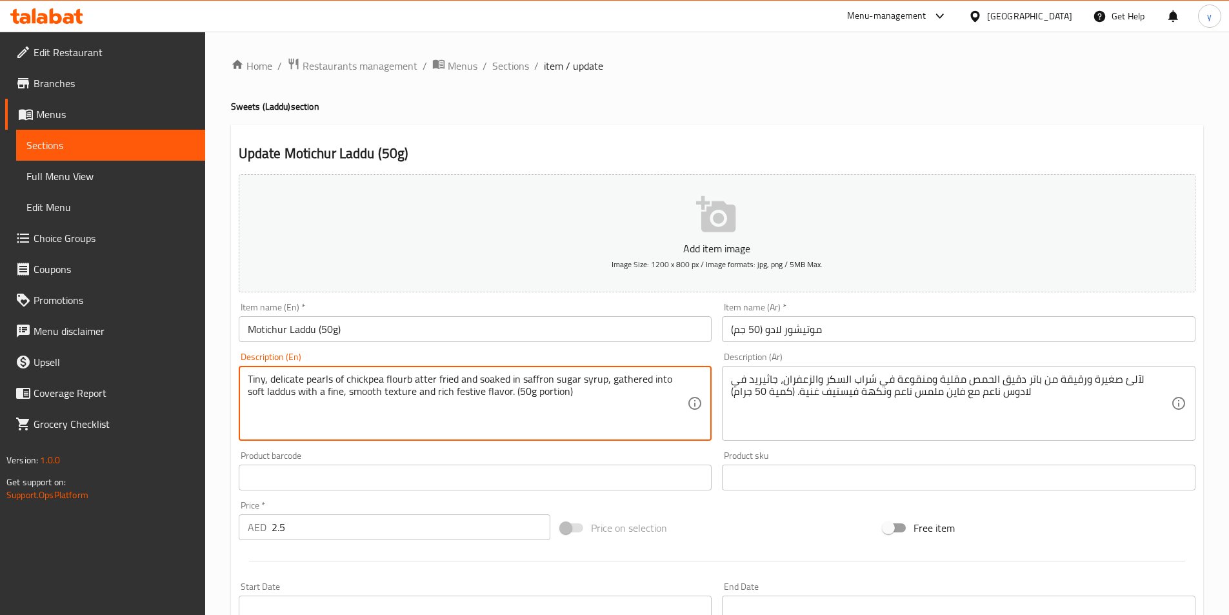
type textarea "Tiny, delicate pearls of chickpea flour batter fried and soaked in saffron suga…"
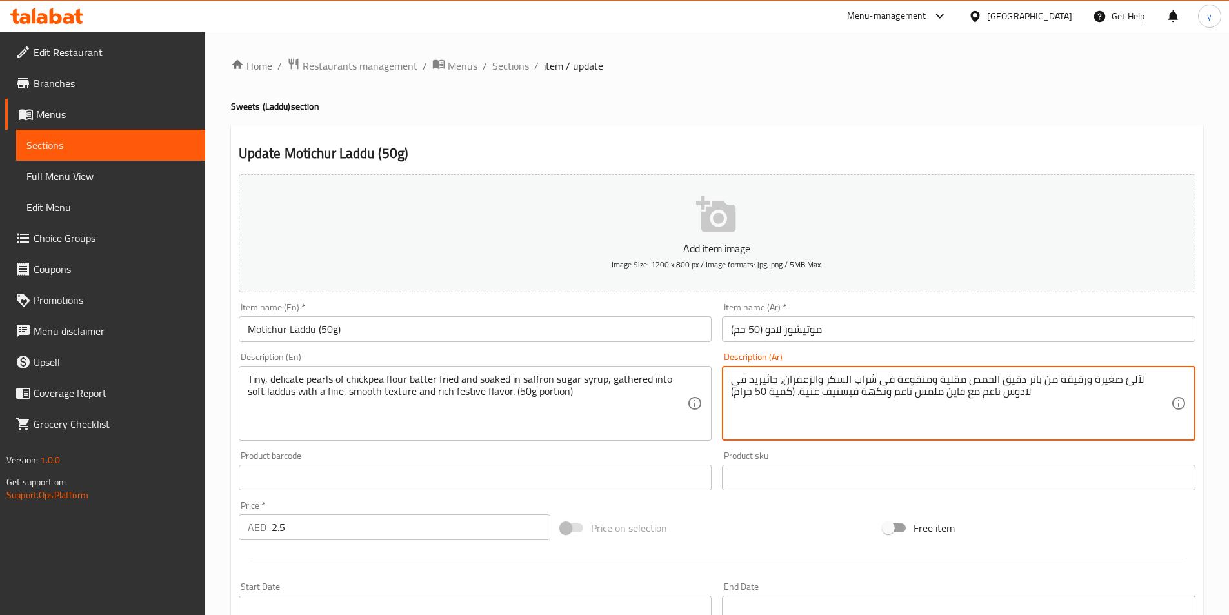
drag, startPoint x: 1123, startPoint y: 382, endPoint x: 1147, endPoint y: 384, distance: 24.0
click at [992, 382] on textarea "لآلئ رفيعة ورقيقة من باتر دقيق الحمص مقلية ومنقوعة في شراب السكر والزعفران، جاث…" at bounding box center [951, 403] width 440 height 61
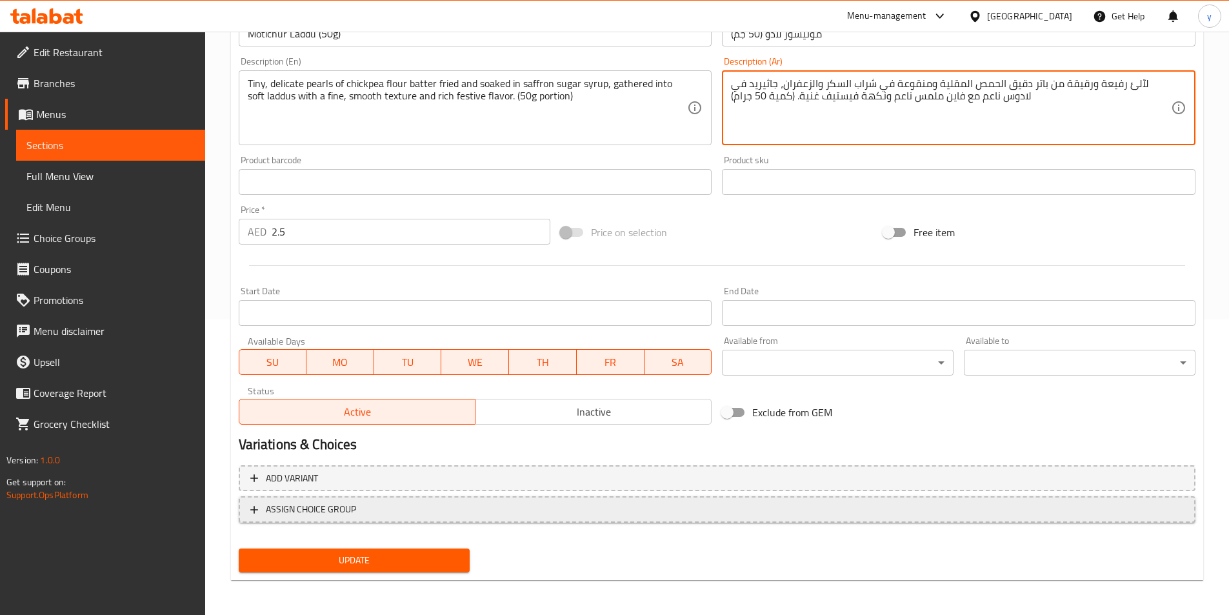
scroll to position [297, 0]
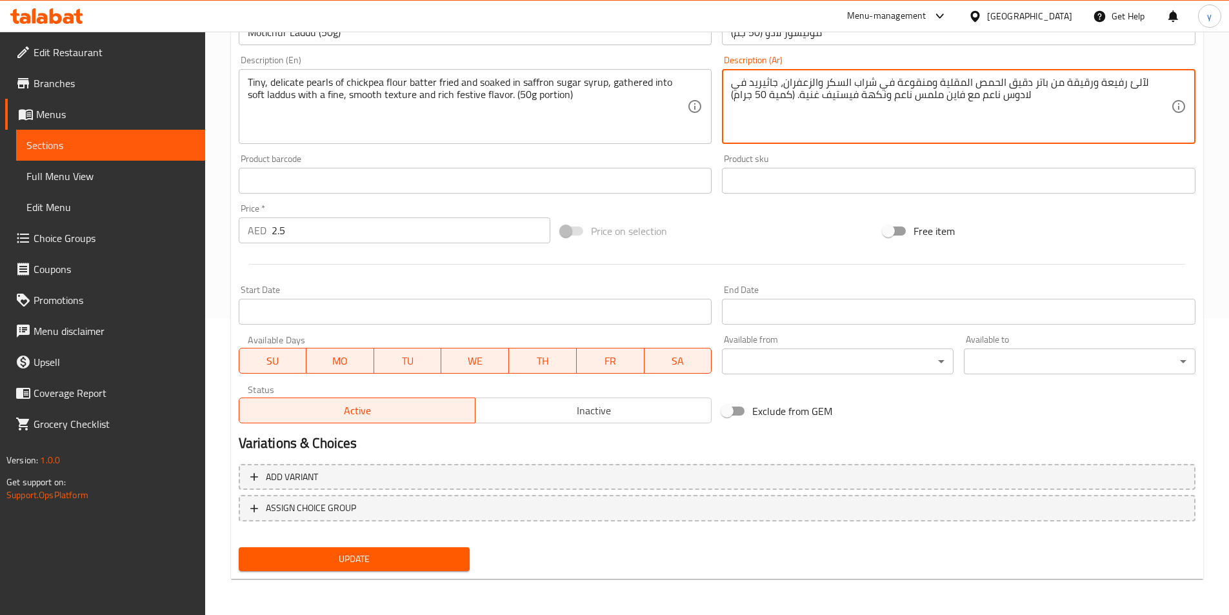
type textarea "لآلئ رفيعة ورقيقة من باتر دقيق الحمص المقلية ومنقوعة في شراب السكر والزعفران، ج…"
click at [417, 553] on span "Update" at bounding box center [354, 559] width 211 height 16
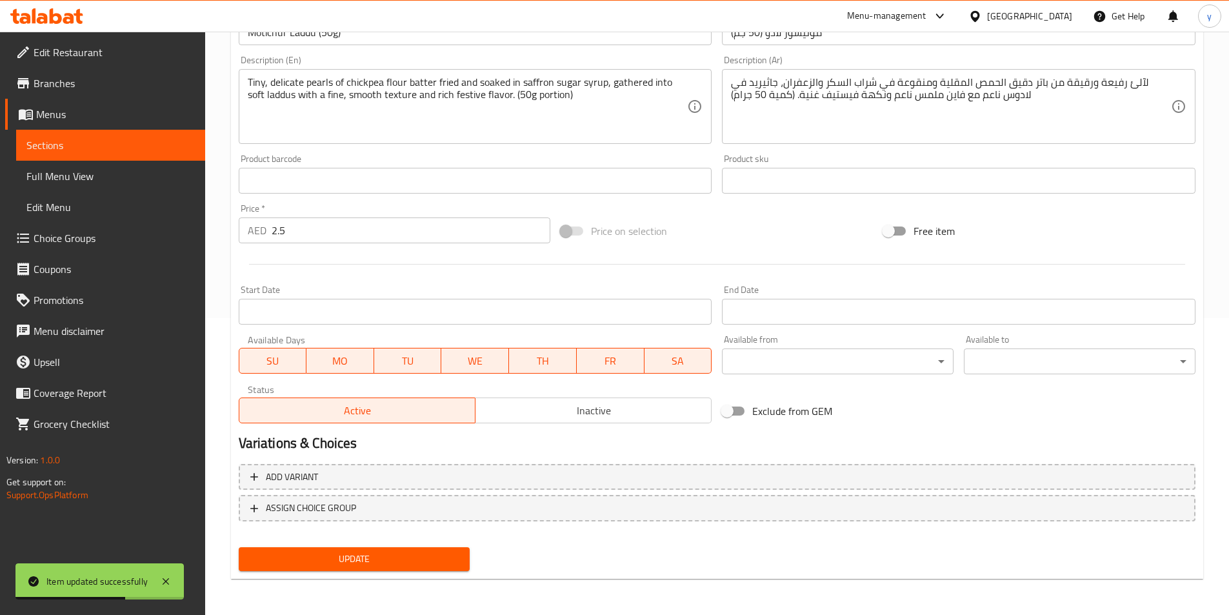
click at [52, 144] on span "Sections" at bounding box center [110, 144] width 168 height 15
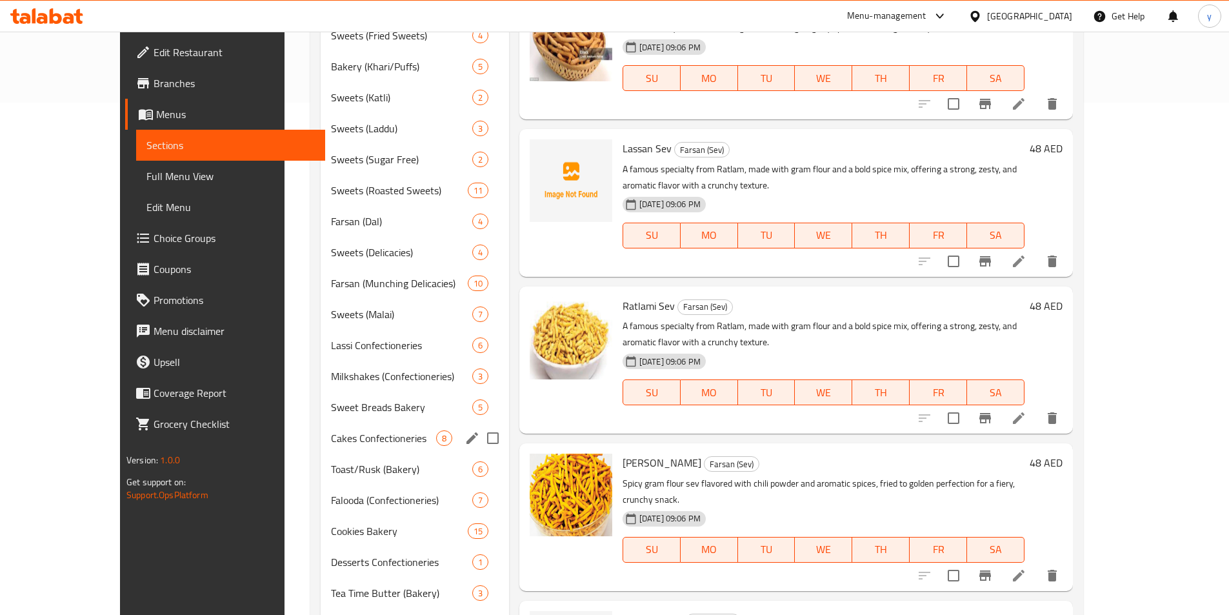
scroll to position [322, 0]
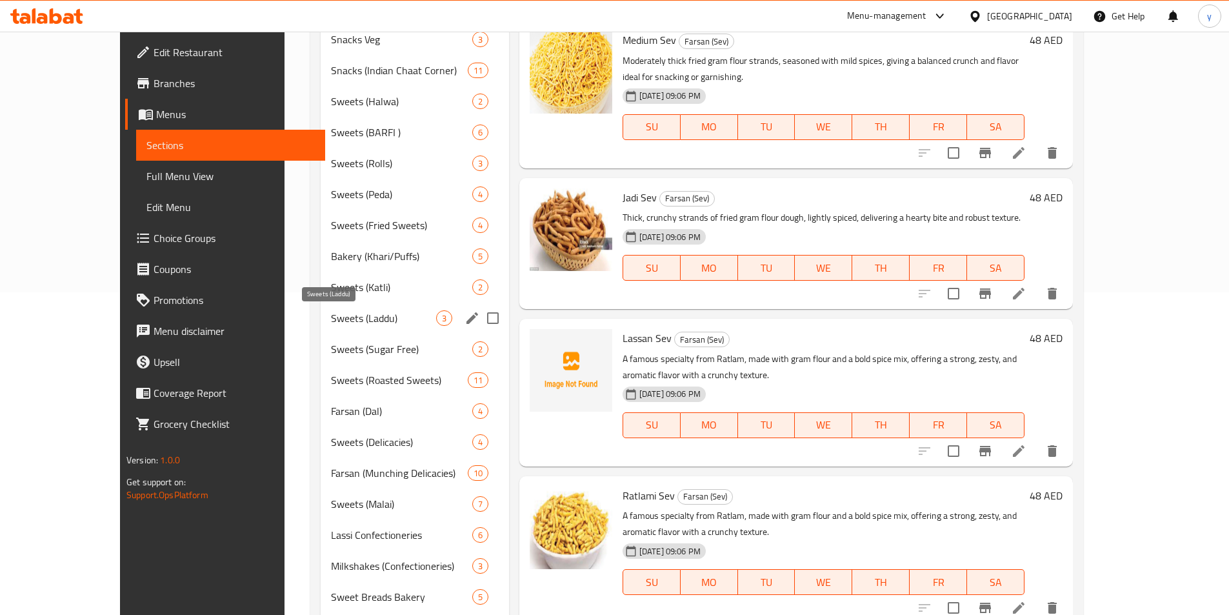
click at [331, 325] on span "Sweets (Laddu)" at bounding box center [383, 317] width 104 height 15
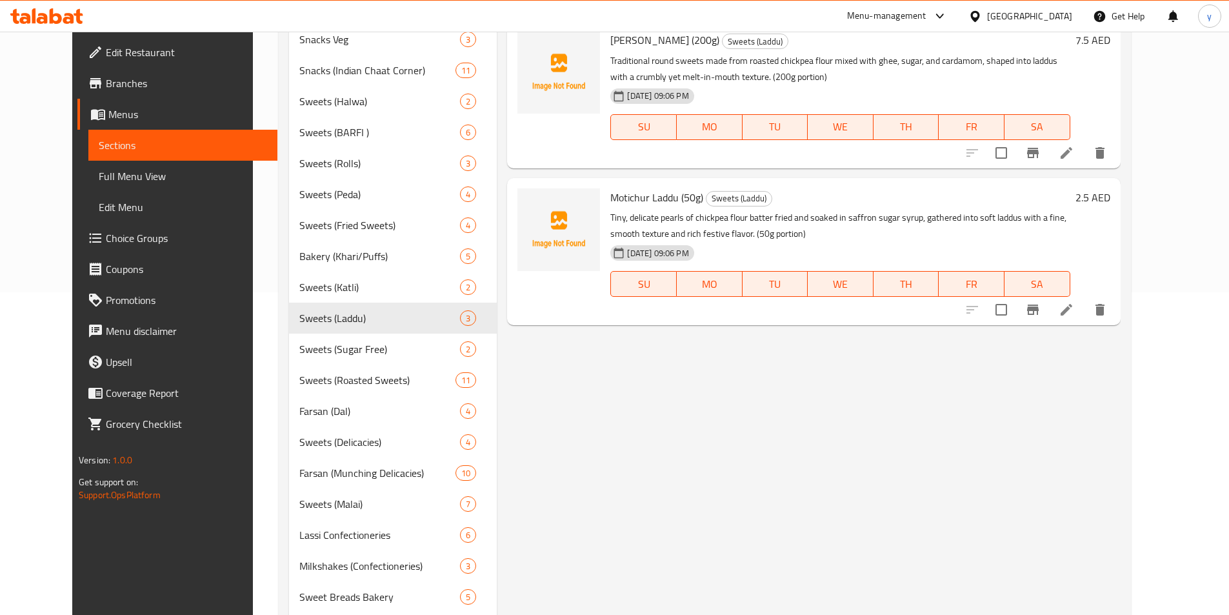
scroll to position [64, 0]
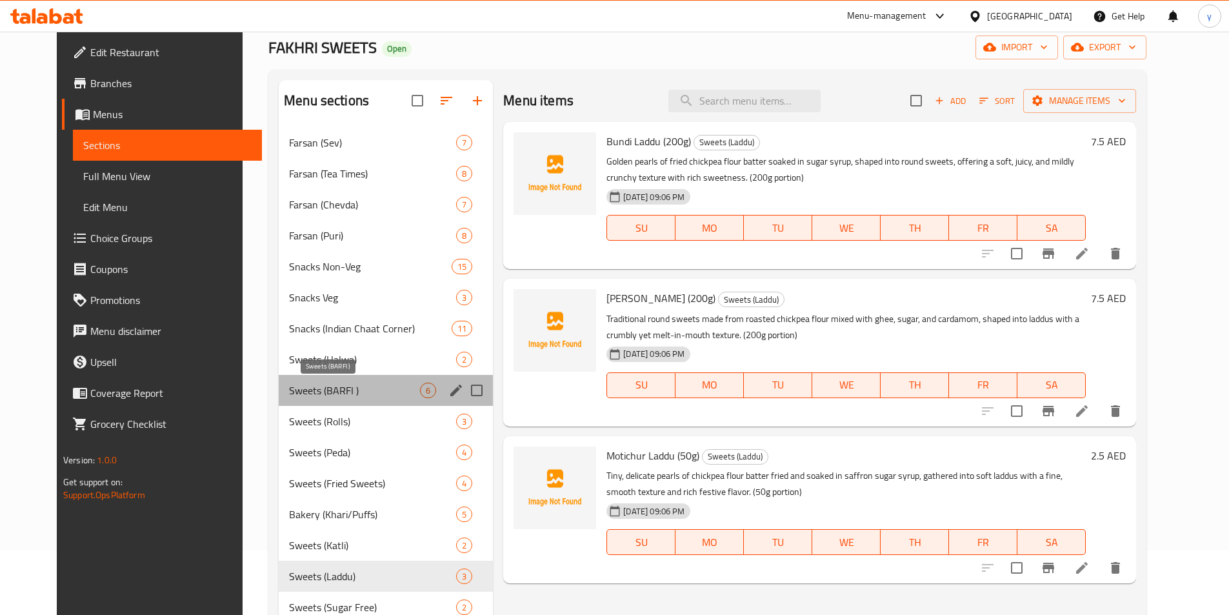
click at [293, 389] on span "Sweets (BARFI )" at bounding box center [354, 389] width 131 height 15
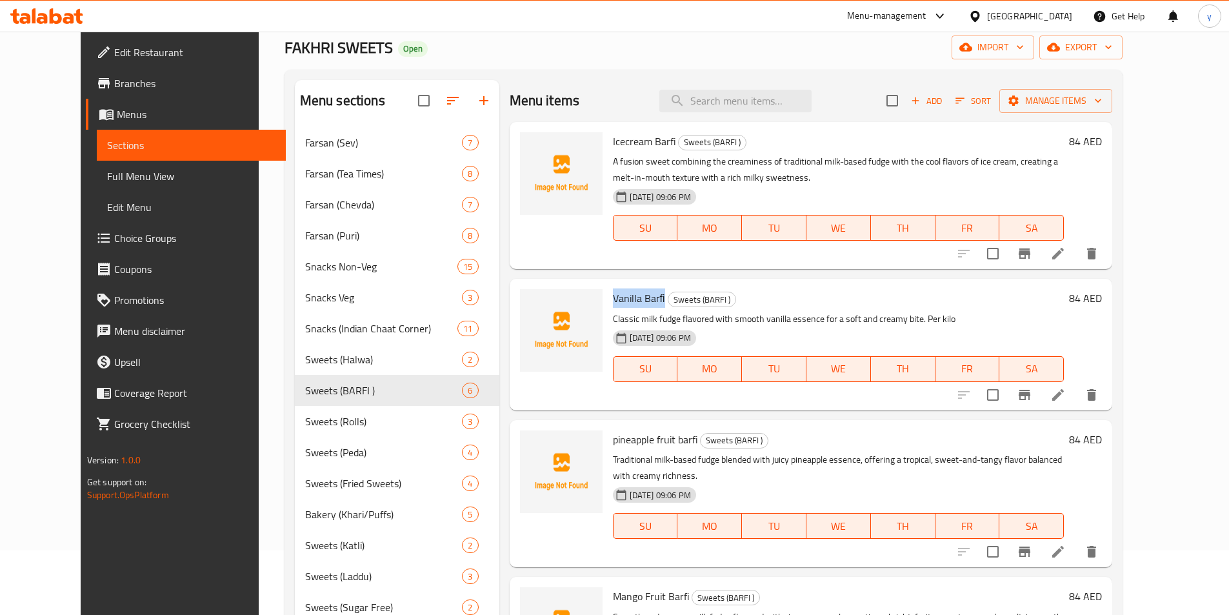
drag, startPoint x: 593, startPoint y: 300, endPoint x: 642, endPoint y: 305, distance: 49.3
click at [642, 305] on span "Vanilla Barﬁ" at bounding box center [639, 297] width 52 height 19
copy span "Vanilla Barﬁ"
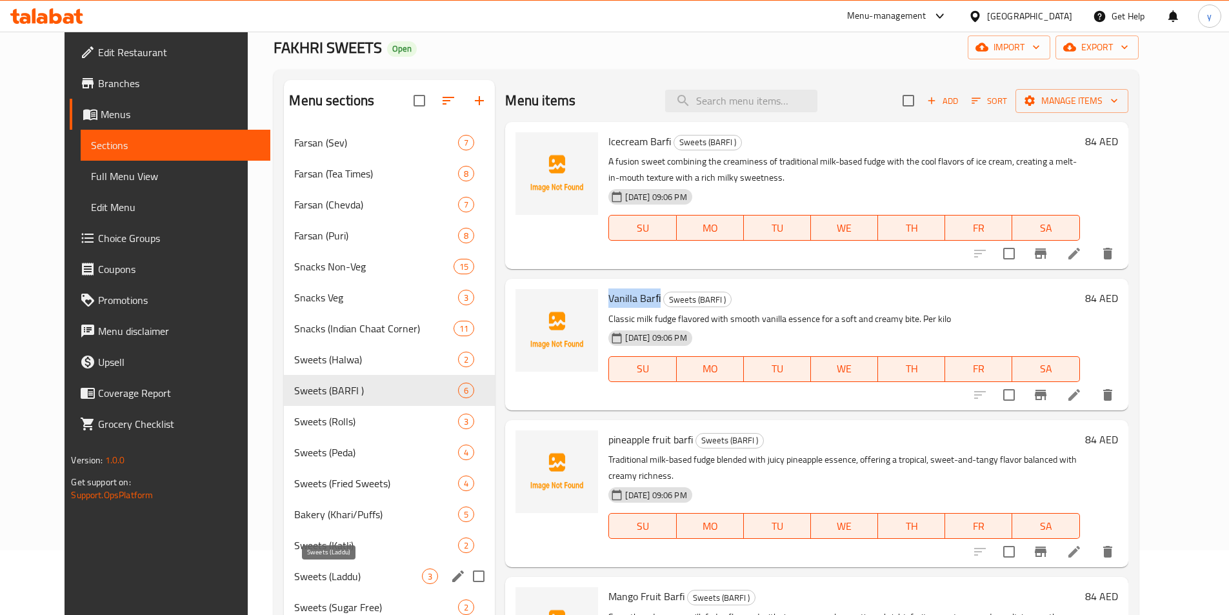
click at [338, 571] on span "Sweets (Laddu)" at bounding box center [358, 575] width 128 height 15
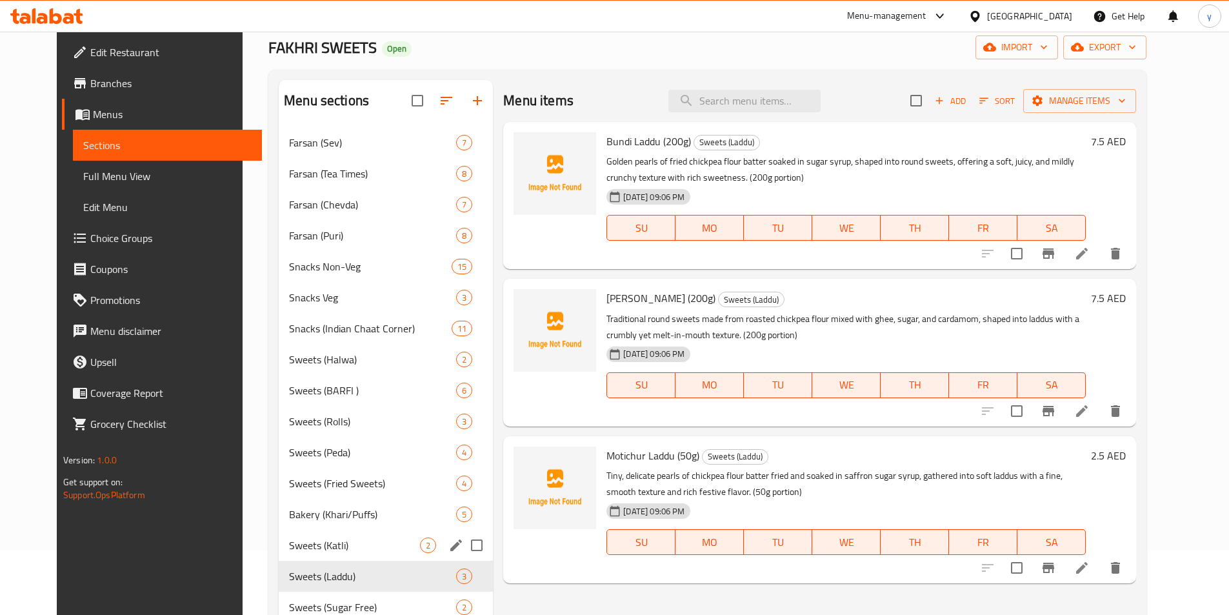
click at [368, 533] on div "Sweets (Katli) 2" at bounding box center [386, 544] width 214 height 31
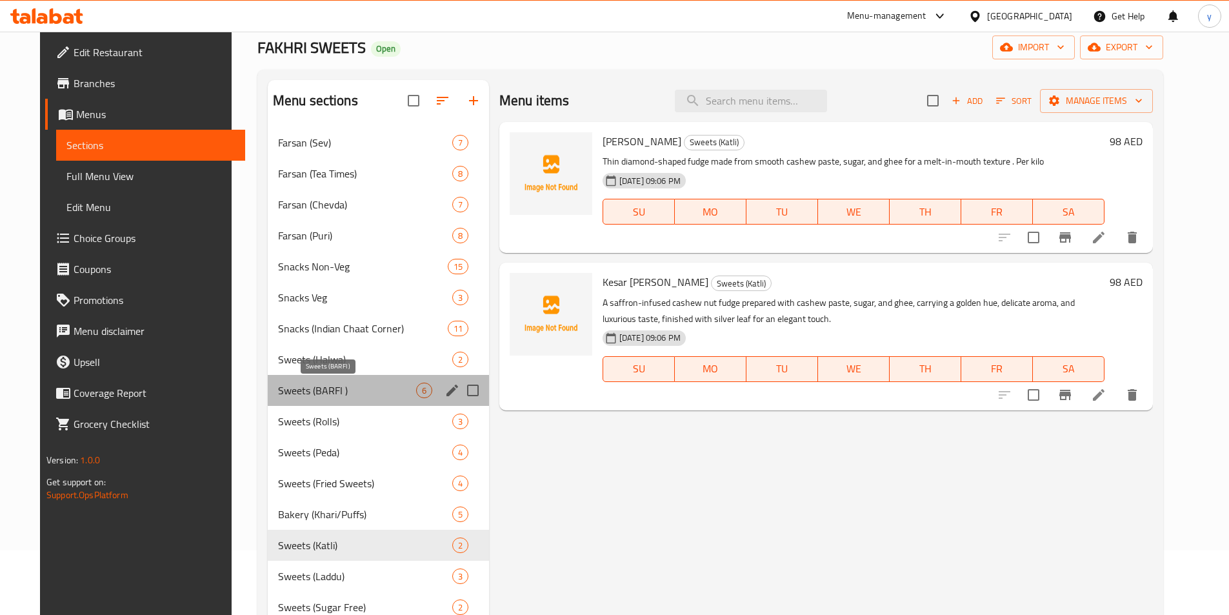
click at [324, 392] on span "Sweets (BARFI )" at bounding box center [347, 389] width 138 height 15
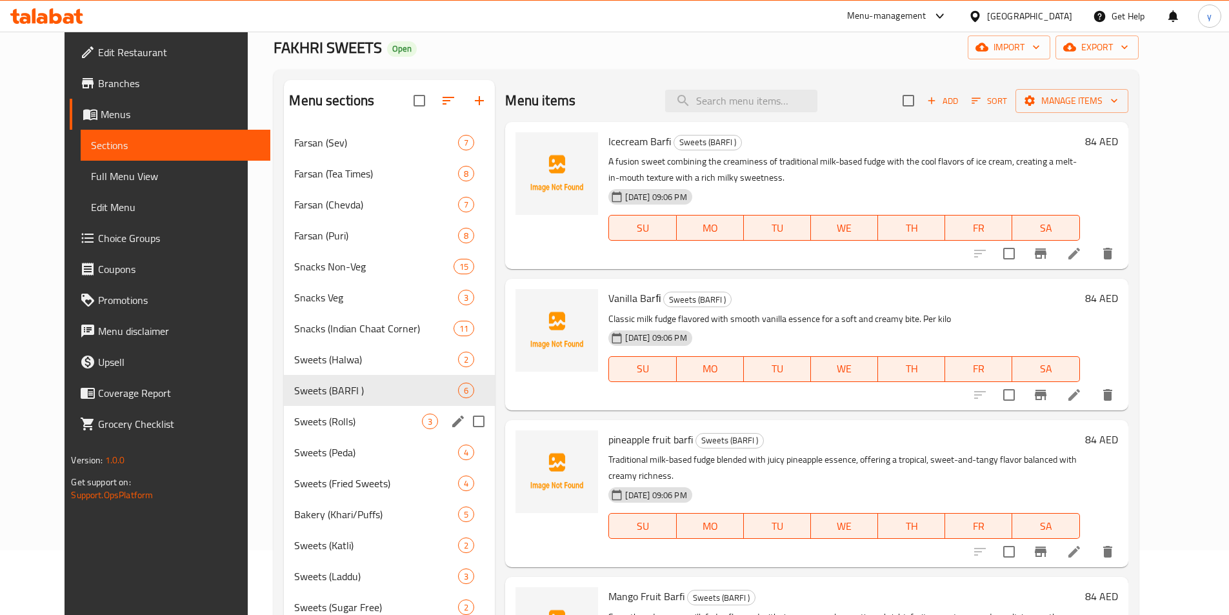
click at [379, 429] on div "Sweets (Rolls) 3" at bounding box center [389, 421] width 211 height 31
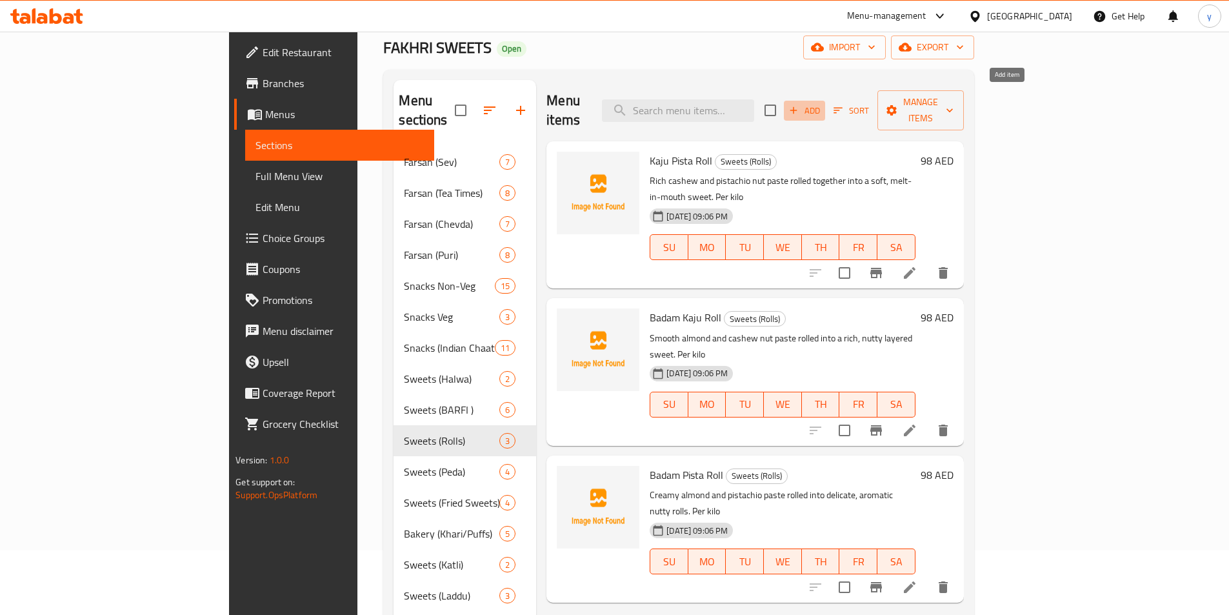
click at [822, 103] on span "Add" at bounding box center [804, 110] width 35 height 15
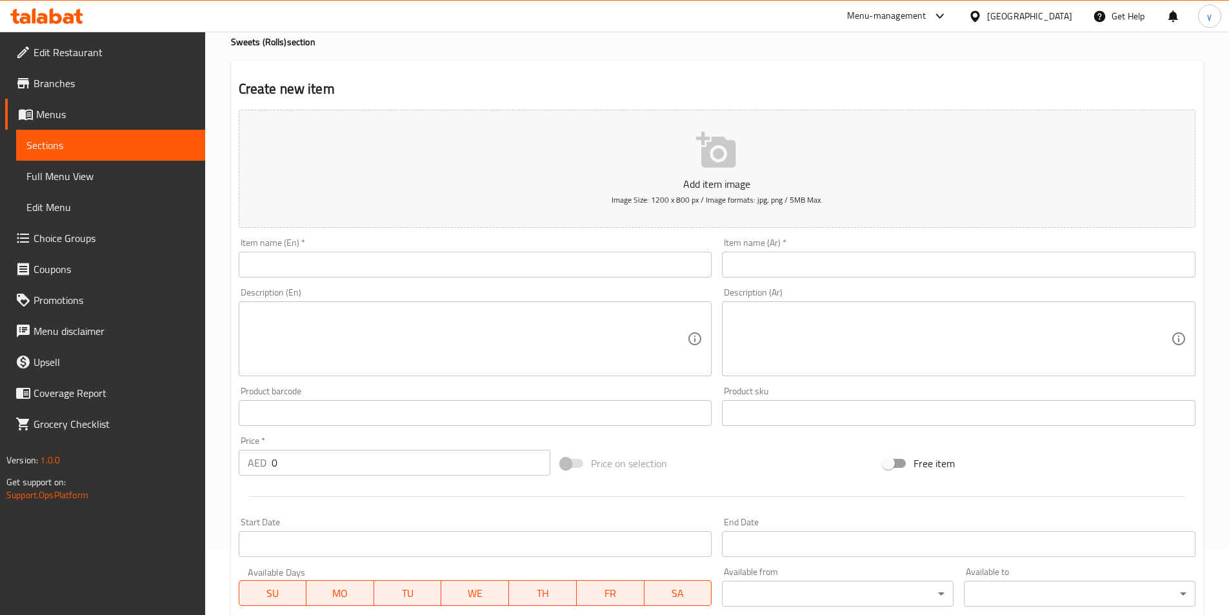
click at [322, 276] on input "text" at bounding box center [475, 265] width 473 height 26
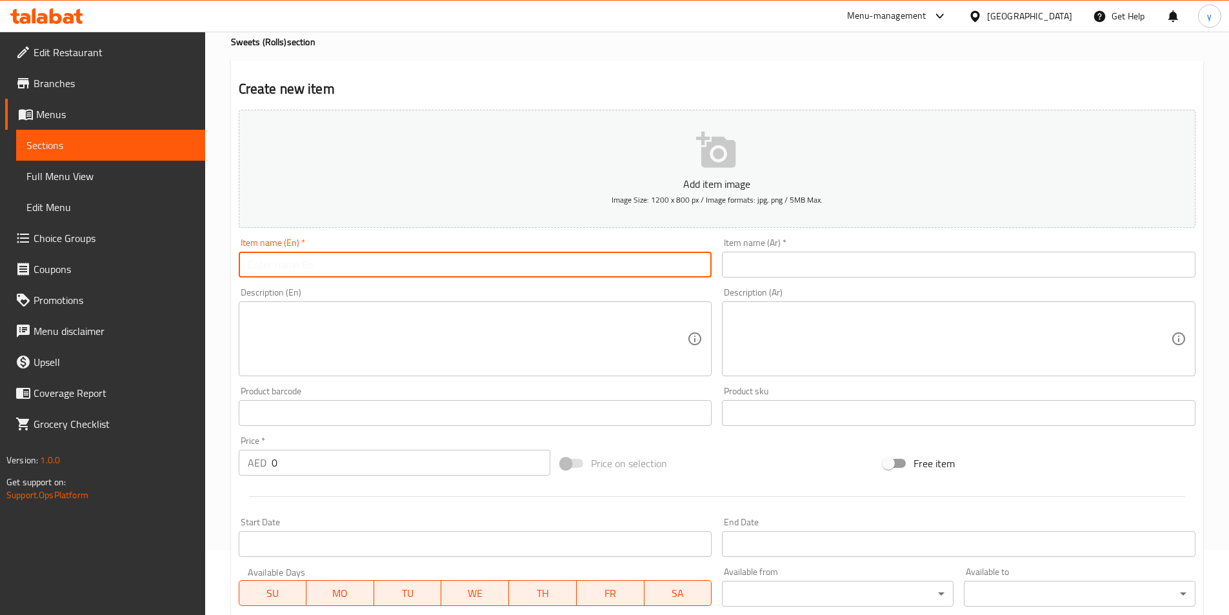
paste input "Dryfruit Roll"
type input "Dryfruit Roll"
click at [822, 271] on input "text" at bounding box center [958, 265] width 473 height 26
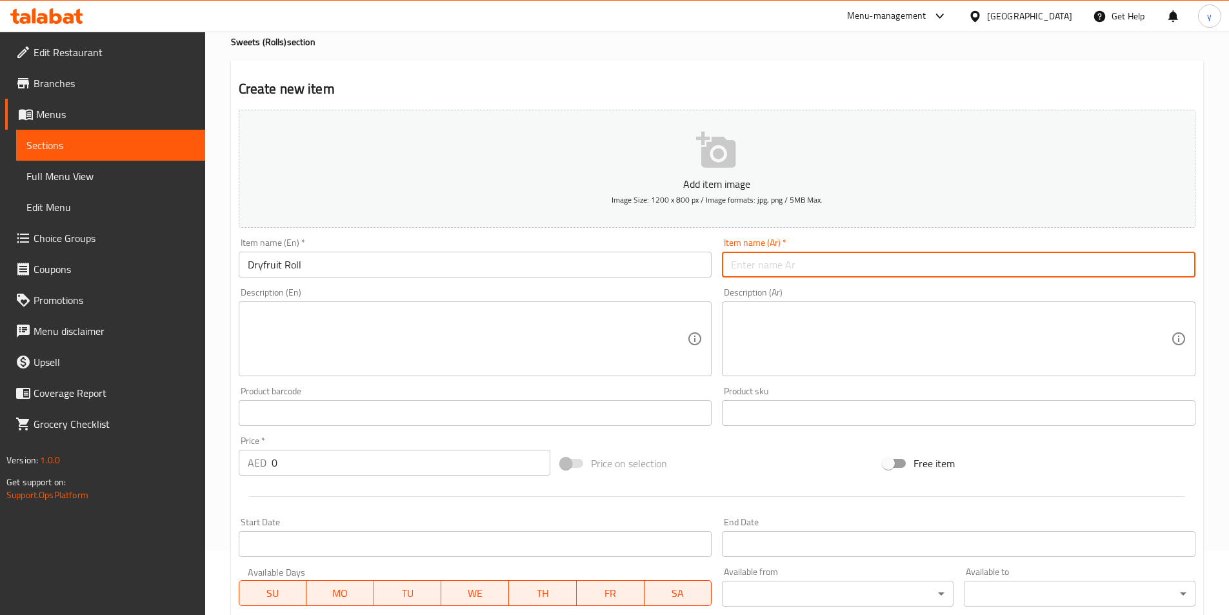
paste input "لفائف الفواكه المجففة"
drag, startPoint x: 806, startPoint y: 266, endPoint x: 835, endPoint y: 272, distance: 29.6
click at [835, 272] on input "لفائف الفواكه المجففة" at bounding box center [958, 265] width 473 height 26
type input "رول الفواكه المجففة"
click at [322, 267] on input "Dryfruit Roll" at bounding box center [475, 265] width 473 height 26
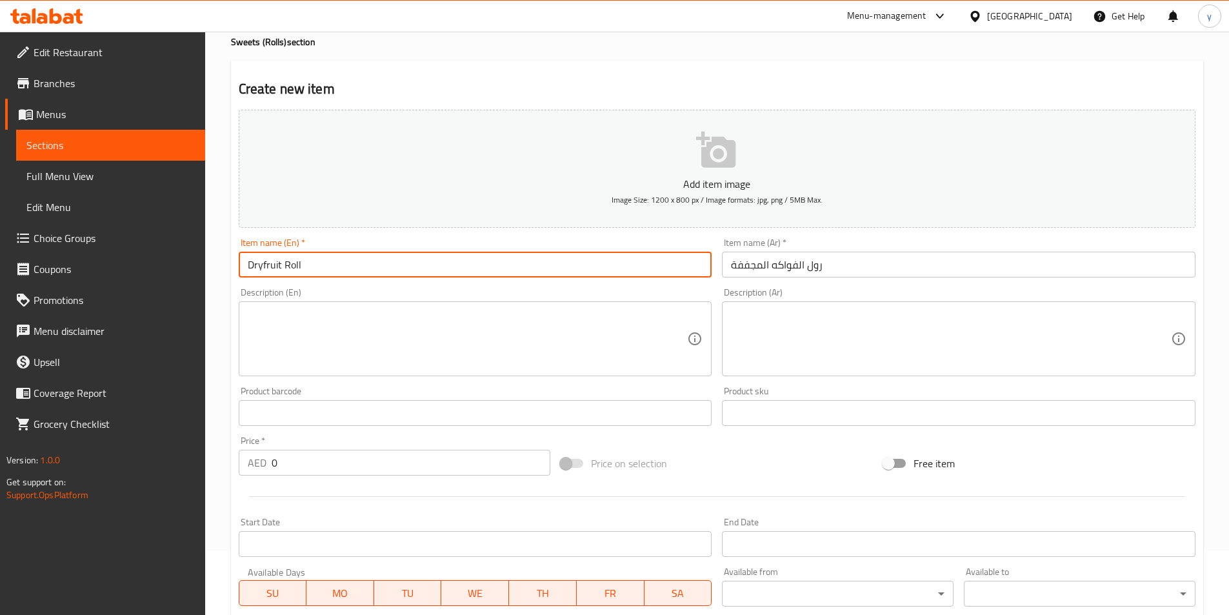
paste input "لفائف الفواكه المجففة"
type input "Dryfruit Roll"
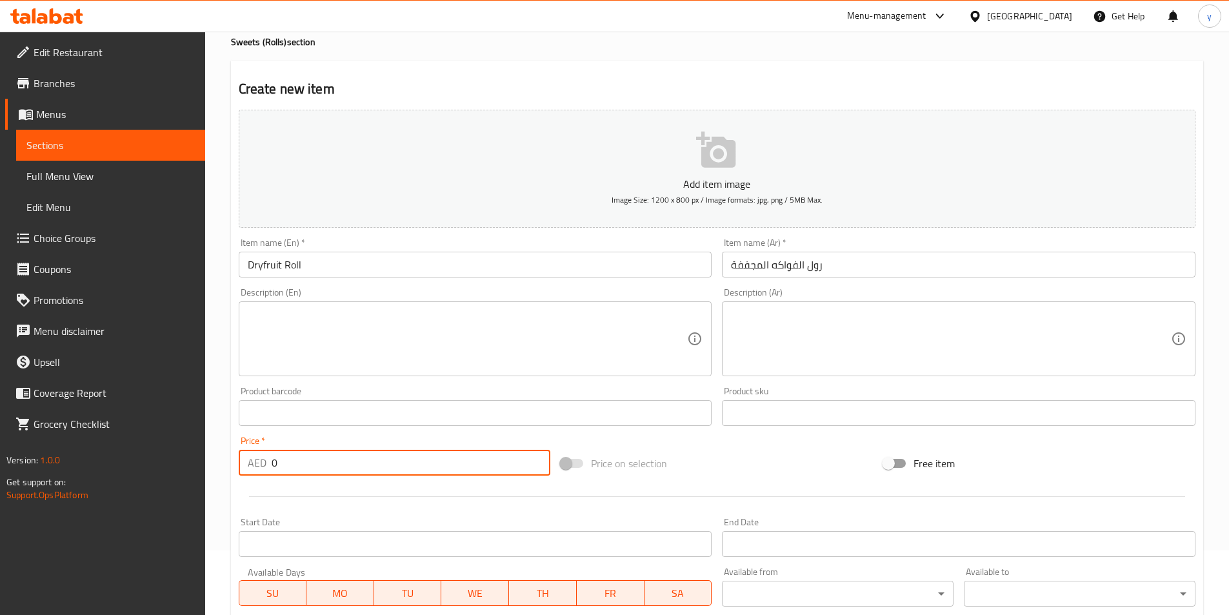
drag, startPoint x: 335, startPoint y: 467, endPoint x: 264, endPoint y: 473, distance: 71.9
click at [264, 473] on div "AED 0 Price *" at bounding box center [395, 462] width 312 height 26
type input "98"
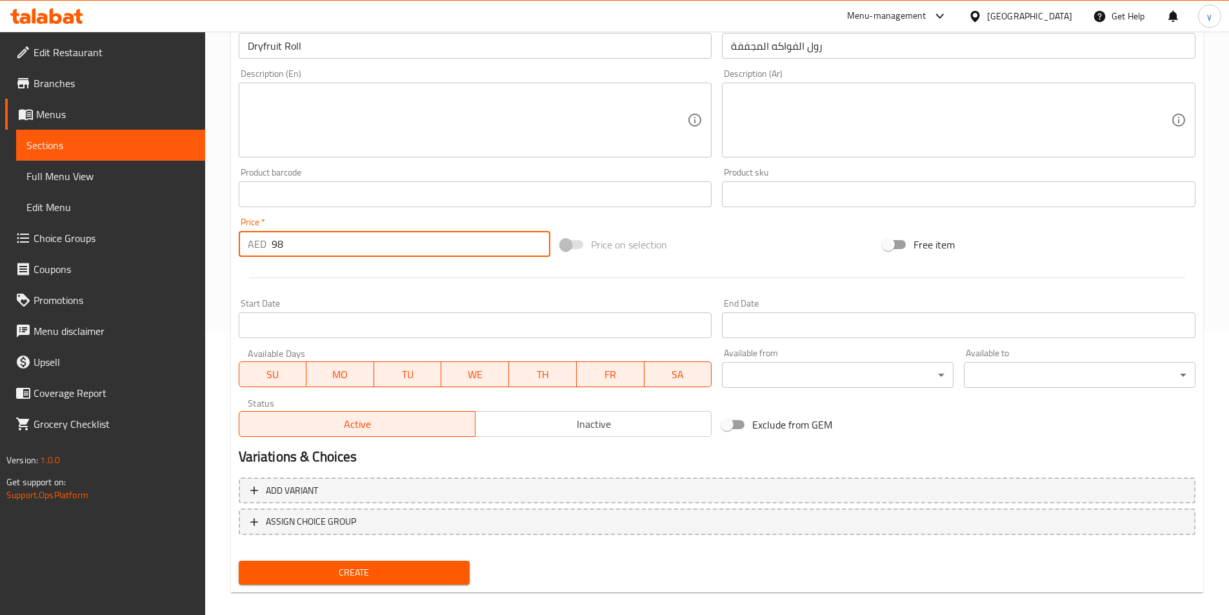
scroll to position [297, 0]
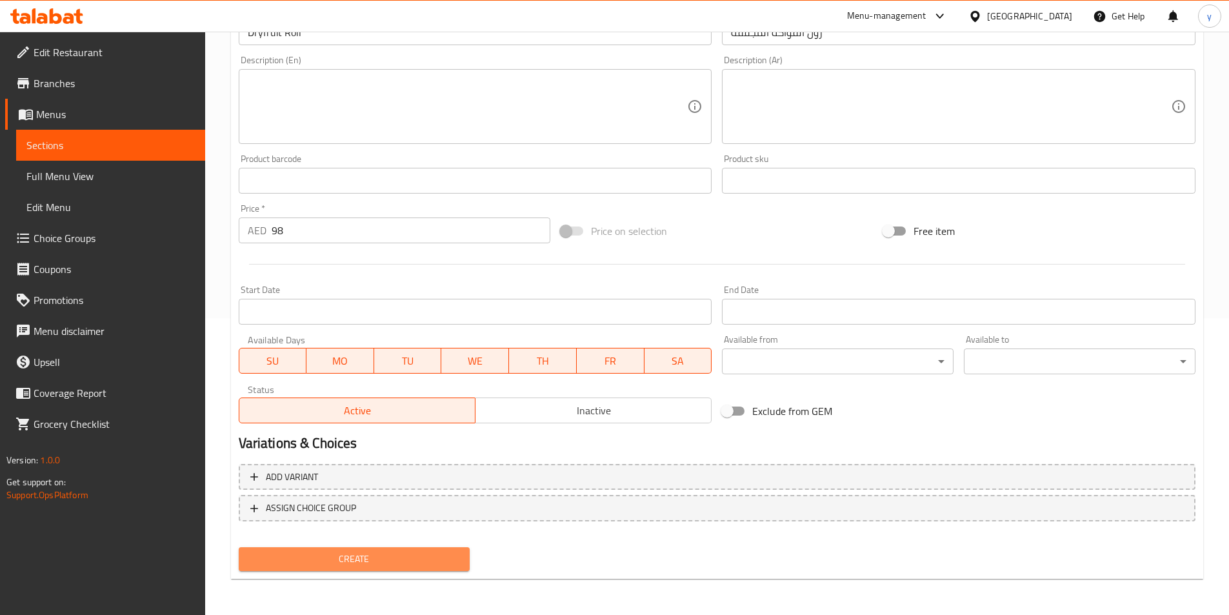
click at [334, 568] on button "Create" at bounding box center [355, 559] width 232 height 24
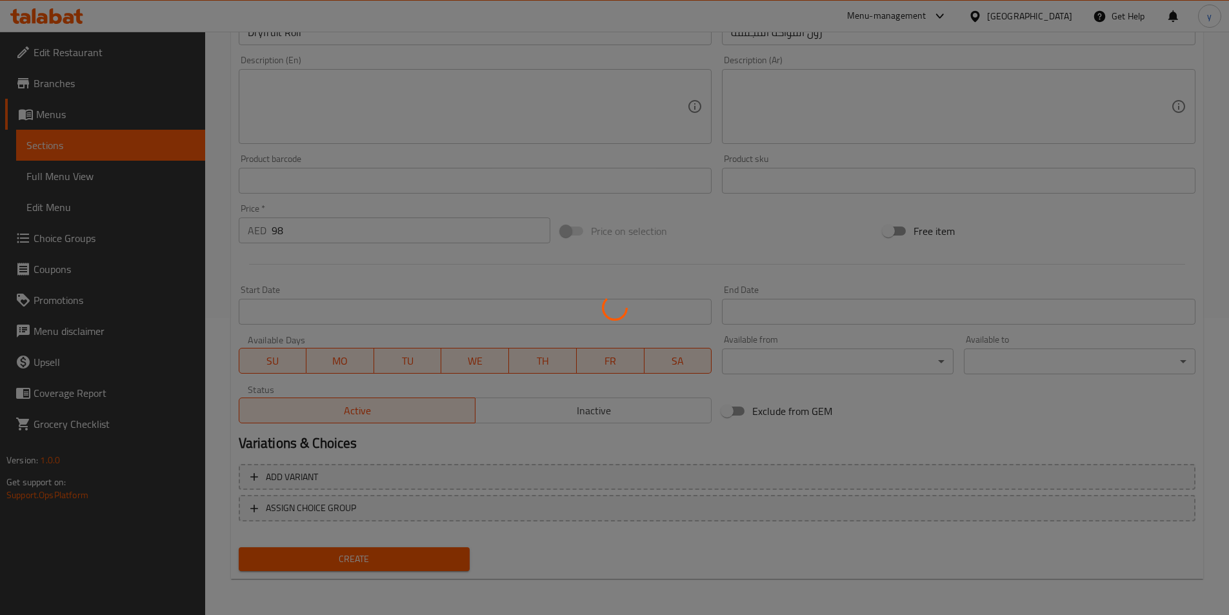
type input "0"
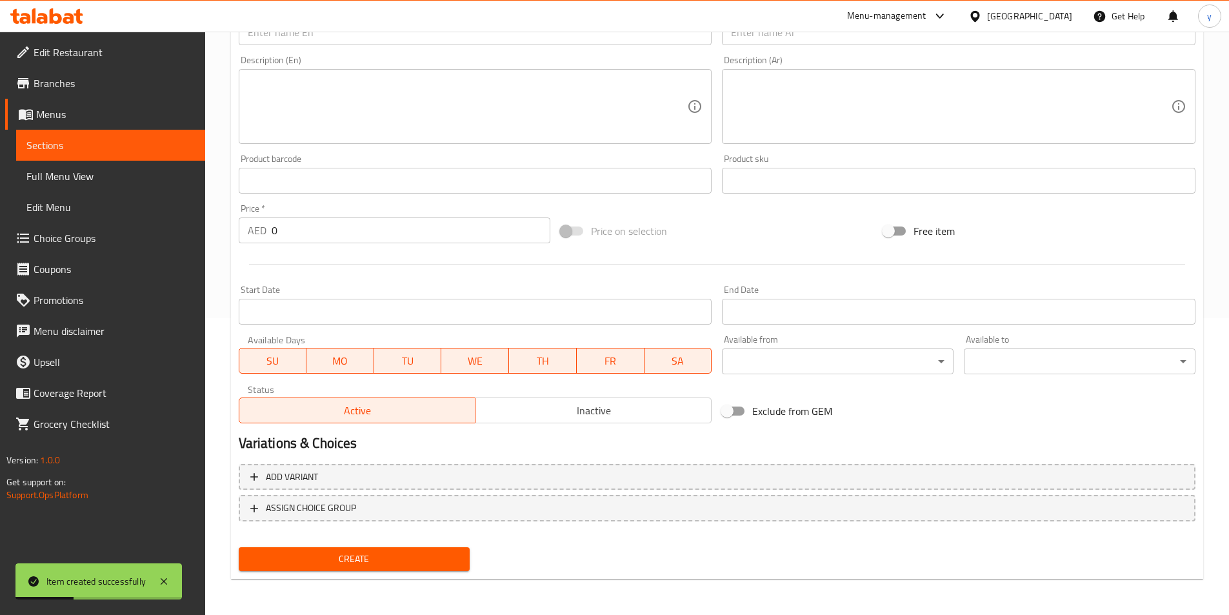
click at [101, 156] on link "Sections" at bounding box center [110, 145] width 189 height 31
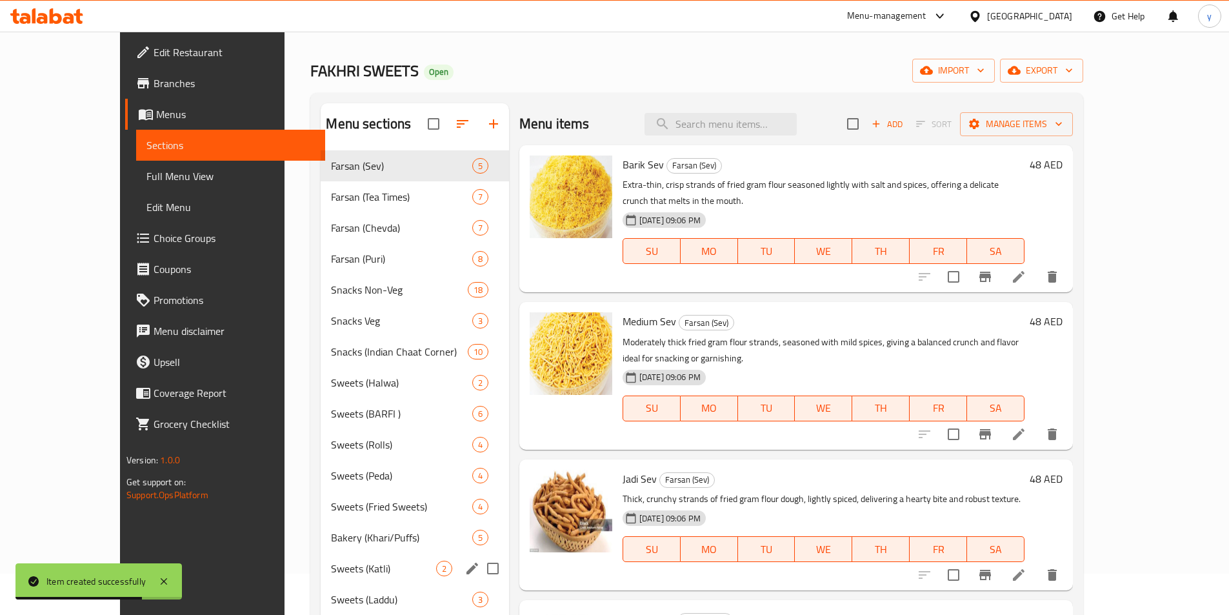
scroll to position [64, 0]
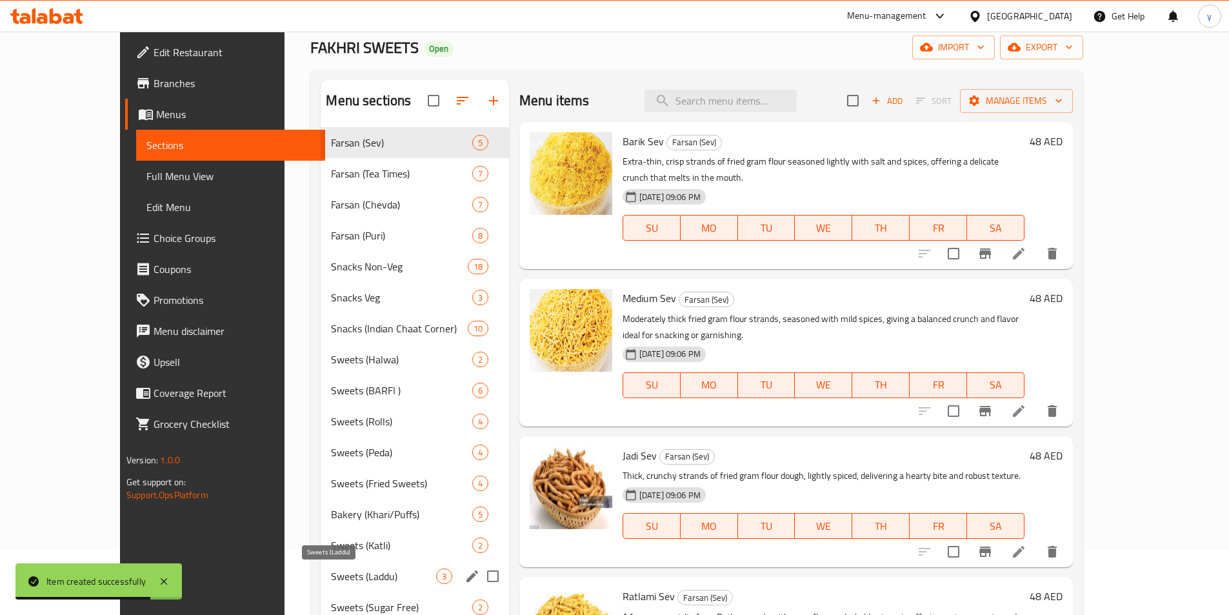
click at [333, 577] on span "Sweets (Laddu)" at bounding box center [383, 575] width 104 height 15
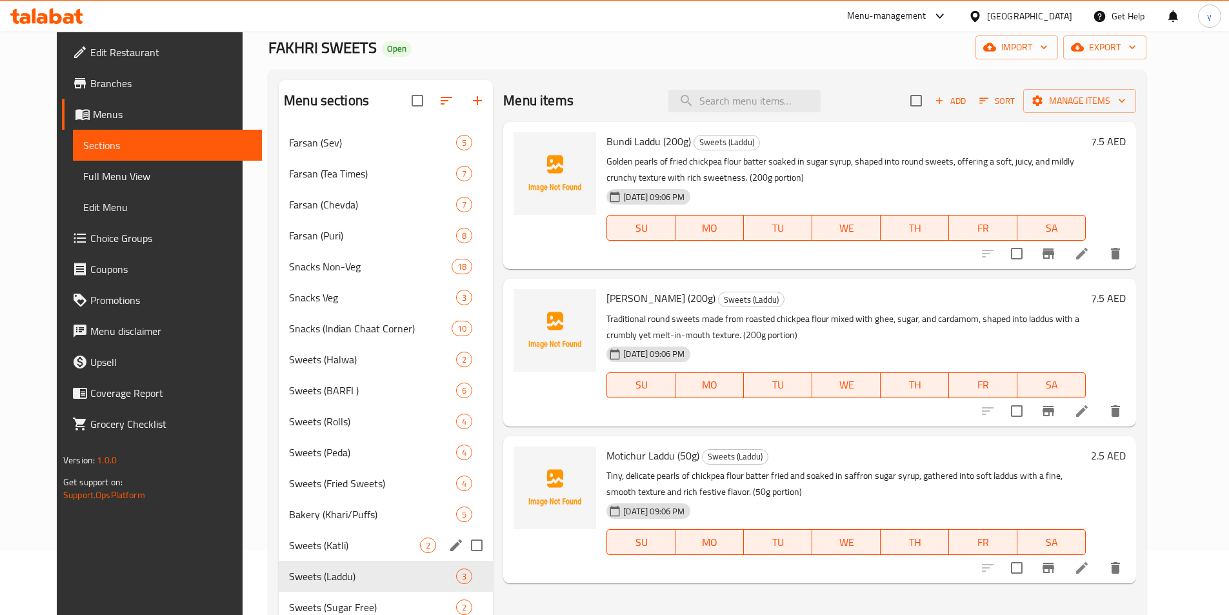
click at [330, 545] on span "Sweets (Katli)" at bounding box center [354, 544] width 131 height 15
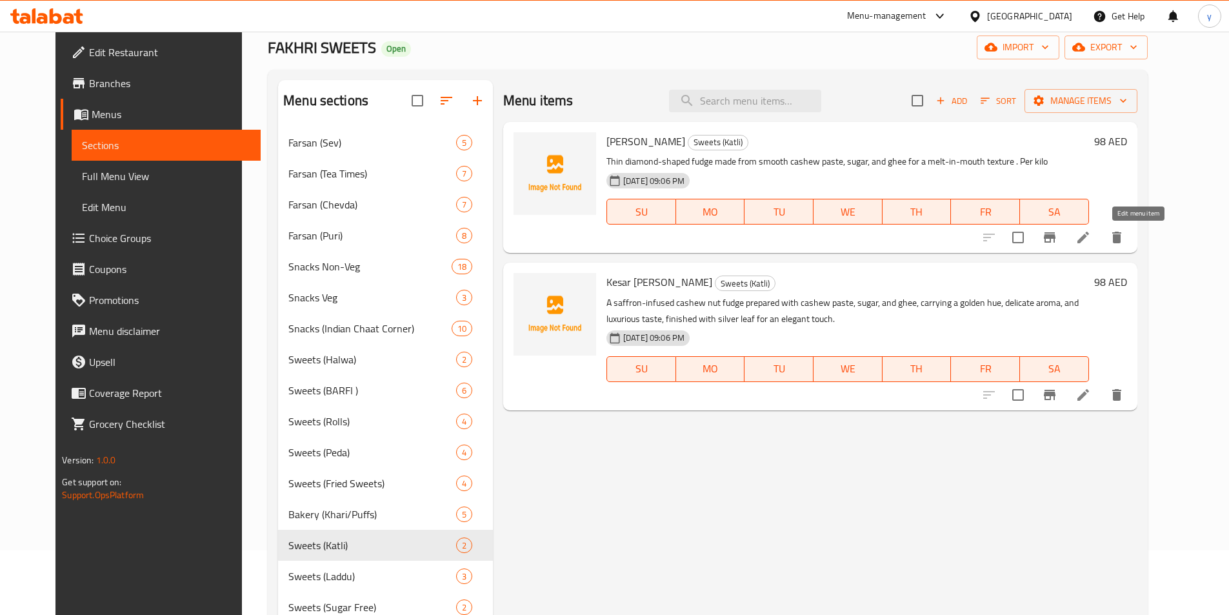
click at [1091, 242] on icon at bounding box center [1082, 237] width 15 height 15
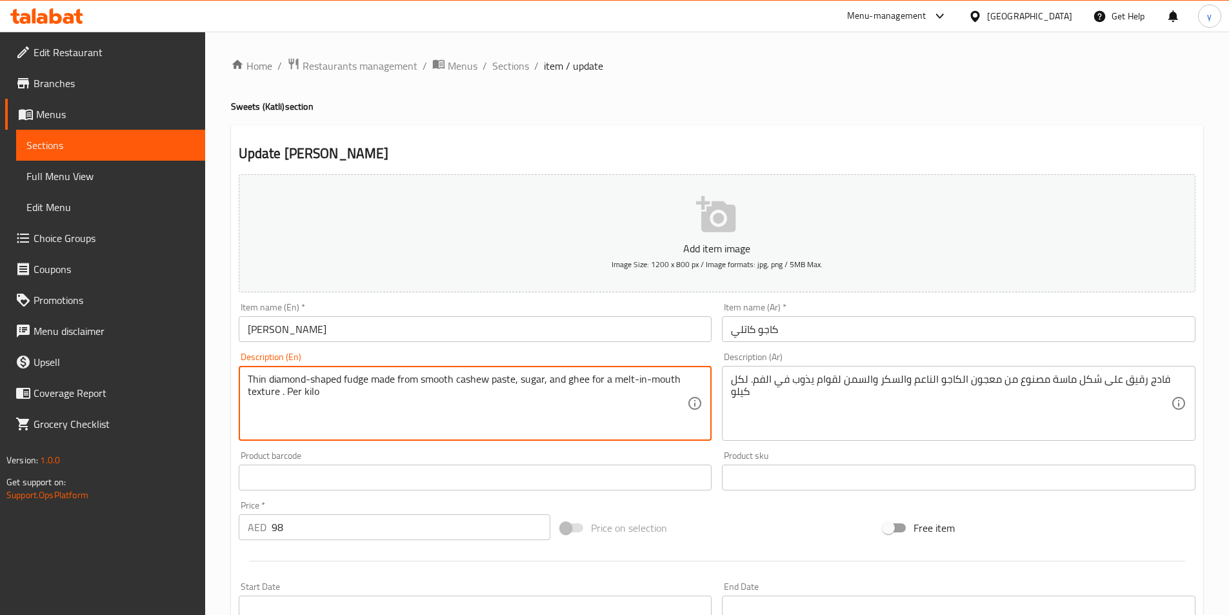
paste textarea "Cashew nuts, sugar, and cardamom powder."
type textarea "Cashew nuts, sugar, and cardamom powder."
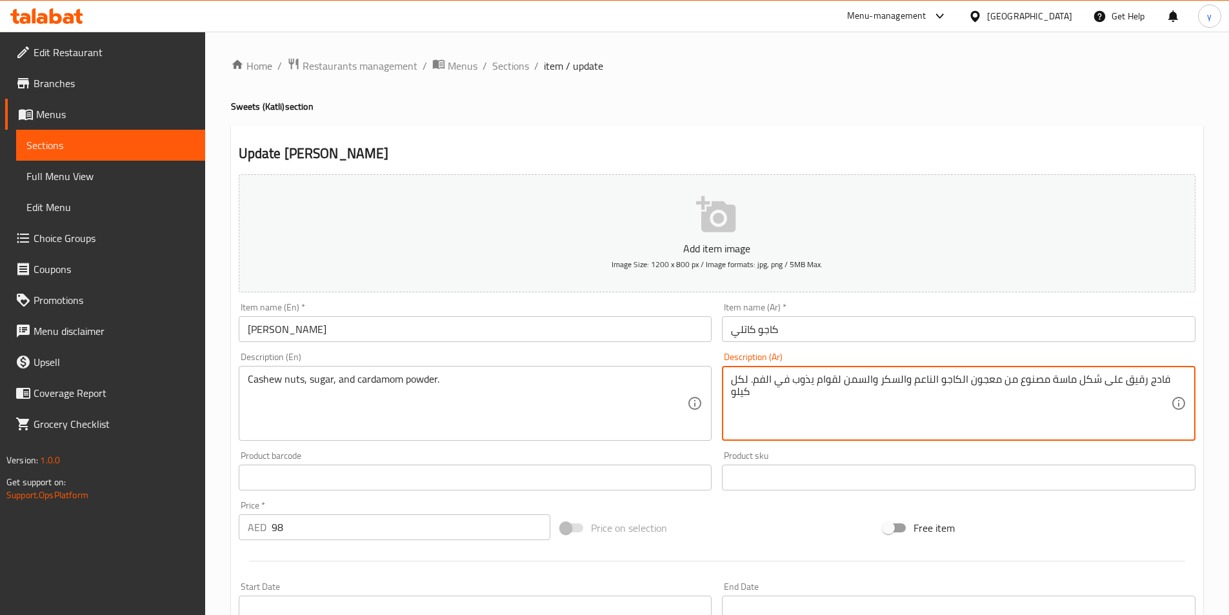
click at [780, 390] on textarea "فادج رقيق على شكل ماسة مصنوع من معجون الكاجو الناعم والسكر والسمن لقوام يذوب في…" at bounding box center [951, 403] width 440 height 61
paste textarea "اجو، سكر ومسحوق هيل."
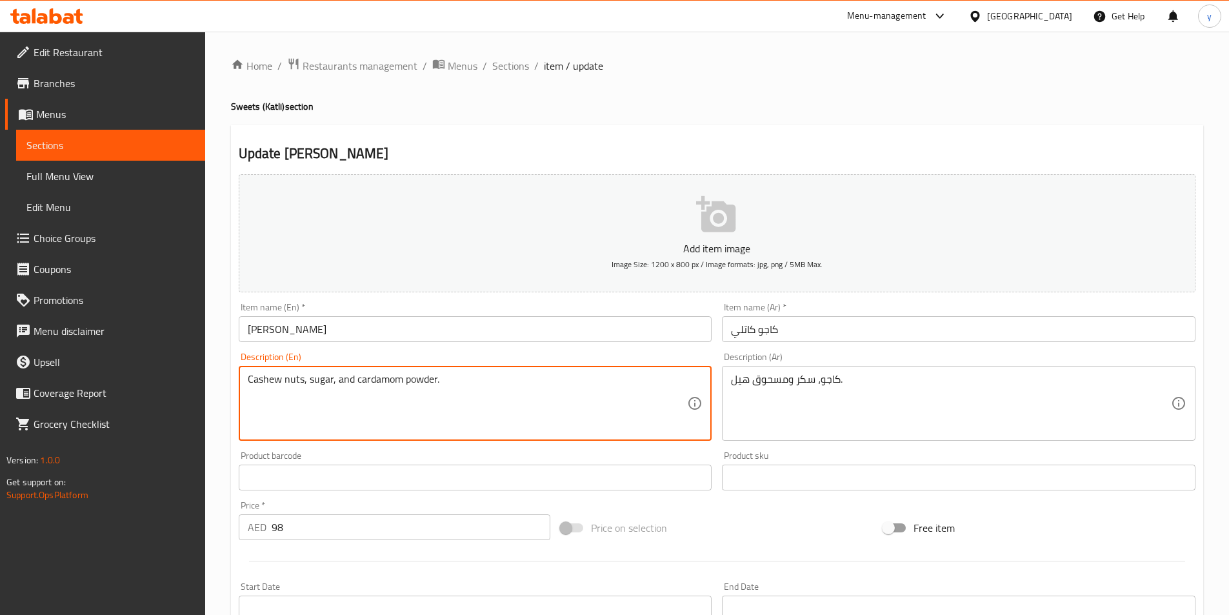
drag, startPoint x: 402, startPoint y: 382, endPoint x: 434, endPoint y: 390, distance: 32.7
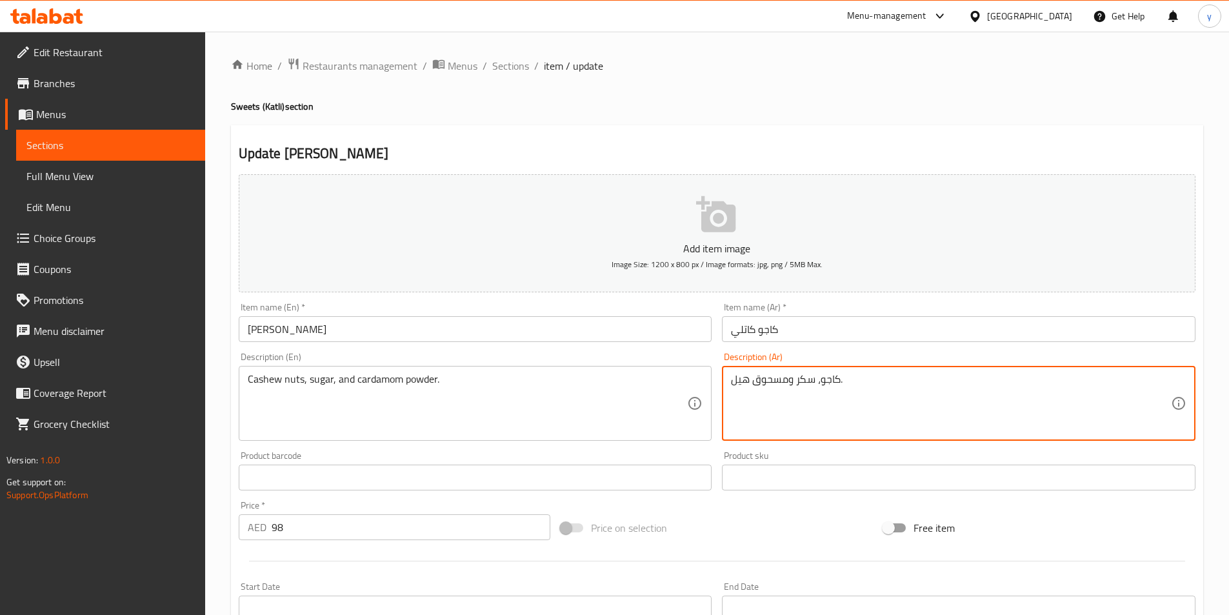
drag, startPoint x: 789, startPoint y: 382, endPoint x: 752, endPoint y: 381, distance: 36.8
paste textarea "بودرة"
type textarea "كاجو، سكر وبودرة هيل."
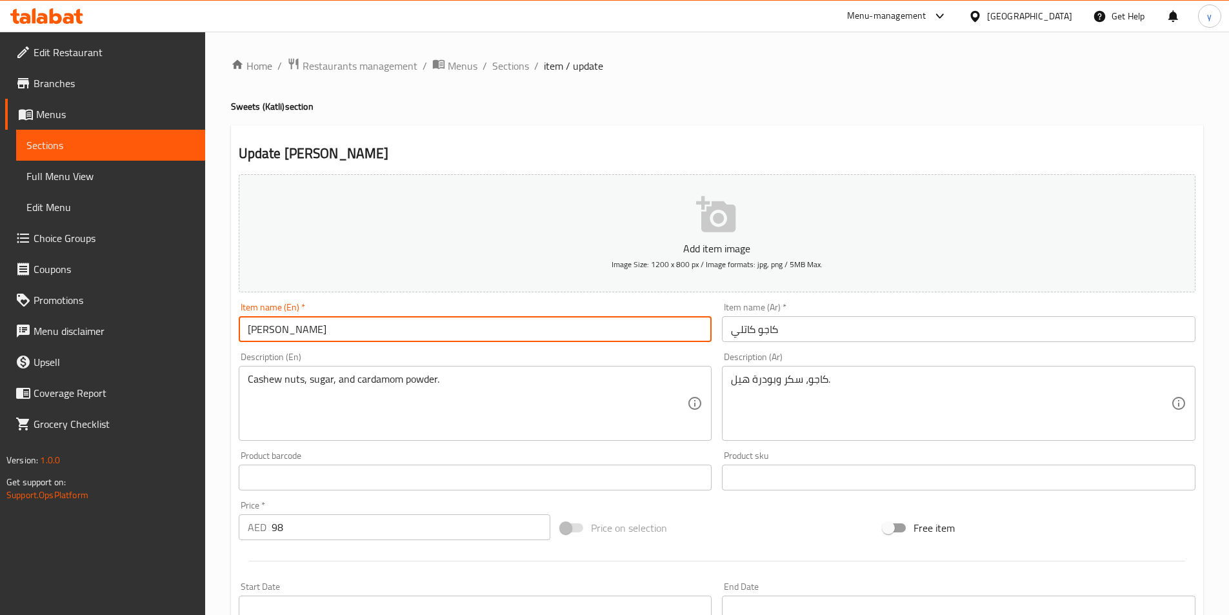
drag, startPoint x: 299, startPoint y: 338, endPoint x: 245, endPoint y: 333, distance: 54.4
click at [245, 333] on input "[PERSON_NAME]" at bounding box center [475, 329] width 473 height 26
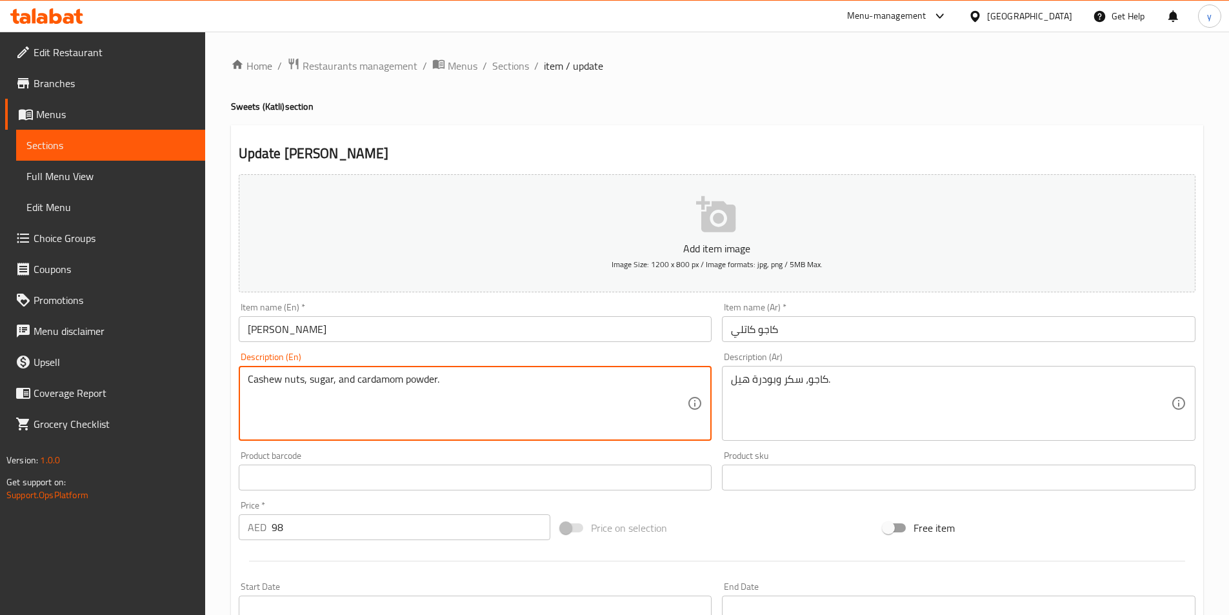
drag, startPoint x: 493, startPoint y: 386, endPoint x: 237, endPoint y: 373, distance: 256.3
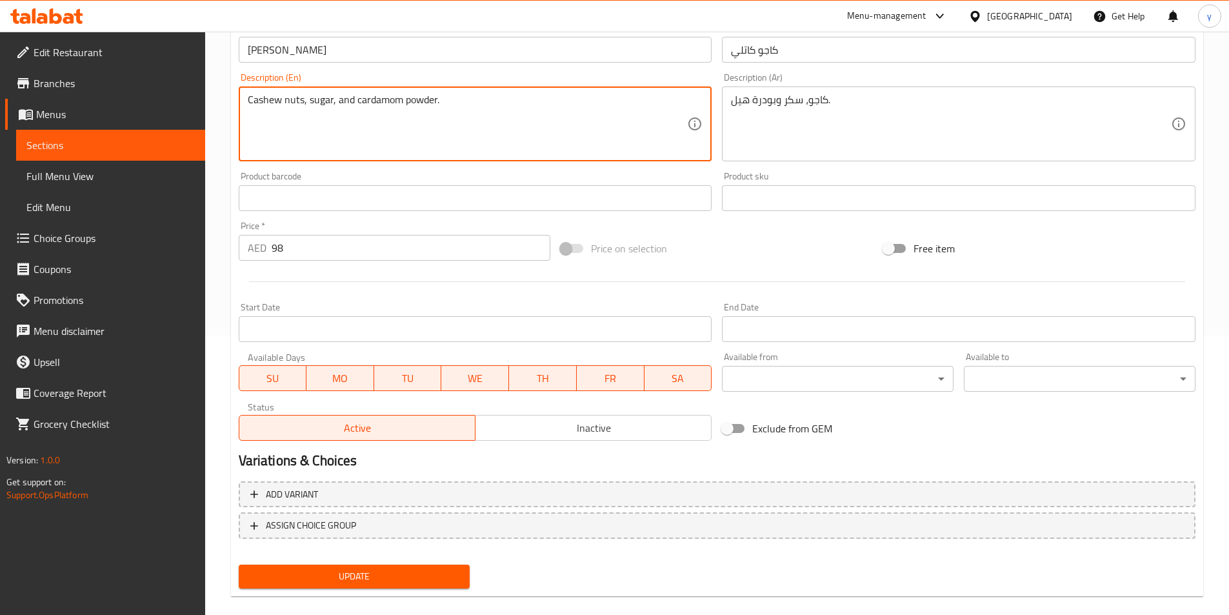
scroll to position [297, 0]
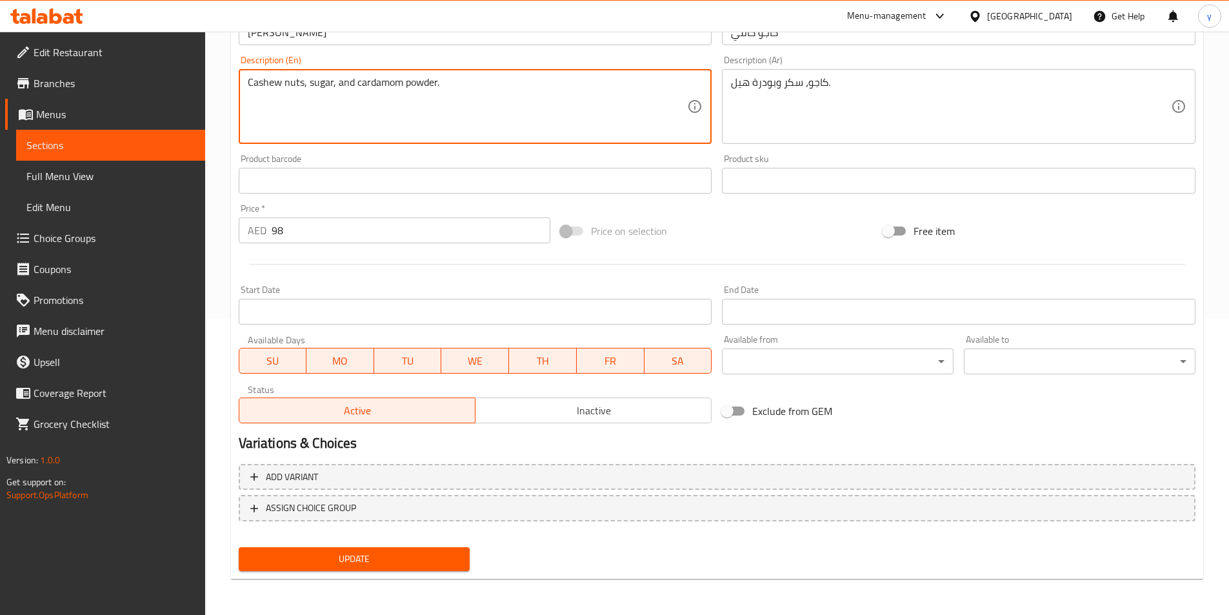
click at [403, 552] on span "Update" at bounding box center [354, 559] width 211 height 16
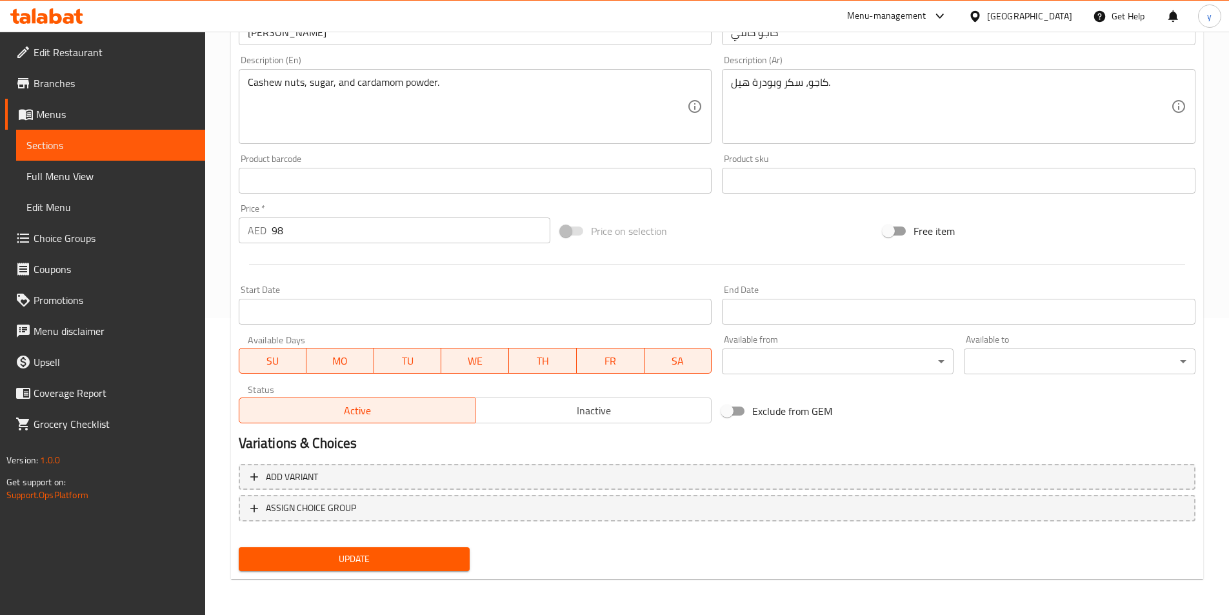
click at [402, 568] on button "Update" at bounding box center [355, 559] width 232 height 24
click at [106, 181] on span "Full Menu View" at bounding box center [110, 175] width 168 height 15
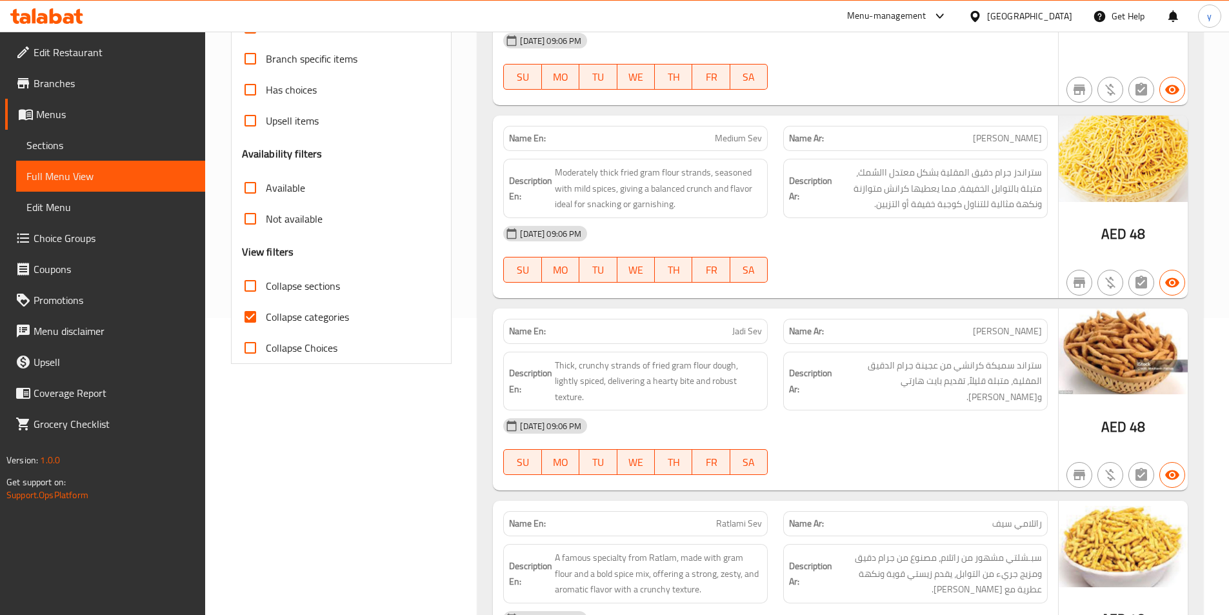
click at [288, 288] on span "Collapse sections" at bounding box center [303, 285] width 74 height 15
click at [266, 288] on input "Collapse sections" at bounding box center [250, 285] width 31 height 31
checkbox input "true"
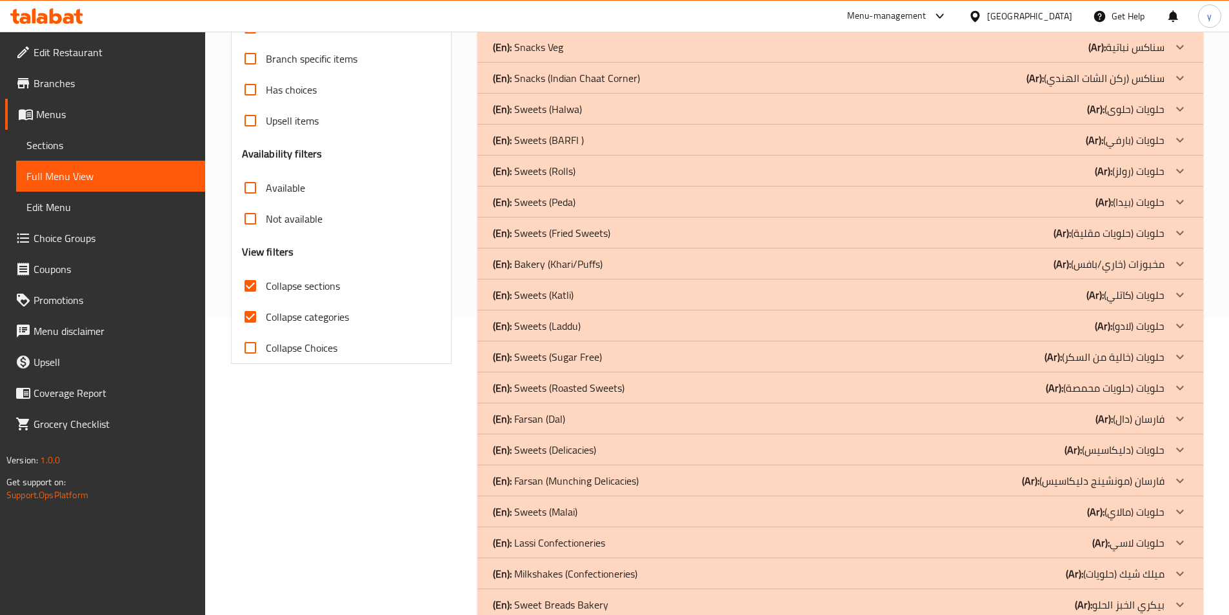
click at [271, 311] on span "Collapse categories" at bounding box center [307, 316] width 83 height 15
click at [266, 311] on input "Collapse categories" at bounding box center [250, 316] width 31 height 31
checkbox input "false"
drag, startPoint x: 566, startPoint y: 331, endPoint x: 562, endPoint y: 304, distance: 27.5
click at [566, 331] on p "(En): Sweets (Laddu)" at bounding box center [537, 325] width 88 height 15
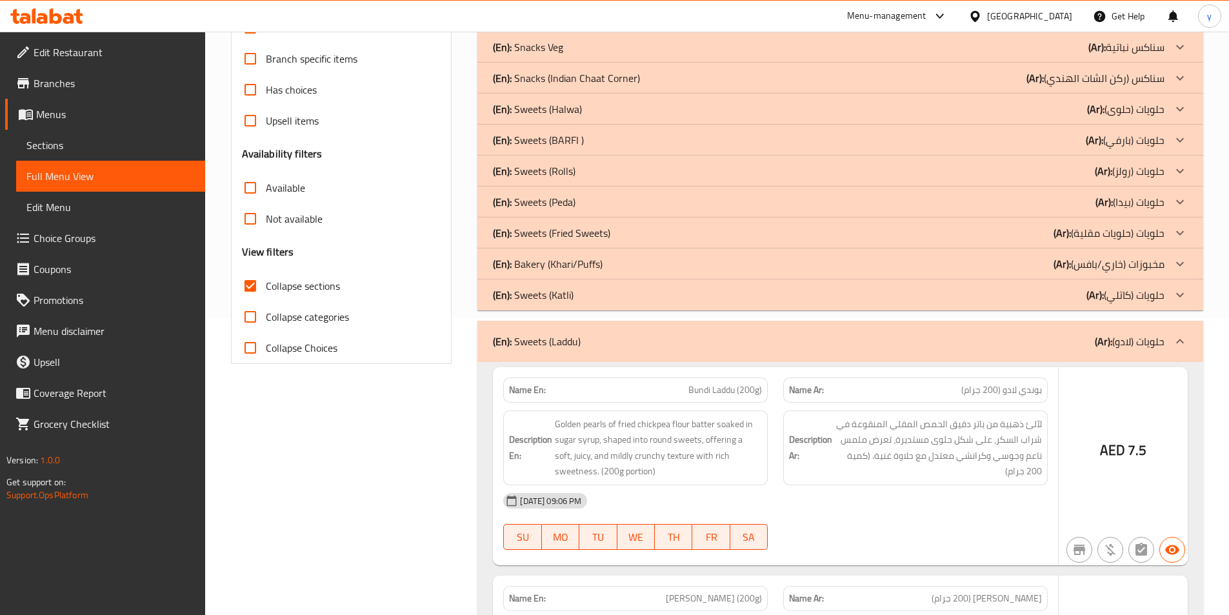
click at [566, 295] on p "(En): Sweets ([PERSON_NAME])" at bounding box center [533, 294] width 81 height 15
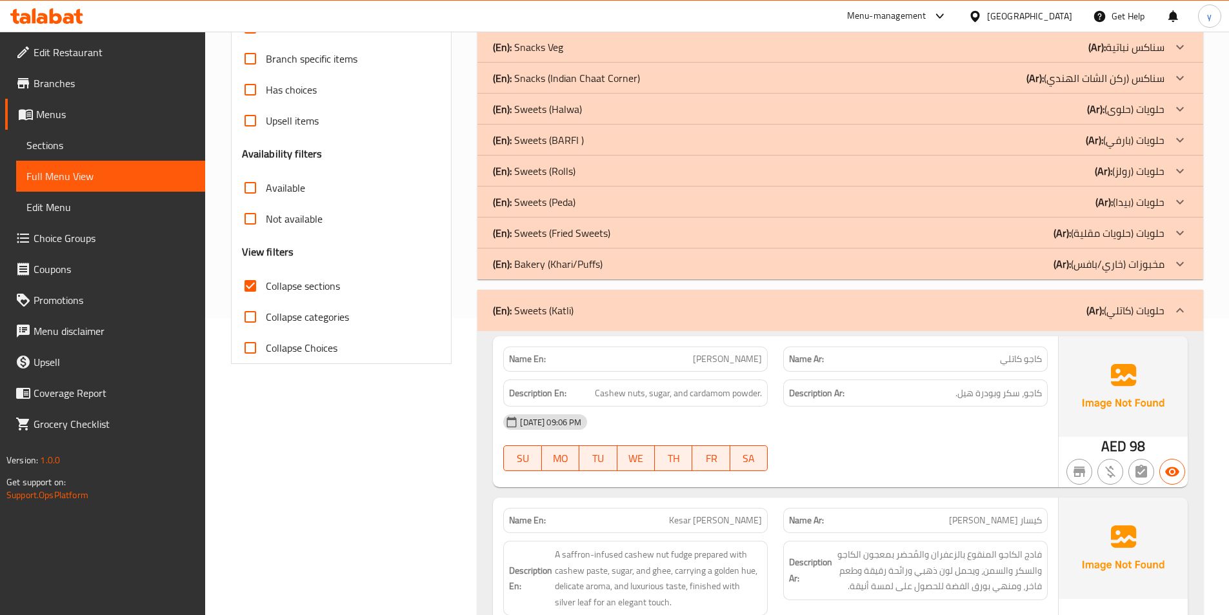
click at [520, 206] on p "(En): Sweets (Peda)" at bounding box center [534, 201] width 83 height 15
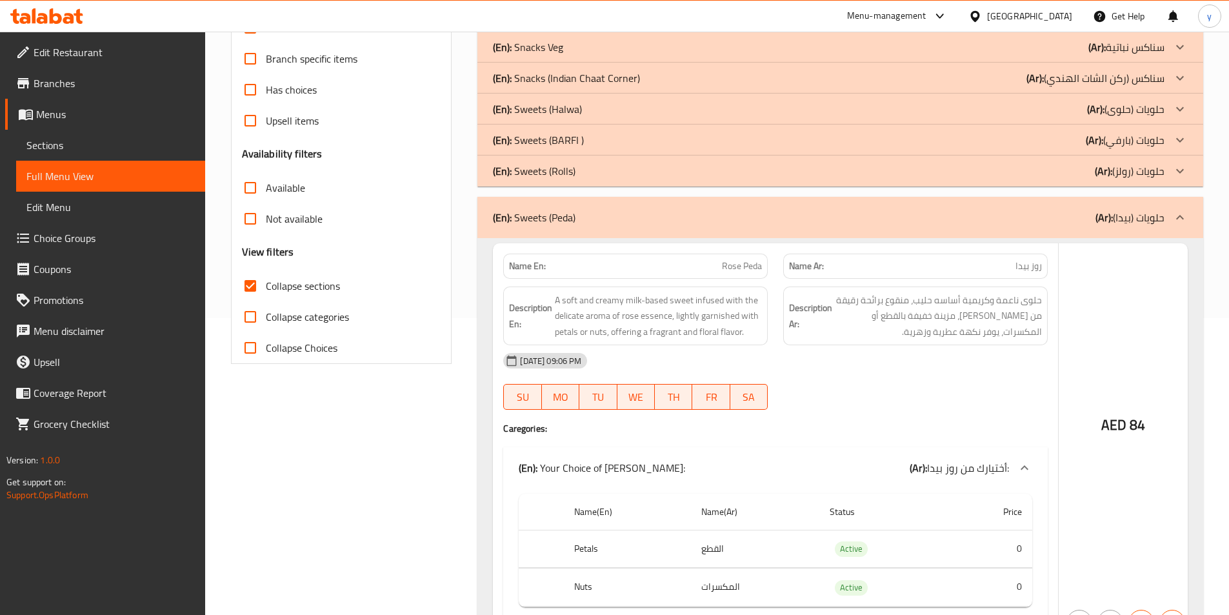
click at [544, 172] on p "(En): Sweets (Rolls)" at bounding box center [534, 170] width 83 height 15
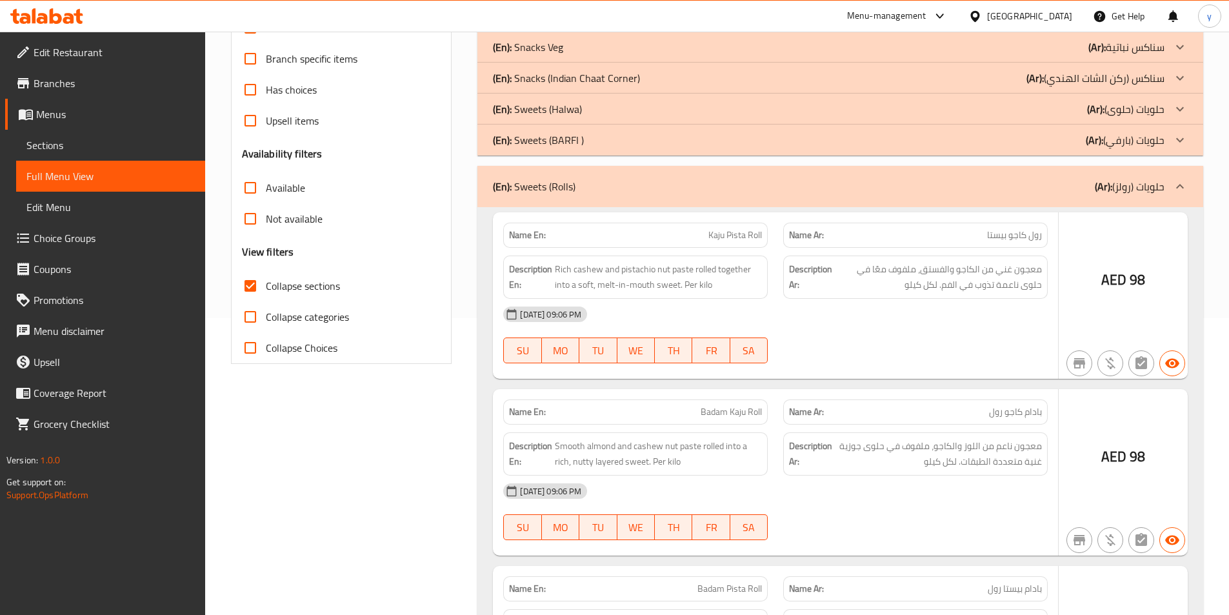
click at [569, 135] on p "(En): Sweets (BARFI )" at bounding box center [538, 139] width 91 height 15
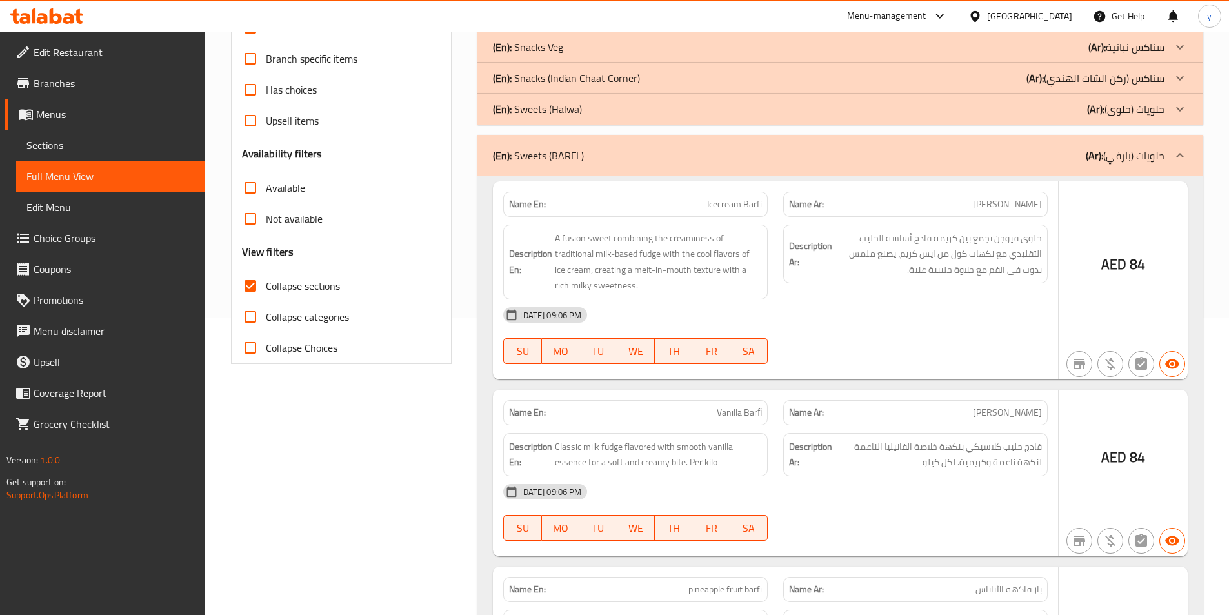
click at [572, 108] on p "(En): Sweets (Halwa)" at bounding box center [537, 108] width 89 height 15
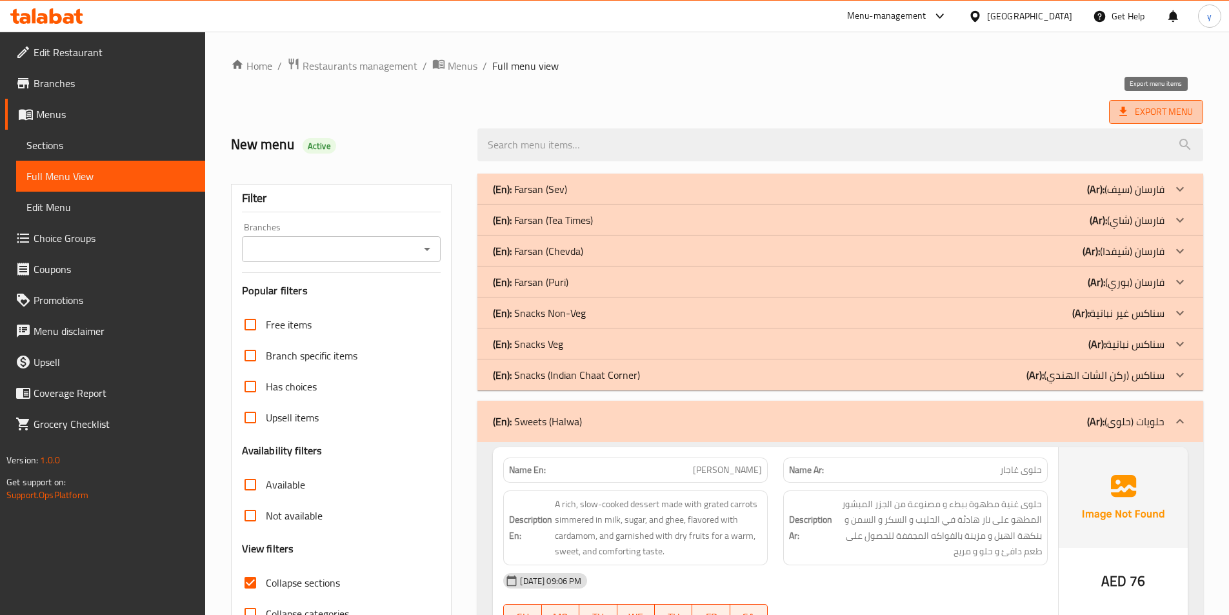
click at [1176, 117] on span "Export Menu" at bounding box center [1156, 112] width 74 height 16
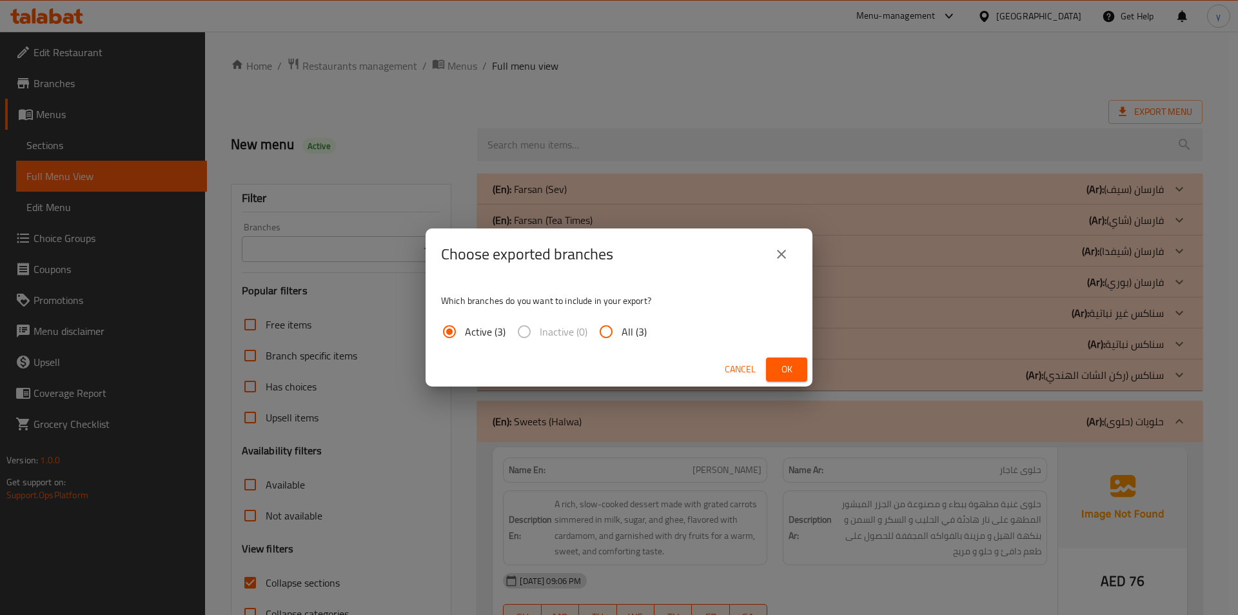
click at [640, 332] on span "All (3)" at bounding box center [634, 331] width 25 height 15
click at [622, 332] on input "All (3)" at bounding box center [606, 331] width 31 height 31
radio input "true"
click at [782, 368] on span "Ok" at bounding box center [786, 369] width 21 height 16
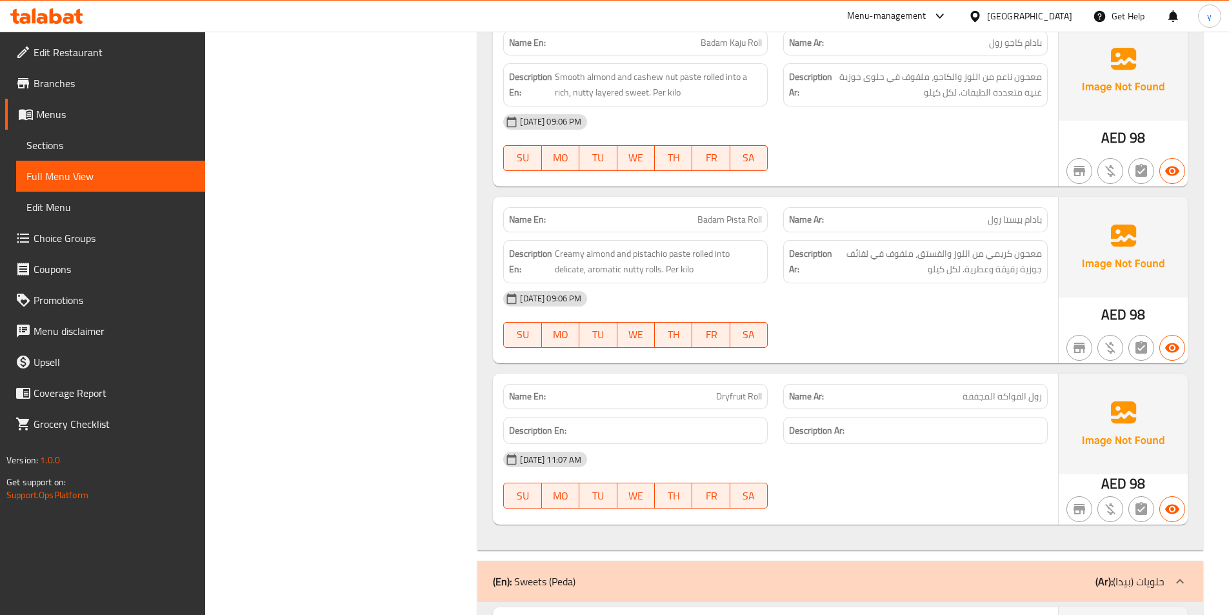
scroll to position [2580, 0]
